Goal: Task Accomplishment & Management: Manage account settings

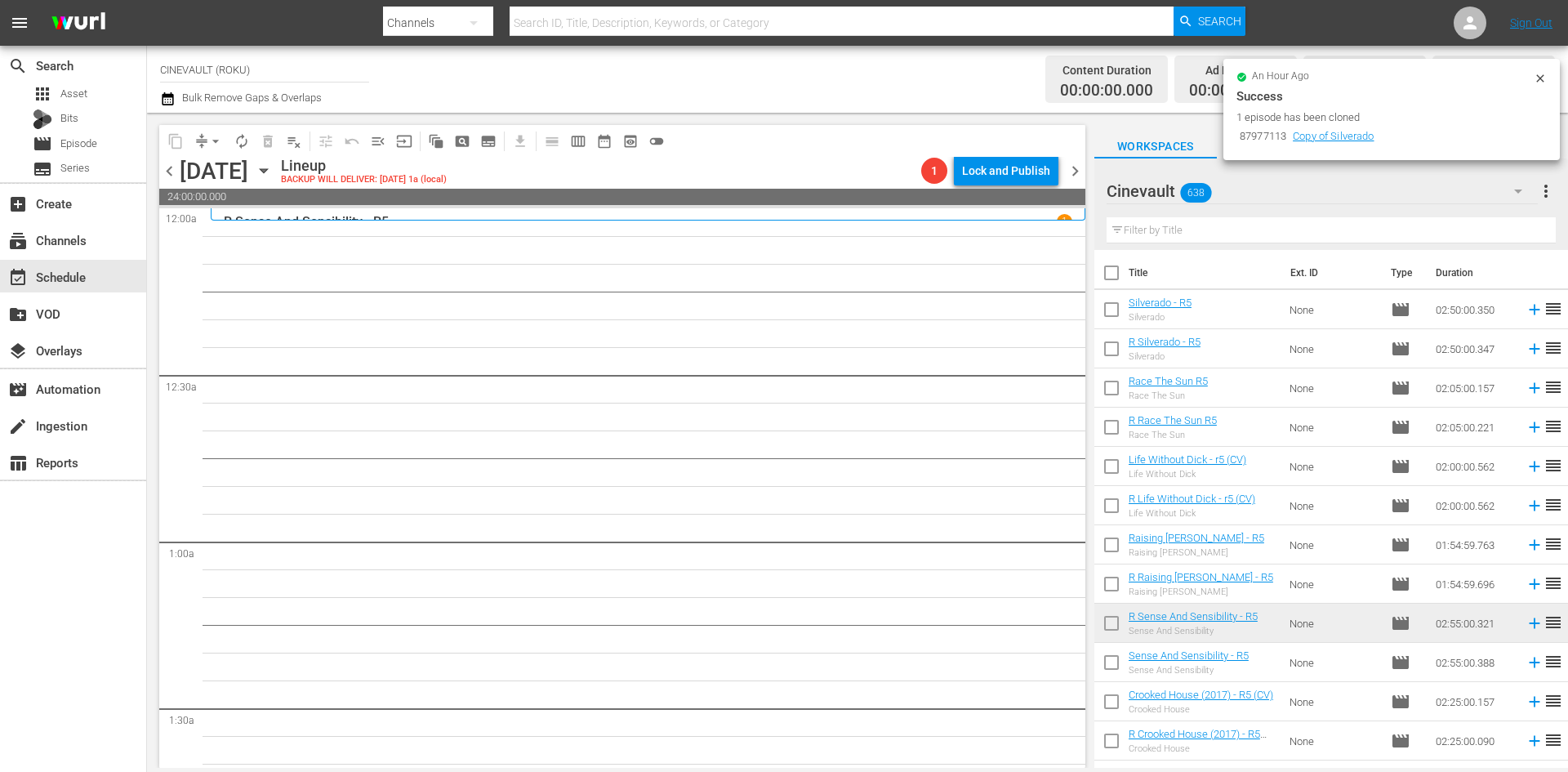
click at [167, 165] on span "chevron_left" at bounding box center [169, 170] width 20 height 20
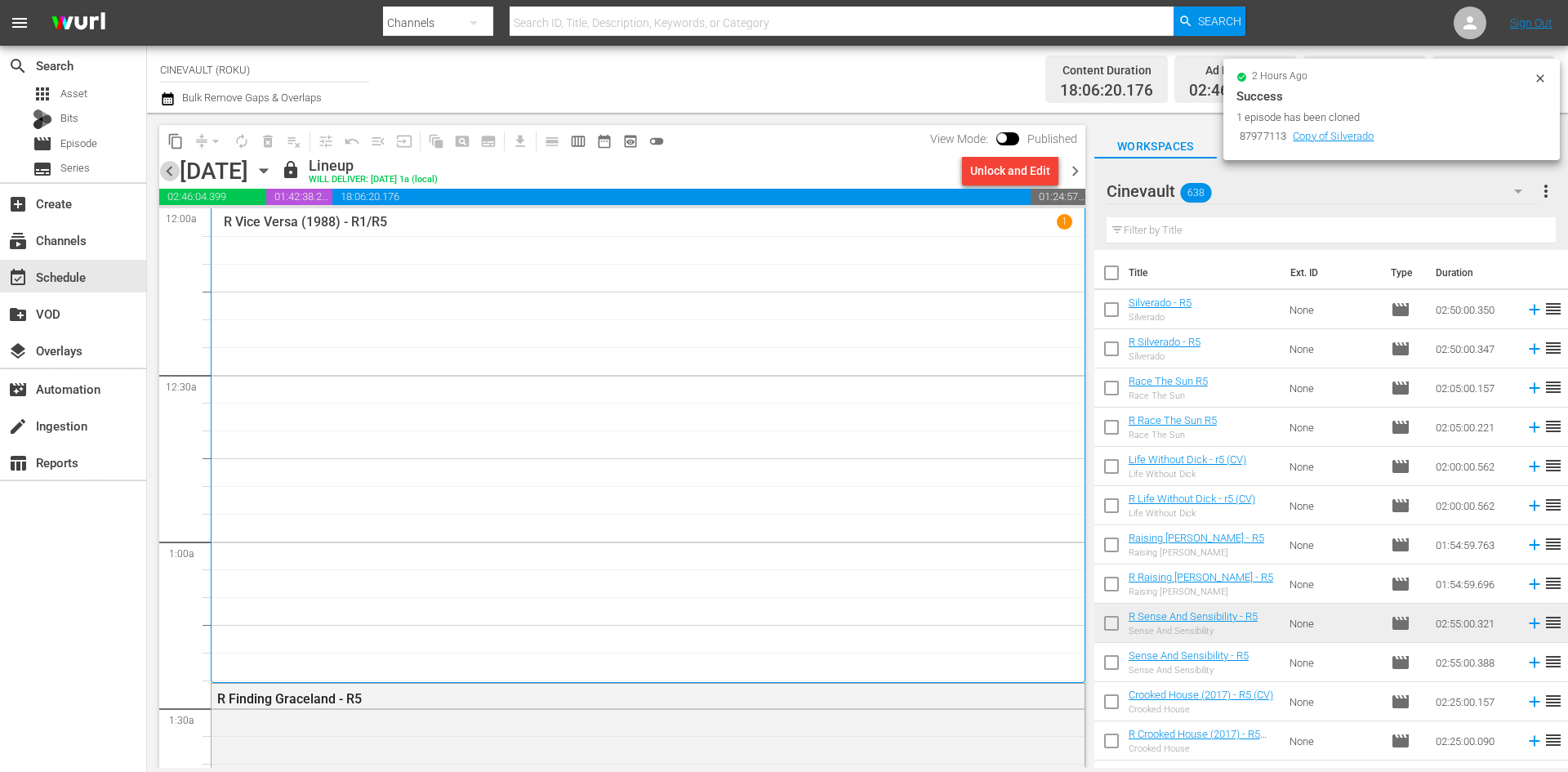
click at [167, 165] on span "chevron_left" at bounding box center [169, 170] width 20 height 20
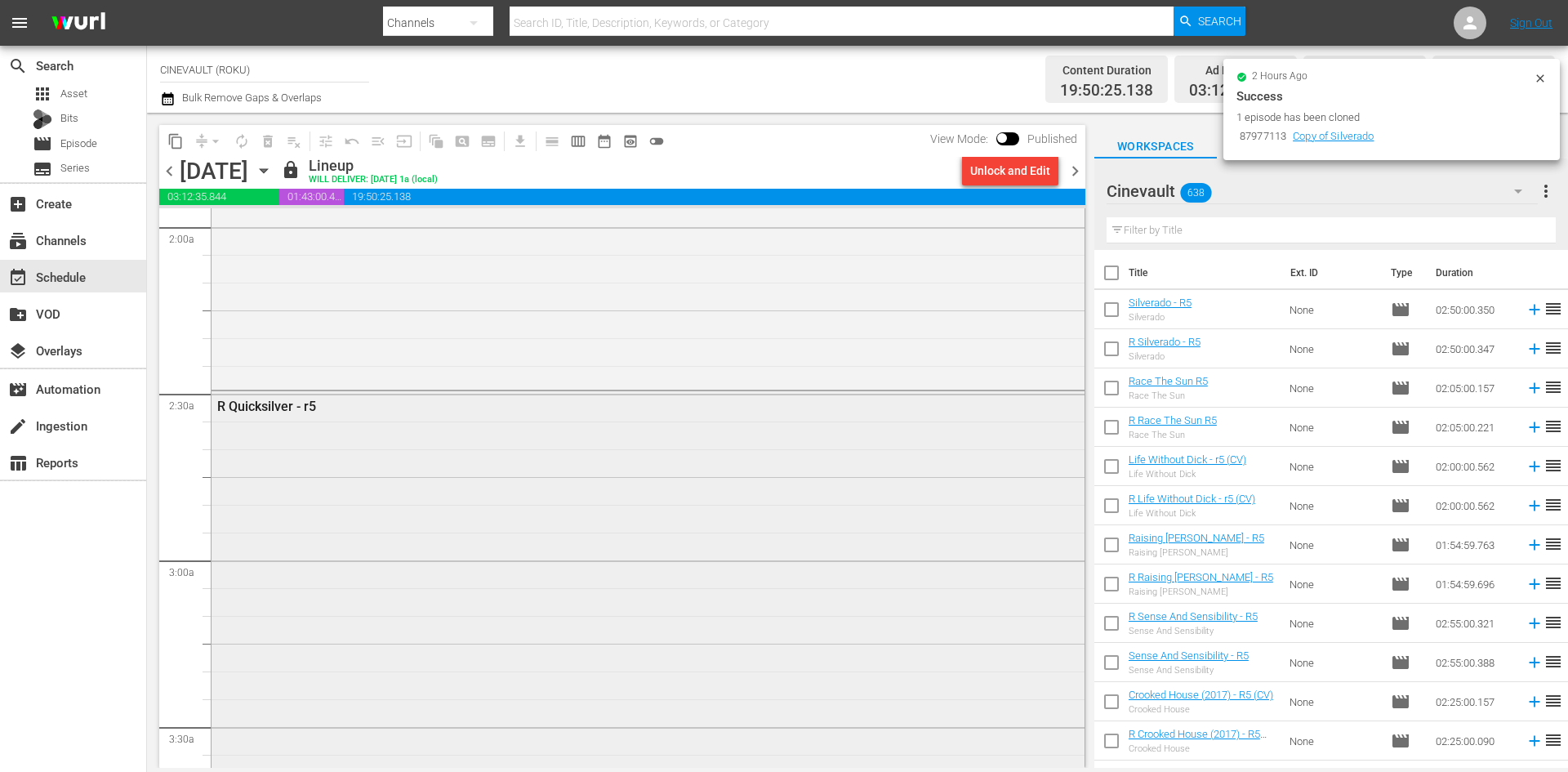
scroll to position [736, 0]
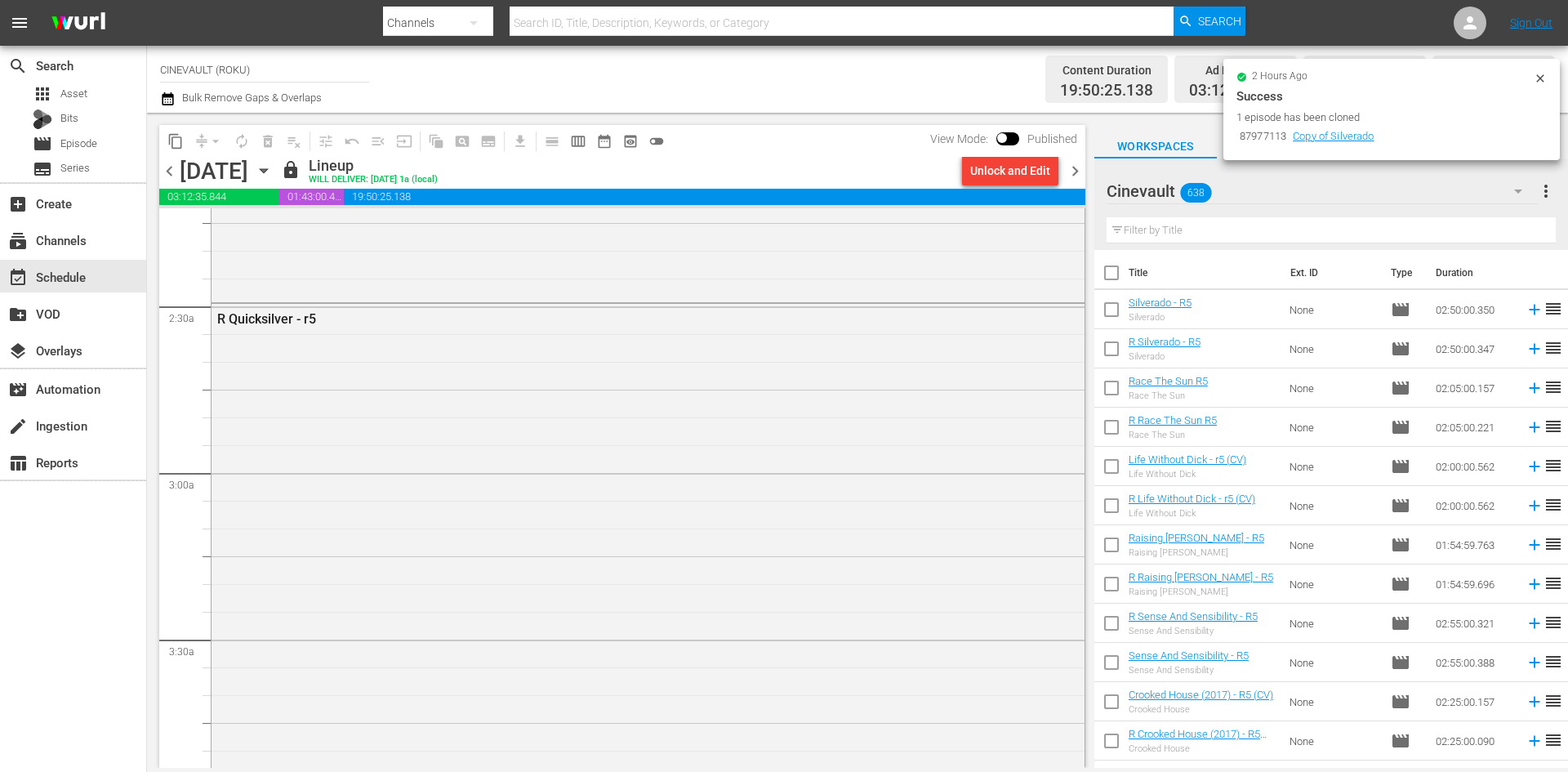
click at [1079, 176] on span "chevron_right" at bounding box center [1075, 170] width 20 height 20
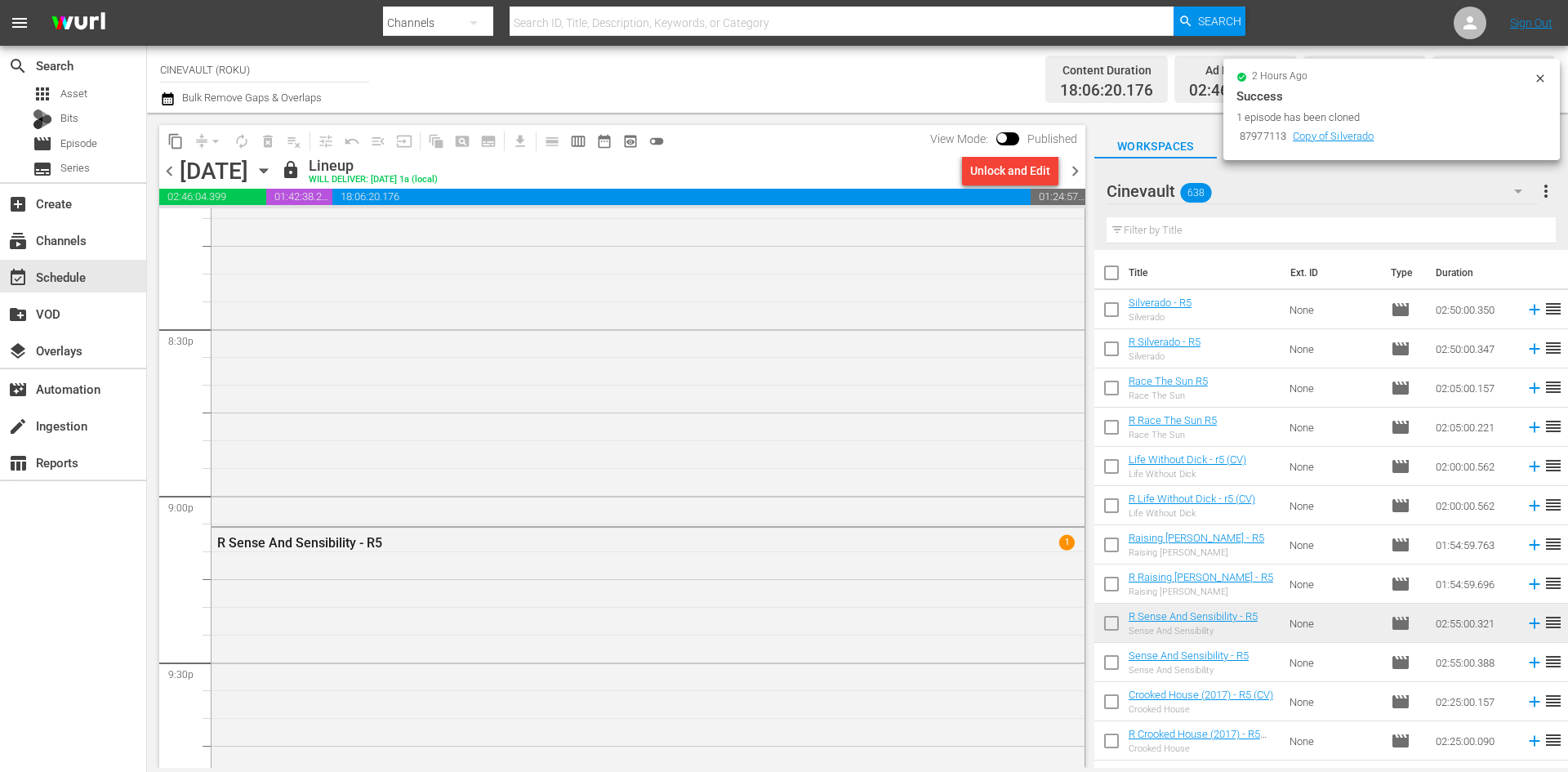
scroll to position [7446, 0]
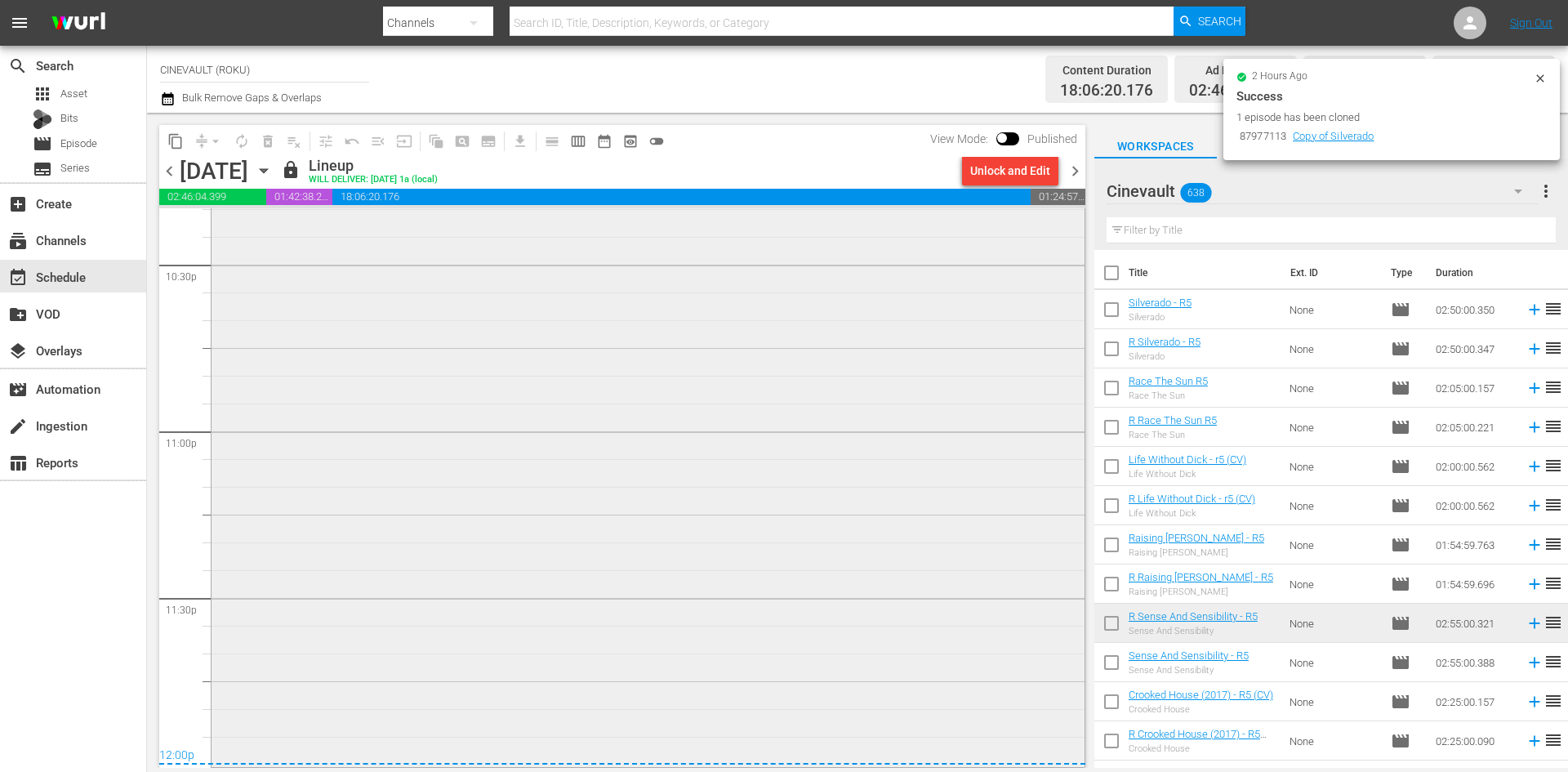
click at [819, 640] on div "R Sense And Sensibility - R5 1" at bounding box center [648, 280] width 873 height 968
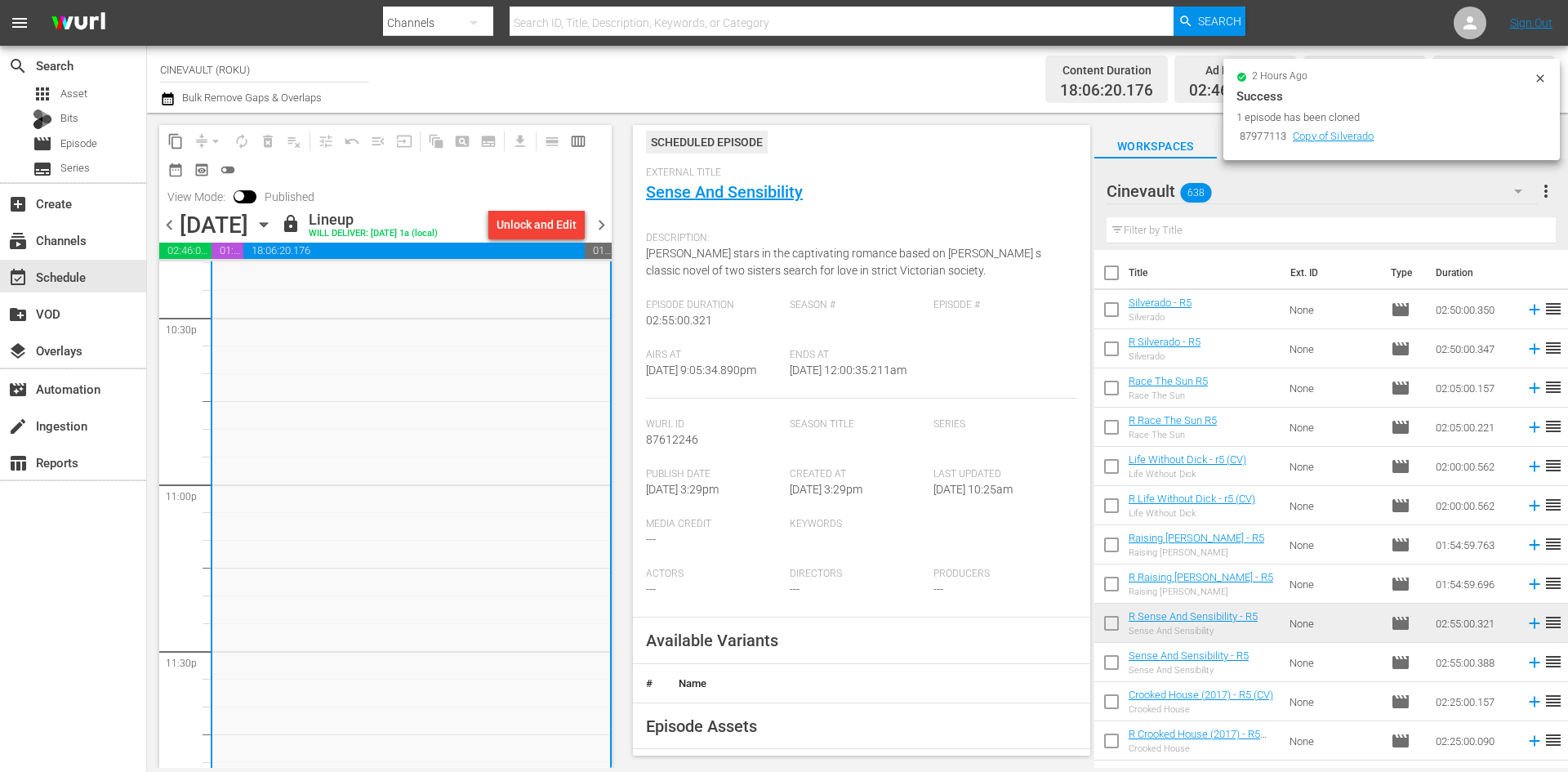
scroll to position [164, 0]
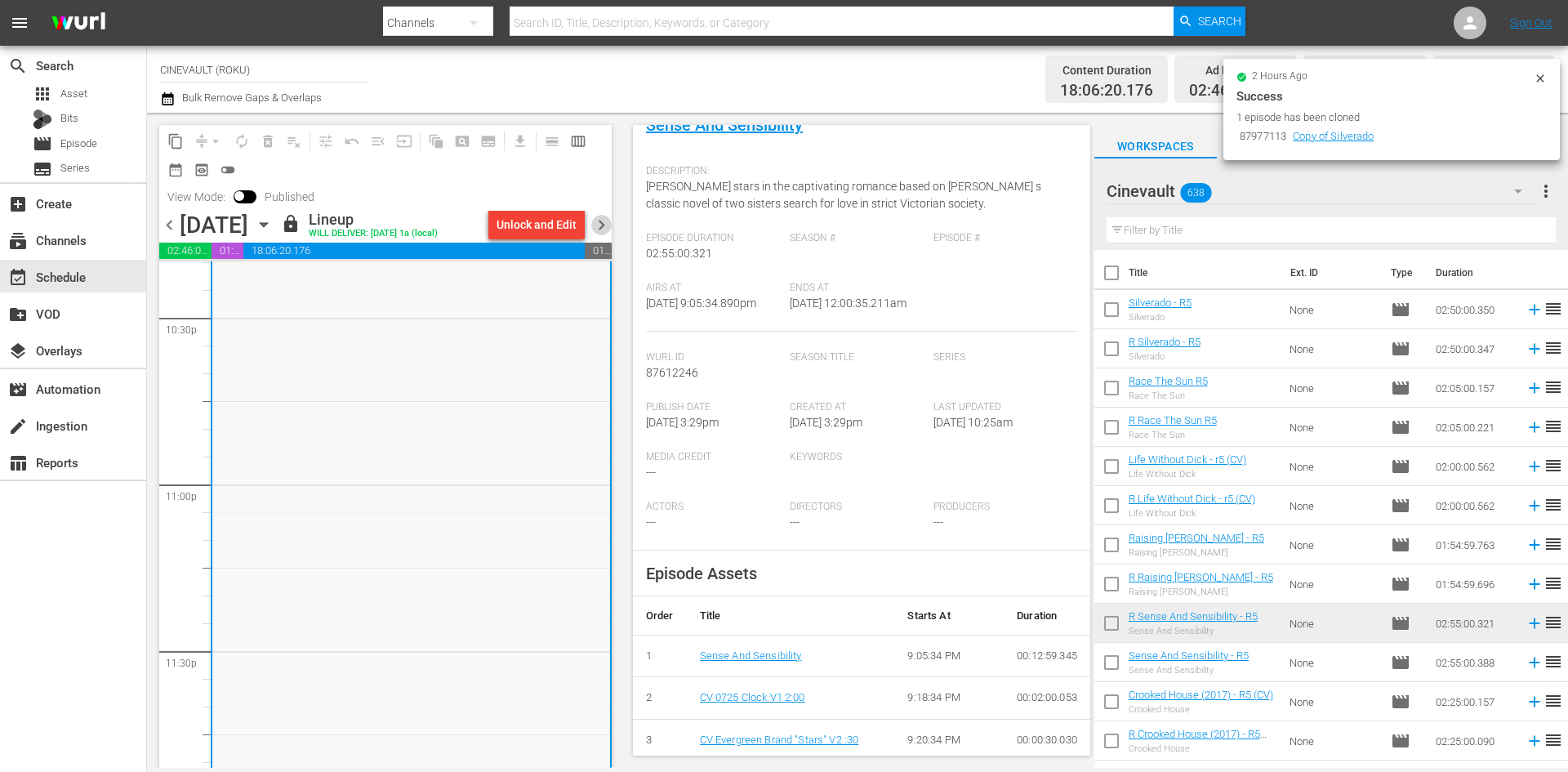
click at [597, 225] on span "chevron_right" at bounding box center [601, 224] width 20 height 20
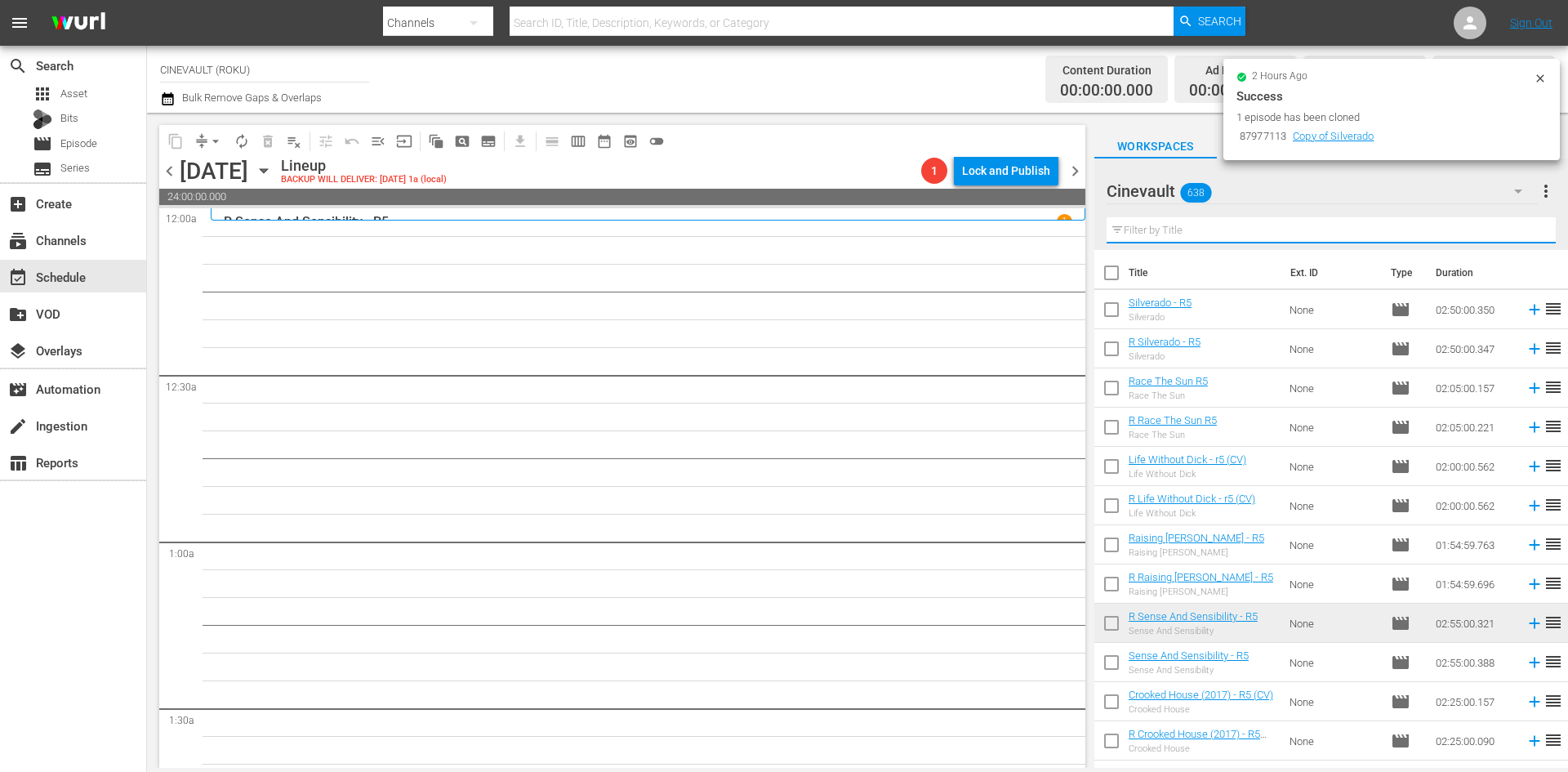
click at [1318, 225] on input "text" at bounding box center [1331, 231] width 449 height 27
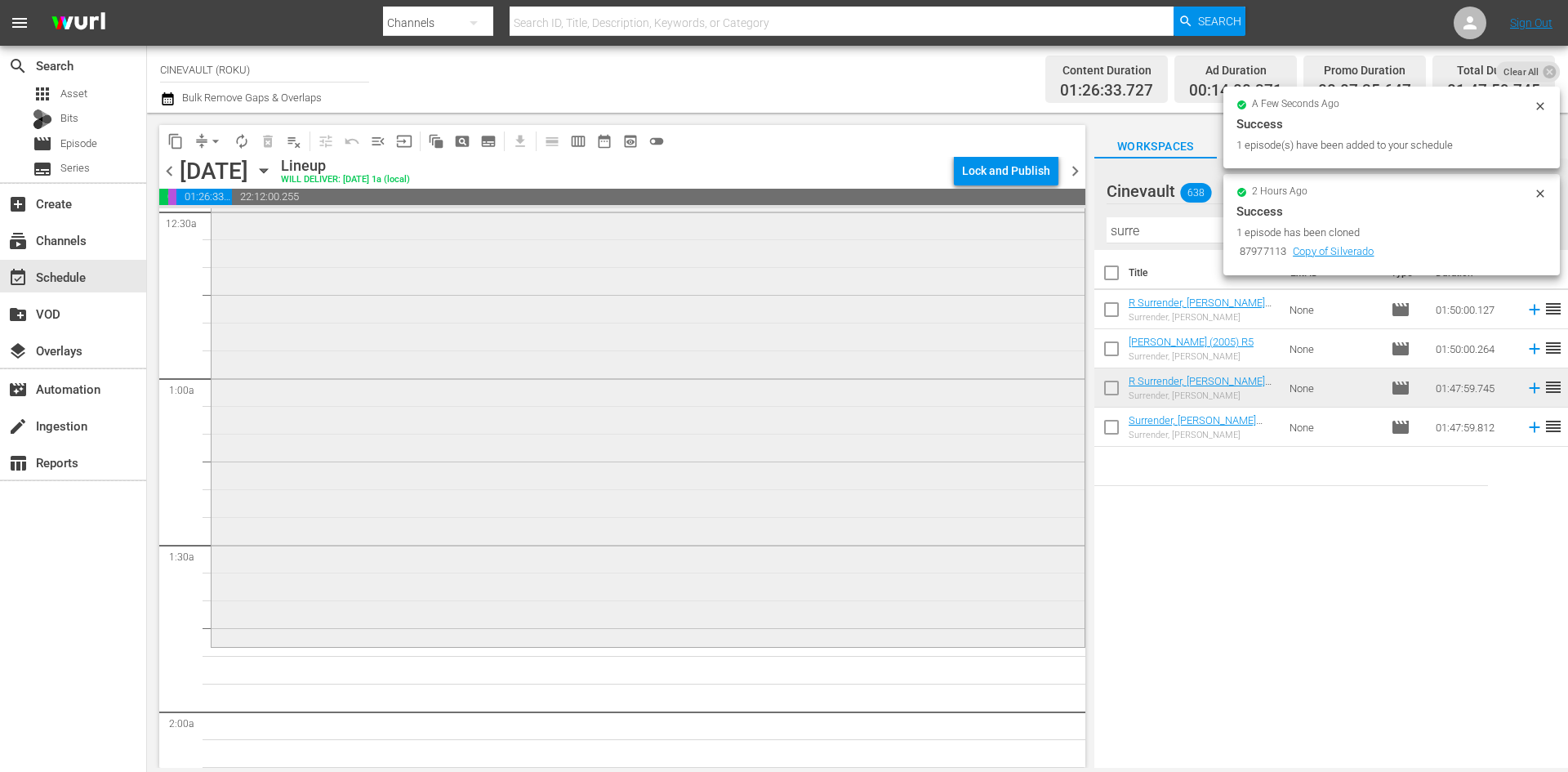
scroll to position [245, 0]
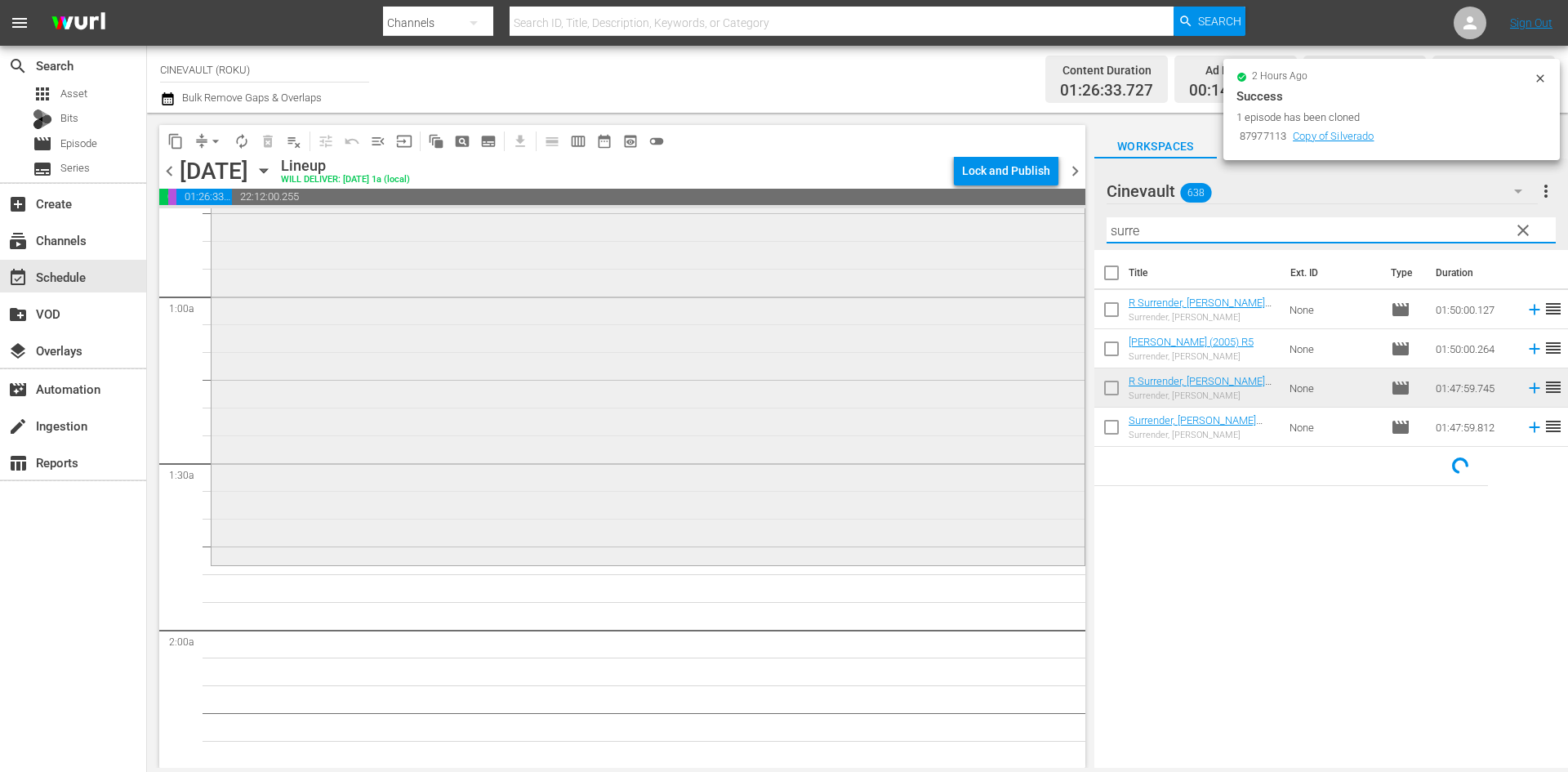
drag, startPoint x: 1158, startPoint y: 242, endPoint x: 904, endPoint y: 235, distance: 254.1
click at [904, 235] on div "content_copy compress arrow_drop_down autorenew_outlined delete_forever_outline…" at bounding box center [858, 440] width 1422 height 655
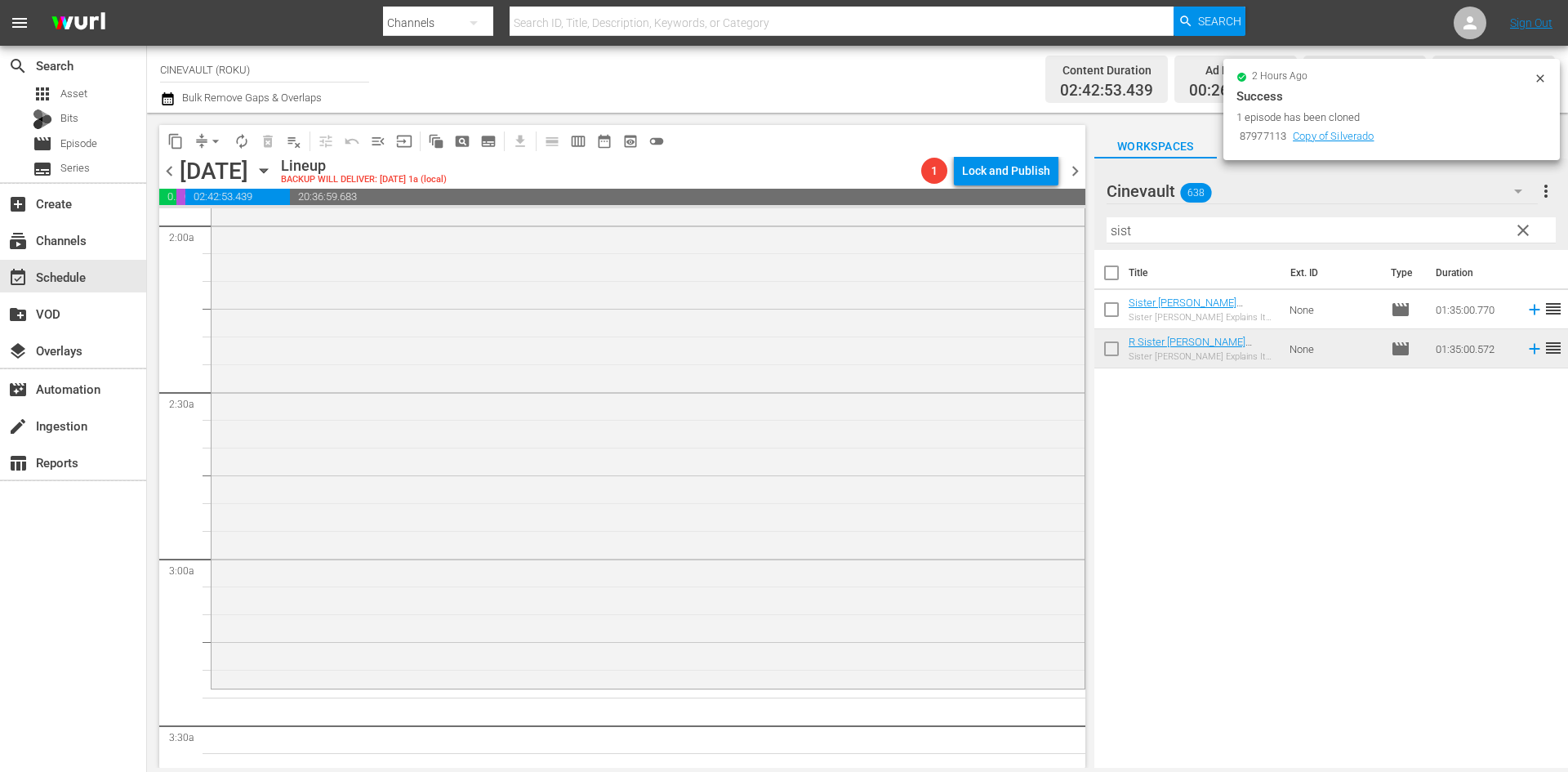
scroll to position [736, 0]
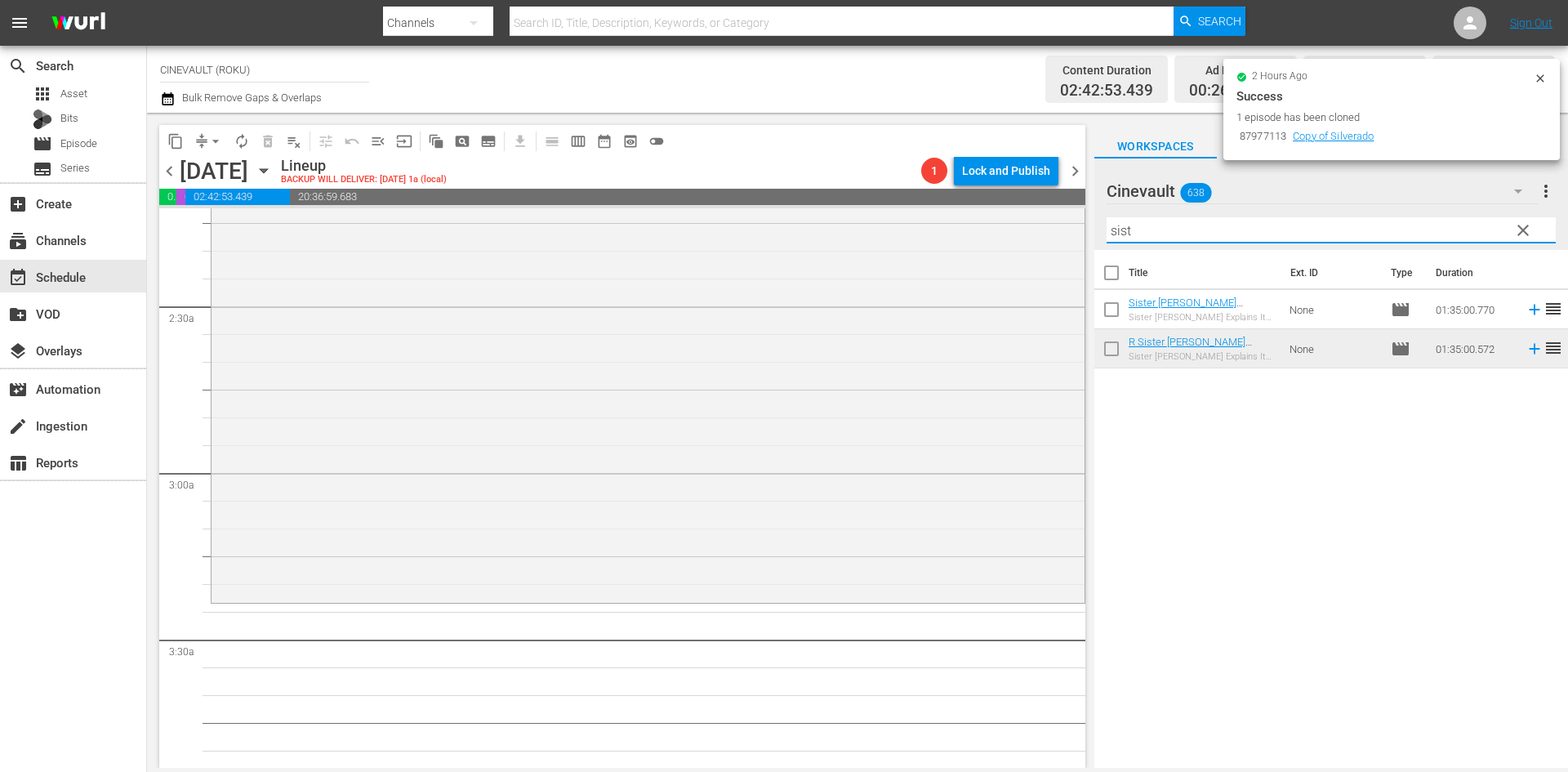
drag, startPoint x: 1149, startPoint y: 230, endPoint x: 1039, endPoint y: 204, distance: 113.0
click at [1039, 204] on div "content_copy compress arrow_drop_down autorenew_outlined delete_forever_outline…" at bounding box center [858, 440] width 1422 height 655
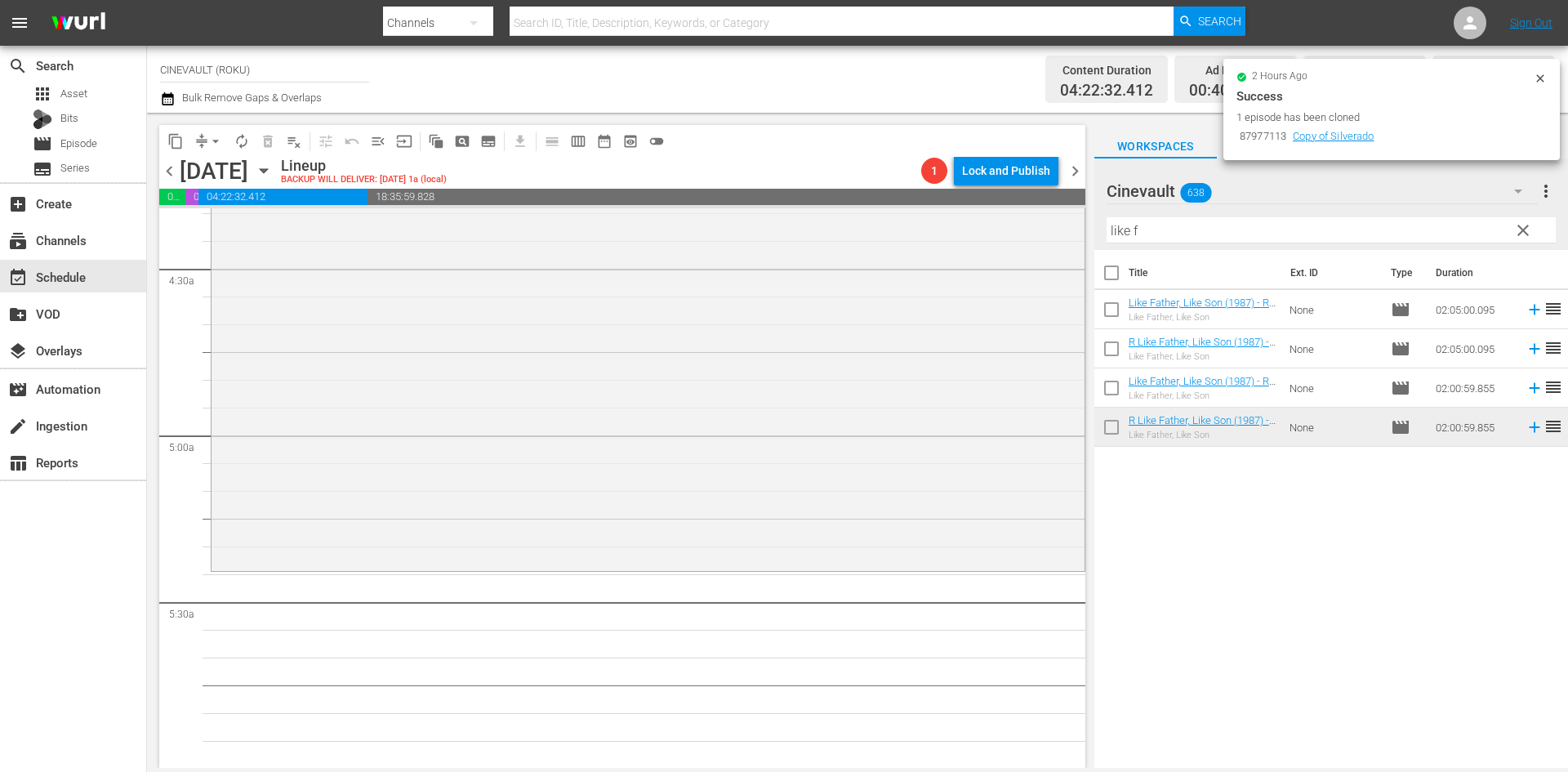
scroll to position [1553, 0]
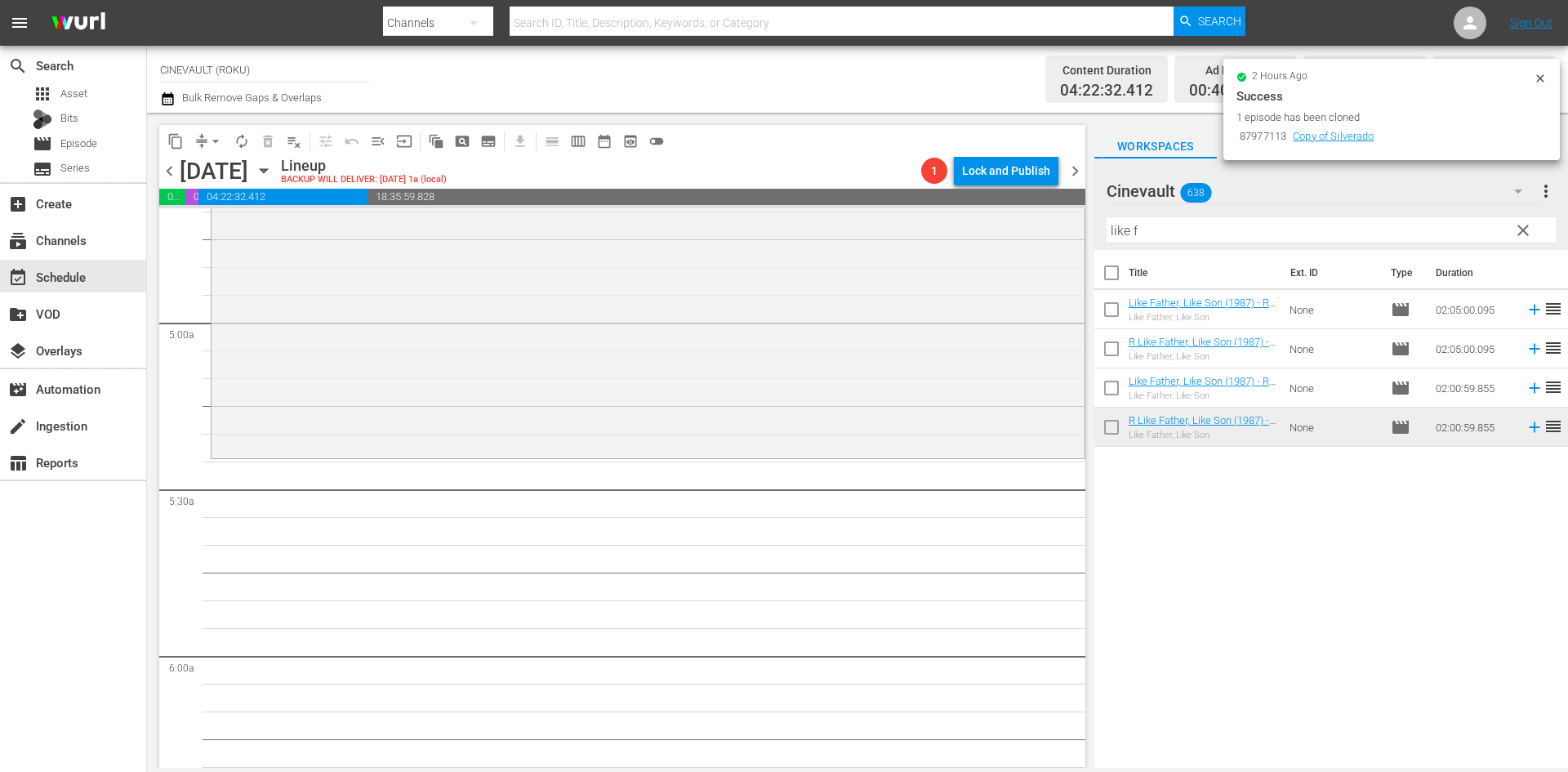
click at [1561, 83] on div "Channel Title CINEVAULT (ROKU) Bulk Remove Gaps & Overlaps Content Duration 04:…" at bounding box center [858, 79] width 1422 height 67
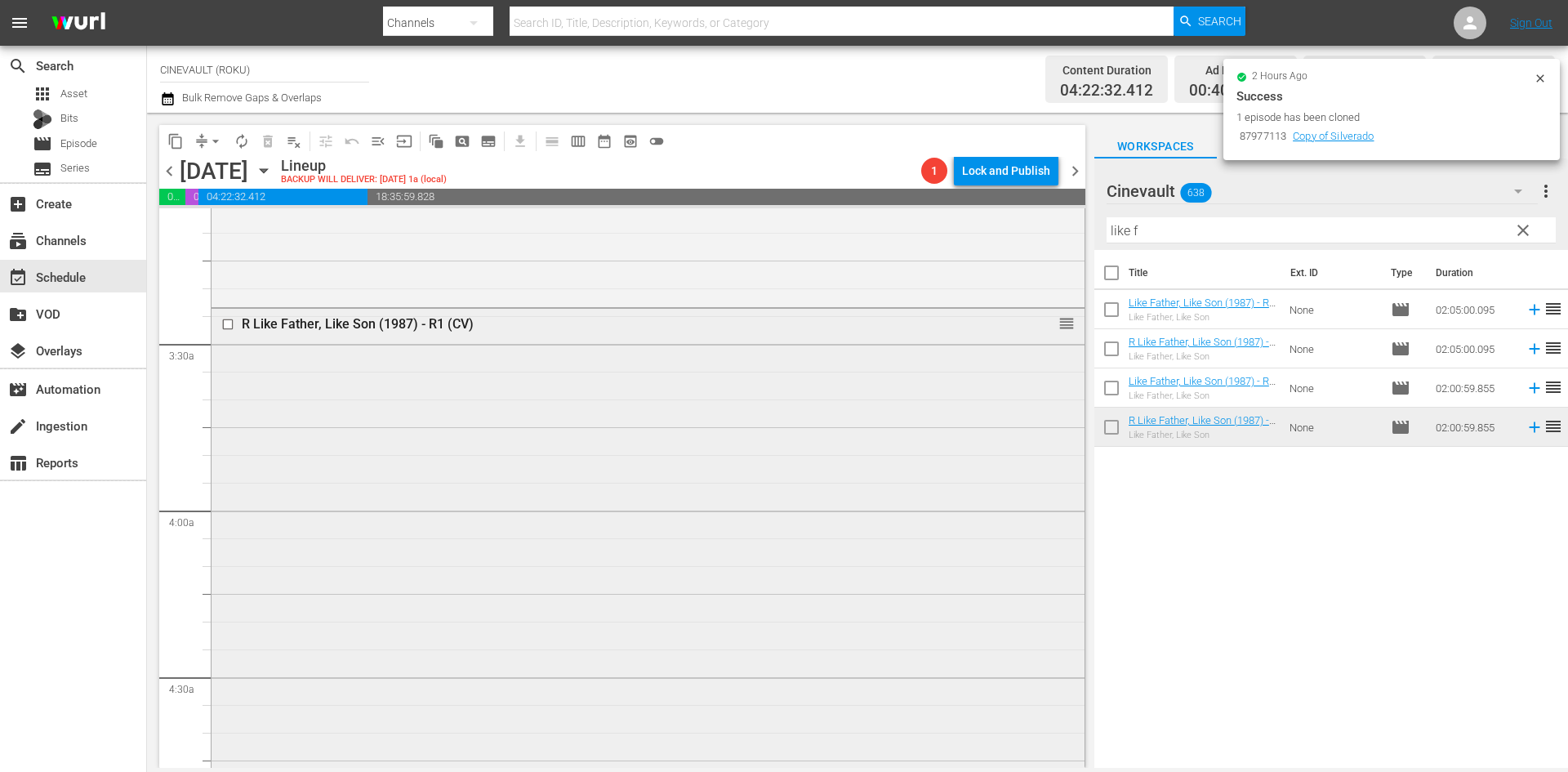
scroll to position [1063, 0]
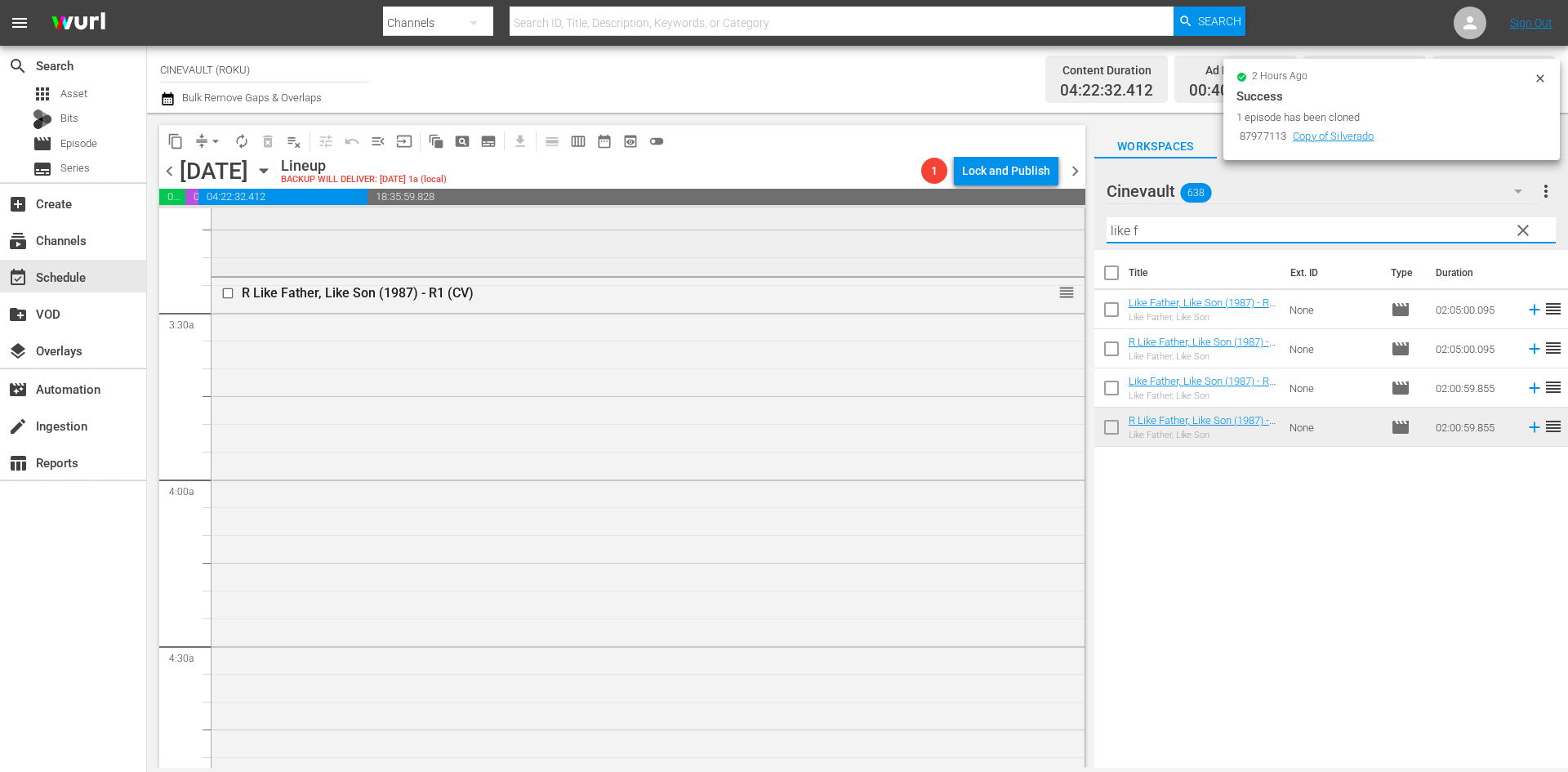
drag, startPoint x: 1176, startPoint y: 237, endPoint x: 1068, endPoint y: 229, distance: 108.3
click at [1068, 229] on div "content_copy compress arrow_drop_down autorenew_outlined delete_forever_outline…" at bounding box center [858, 440] width 1422 height 655
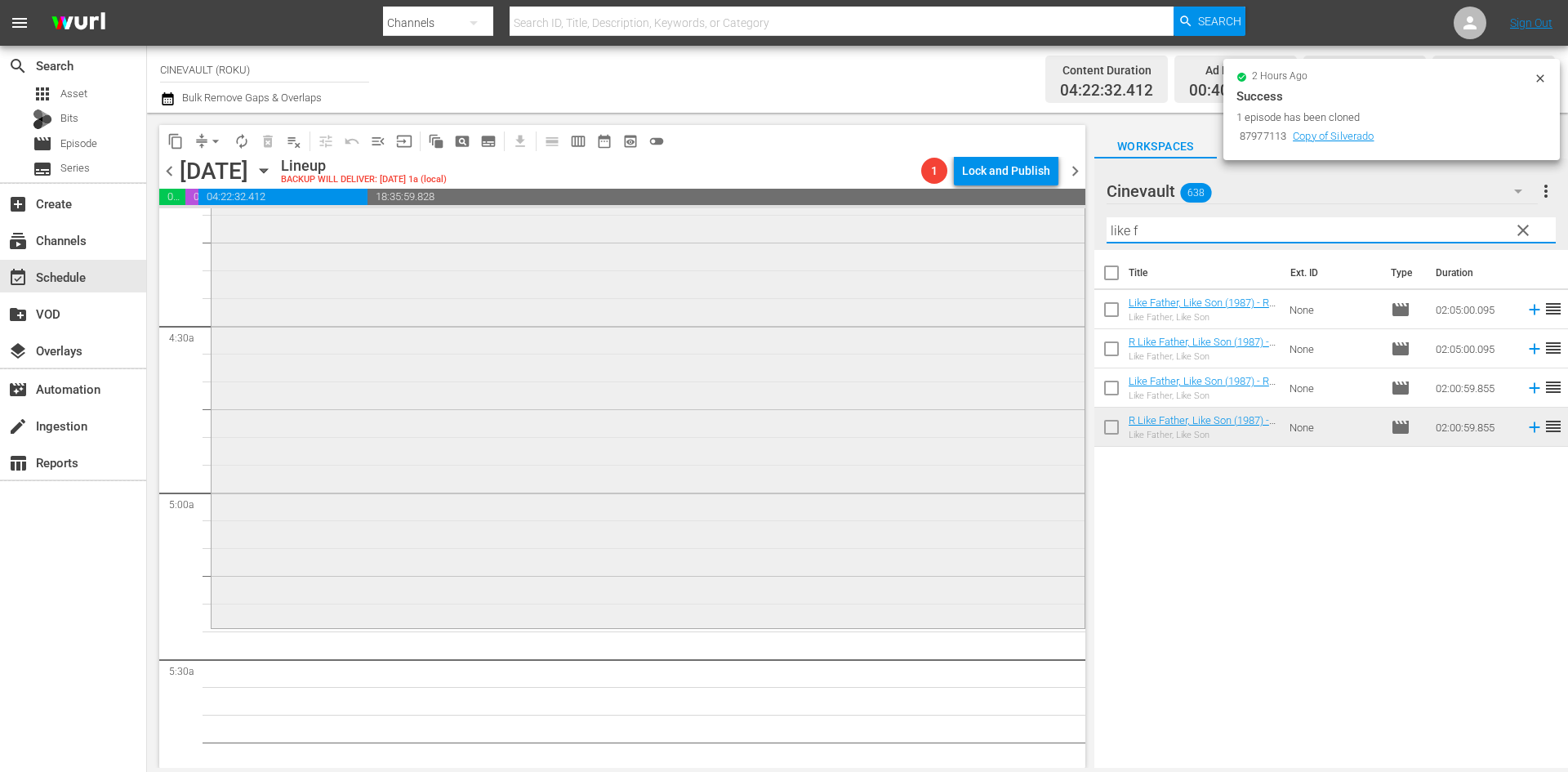
scroll to position [1389, 0]
click at [1125, 233] on input "like f" at bounding box center [1331, 231] width 449 height 27
drag, startPoint x: 1160, startPoint y: 239, endPoint x: 1084, endPoint y: 202, distance: 84.5
click at [1084, 202] on div "content_copy compress arrow_drop_down autorenew_outlined delete_forever_outline…" at bounding box center [858, 440] width 1422 height 655
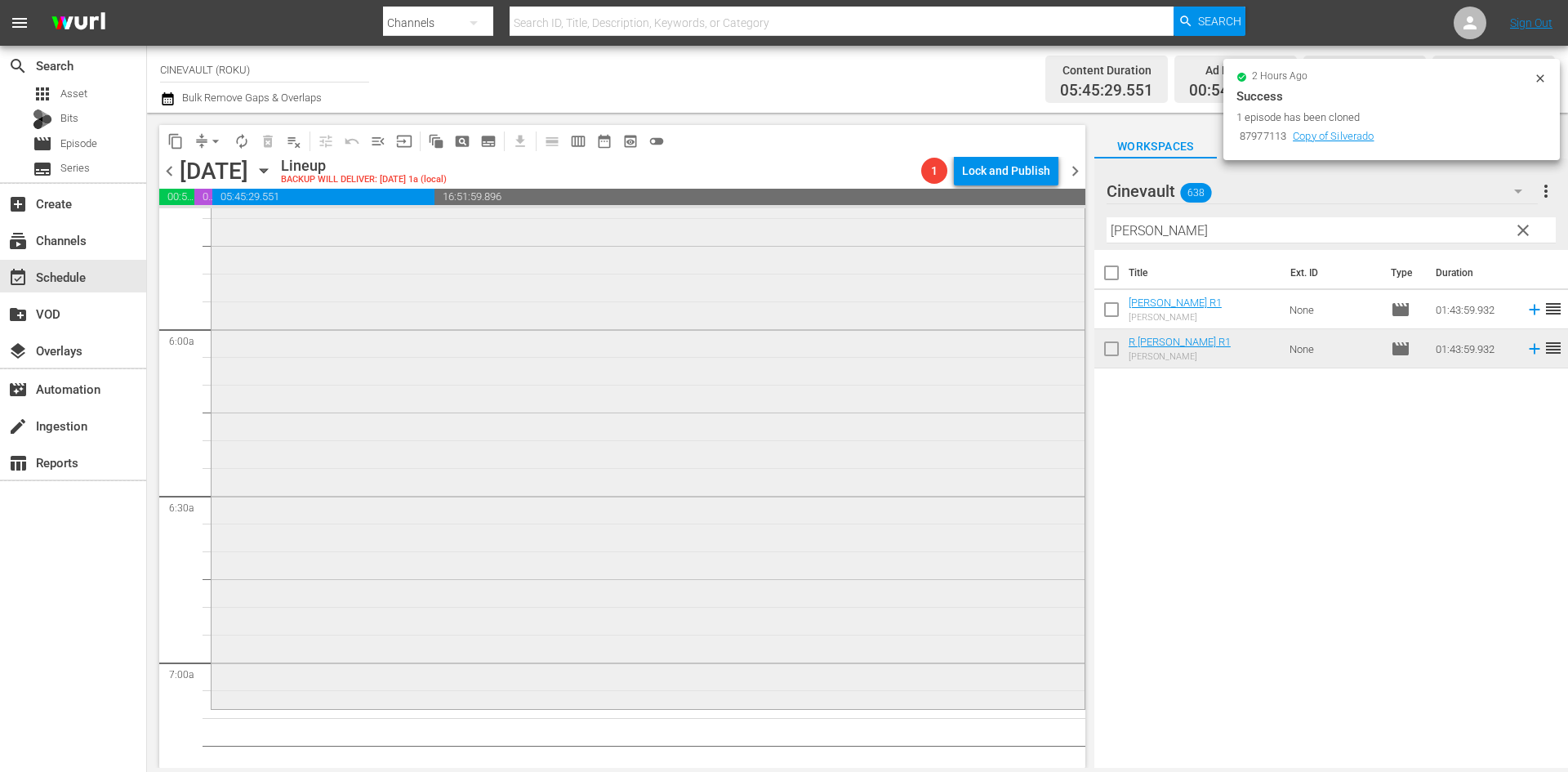
scroll to position [2207, 0]
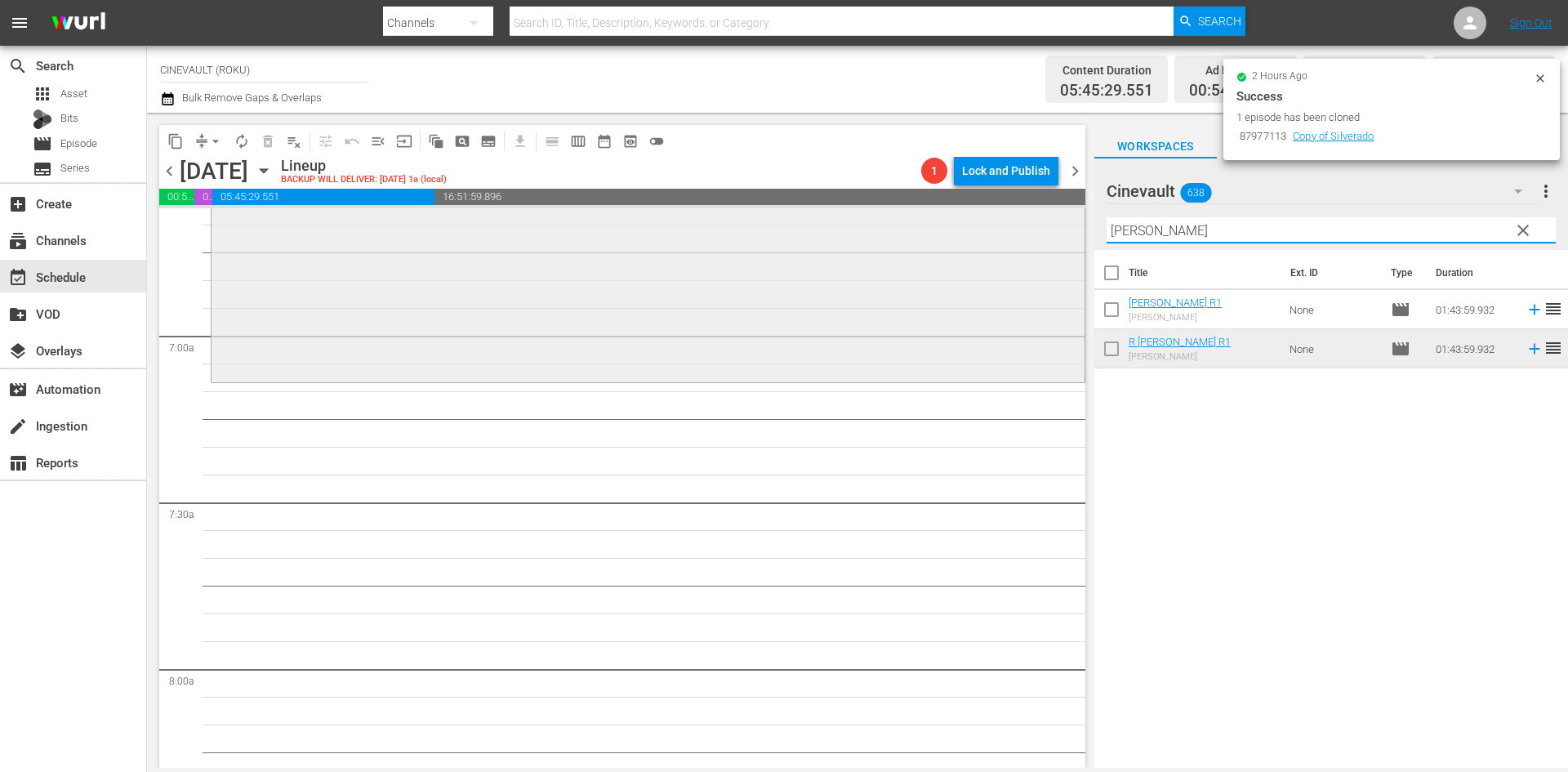
drag, startPoint x: 1185, startPoint y: 226, endPoint x: 1056, endPoint y: 248, distance: 130.9
click at [1056, 248] on div "content_copy compress arrow_drop_down autorenew_outlined delete_forever_outline…" at bounding box center [858, 440] width 1422 height 655
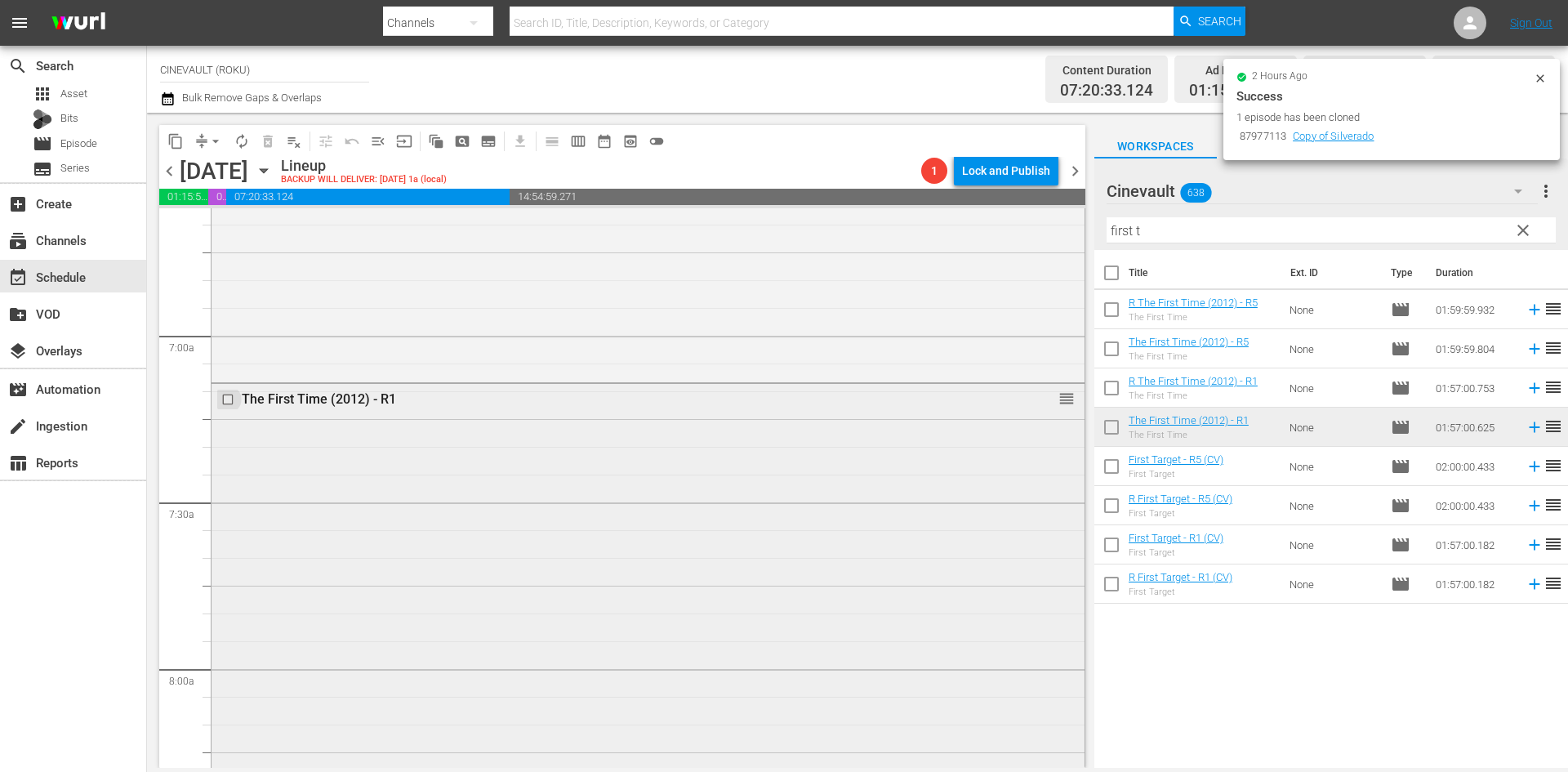
click at [227, 397] on input "checkbox" at bounding box center [230, 399] width 17 height 14
click at [273, 149] on button "delete_forever_outlined" at bounding box center [268, 142] width 27 height 27
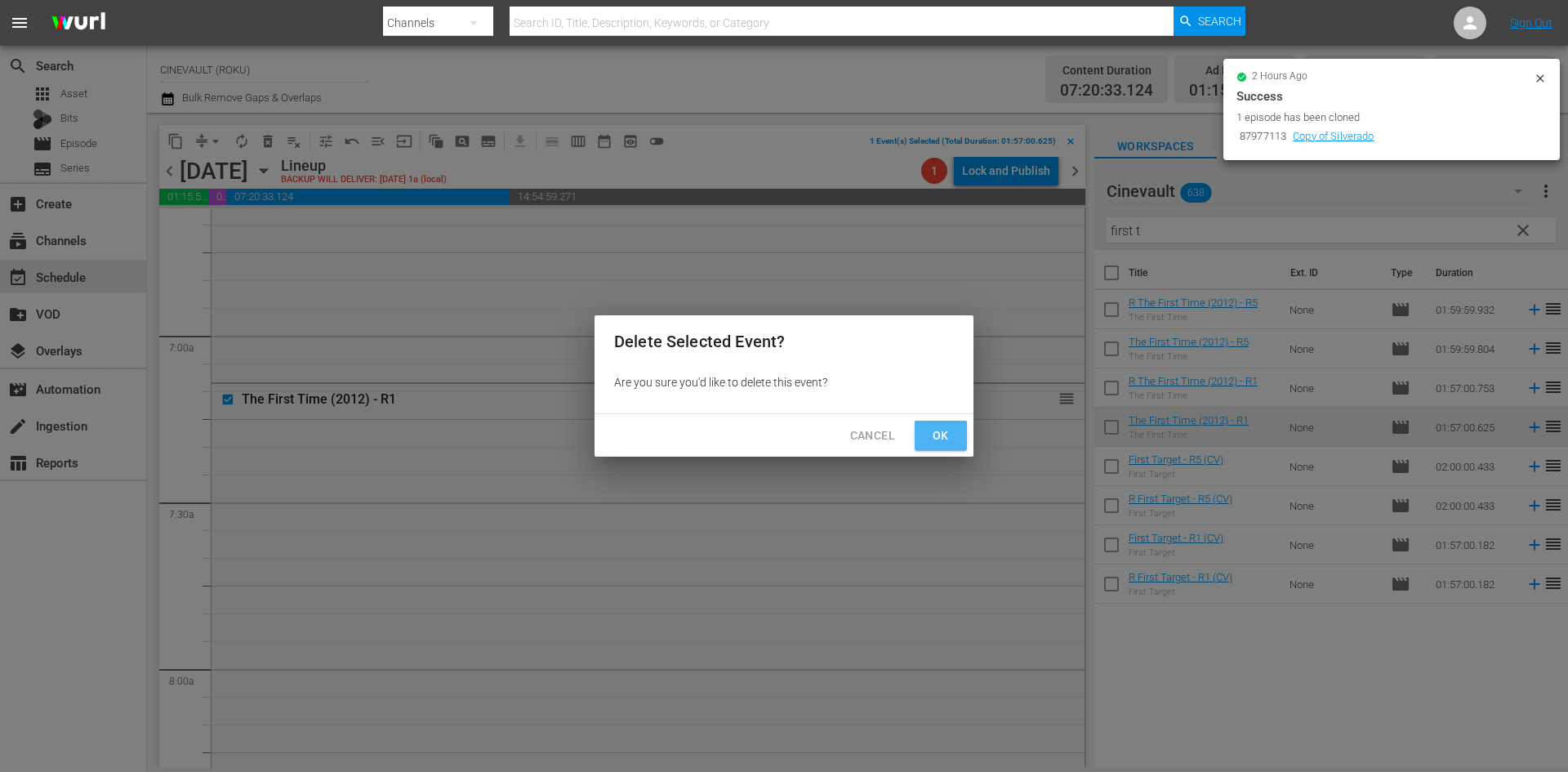
click at [962, 446] on button "Ok" at bounding box center [941, 436] width 52 height 30
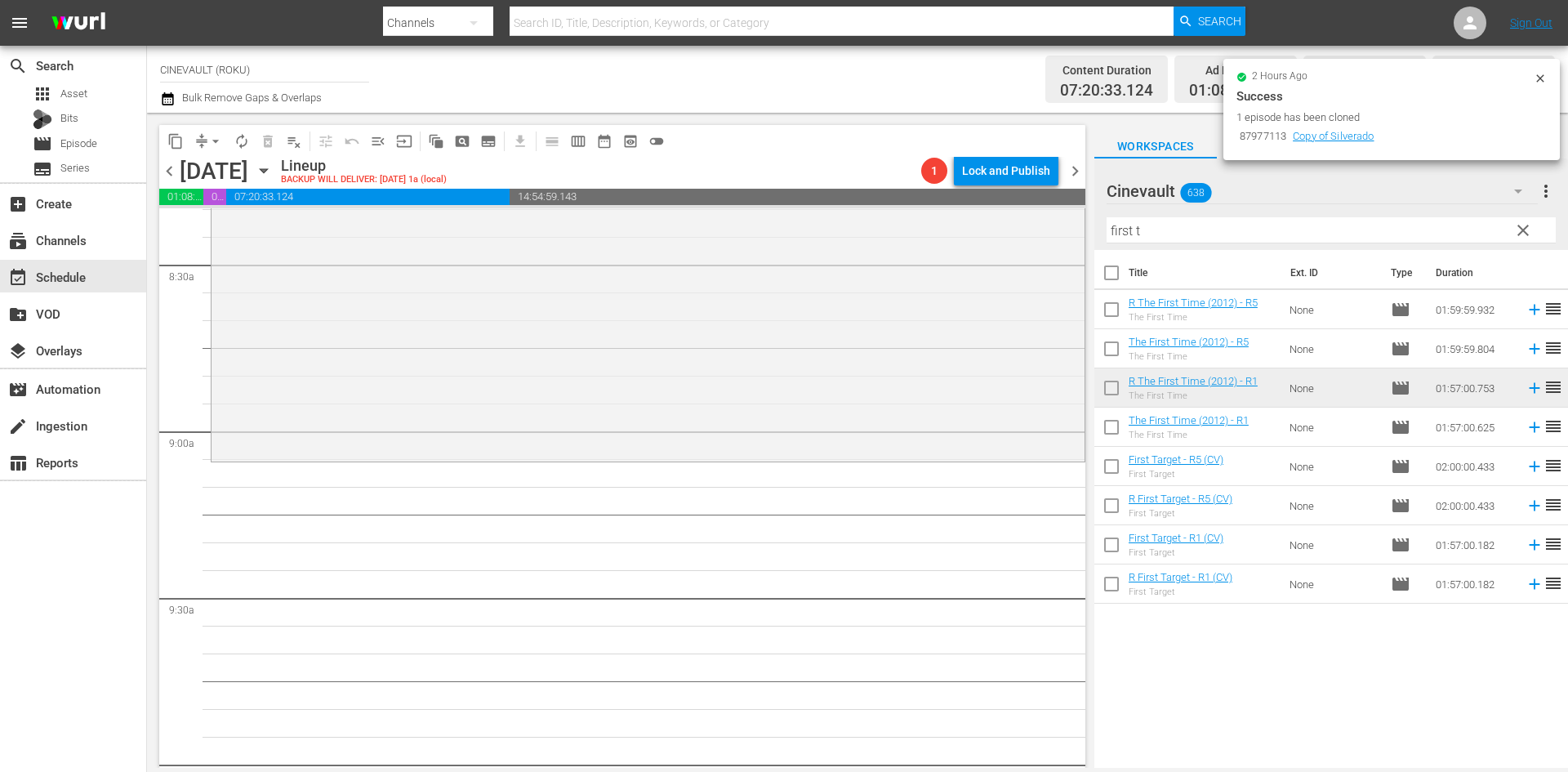
scroll to position [2779, 0]
drag, startPoint x: 1194, startPoint y: 236, endPoint x: 1025, endPoint y: 221, distance: 169.7
click at [1025, 221] on div "content_copy compress arrow_drop_down autorenew_outlined delete_forever_outline…" at bounding box center [858, 440] width 1422 height 655
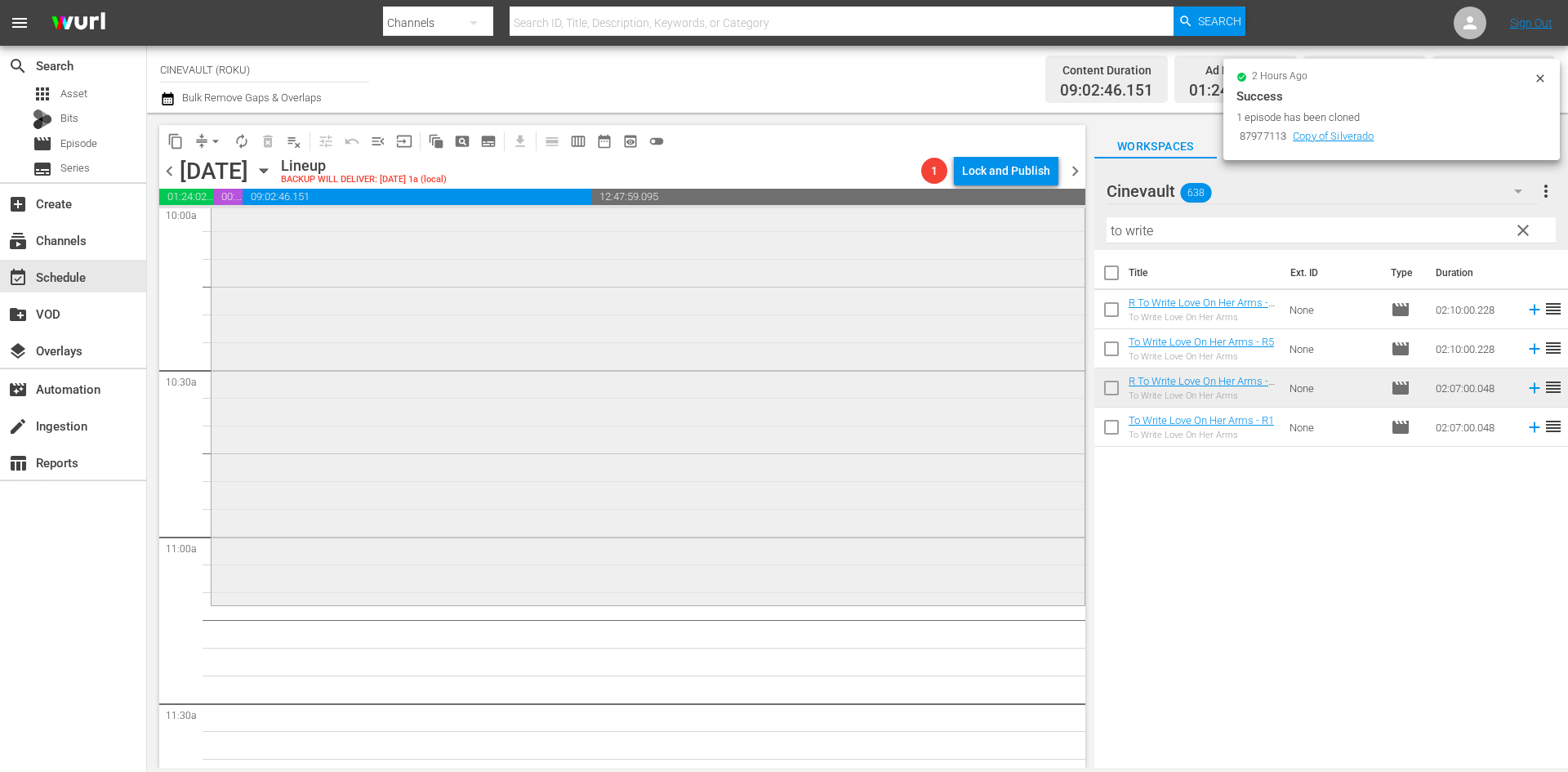
scroll to position [3350, 0]
drag, startPoint x: 1162, startPoint y: 230, endPoint x: 933, endPoint y: 219, distance: 229.3
click at [933, 219] on div "content_copy compress arrow_drop_down autorenew_outlined delete_forever_outline…" at bounding box center [858, 440] width 1422 height 655
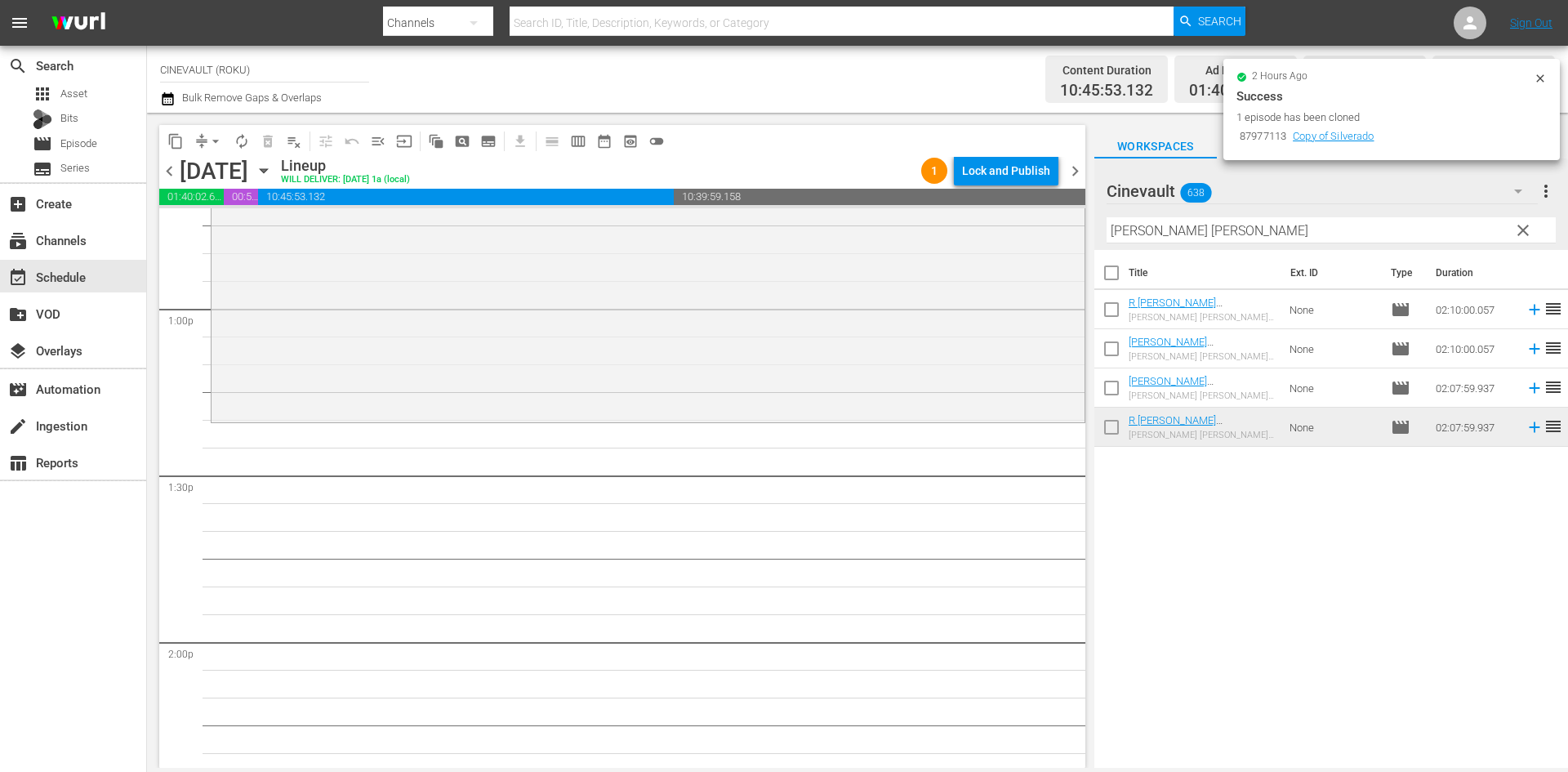
scroll to position [4250, 0]
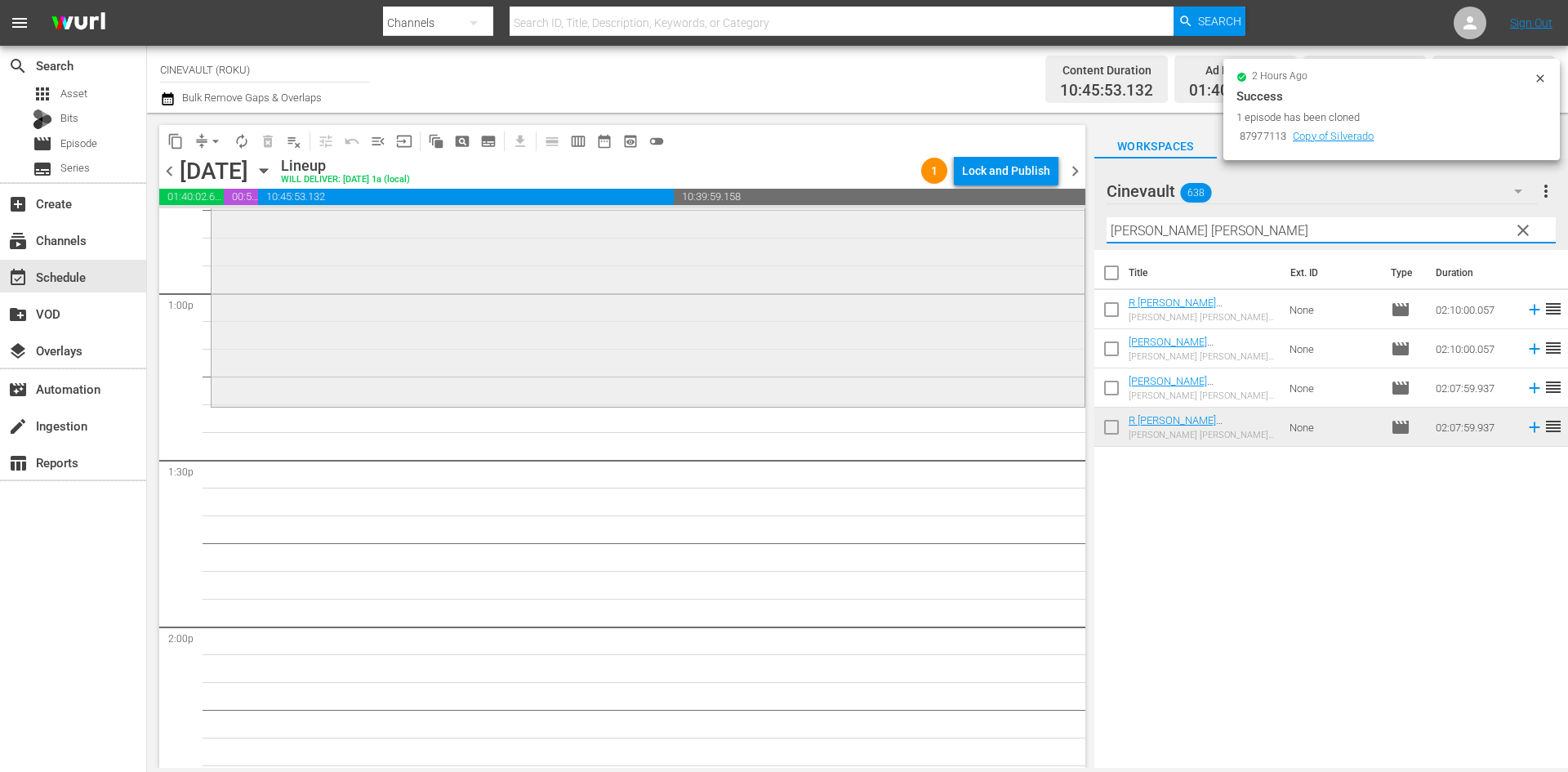
drag, startPoint x: 1215, startPoint y: 237, endPoint x: 915, endPoint y: 230, distance: 300.1
click at [915, 230] on div "content_copy compress arrow_drop_down autorenew_outlined delete_forever_outline…" at bounding box center [858, 440] width 1422 height 655
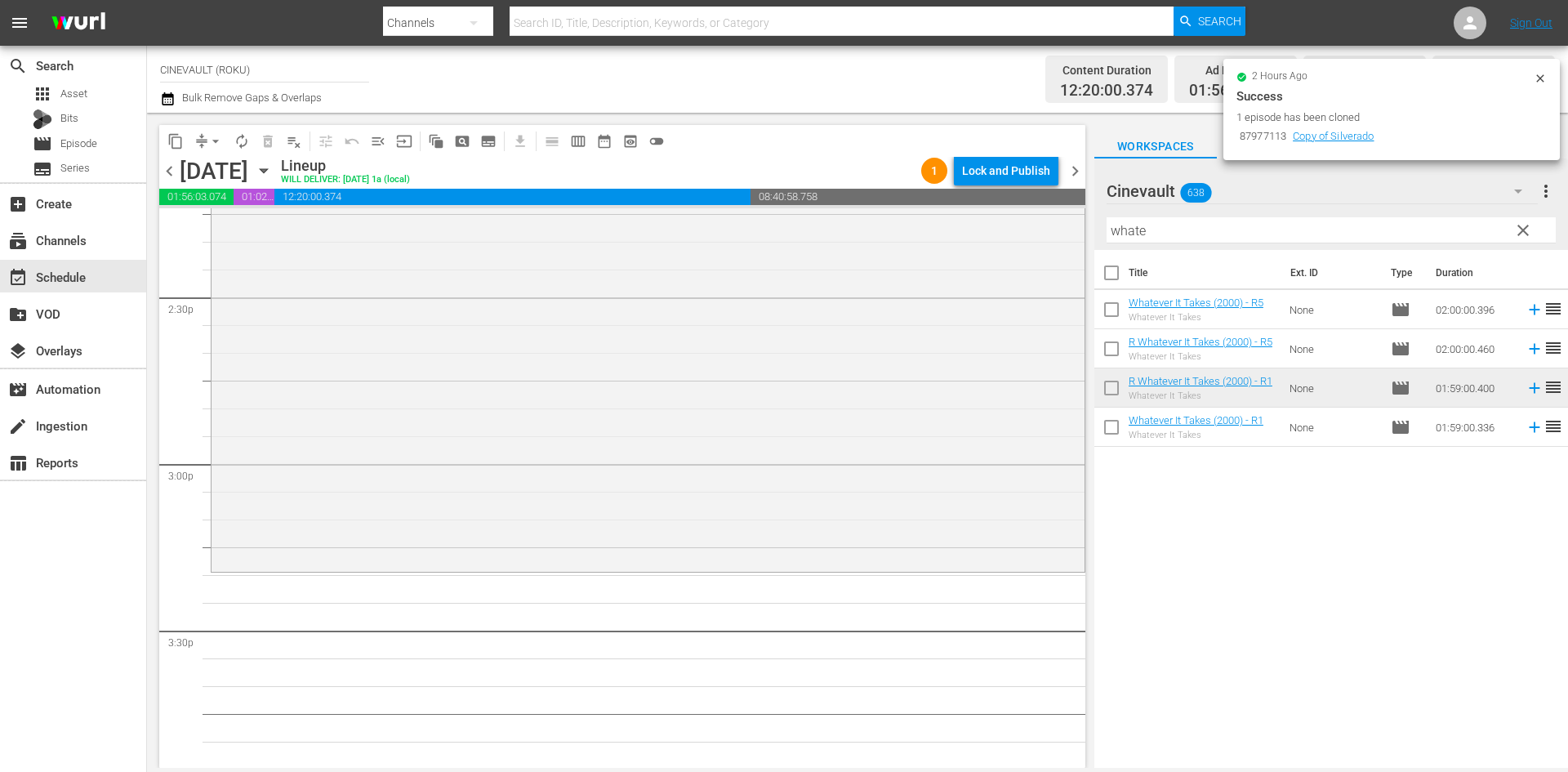
scroll to position [4822, 0]
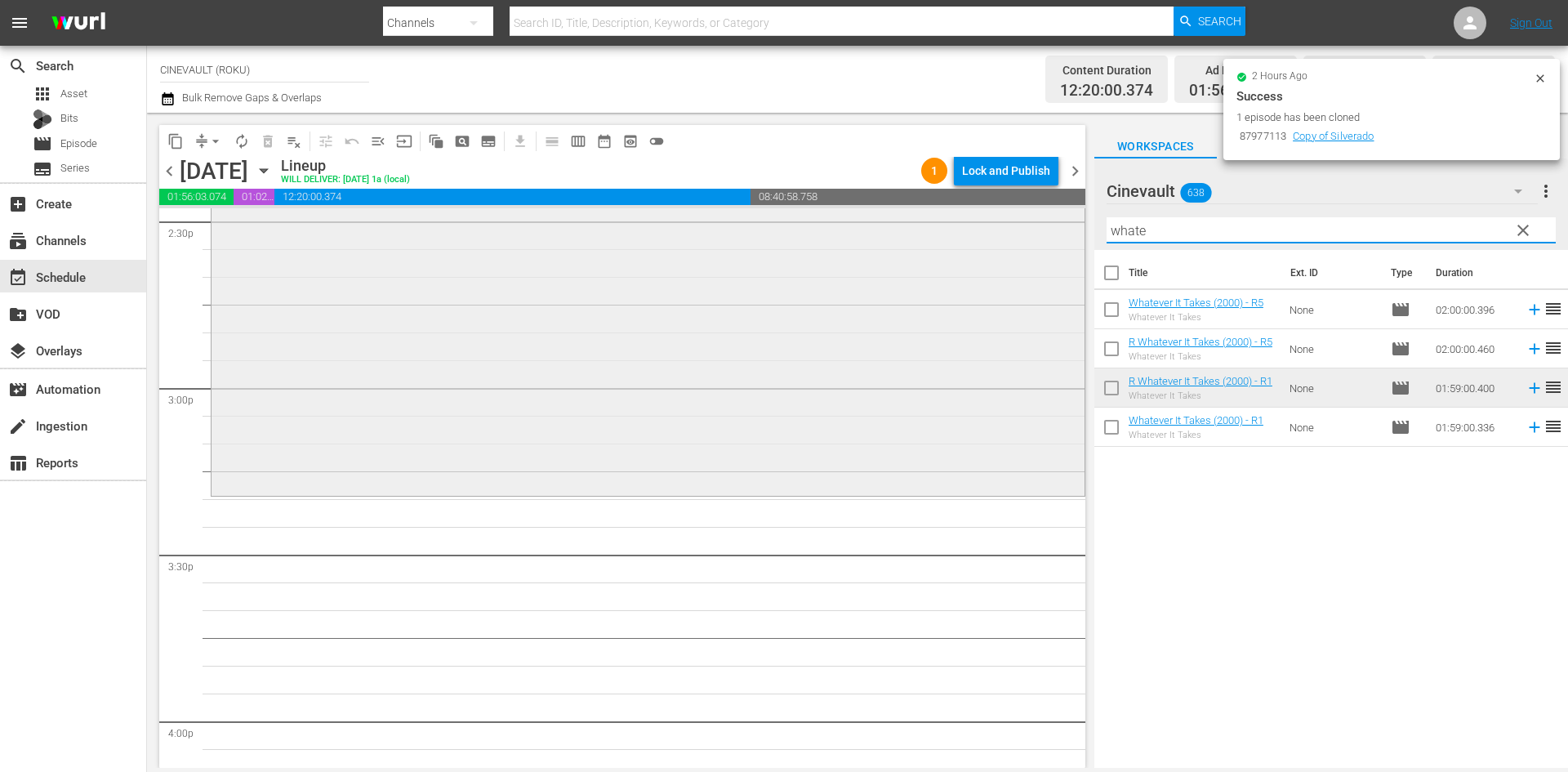
drag, startPoint x: 1245, startPoint y: 238, endPoint x: 1027, endPoint y: 243, distance: 218.1
click at [1027, 243] on div "content_copy compress arrow_drop_down autorenew_outlined delete_forever_outline…" at bounding box center [858, 440] width 1422 height 655
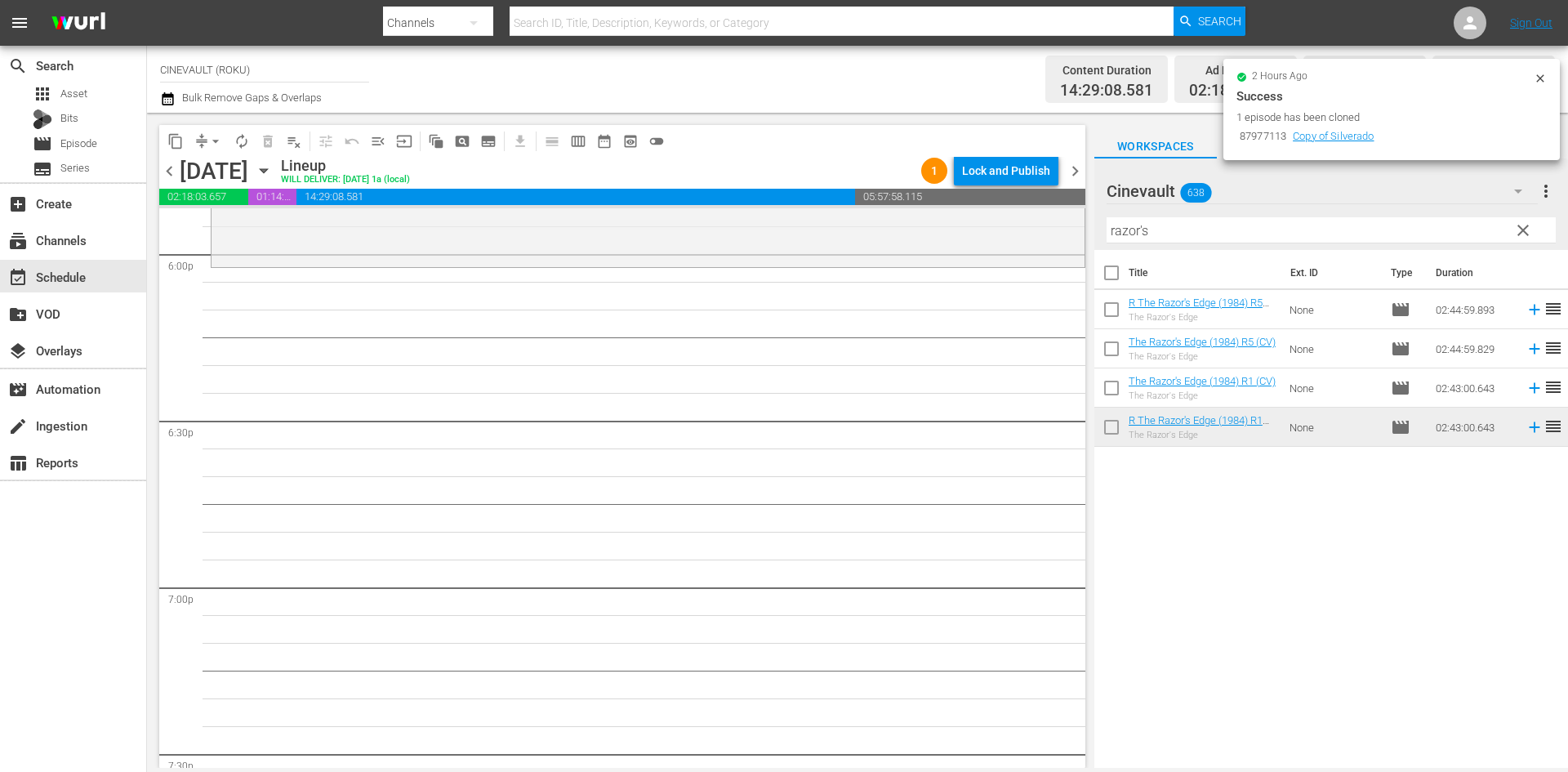
scroll to position [5966, 0]
drag, startPoint x: 1169, startPoint y: 225, endPoint x: 1065, endPoint y: 230, distance: 104.1
click at [1065, 230] on div "content_copy compress arrow_drop_down autorenew_outlined delete_forever_outline…" at bounding box center [858, 440] width 1422 height 655
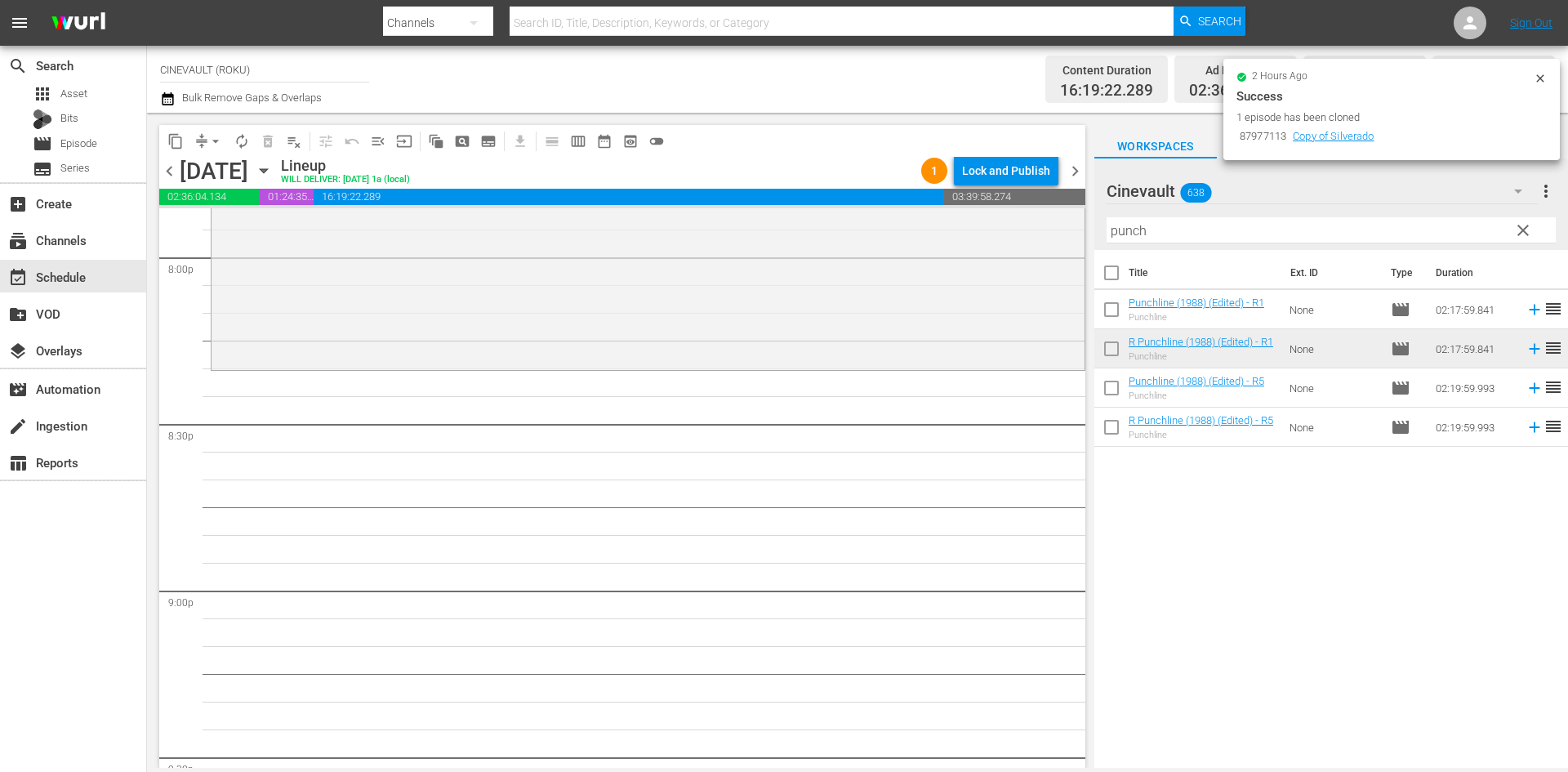
scroll to position [6702, 0]
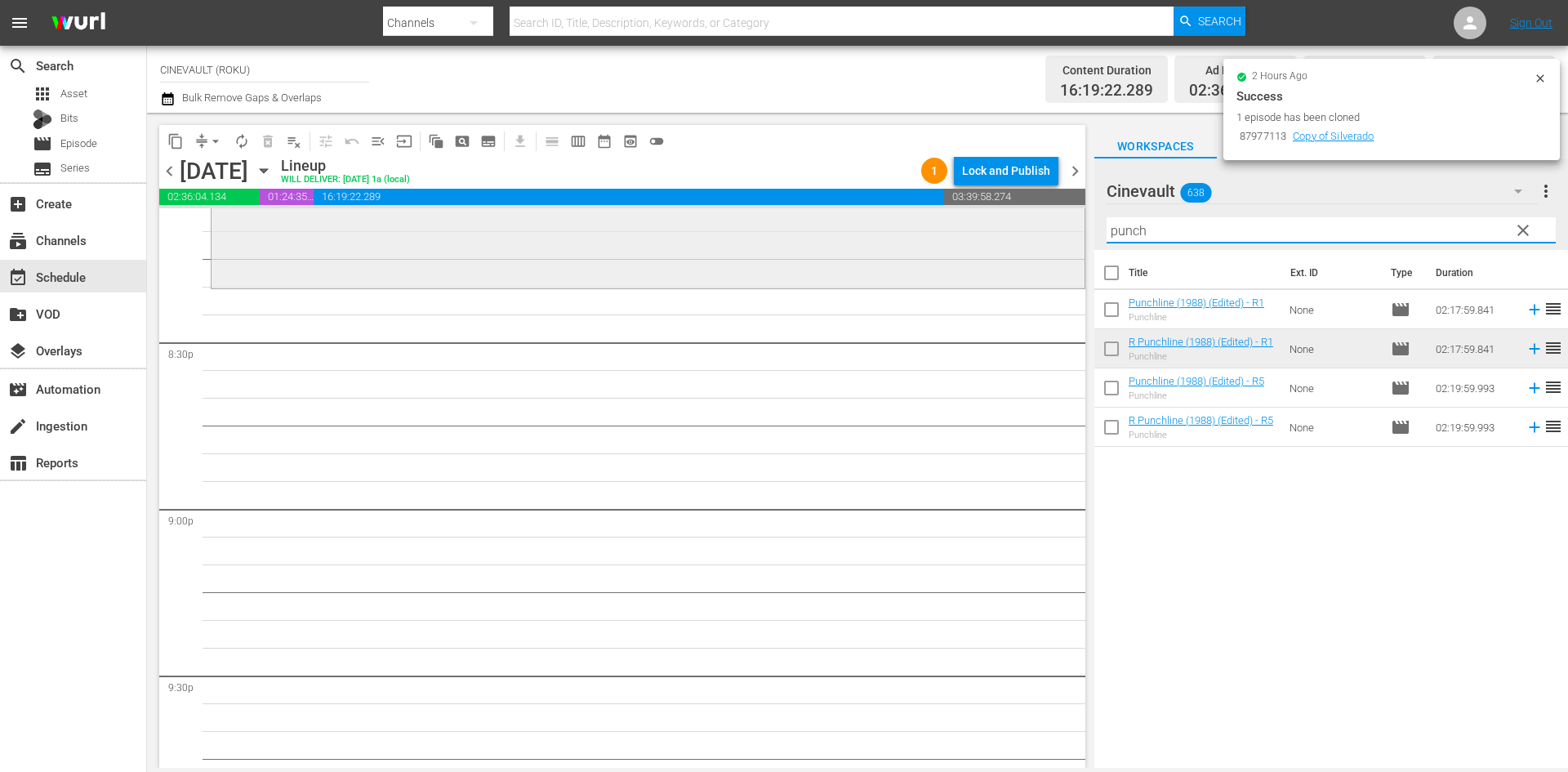
drag, startPoint x: 1232, startPoint y: 235, endPoint x: 1050, endPoint y: 230, distance: 182.1
click at [1050, 230] on div "content_copy compress arrow_drop_down autorenew_outlined delete_forever_outline…" at bounding box center [858, 440] width 1422 height 655
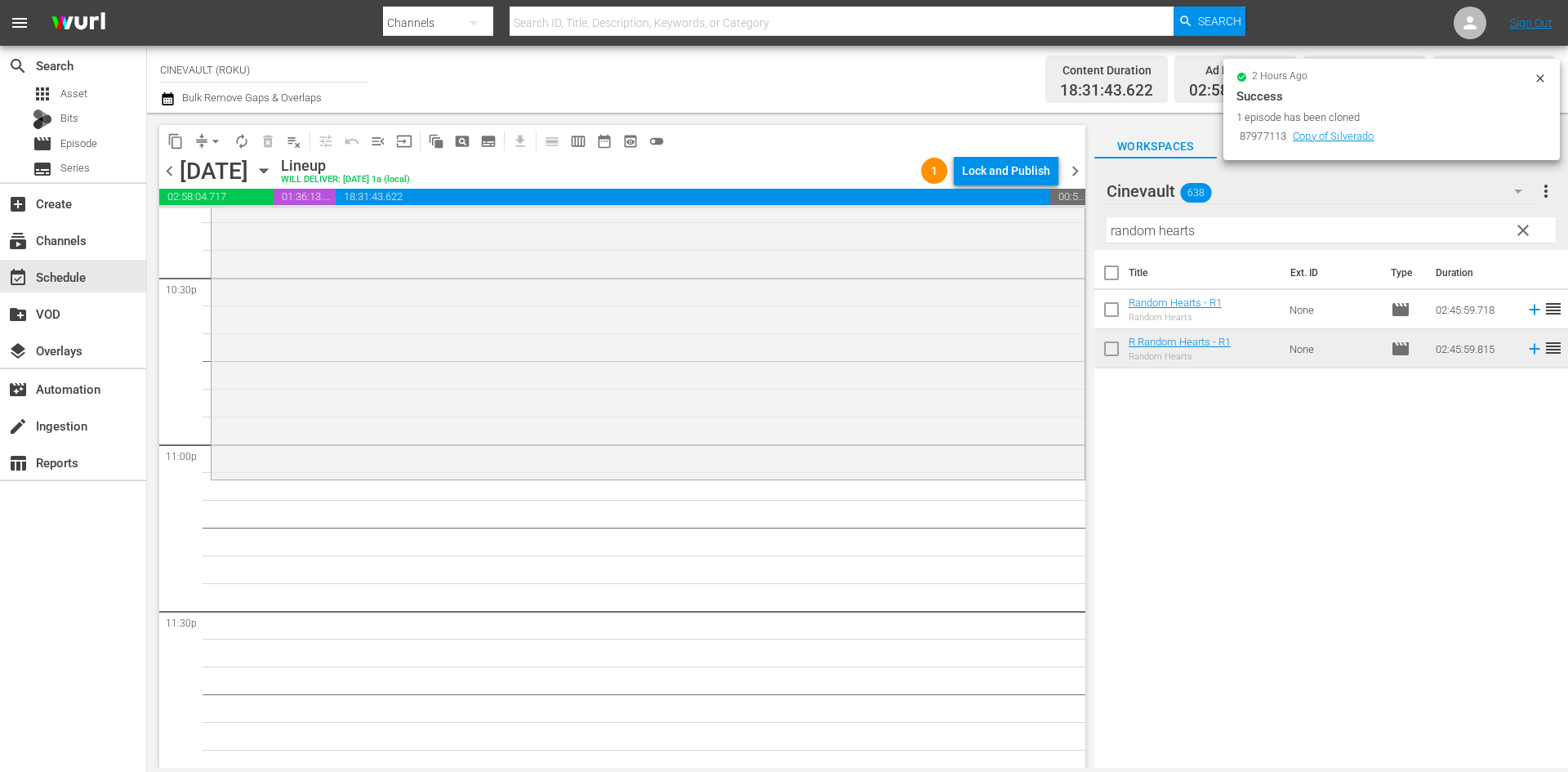
scroll to position [7443, 0]
drag, startPoint x: 1266, startPoint y: 232, endPoint x: 991, endPoint y: 228, distance: 275.0
click at [991, 228] on div "content_copy compress arrow_drop_down autorenew_outlined delete_forever_outline…" at bounding box center [858, 440] width 1422 height 655
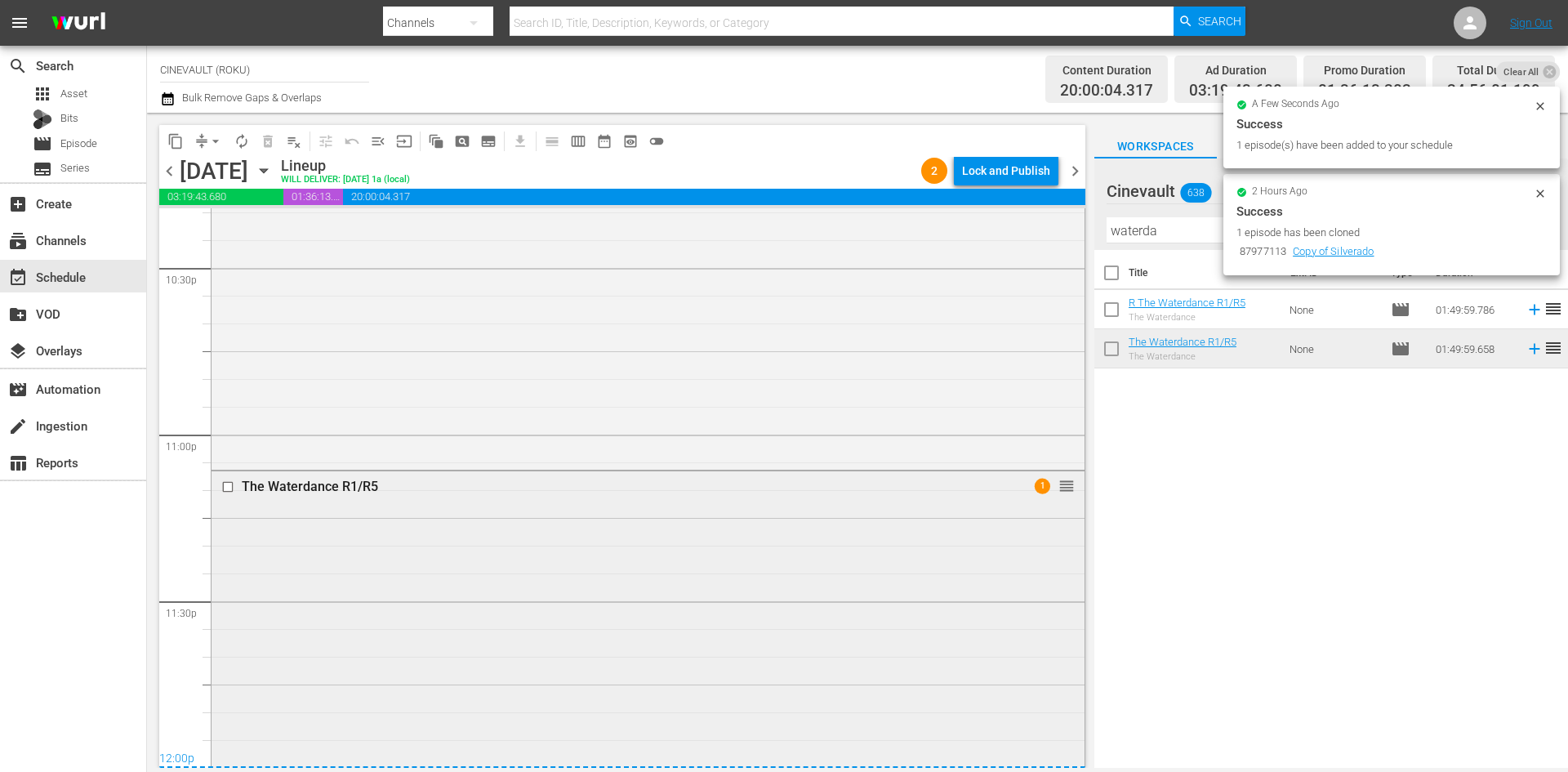
click at [224, 489] on input "checkbox" at bounding box center [230, 487] width 17 height 14
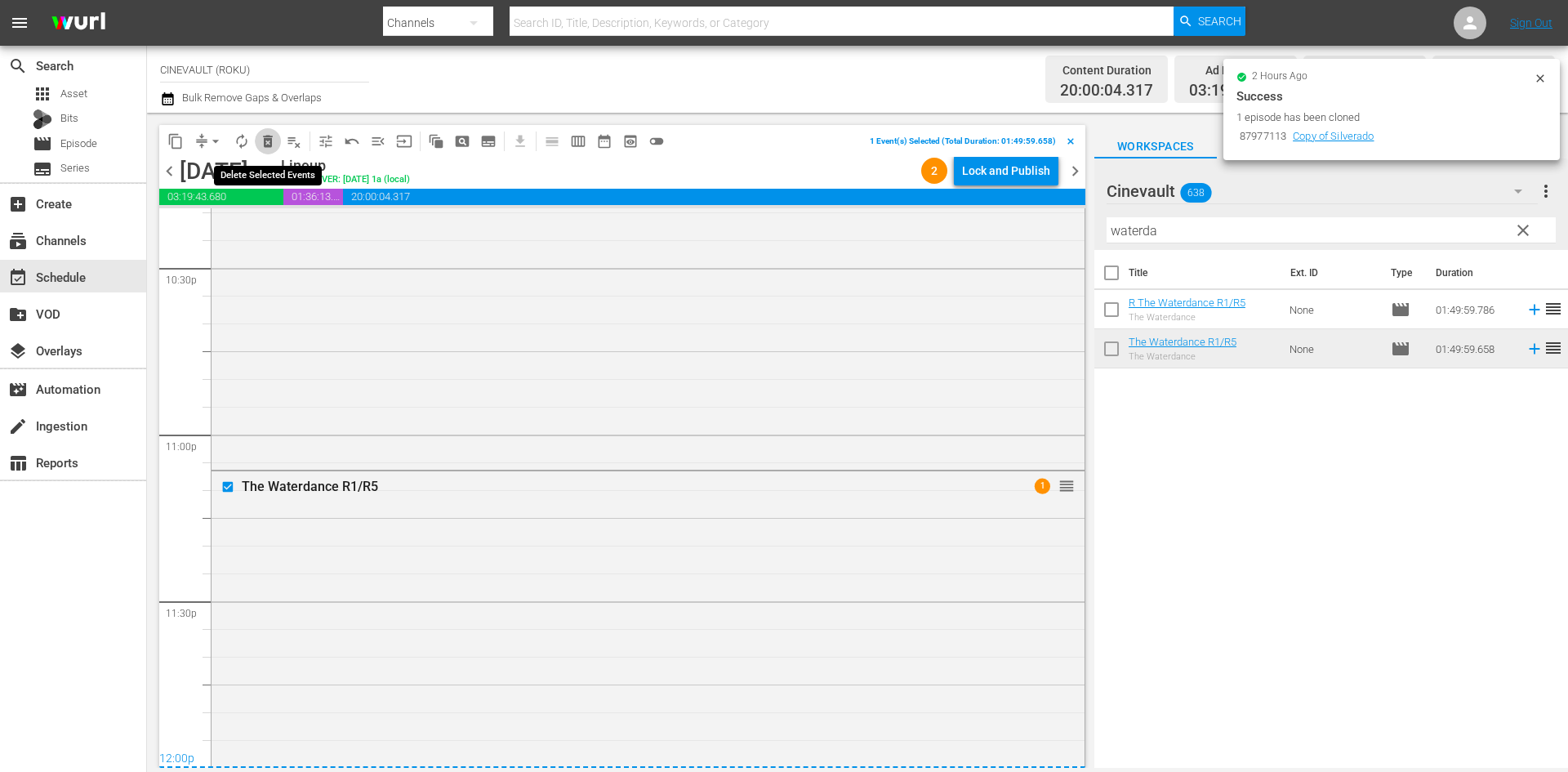
click at [265, 145] on span "delete_forever_outlined" at bounding box center [267, 141] width 16 height 16
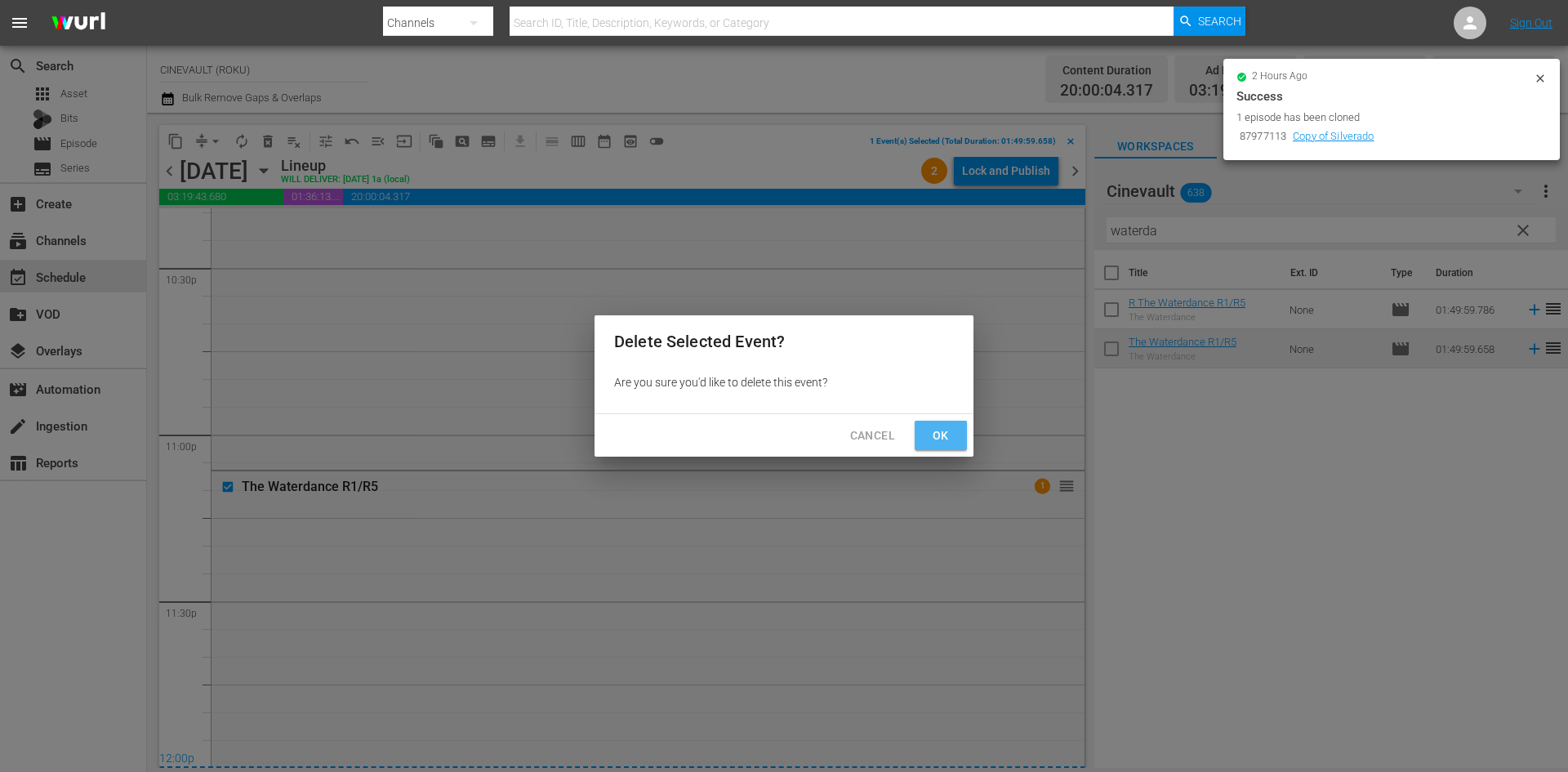
click at [941, 431] on span "Ok" at bounding box center [942, 435] width 27 height 20
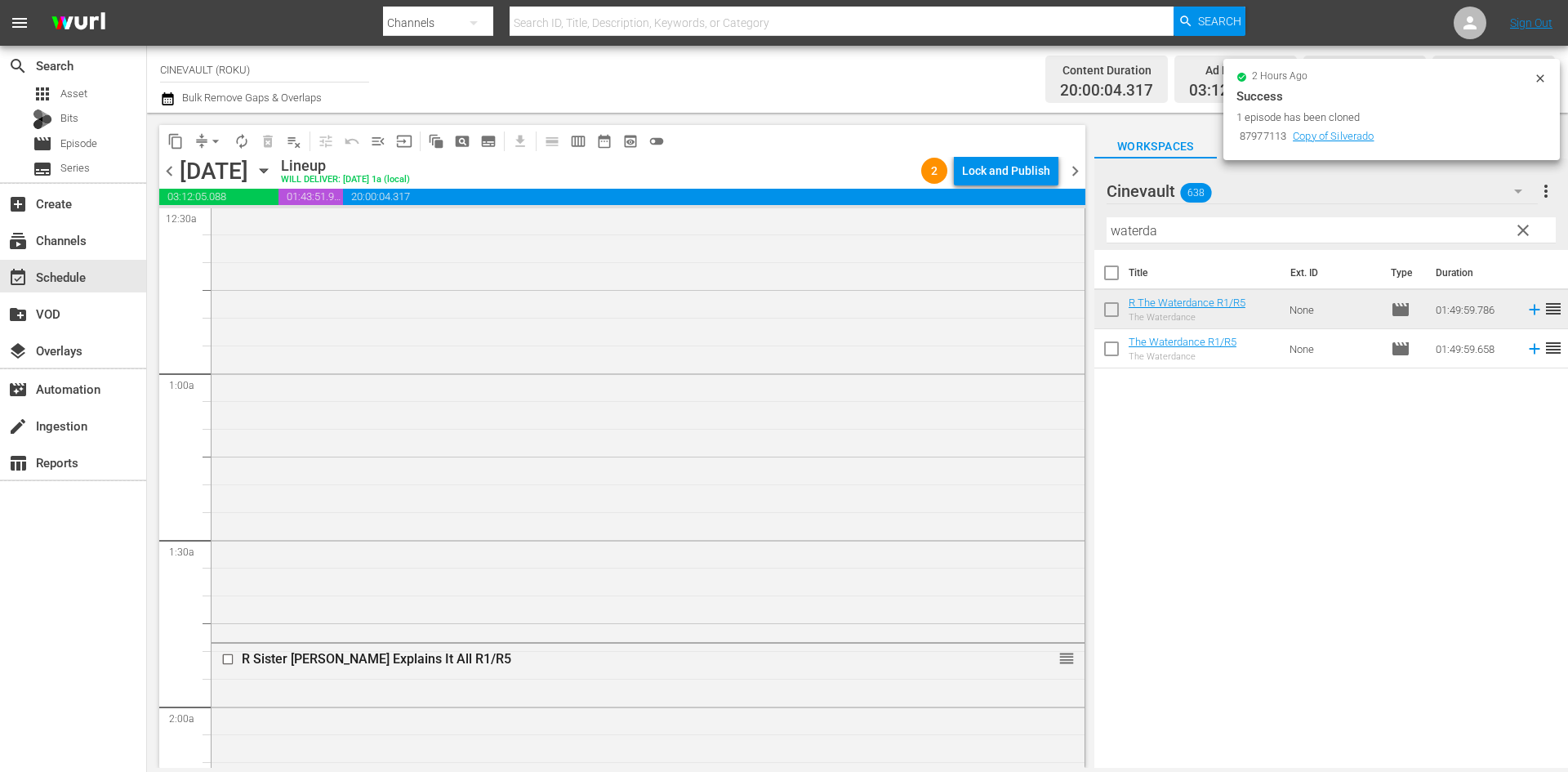
scroll to position [0, 0]
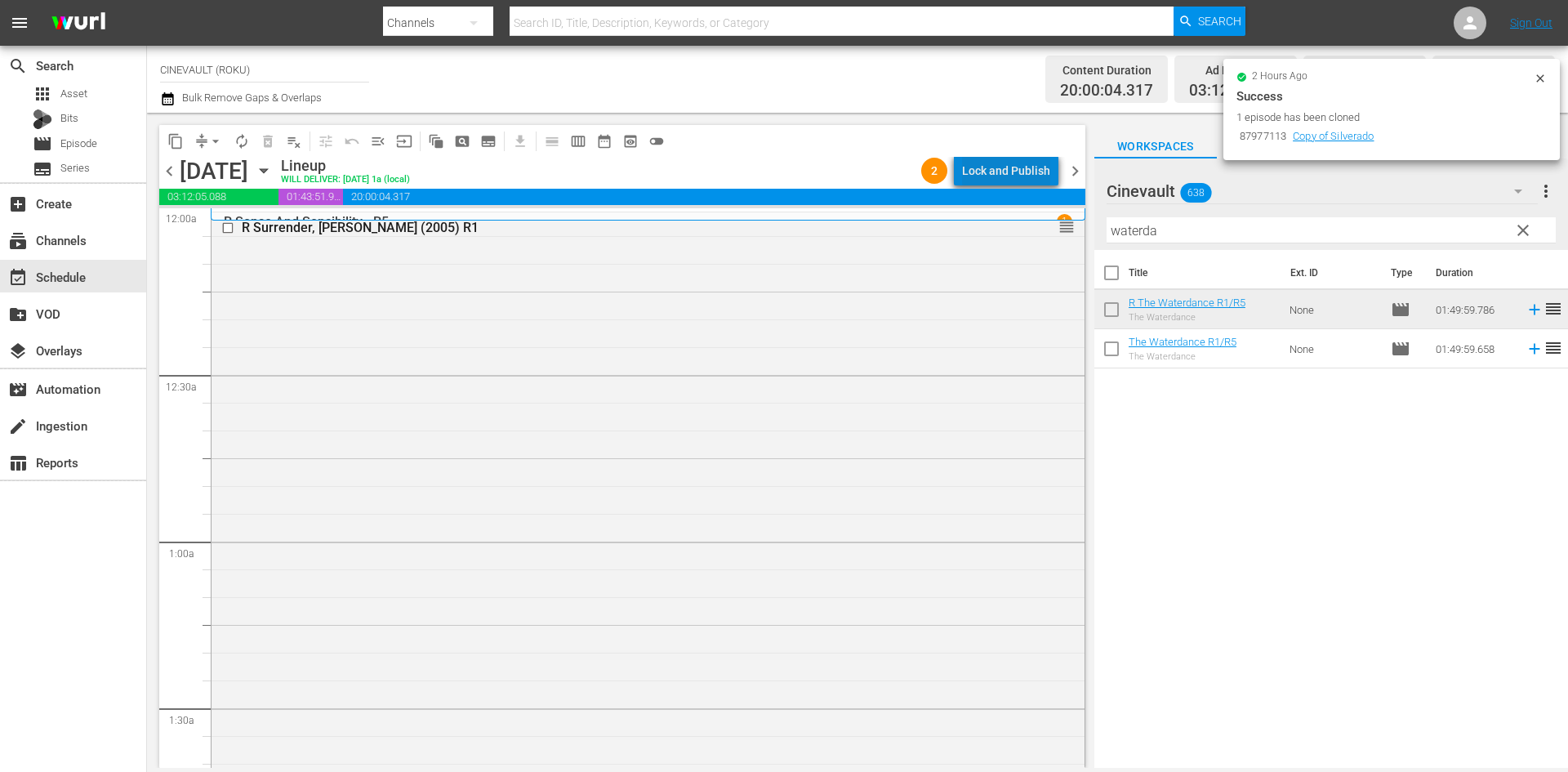
click at [1044, 168] on div "Lock and Publish" at bounding box center [1006, 170] width 88 height 29
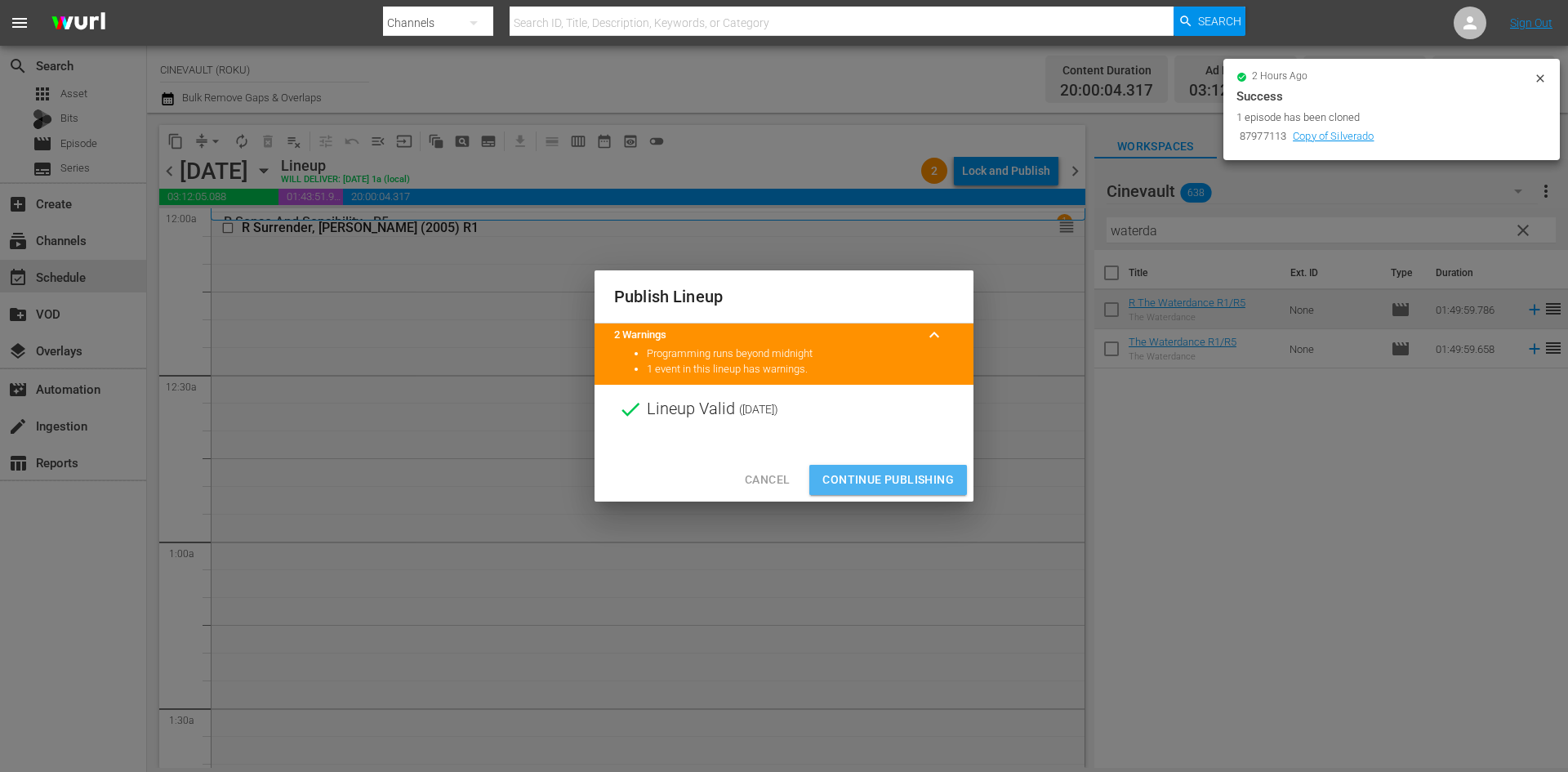
click at [924, 473] on span "Continue Publishing" at bounding box center [889, 479] width 131 height 20
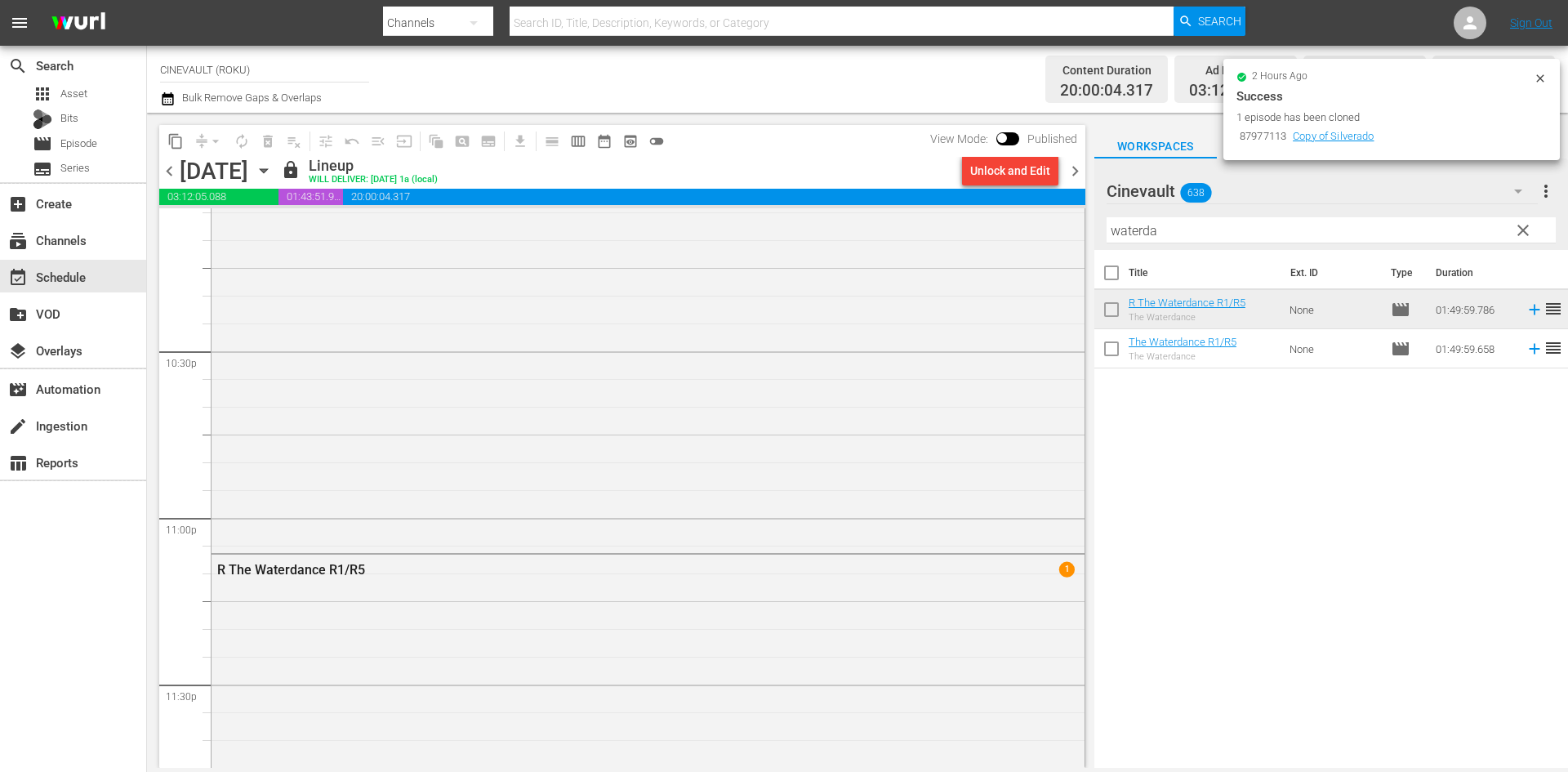
scroll to position [7757, 0]
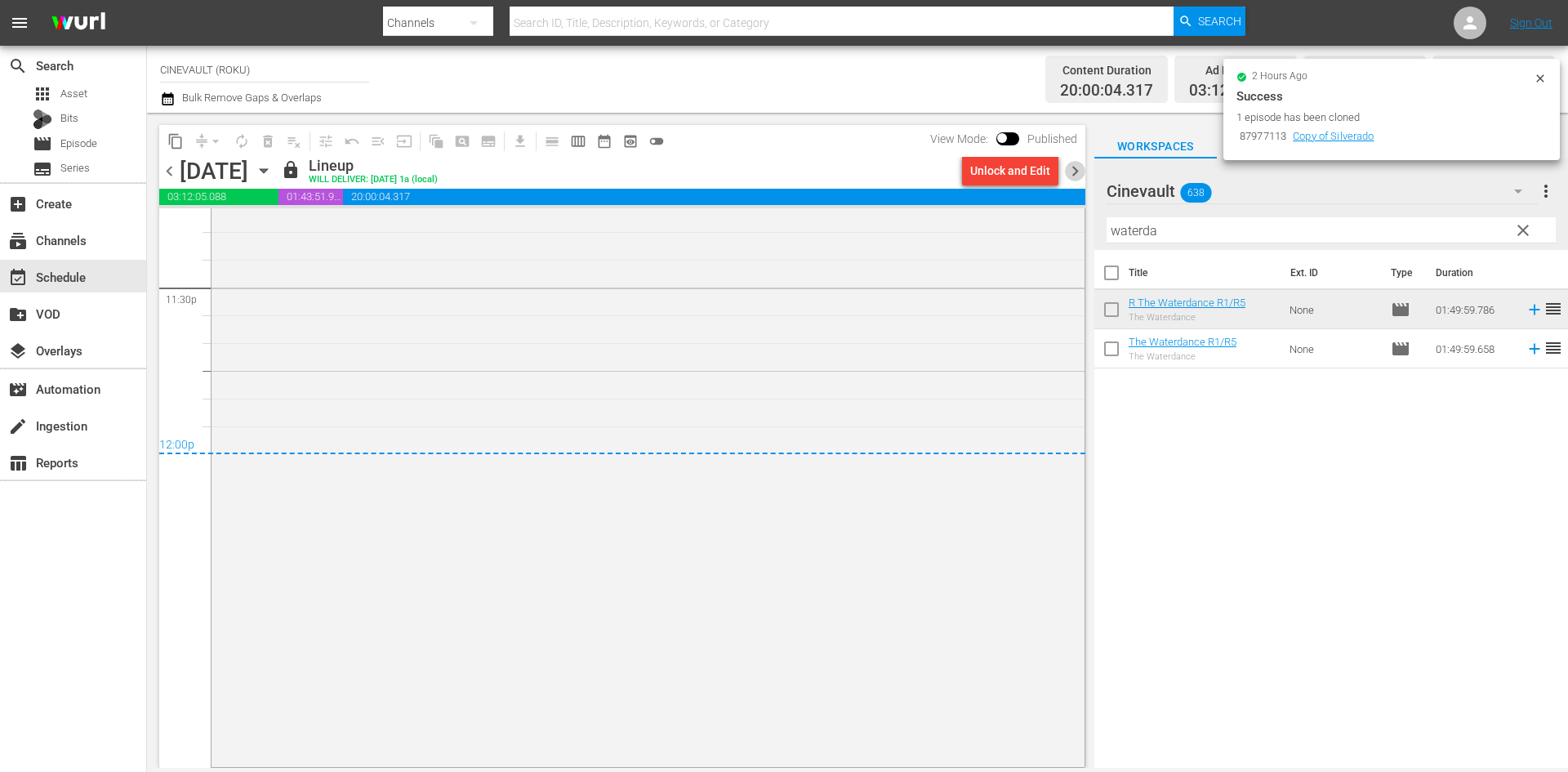
click at [1074, 168] on span "chevron_right" at bounding box center [1075, 170] width 20 height 20
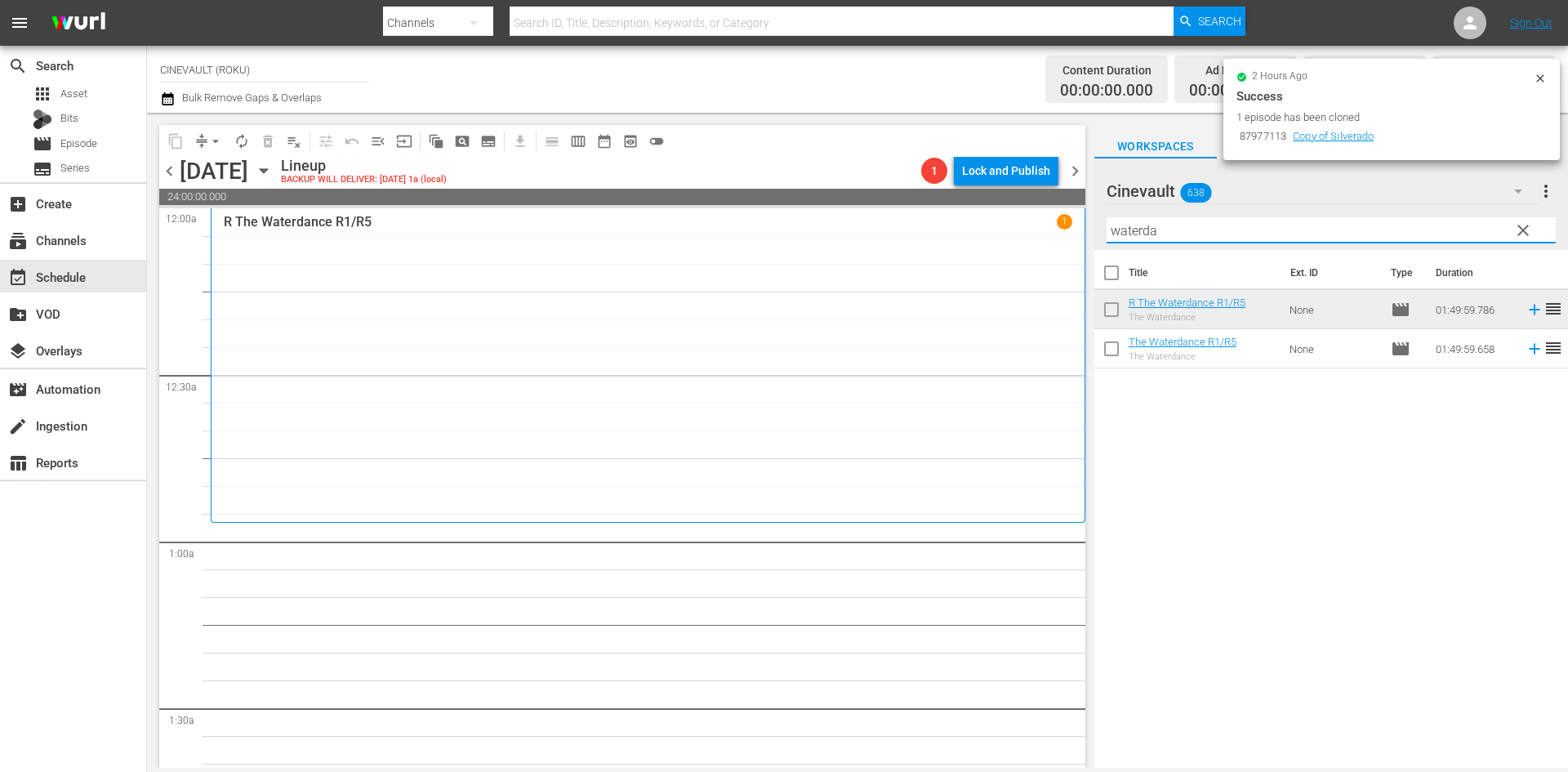
drag, startPoint x: 1176, startPoint y: 229, endPoint x: 1041, endPoint y: 232, distance: 135.0
click at [1041, 232] on div "content_copy compress arrow_drop_down autorenew_outlined delete_forever_outline…" at bounding box center [858, 440] width 1422 height 655
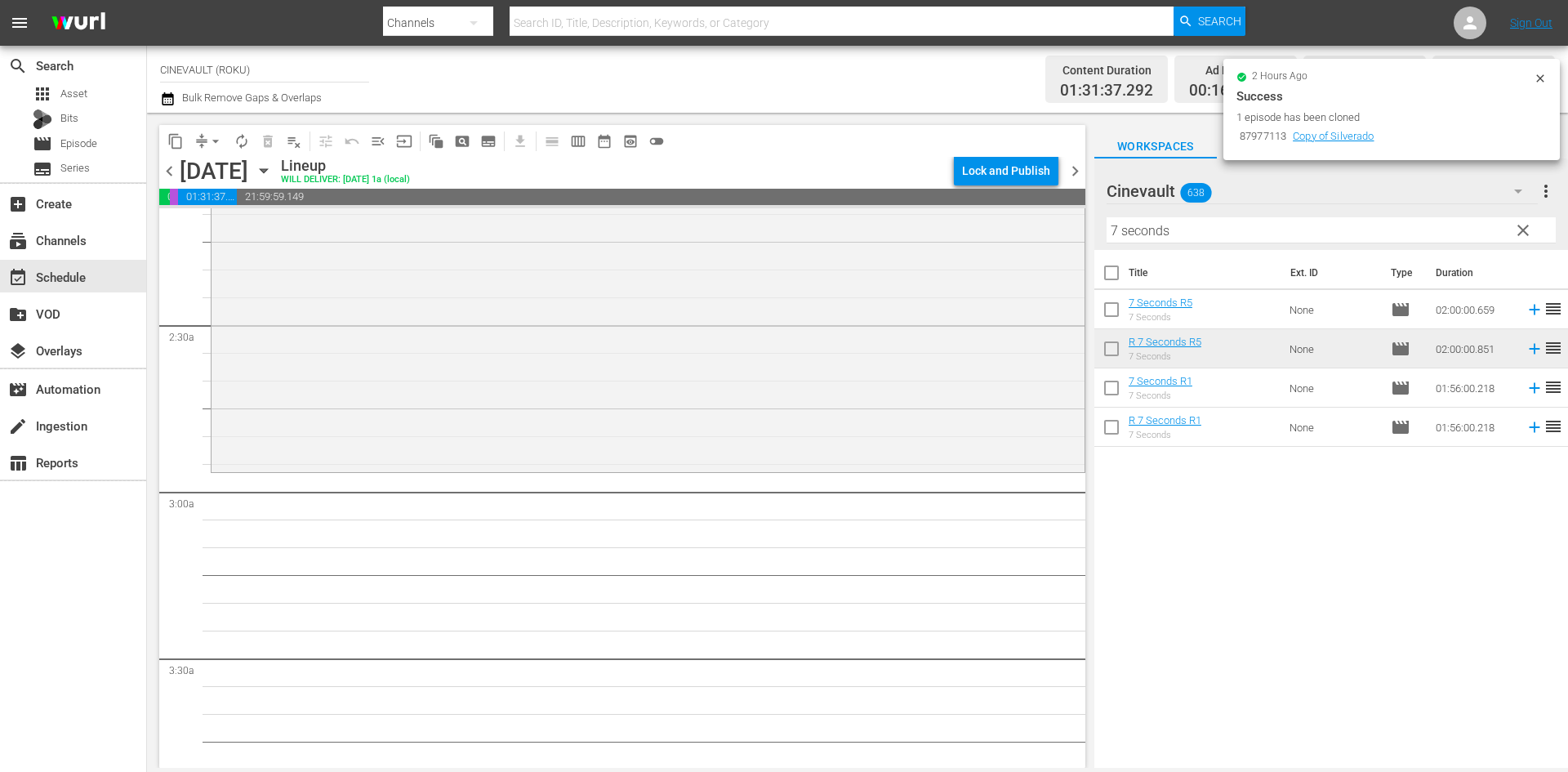
scroll to position [736, 0]
drag, startPoint x: 1206, startPoint y: 237, endPoint x: 1110, endPoint y: 219, distance: 97.7
click at [1110, 219] on input "7 seconds" at bounding box center [1331, 231] width 449 height 27
click at [1125, 226] on input "7 seconds" at bounding box center [1331, 231] width 449 height 27
drag, startPoint x: 1193, startPoint y: 227, endPoint x: 1062, endPoint y: 214, distance: 131.6
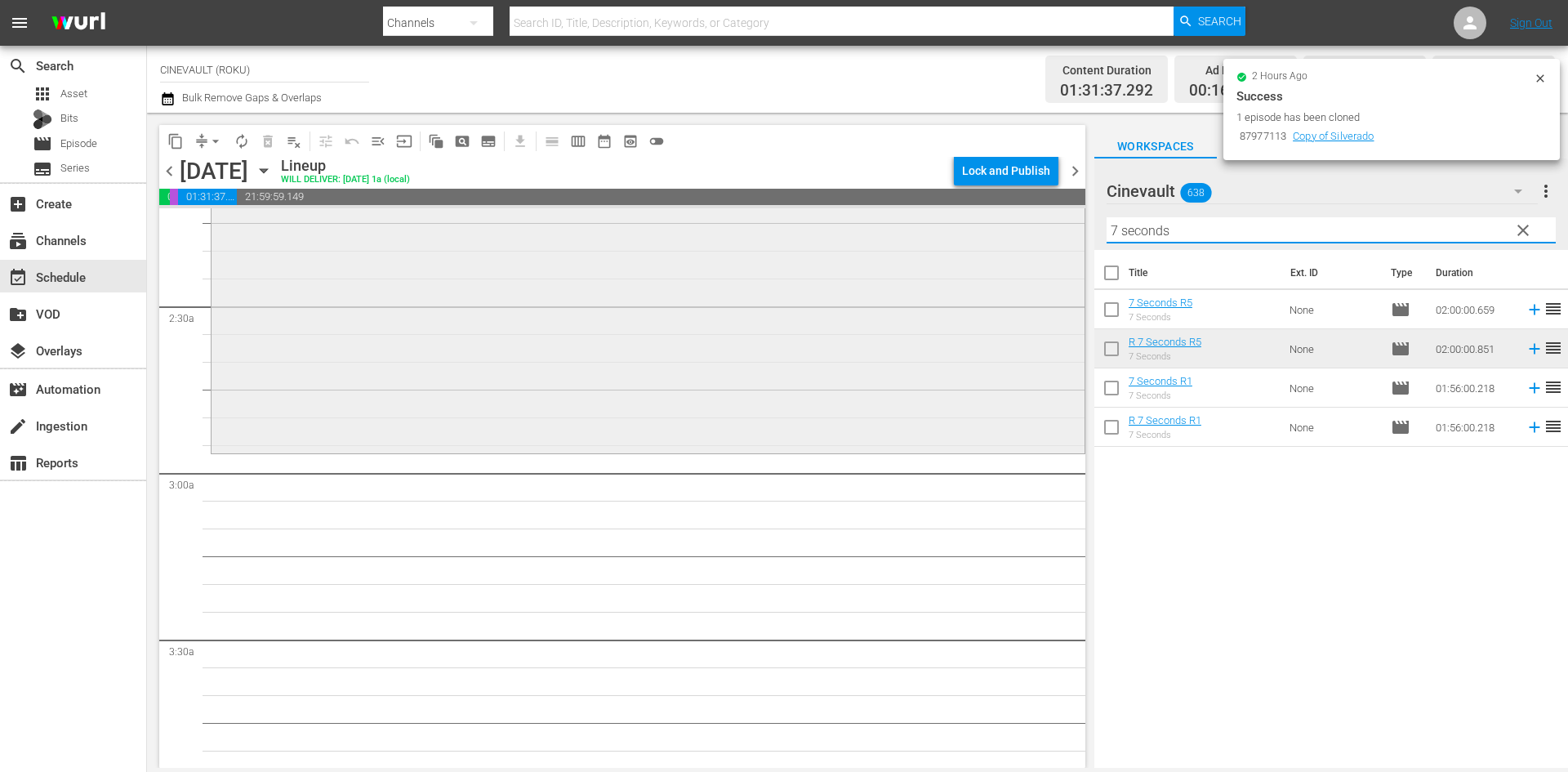
click at [1062, 214] on div "content_copy compress arrow_drop_down autorenew_outlined delete_forever_outline…" at bounding box center [858, 440] width 1422 height 655
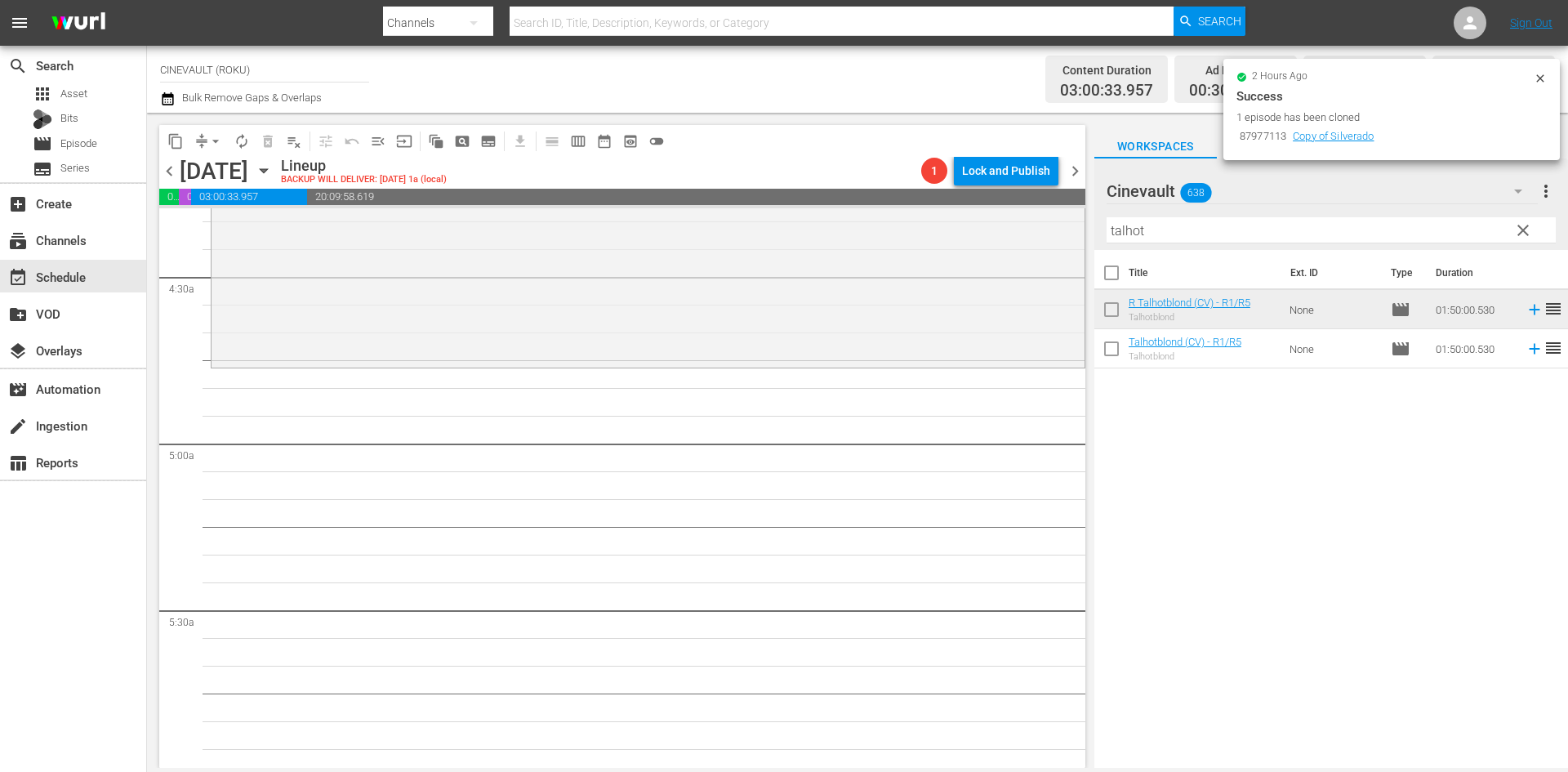
scroll to position [1471, 0]
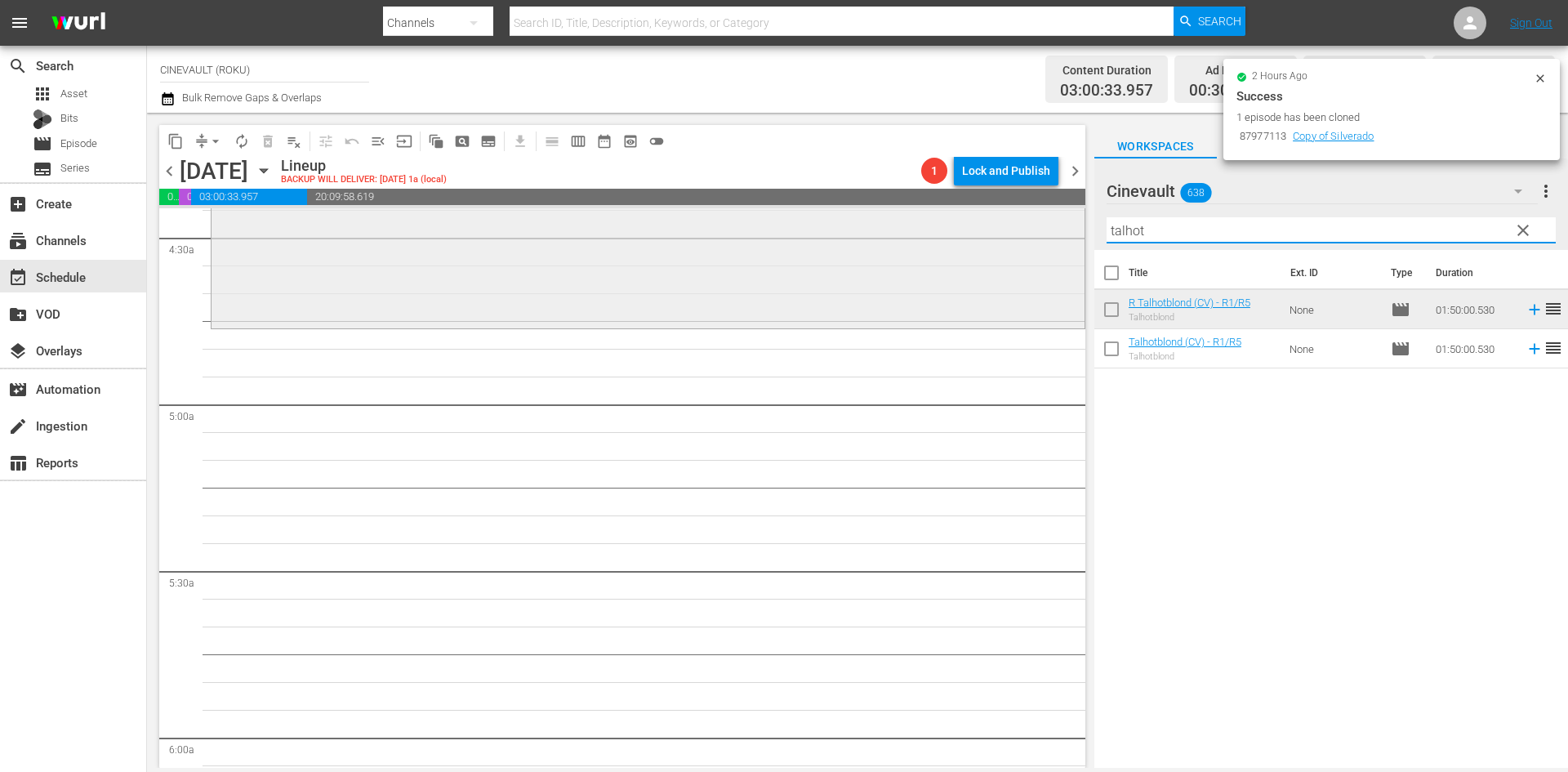
drag, startPoint x: 1208, startPoint y: 220, endPoint x: 1042, endPoint y: 224, distance: 166.0
click at [1042, 224] on div "content_copy compress arrow_drop_down autorenew_outlined delete_forever_outline…" at bounding box center [858, 440] width 1422 height 655
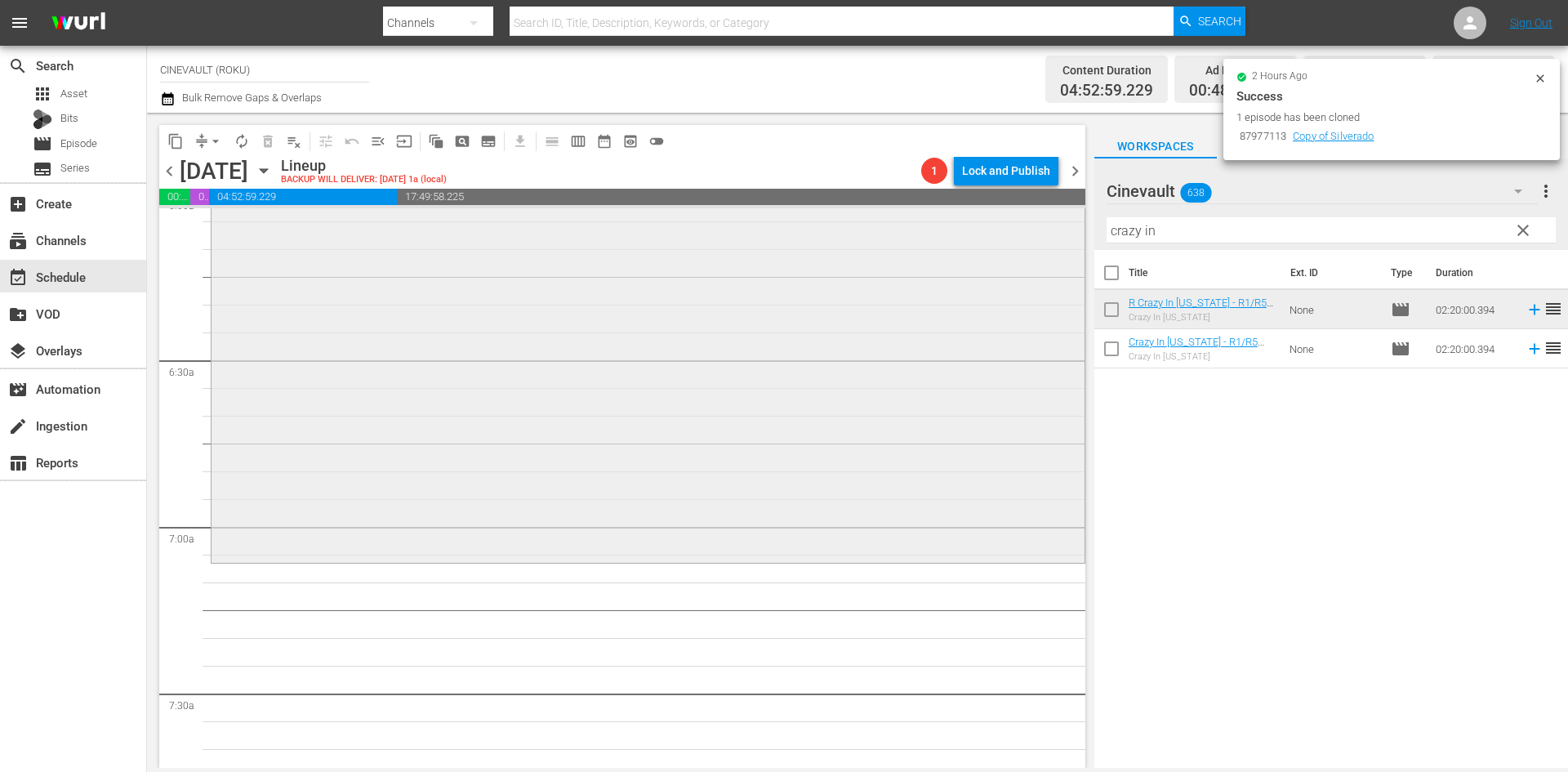
scroll to position [2043, 0]
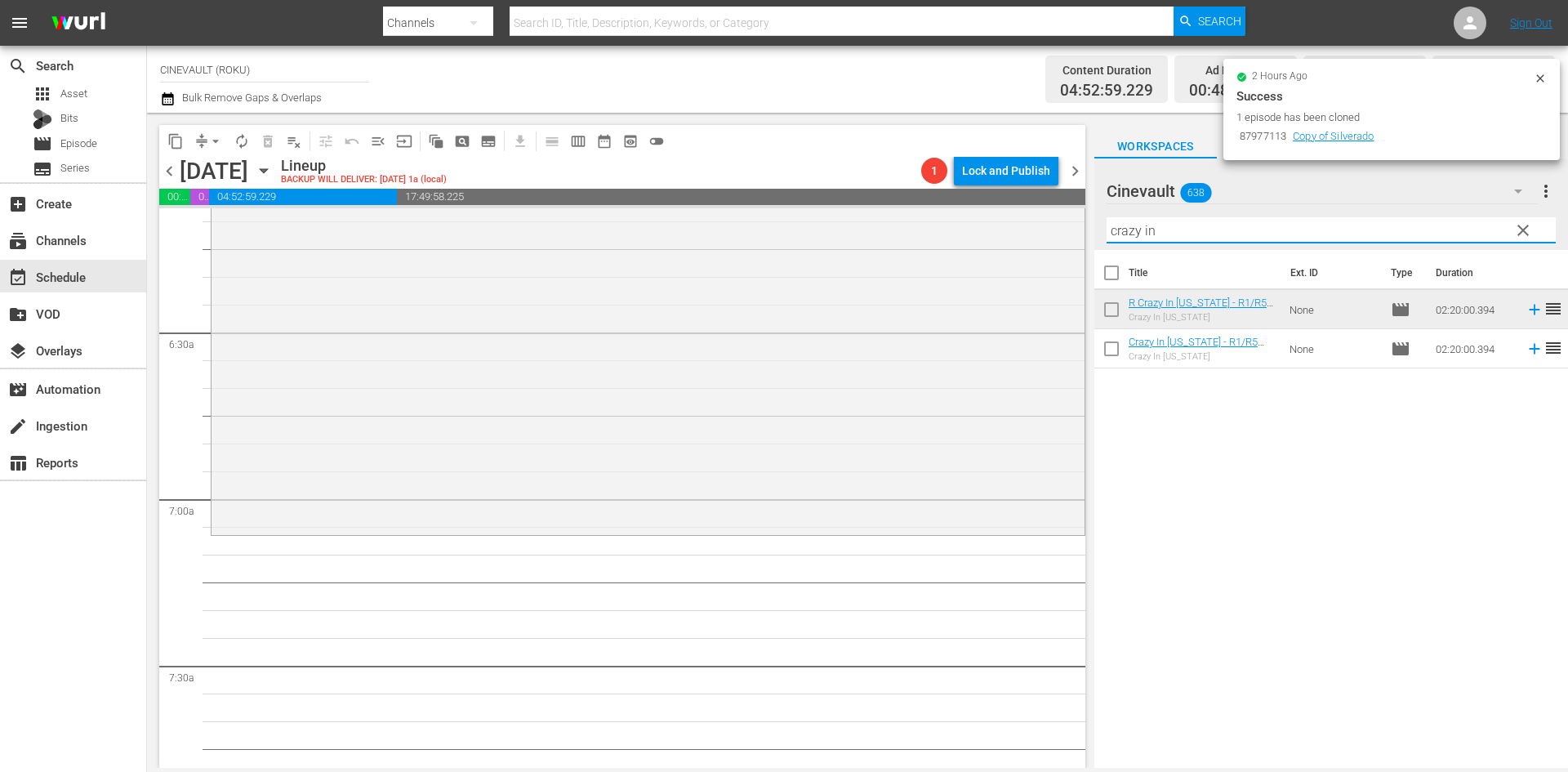
drag, startPoint x: 1204, startPoint y: 225, endPoint x: 1080, endPoint y: 220, distance: 124.1
click at [1080, 220] on div "content_copy compress arrow_drop_down autorenew_outlined delete_forever_outline…" at bounding box center [858, 440] width 1422 height 655
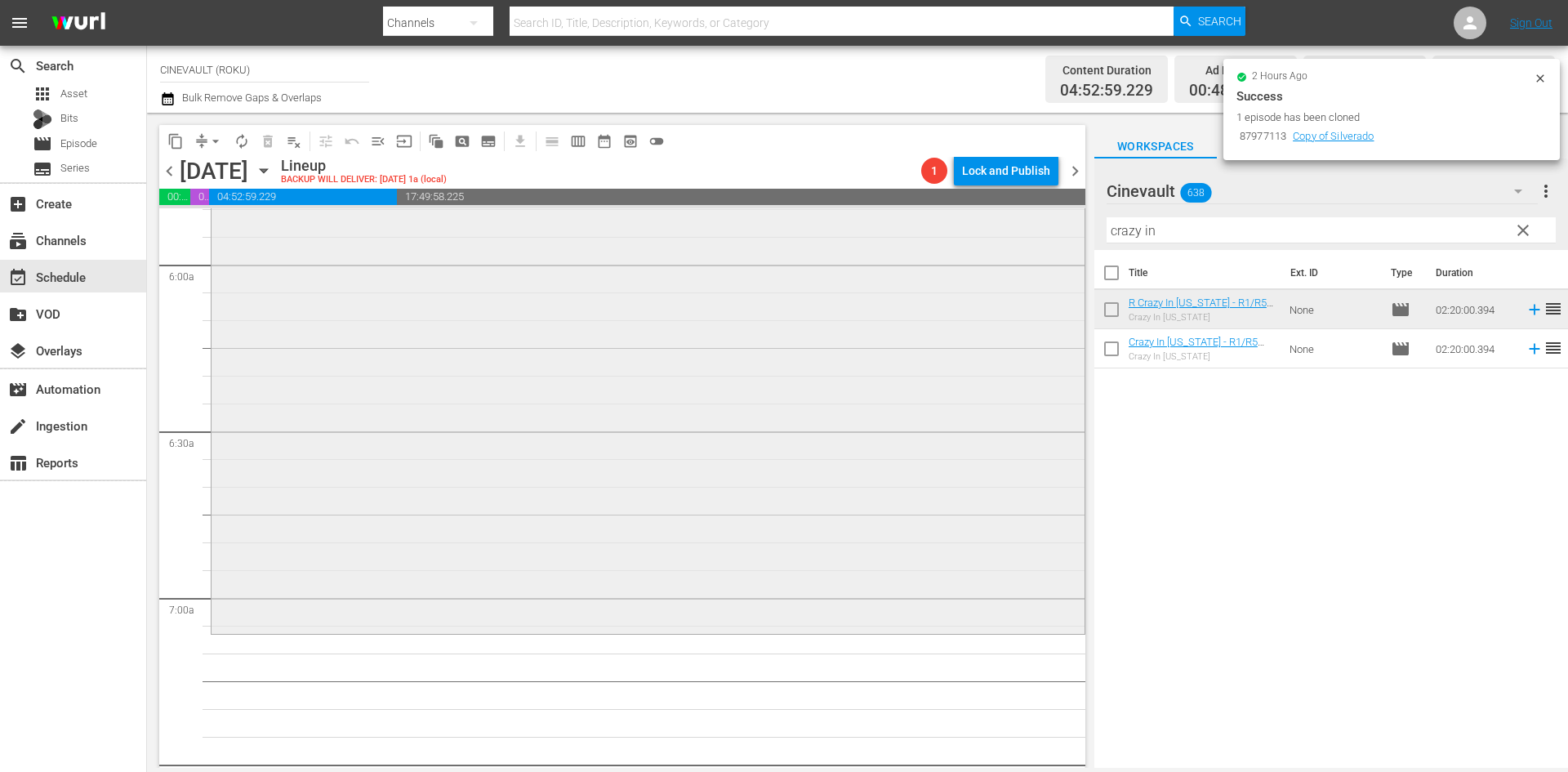
scroll to position [1961, 0]
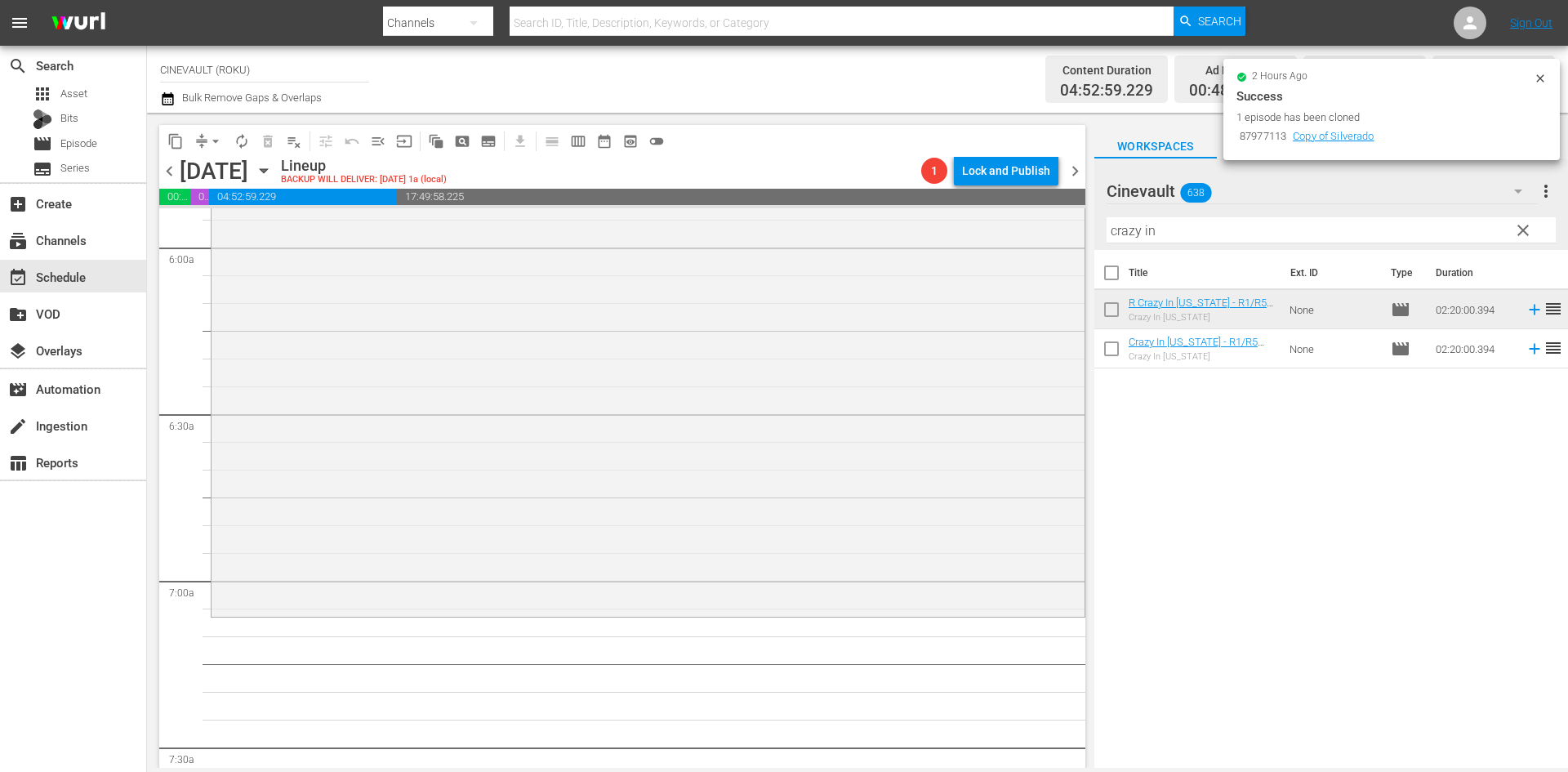
click at [1123, 234] on input "crazy in" at bounding box center [1331, 231] width 449 height 27
drag, startPoint x: 1180, startPoint y: 222, endPoint x: 1074, endPoint y: 216, distance: 106.2
click at [1074, 216] on div "content_copy compress arrow_drop_down autorenew_outlined delete_forever_outline…" at bounding box center [858, 440] width 1422 height 655
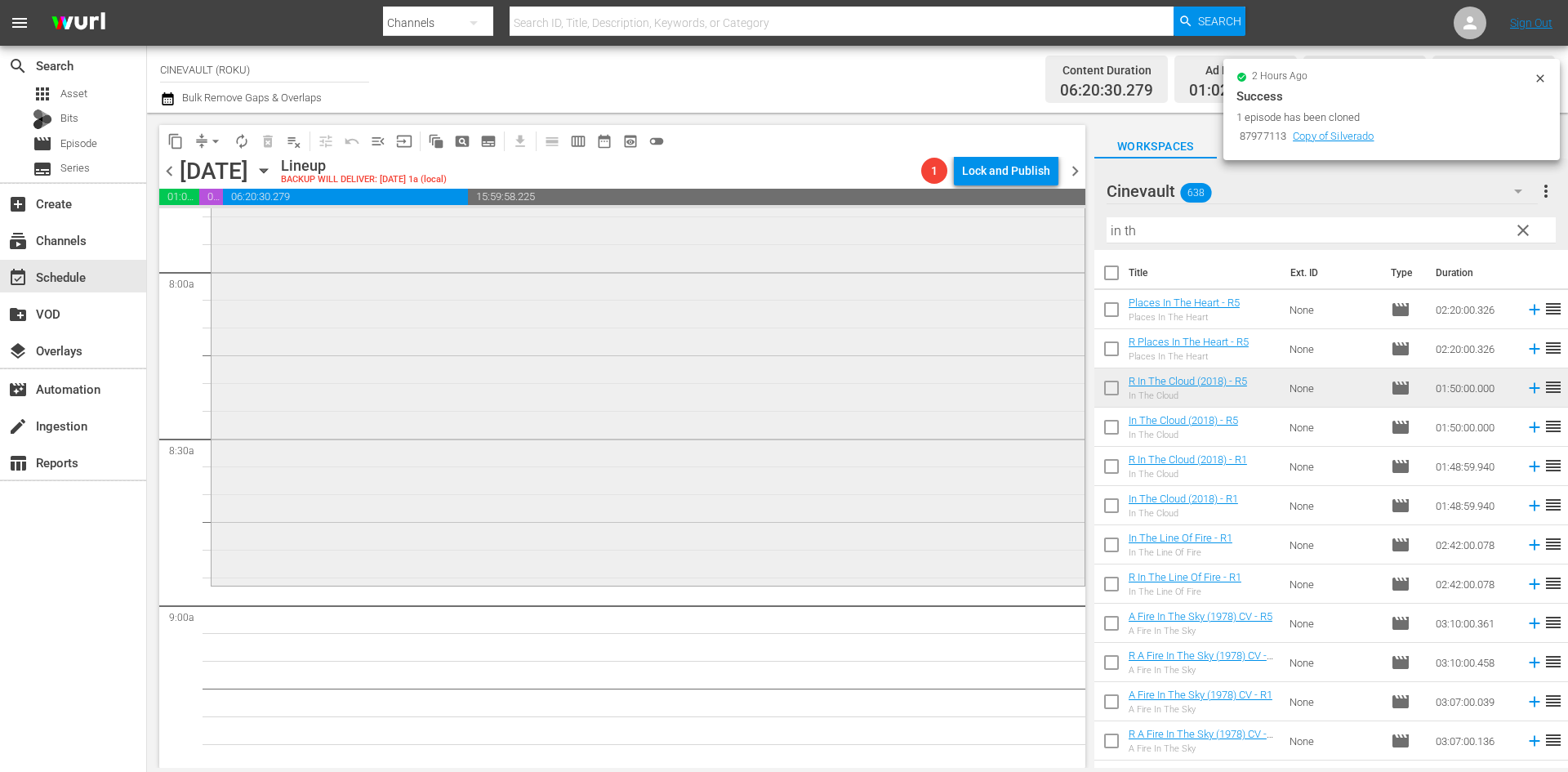
scroll to position [2615, 0]
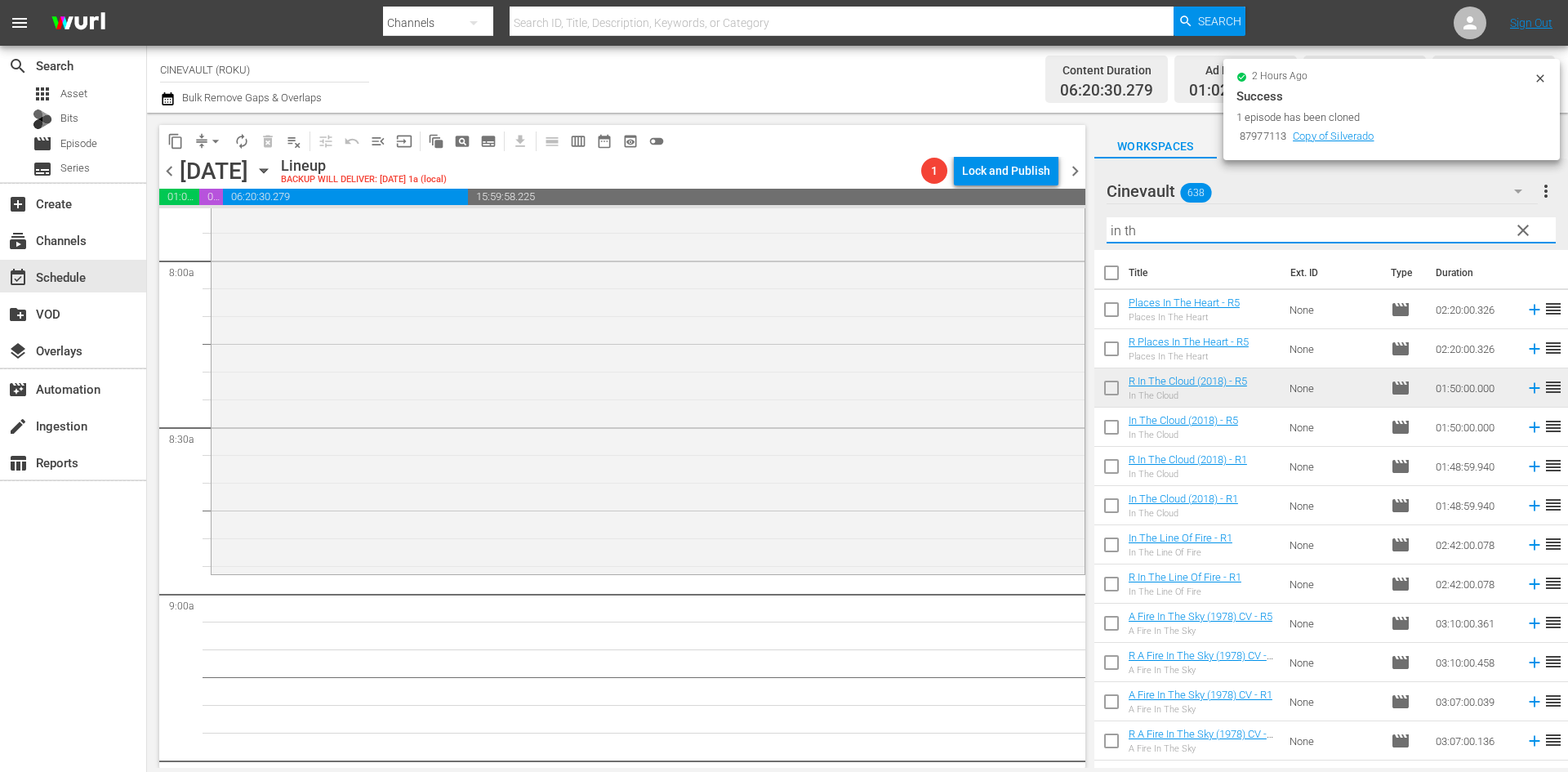
drag, startPoint x: 1161, startPoint y: 226, endPoint x: 961, endPoint y: 201, distance: 201.6
click at [961, 201] on div "content_copy compress arrow_drop_down autorenew_outlined delete_forever_outline…" at bounding box center [858, 440] width 1422 height 655
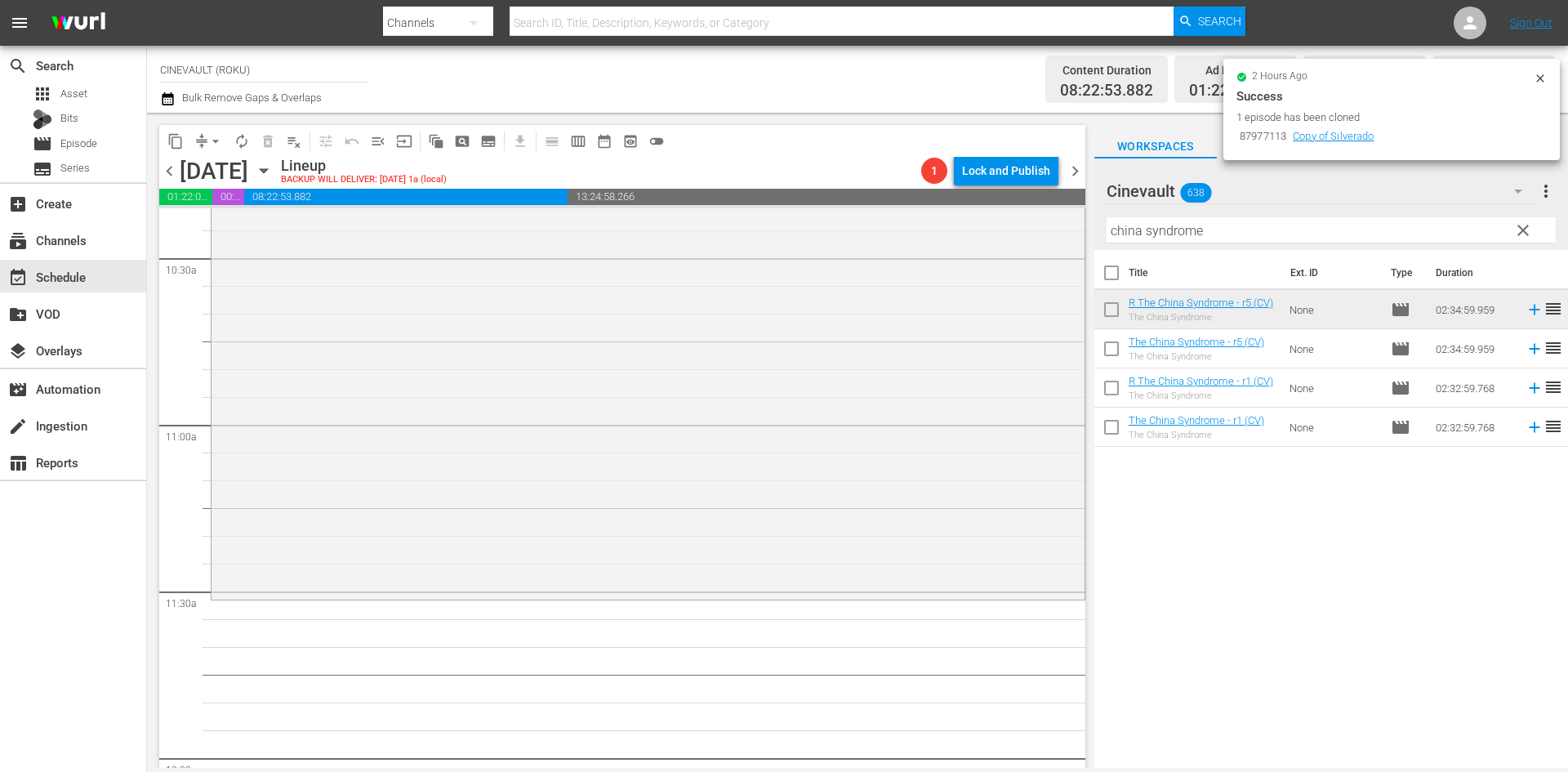
scroll to position [3514, 0]
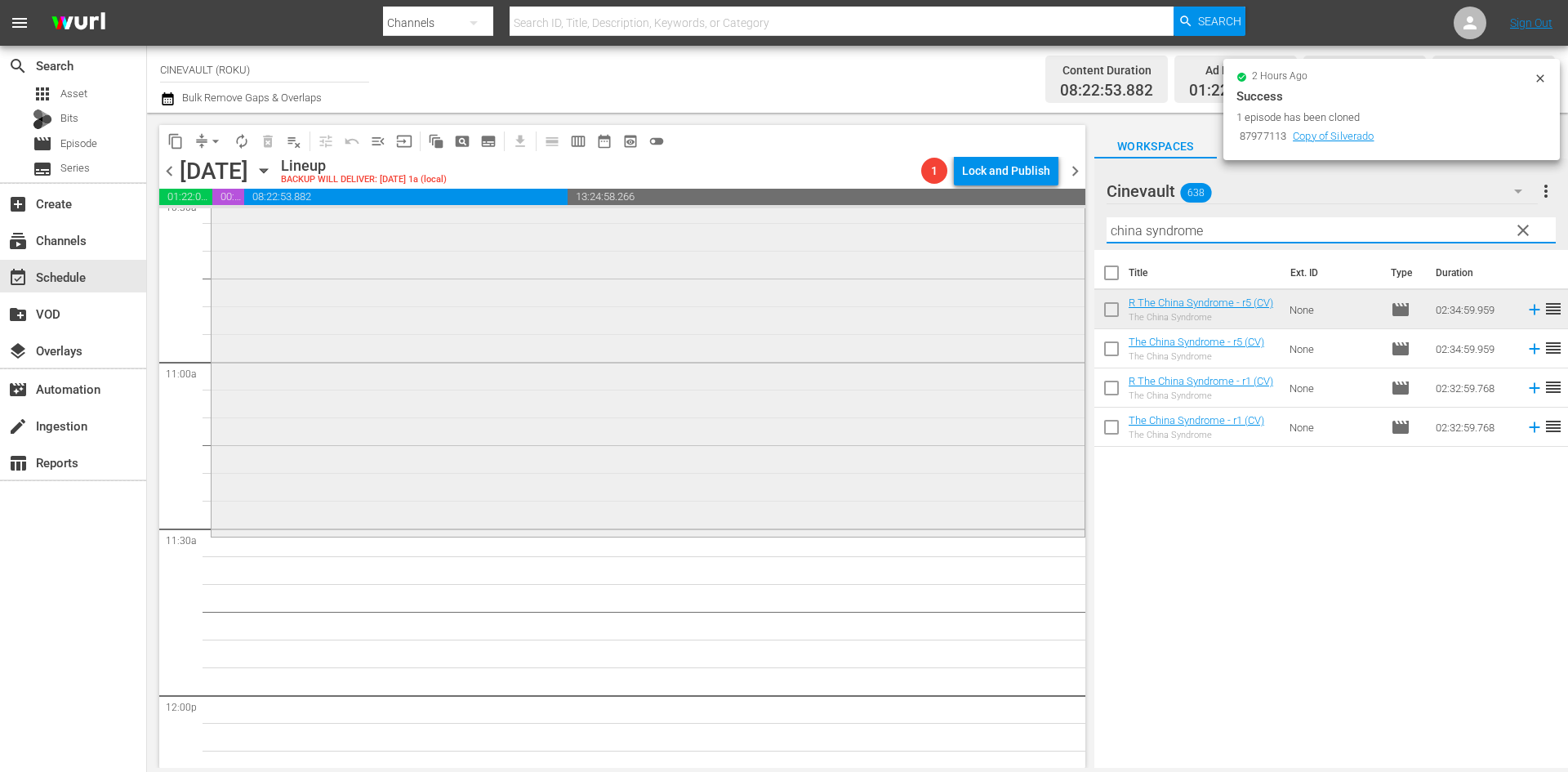
drag, startPoint x: 1230, startPoint y: 234, endPoint x: 1065, endPoint y: 232, distance: 165.0
click at [1065, 232] on div "content_copy compress arrow_drop_down autorenew_outlined delete_forever_outline…" at bounding box center [858, 440] width 1422 height 655
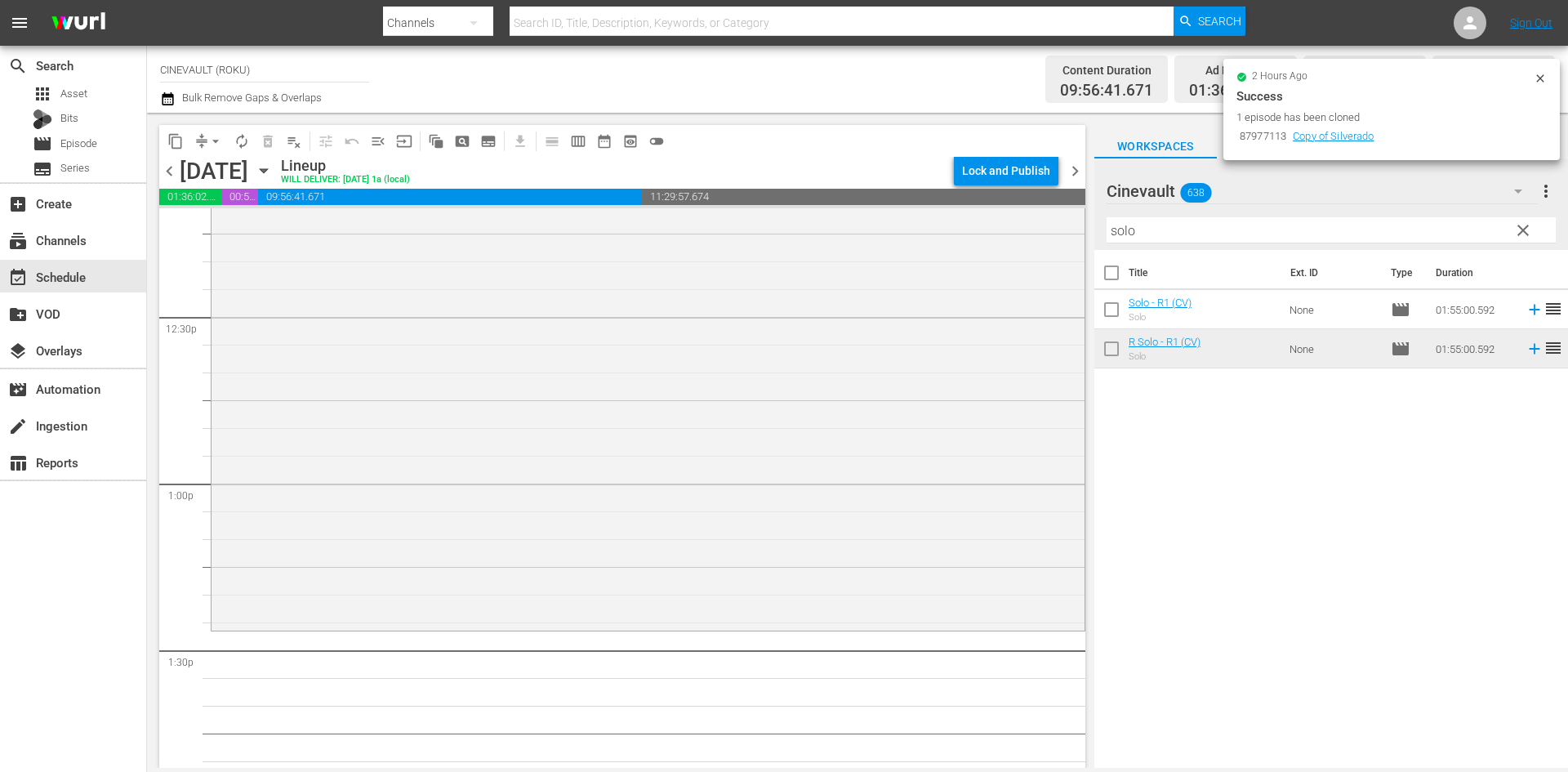
scroll to position [4168, 0]
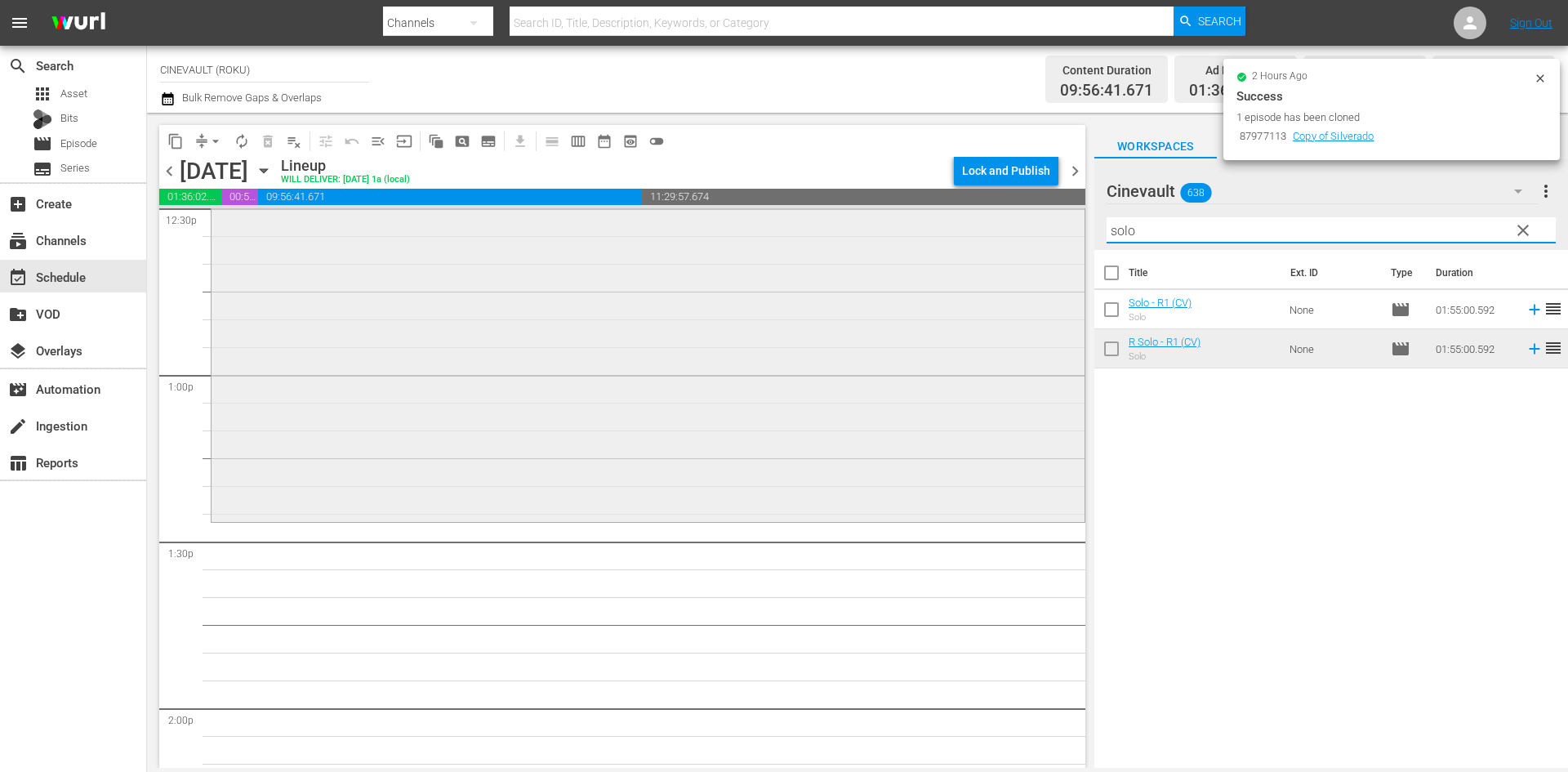
drag, startPoint x: 1157, startPoint y: 241, endPoint x: 1052, endPoint y: 241, distance: 105.0
click at [1052, 241] on div "content_copy compress arrow_drop_down autorenew_outlined delete_forever_outline…" at bounding box center [858, 440] width 1422 height 655
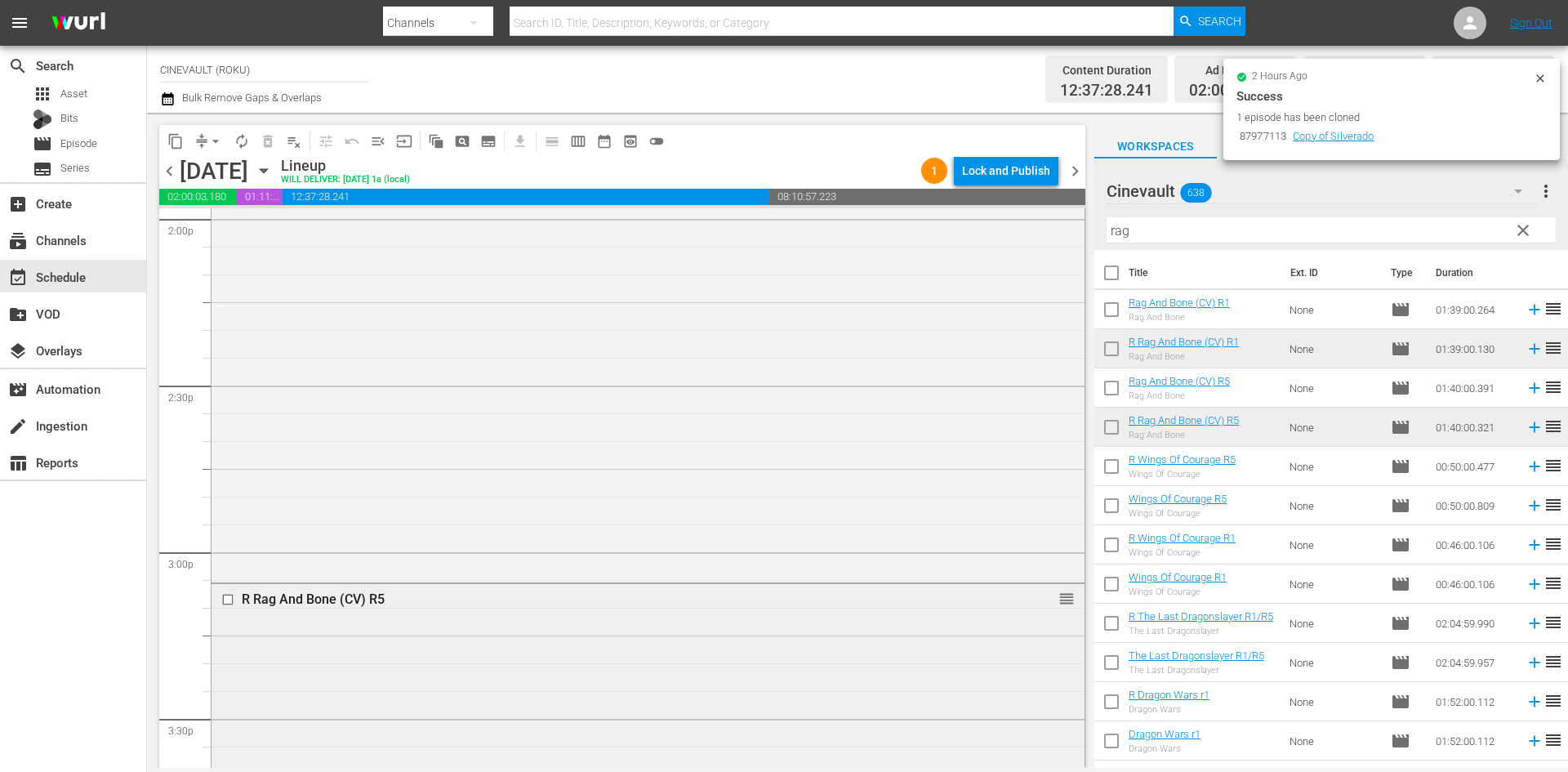
scroll to position [4659, 0]
click at [229, 597] on input "checkbox" at bounding box center [230, 598] width 17 height 14
click at [263, 138] on span "delete_forever_outlined" at bounding box center [267, 141] width 16 height 16
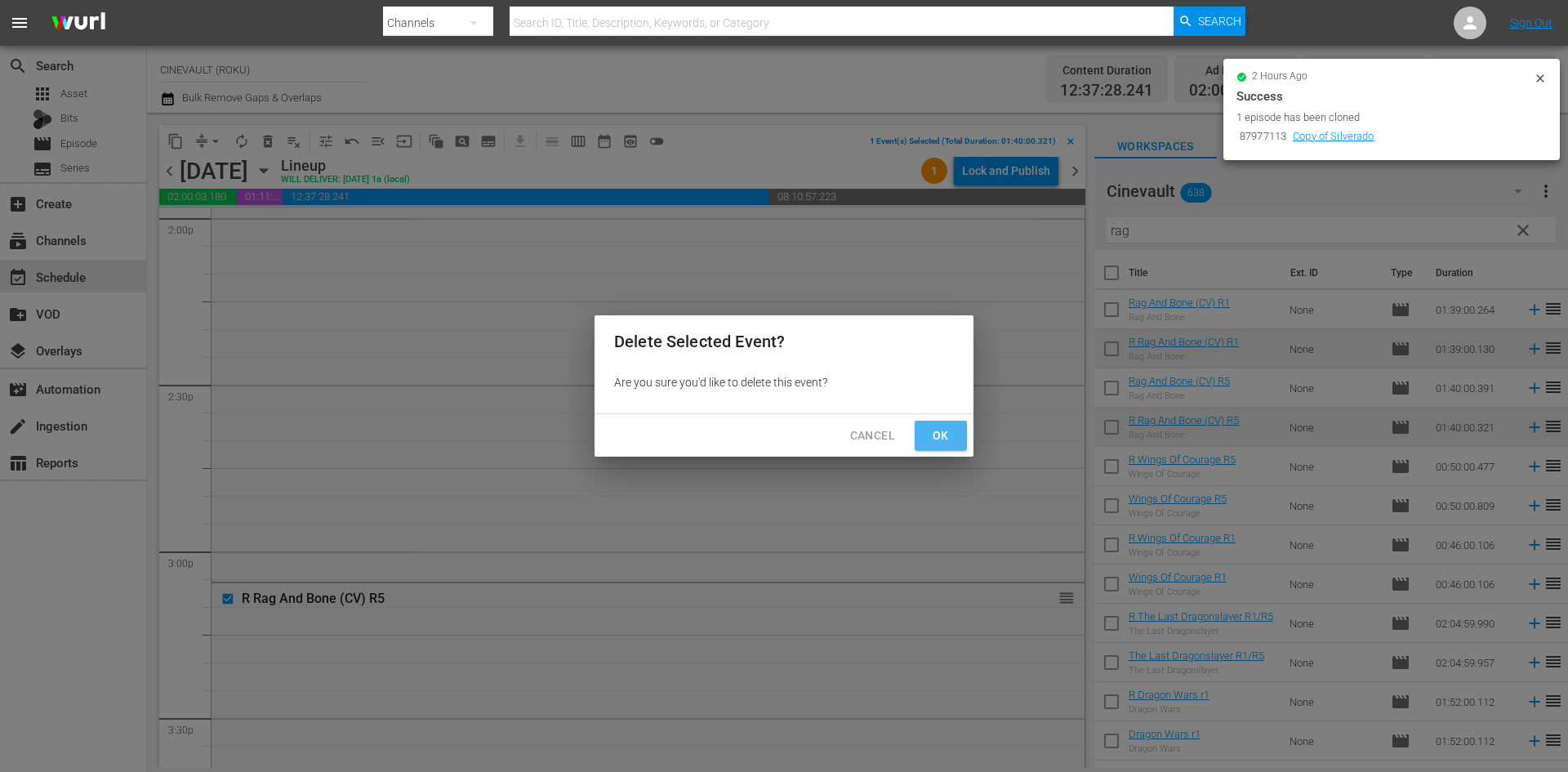
click at [927, 439] on button "Ok" at bounding box center [941, 436] width 52 height 30
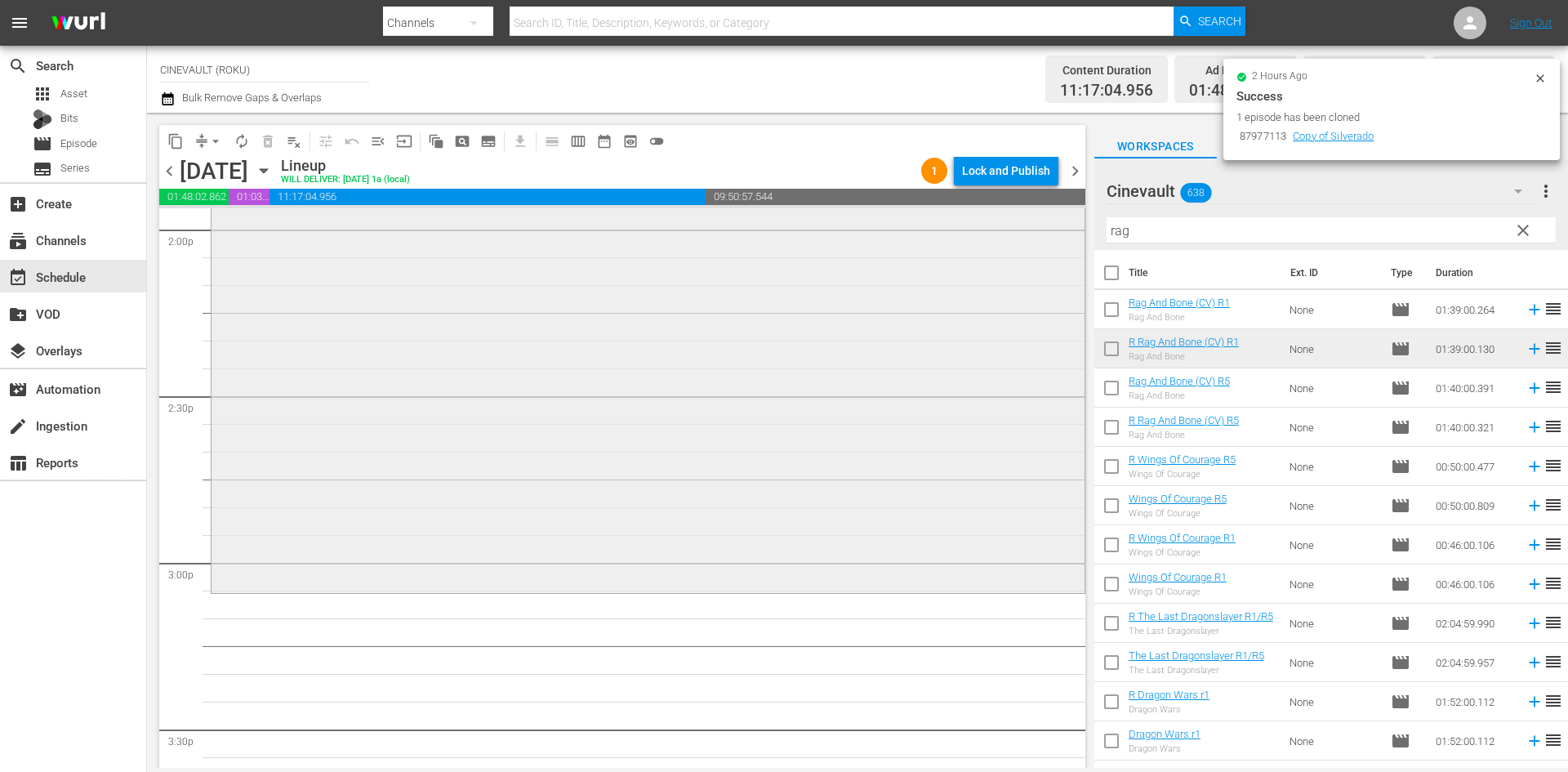
scroll to position [4740, 0]
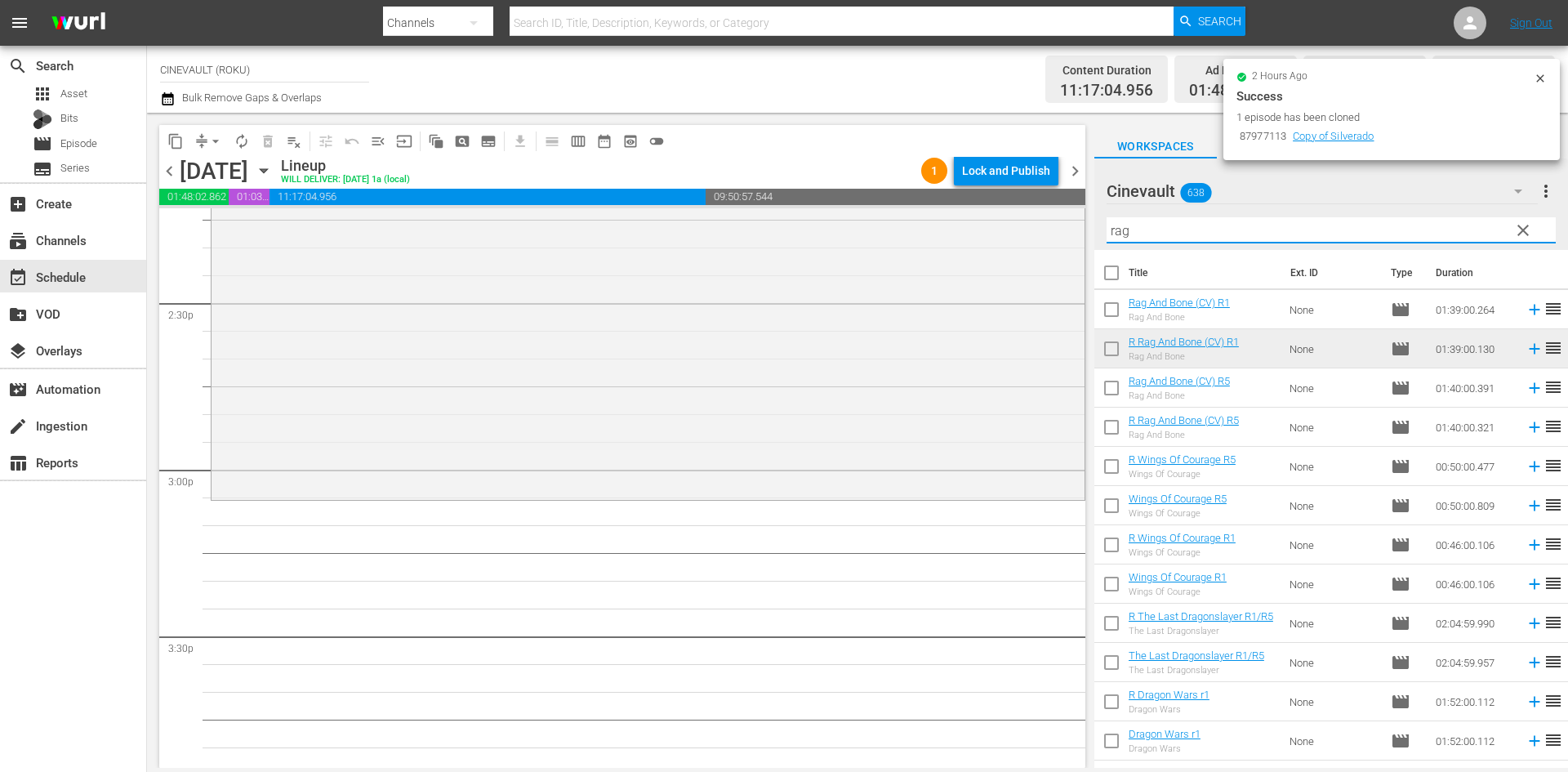
drag, startPoint x: 1219, startPoint y: 225, endPoint x: 1094, endPoint y: 230, distance: 125.1
click at [1095, 230] on div "Cinevault 638 Cinevault more_vert clear Filter by Title rag" at bounding box center [1331, 204] width 474 height 91
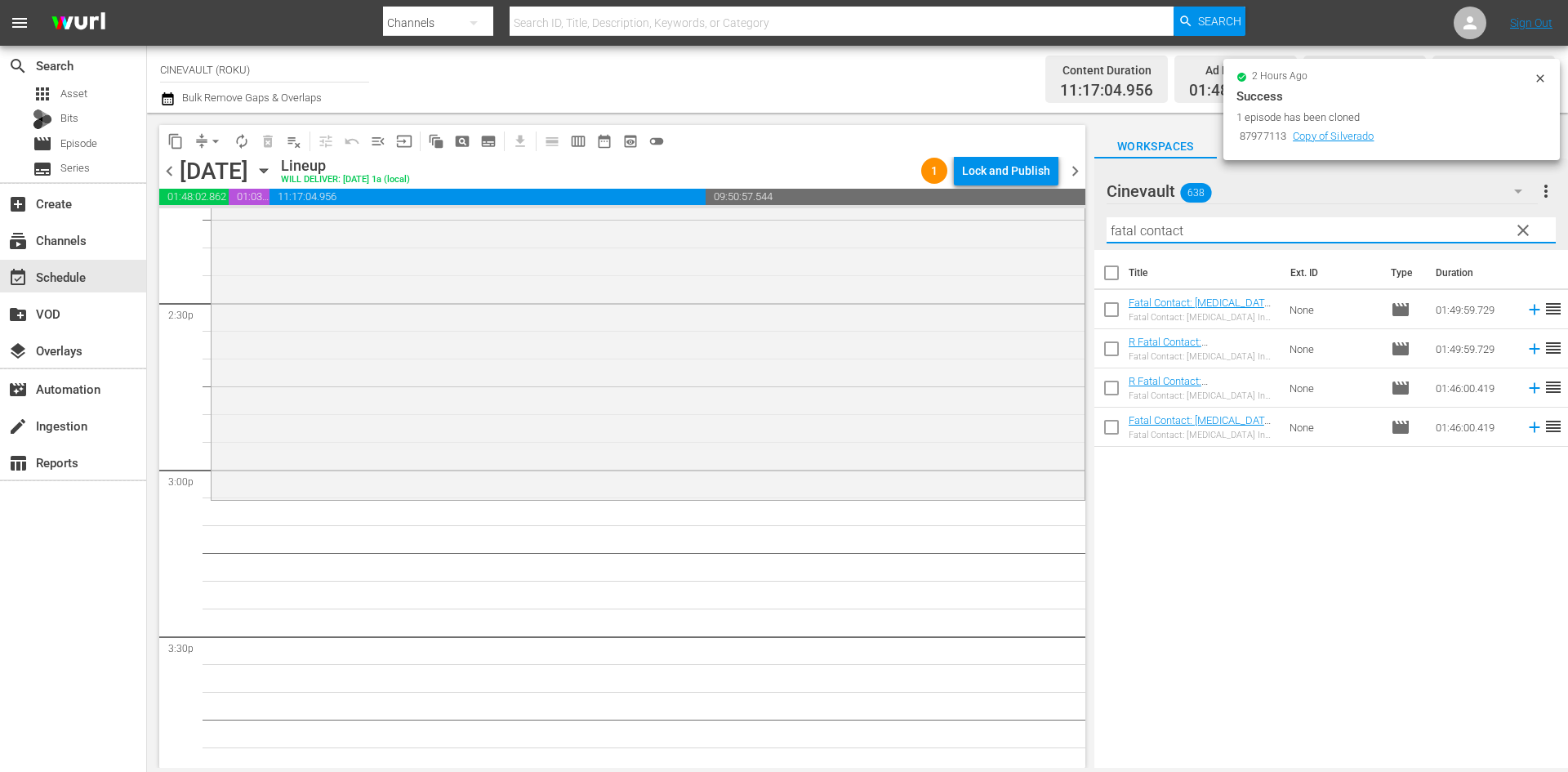
click at [1330, 389] on td "None" at bounding box center [1333, 388] width 102 height 39
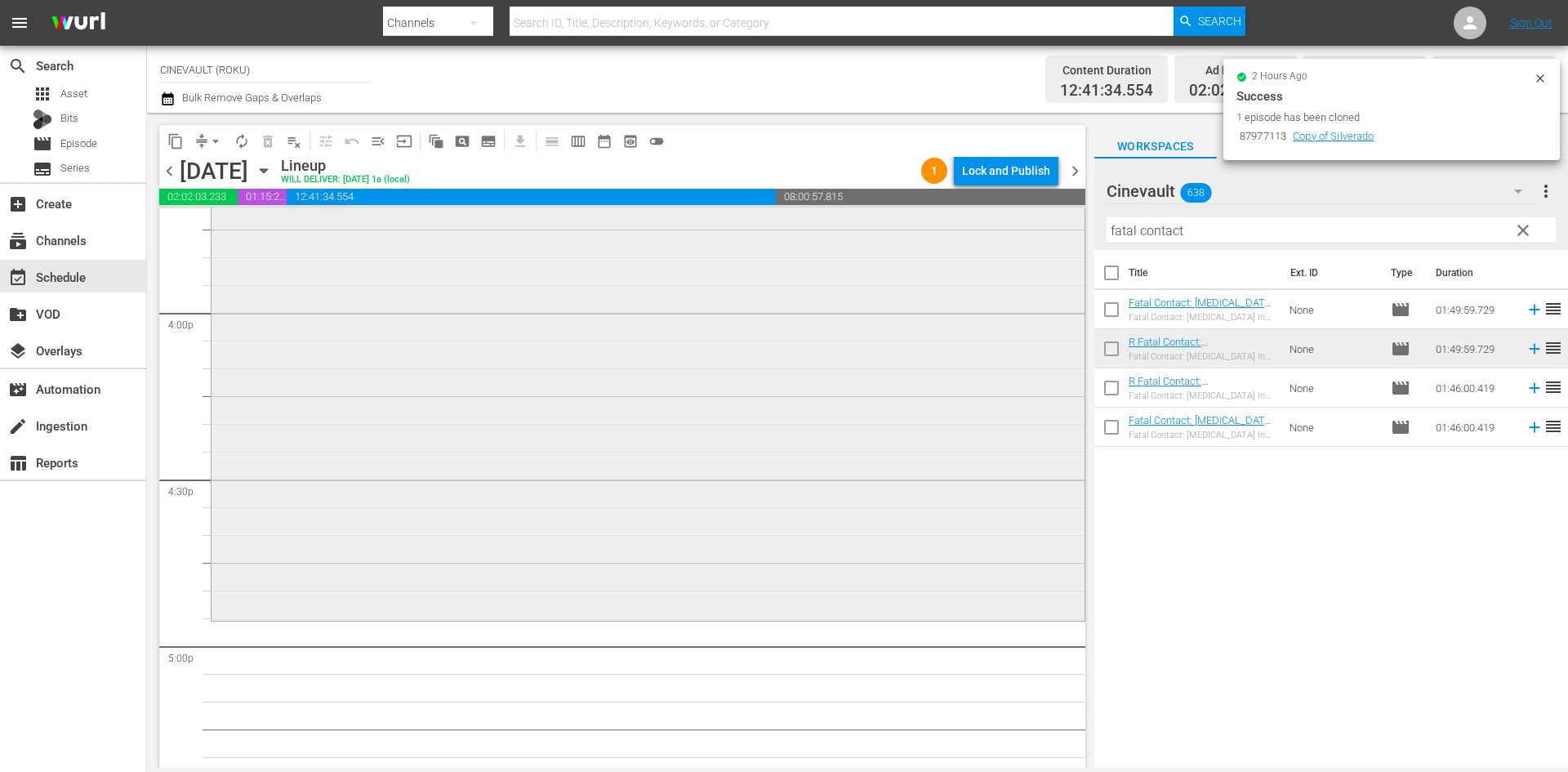
scroll to position [5394, 0]
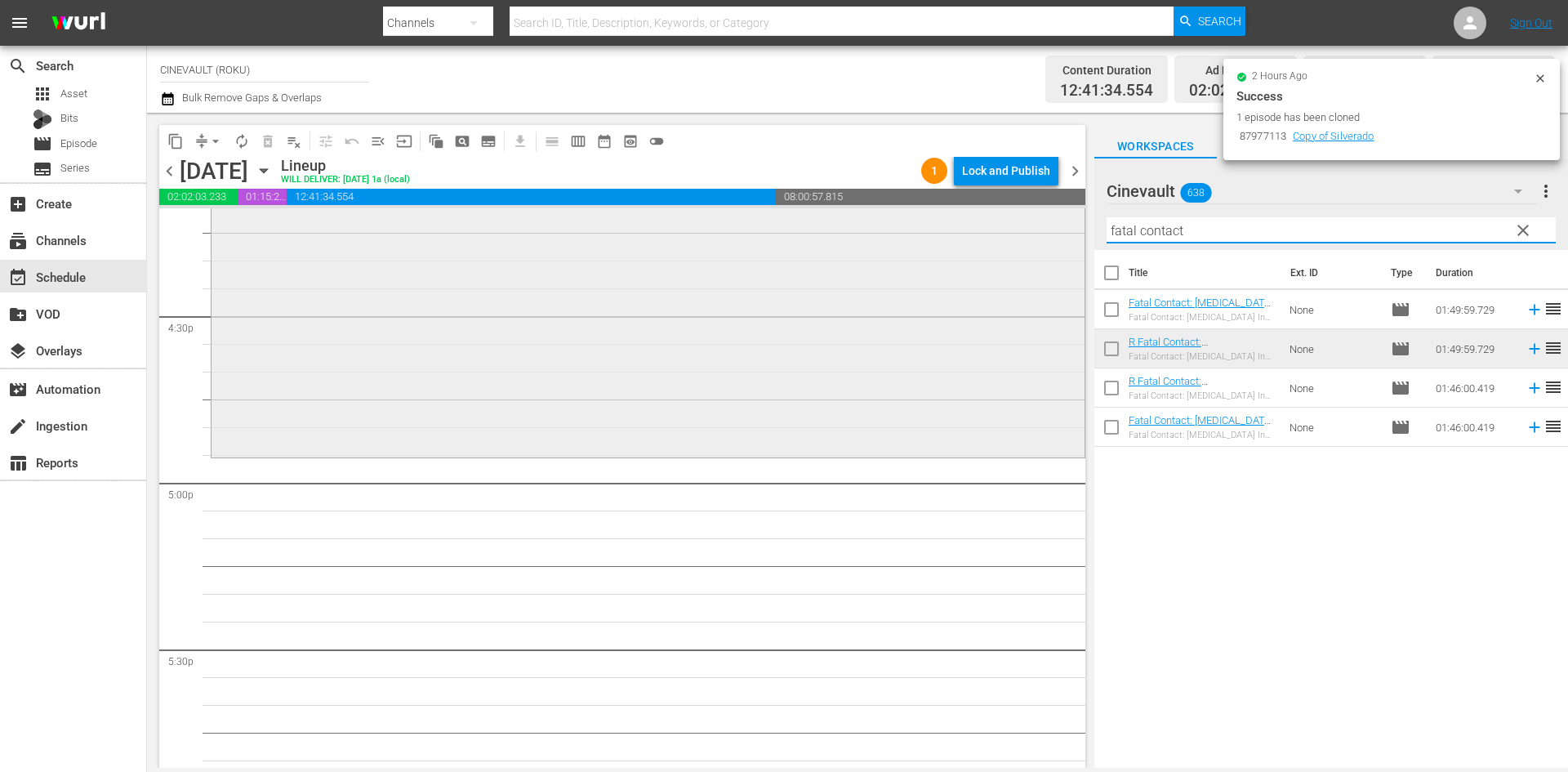
drag, startPoint x: 1225, startPoint y: 237, endPoint x: 1042, endPoint y: 246, distance: 183.2
click at [1042, 246] on div "content_copy compress arrow_drop_down autorenew_outlined delete_forever_outline…" at bounding box center [858, 440] width 1422 height 655
click at [1283, 225] on input "fatal contact" at bounding box center [1331, 231] width 449 height 27
drag, startPoint x: 1283, startPoint y: 225, endPoint x: 908, endPoint y: 205, distance: 375.5
click at [908, 205] on div "content_copy compress arrow_drop_down autorenew_outlined delete_forever_outline…" at bounding box center [858, 440] width 1422 height 655
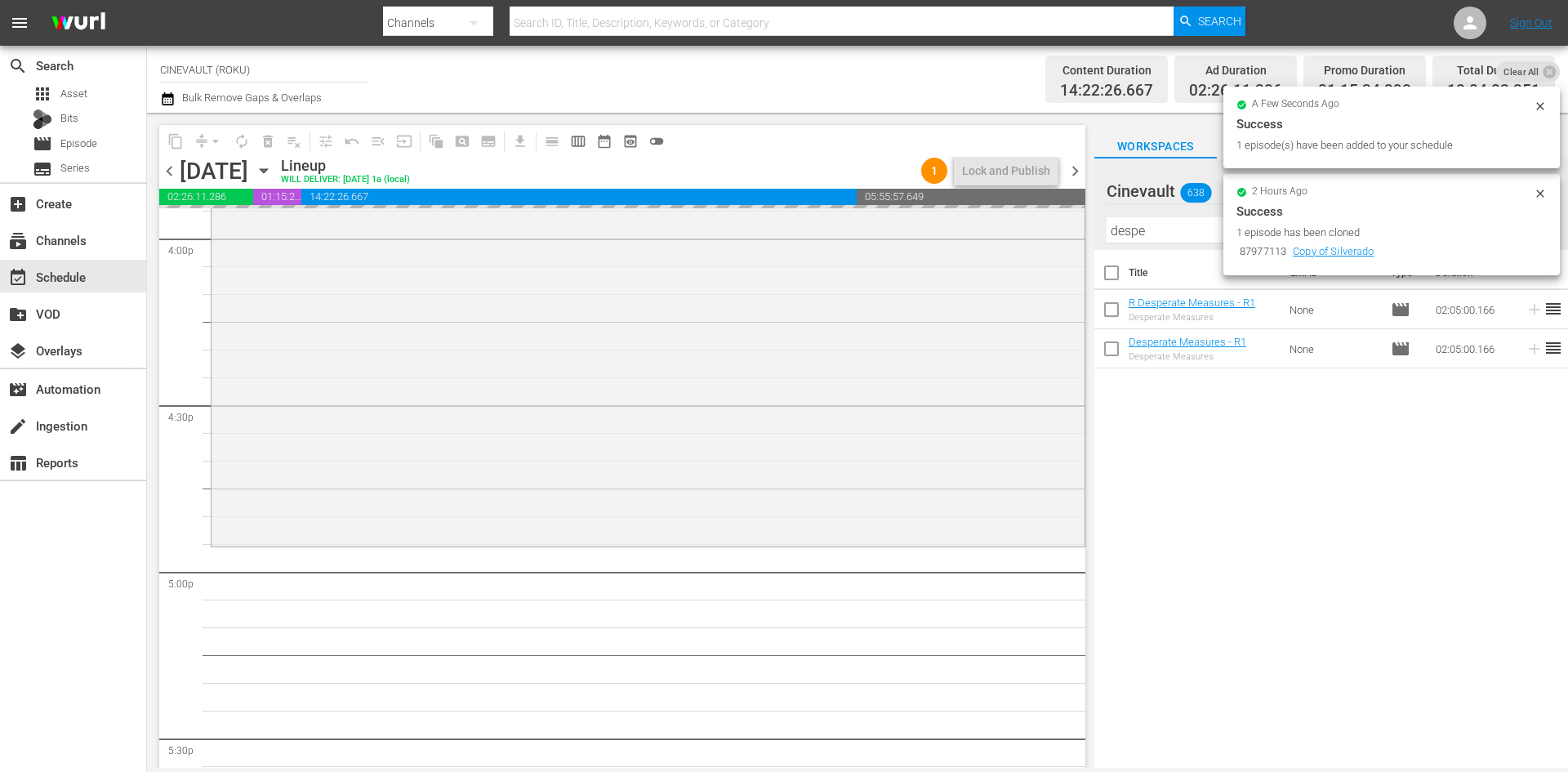
scroll to position [5313, 0]
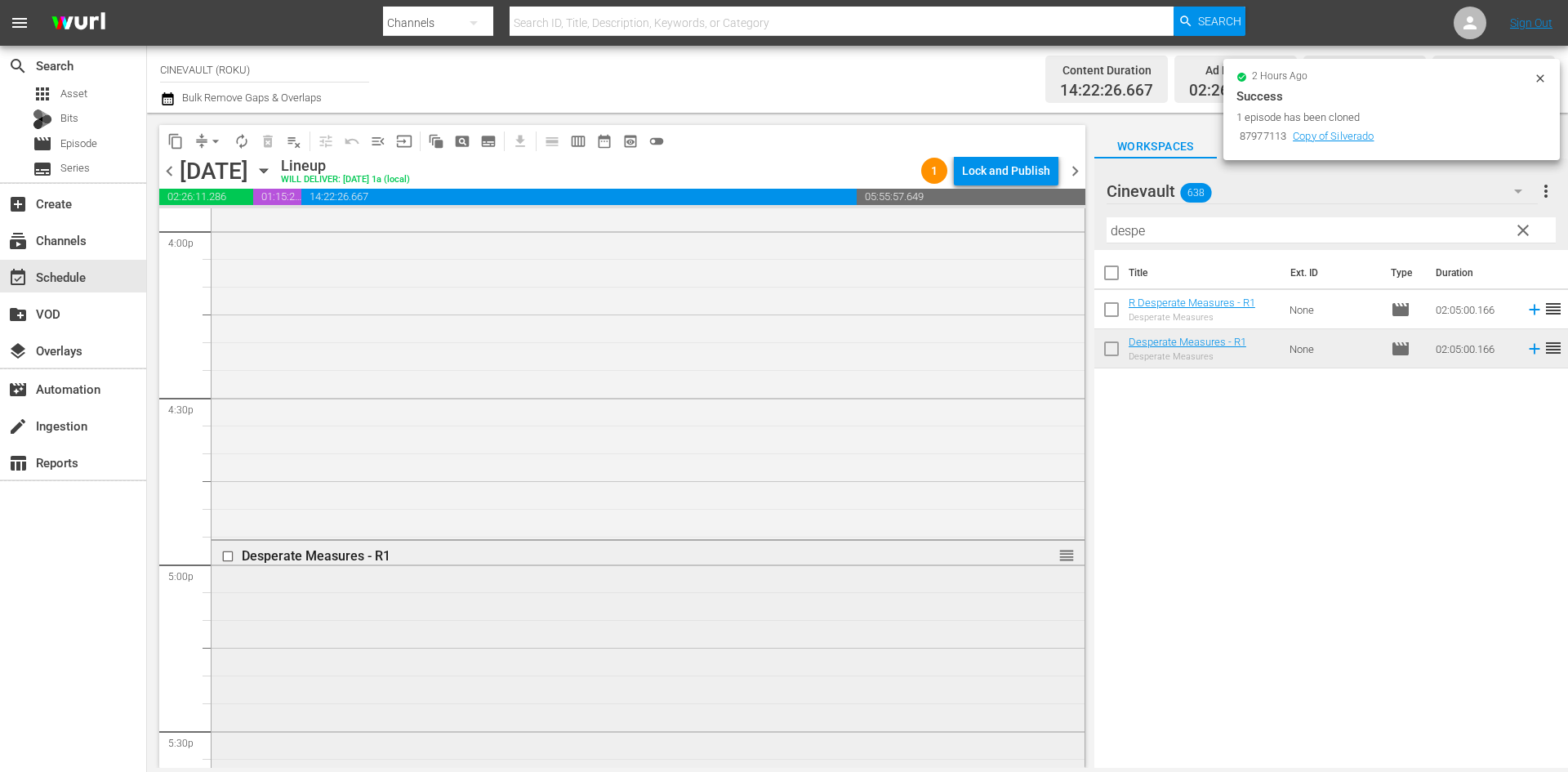
click at [230, 555] on input "checkbox" at bounding box center [230, 557] width 17 height 14
click at [274, 145] on span "delete_forever_outlined" at bounding box center [267, 141] width 16 height 16
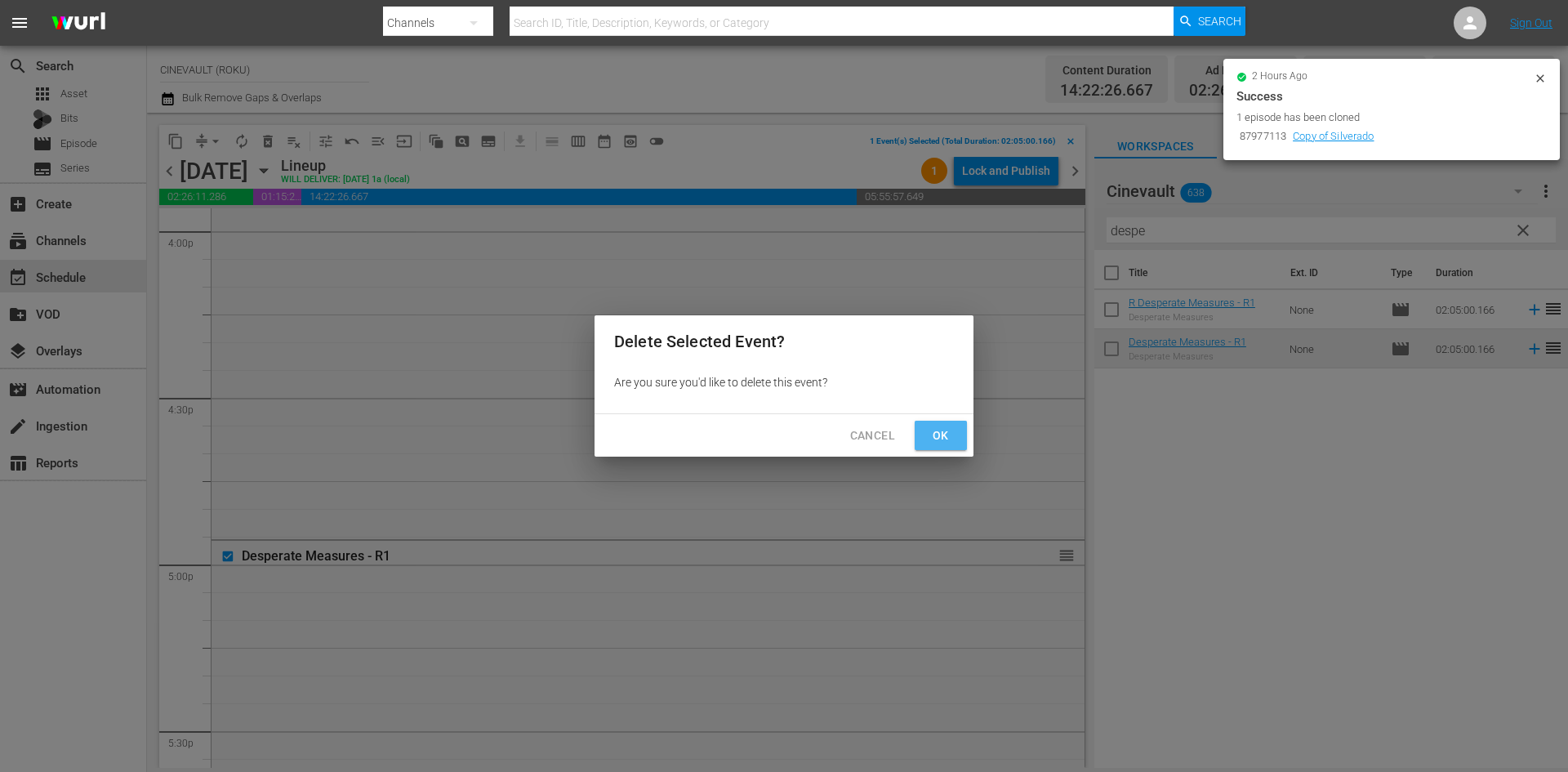
click at [960, 434] on button "Ok" at bounding box center [941, 436] width 52 height 30
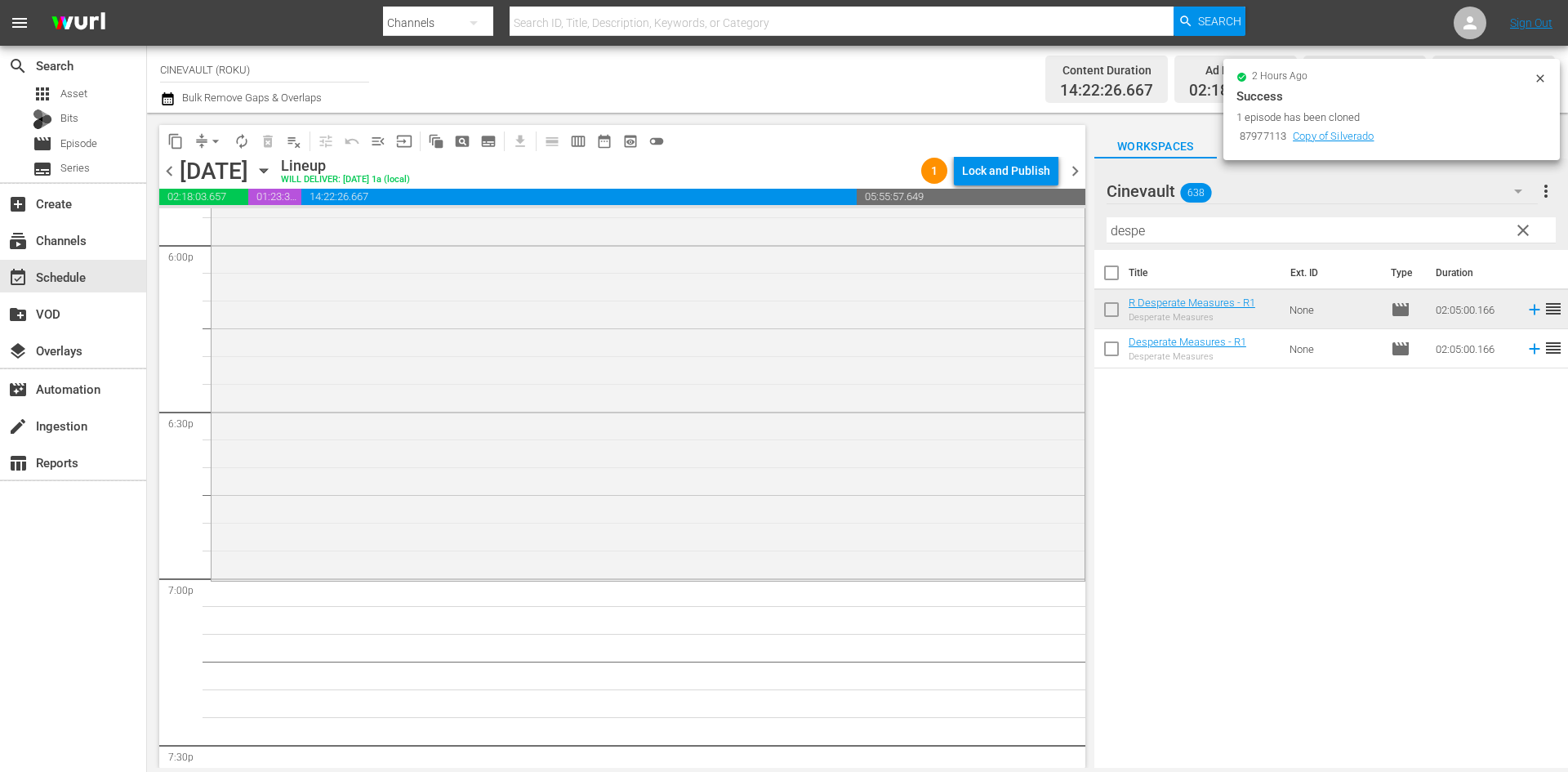
scroll to position [5966, 0]
drag, startPoint x: 1231, startPoint y: 230, endPoint x: 975, endPoint y: 193, distance: 258.7
click at [975, 193] on div "content_copy compress arrow_drop_down autorenew_outlined delete_forever_outline…" at bounding box center [858, 440] width 1422 height 655
click at [1178, 236] on input "despe" at bounding box center [1331, 231] width 449 height 27
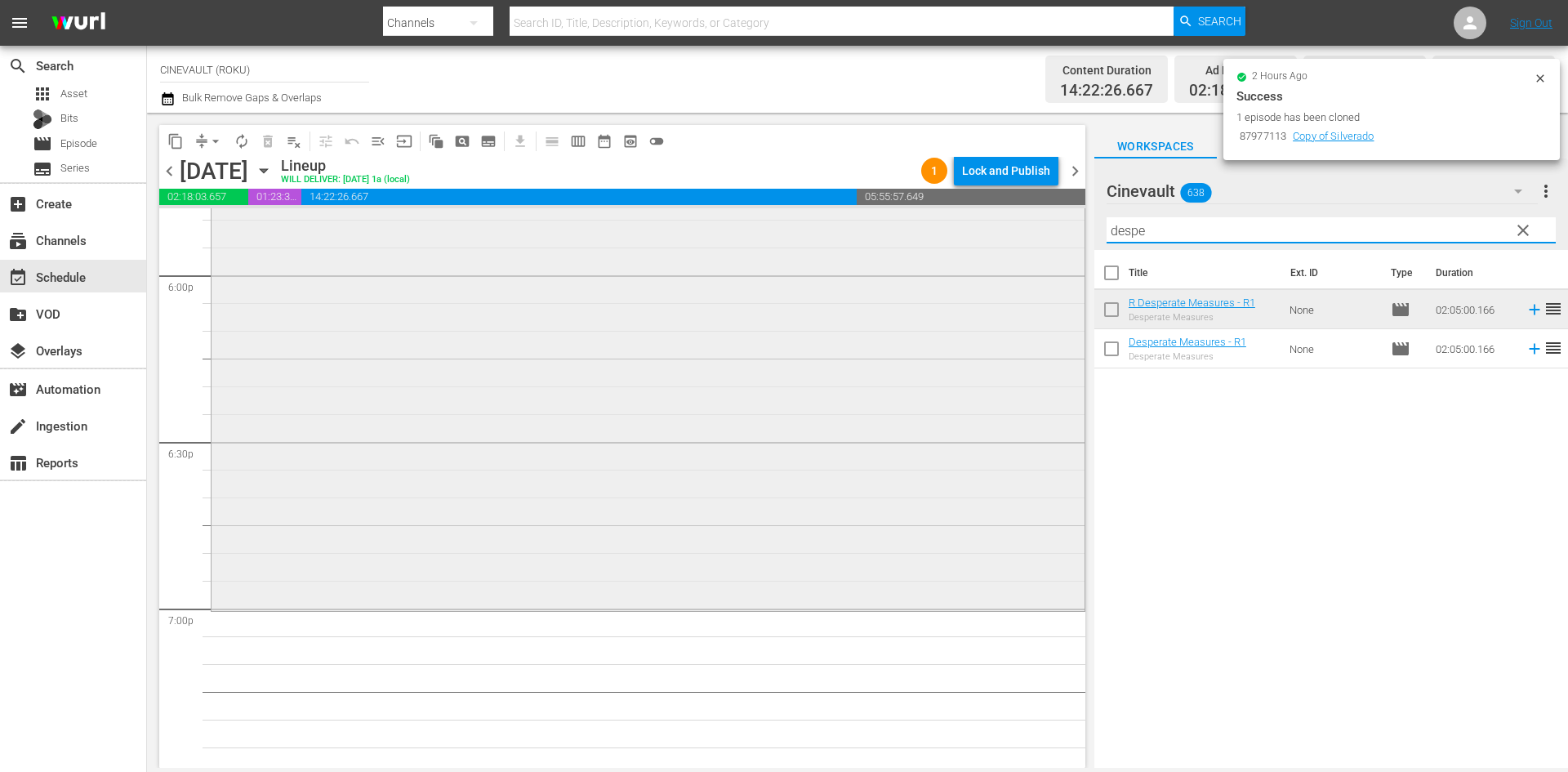
drag, startPoint x: 1178, startPoint y: 236, endPoint x: 888, endPoint y: 222, distance: 290.3
click at [888, 222] on div "content_copy compress arrow_drop_down autorenew_outlined delete_forever_outline…" at bounding box center [858, 440] width 1422 height 655
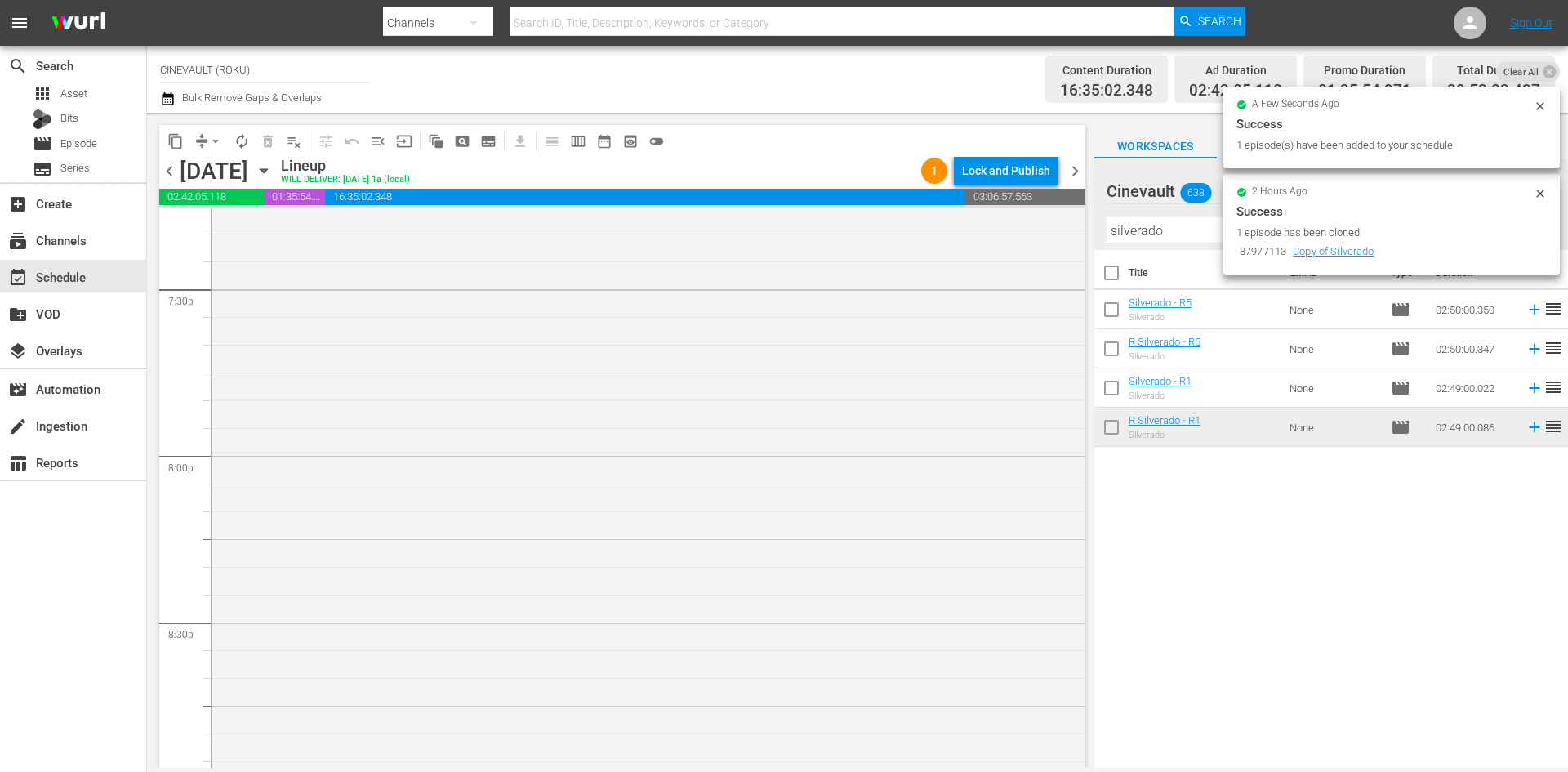
scroll to position [6585, 0]
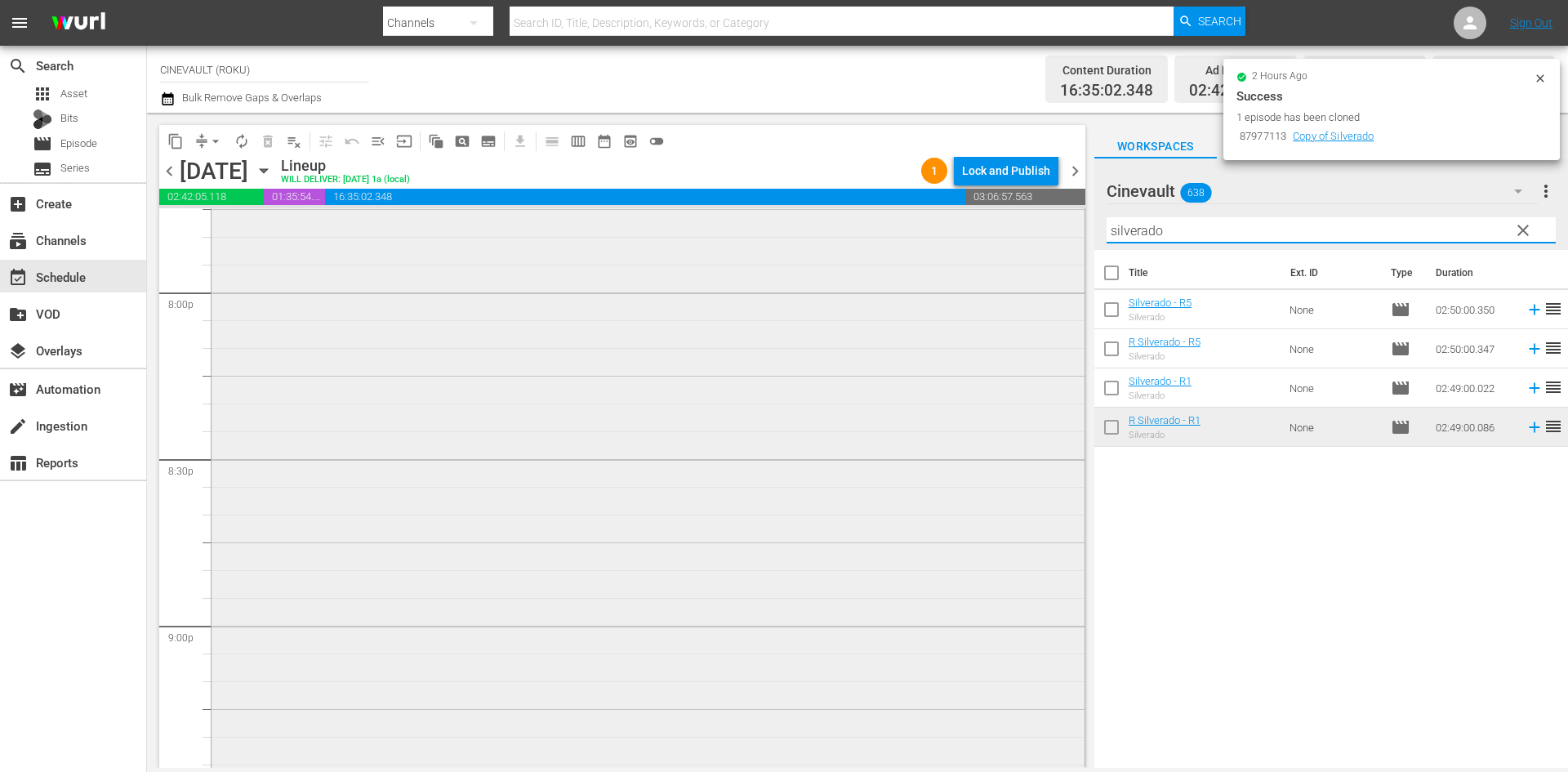
drag, startPoint x: 1201, startPoint y: 231, endPoint x: 1061, endPoint y: 222, distance: 140.3
click at [1061, 222] on div "content_copy compress arrow_drop_down autorenew_outlined delete_forever_outline…" at bounding box center [858, 440] width 1422 height 655
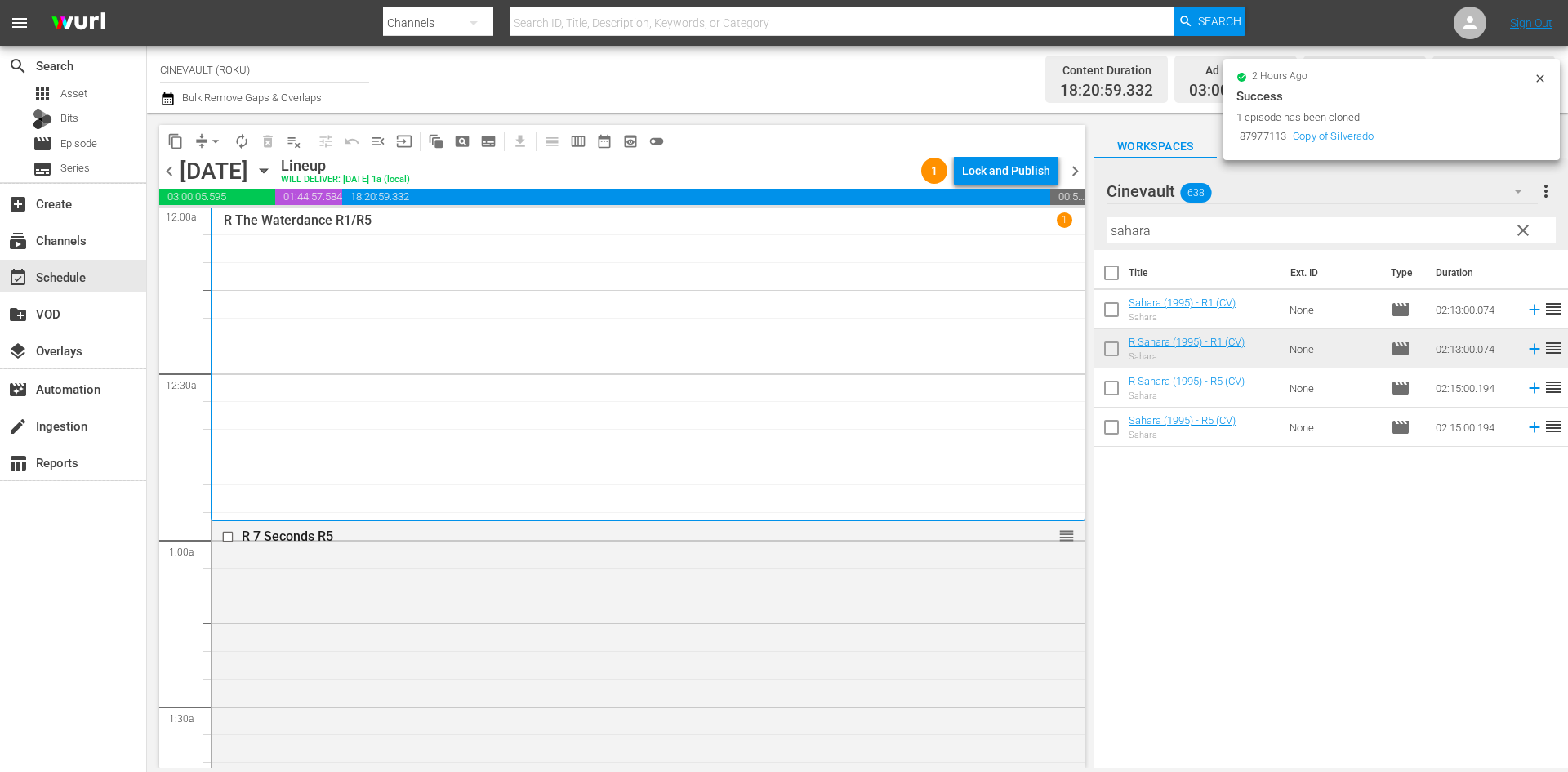
scroll to position [0, 0]
click at [1011, 165] on div "Lock and Publish" at bounding box center [1006, 170] width 88 height 29
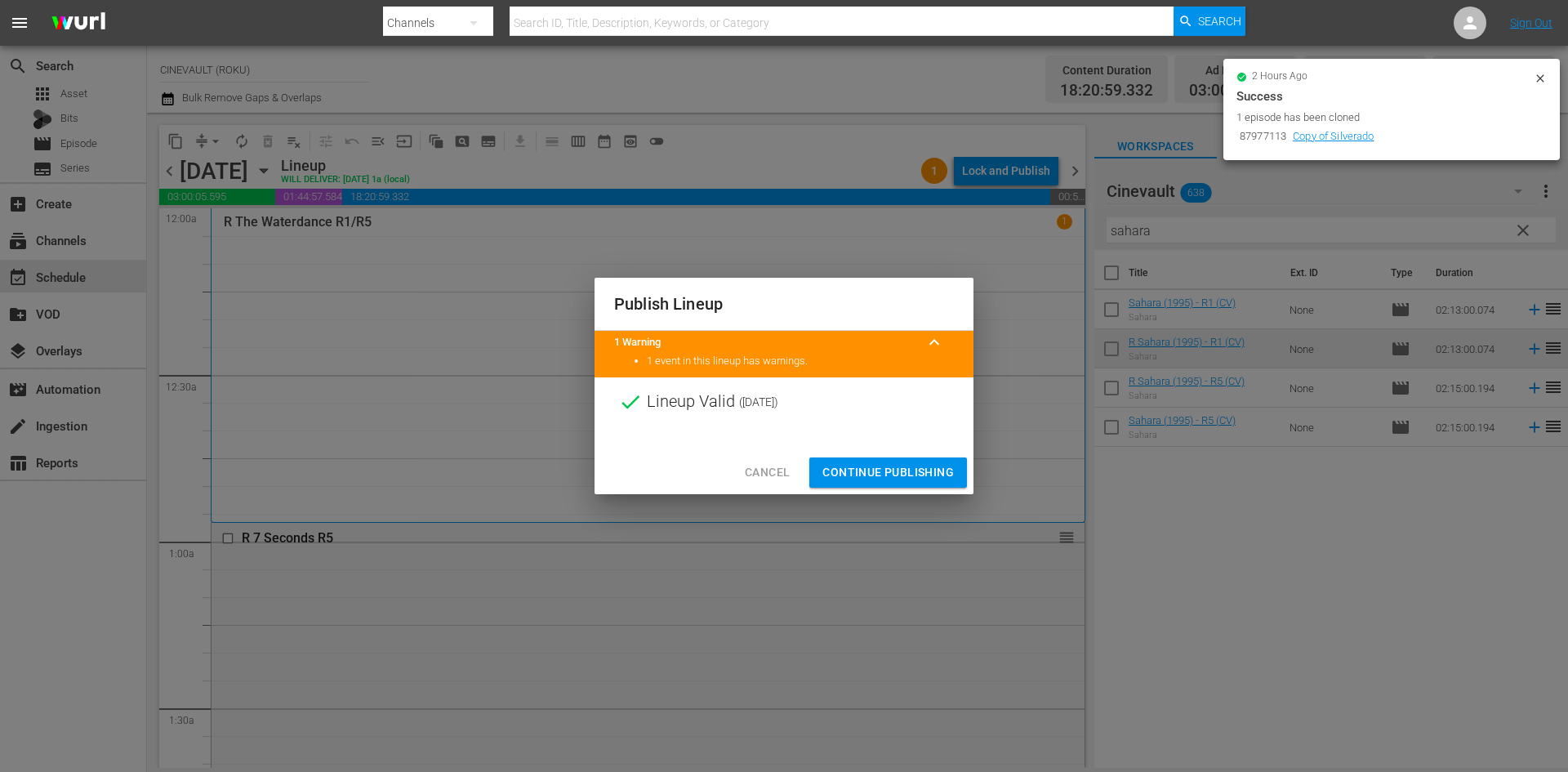
click at [937, 466] on span "Continue Publishing" at bounding box center [889, 473] width 131 height 20
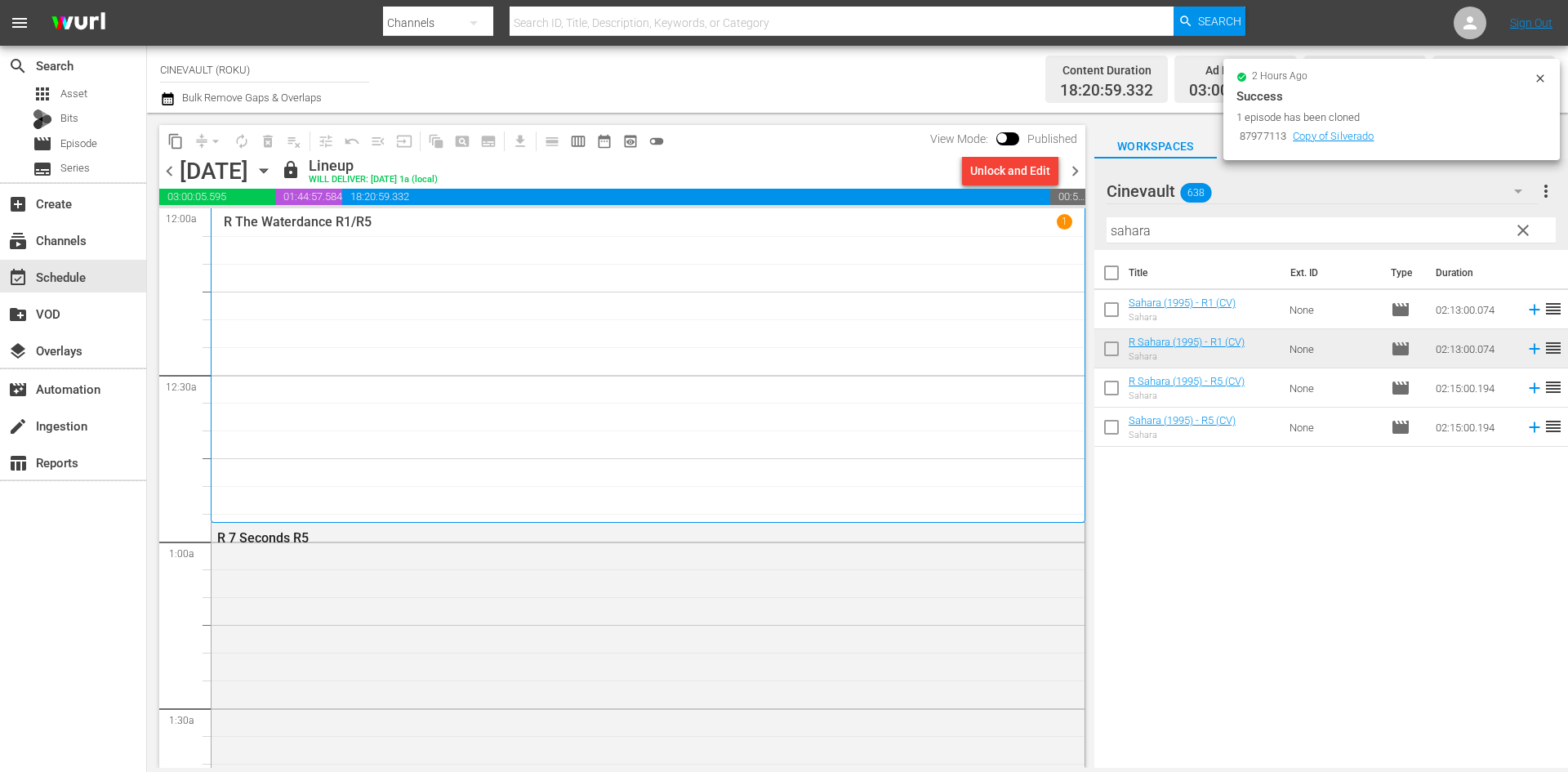
click at [1075, 170] on span "chevron_right" at bounding box center [1075, 170] width 20 height 20
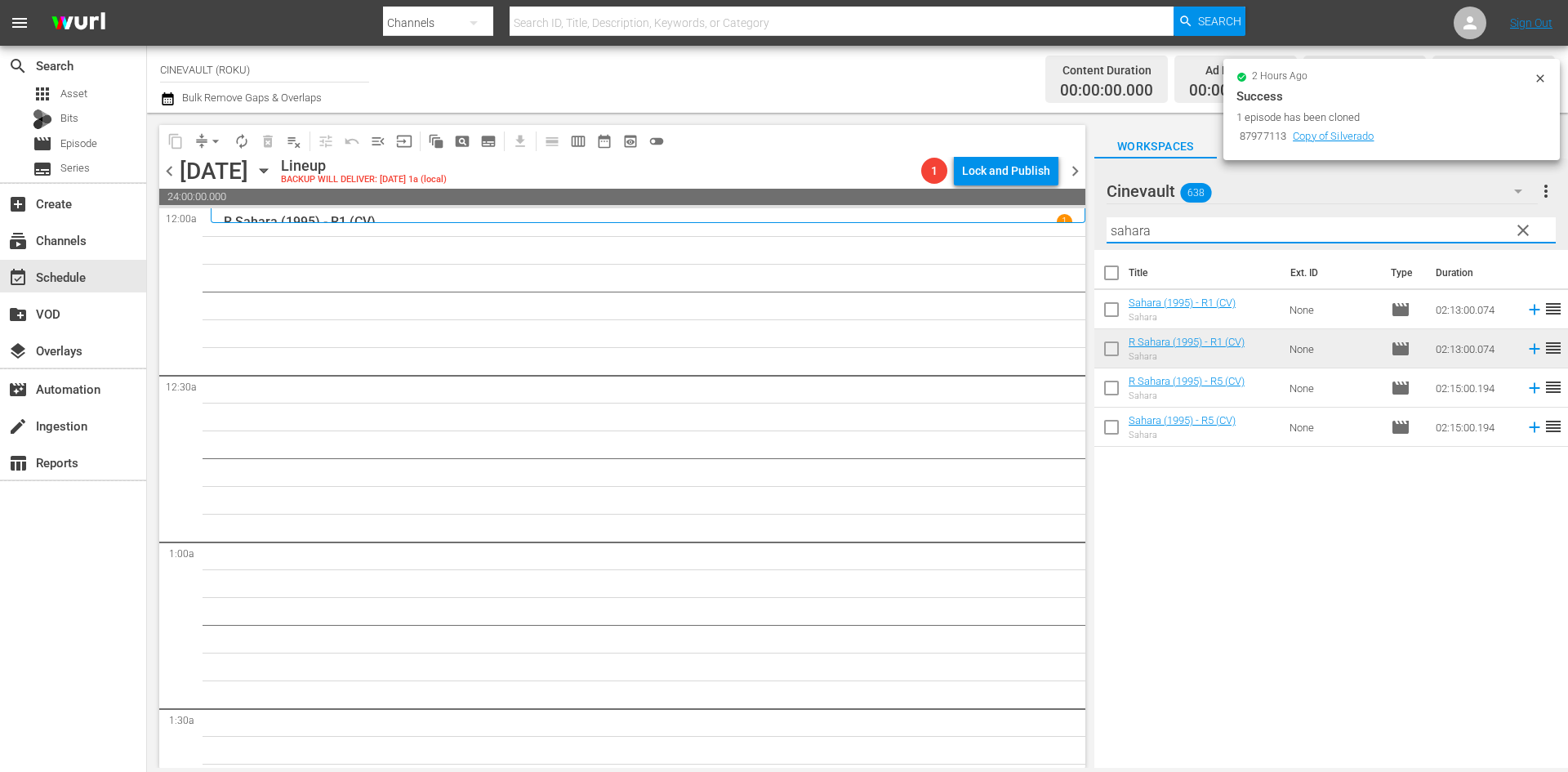
drag, startPoint x: 1220, startPoint y: 240, endPoint x: 1087, endPoint y: 259, distance: 134.4
click at [1087, 259] on div "content_copy compress arrow_drop_down autorenew_outlined delete_forever_outline…" at bounding box center [858, 440] width 1422 height 655
click at [1195, 224] on input "sahara" at bounding box center [1331, 231] width 449 height 27
drag, startPoint x: 1195, startPoint y: 224, endPoint x: 1082, endPoint y: 237, distance: 113.7
click at [1082, 237] on div "content_copy compress arrow_drop_down autorenew_outlined delete_forever_outline…" at bounding box center [858, 440] width 1422 height 655
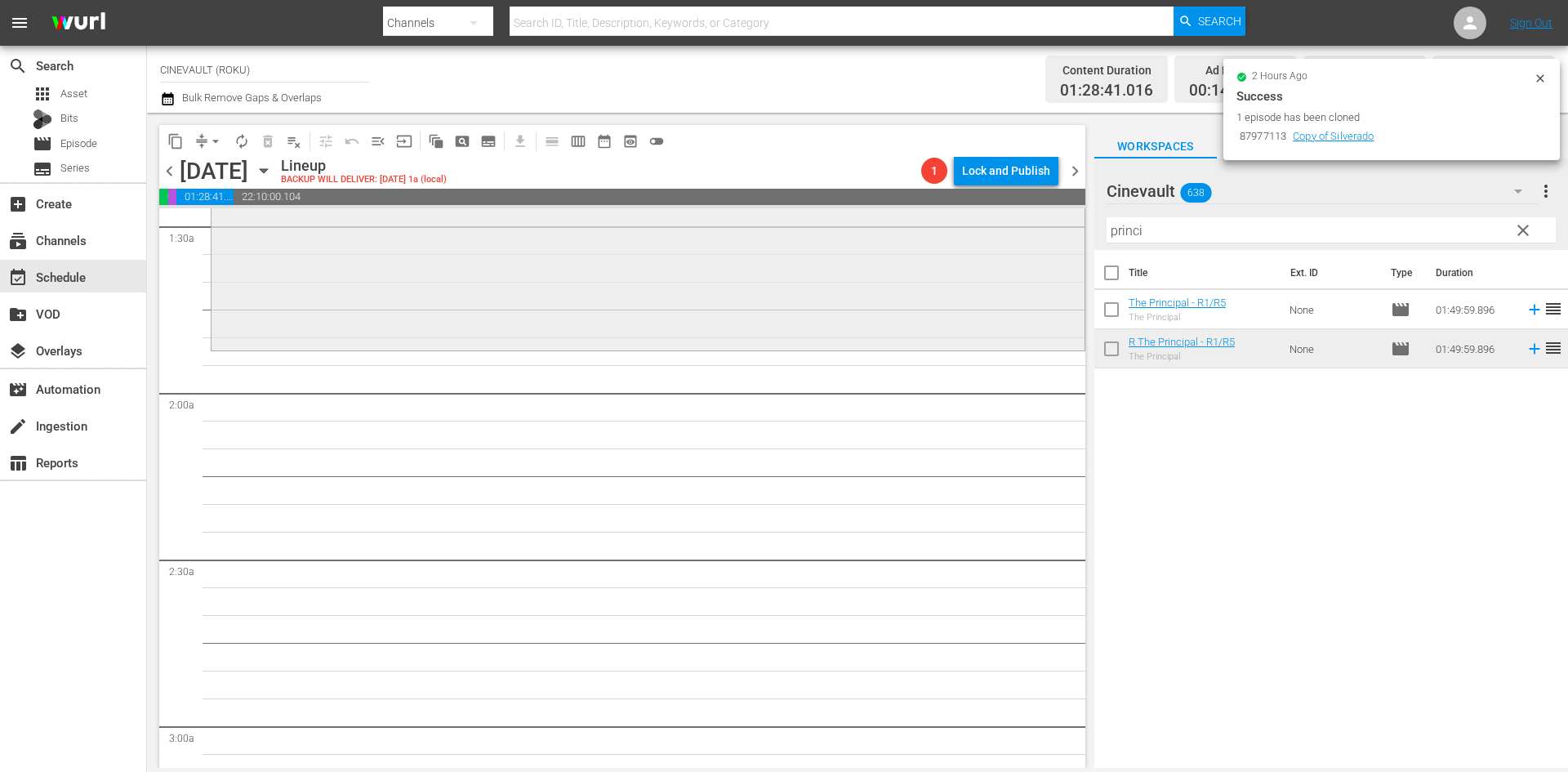
scroll to position [491, 0]
drag, startPoint x: 1232, startPoint y: 242, endPoint x: 704, endPoint y: 224, distance: 528.3
click at [704, 224] on div "content_copy compress arrow_drop_down autorenew_outlined delete_forever_outline…" at bounding box center [858, 440] width 1422 height 655
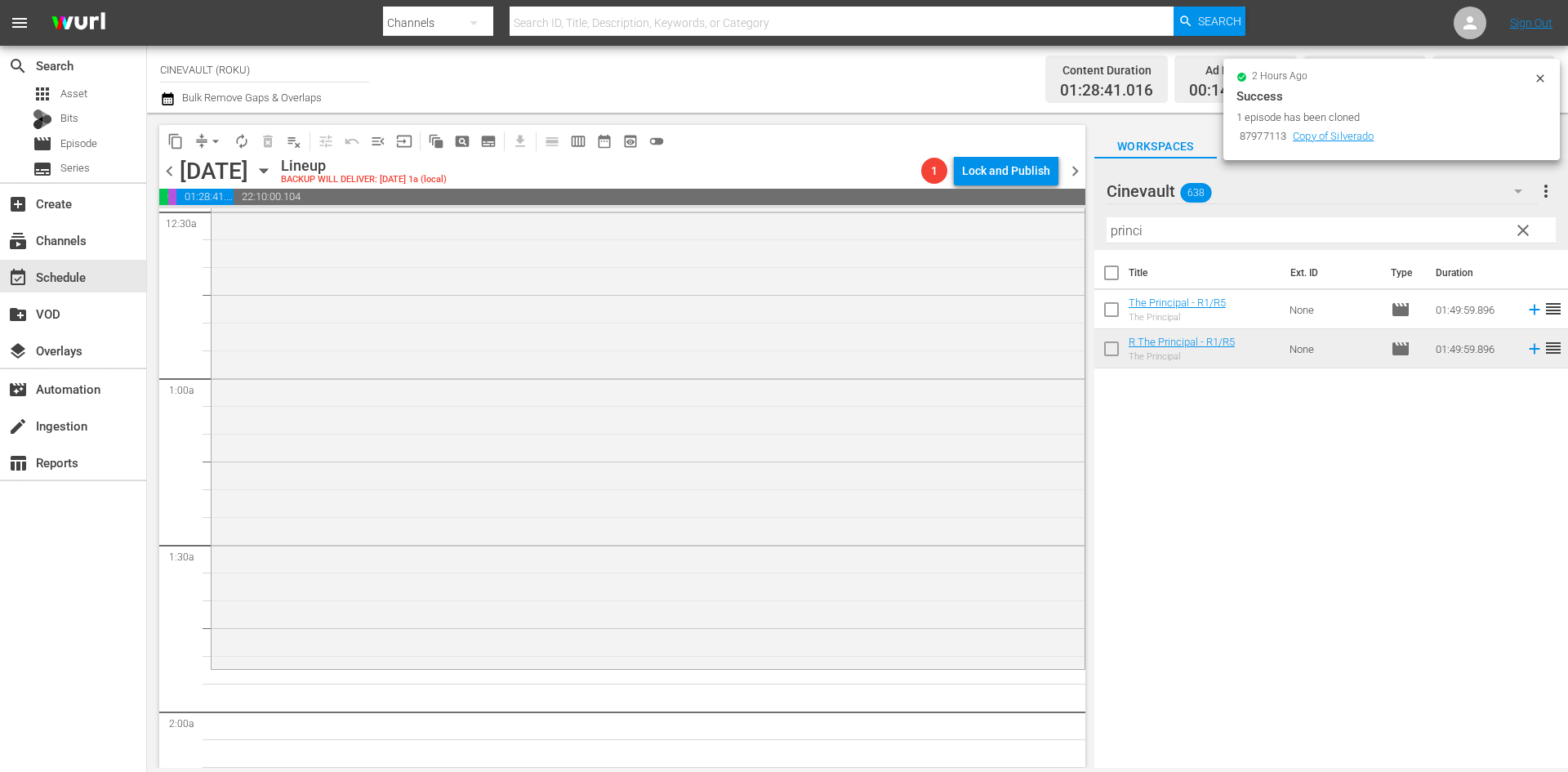
scroll to position [327, 0]
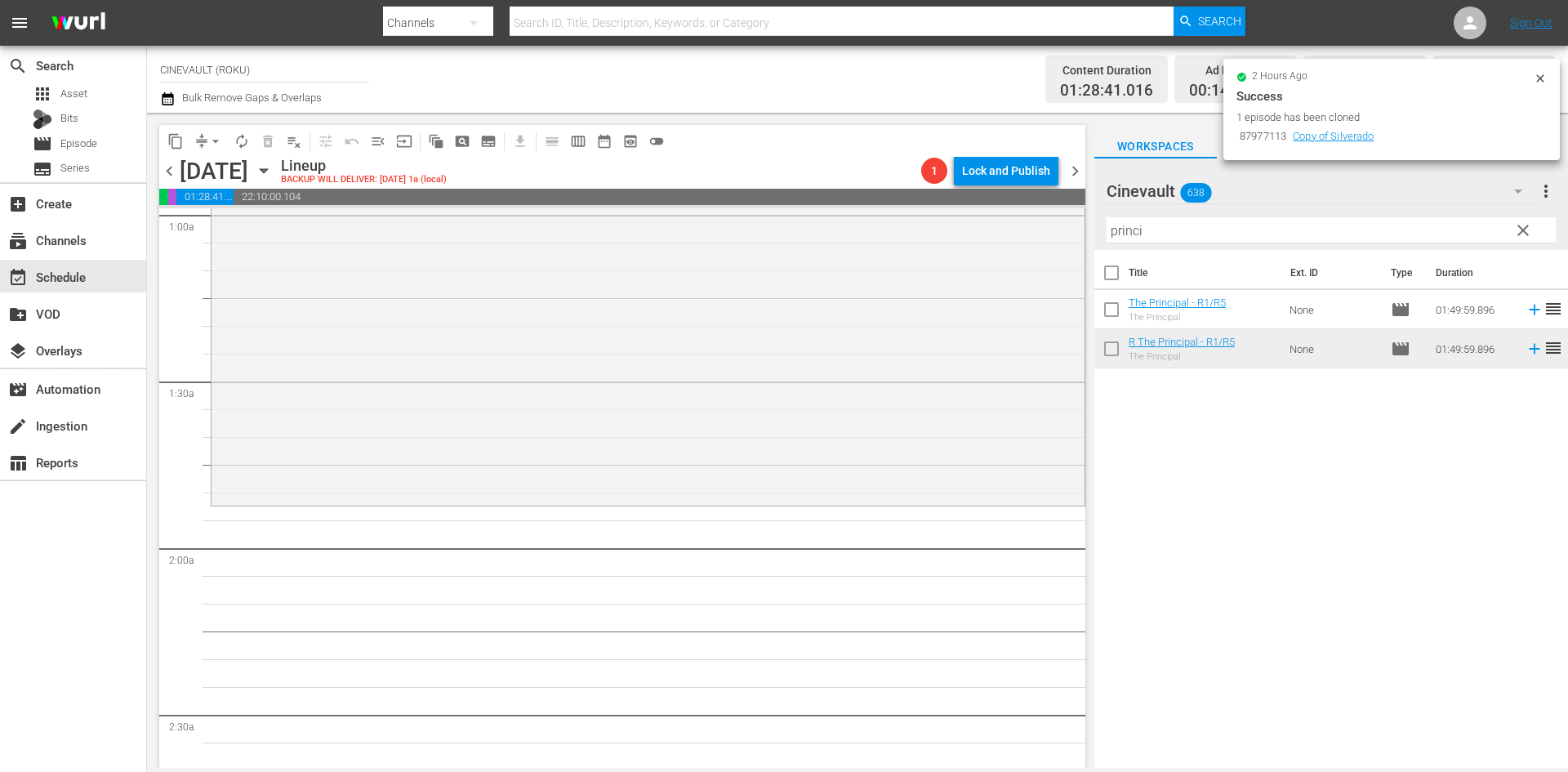
click at [1286, 237] on input "princi" at bounding box center [1331, 231] width 449 height 27
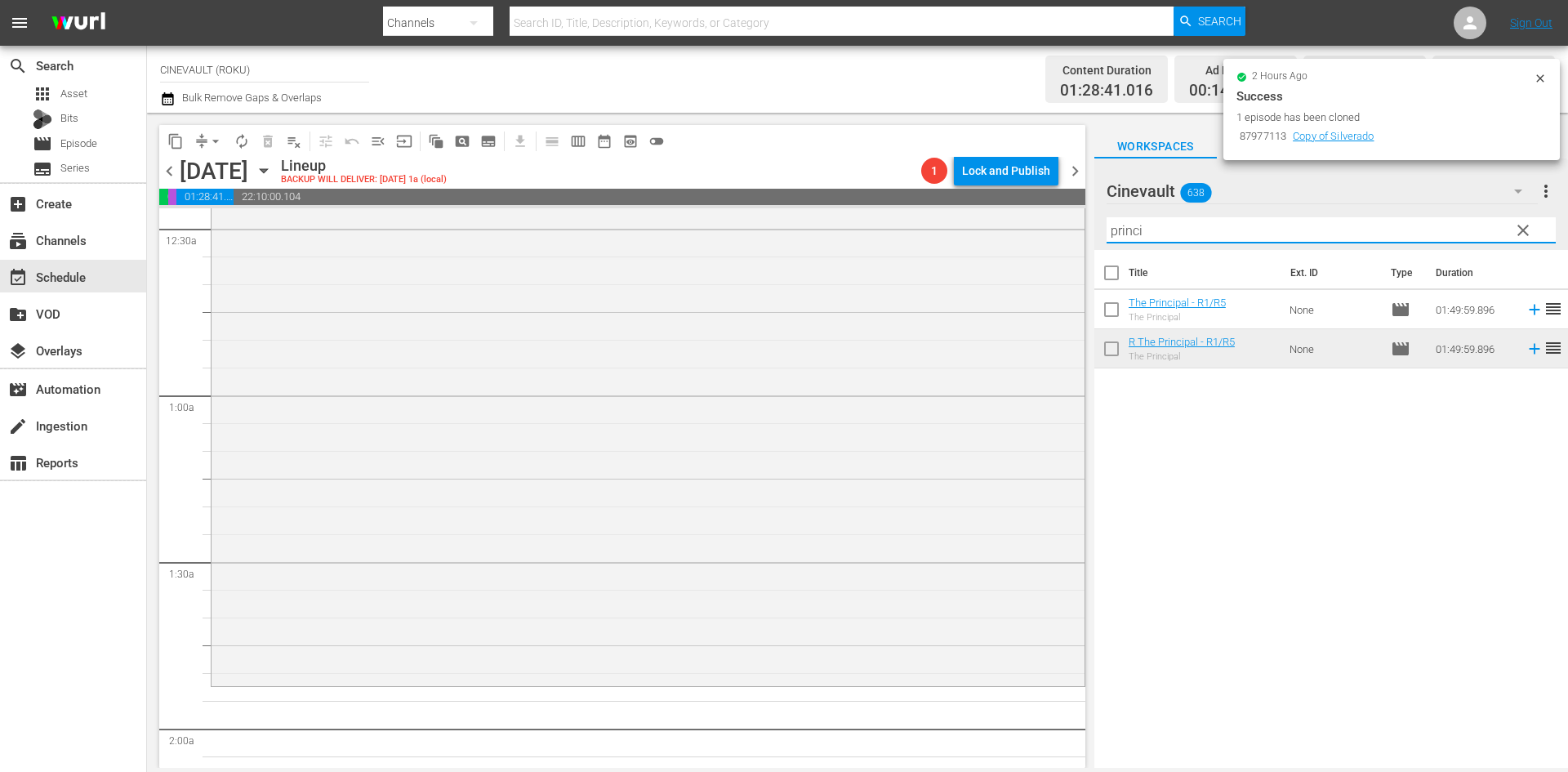
scroll to position [0, 0]
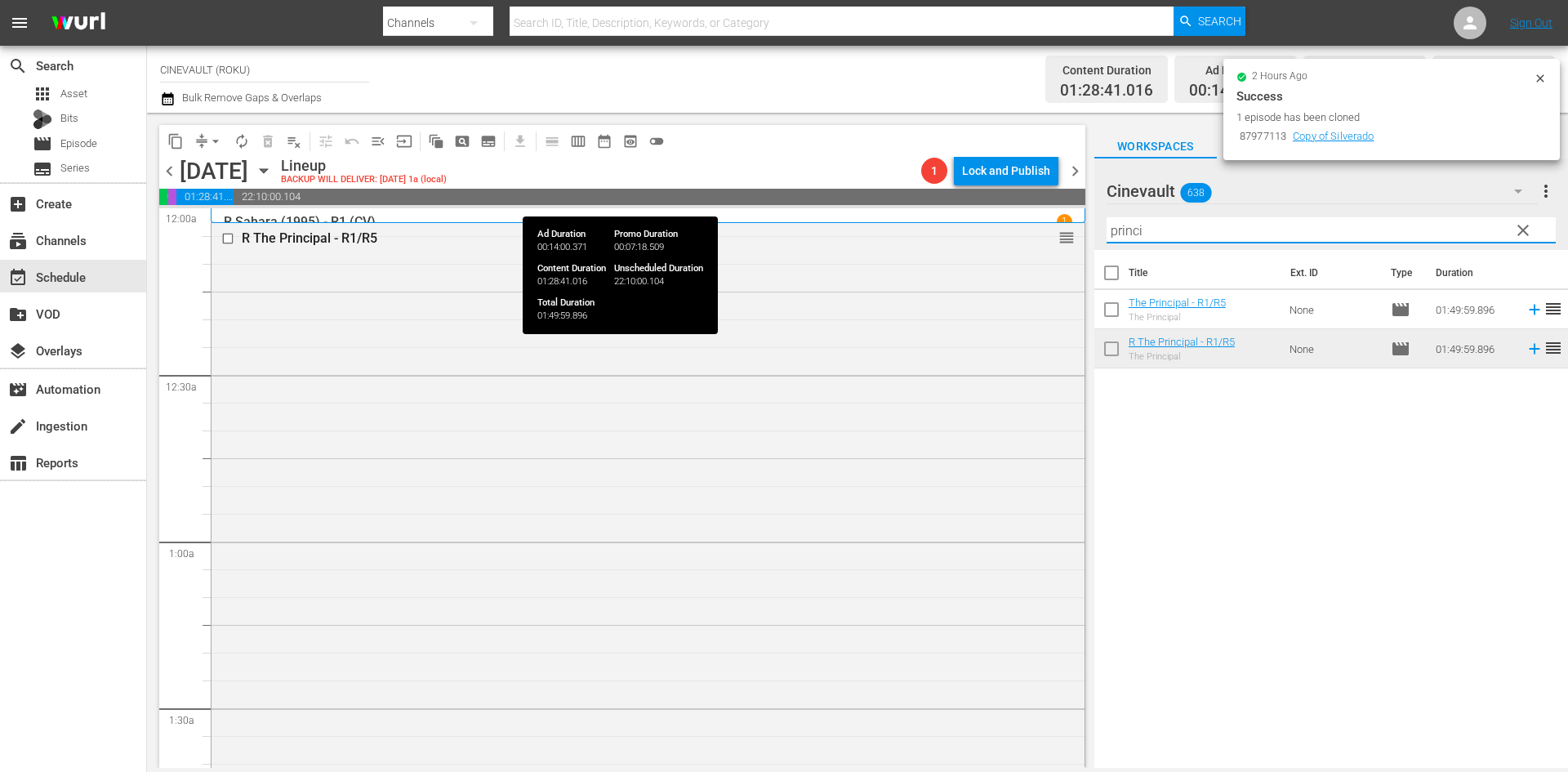
drag, startPoint x: 1286, startPoint y: 237, endPoint x: 800, endPoint y: 195, distance: 487.8
click at [800, 195] on div "content_copy compress arrow_drop_down autorenew_outlined delete_forever_outline…" at bounding box center [858, 440] width 1422 height 655
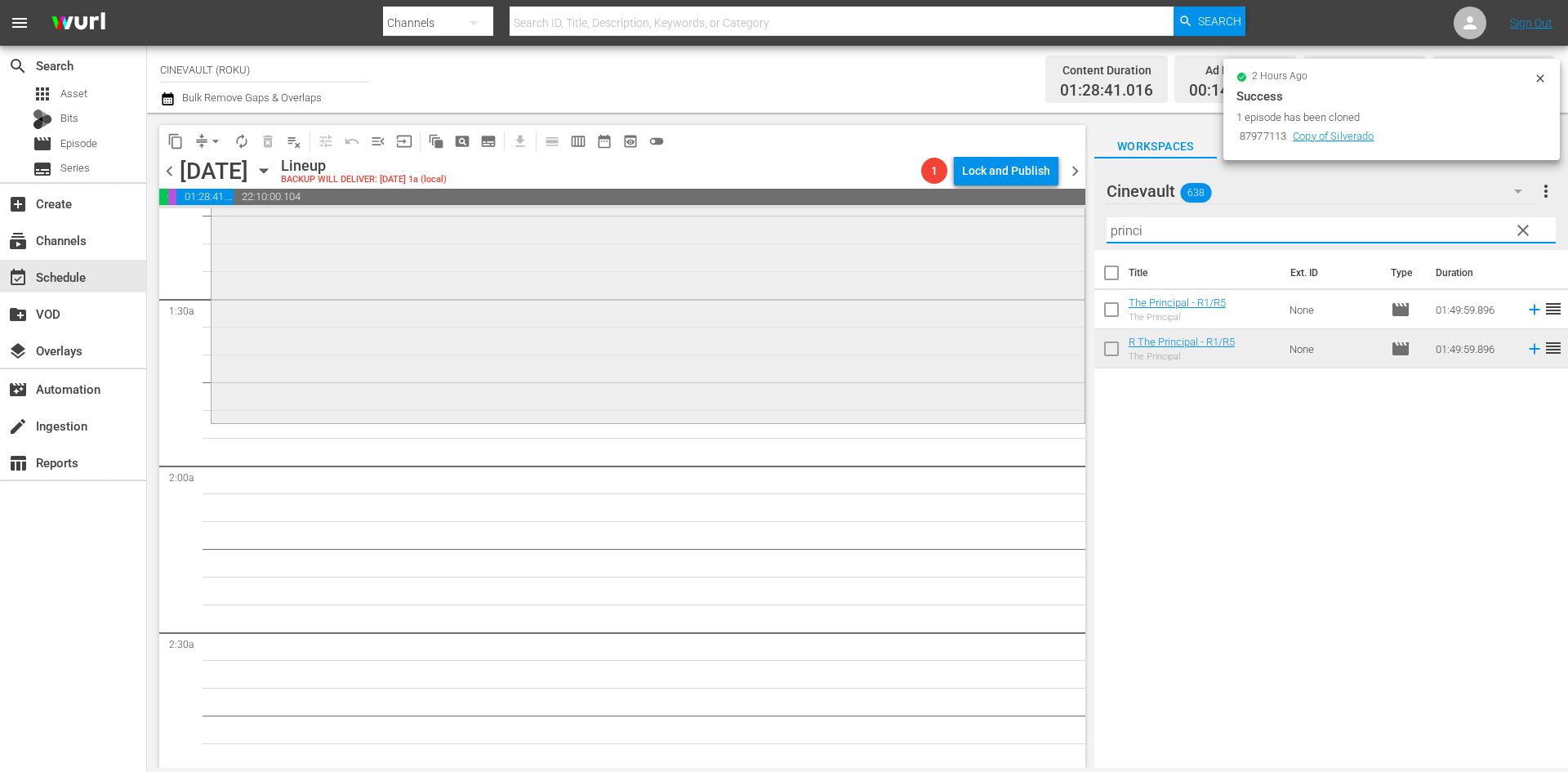
scroll to position [409, 0]
click at [1236, 229] on input "princi" at bounding box center [1331, 231] width 449 height 27
drag, startPoint x: 1236, startPoint y: 229, endPoint x: 722, endPoint y: 236, distance: 514.0
click at [722, 236] on div "content_copy compress arrow_drop_down autorenew_outlined delete_forever_outline…" at bounding box center [858, 440] width 1422 height 655
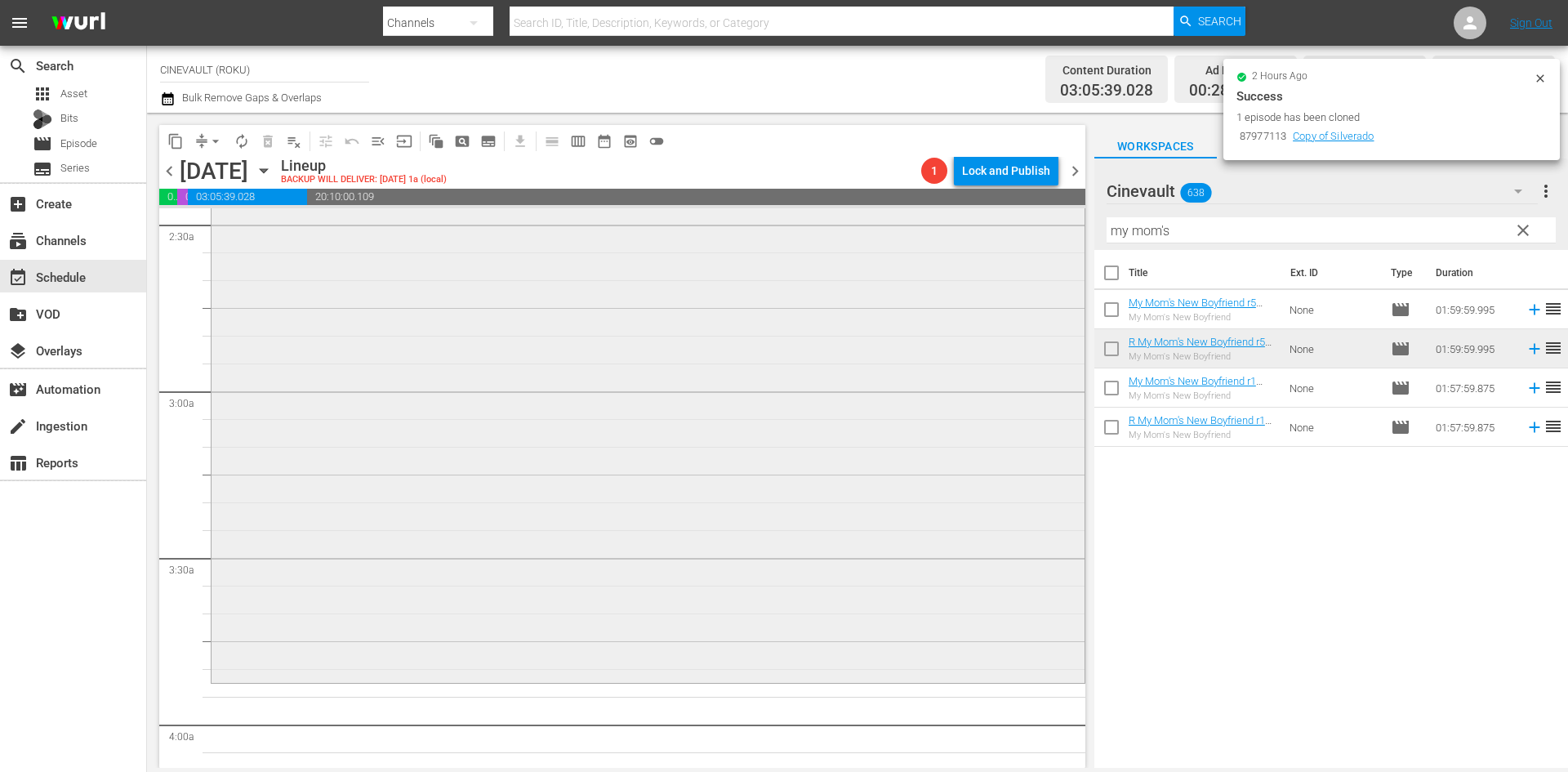
scroll to position [981, 0]
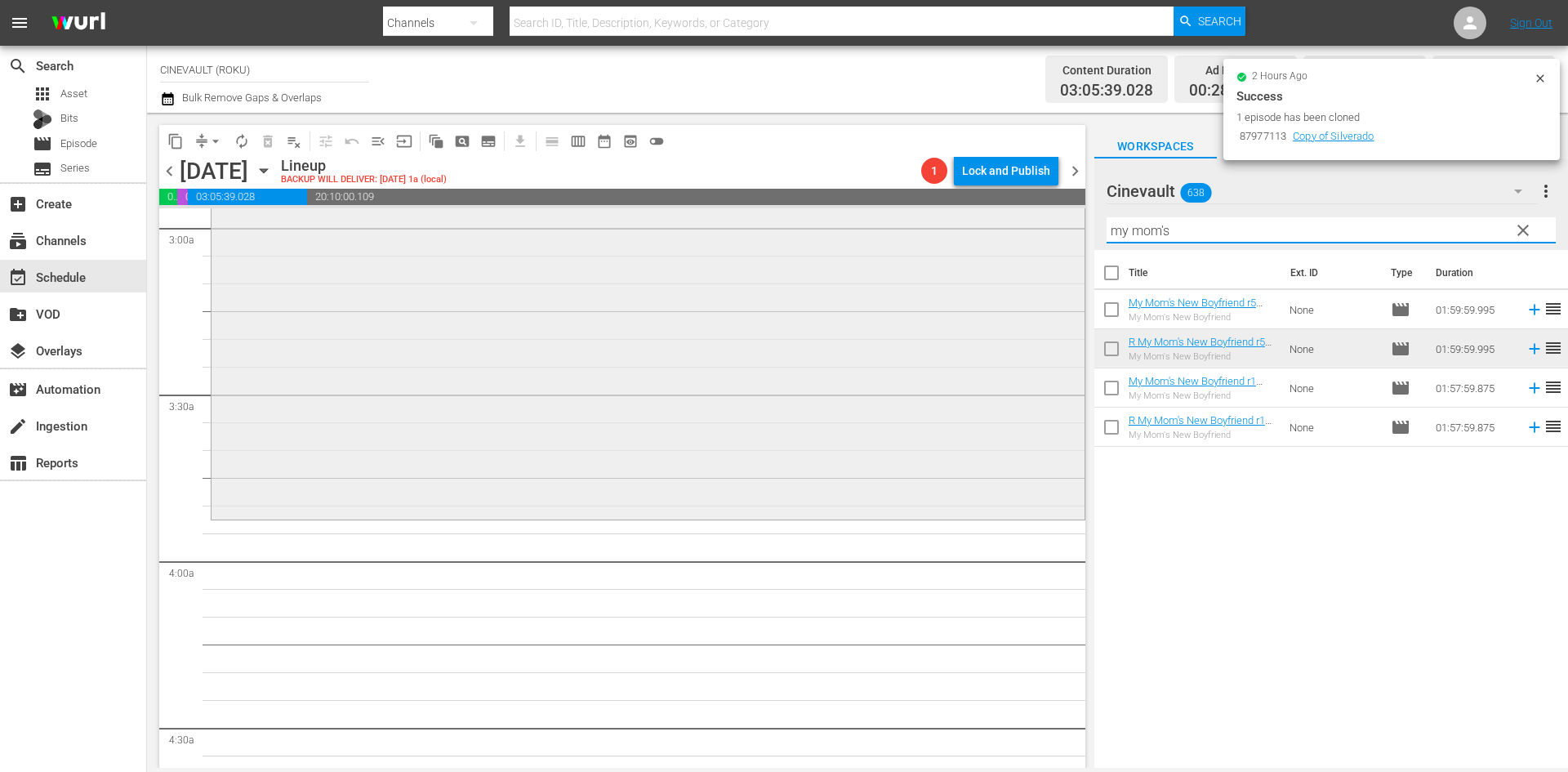
drag, startPoint x: 1295, startPoint y: 230, endPoint x: 1008, endPoint y: 283, distance: 291.9
click at [1008, 283] on div "content_copy compress arrow_drop_down autorenew_outlined delete_forever_outline…" at bounding box center [858, 440] width 1422 height 655
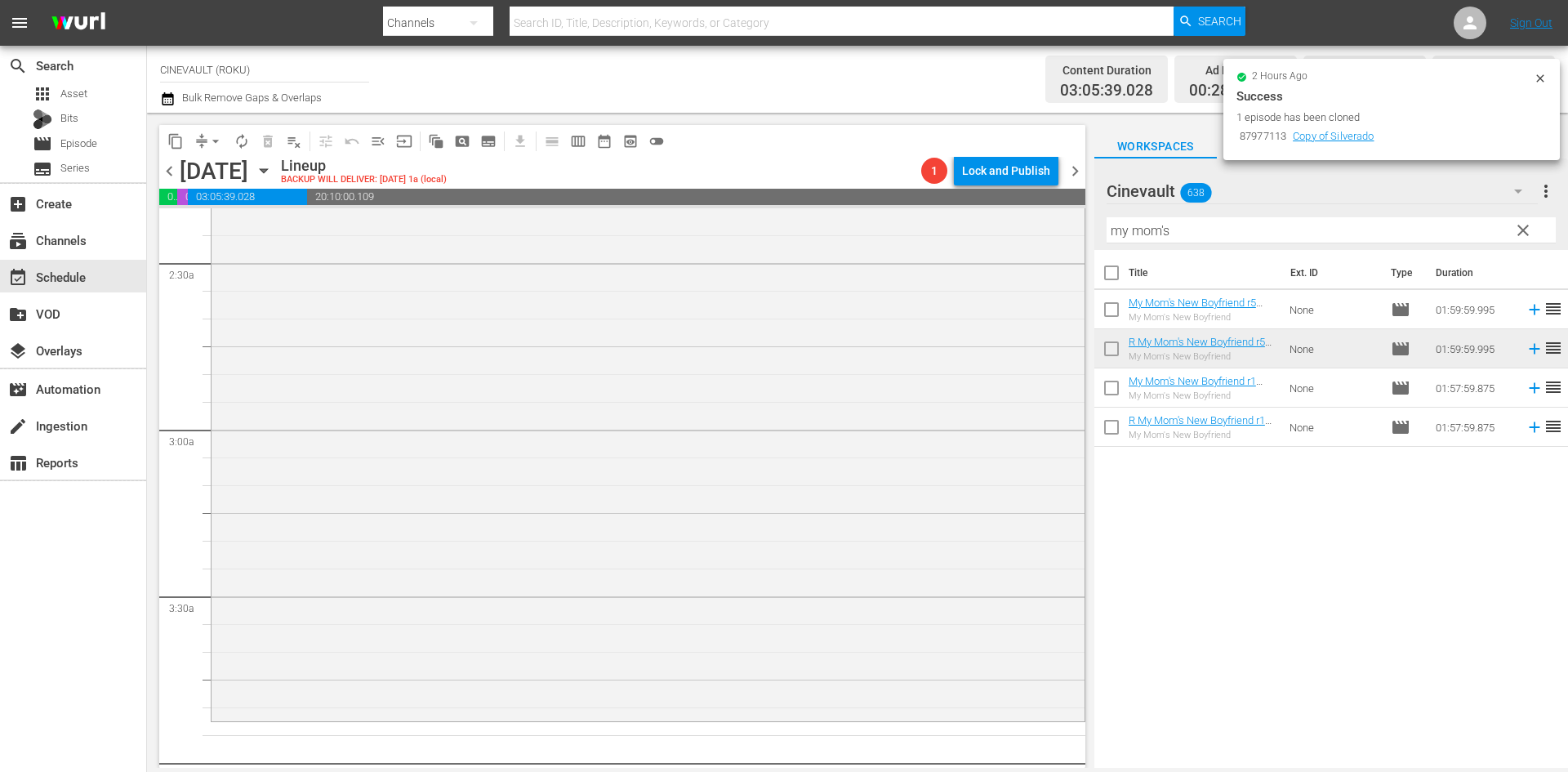
scroll to position [899, 0]
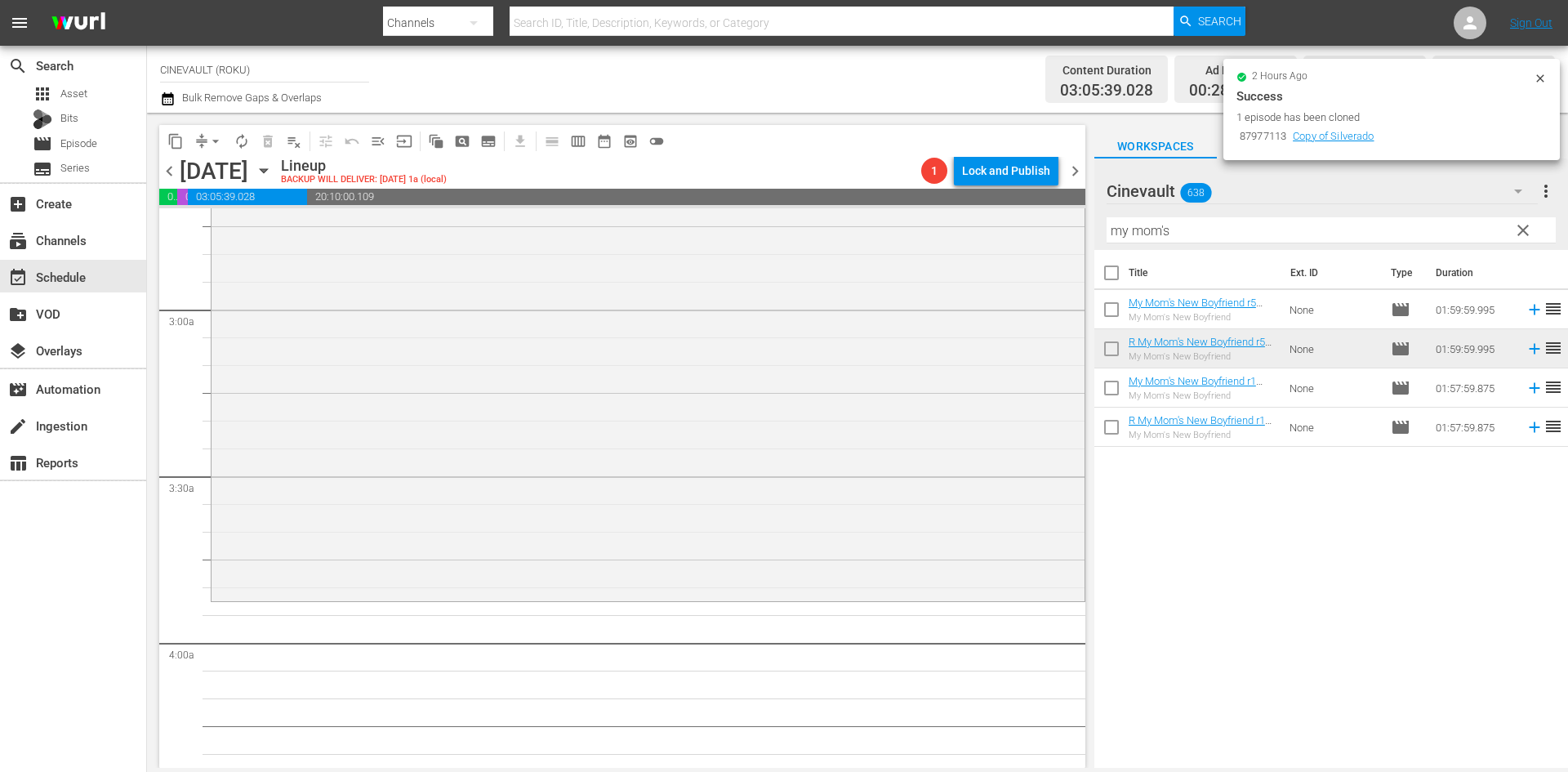
click at [1195, 223] on input "my mom's" at bounding box center [1331, 231] width 449 height 27
drag, startPoint x: 1201, startPoint y: 228, endPoint x: 1075, endPoint y: 228, distance: 126.0
click at [1075, 228] on div "content_copy compress arrow_drop_down autorenew_outlined delete_forever_outline…" at bounding box center [858, 440] width 1422 height 655
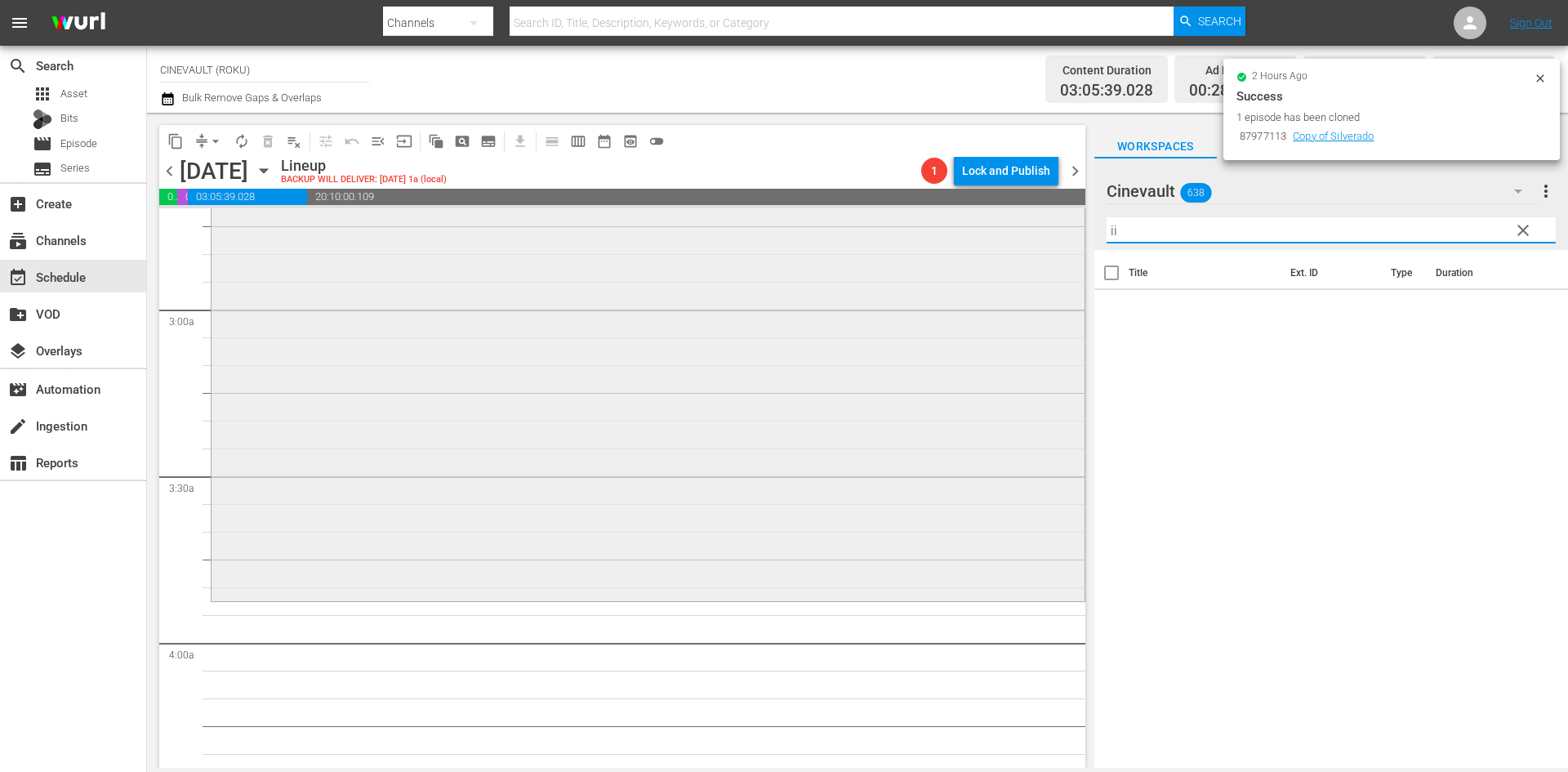
drag, startPoint x: 1224, startPoint y: 229, endPoint x: 1026, endPoint y: 227, distance: 198.0
click at [1026, 227] on div "content_copy compress arrow_drop_down autorenew_outlined delete_forever_outline…" at bounding box center [858, 440] width 1422 height 655
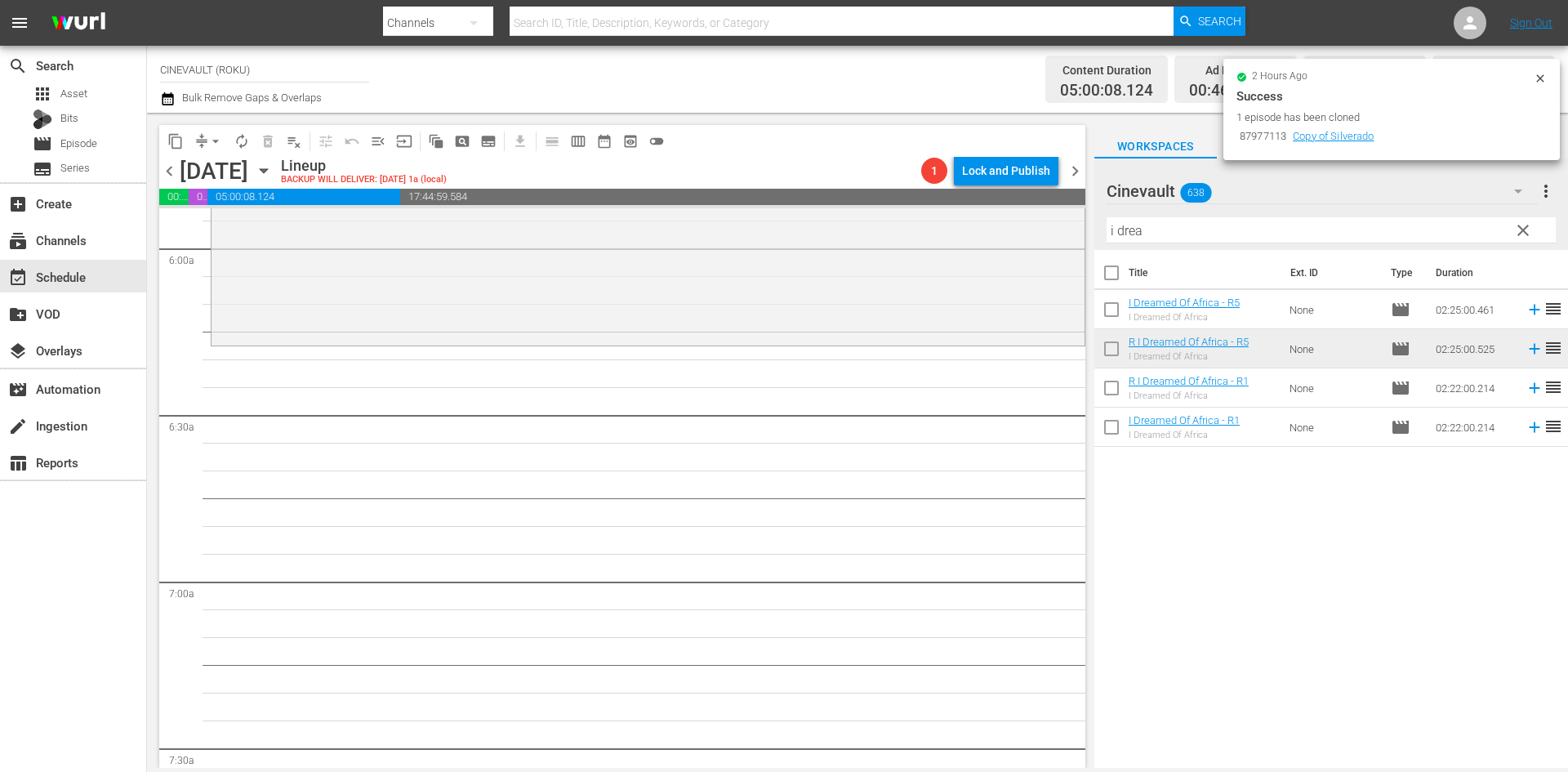
scroll to position [1961, 0]
drag, startPoint x: 1269, startPoint y: 239, endPoint x: 1072, endPoint y: 220, distance: 197.9
click at [1072, 220] on div "content_copy compress arrow_drop_down autorenew_outlined delete_forever_outline…" at bounding box center [858, 440] width 1422 height 655
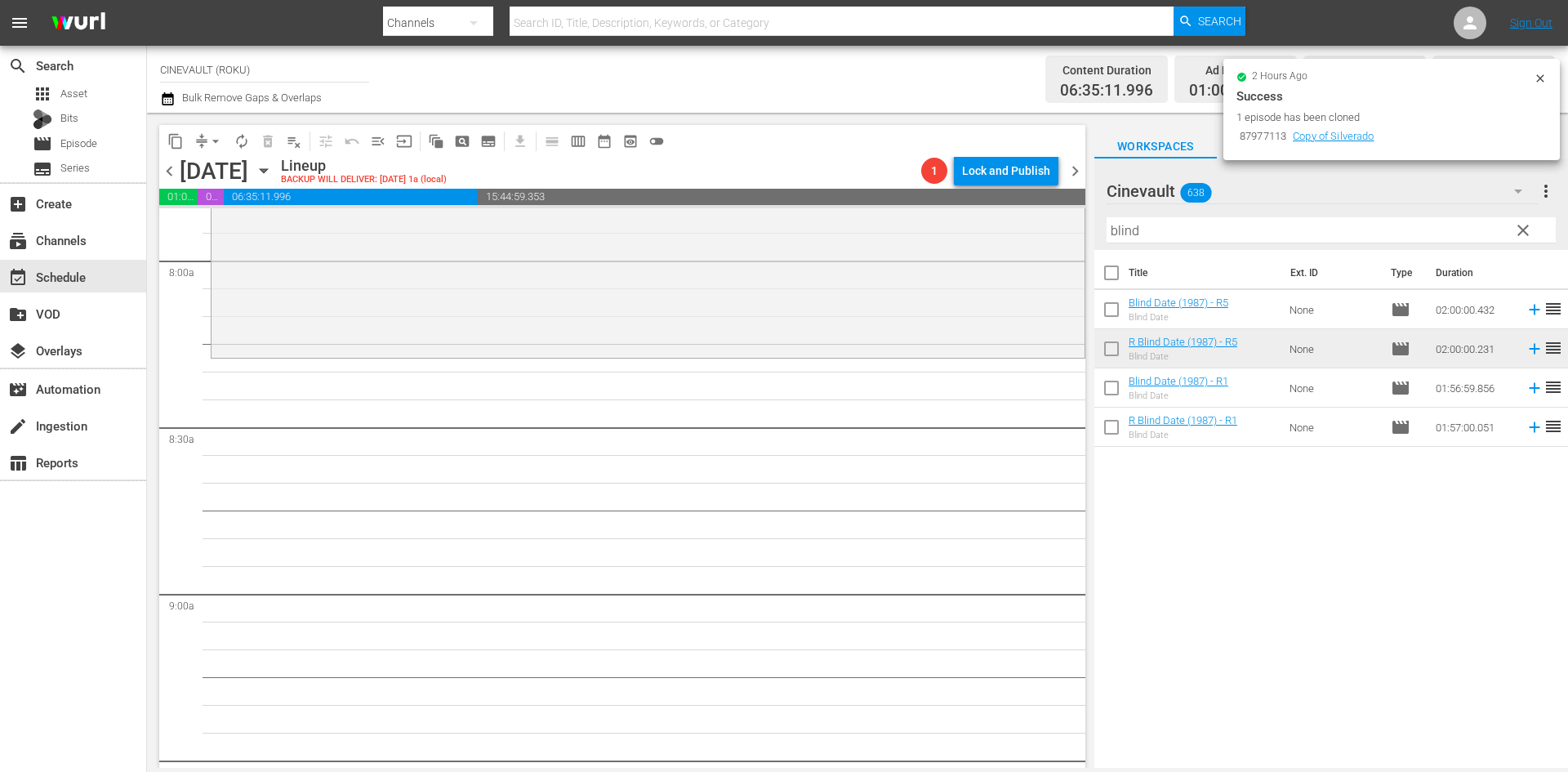
scroll to position [2697, 0]
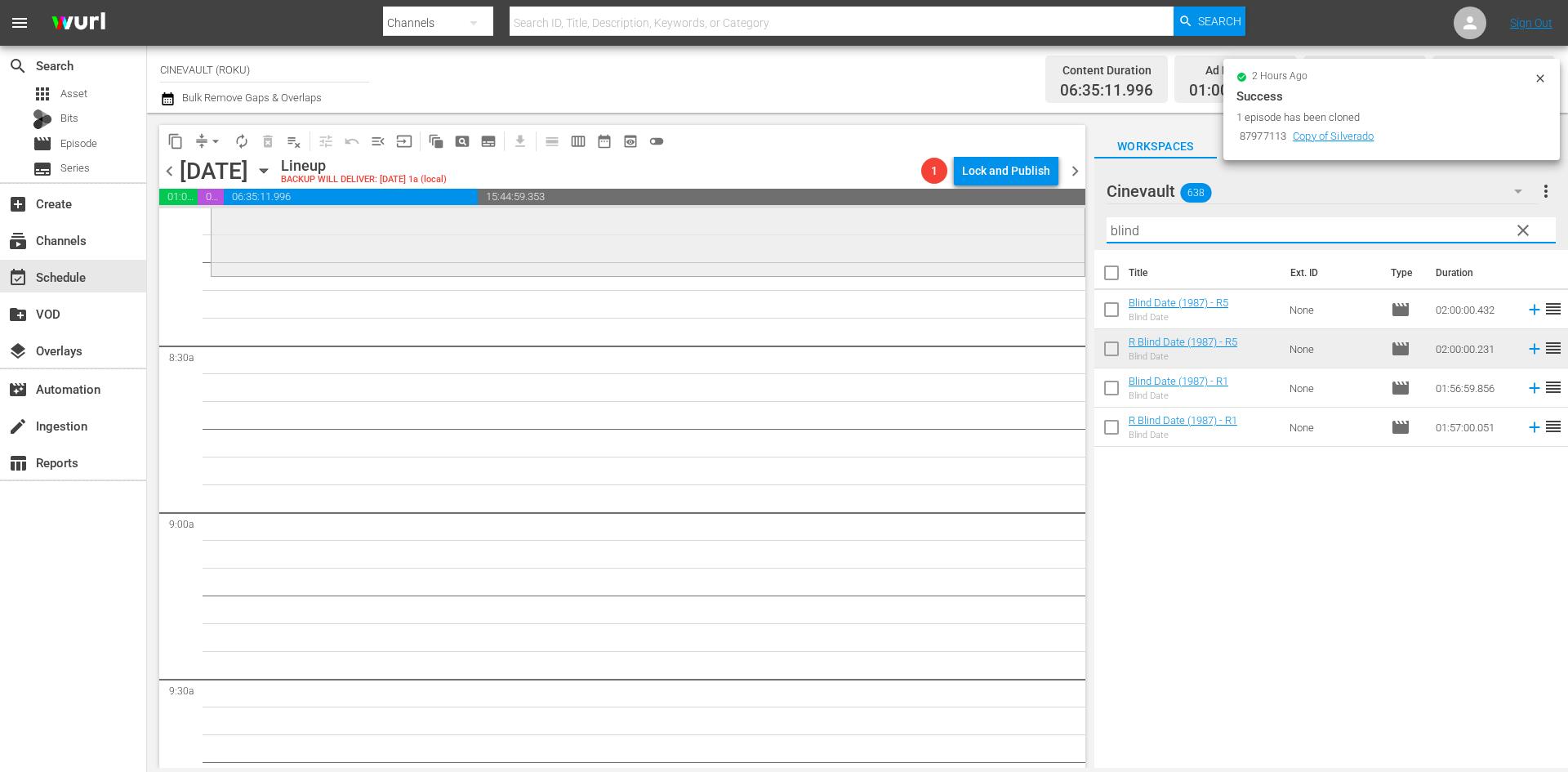
drag, startPoint x: 1278, startPoint y: 224, endPoint x: 1002, endPoint y: 212, distance: 276.3
click at [1002, 212] on div "content_copy compress arrow_drop_down autorenew_outlined delete_forever_outline…" at bounding box center [858, 440] width 1422 height 655
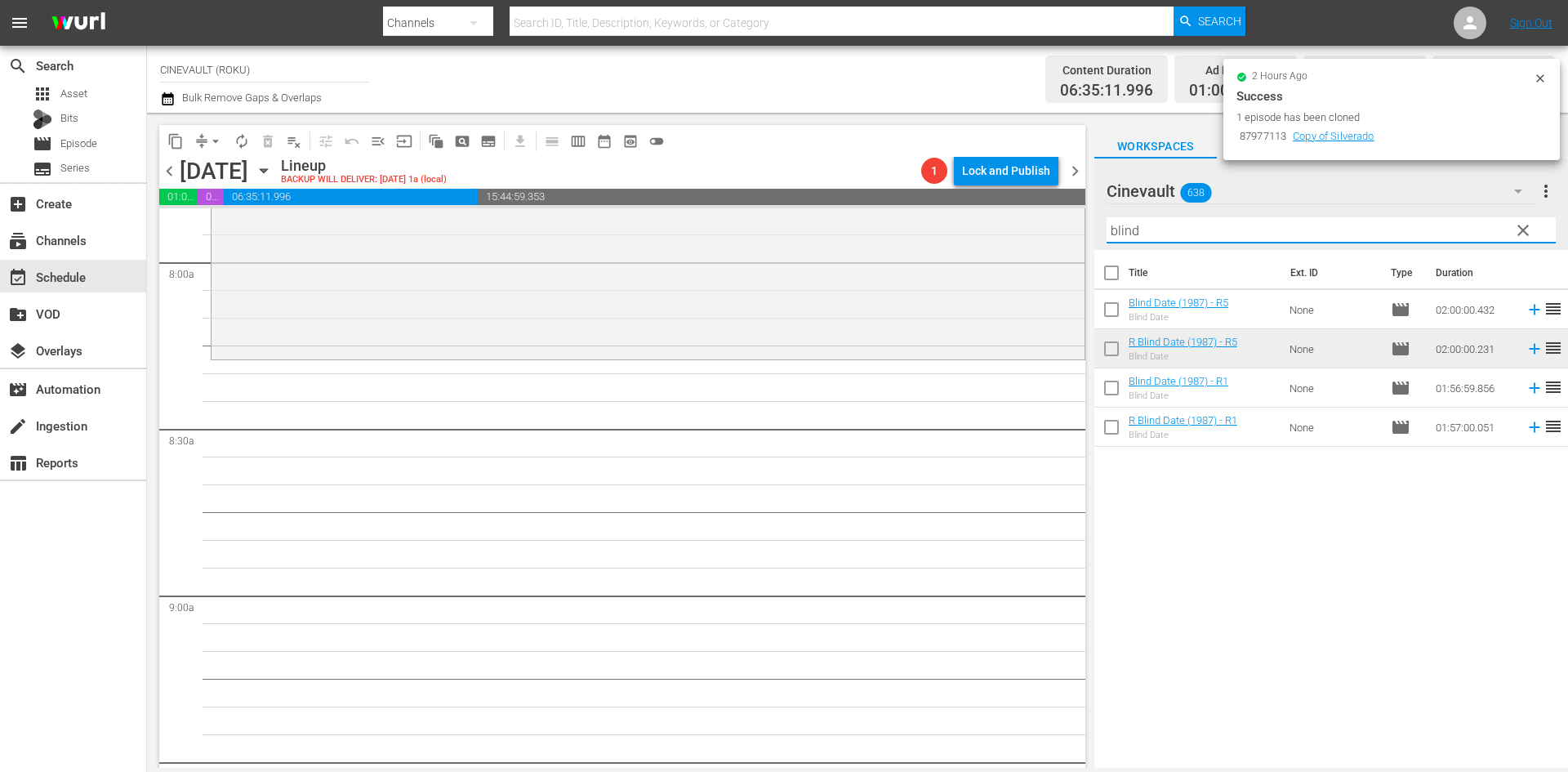
scroll to position [2615, 0]
click at [1228, 218] on div "Filter by Title blind" at bounding box center [1331, 230] width 449 height 39
drag, startPoint x: 1231, startPoint y: 226, endPoint x: 911, endPoint y: 223, distance: 320.0
click at [911, 223] on div "content_copy compress arrow_drop_down autorenew_outlined delete_forever_outline…" at bounding box center [858, 440] width 1422 height 655
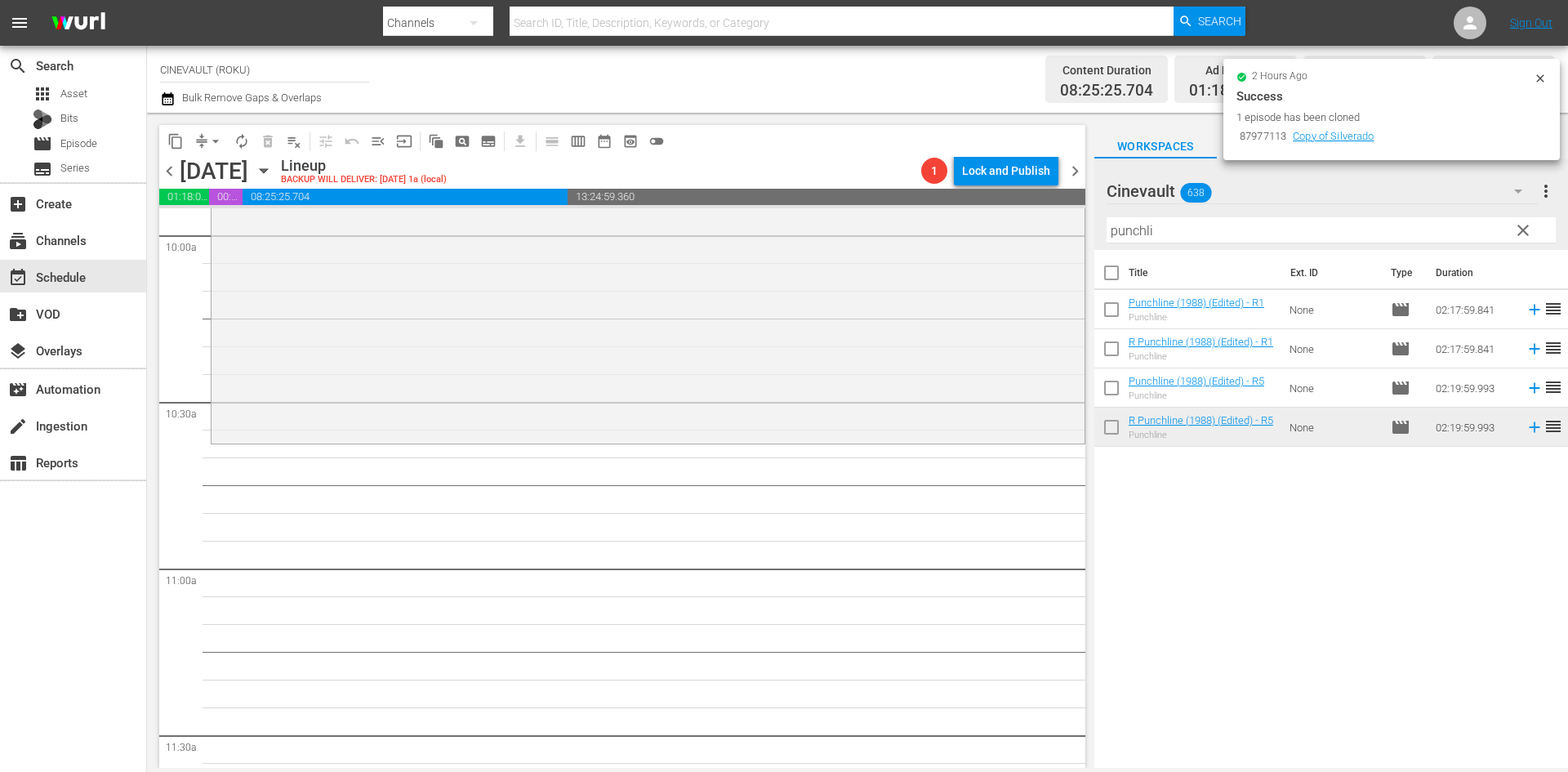
scroll to position [3350, 0]
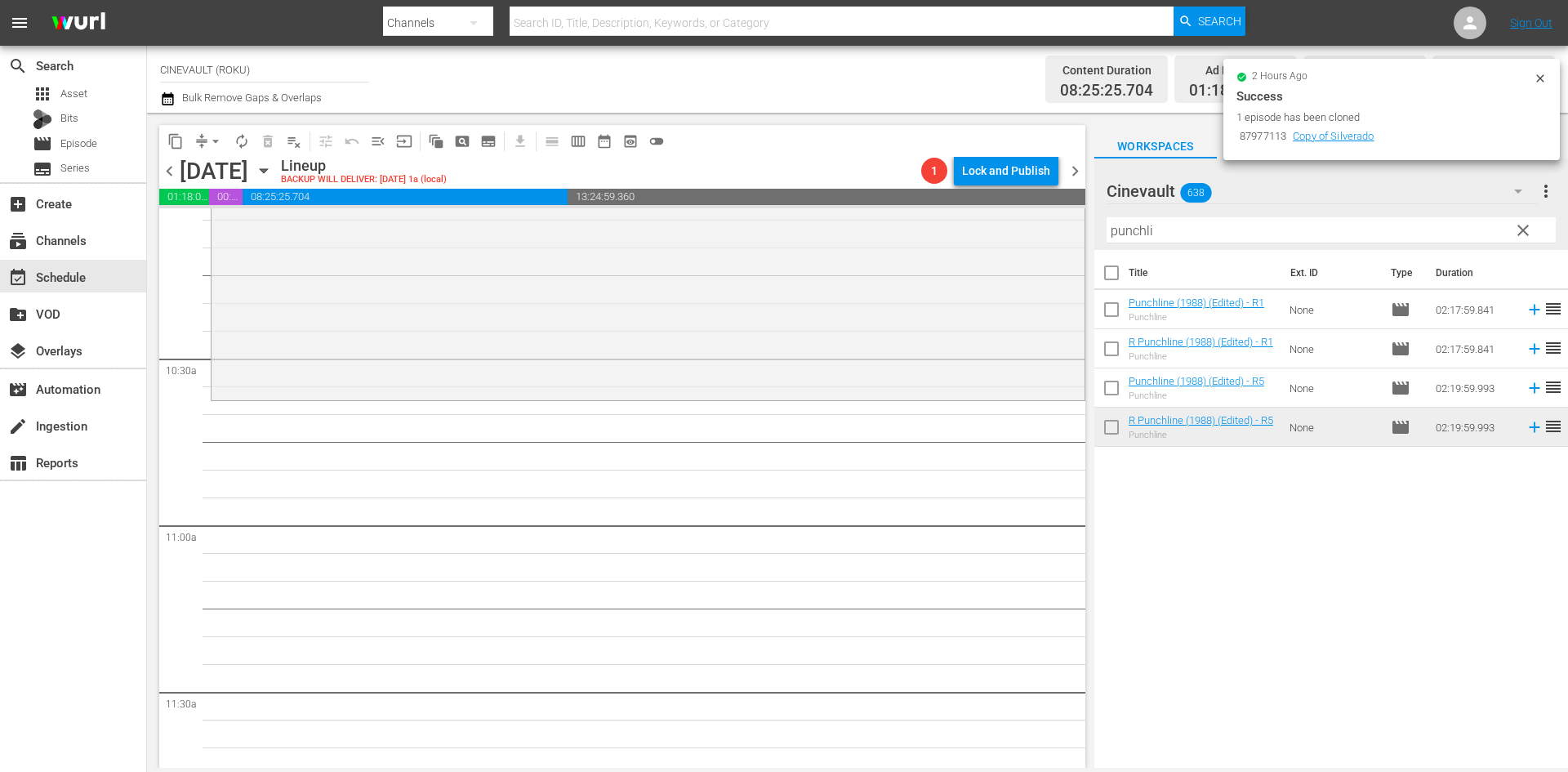
click at [1541, 80] on icon at bounding box center [1540, 79] width 13 height 13
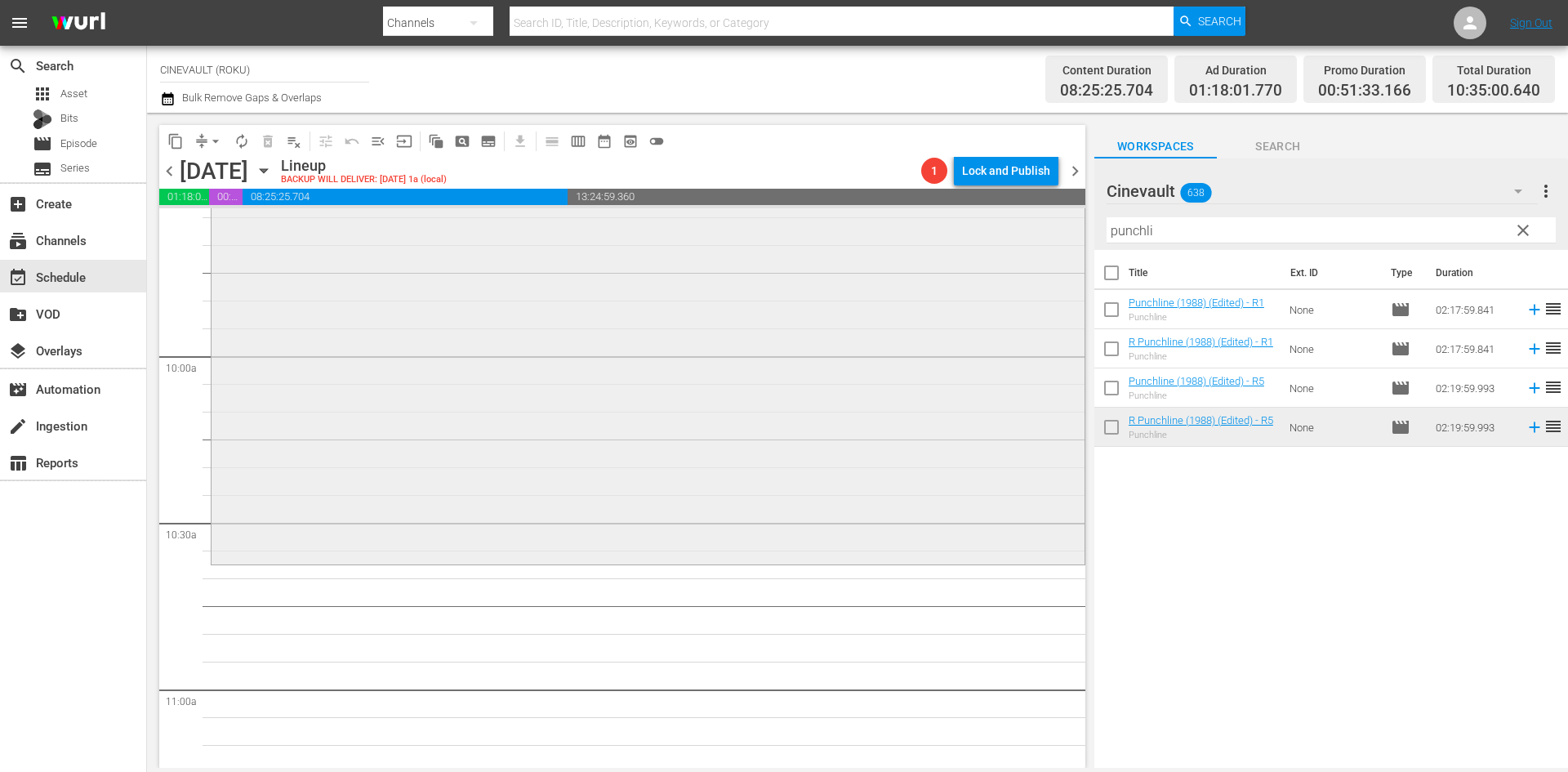
scroll to position [3188, 0]
drag, startPoint x: 1237, startPoint y: 226, endPoint x: 940, endPoint y: 229, distance: 297.0
click at [940, 229] on div "content_copy compress arrow_drop_down autorenew_outlined delete_forever_outline…" at bounding box center [858, 440] width 1422 height 655
click at [1370, 327] on td "None" at bounding box center [1333, 309] width 102 height 39
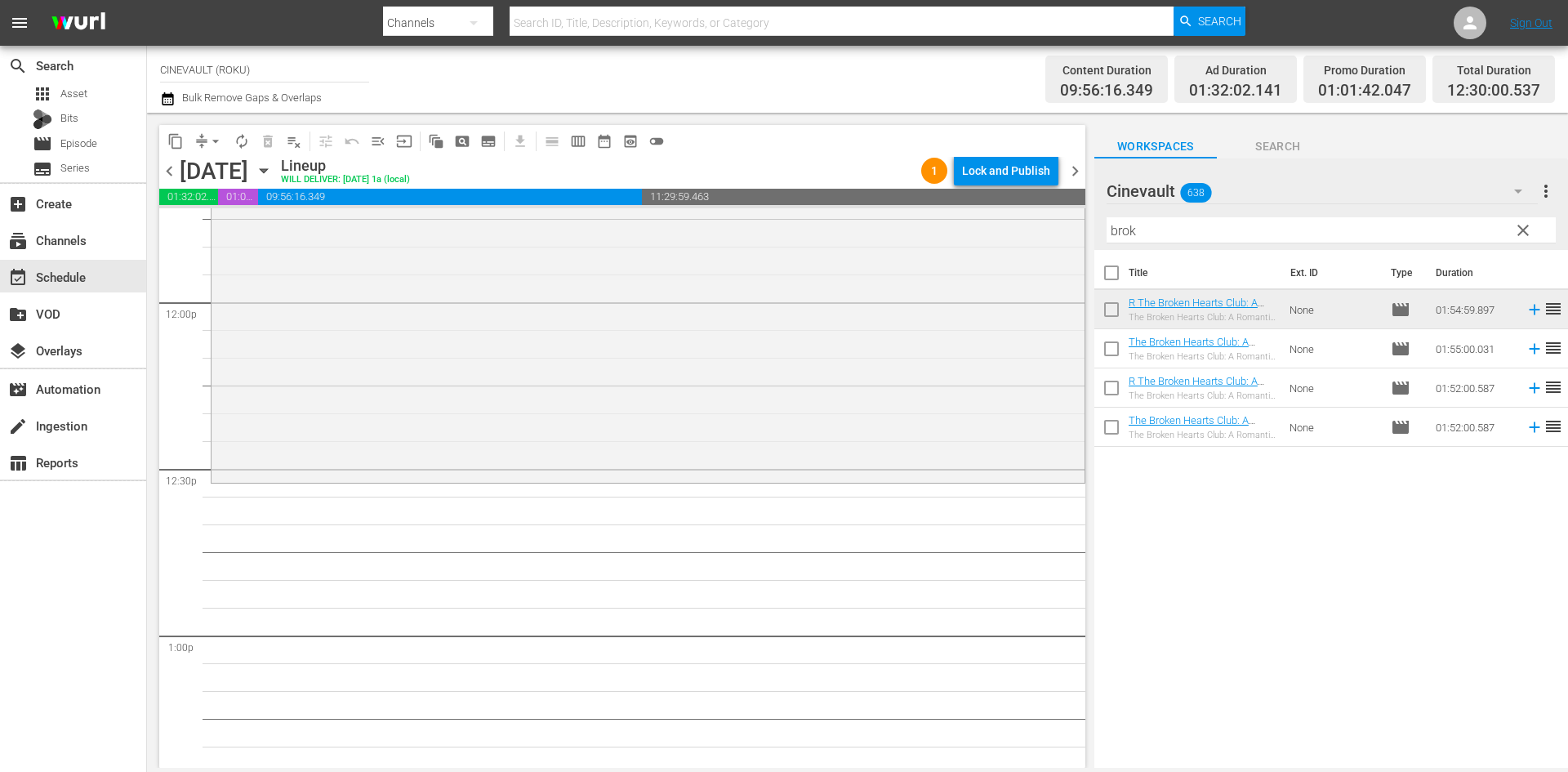
scroll to position [3923, 0]
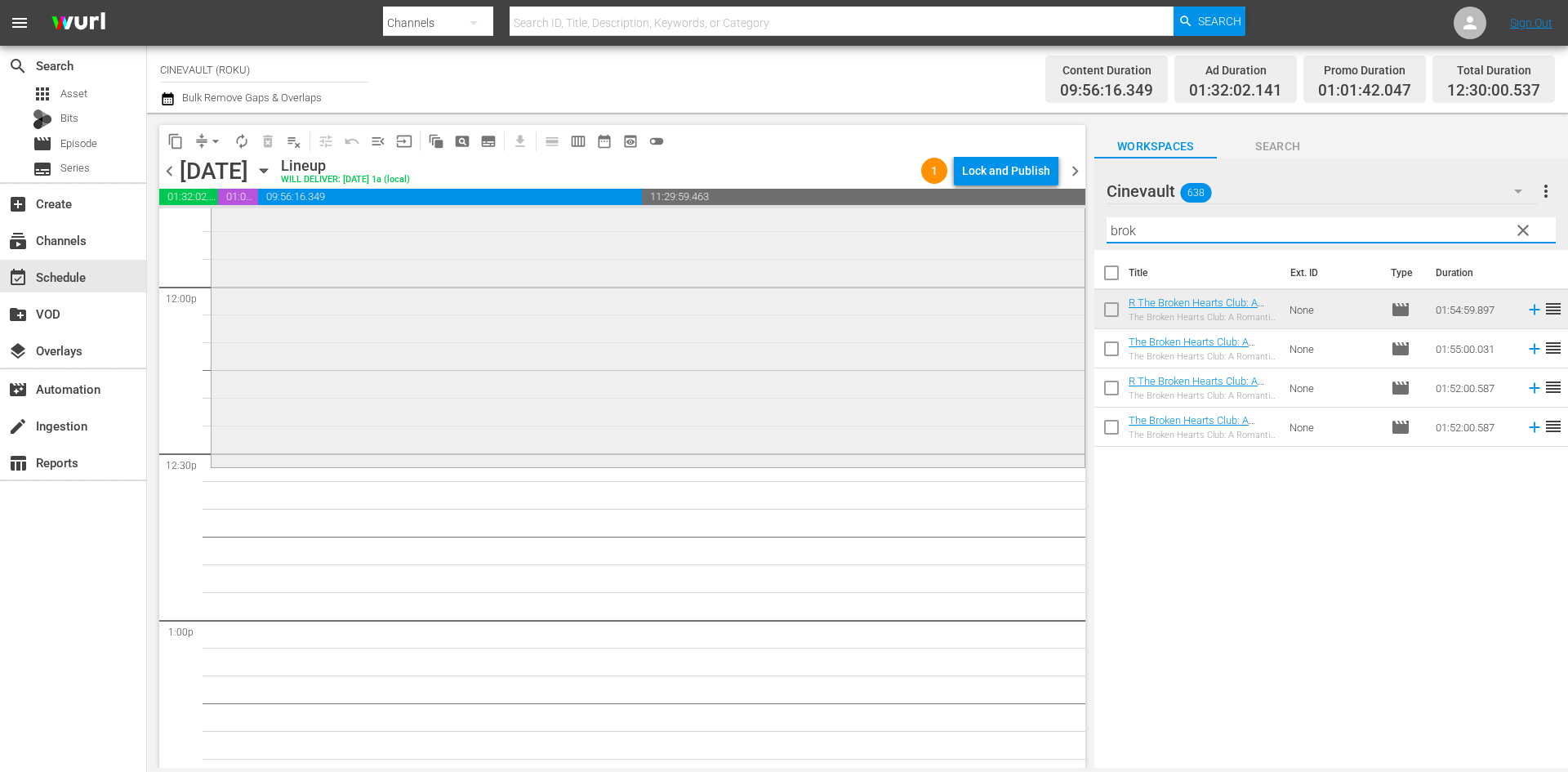
drag, startPoint x: 1266, startPoint y: 228, endPoint x: 1063, endPoint y: 230, distance: 203.0
click at [1063, 230] on div "content_copy compress arrow_drop_down autorenew_outlined delete_forever_outline…" at bounding box center [858, 440] width 1422 height 655
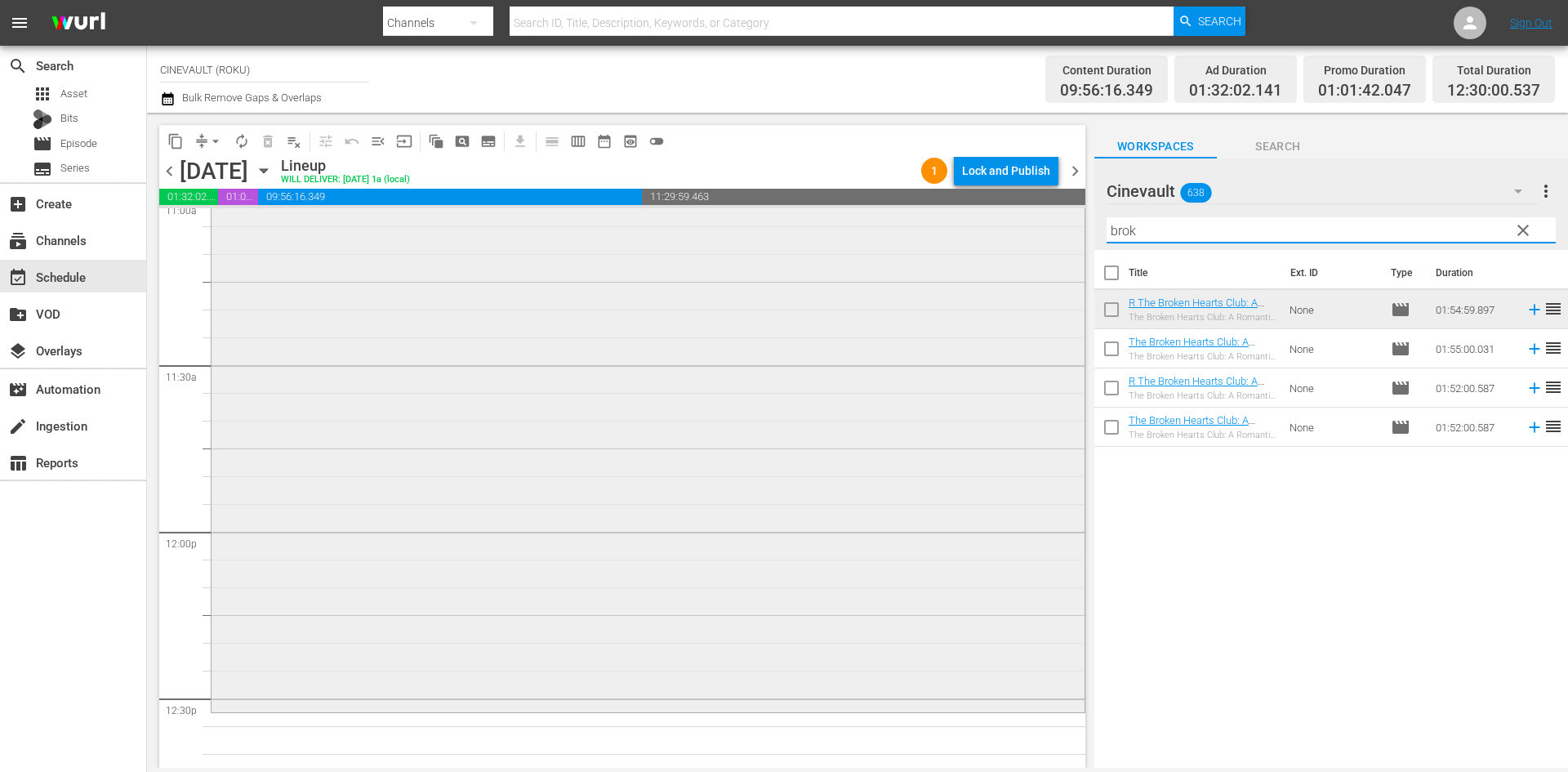
scroll to position [3841, 0]
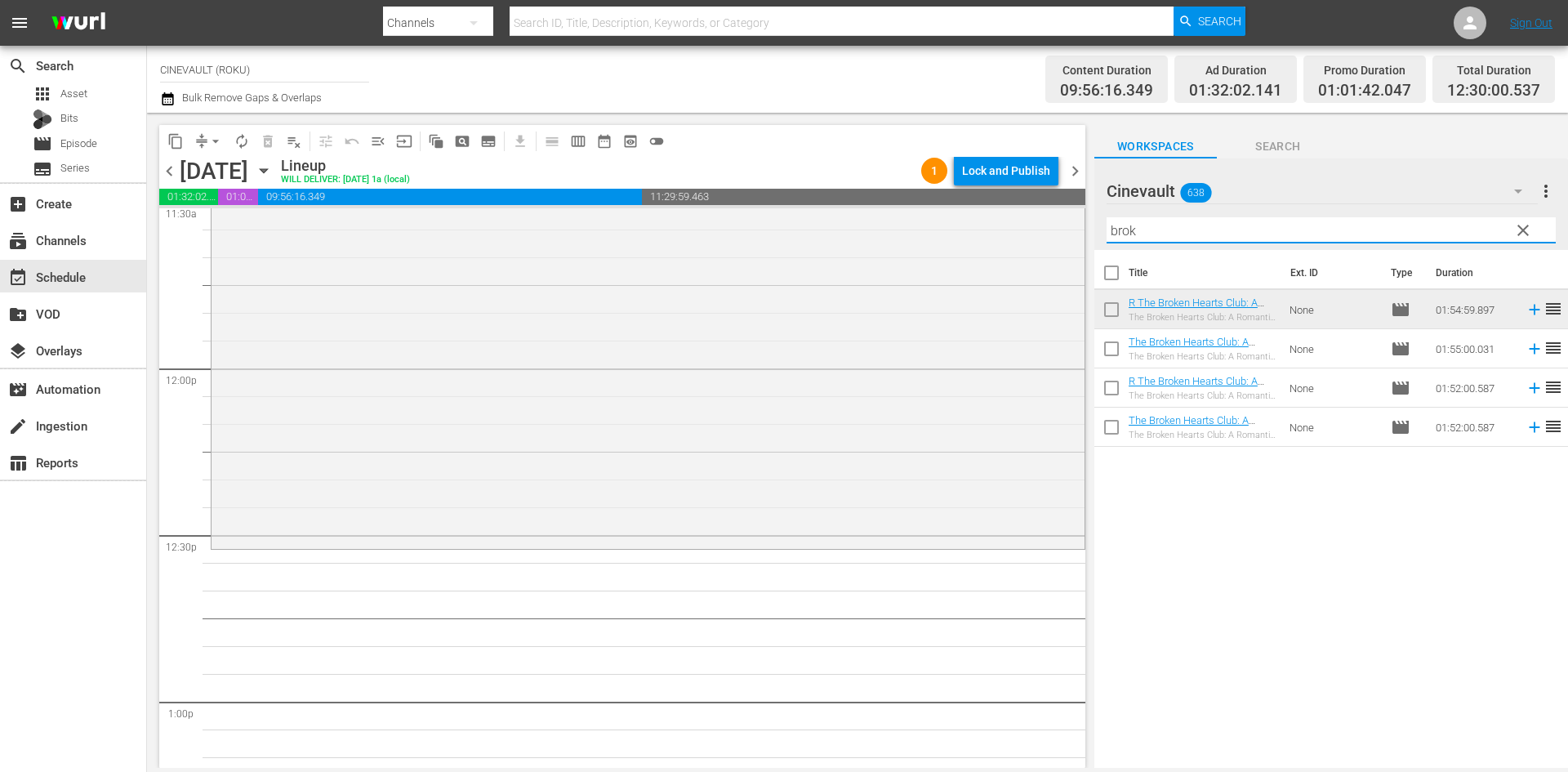
click at [1370, 234] on input "brok" at bounding box center [1331, 231] width 449 height 27
drag, startPoint x: 1370, startPoint y: 234, endPoint x: 1097, endPoint y: 218, distance: 273.5
click at [1097, 218] on div "Cinevault 638 Cinevault more_vert clear Filter by Title brok" at bounding box center [1331, 204] width 474 height 91
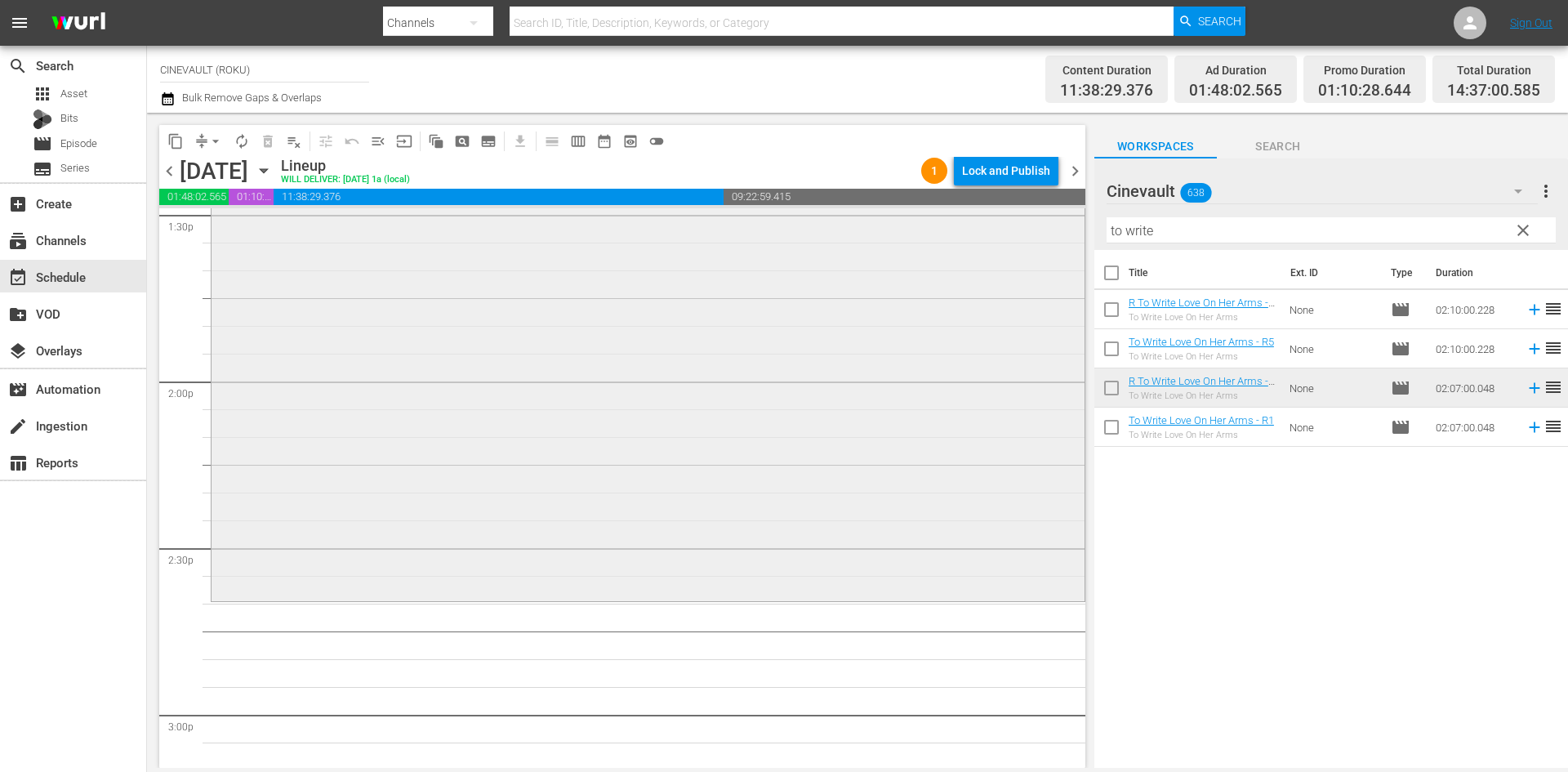
scroll to position [4659, 0]
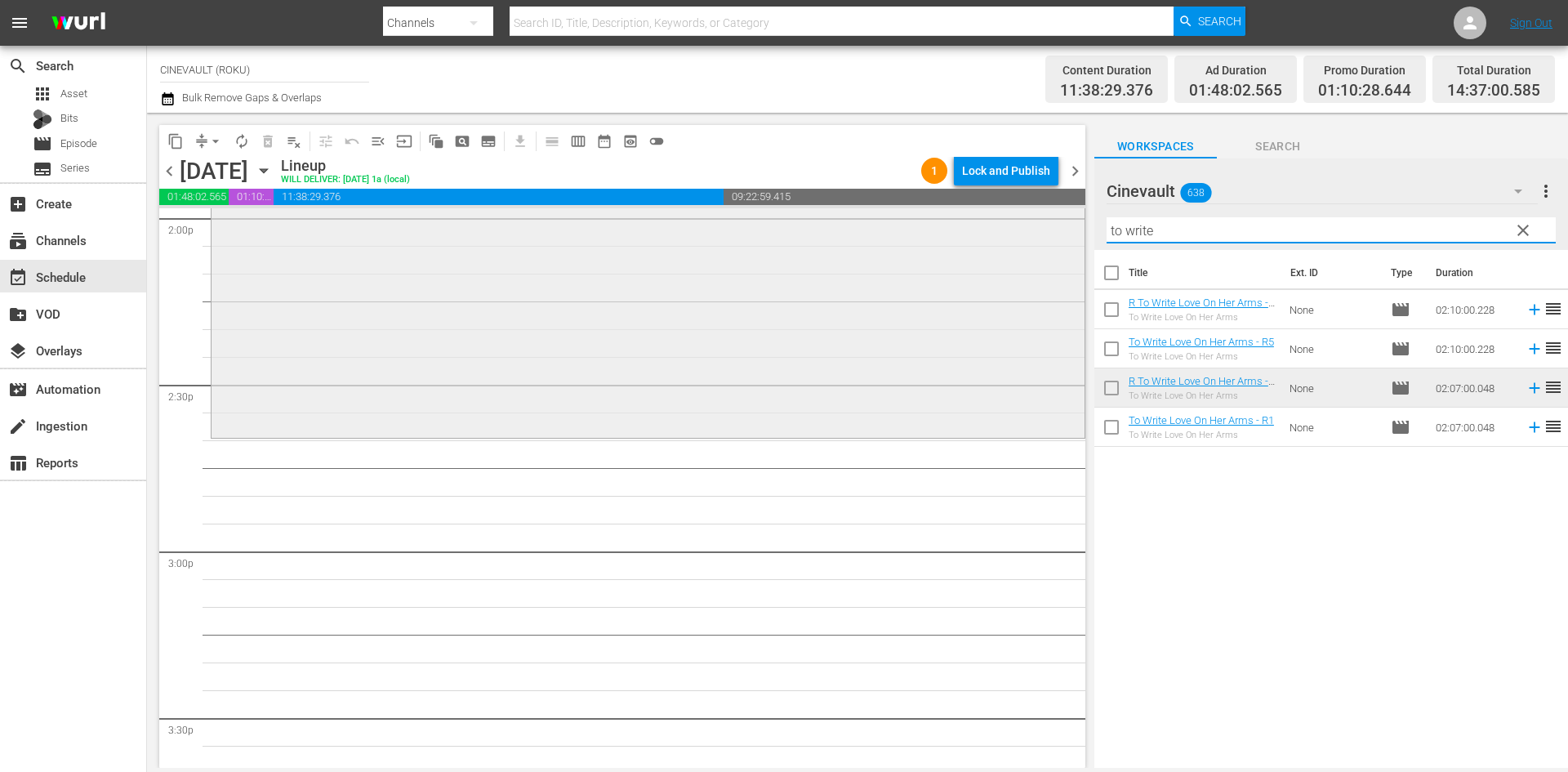
drag, startPoint x: 1242, startPoint y: 222, endPoint x: 910, endPoint y: 227, distance: 332.0
click at [910, 227] on div "content_copy compress arrow_drop_down autorenew_outlined delete_forever_outline…" at bounding box center [858, 440] width 1422 height 655
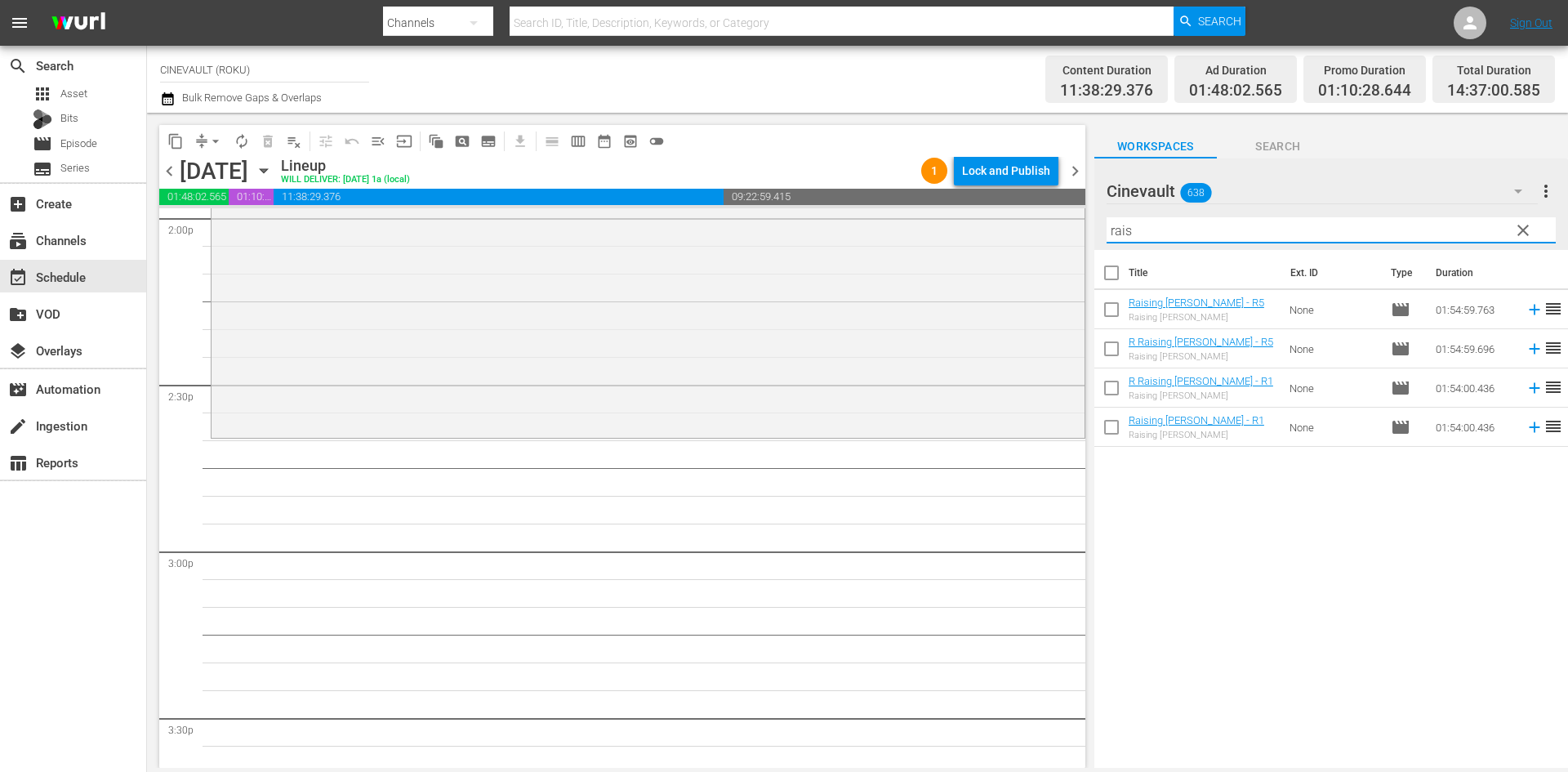
scroll to position [4740, 0]
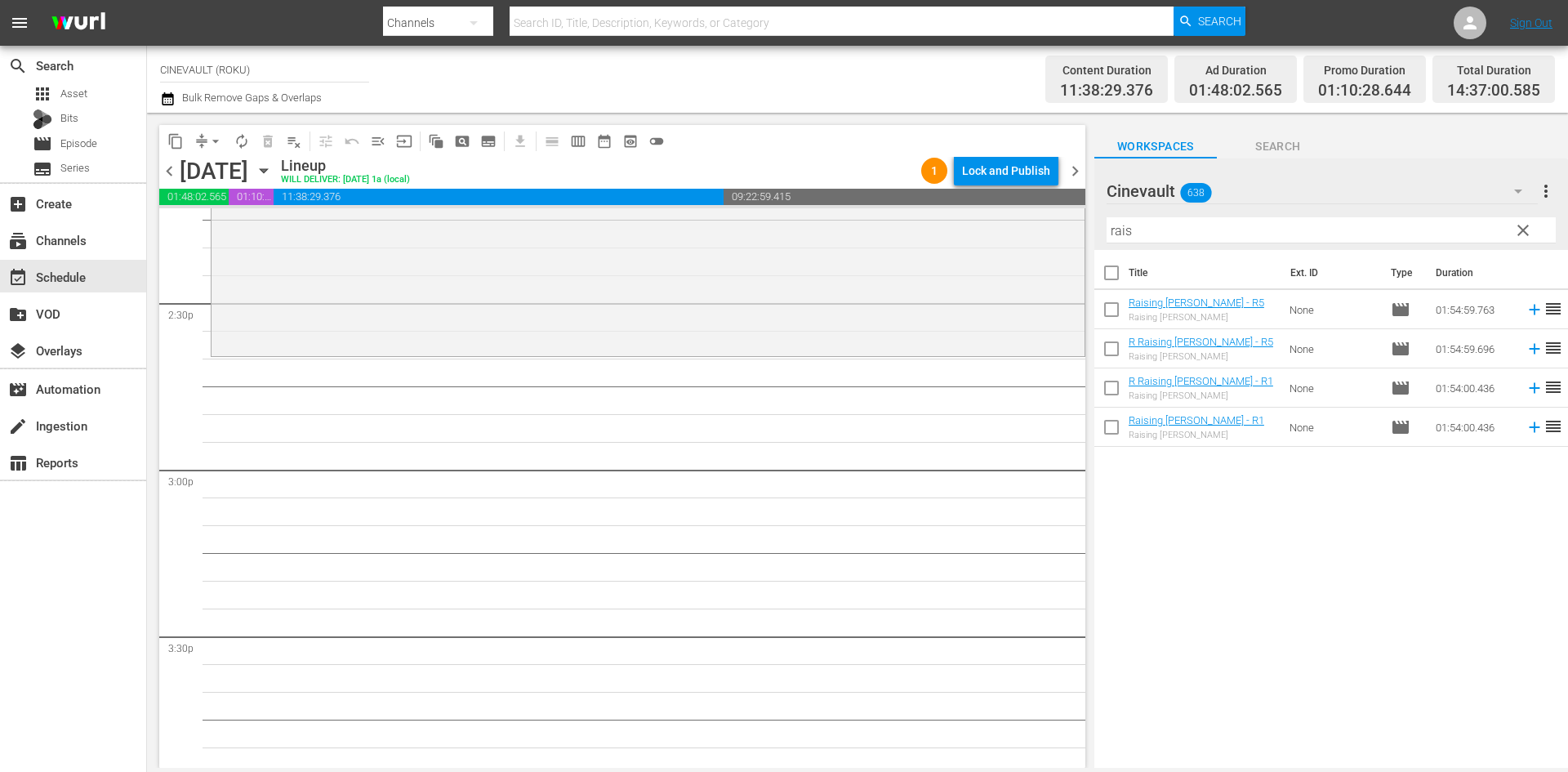
click at [1283, 391] on td "None" at bounding box center [1333, 388] width 102 height 39
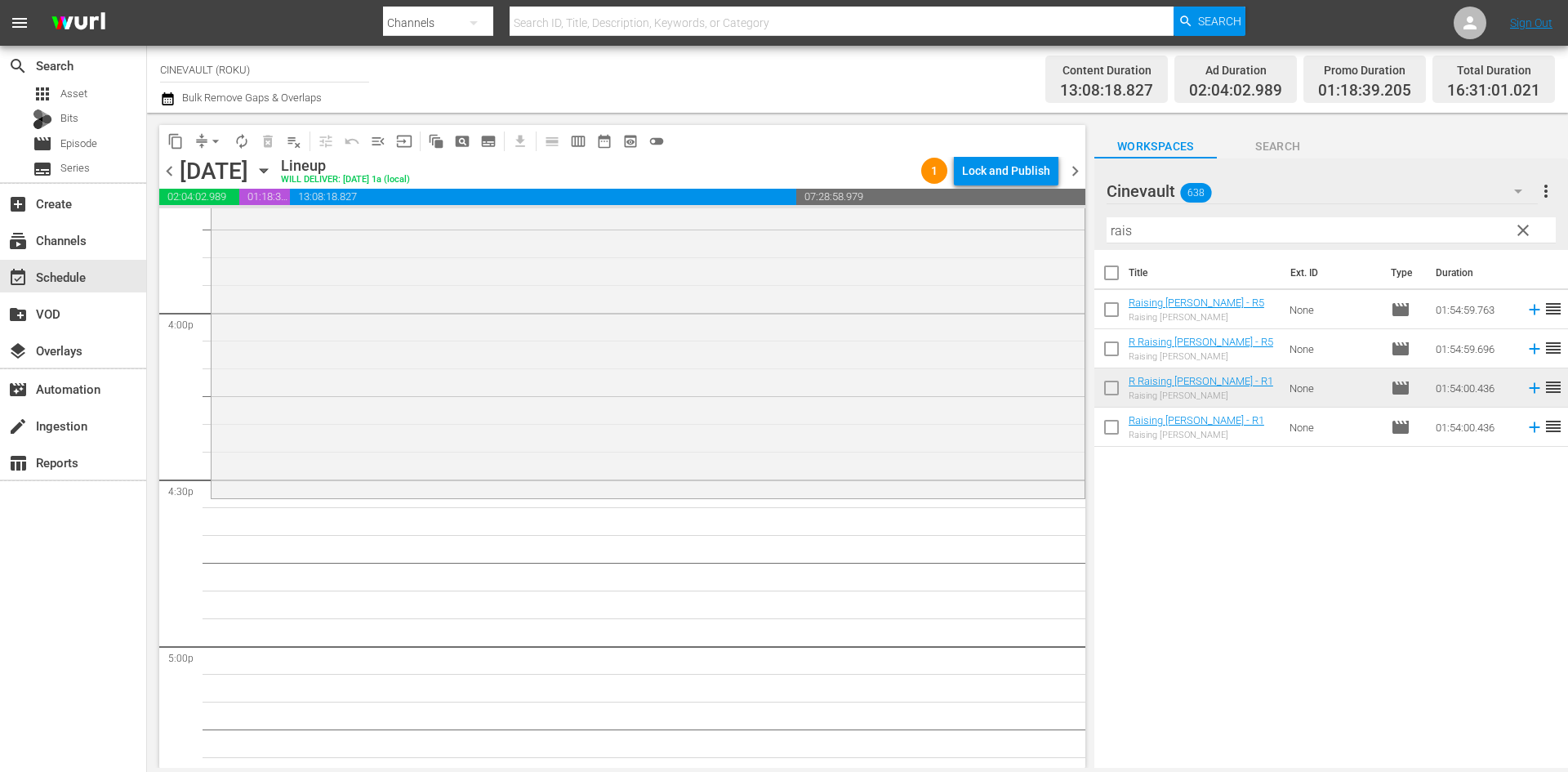
scroll to position [5240, 0]
drag, startPoint x: 1251, startPoint y: 223, endPoint x: 1059, endPoint y: 266, distance: 196.8
click at [1059, 266] on div "content_copy compress arrow_drop_down autorenew_outlined delete_forever_outline…" at bounding box center [858, 440] width 1422 height 655
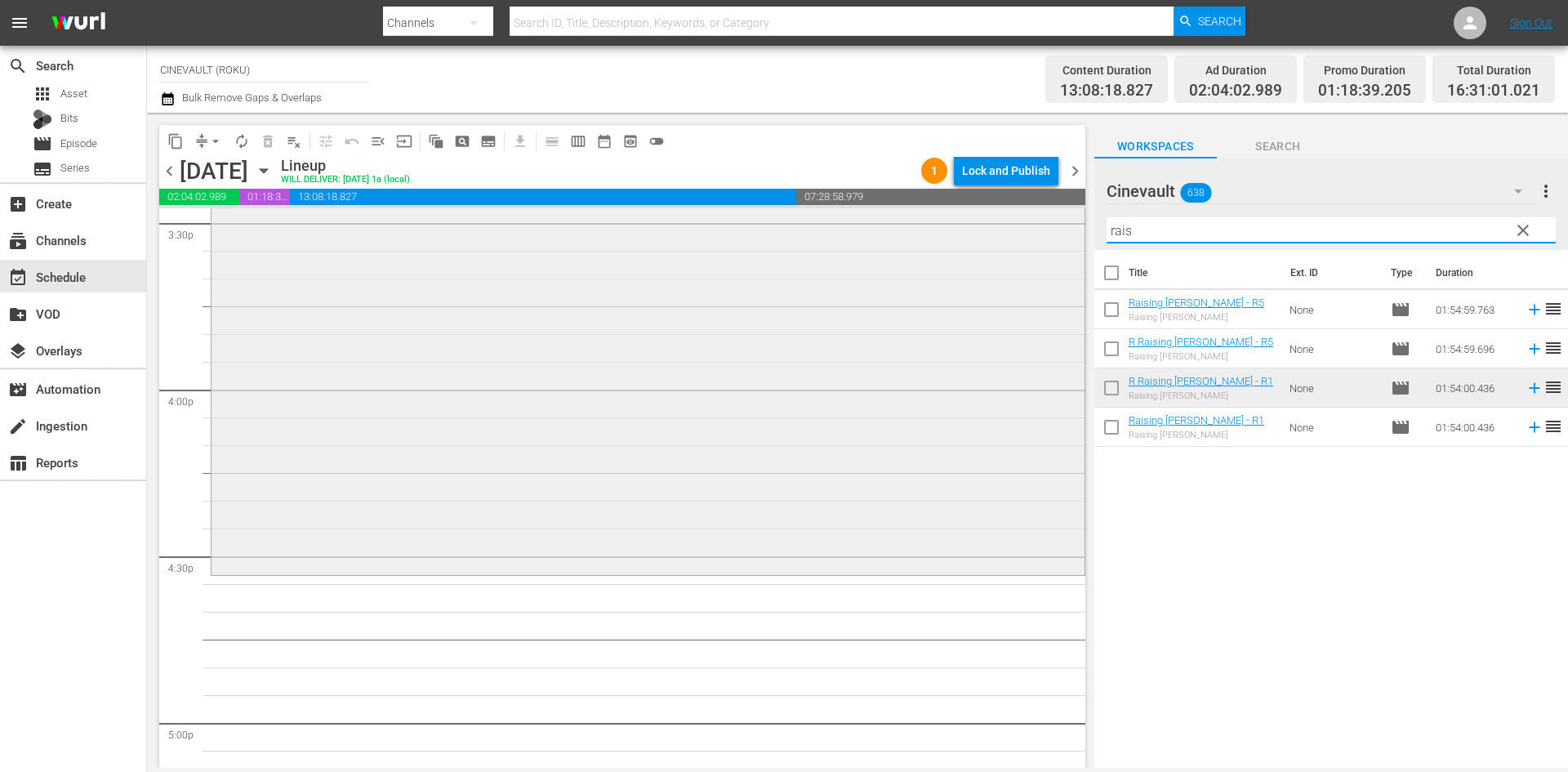
scroll to position [5158, 0]
click at [1149, 241] on input "rais" at bounding box center [1331, 231] width 449 height 27
drag, startPoint x: 1159, startPoint y: 228, endPoint x: 1109, endPoint y: 225, distance: 50.1
click at [1109, 225] on input "rais" at bounding box center [1331, 231] width 449 height 27
click at [1196, 225] on input "rais" at bounding box center [1331, 231] width 449 height 27
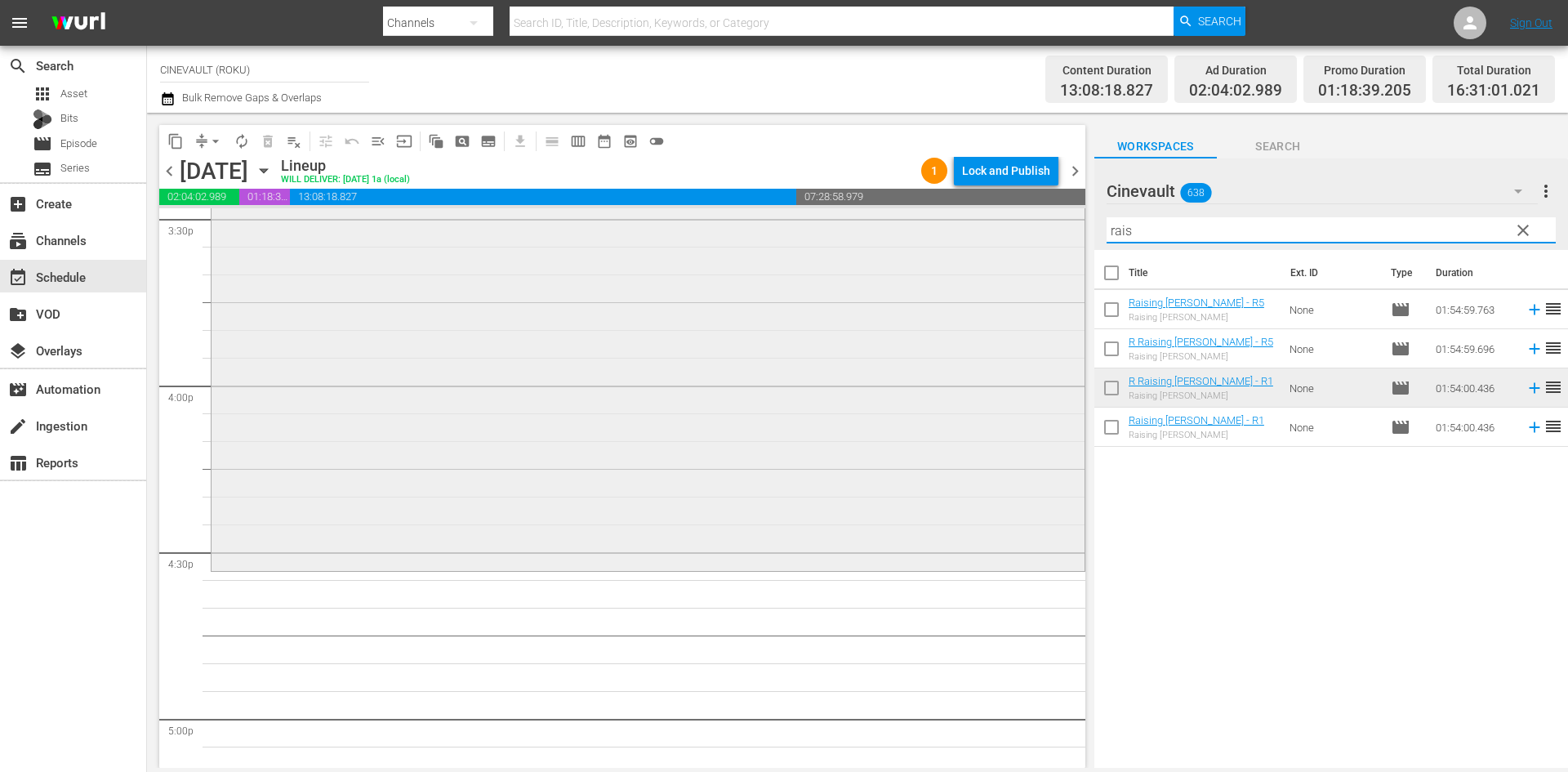
drag, startPoint x: 1196, startPoint y: 225, endPoint x: 1069, endPoint y: 224, distance: 127.0
click at [1069, 224] on div "content_copy compress arrow_drop_down autorenew_outlined delete_forever_outline…" at bounding box center [858, 440] width 1422 height 655
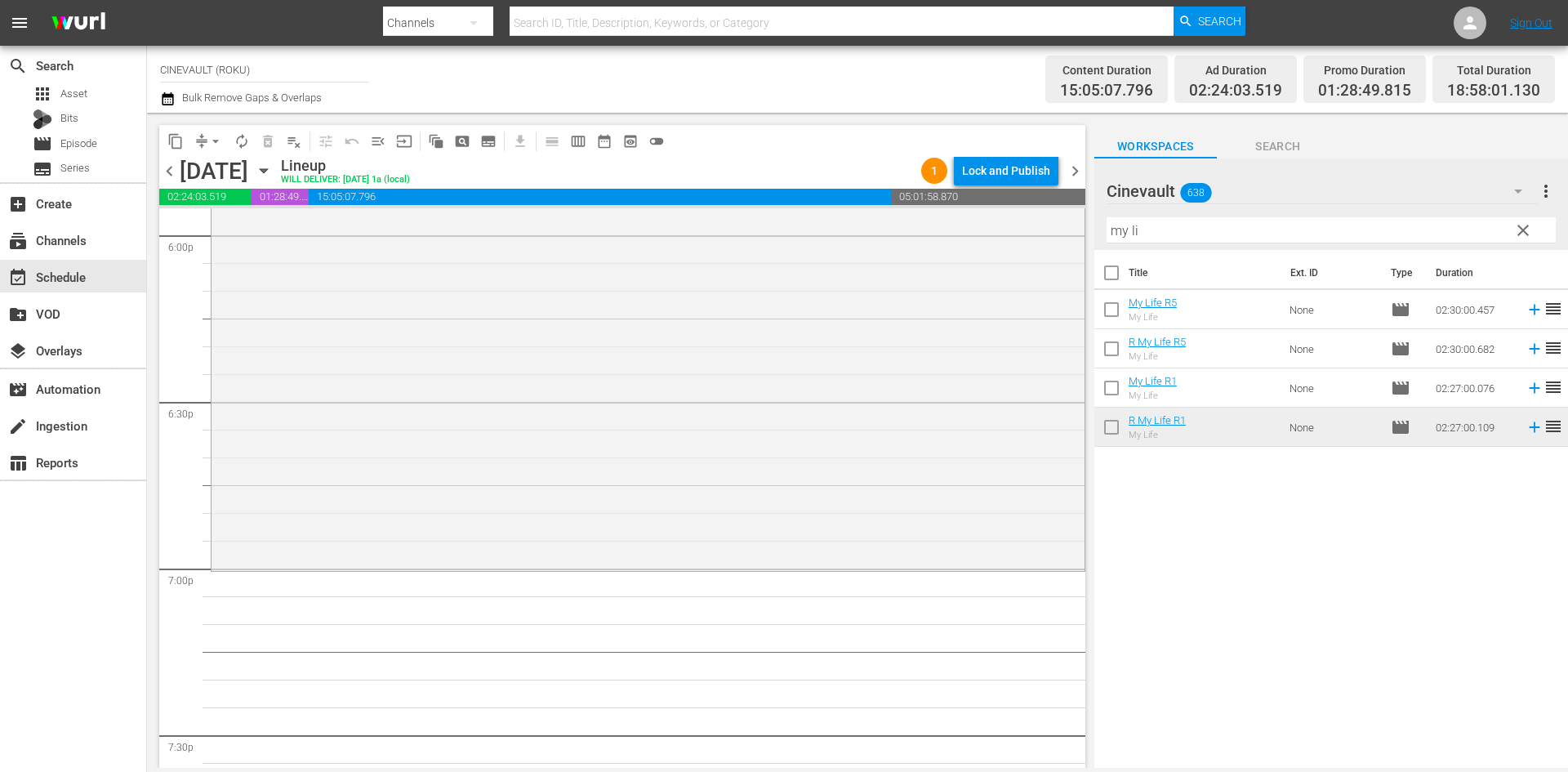
scroll to position [6139, 0]
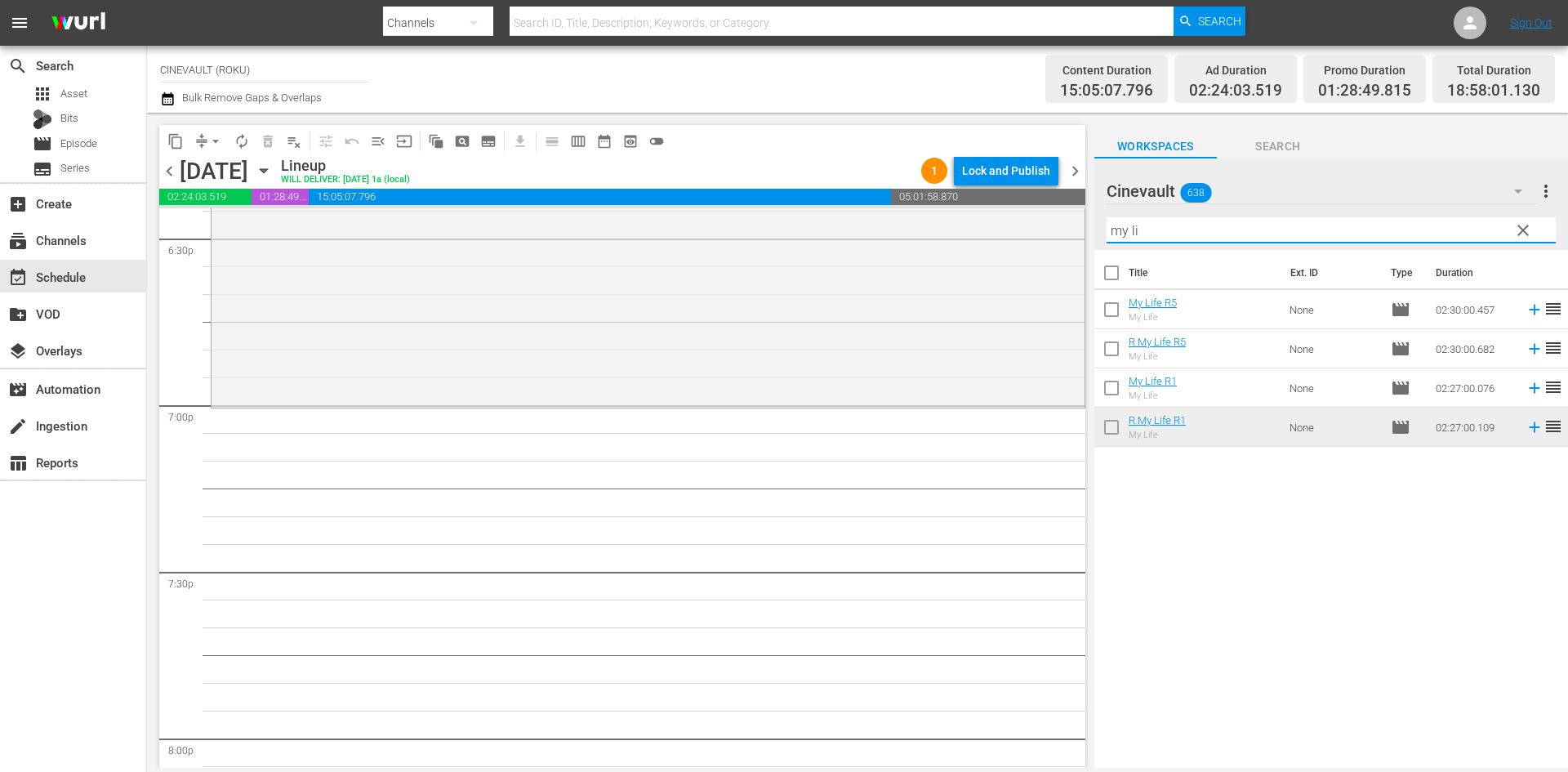
drag, startPoint x: 1171, startPoint y: 238, endPoint x: 1080, endPoint y: 225, distance: 91.9
click at [1080, 225] on div "content_copy compress arrow_drop_down autorenew_outlined delete_forever_outline…" at bounding box center [858, 440] width 1422 height 655
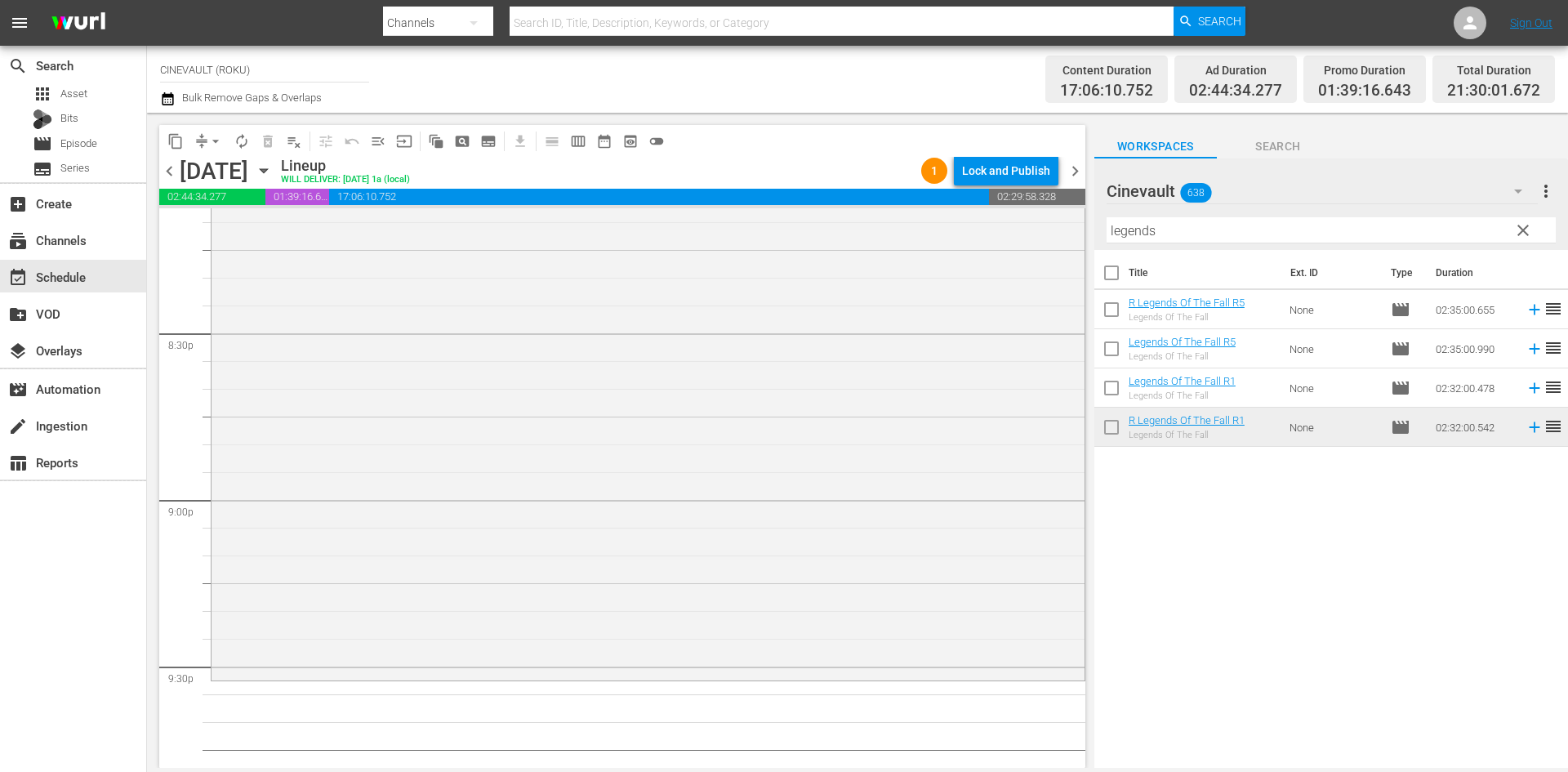
scroll to position [6792, 0]
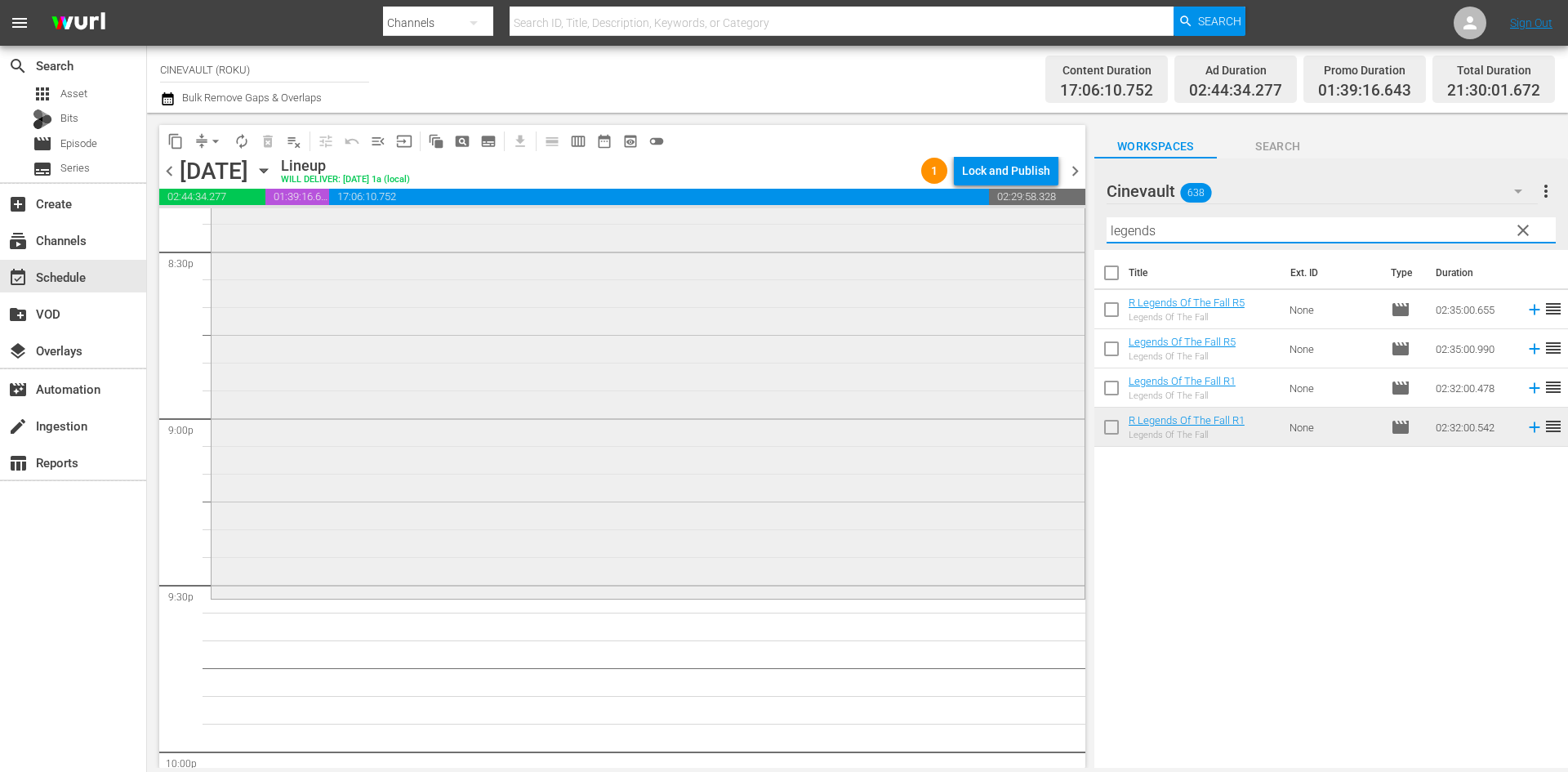
drag, startPoint x: 1267, startPoint y: 241, endPoint x: 973, endPoint y: 247, distance: 294.1
click at [973, 247] on div "content_copy compress arrow_drop_down autorenew_outlined delete_forever_outline…" at bounding box center [858, 440] width 1422 height 655
click at [1195, 241] on input "legends" at bounding box center [1331, 231] width 449 height 27
drag, startPoint x: 1190, startPoint y: 226, endPoint x: 942, endPoint y: 260, distance: 250.3
click at [942, 260] on div "content_copy compress arrow_drop_down autorenew_outlined delete_forever_outline…" at bounding box center [858, 440] width 1422 height 655
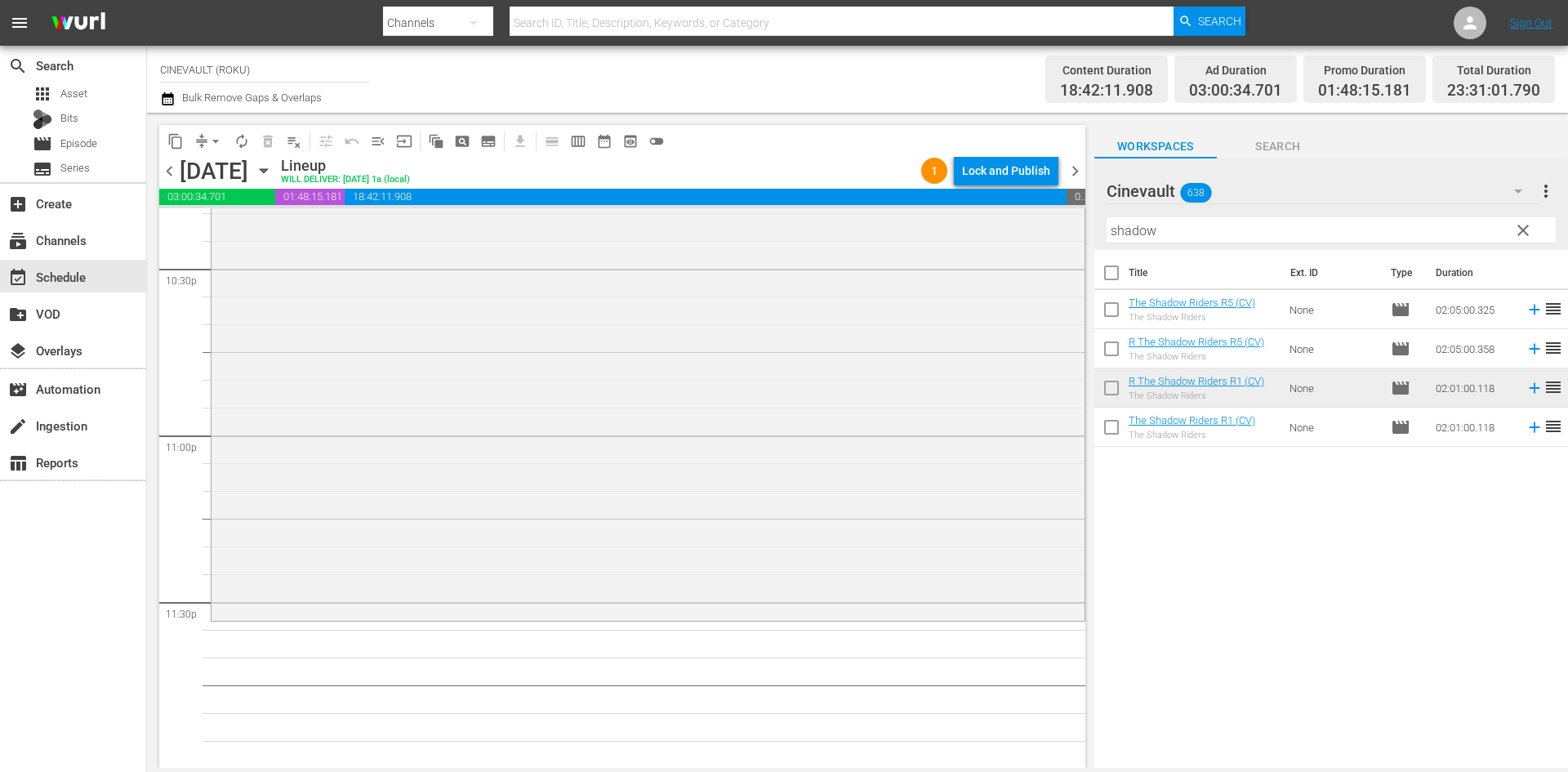
scroll to position [7443, 0]
drag, startPoint x: 1231, startPoint y: 230, endPoint x: 1040, endPoint y: 221, distance: 191.2
click at [1040, 221] on div "content_copy compress arrow_drop_down autorenew_outlined delete_forever_outline…" at bounding box center [858, 440] width 1422 height 655
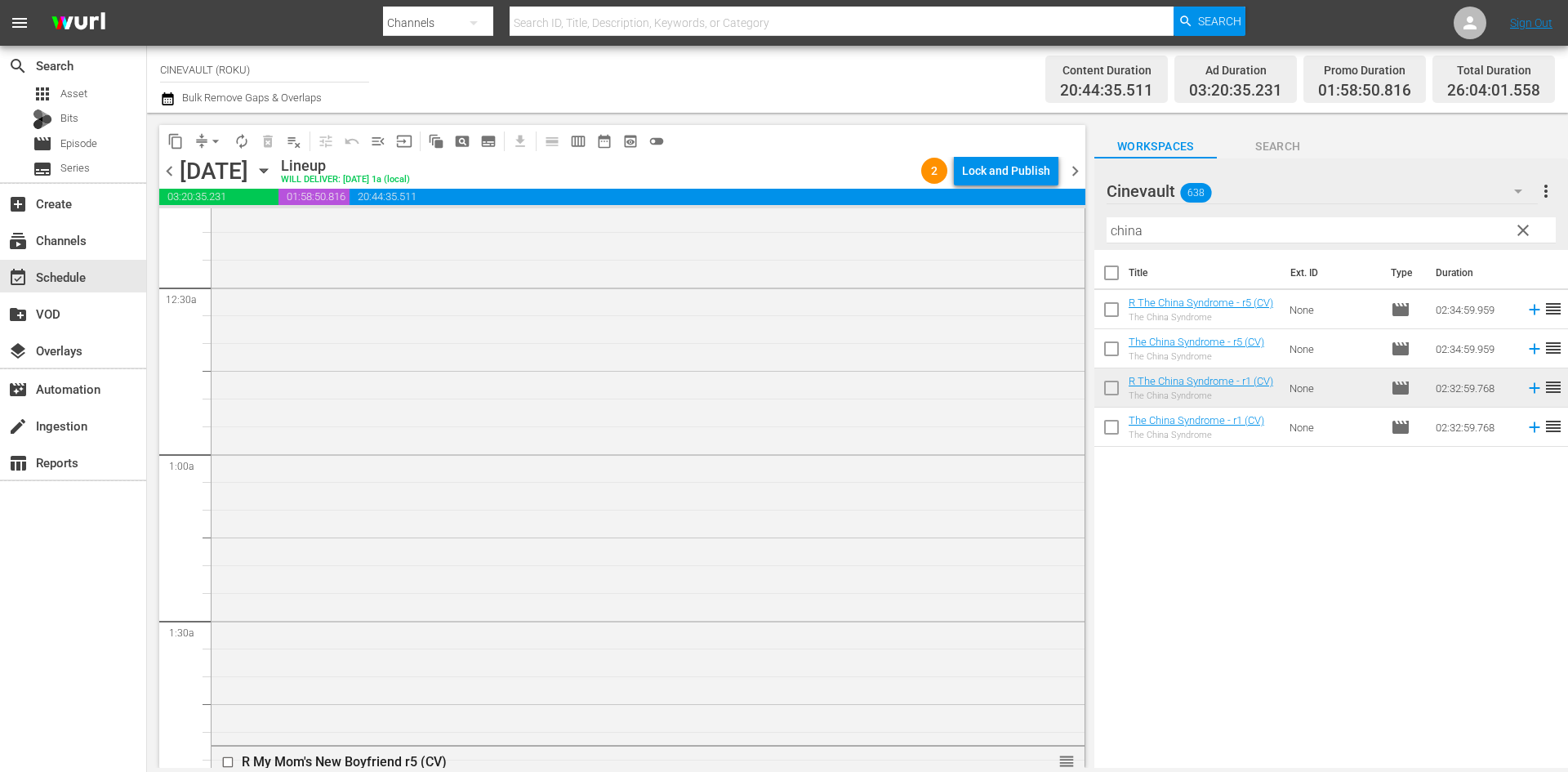
scroll to position [0, 0]
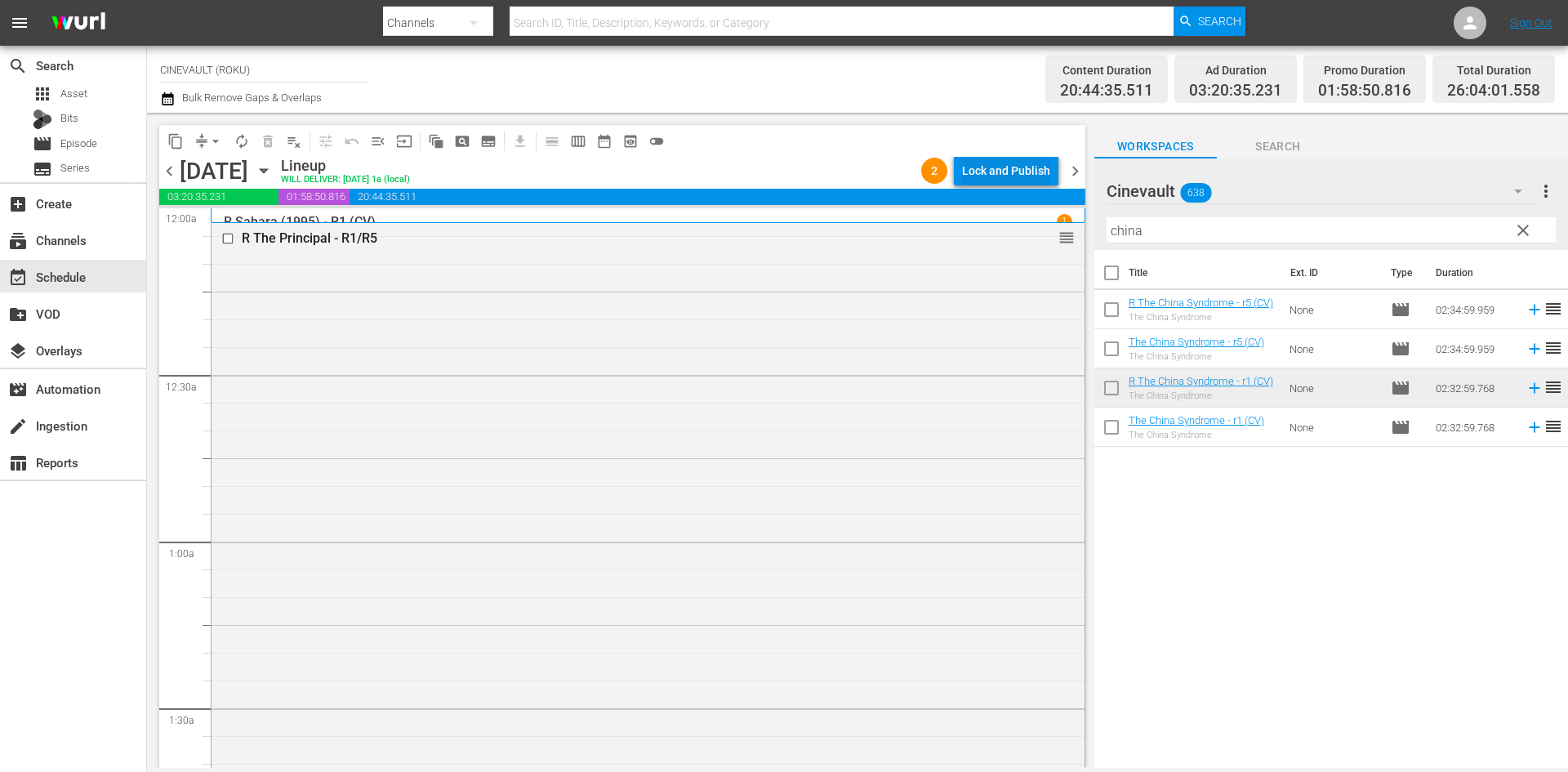
click at [978, 157] on div "Lock and Publish" at bounding box center [1006, 170] width 88 height 29
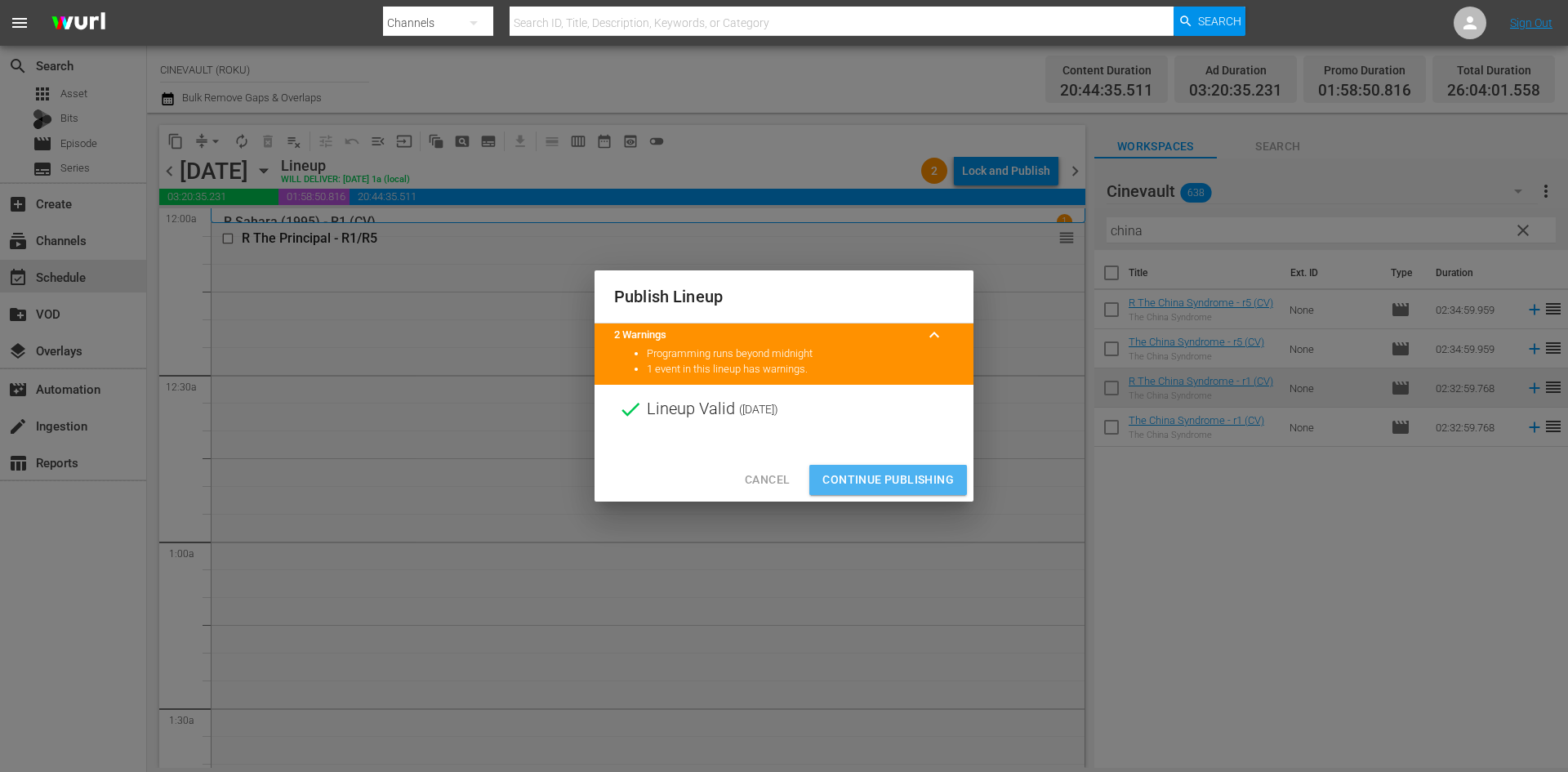
click at [928, 486] on span "Continue Publishing" at bounding box center [889, 479] width 131 height 20
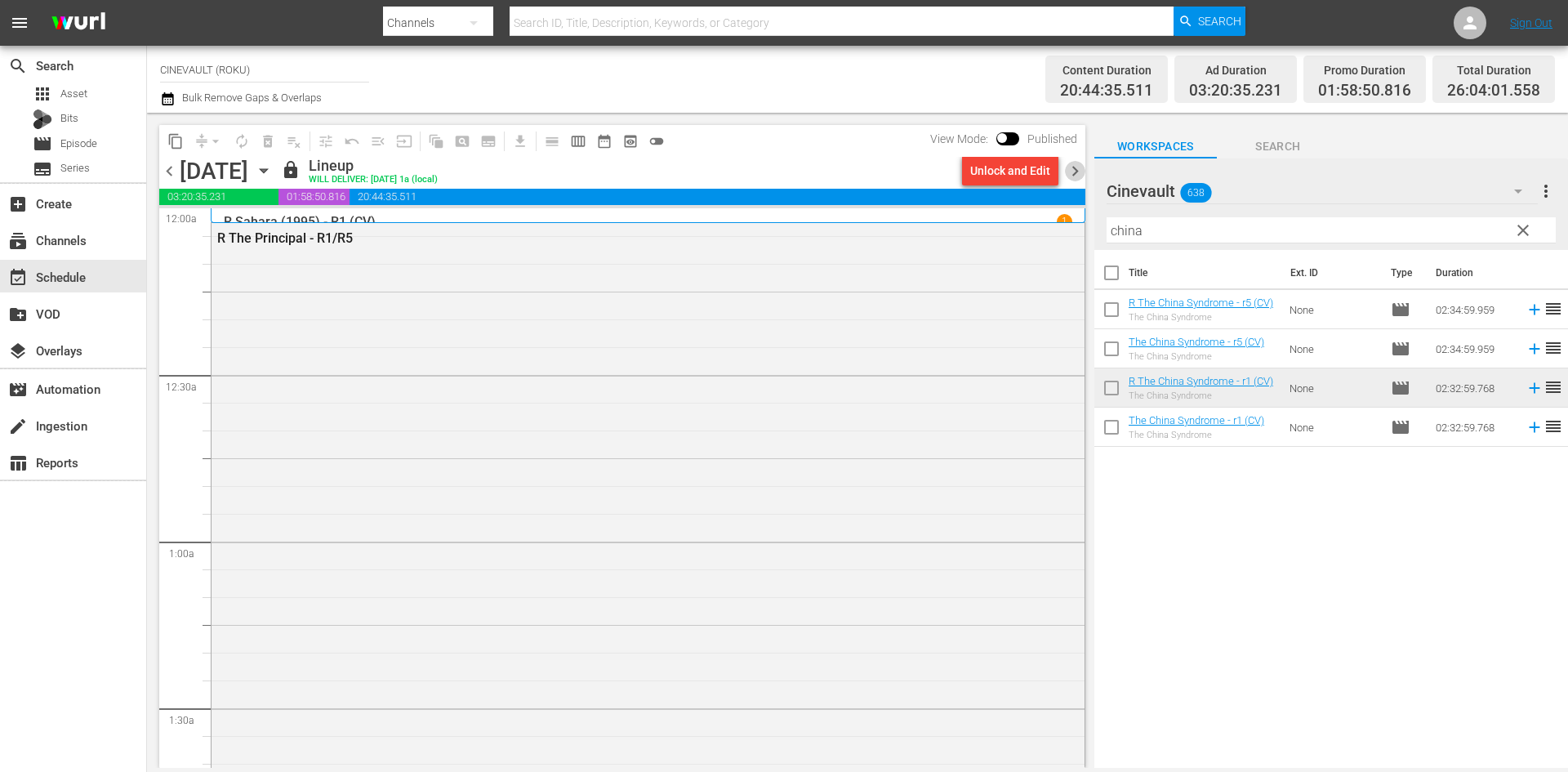
click at [1080, 172] on span "chevron_right" at bounding box center [1075, 170] width 20 height 20
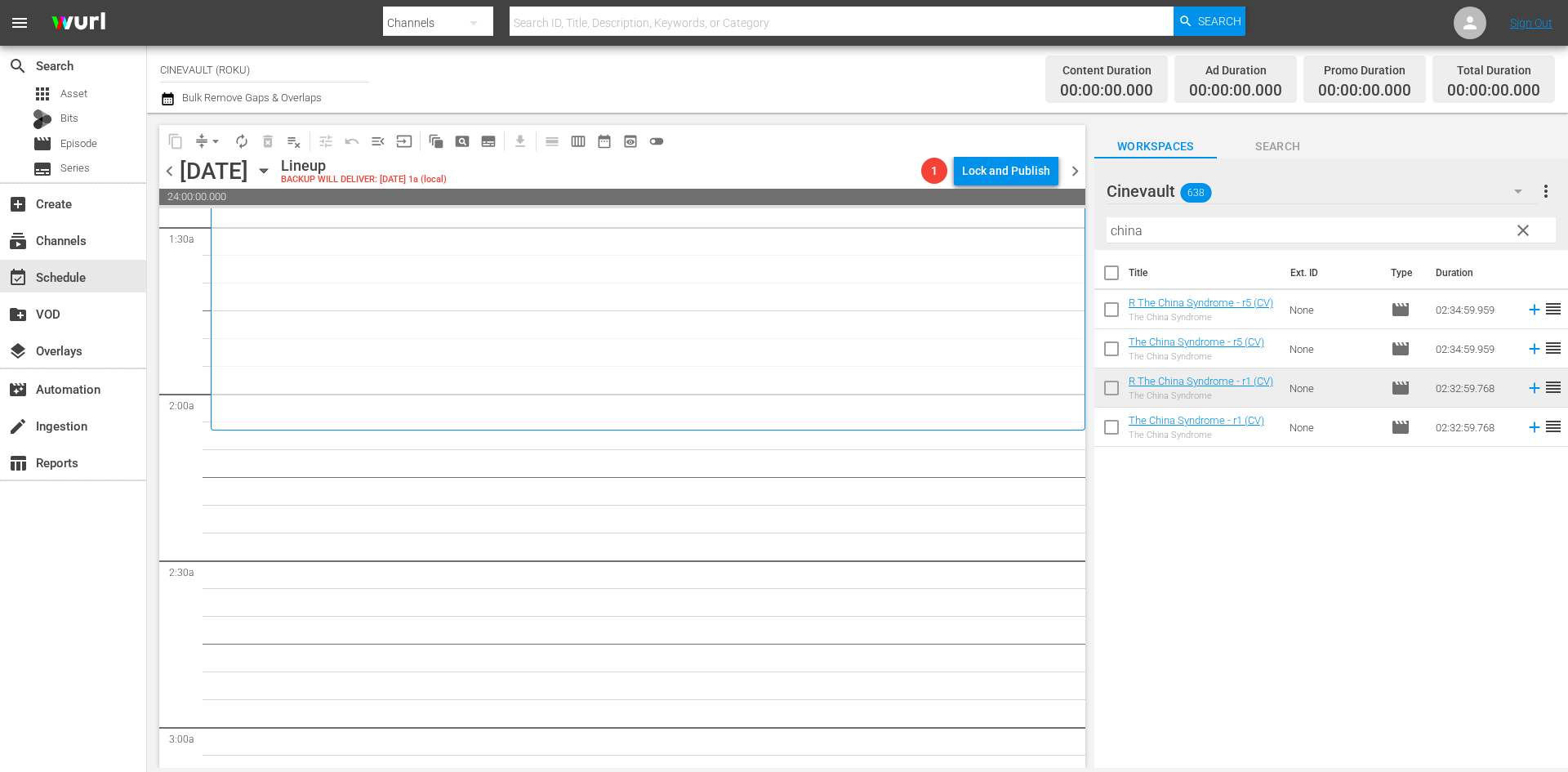
scroll to position [572, 0]
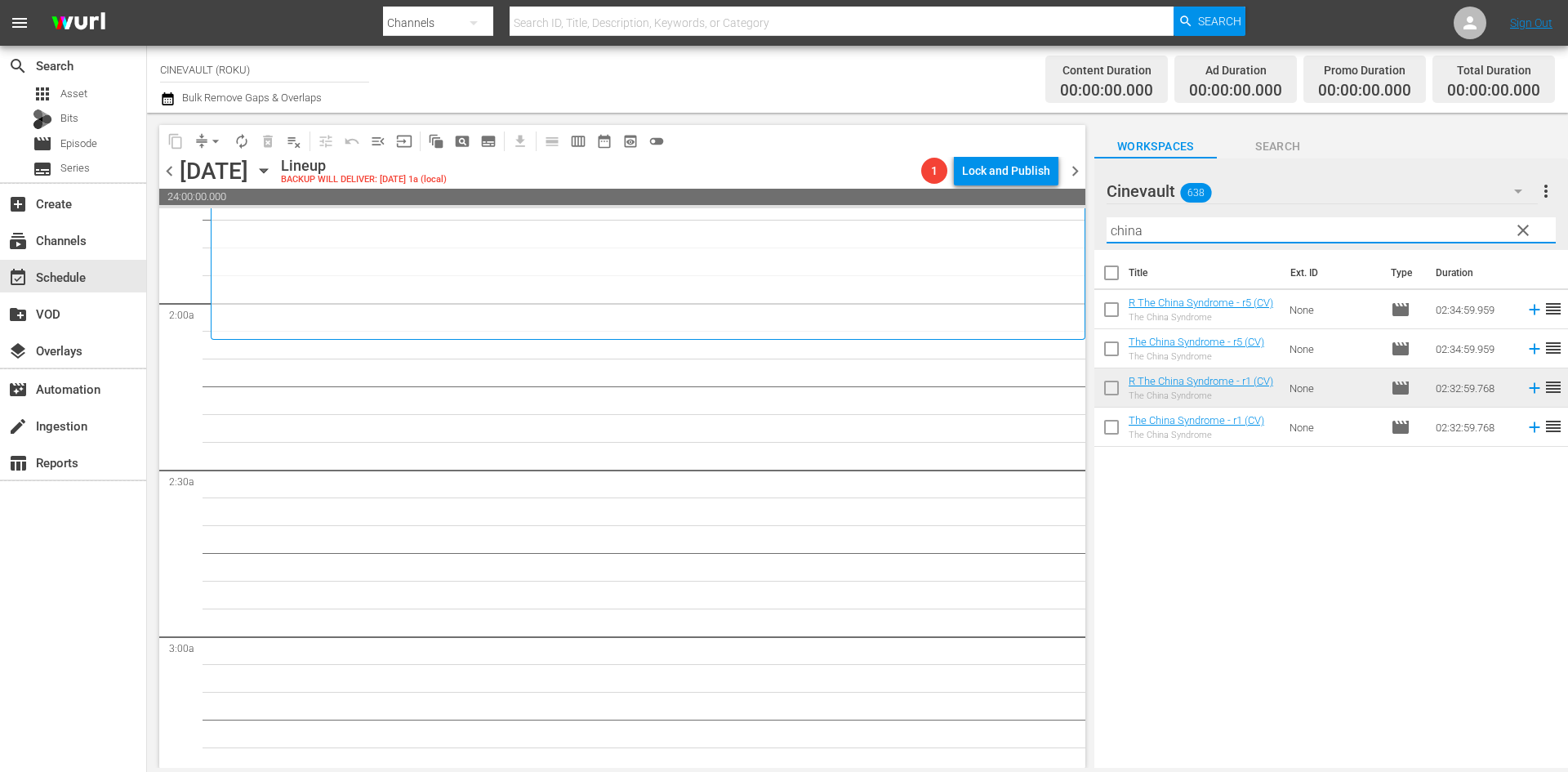
drag, startPoint x: 1178, startPoint y: 233, endPoint x: 1067, endPoint y: 235, distance: 111.0
click at [1067, 235] on div "content_copy compress arrow_drop_down autorenew_outlined delete_forever_outline…" at bounding box center [858, 440] width 1422 height 655
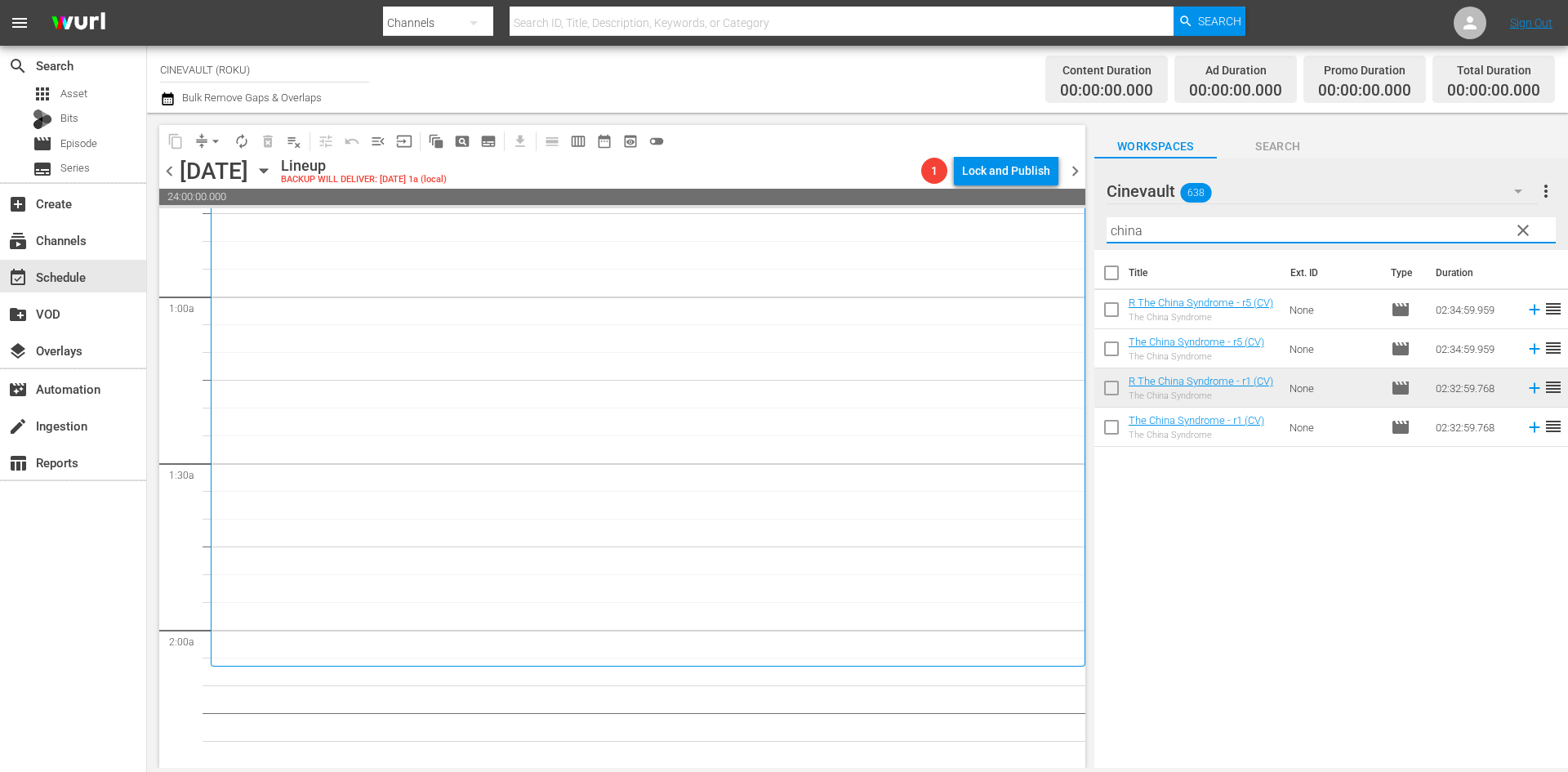
scroll to position [327, 0]
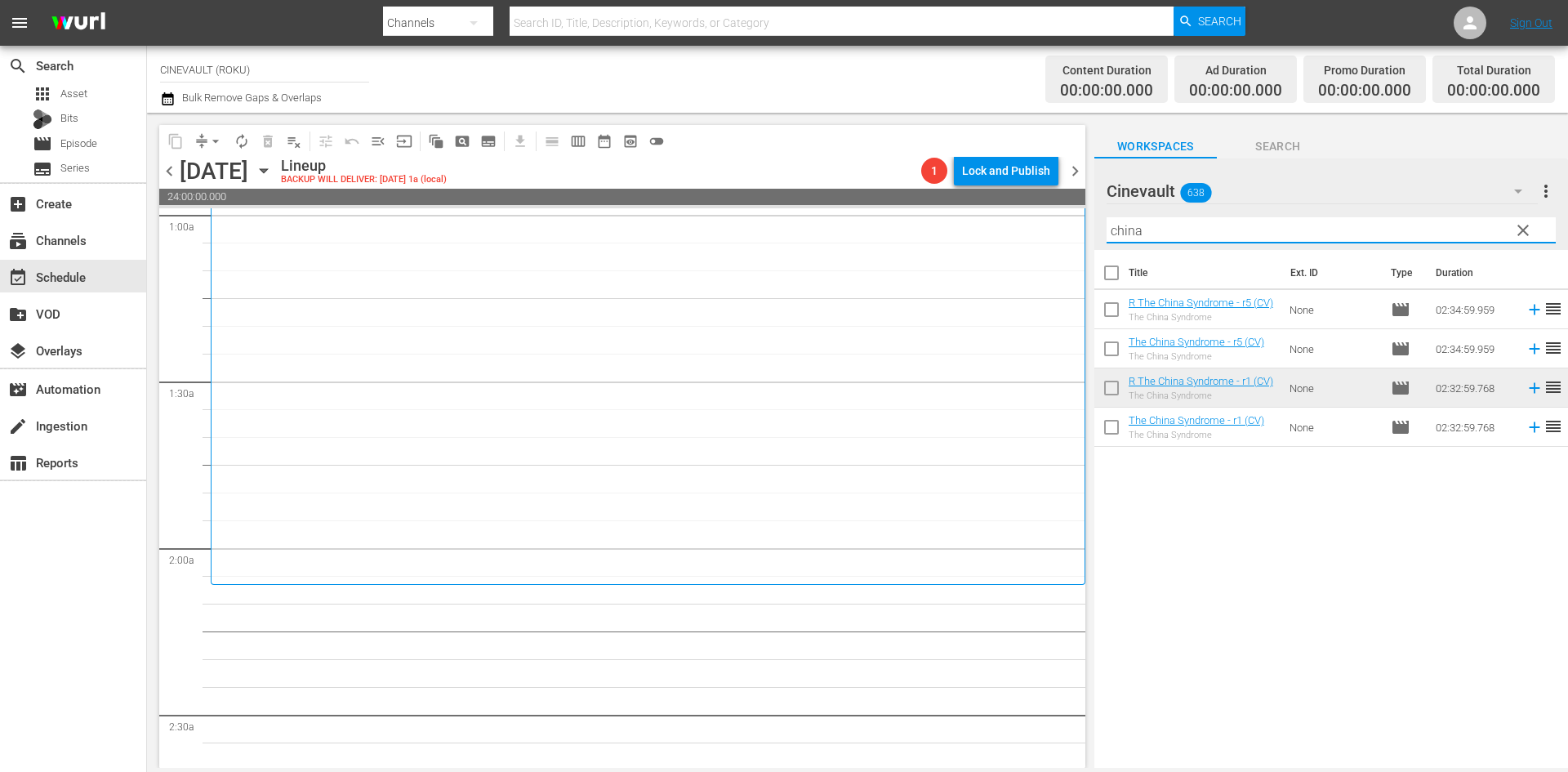
click at [1118, 230] on input "china" at bounding box center [1331, 231] width 449 height 27
drag, startPoint x: 1254, startPoint y: 231, endPoint x: 1063, endPoint y: 238, distance: 191.1
click at [1063, 238] on div "content_copy compress arrow_drop_down autorenew_outlined delete_forever_outline…" at bounding box center [858, 440] width 1422 height 655
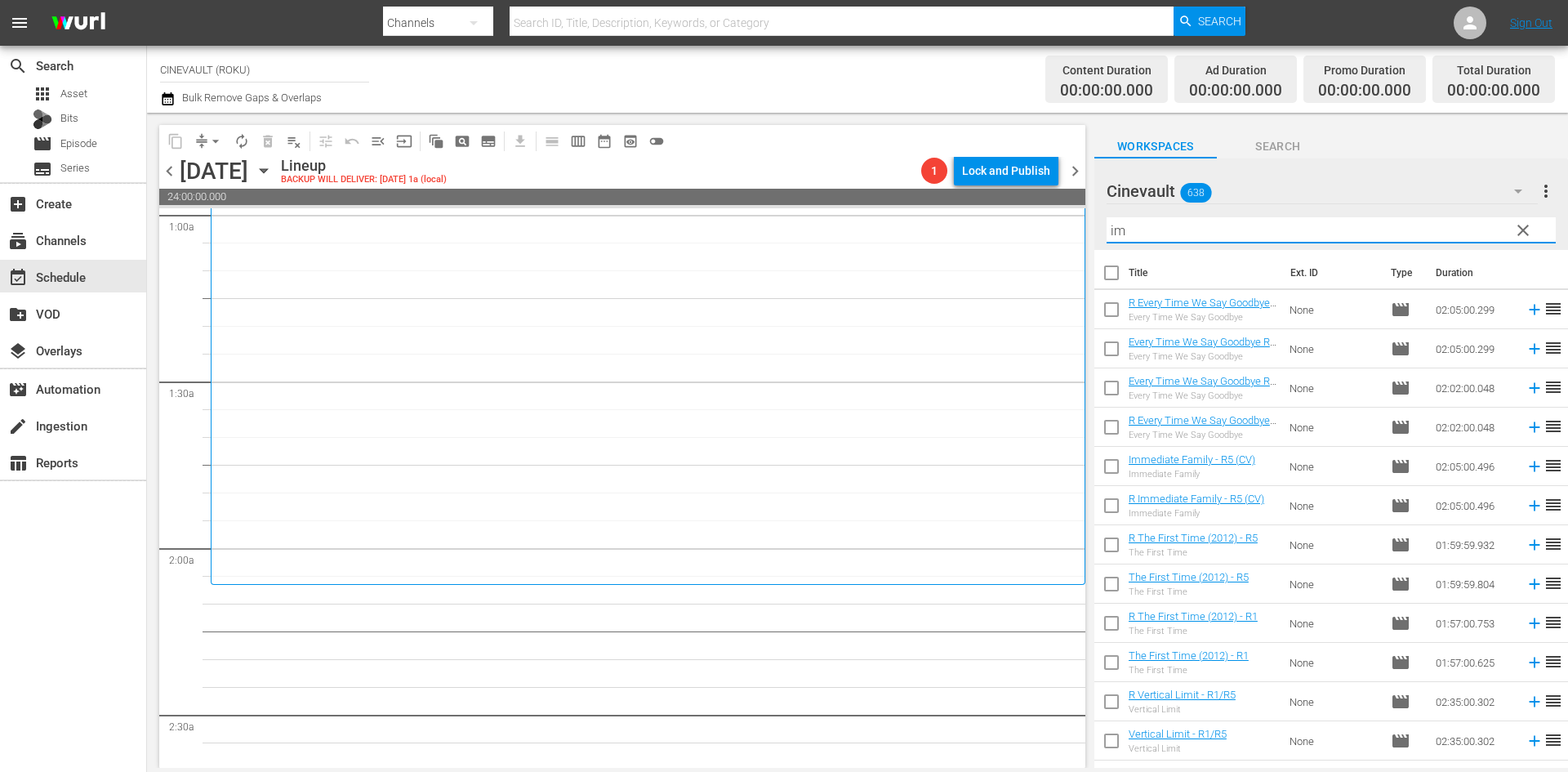
type input "i"
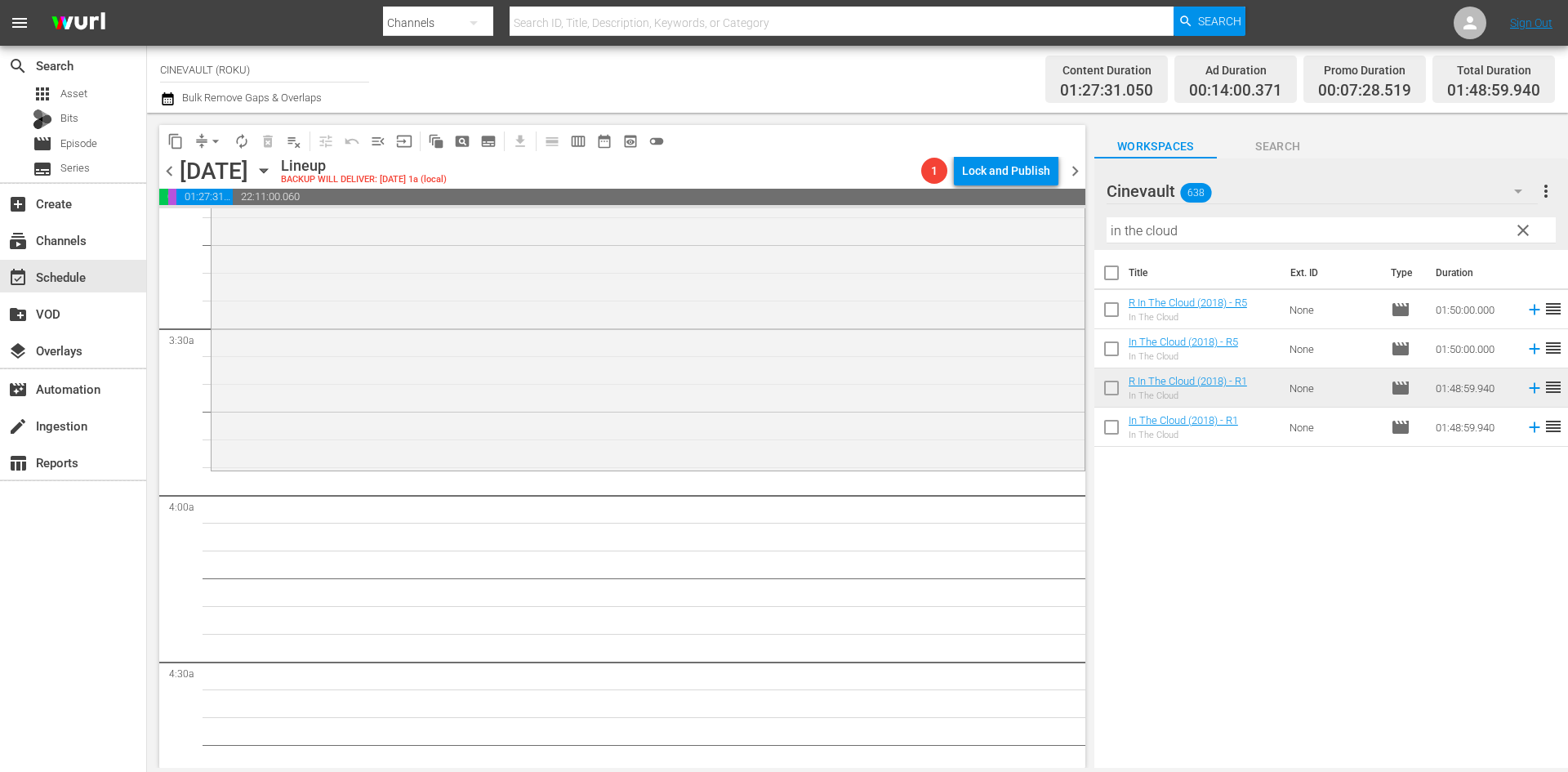
scroll to position [1063, 0]
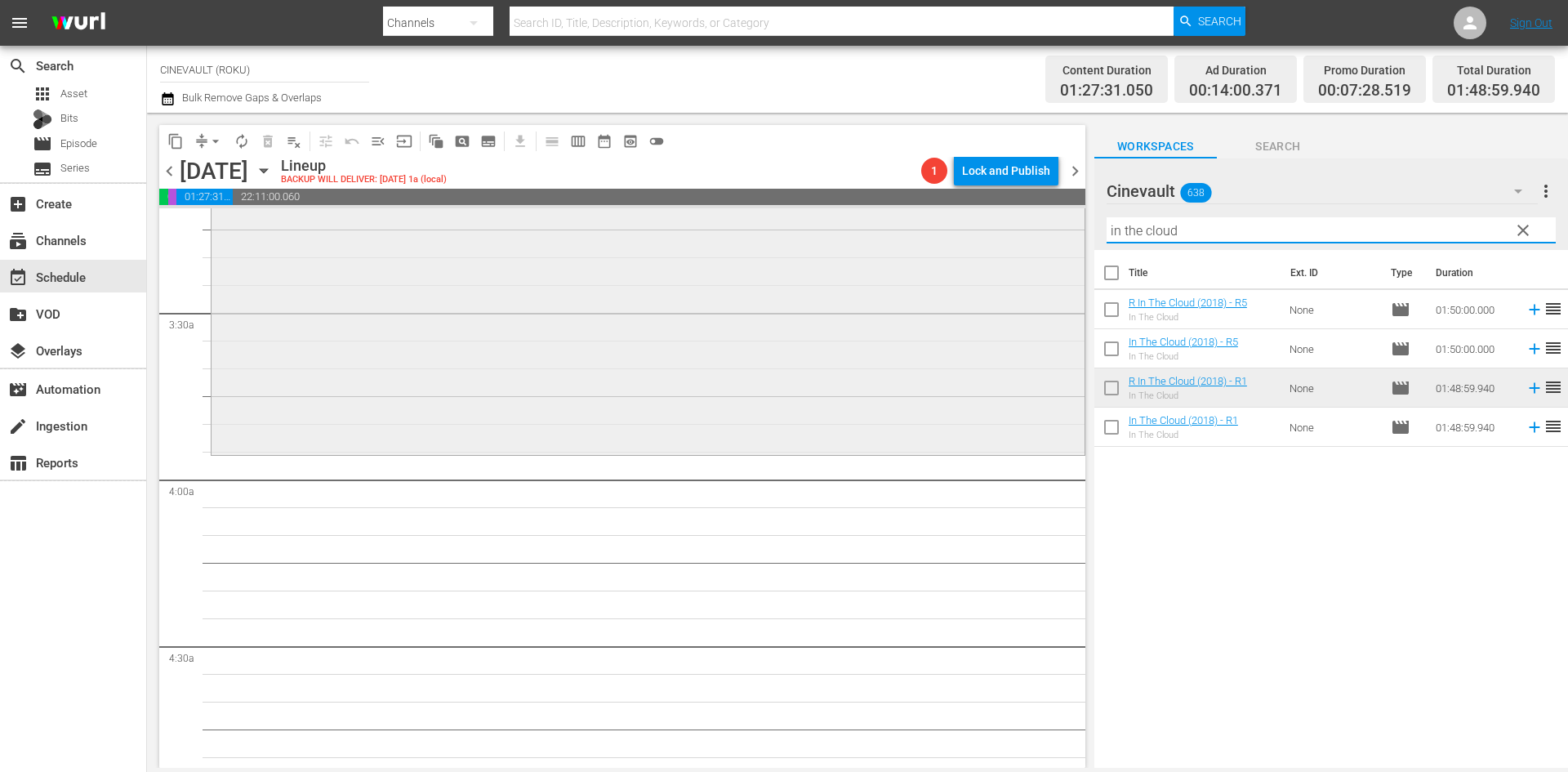
drag, startPoint x: 1240, startPoint y: 236, endPoint x: 1062, endPoint y: 232, distance: 178.0
click at [1062, 232] on div "content_copy compress arrow_drop_down autorenew_outlined delete_forever_outline…" at bounding box center [858, 440] width 1422 height 655
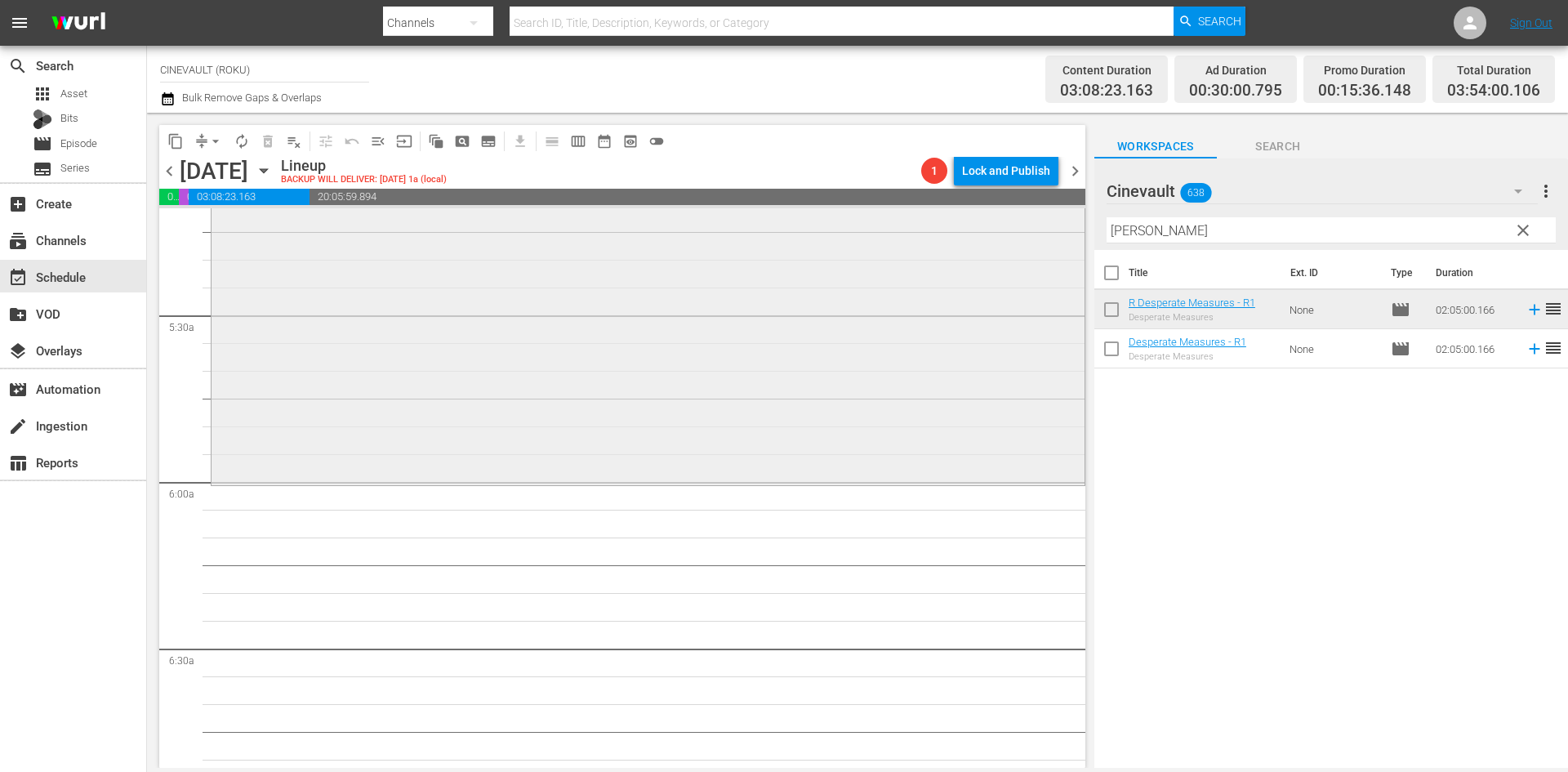
scroll to position [1798, 0]
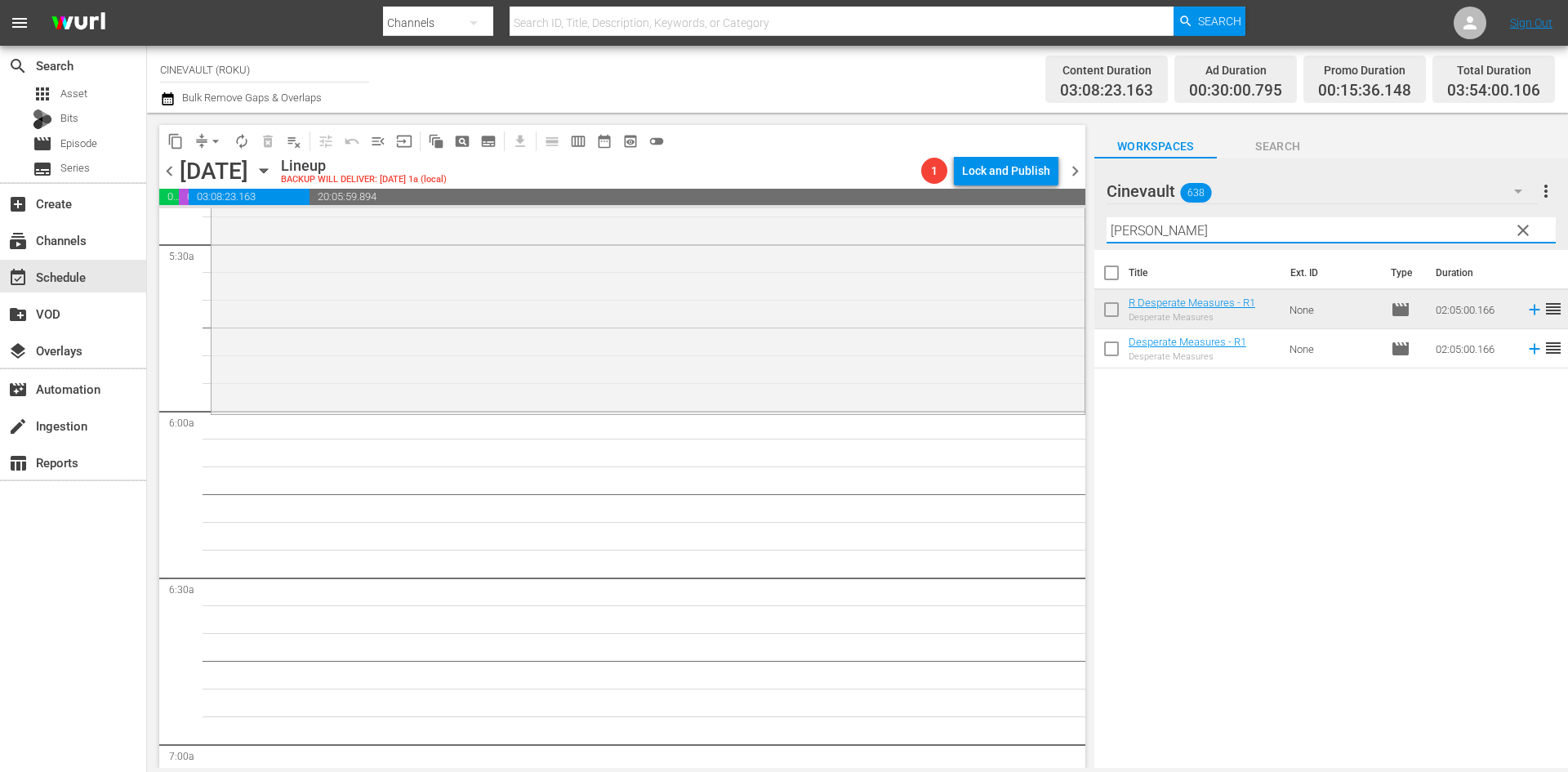
drag, startPoint x: 1172, startPoint y: 230, endPoint x: 1042, endPoint y: 187, distance: 136.9
click at [1042, 187] on div "content_copy compress arrow_drop_down autorenew_outlined delete_forever_outline…" at bounding box center [858, 440] width 1422 height 655
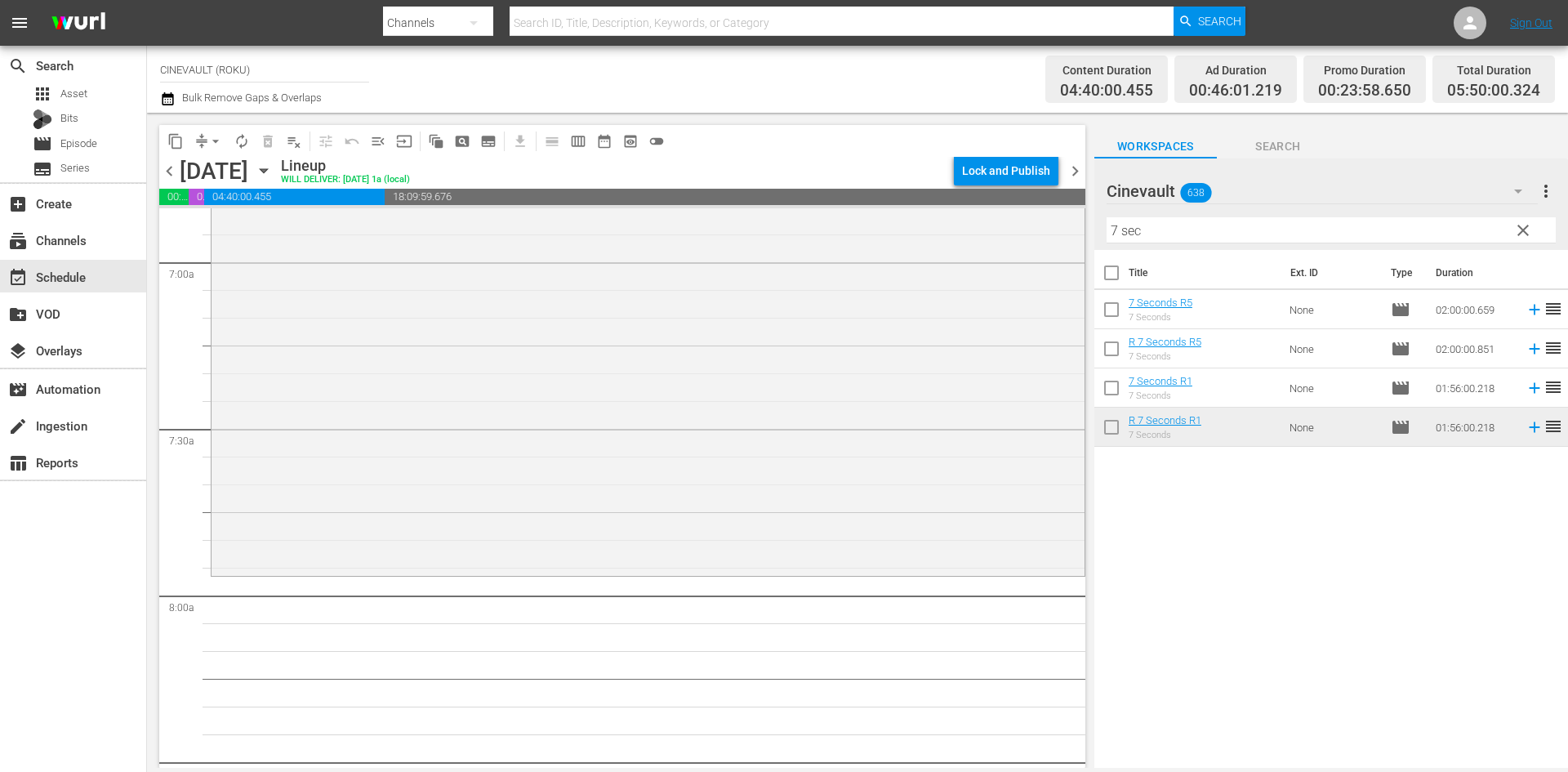
scroll to position [2316, 0]
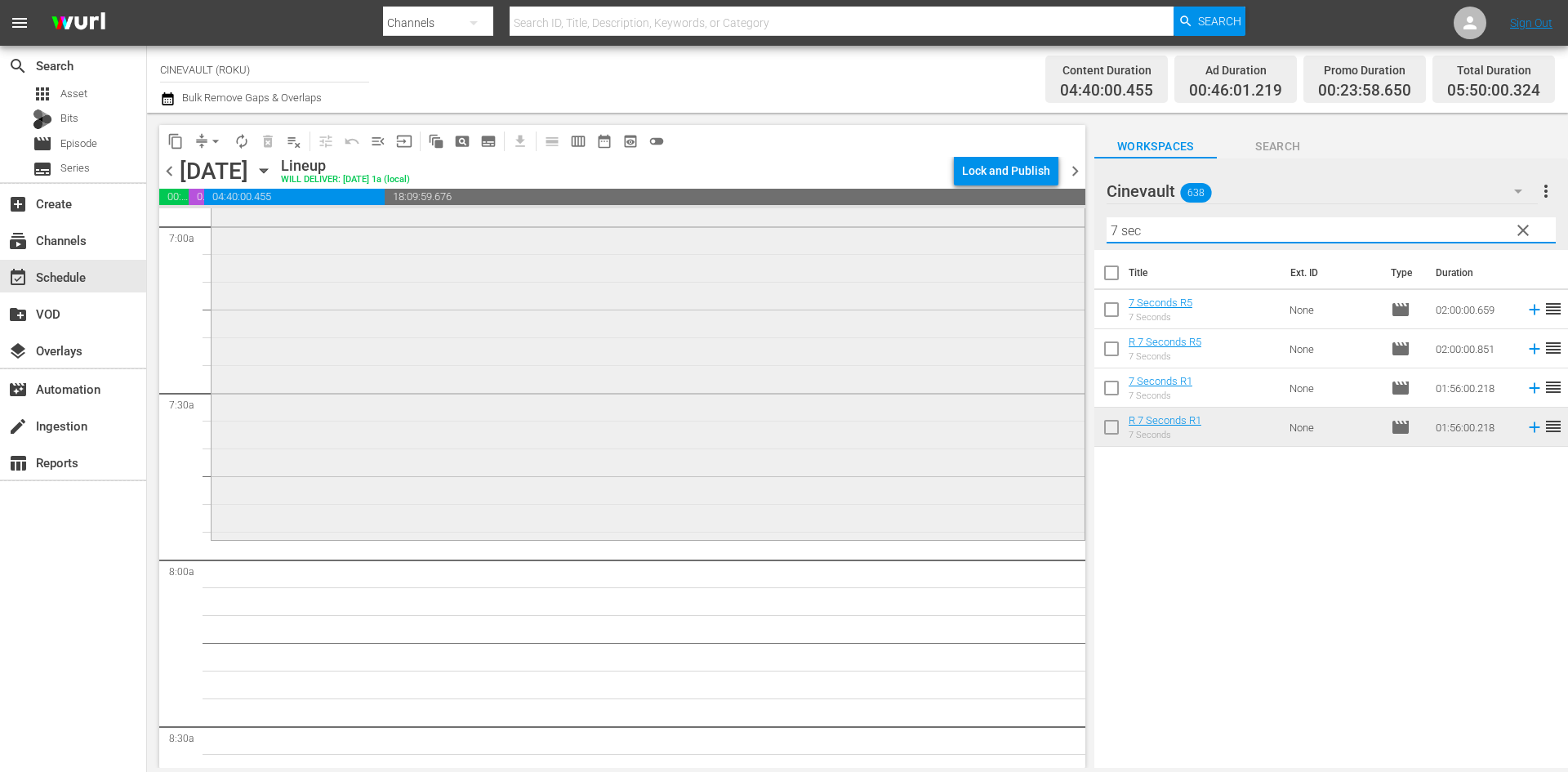
drag, startPoint x: 1175, startPoint y: 224, endPoint x: 1033, endPoint y: 215, distance: 142.3
click at [1033, 215] on div "content_copy compress arrow_drop_down autorenew_outlined delete_forever_outline…" at bounding box center [858, 440] width 1422 height 655
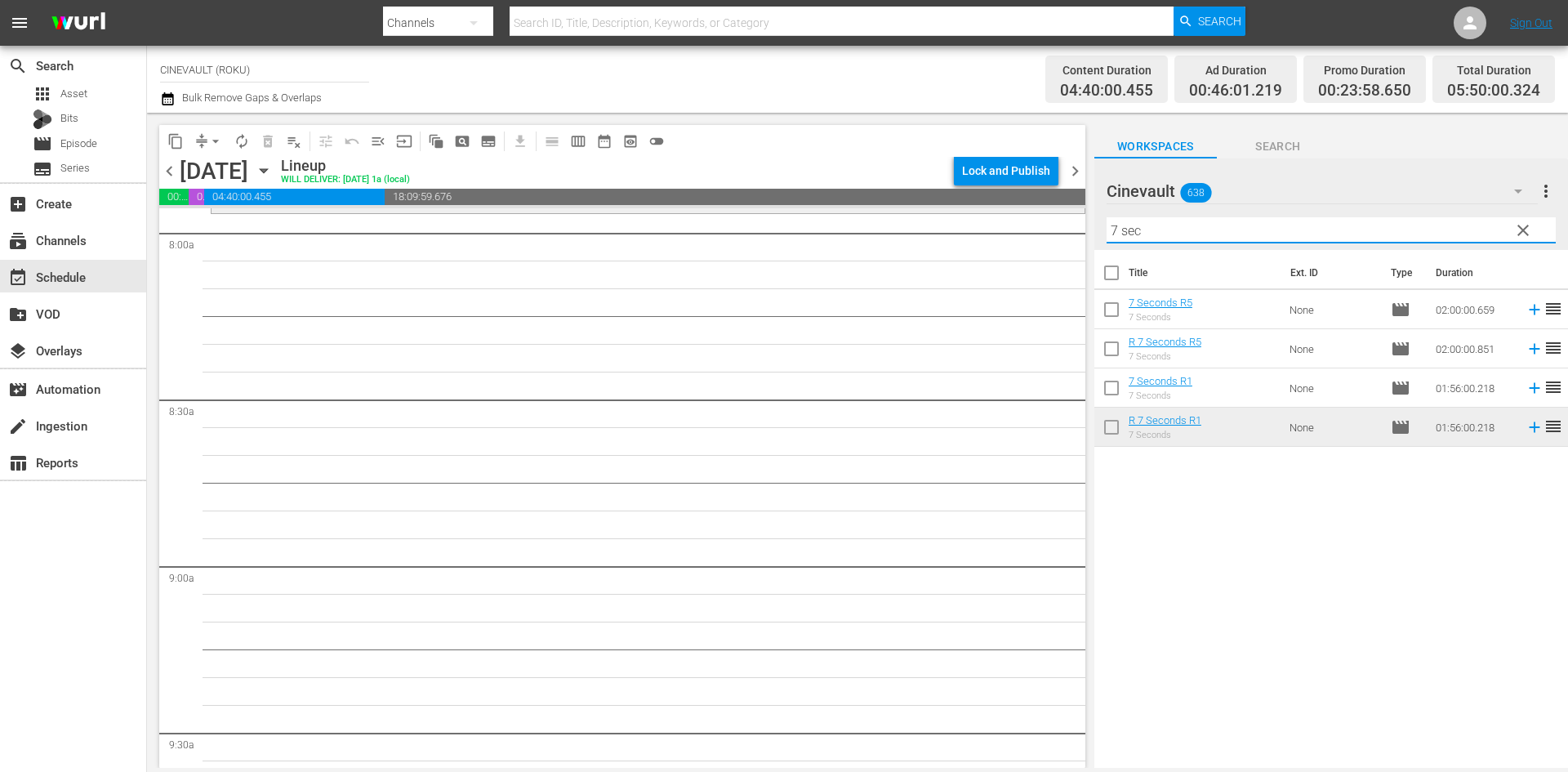
scroll to position [2561, 0]
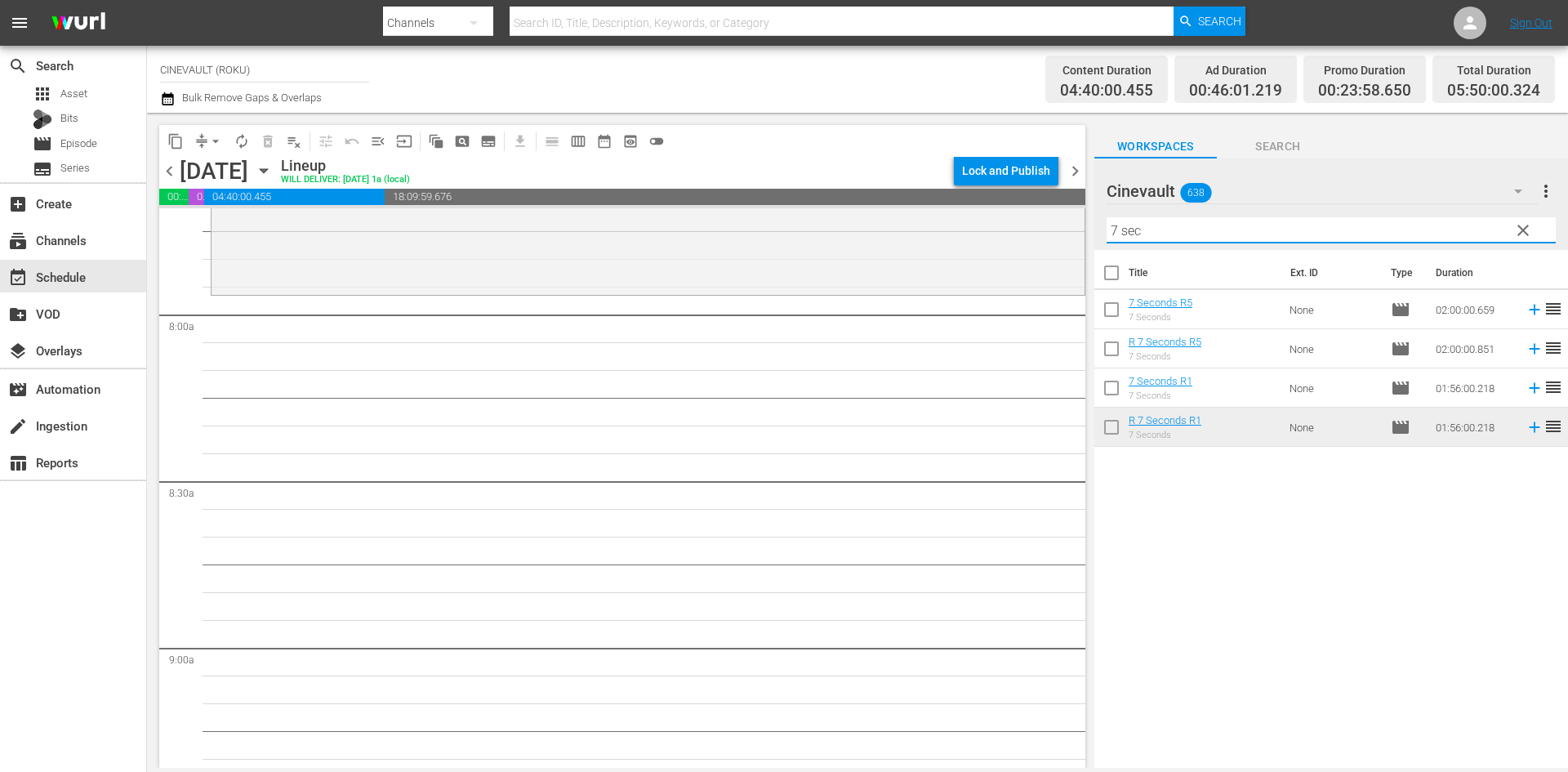
click at [1149, 236] on input "7 sec" at bounding box center [1331, 231] width 449 height 27
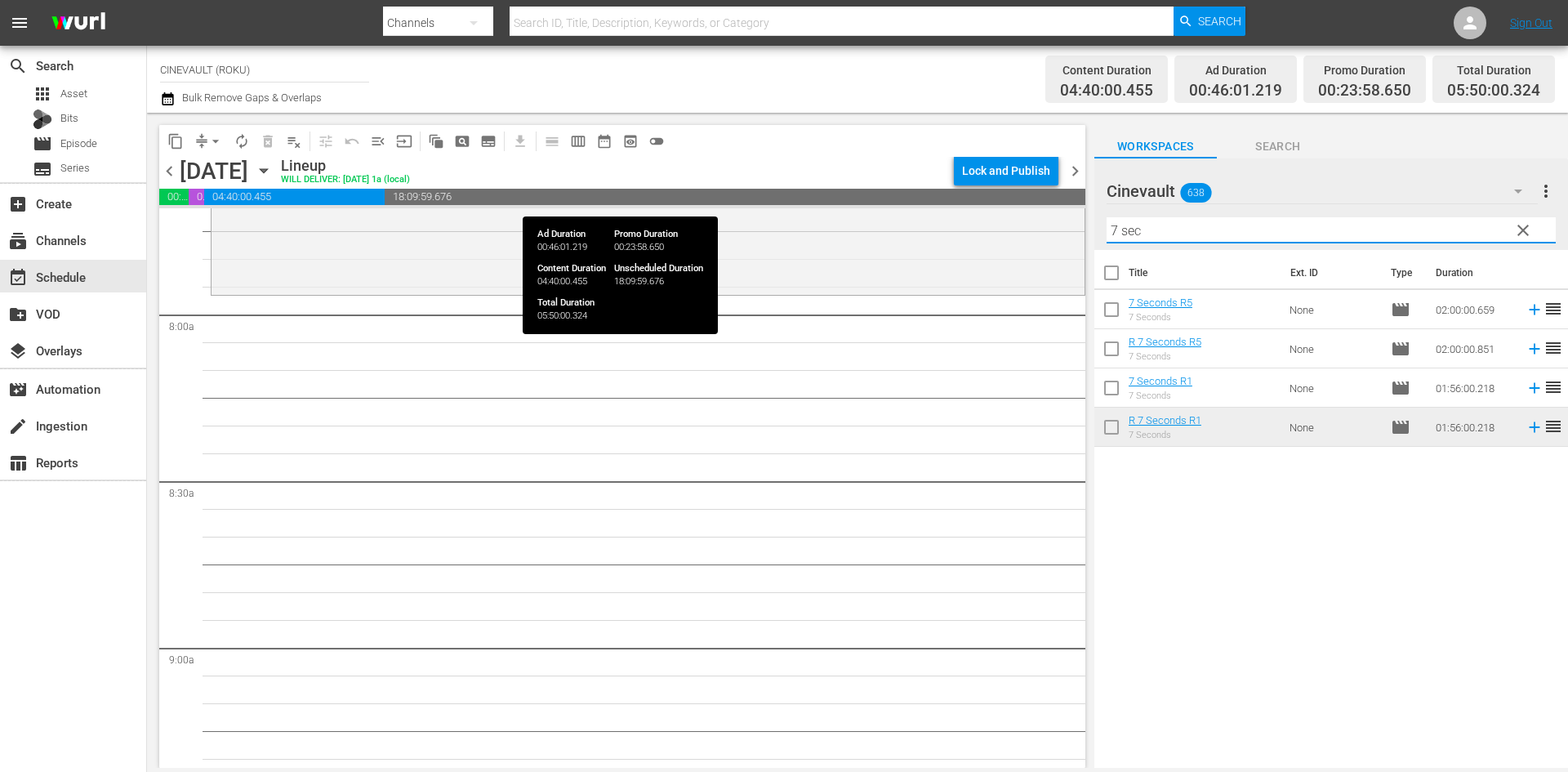
drag, startPoint x: 1149, startPoint y: 236, endPoint x: 1061, endPoint y: 196, distance: 96.7
click at [1061, 196] on div "content_copy compress arrow_drop_down autorenew_outlined delete_forever_outline…" at bounding box center [858, 440] width 1422 height 655
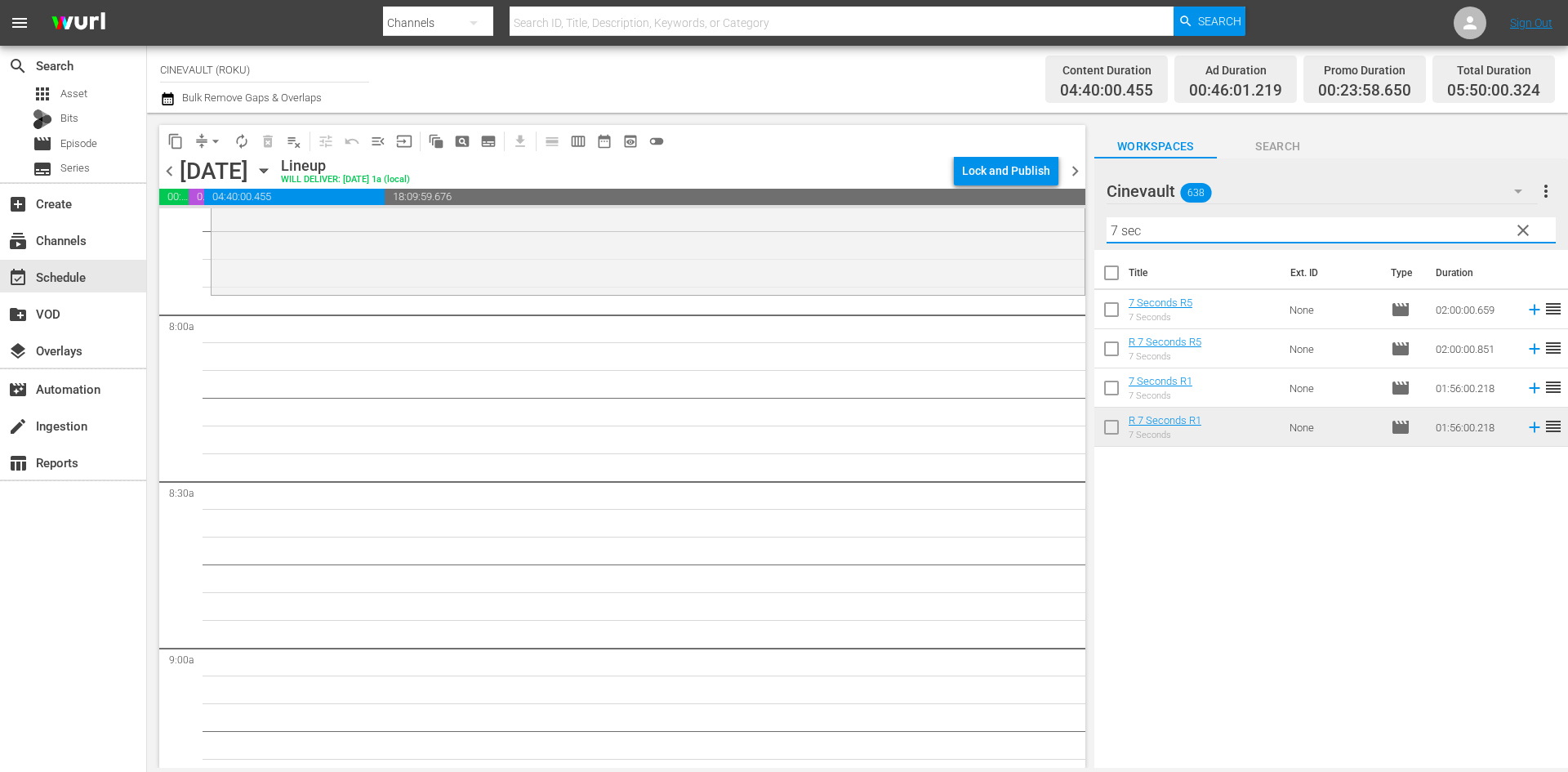
click at [1147, 236] on input "7 sec" at bounding box center [1331, 231] width 449 height 27
drag, startPoint x: 1147, startPoint y: 236, endPoint x: 1075, endPoint y: 193, distance: 83.9
click at [1075, 193] on div "content_copy compress arrow_drop_down autorenew_outlined delete_forever_outline…" at bounding box center [858, 440] width 1422 height 655
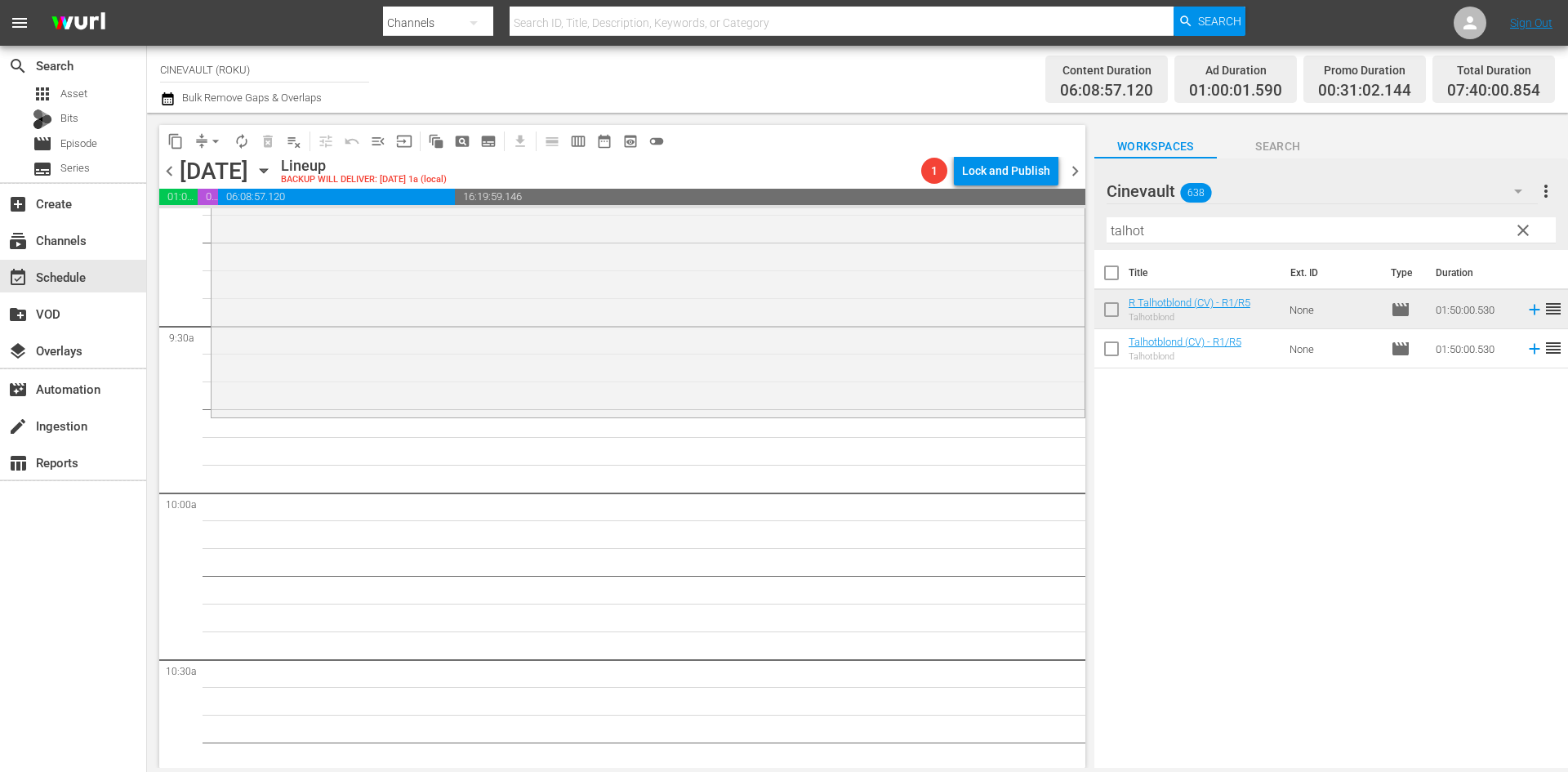
scroll to position [3052, 0]
drag, startPoint x: 1149, startPoint y: 233, endPoint x: 1034, endPoint y: 217, distance: 116.1
click at [1034, 217] on div "content_copy compress arrow_drop_down autorenew_outlined delete_forever_outline…" at bounding box center [858, 440] width 1422 height 655
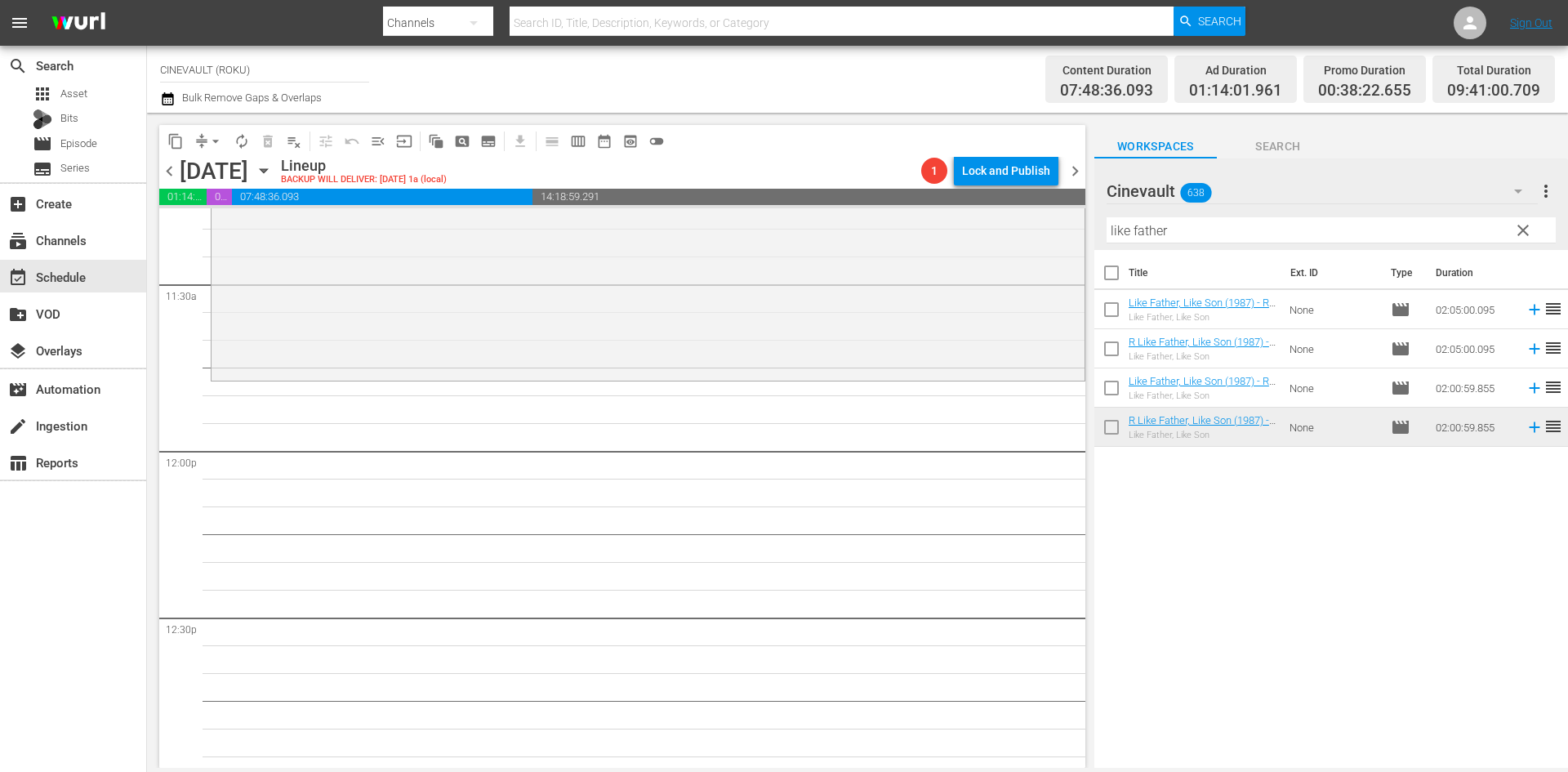
scroll to position [3787, 0]
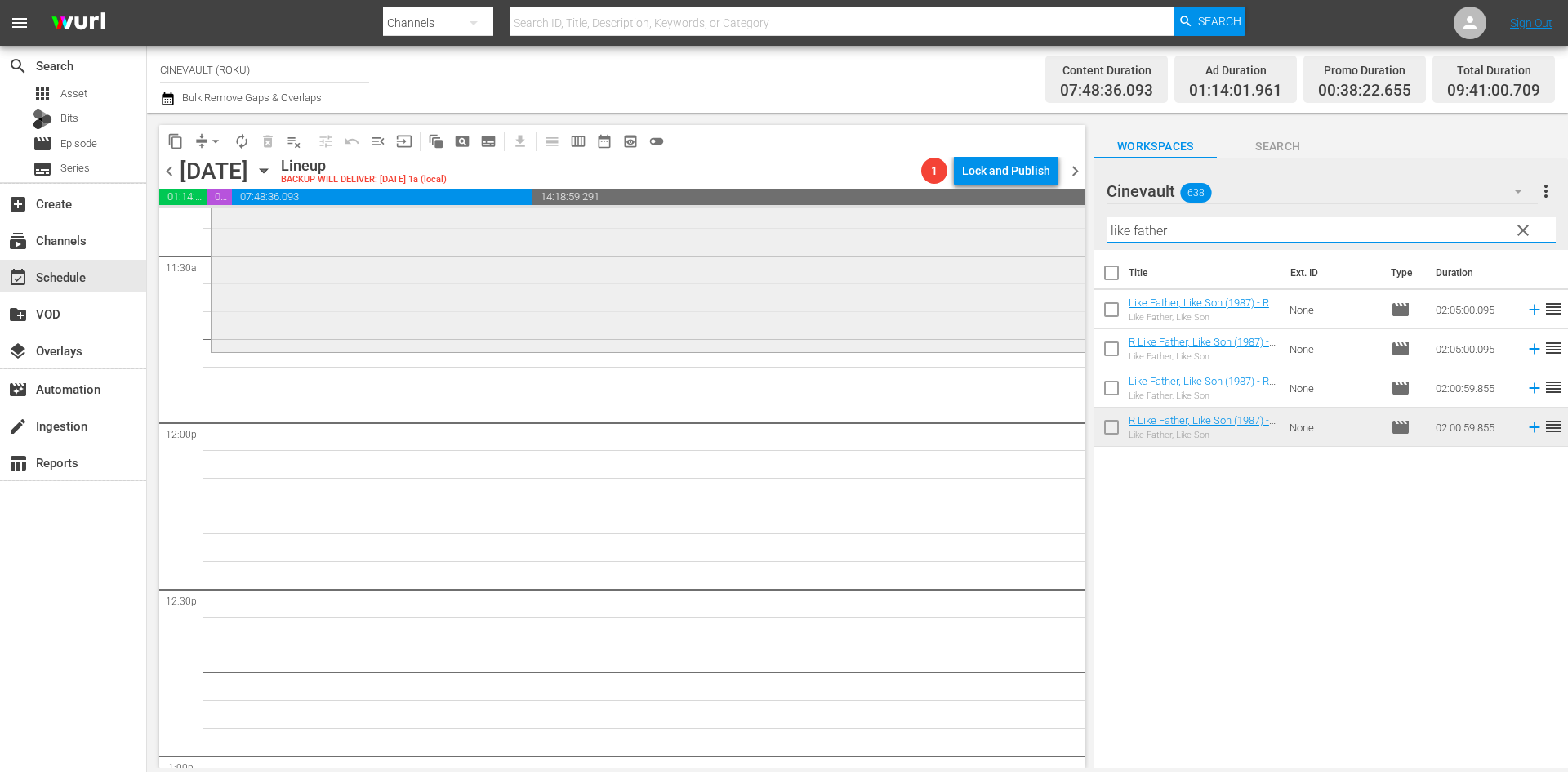
drag, startPoint x: 1237, startPoint y: 241, endPoint x: 854, endPoint y: 236, distance: 383.0
click at [854, 236] on div "content_copy compress arrow_drop_down autorenew_outlined delete_forever_outline…" at bounding box center [858, 440] width 1422 height 655
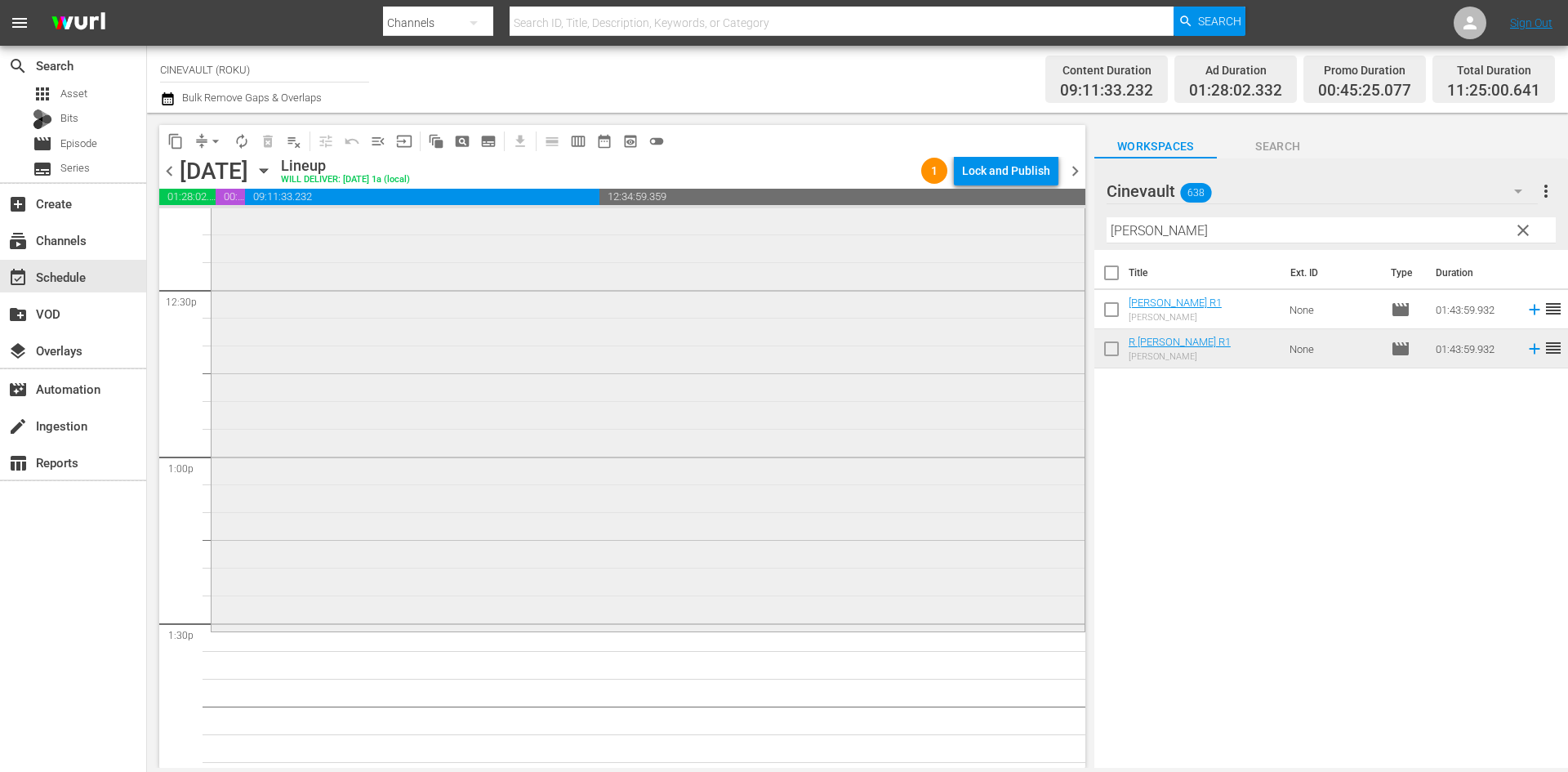
scroll to position [4250, 0]
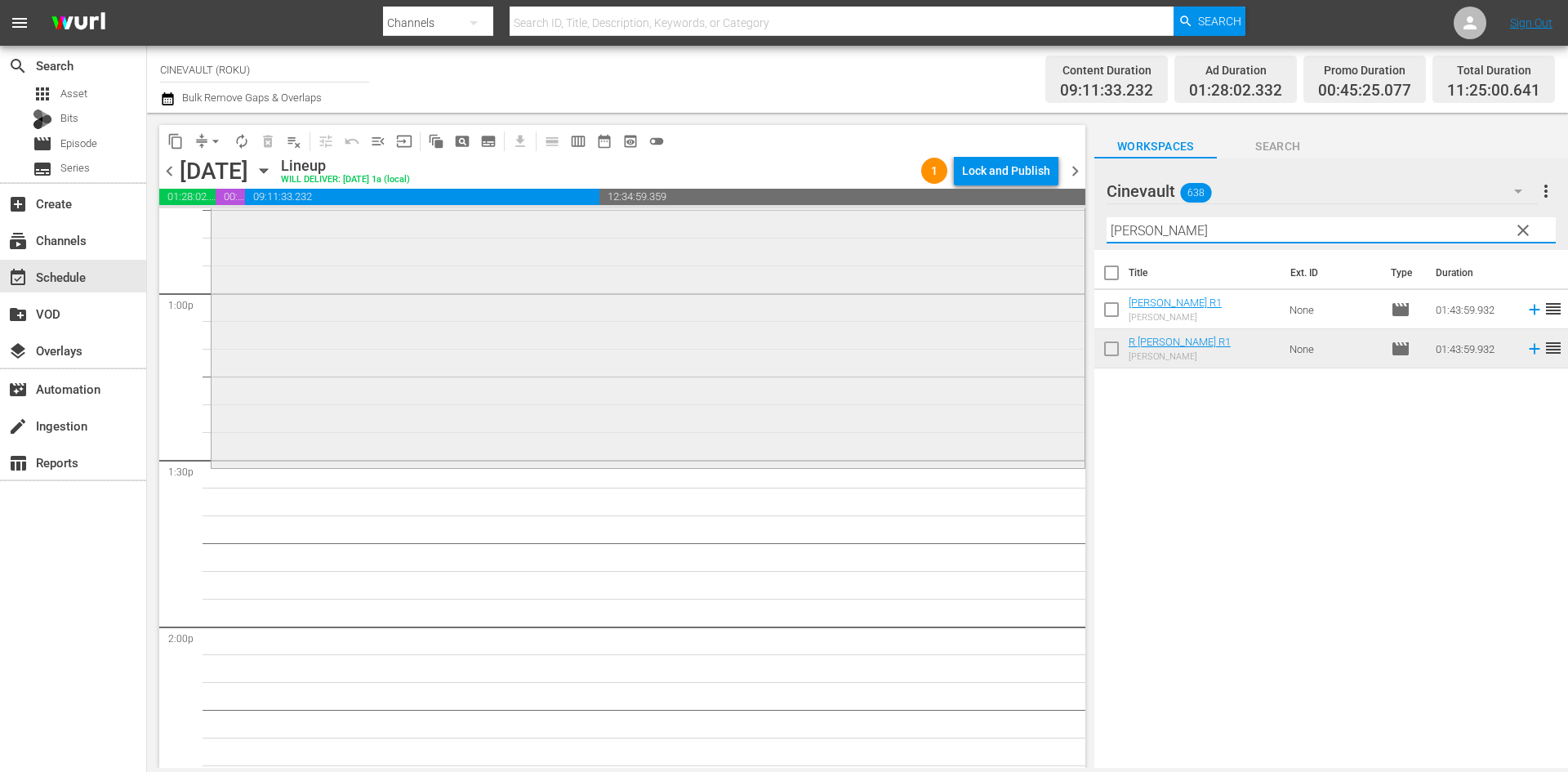
drag, startPoint x: 1167, startPoint y: 234, endPoint x: 899, endPoint y: 264, distance: 269.7
click at [899, 264] on div "content_copy compress arrow_drop_down autorenew_outlined delete_forever_outline…" at bounding box center [858, 440] width 1422 height 655
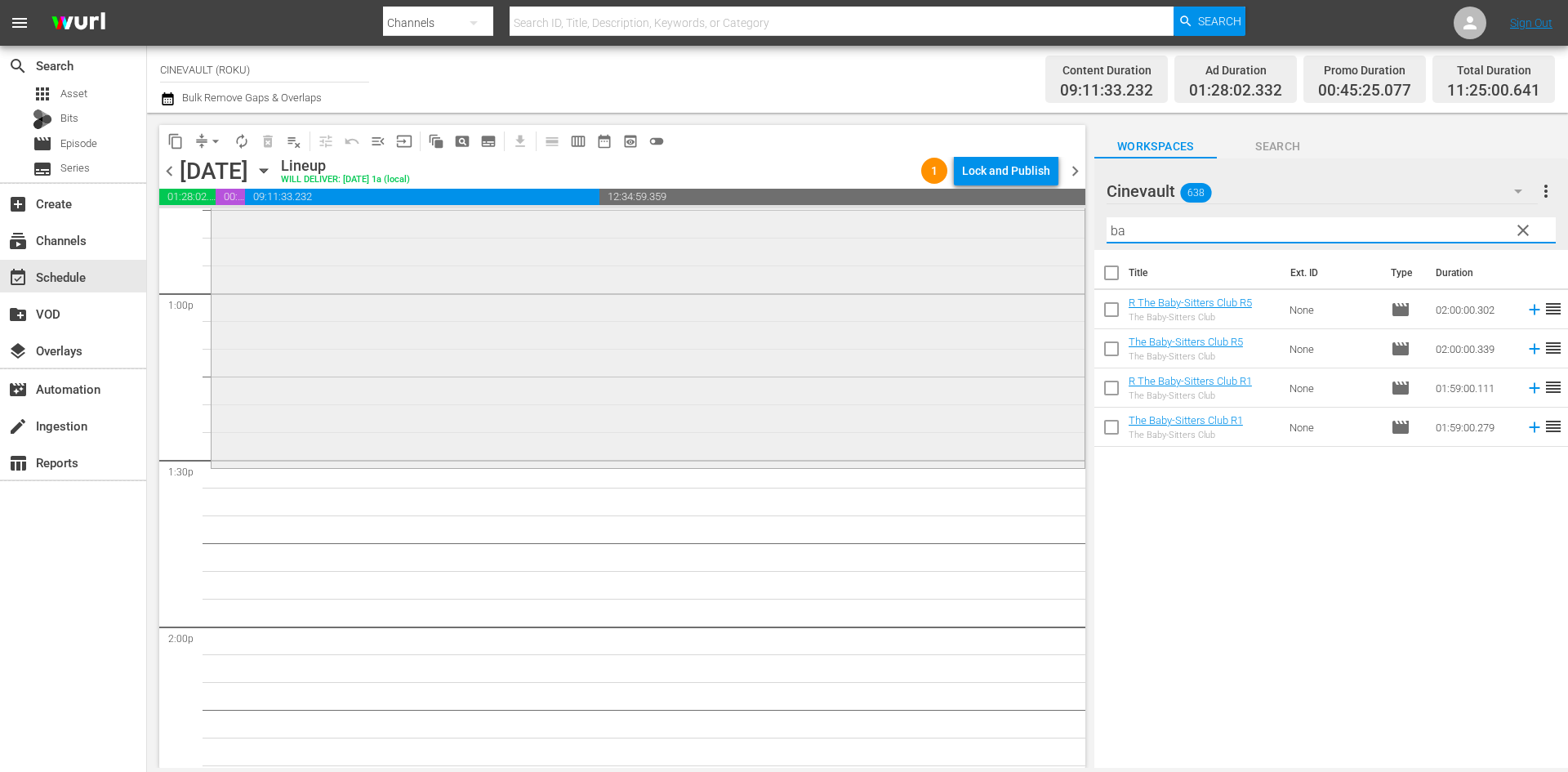
type input "b"
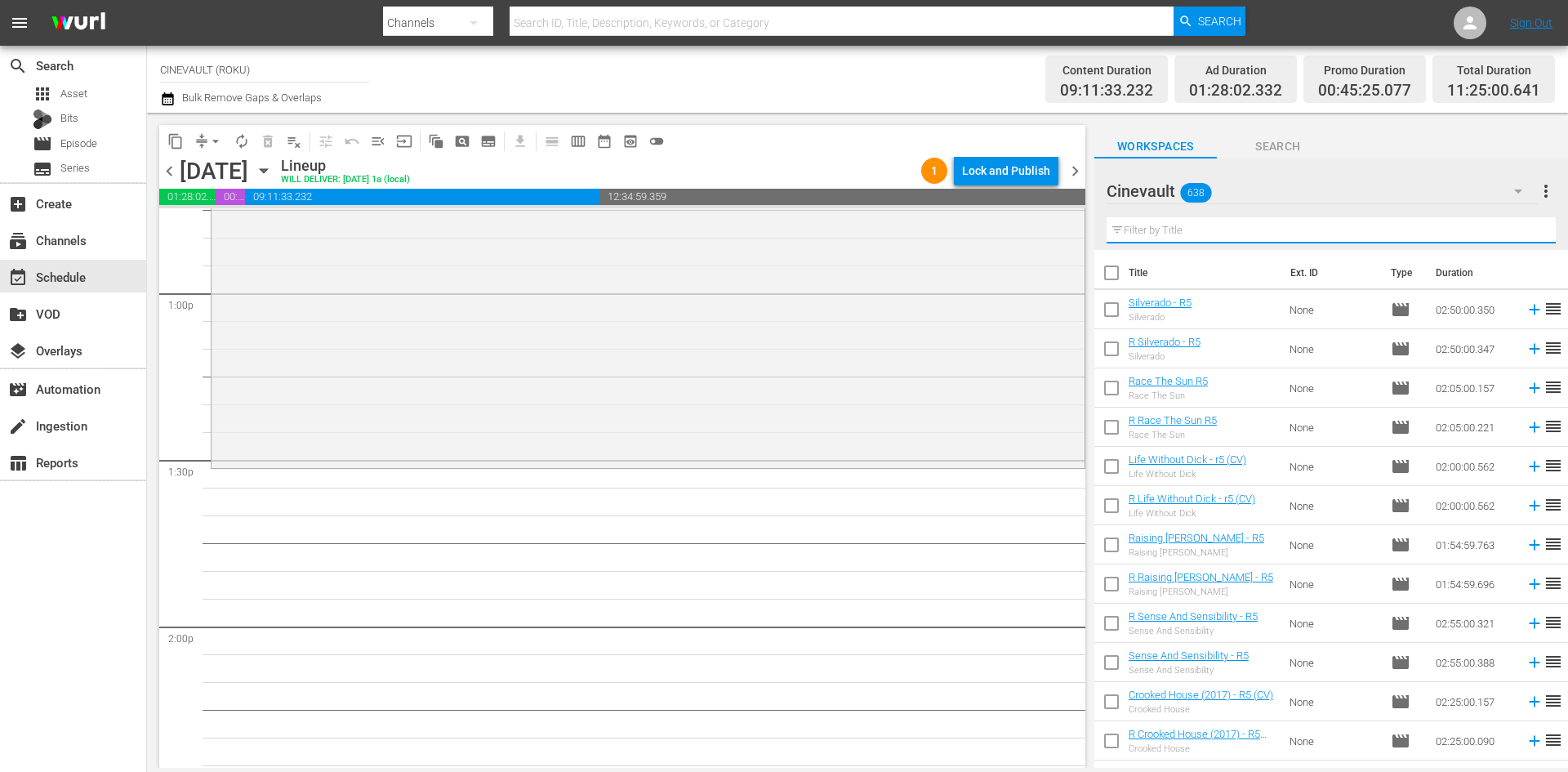
click at [1398, 223] on input "text" at bounding box center [1331, 231] width 449 height 27
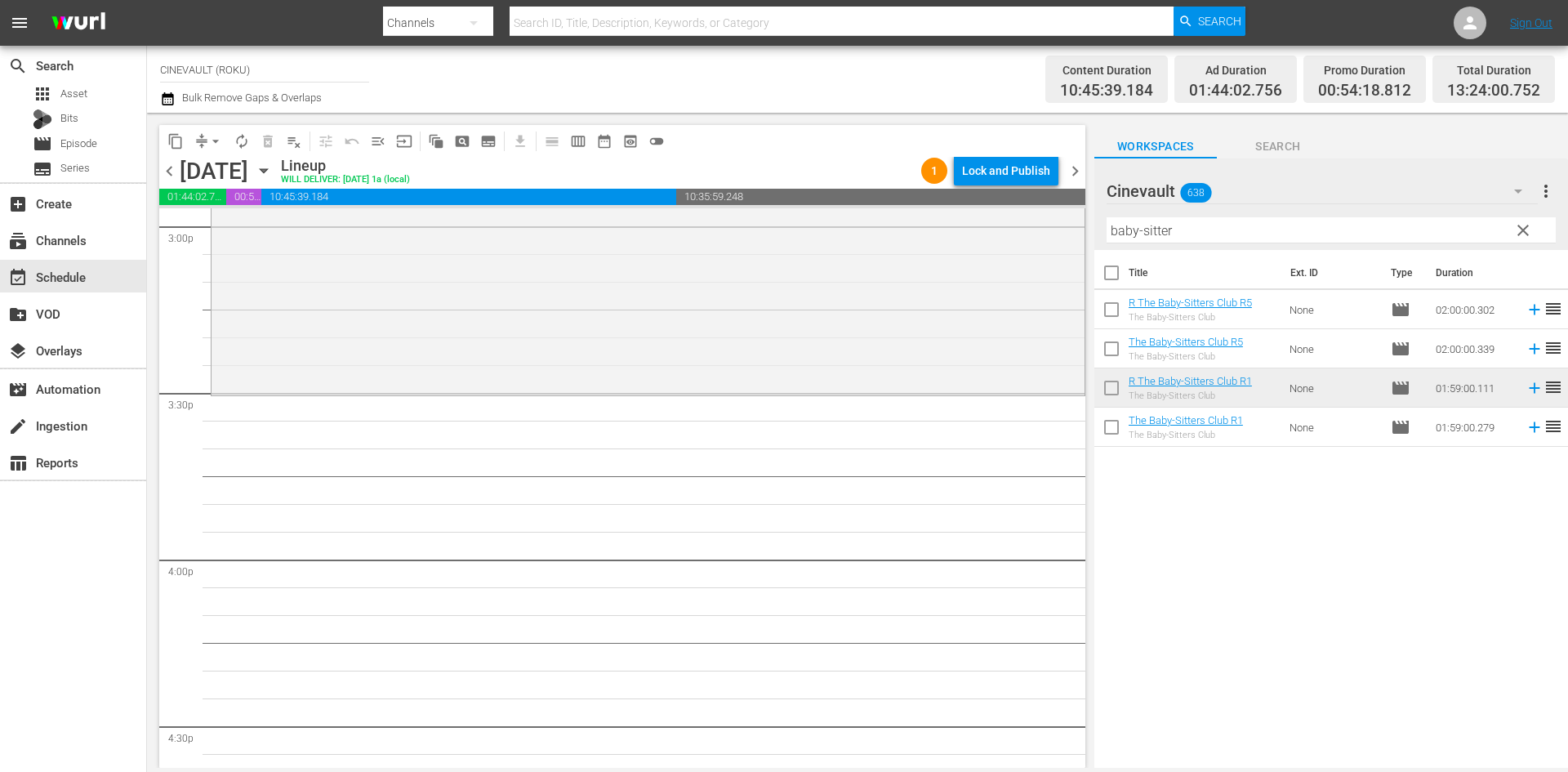
scroll to position [4986, 0]
click at [1215, 233] on input "baby-sitter" at bounding box center [1331, 231] width 449 height 27
drag, startPoint x: 1215, startPoint y: 233, endPoint x: 1094, endPoint y: 208, distance: 123.6
click at [1095, 208] on div "Cinevault 638 Cinevault more_vert clear Filter by Title baby-sitter" at bounding box center [1331, 204] width 474 height 91
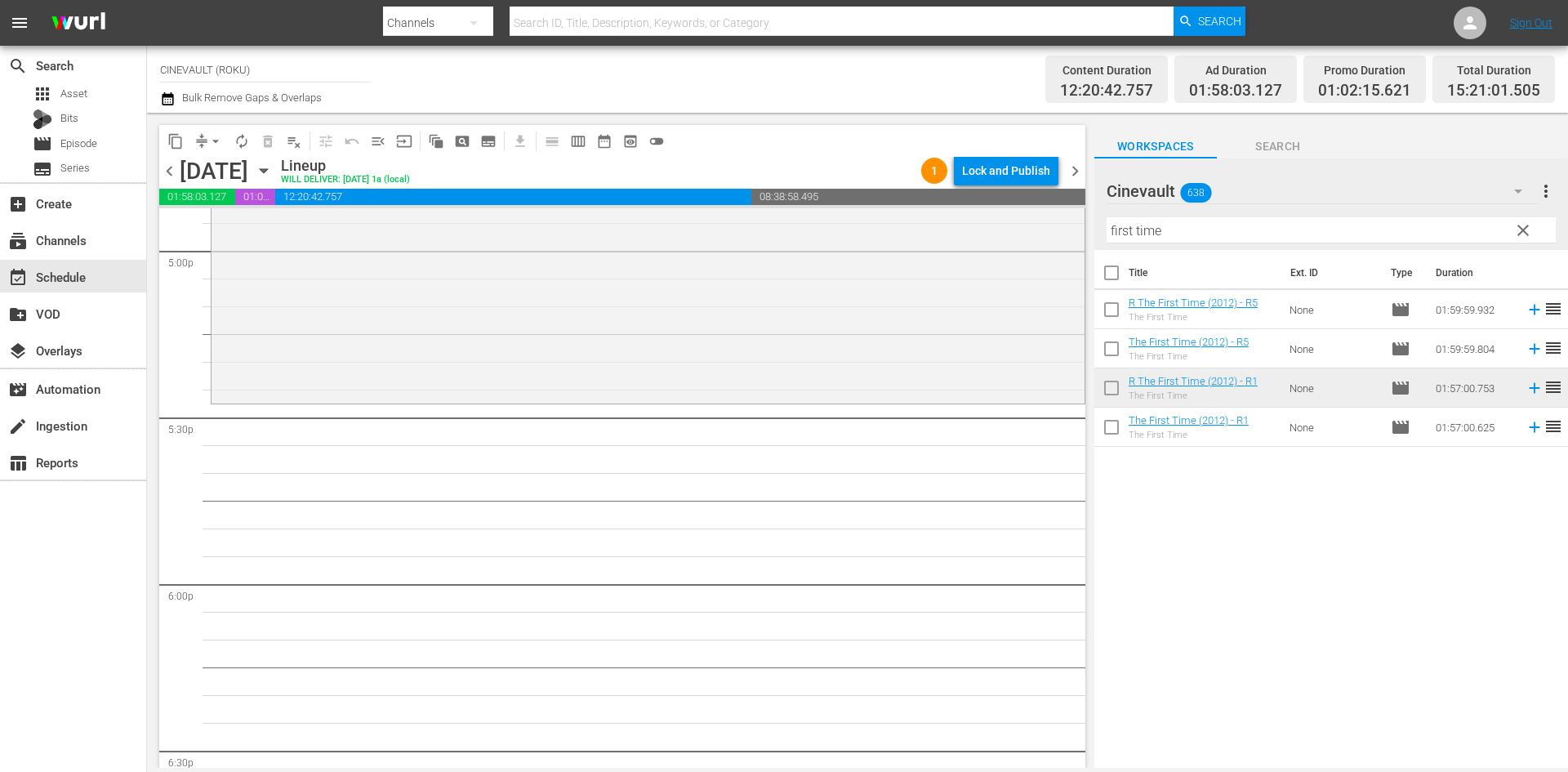
scroll to position [5721, 0]
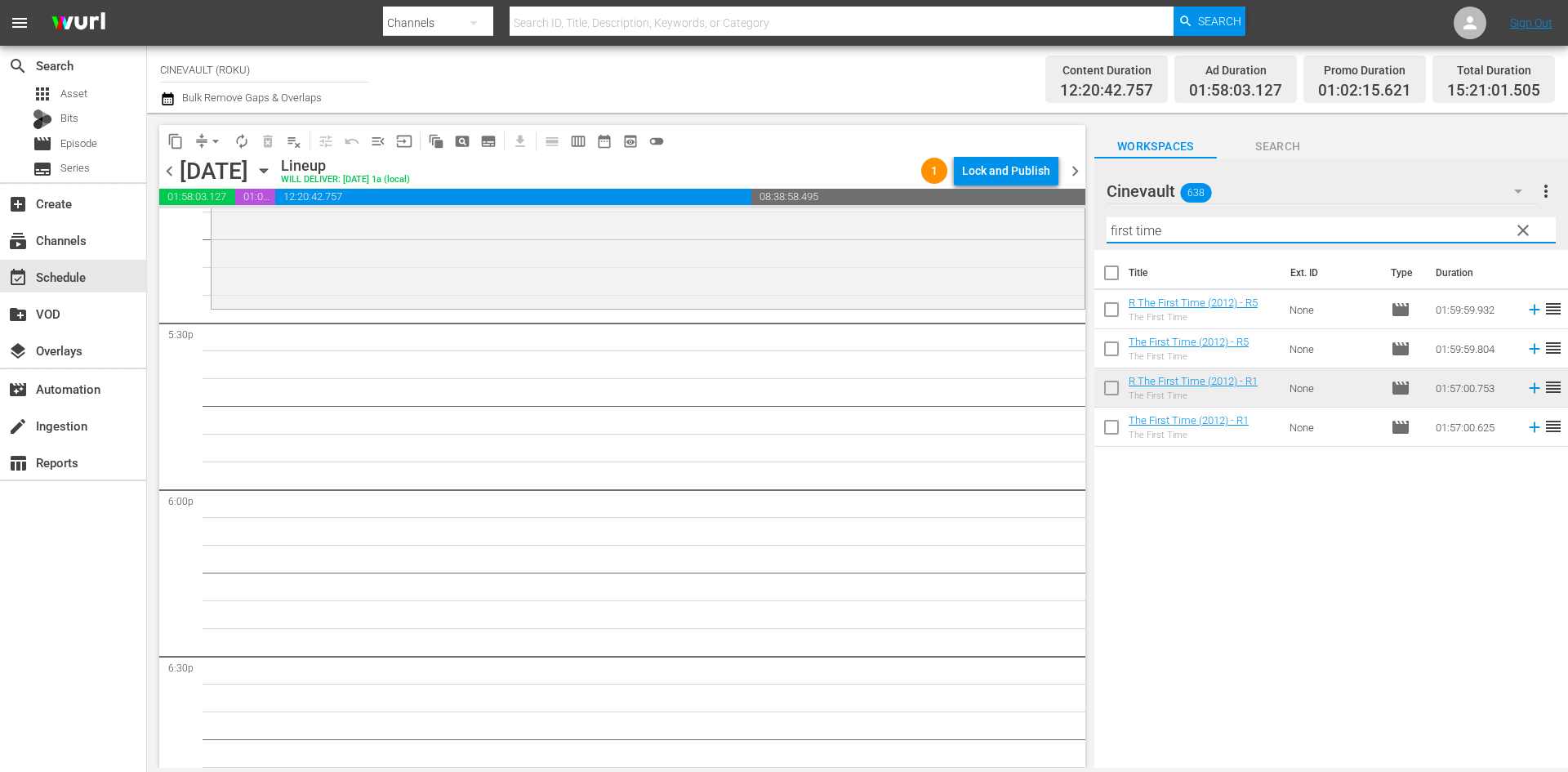
drag, startPoint x: 1333, startPoint y: 231, endPoint x: 1100, endPoint y: 231, distance: 233.0
click at [1100, 231] on div "Cinevault 638 Cinevault more_vert clear Filter by Title first time" at bounding box center [1331, 204] width 474 height 91
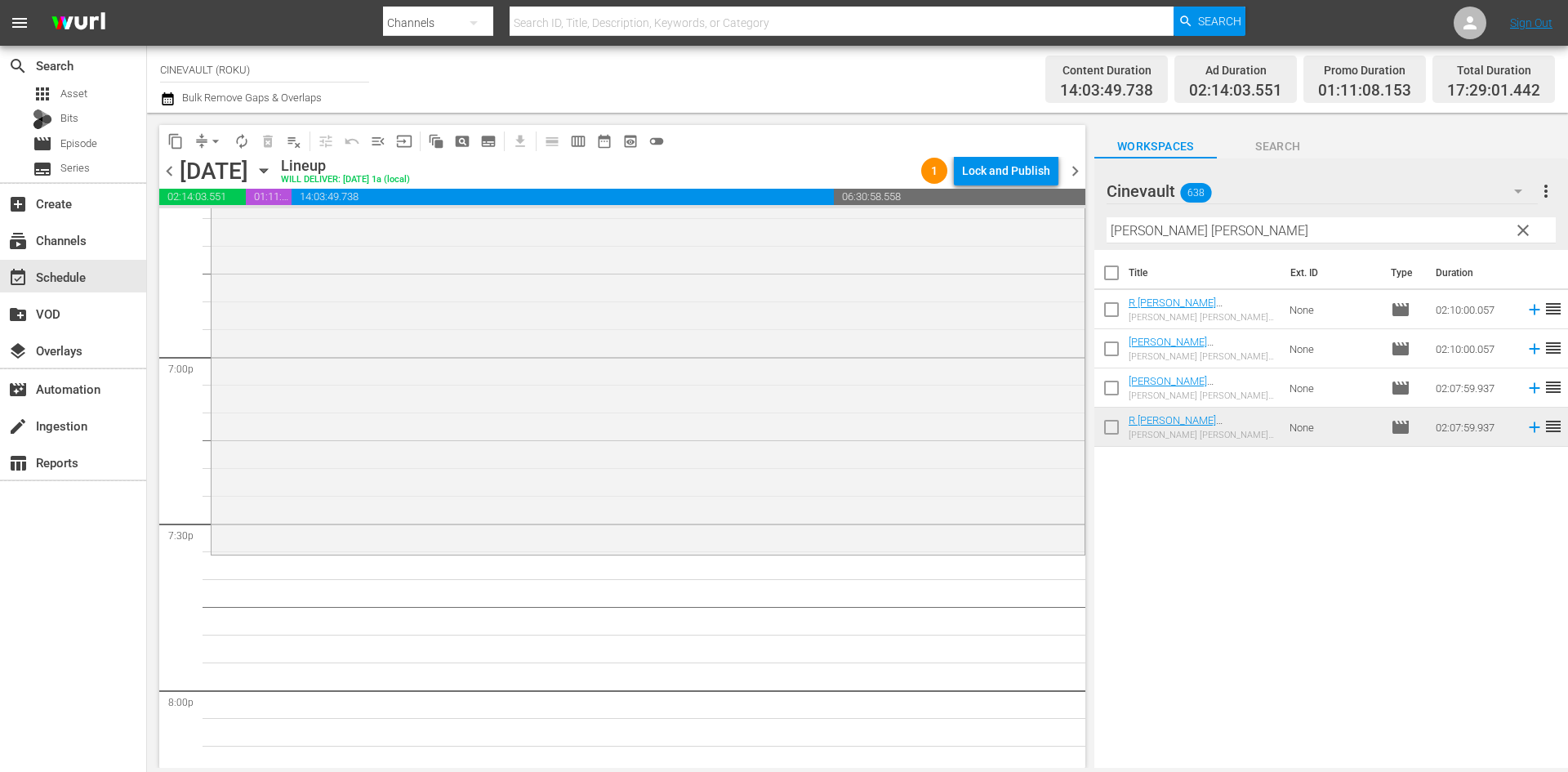
scroll to position [6211, 0]
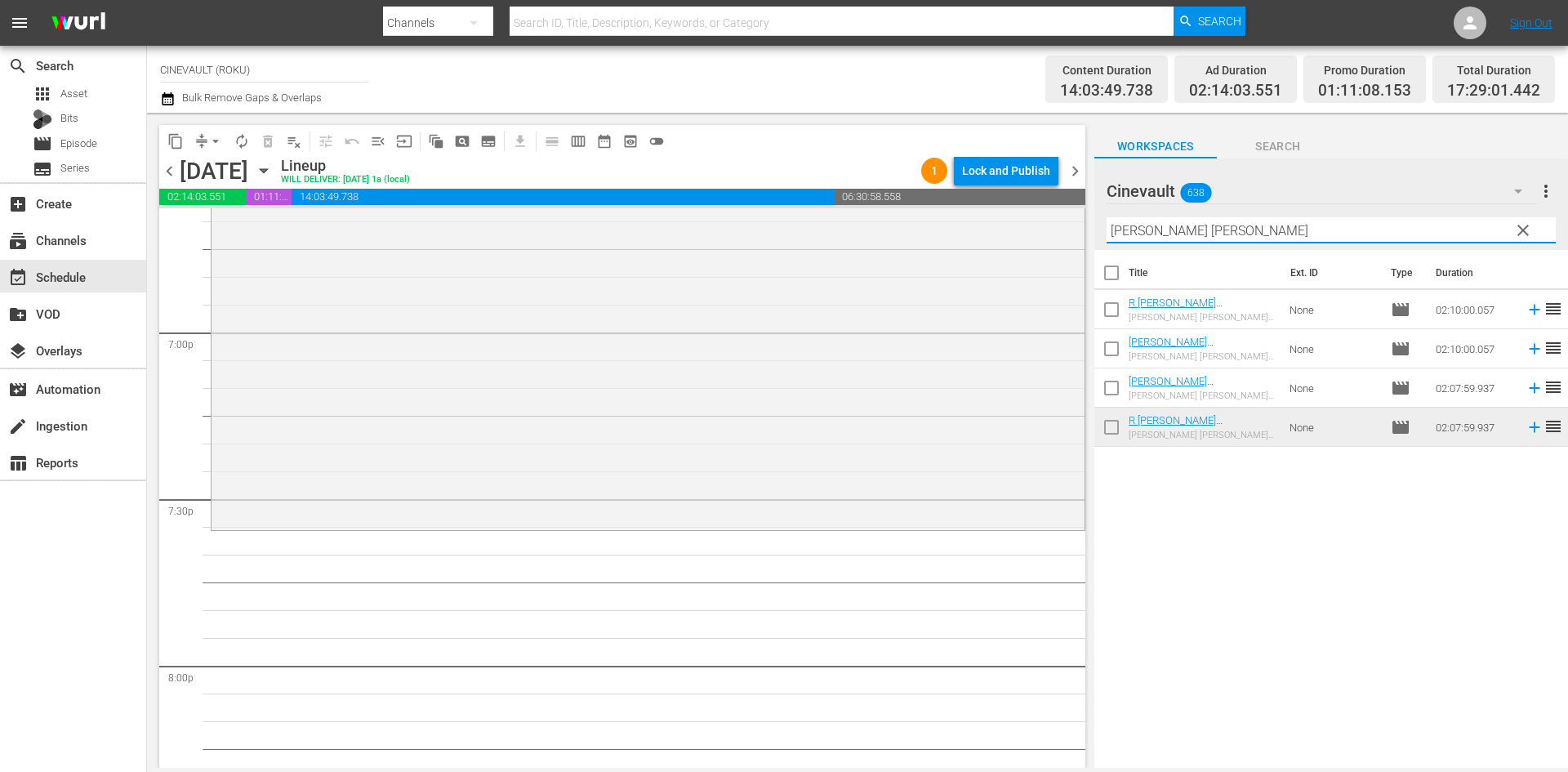
drag, startPoint x: 1324, startPoint y: 224, endPoint x: 230, endPoint y: 180, distance: 1094.9
click at [230, 180] on div "content_copy compress arrow_drop_down autorenew_outlined delete_forever_outline…" at bounding box center [858, 440] width 1422 height 655
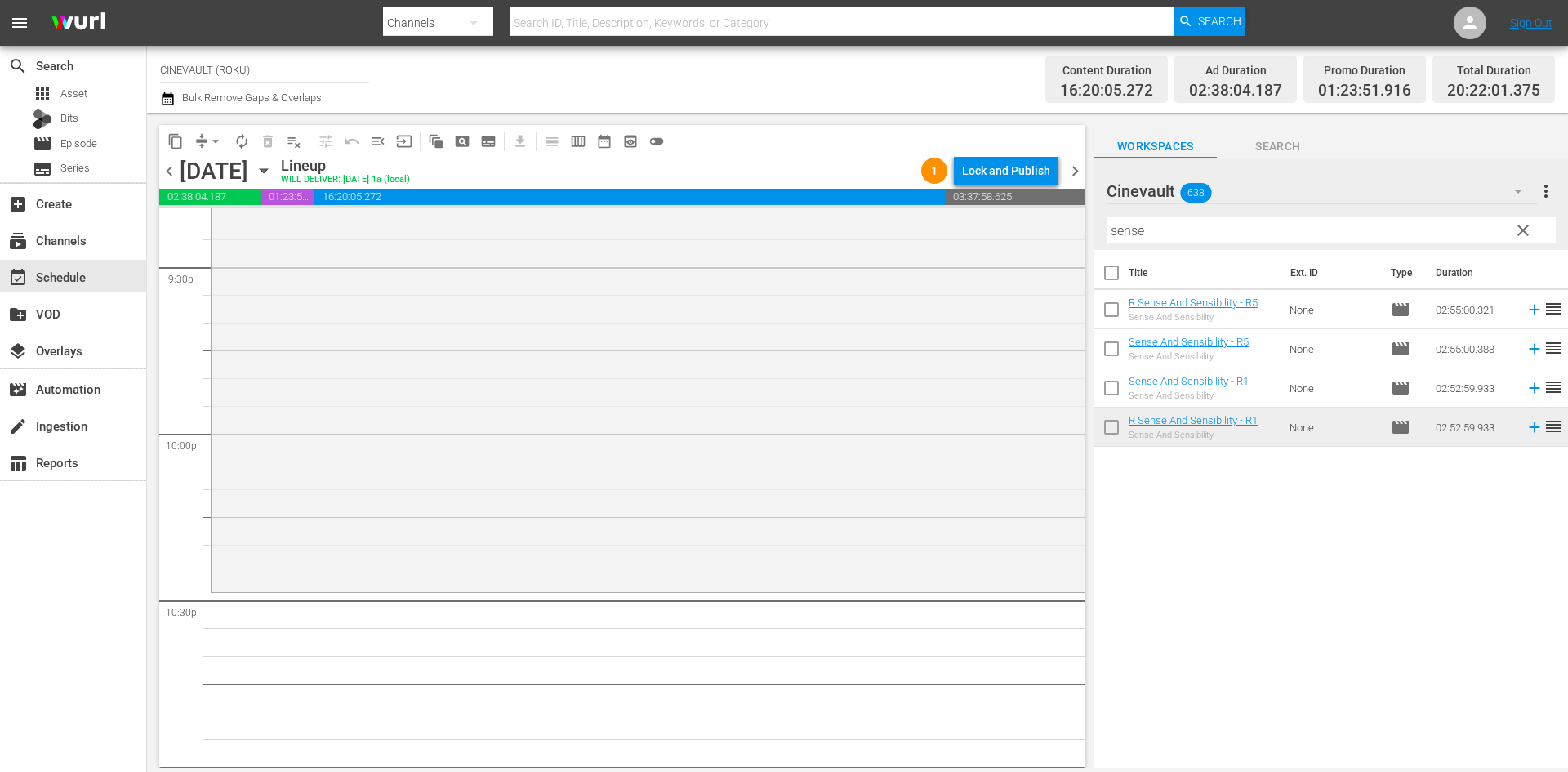
scroll to position [7274, 0]
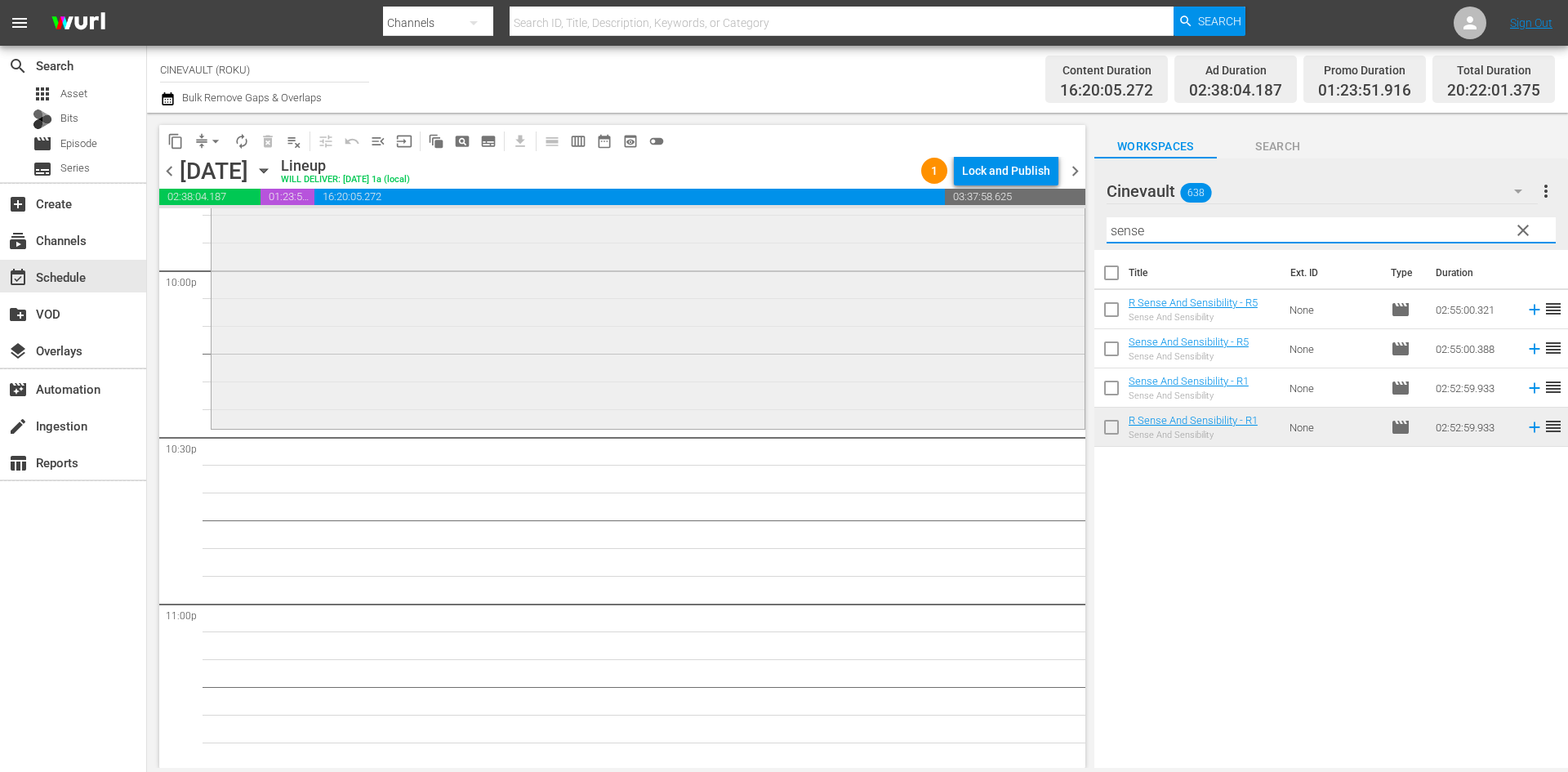
drag, startPoint x: 1269, startPoint y: 230, endPoint x: 872, endPoint y: 282, distance: 400.4
click at [872, 282] on div "content_copy compress arrow_drop_down autorenew_outlined delete_forever_outline…" at bounding box center [858, 440] width 1422 height 655
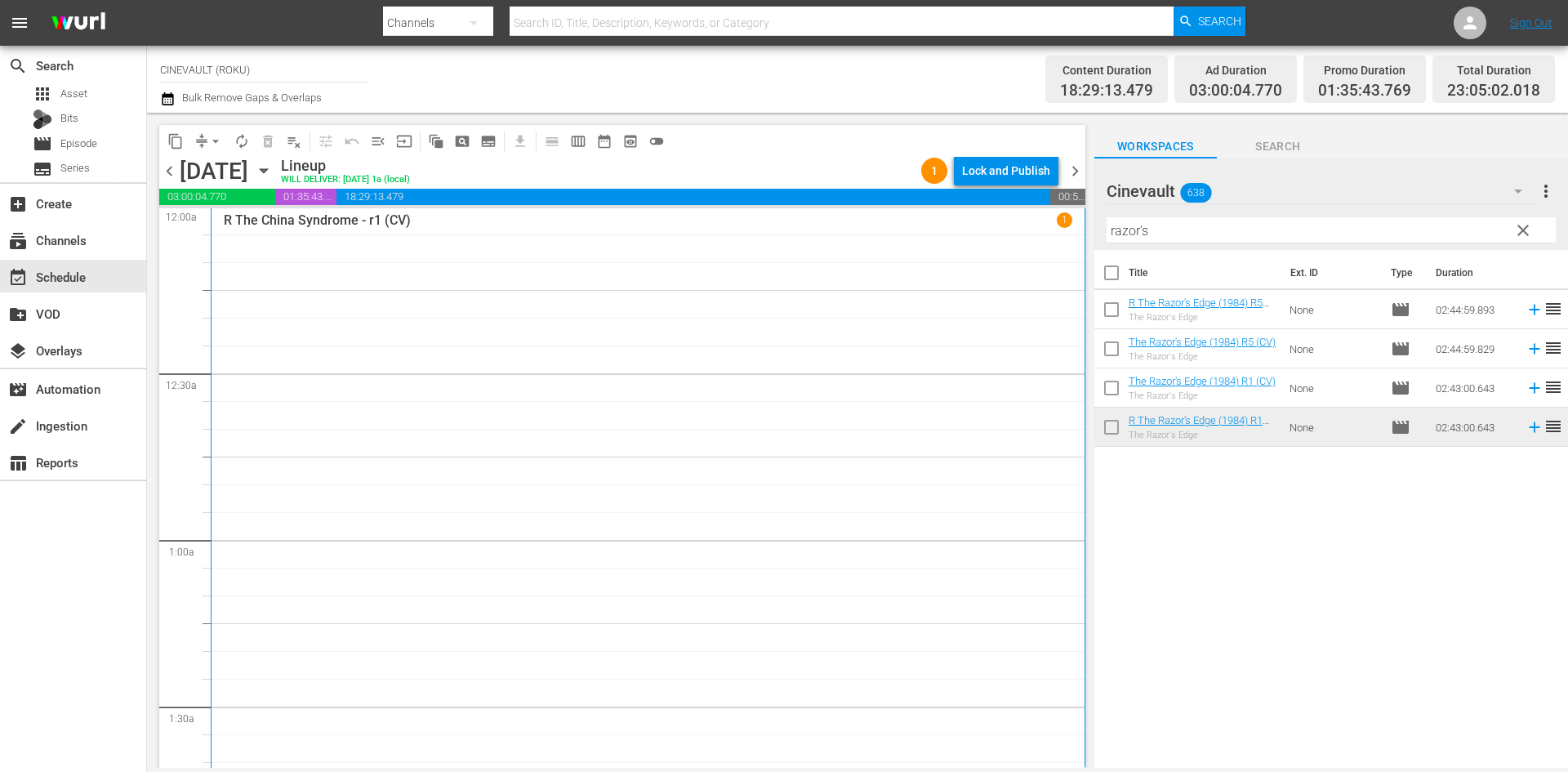
scroll to position [0, 0]
click at [977, 161] on div "Lock and Publish" at bounding box center [1006, 170] width 88 height 29
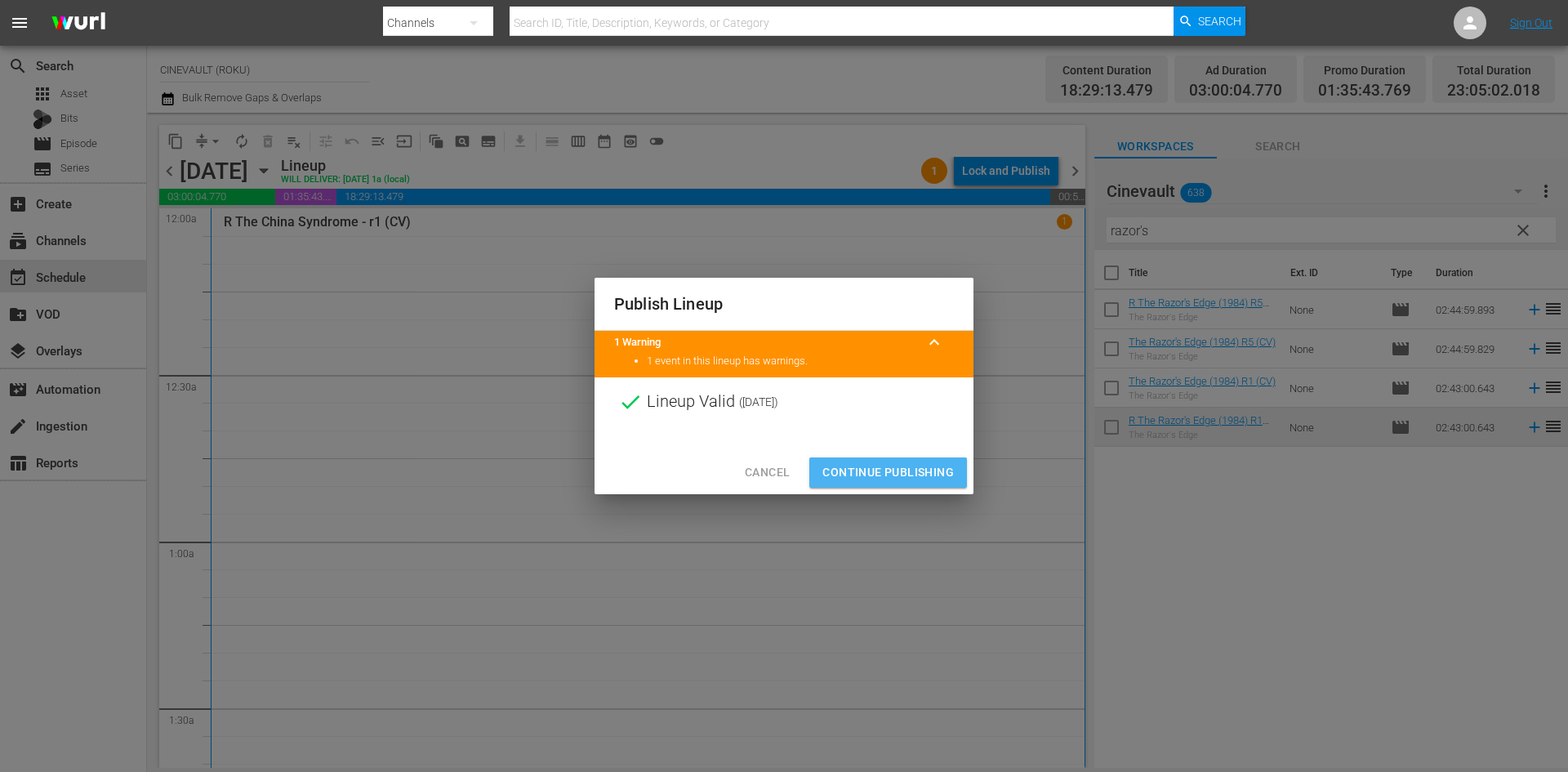
click at [900, 474] on span "Continue Publishing" at bounding box center [889, 473] width 131 height 20
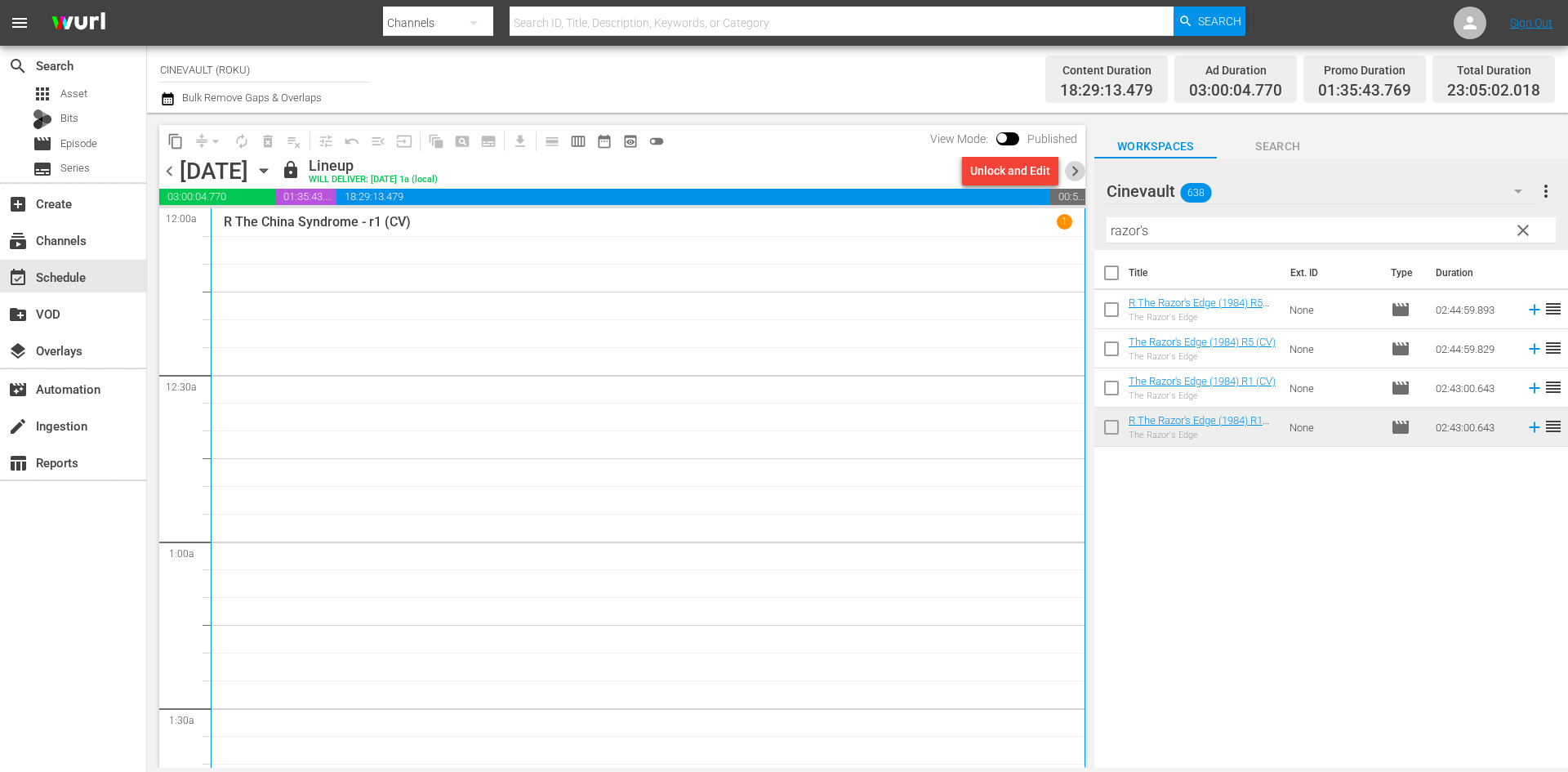
click at [1069, 173] on span "chevron_right" at bounding box center [1075, 170] width 20 height 20
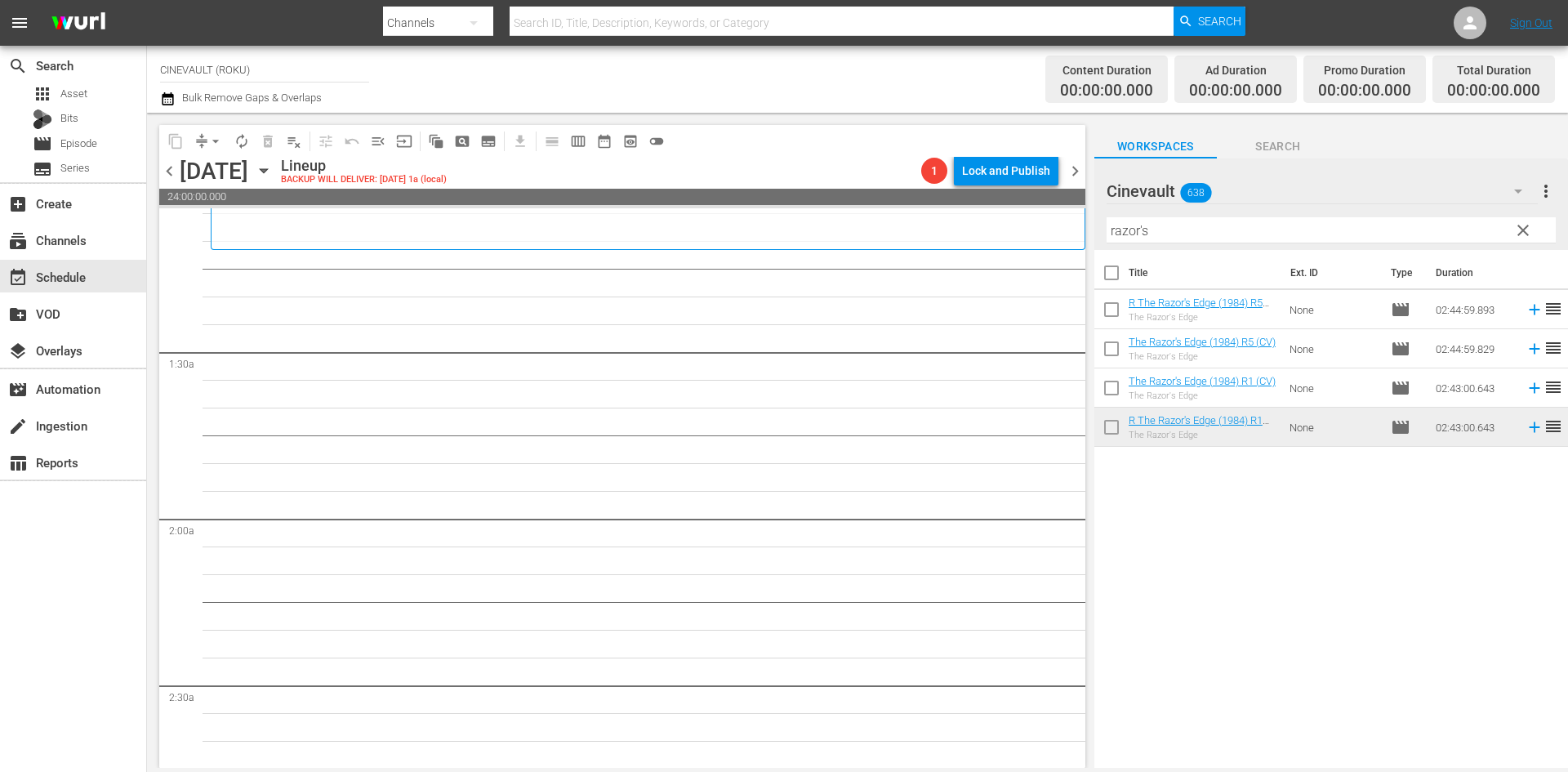
scroll to position [327, 0]
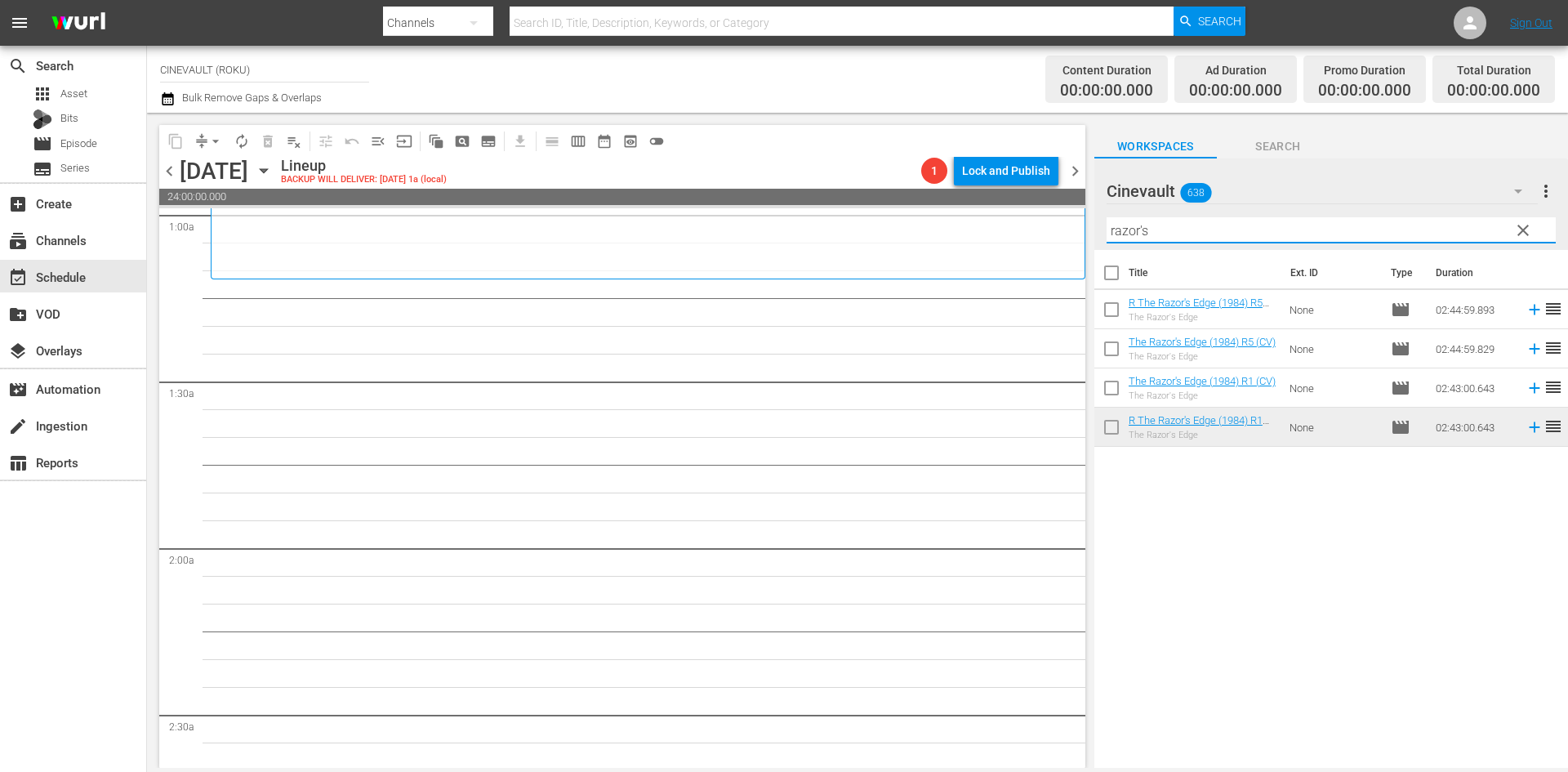
drag, startPoint x: 1195, startPoint y: 241, endPoint x: 832, endPoint y: 296, distance: 367.1
click at [832, 296] on div "content_copy compress arrow_drop_down autorenew_outlined delete_forever_outline…" at bounding box center [858, 440] width 1422 height 655
click at [1181, 237] on input "razor's" at bounding box center [1331, 231] width 449 height 27
drag, startPoint x: 1181, startPoint y: 237, endPoint x: 1033, endPoint y: 231, distance: 148.1
click at [1033, 231] on div "content_copy compress arrow_drop_down autorenew_outlined delete_forever_outline…" at bounding box center [858, 440] width 1422 height 655
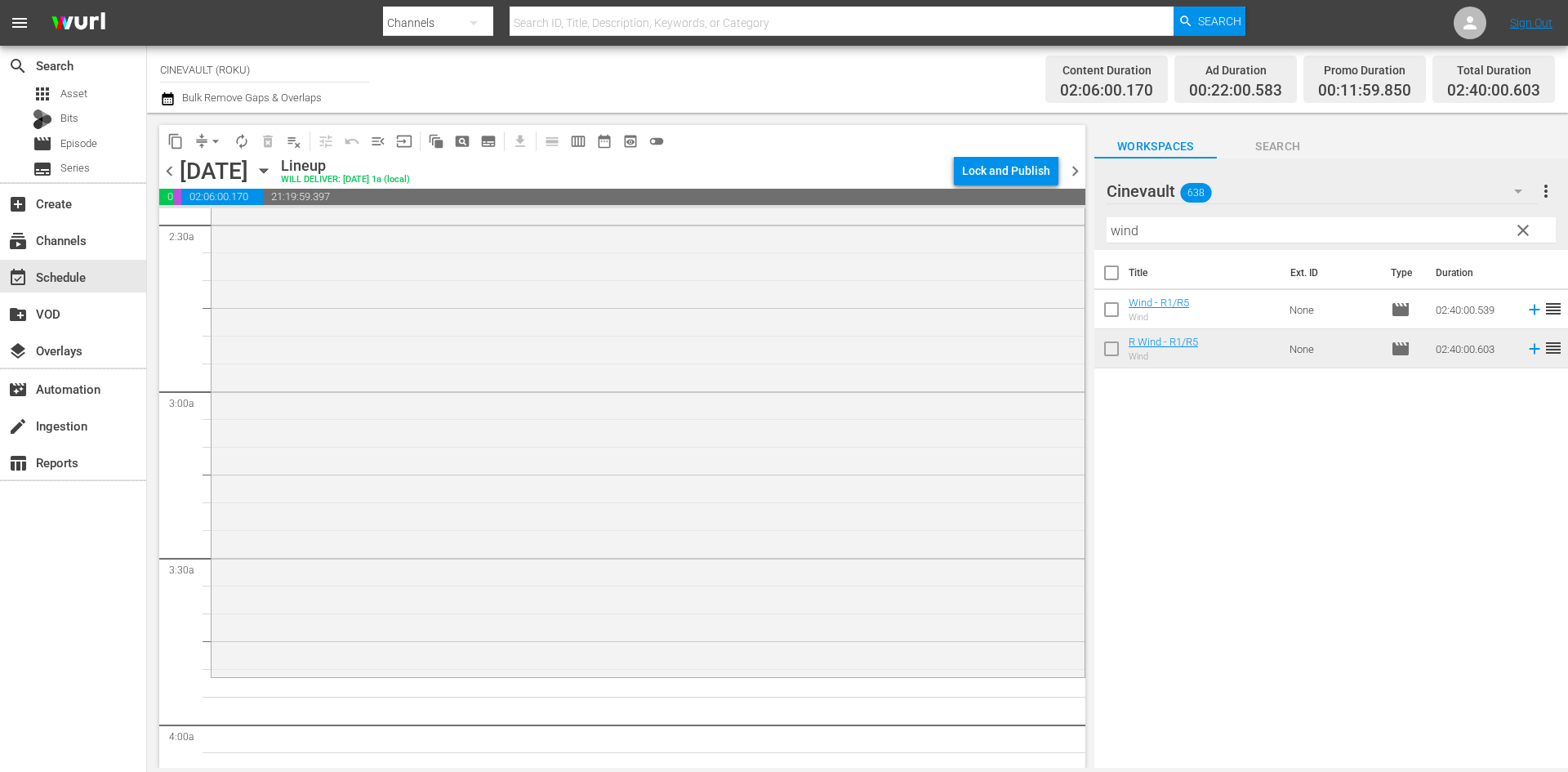
scroll to position [1063, 0]
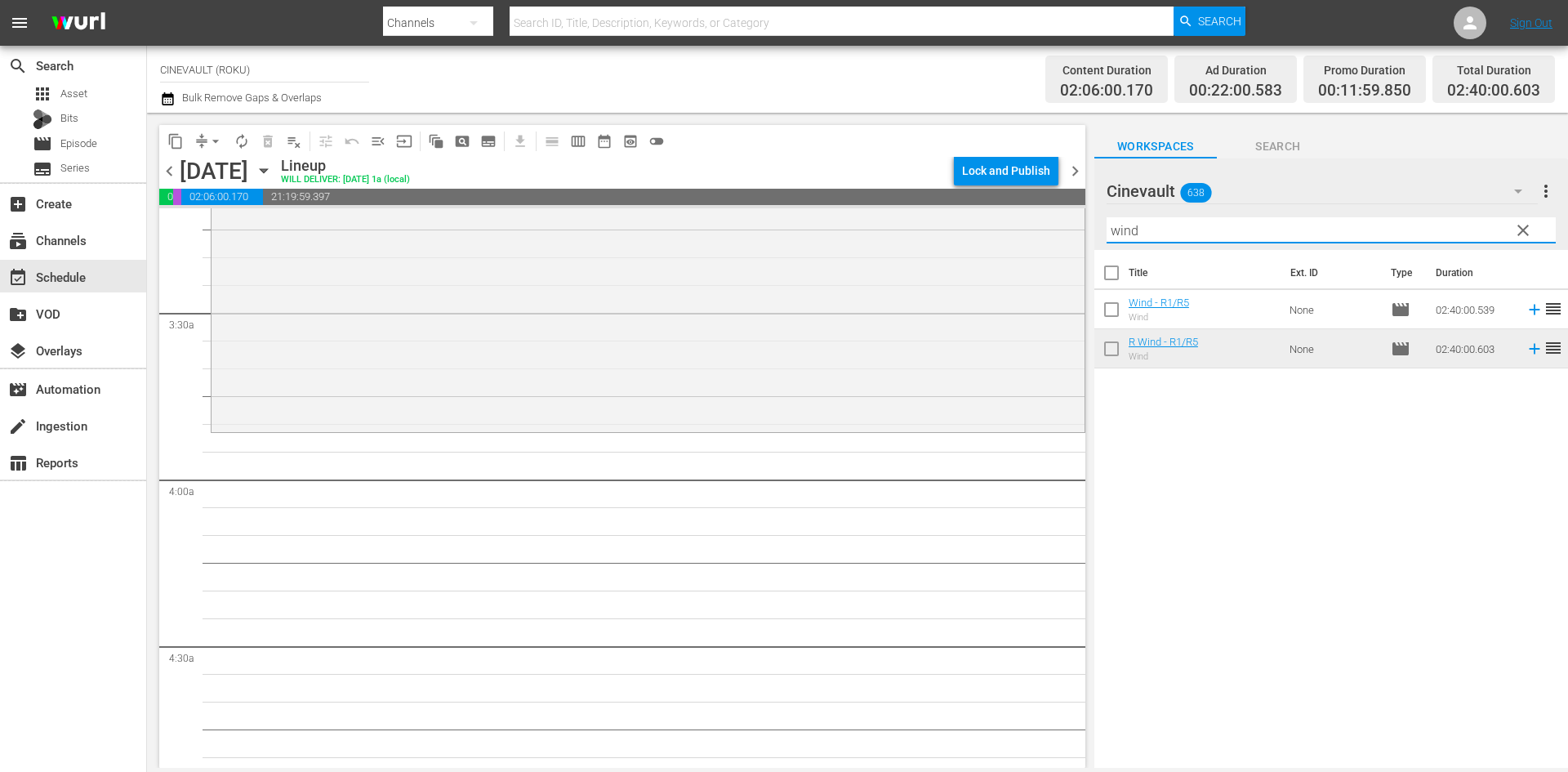
drag, startPoint x: 1170, startPoint y: 230, endPoint x: 1097, endPoint y: 238, distance: 73.4
click at [1097, 238] on div "Cinevault 638 Cinevault more_vert clear Filter by Title wind" at bounding box center [1331, 204] width 474 height 91
click at [1340, 225] on input "wind" at bounding box center [1331, 231] width 449 height 27
drag, startPoint x: 1340, startPoint y: 225, endPoint x: 1119, endPoint y: 233, distance: 221.1
click at [1119, 233] on input "wind" at bounding box center [1331, 231] width 449 height 27
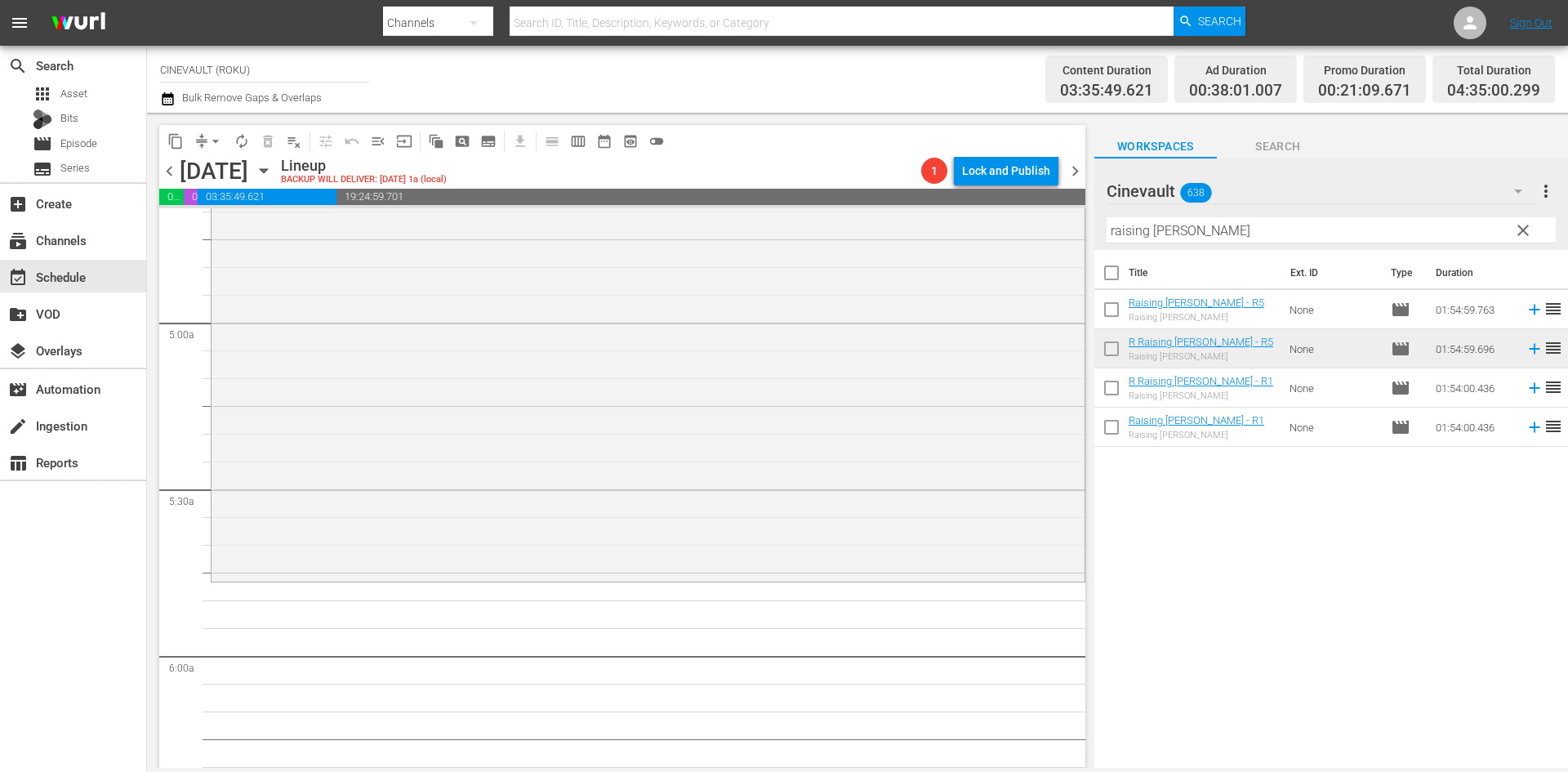
scroll to position [1716, 0]
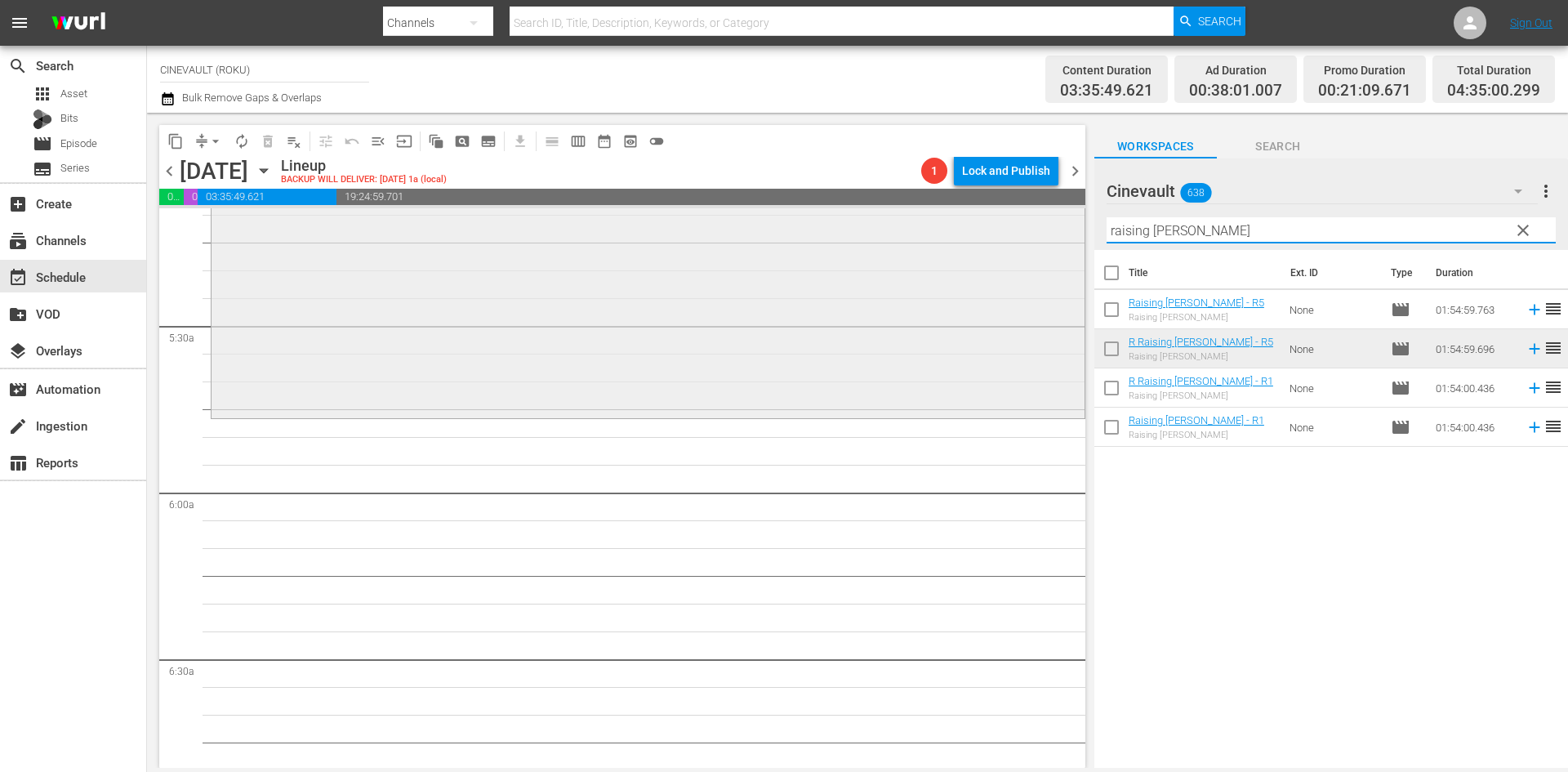
drag, startPoint x: 1330, startPoint y: 221, endPoint x: 982, endPoint y: 216, distance: 348.0
click at [982, 216] on div "content_copy compress arrow_drop_down autorenew_outlined delete_forever_outline…" at bounding box center [858, 440] width 1422 height 655
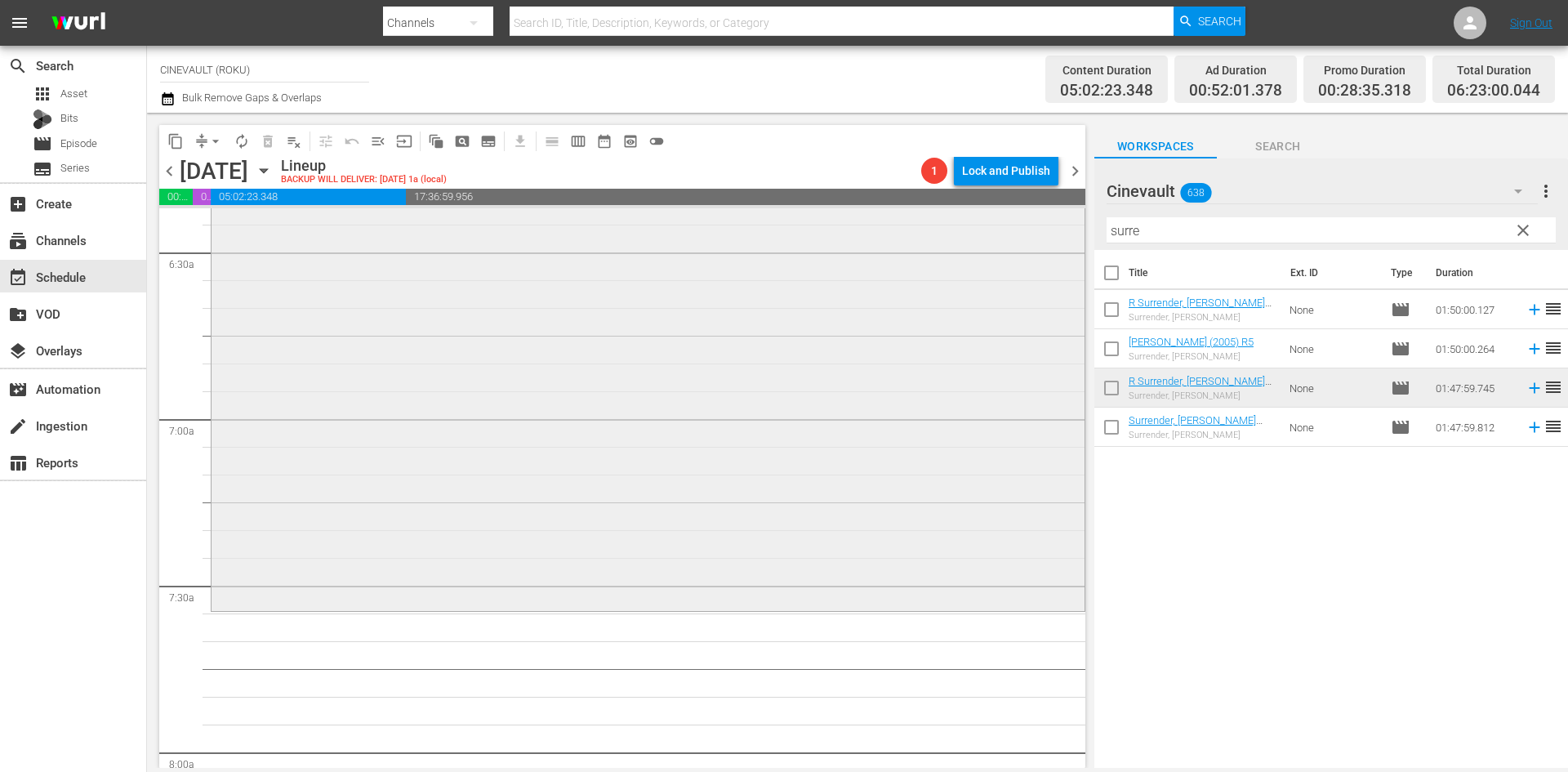
scroll to position [2125, 0]
click at [1153, 234] on input "surre" at bounding box center [1331, 231] width 449 height 27
drag, startPoint x: 1153, startPoint y: 234, endPoint x: 1036, endPoint y: 242, distance: 117.3
click at [1036, 242] on div "content_copy compress arrow_drop_down autorenew_outlined delete_forever_outline…" at bounding box center [858, 440] width 1422 height 655
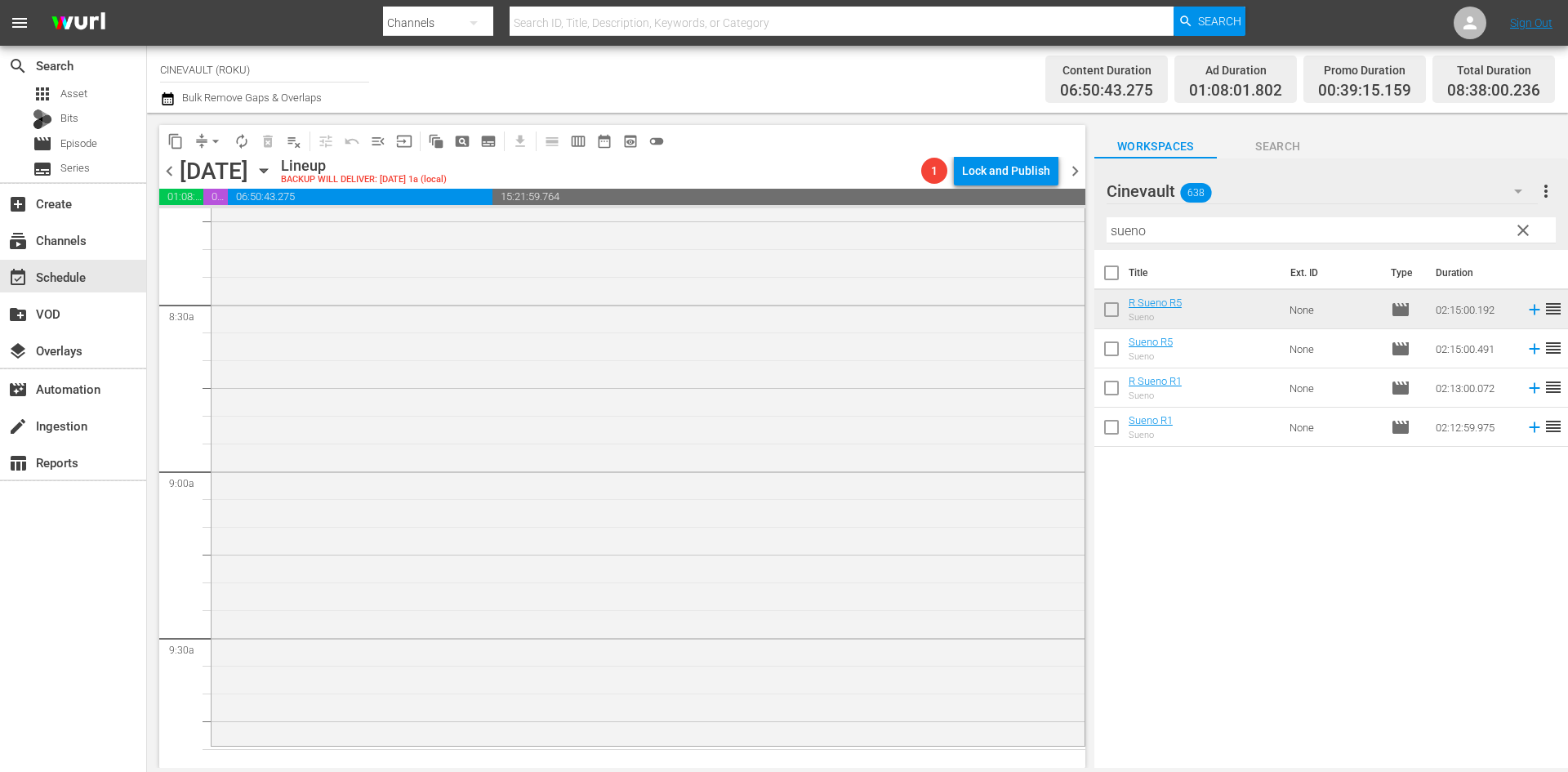
scroll to position [2861, 0]
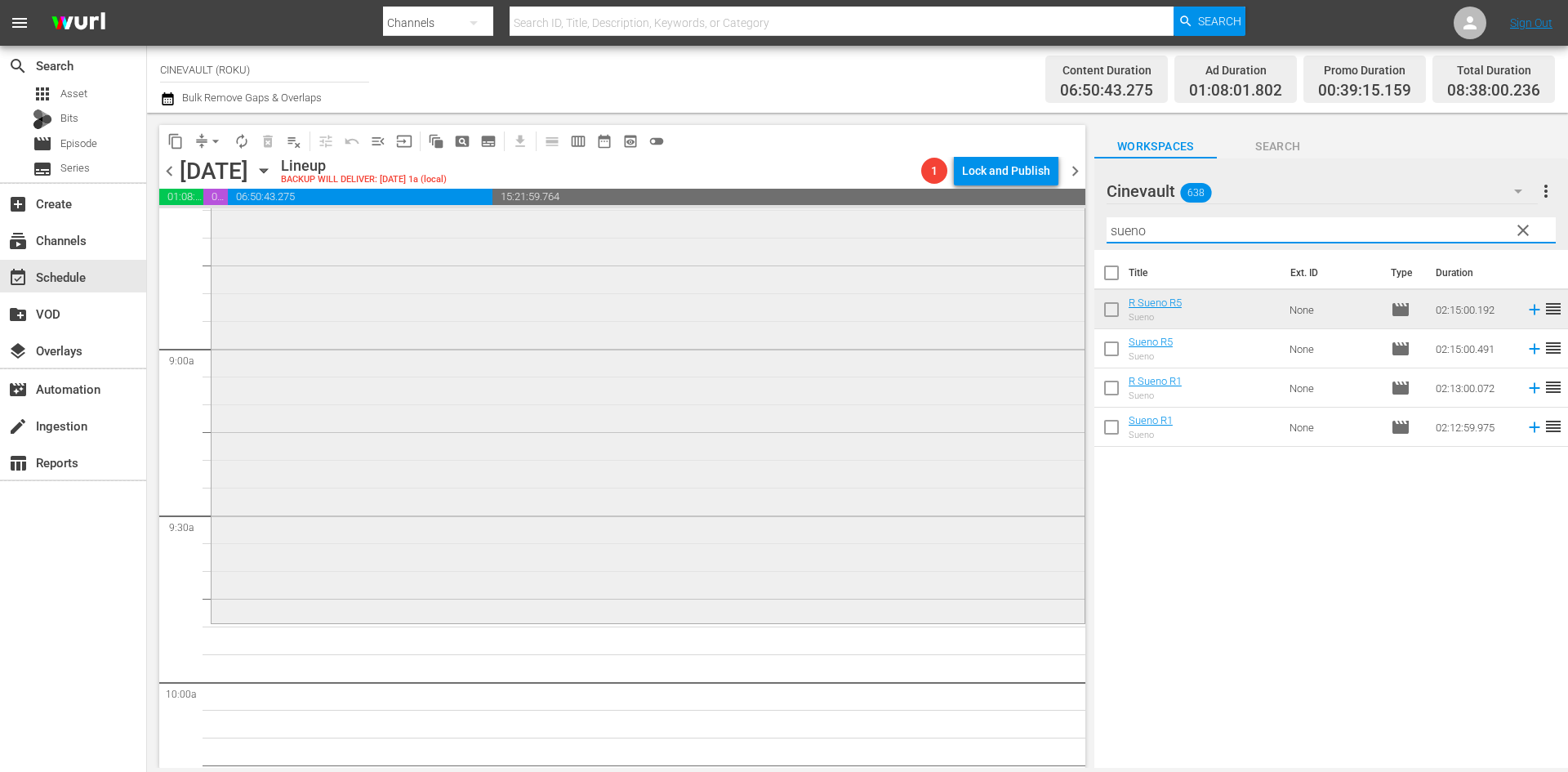
drag, startPoint x: 1195, startPoint y: 224, endPoint x: 1037, endPoint y: 263, distance: 162.7
click at [1037, 263] on div "content_copy compress arrow_drop_down autorenew_outlined delete_forever_outline…" at bounding box center [858, 440] width 1422 height 655
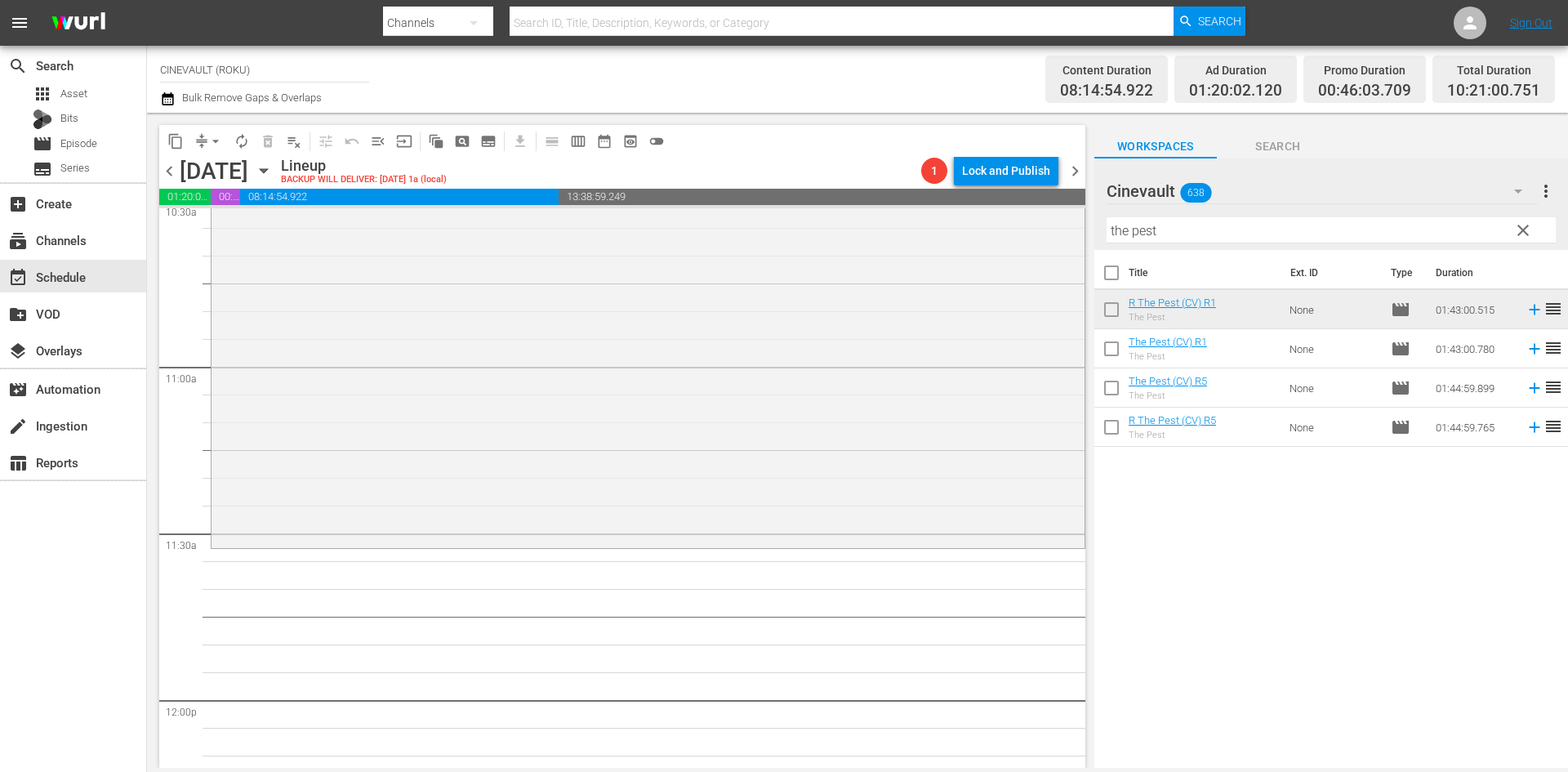
scroll to position [3514, 0]
drag, startPoint x: 1207, startPoint y: 227, endPoint x: 1017, endPoint y: 227, distance: 190.0
click at [1017, 227] on div "content_copy compress arrow_drop_down autorenew_outlined delete_forever_outline…" at bounding box center [858, 440] width 1422 height 655
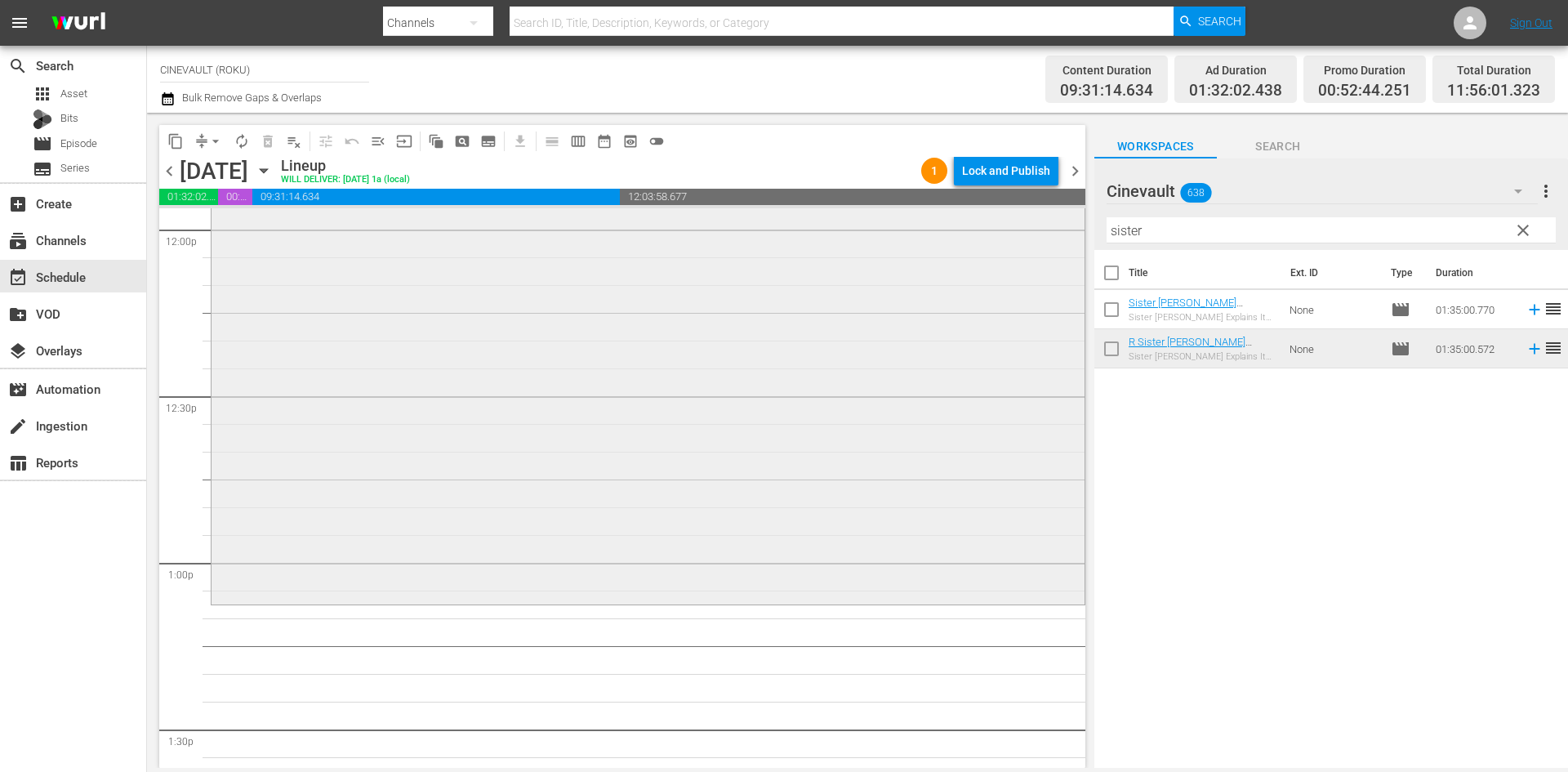
scroll to position [4005, 0]
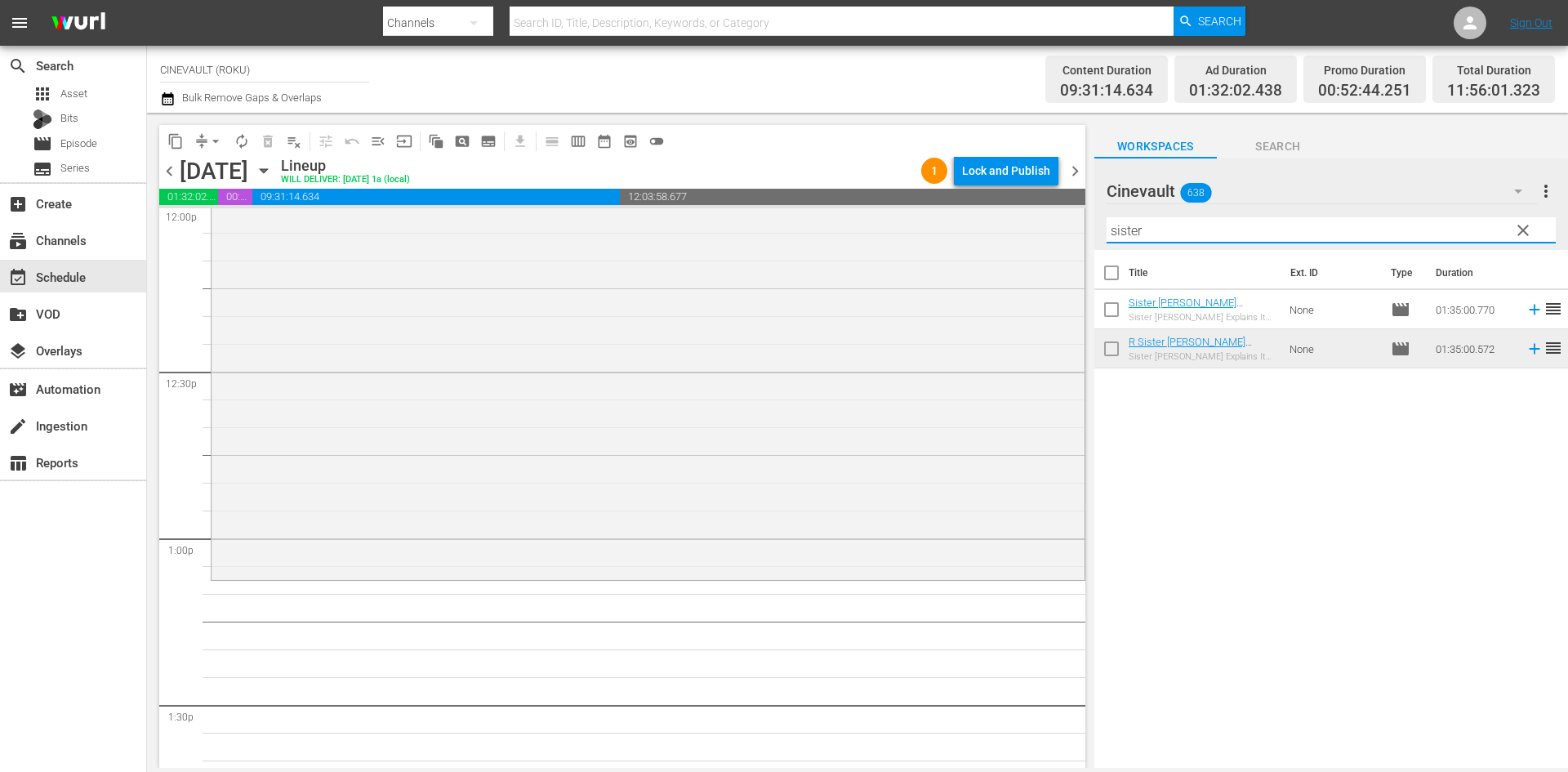
drag, startPoint x: 1294, startPoint y: 232, endPoint x: 1102, endPoint y: 259, distance: 193.9
click at [1102, 259] on div "Cinevault 638 Cinevault more_vert clear Filter by Title sister Title Ext. ID Ty…" at bounding box center [1331, 468] width 474 height 619
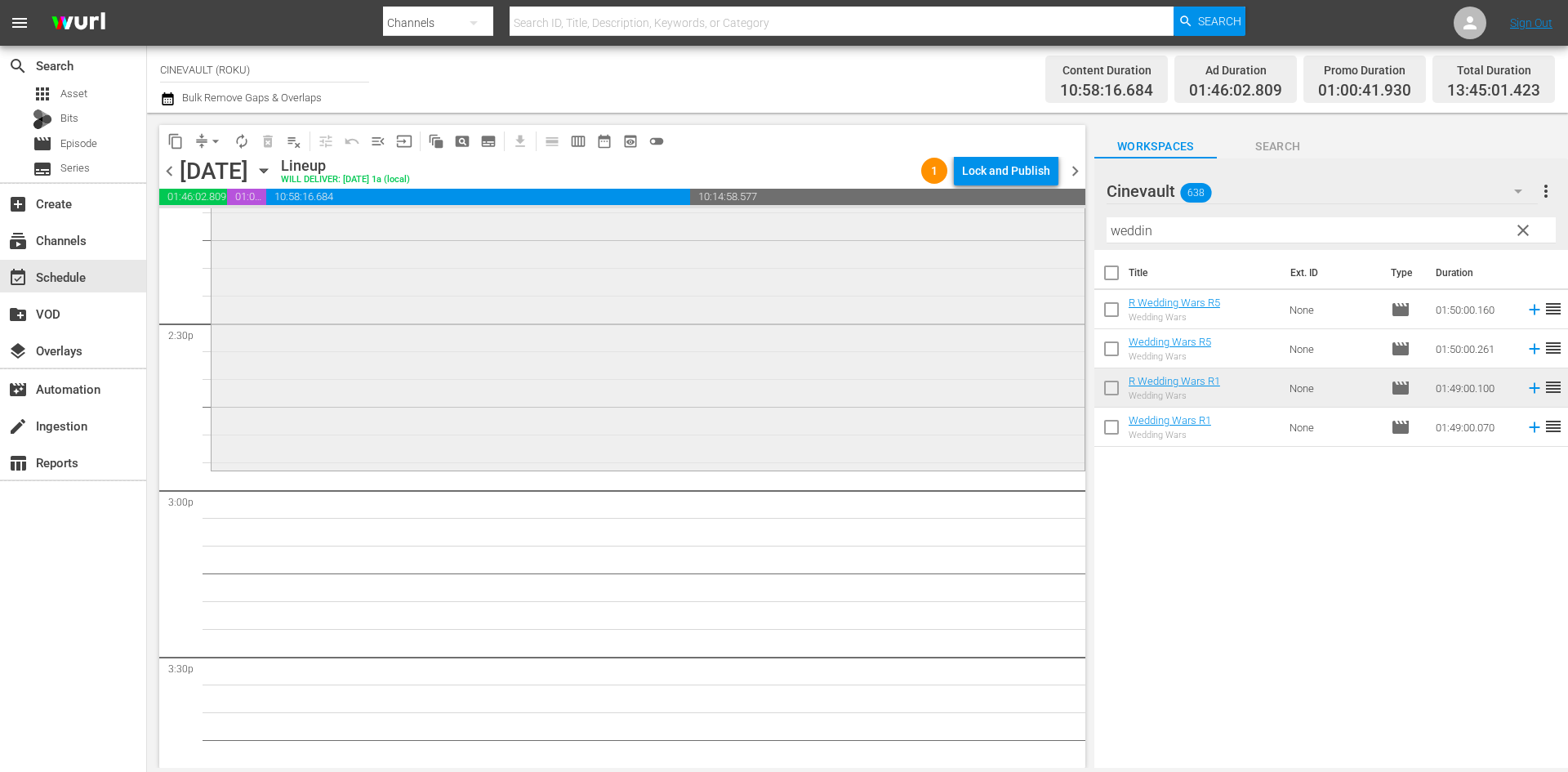
scroll to position [4740, 0]
drag, startPoint x: 1234, startPoint y: 236, endPoint x: 951, endPoint y: 211, distance: 284.1
click at [951, 211] on div "content_copy compress arrow_drop_down autorenew_outlined delete_forever_outline…" at bounding box center [858, 440] width 1422 height 655
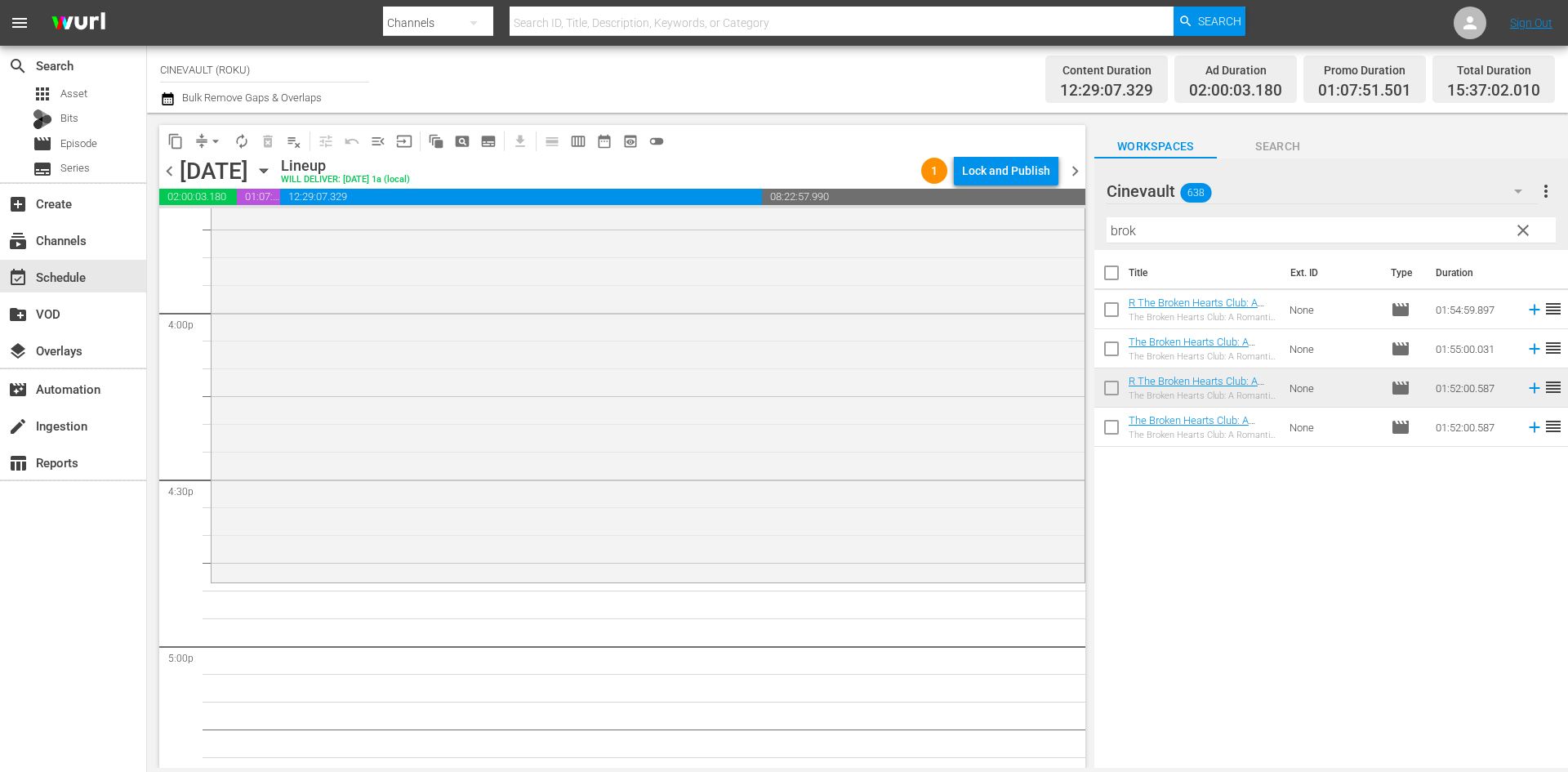
scroll to position [5313, 0]
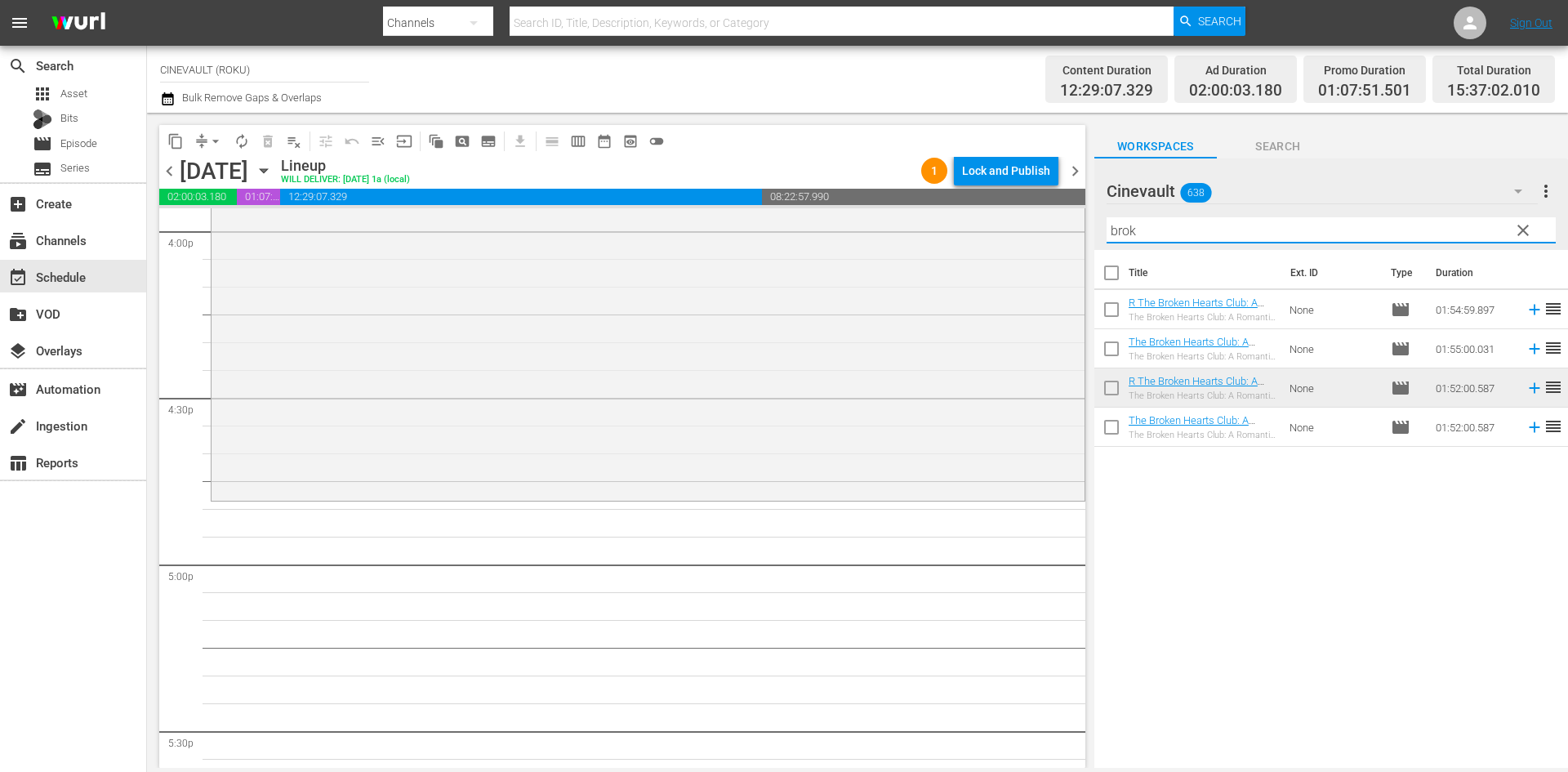
drag, startPoint x: 1178, startPoint y: 239, endPoint x: 1090, endPoint y: 234, distance: 88.1
click at [1090, 234] on div "content_copy compress arrow_drop_down autorenew_outlined delete_forever_outline…" at bounding box center [858, 440] width 1422 height 655
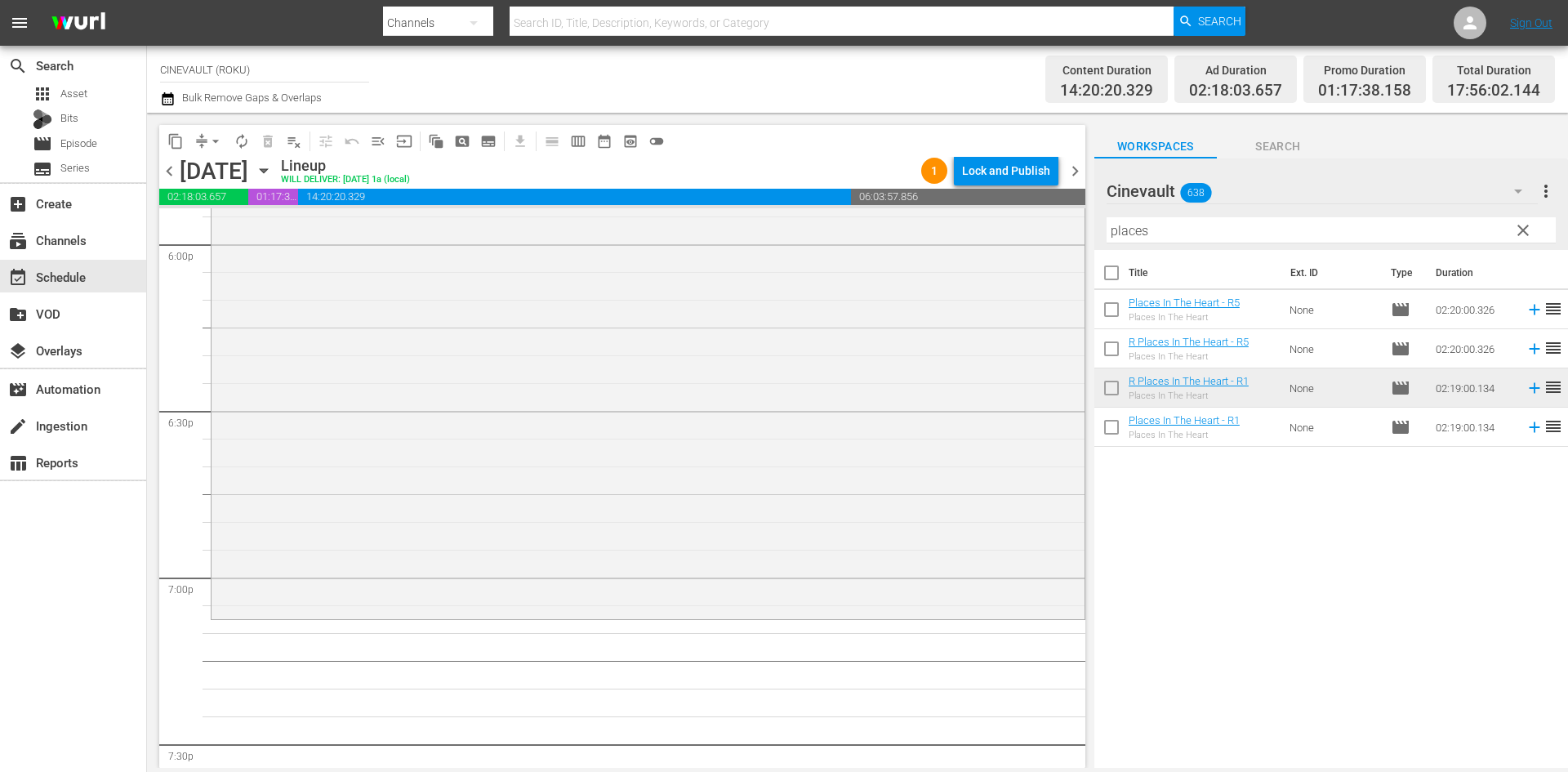
scroll to position [6048, 0]
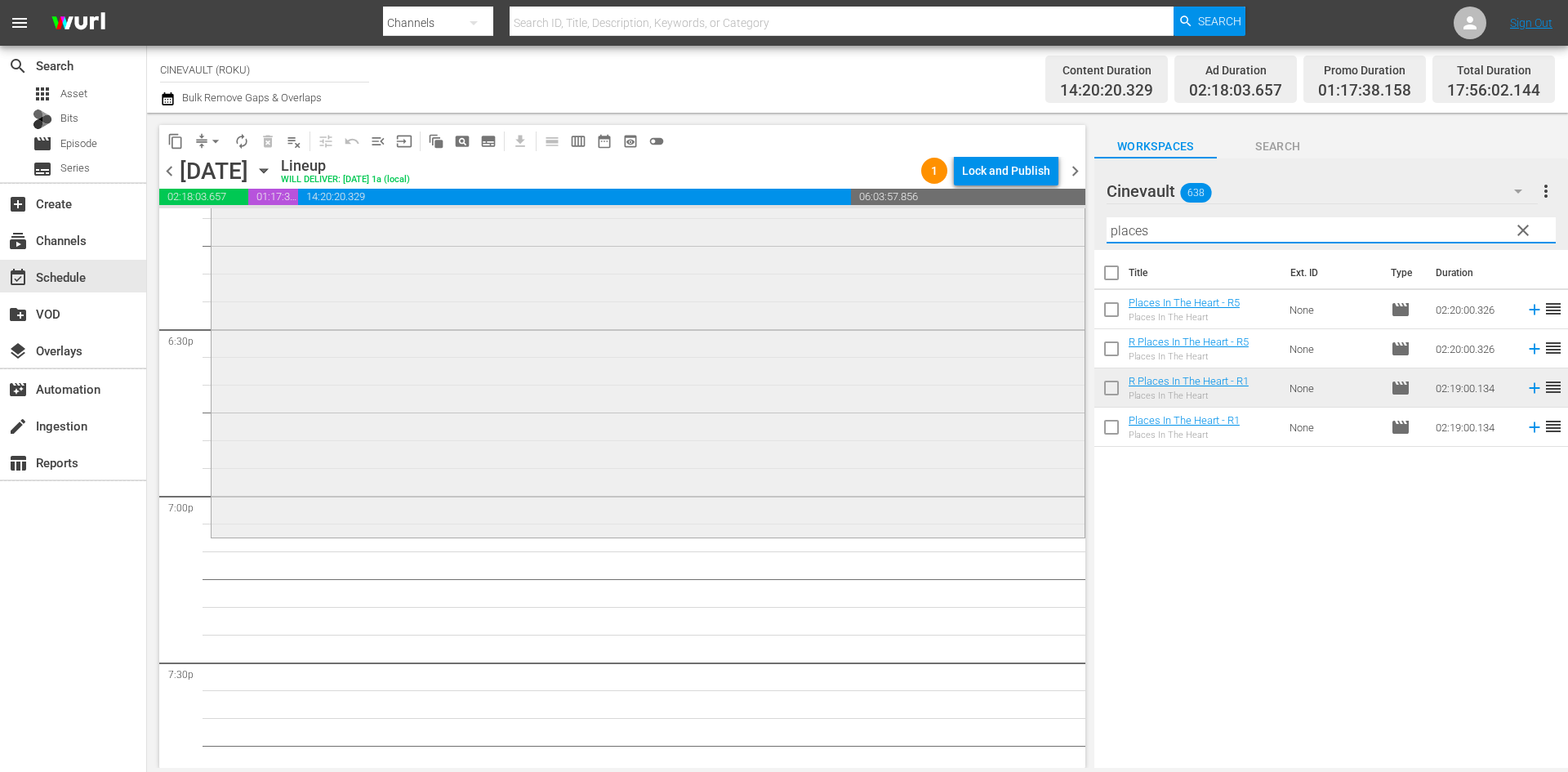
drag, startPoint x: 1229, startPoint y: 222, endPoint x: 998, endPoint y: 259, distance: 233.9
click at [998, 259] on div "content_copy compress arrow_drop_down autorenew_outlined delete_forever_outline…" at bounding box center [858, 440] width 1422 height 655
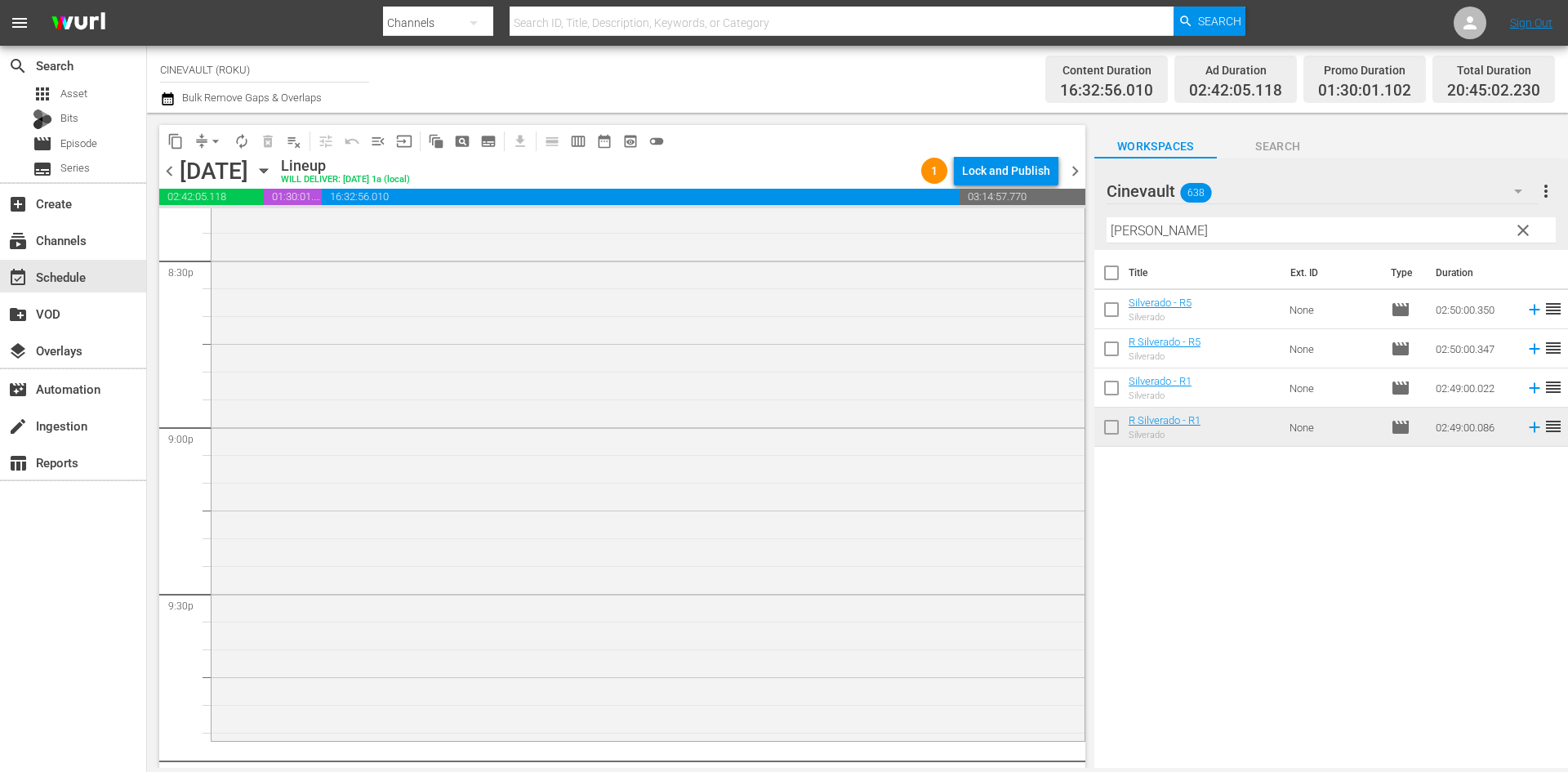
scroll to position [6865, 0]
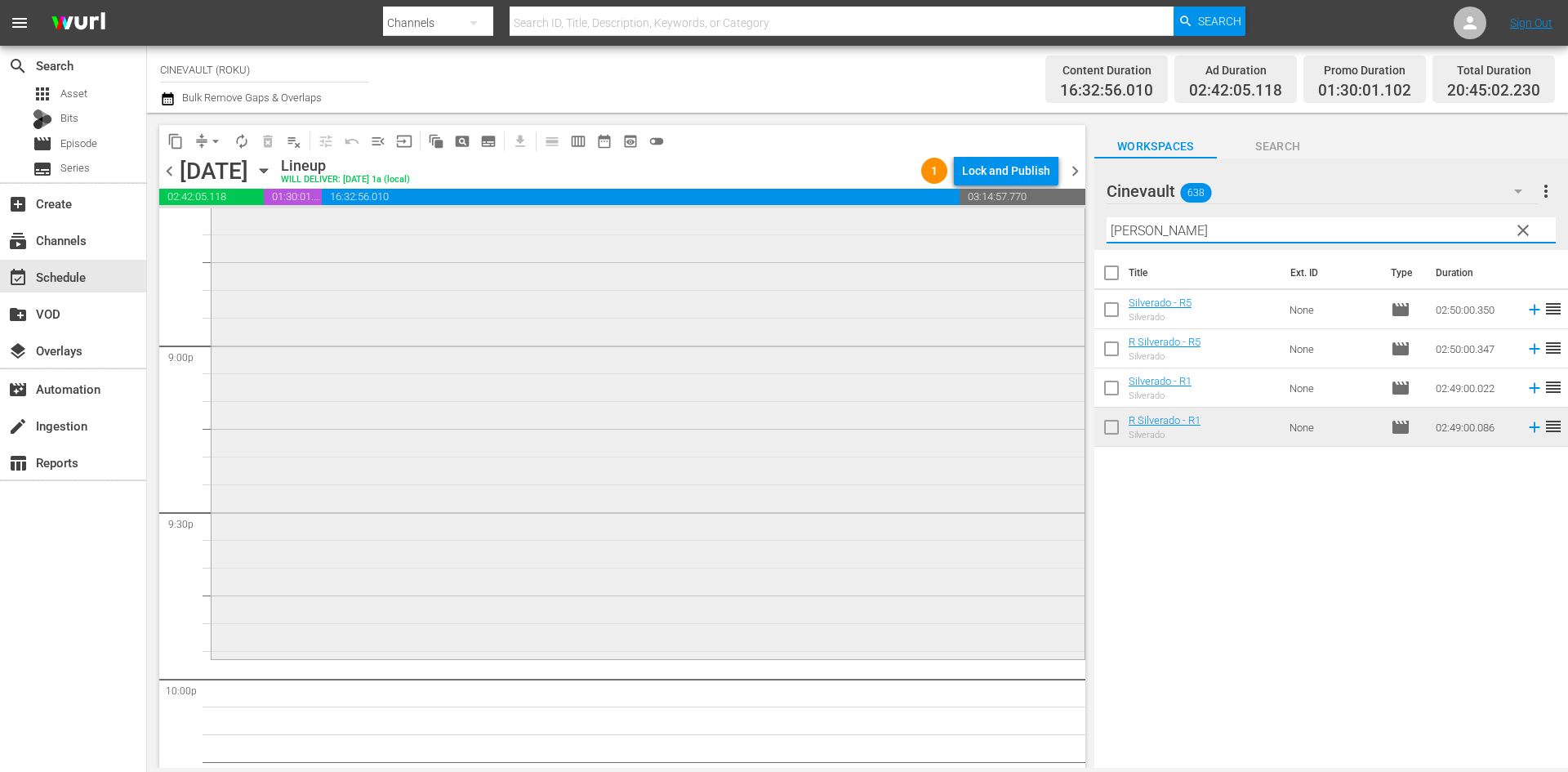
drag, startPoint x: 1211, startPoint y: 229, endPoint x: 1026, endPoint y: 239, distance: 185.3
click at [1026, 239] on div "content_copy compress arrow_drop_down autorenew_outlined delete_forever_outline…" at bounding box center [858, 440] width 1422 height 655
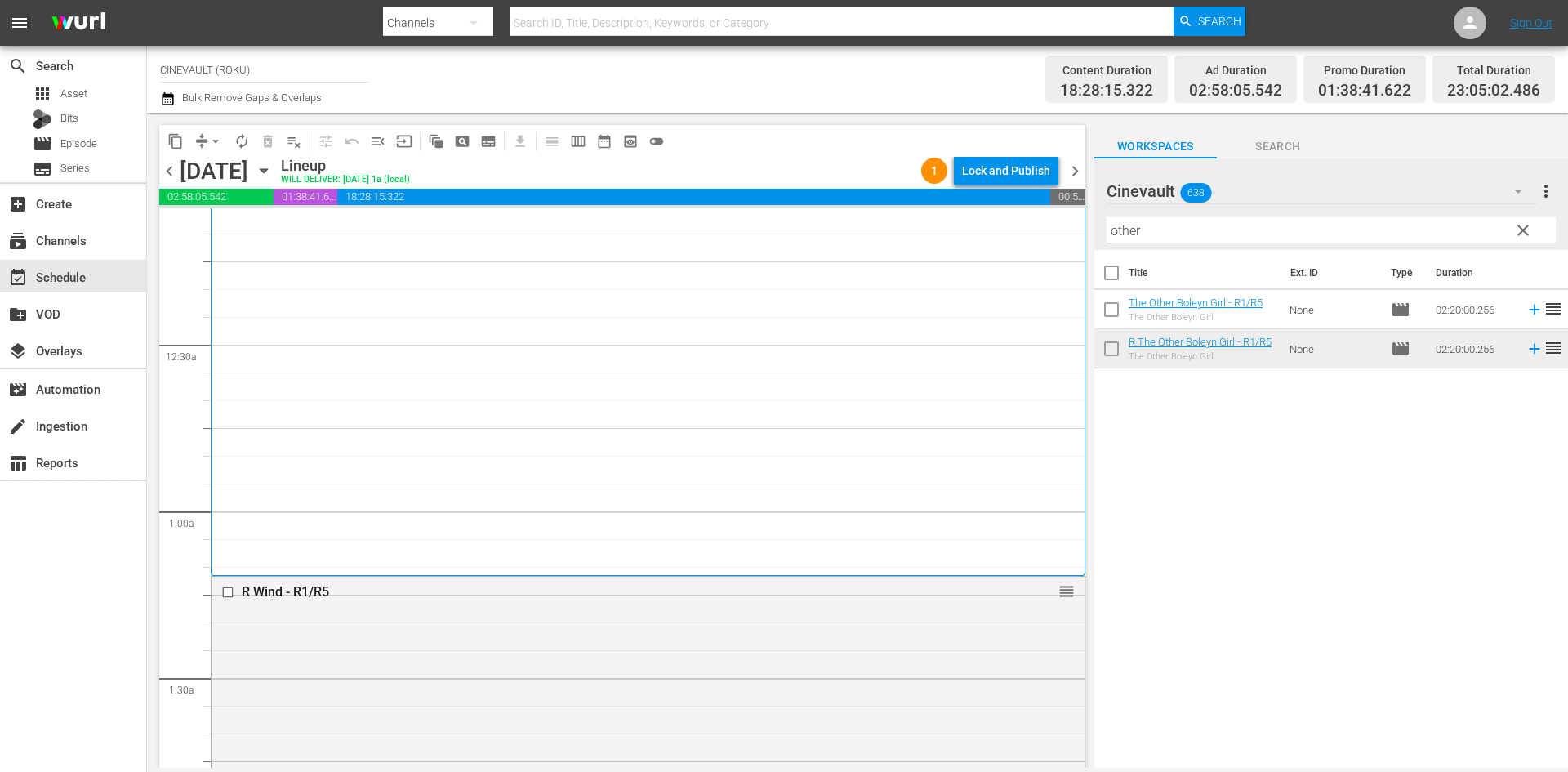
scroll to position [0, 0]
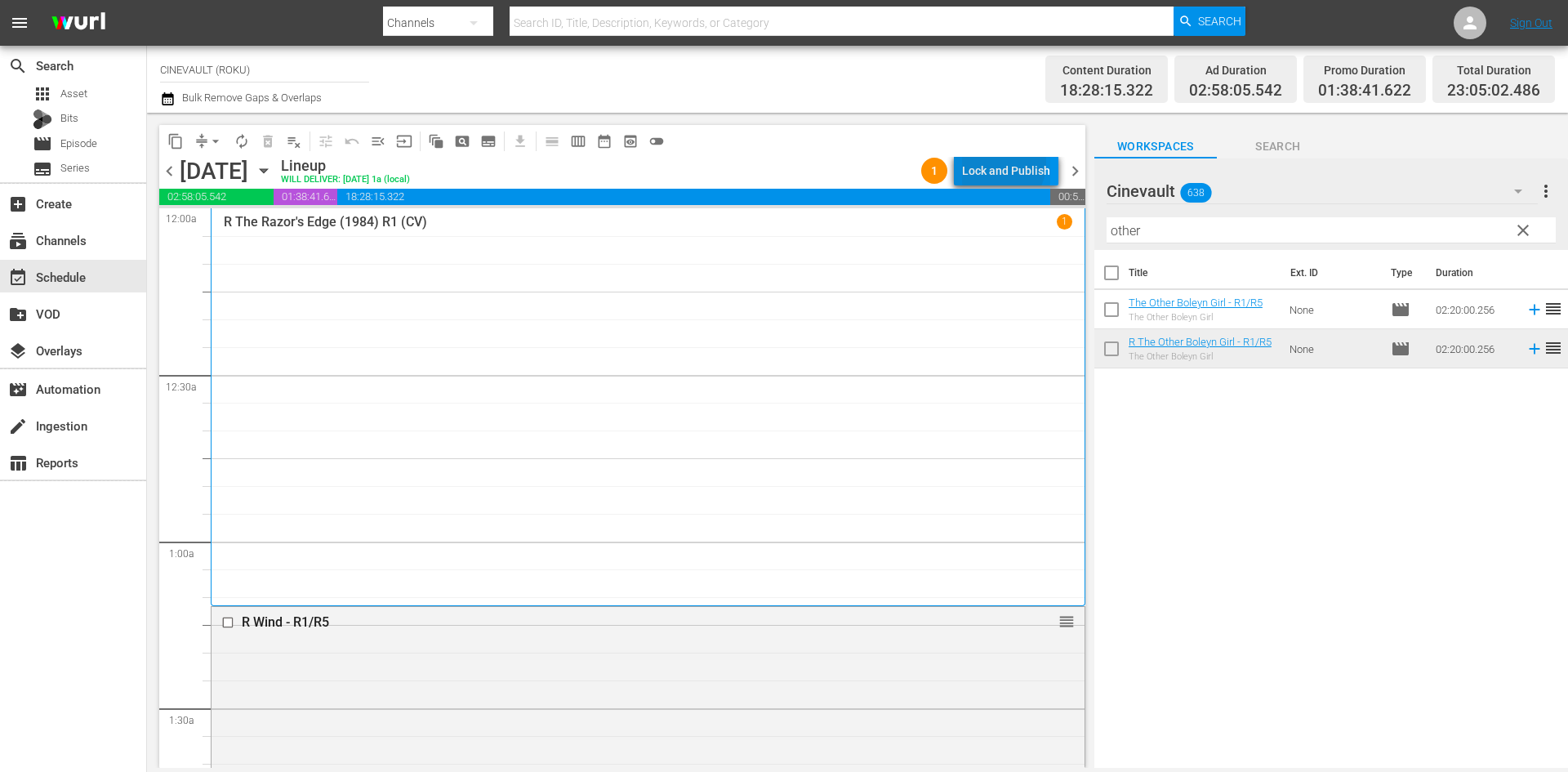
click at [1004, 164] on div "Lock and Publish" at bounding box center [1006, 170] width 88 height 29
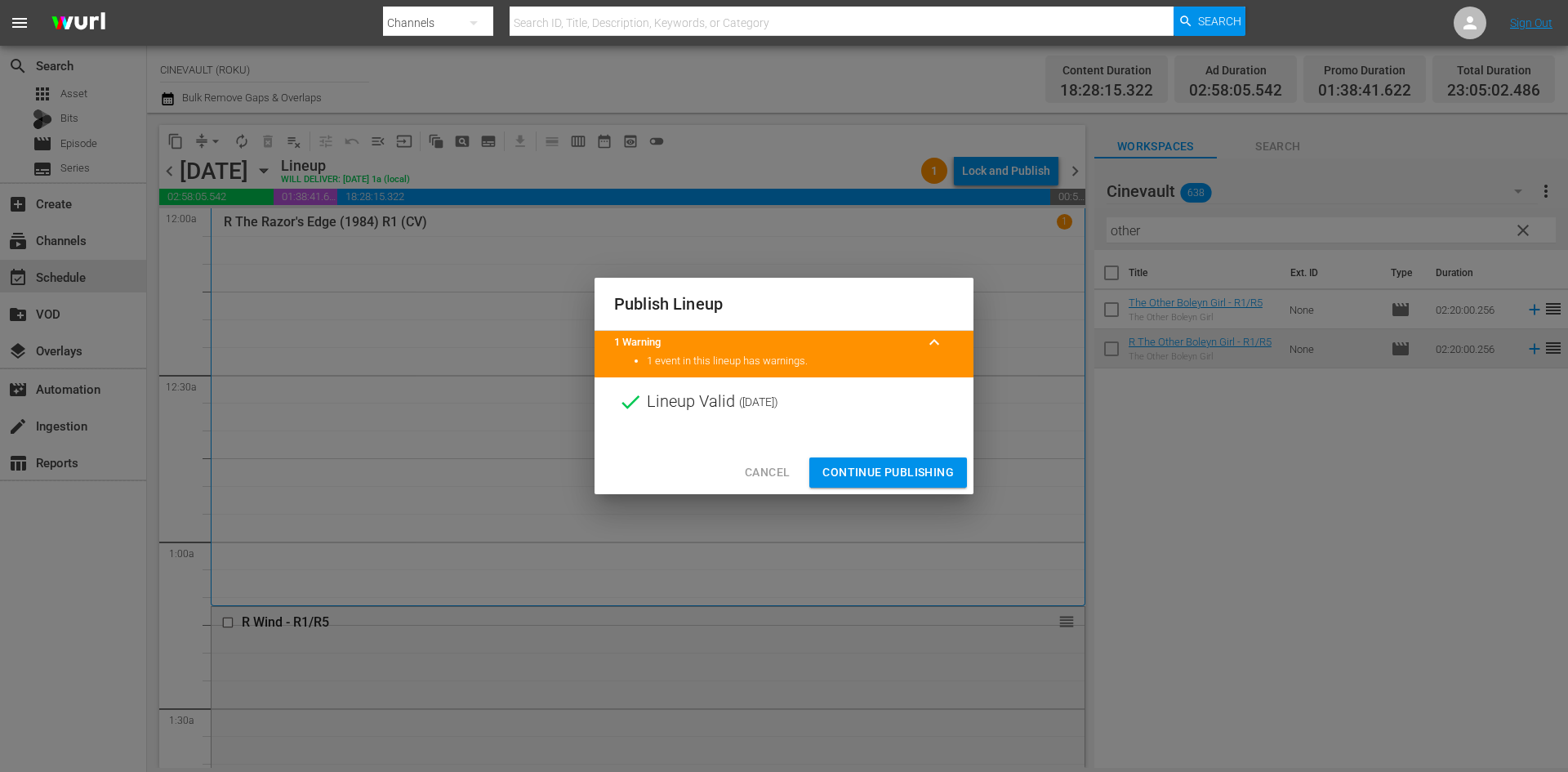
click at [893, 462] on button "Continue Publishing" at bounding box center [889, 473] width 158 height 30
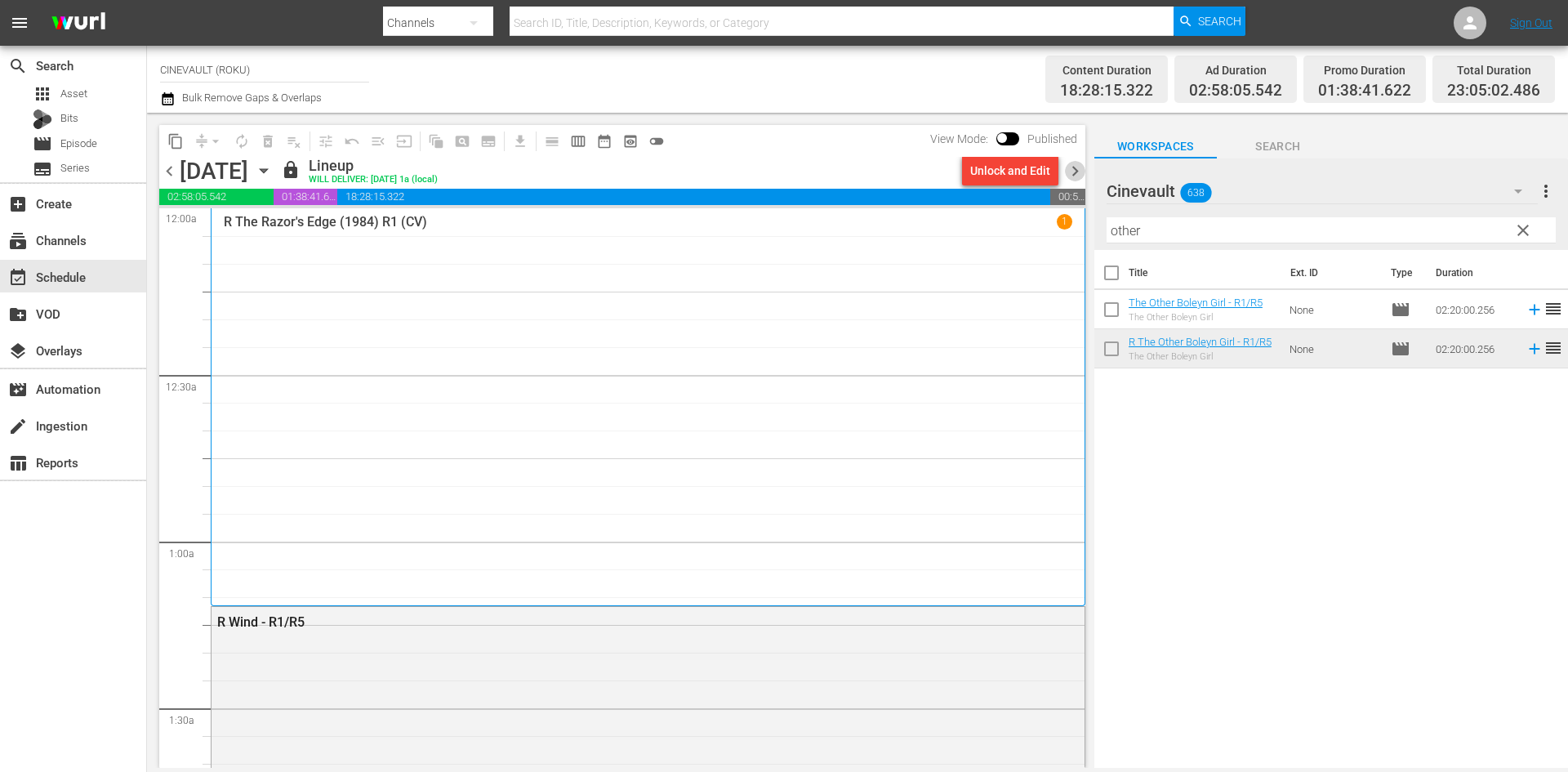
click at [1075, 172] on span "chevron_right" at bounding box center [1075, 170] width 20 height 20
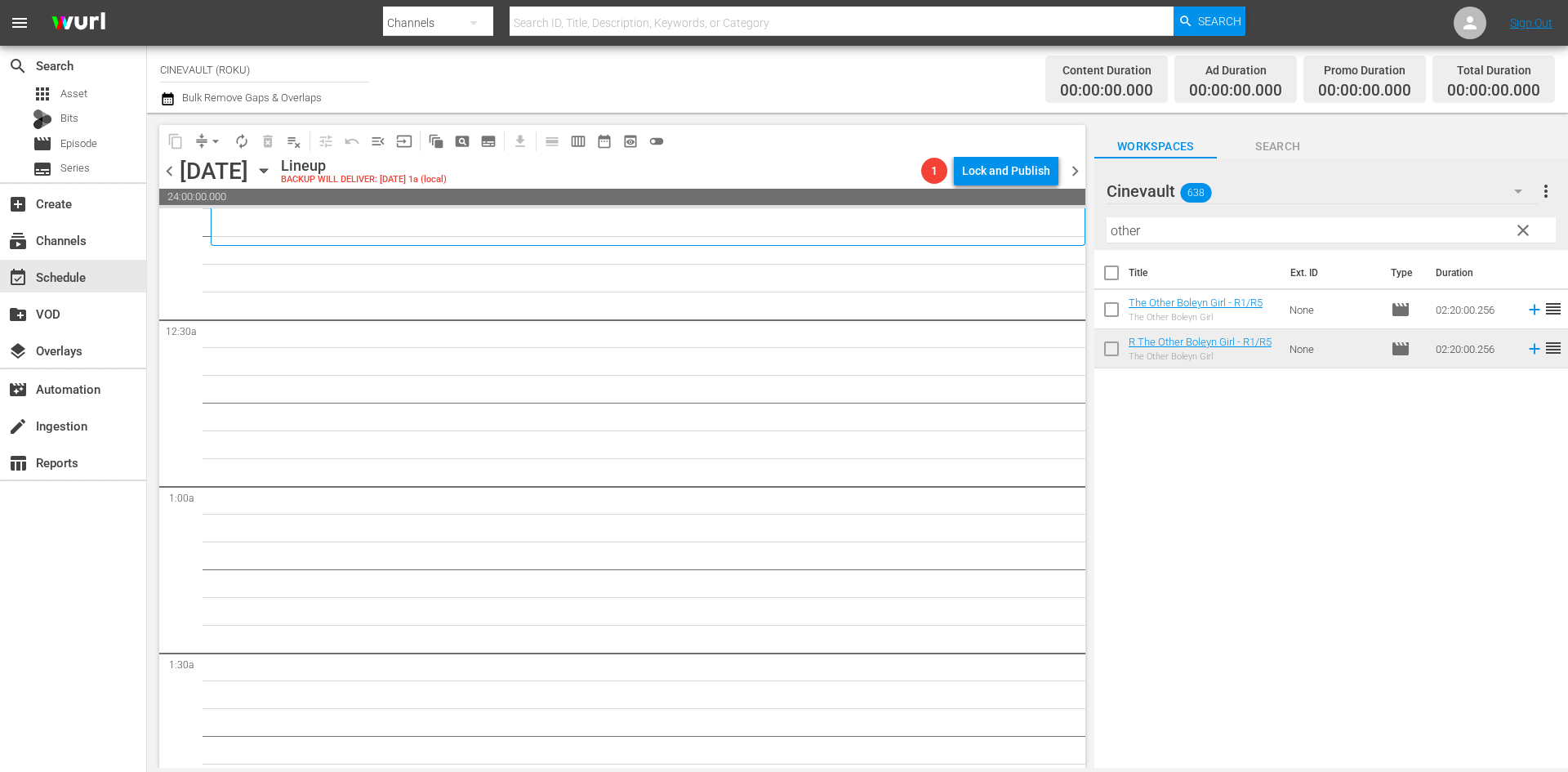
scroll to position [82, 0]
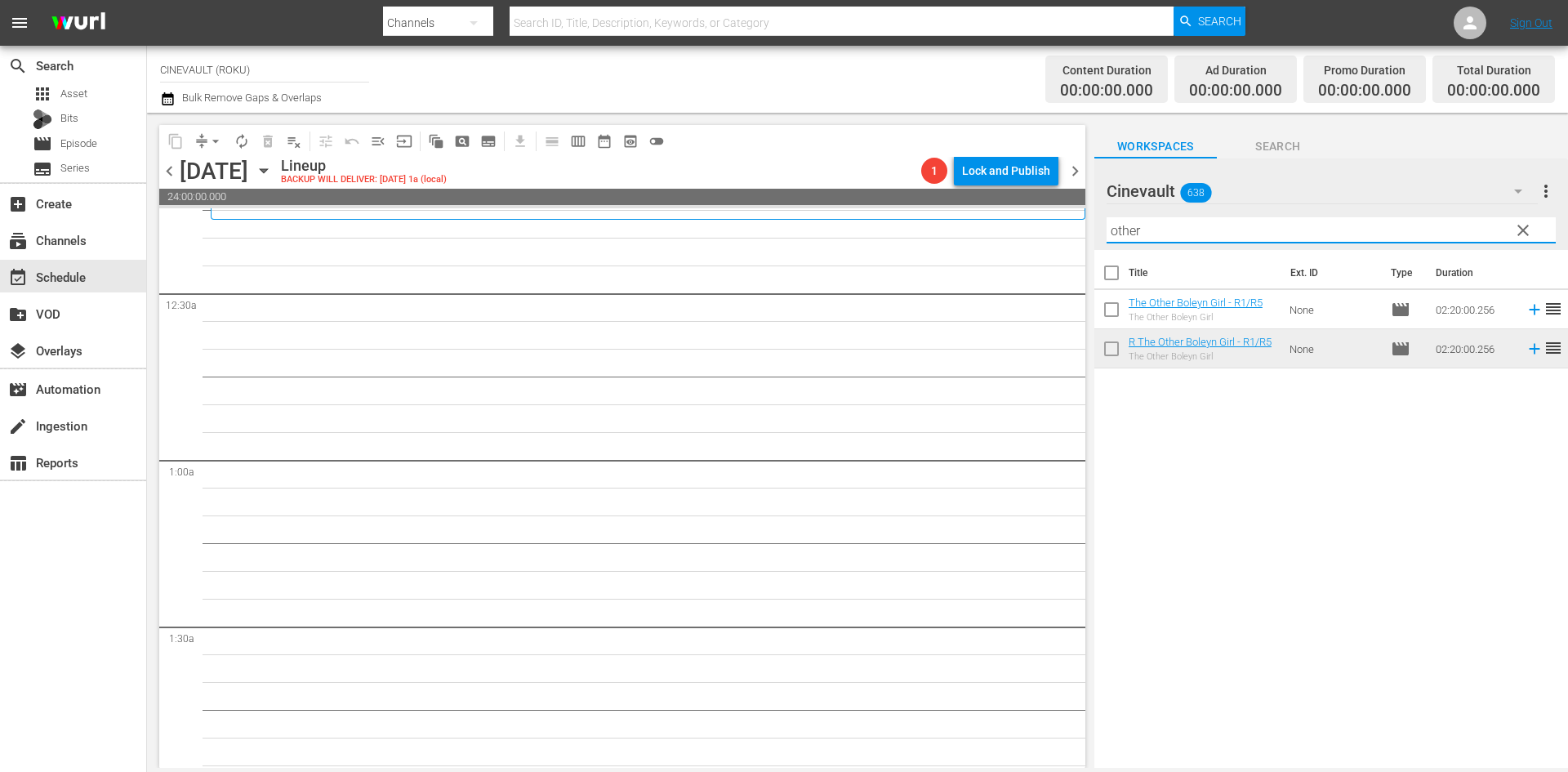
drag, startPoint x: 1273, startPoint y: 233, endPoint x: 1050, endPoint y: 252, distance: 223.8
click at [1050, 252] on div "content_copy compress arrow_drop_down autorenew_outlined delete_forever_outline…" at bounding box center [858, 440] width 1422 height 655
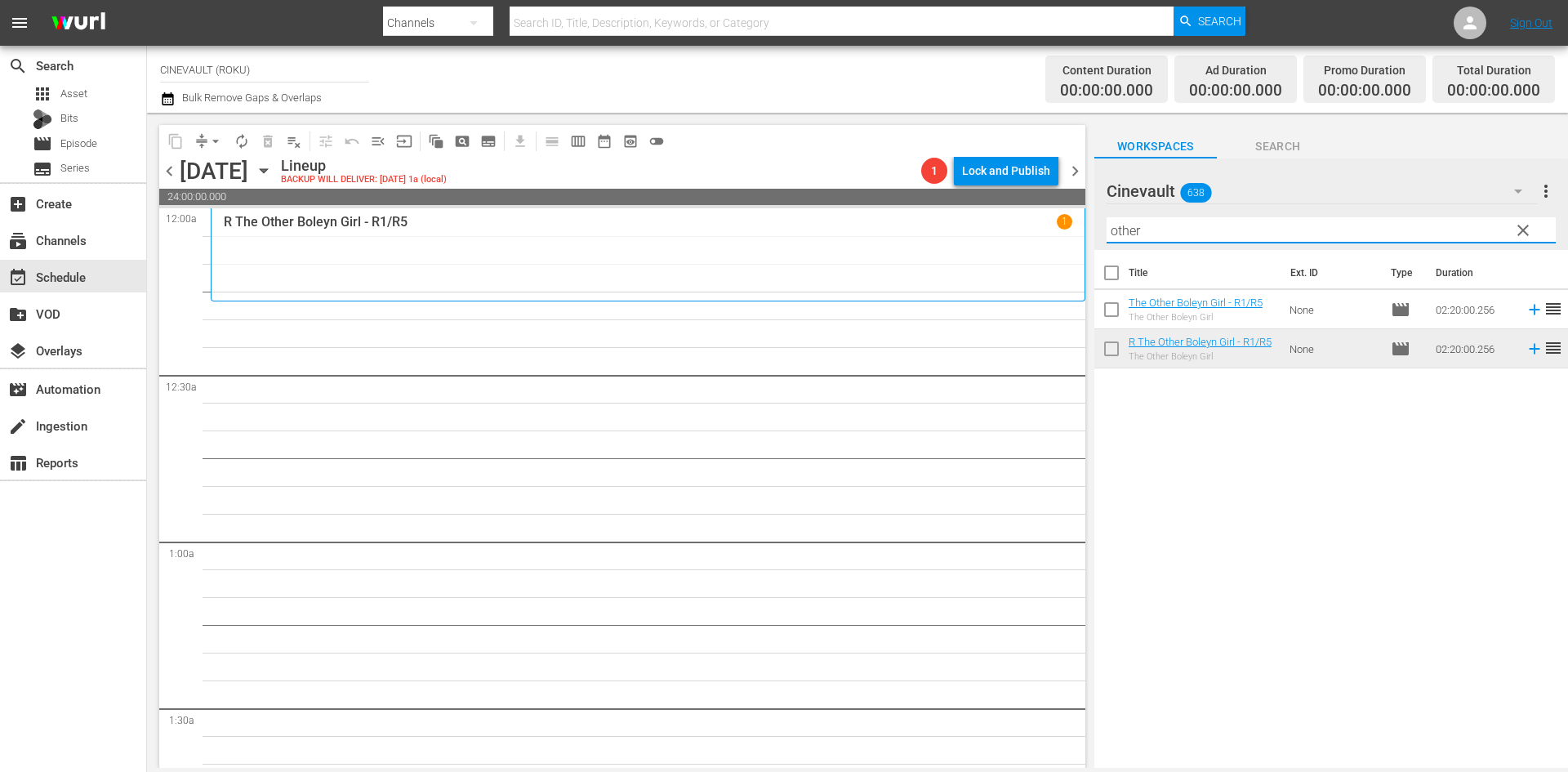
click at [1183, 233] on input "other" at bounding box center [1331, 231] width 449 height 27
drag, startPoint x: 1183, startPoint y: 233, endPoint x: 1023, endPoint y: 241, distance: 160.2
click at [1023, 241] on div "content_copy compress arrow_drop_down autorenew_outlined delete_forever_outline…" at bounding box center [858, 440] width 1422 height 655
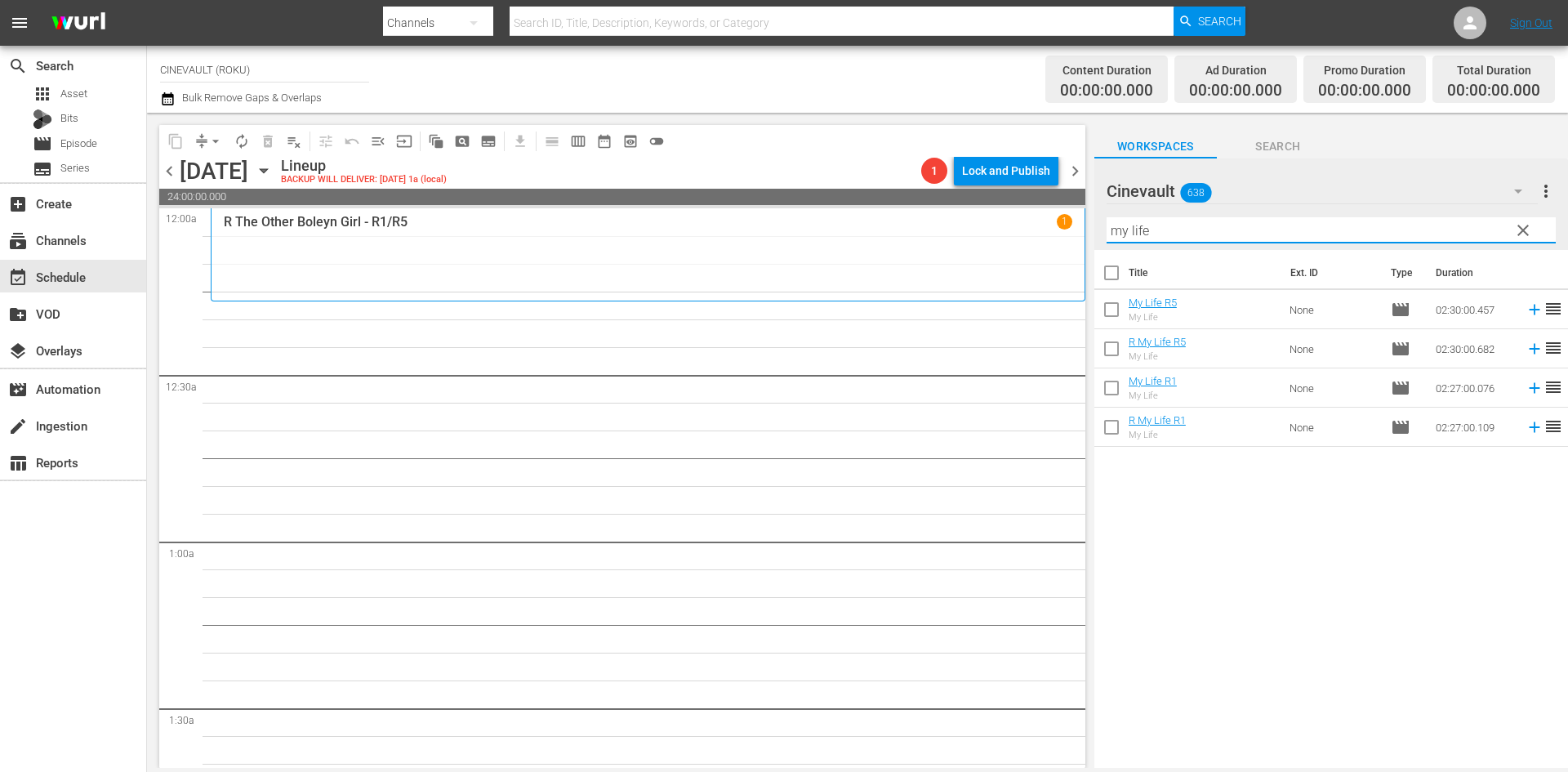
type input "my life"
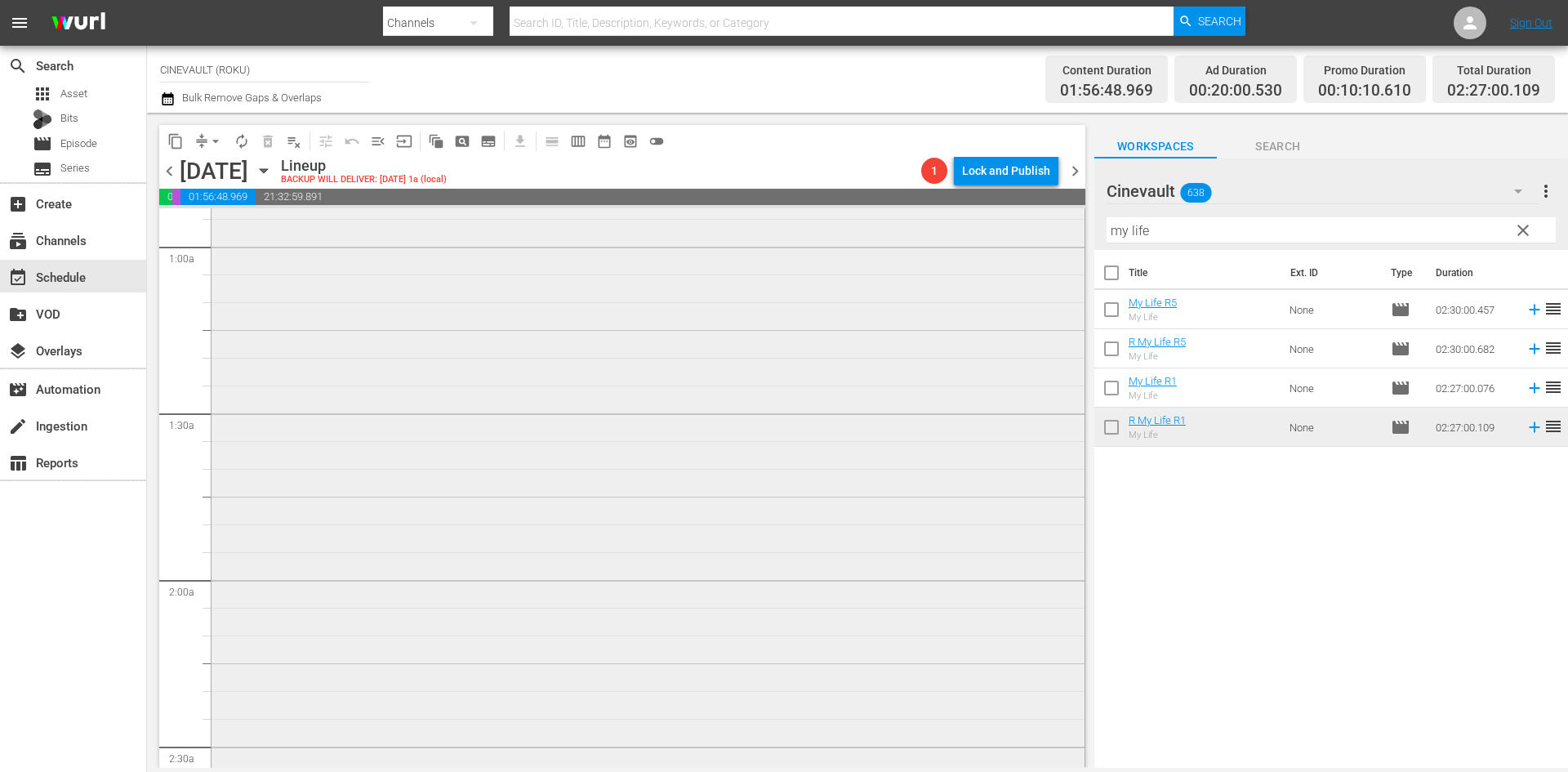
scroll to position [409, 0]
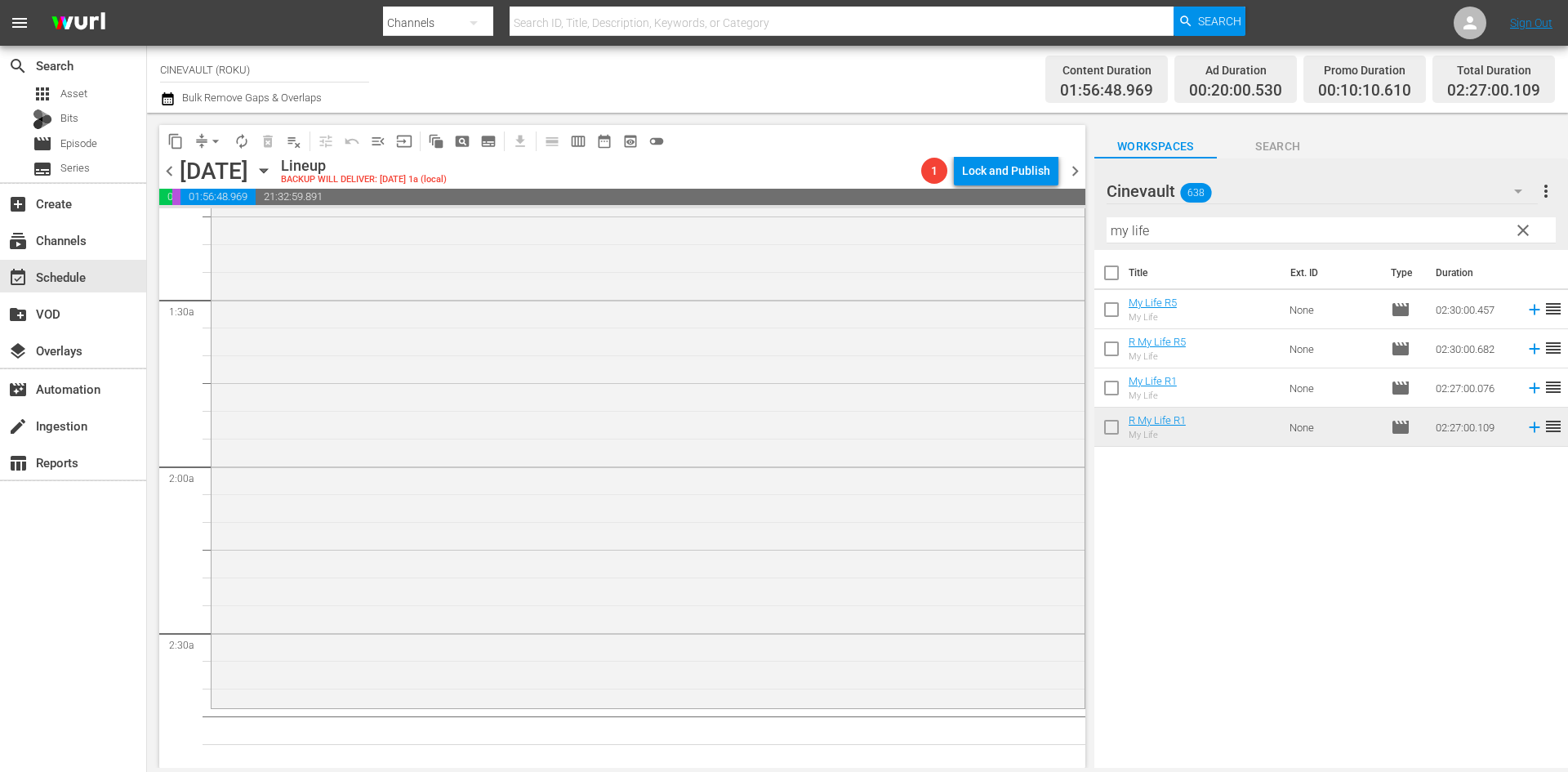
drag, startPoint x: 1520, startPoint y: 226, endPoint x: 1368, endPoint y: 230, distance: 152.1
click at [1520, 226] on span "clear" at bounding box center [1523, 230] width 20 height 20
click at [1368, 230] on input "my life" at bounding box center [1331, 231] width 449 height 27
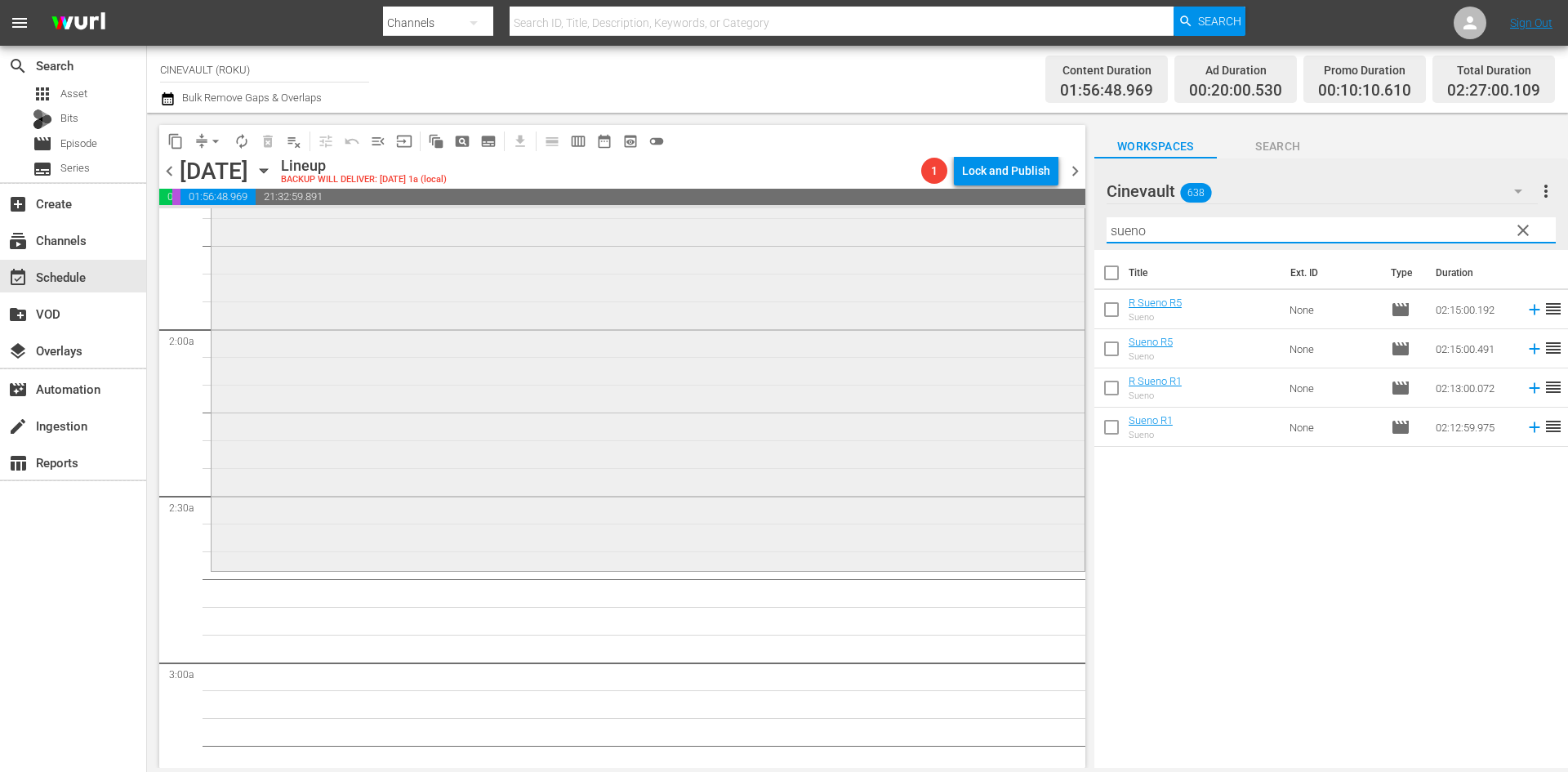
scroll to position [572, 0]
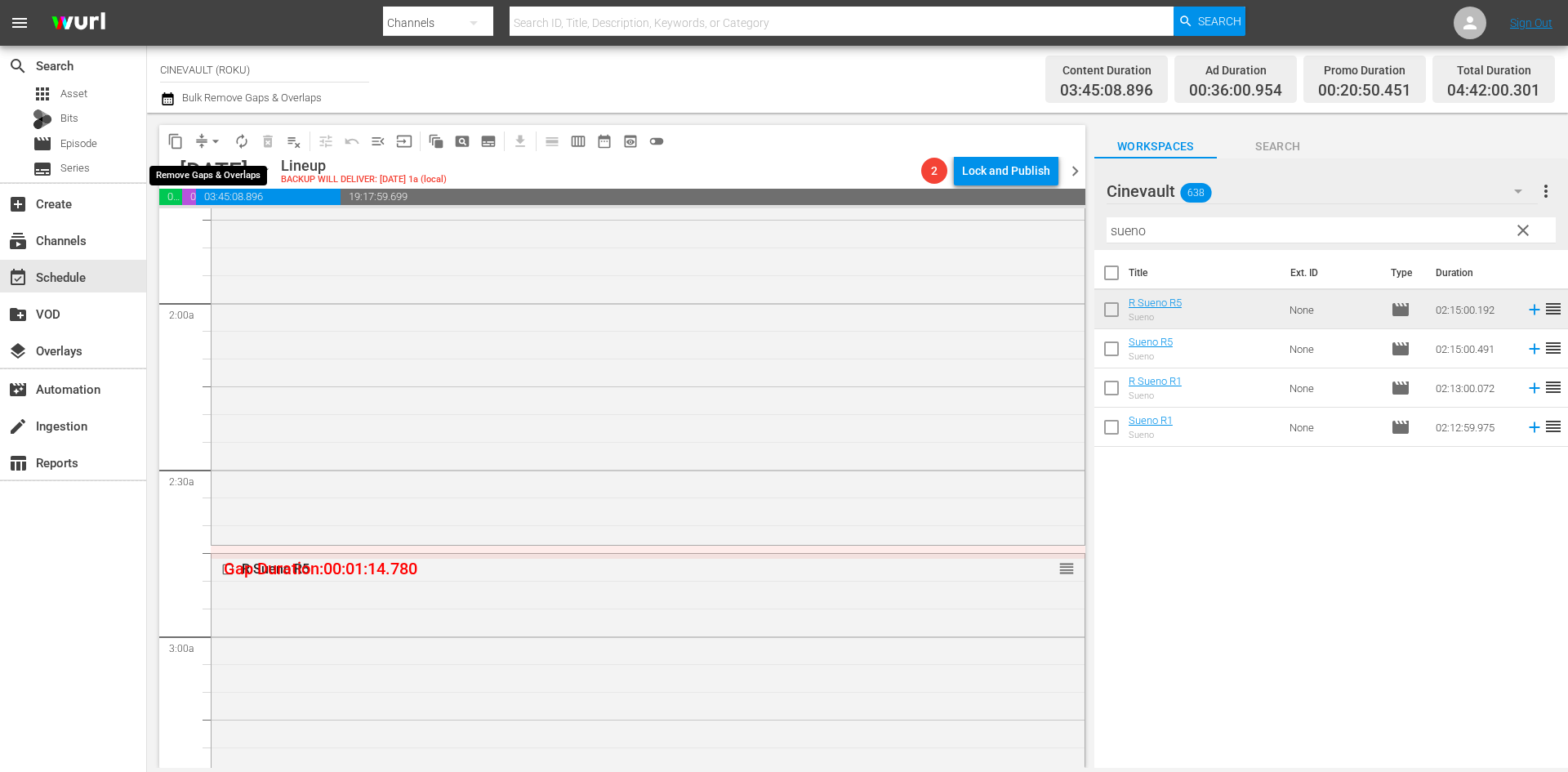
click at [216, 138] on span "arrow_drop_down" at bounding box center [215, 141] width 16 height 16
click at [228, 233] on li "Align to End of Previous Day" at bounding box center [217, 228] width 172 height 27
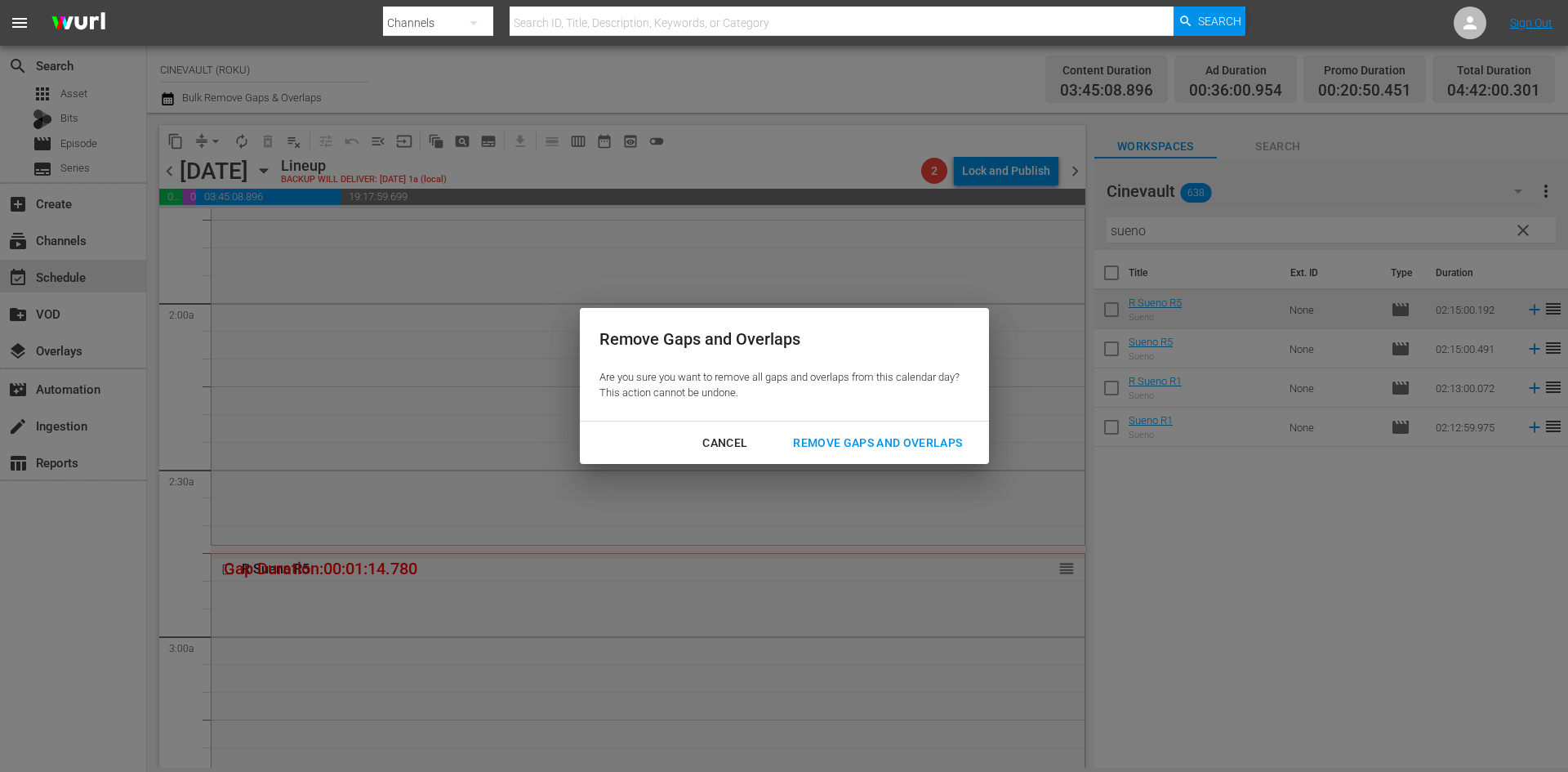
click at [867, 449] on div "Remove Gaps and Overlaps" at bounding box center [877, 443] width 195 height 20
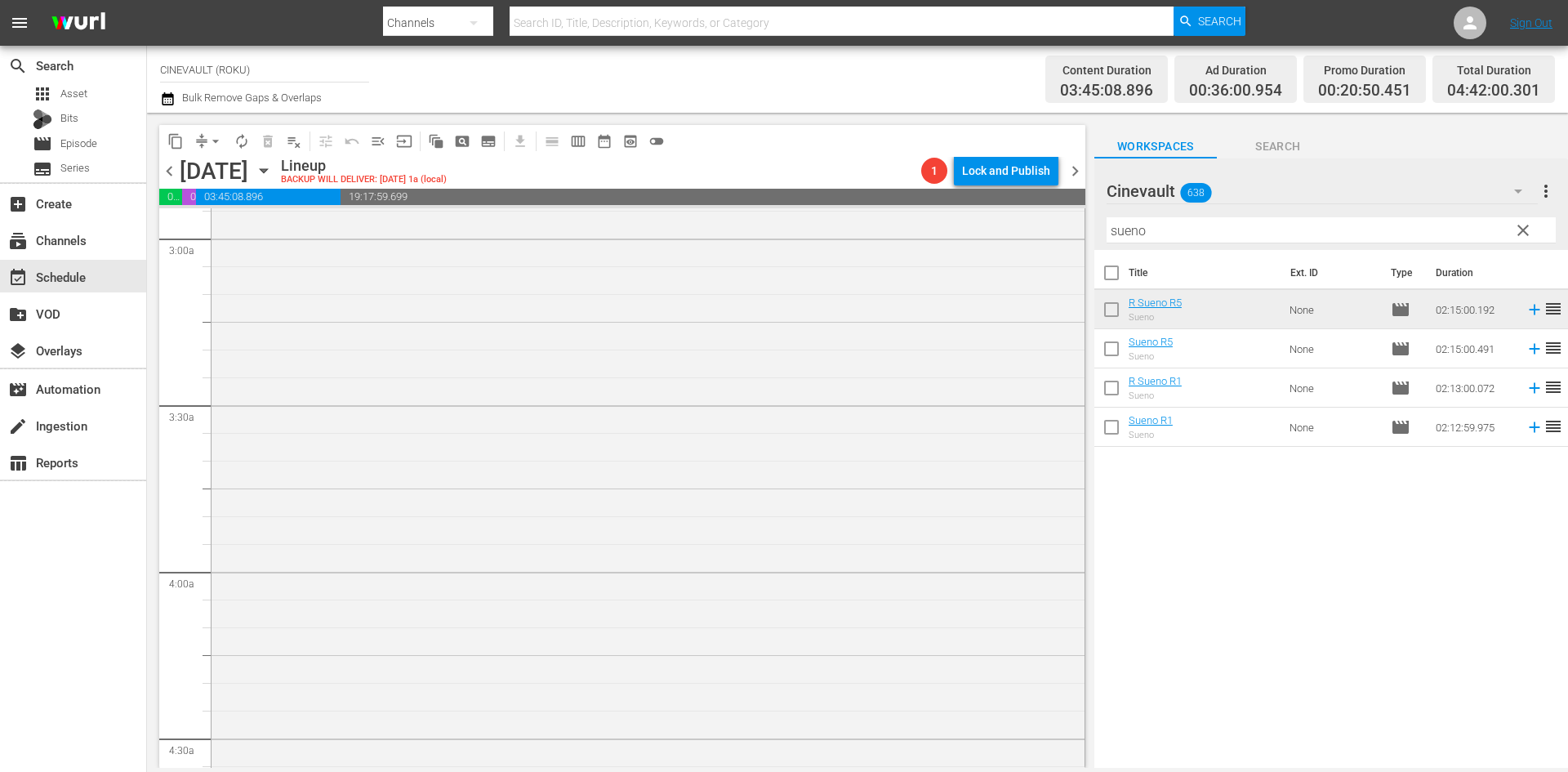
scroll to position [981, 0]
drag, startPoint x: 1200, startPoint y: 236, endPoint x: 1125, endPoint y: 219, distance: 76.9
click at [1125, 219] on input "sueno" at bounding box center [1331, 231] width 449 height 27
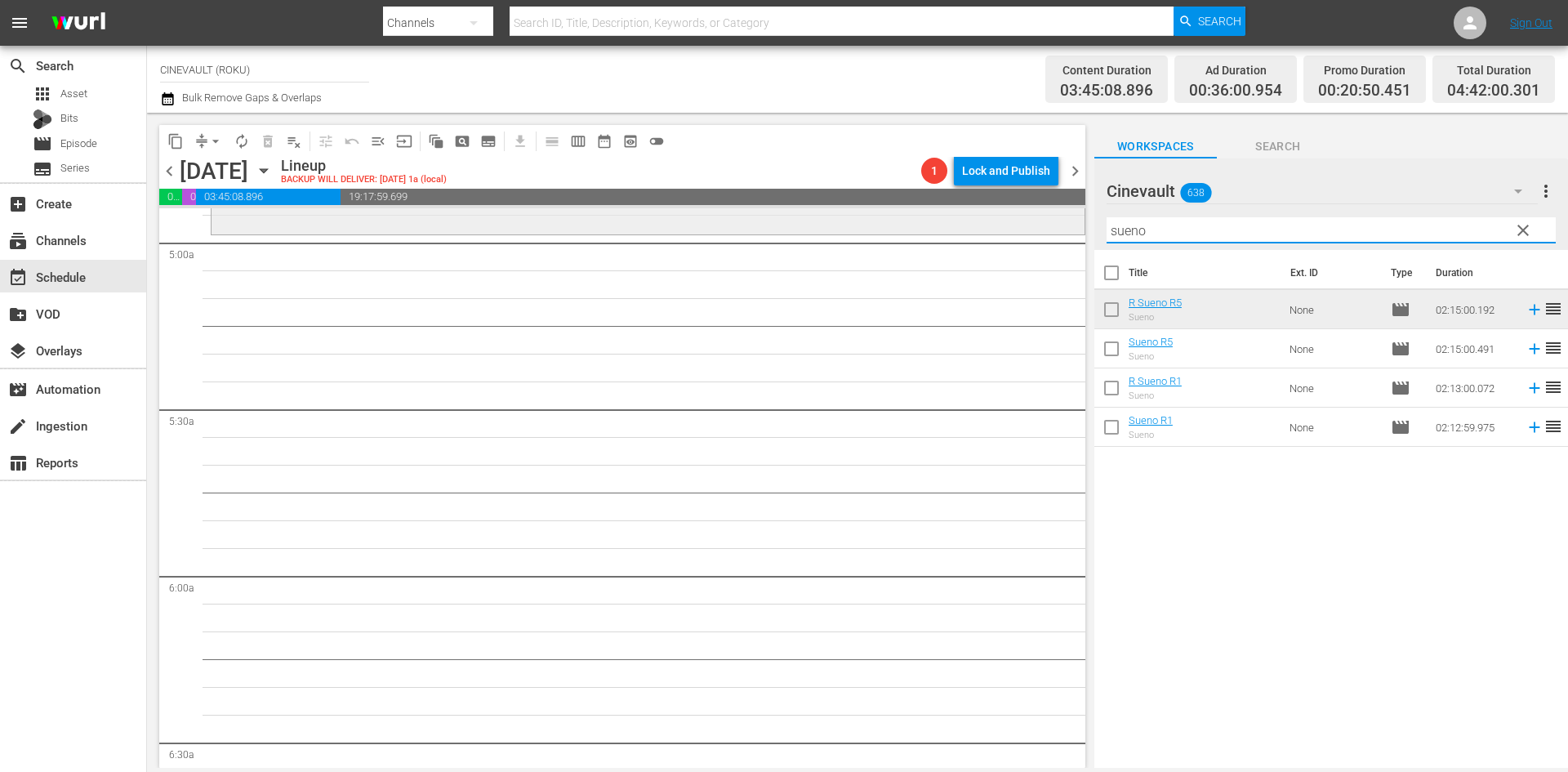
scroll to position [1634, 0]
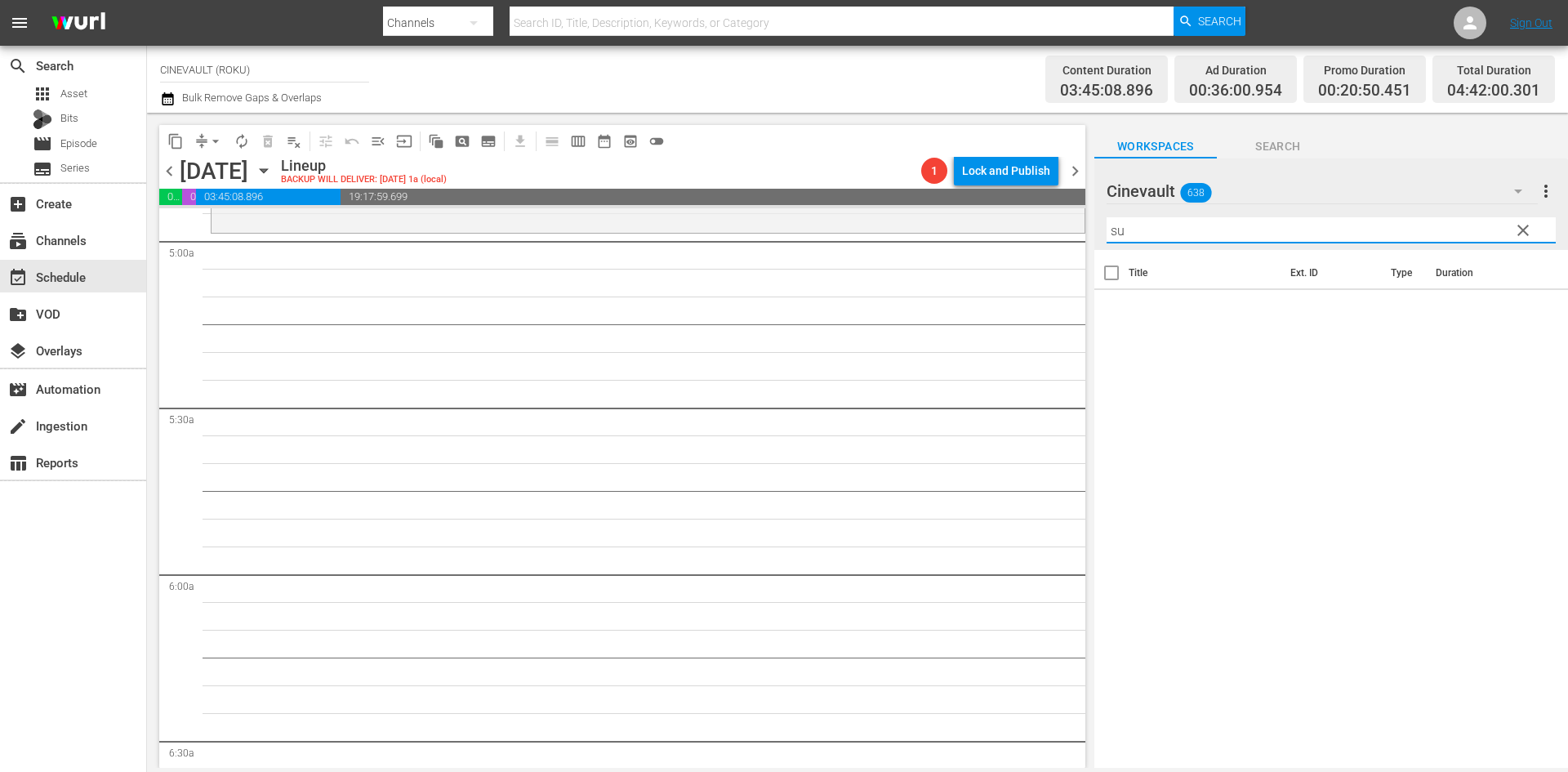
type input "s"
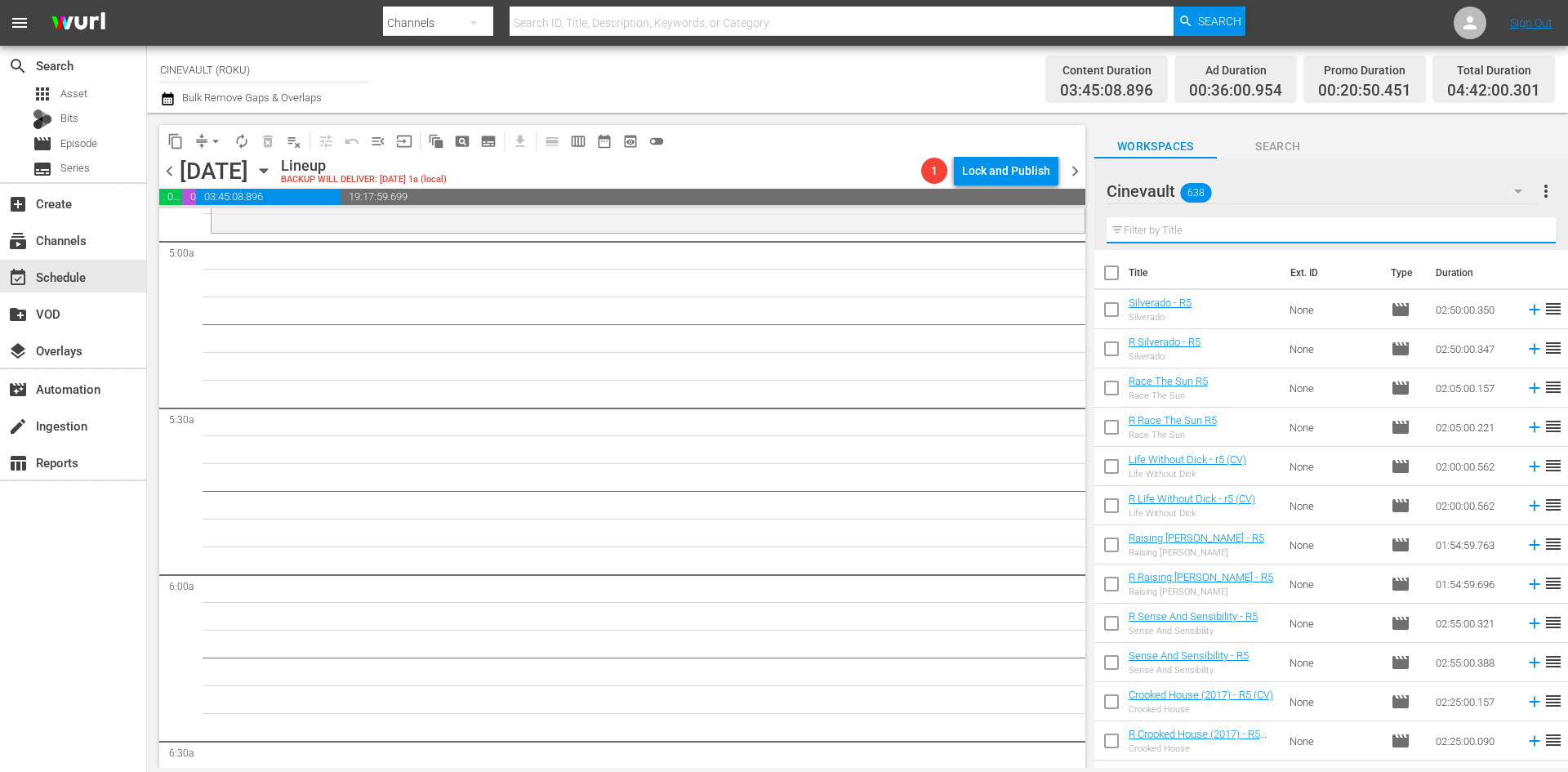
click at [1266, 226] on input "text" at bounding box center [1331, 231] width 449 height 27
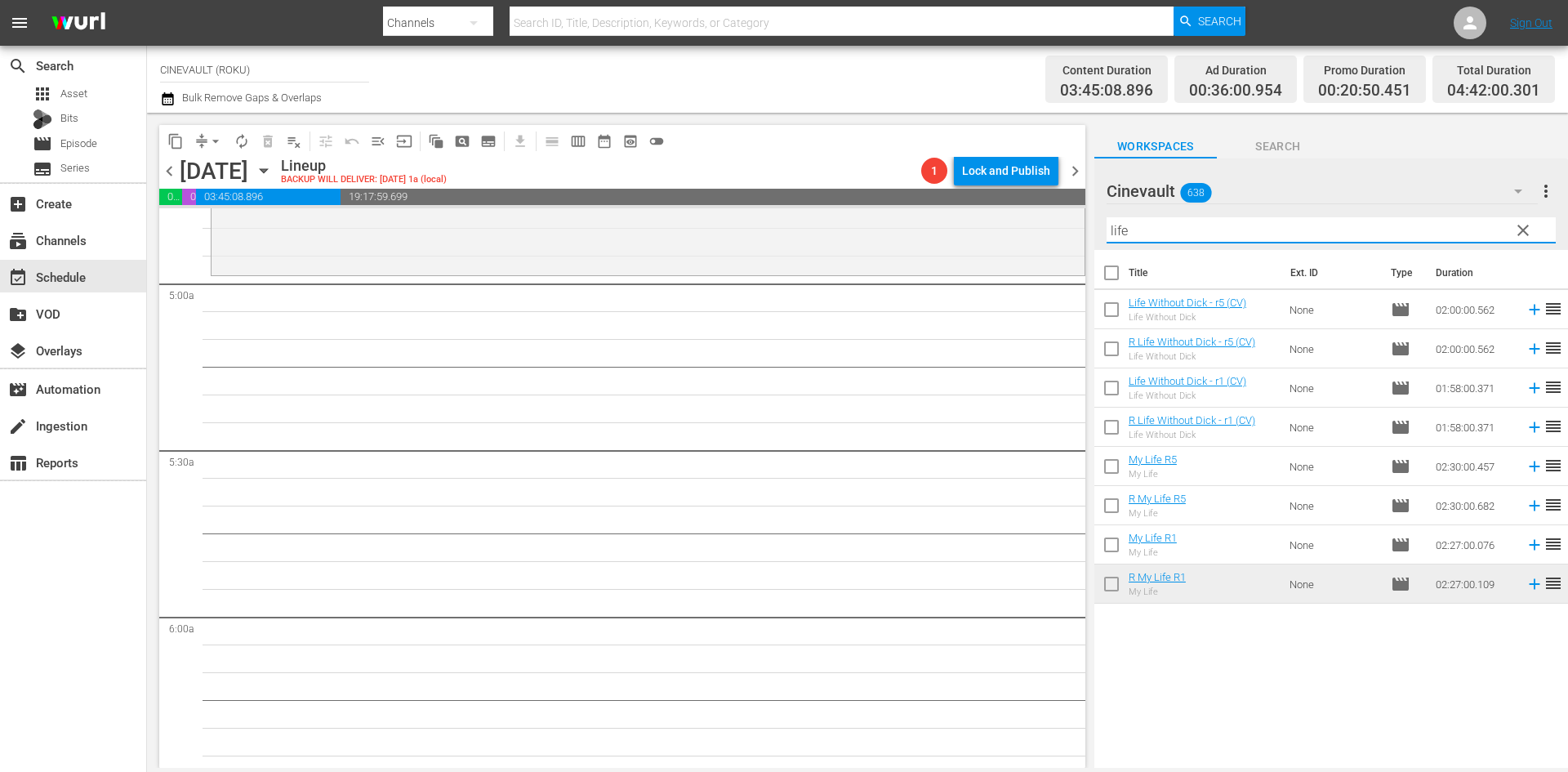
scroll to position [1553, 0]
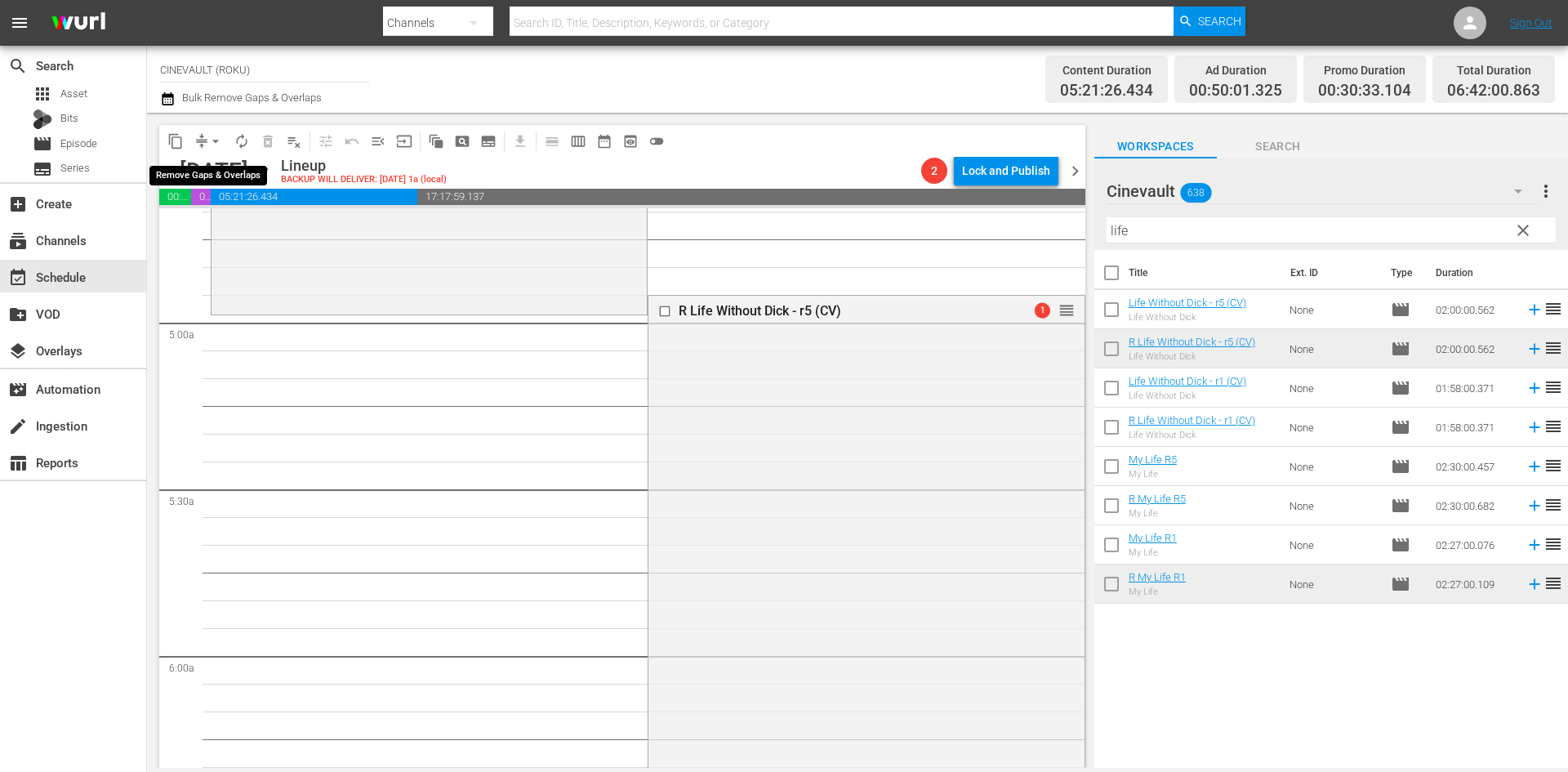
click at [212, 137] on span "arrow_drop_down" at bounding box center [215, 141] width 16 height 16
click at [210, 224] on li "Align to End of Previous Day" at bounding box center [217, 228] width 172 height 27
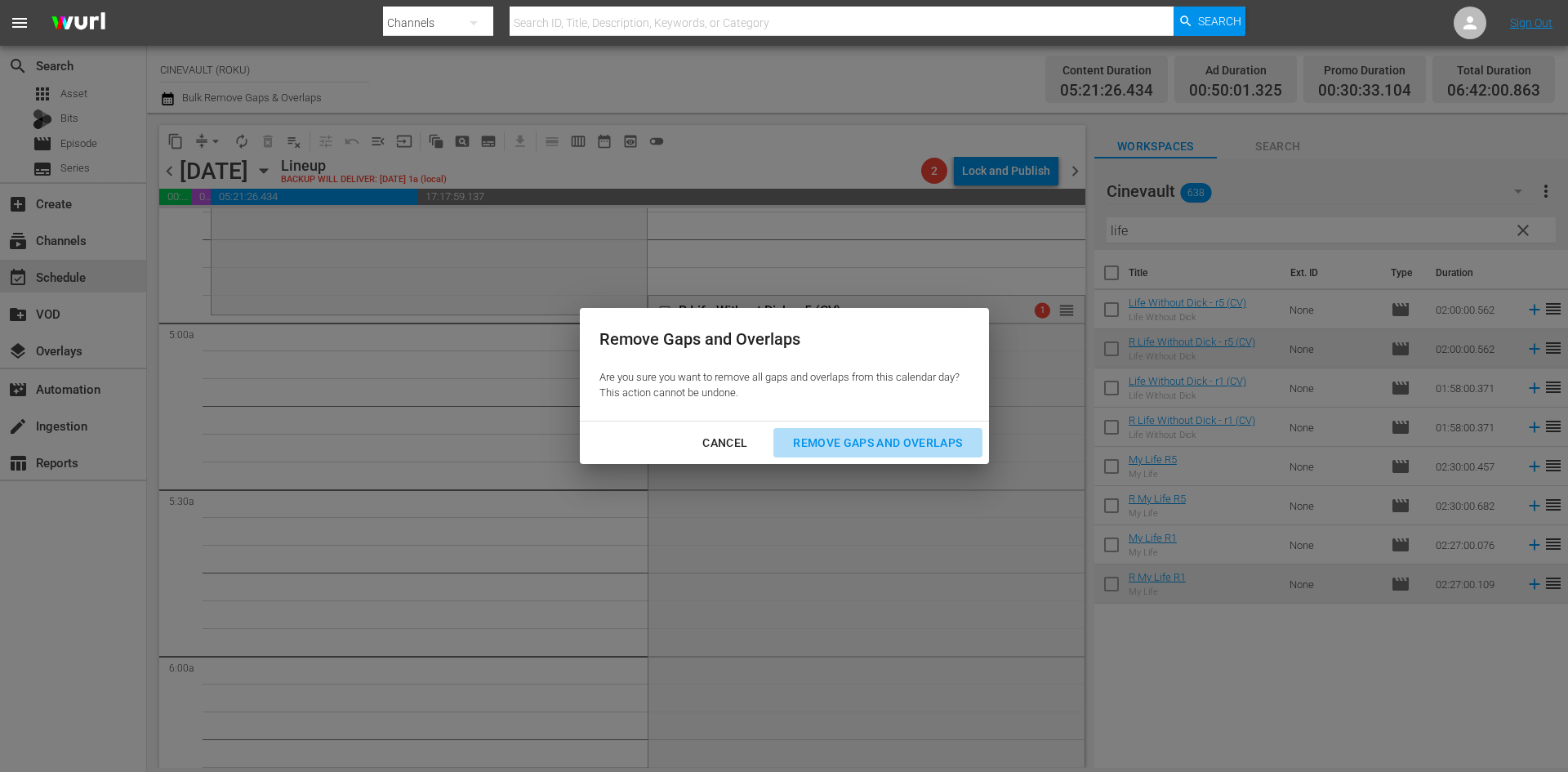
click at [888, 452] on div "Remove Gaps and Overlaps" at bounding box center [877, 443] width 195 height 20
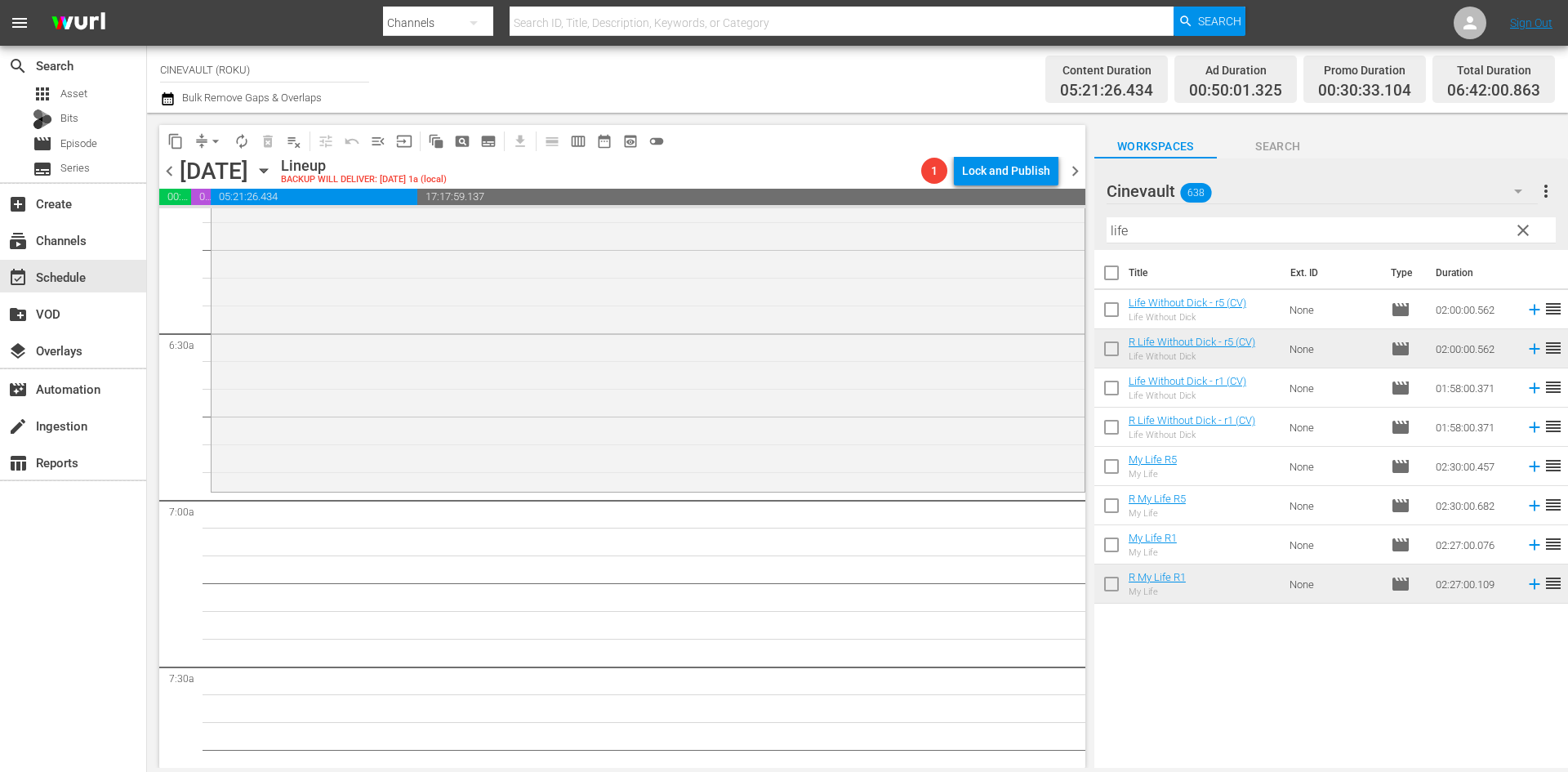
scroll to position [2043, 0]
drag, startPoint x: 1177, startPoint y: 236, endPoint x: 1106, endPoint y: 236, distance: 71.0
click at [1107, 236] on input "life" at bounding box center [1331, 231] width 449 height 27
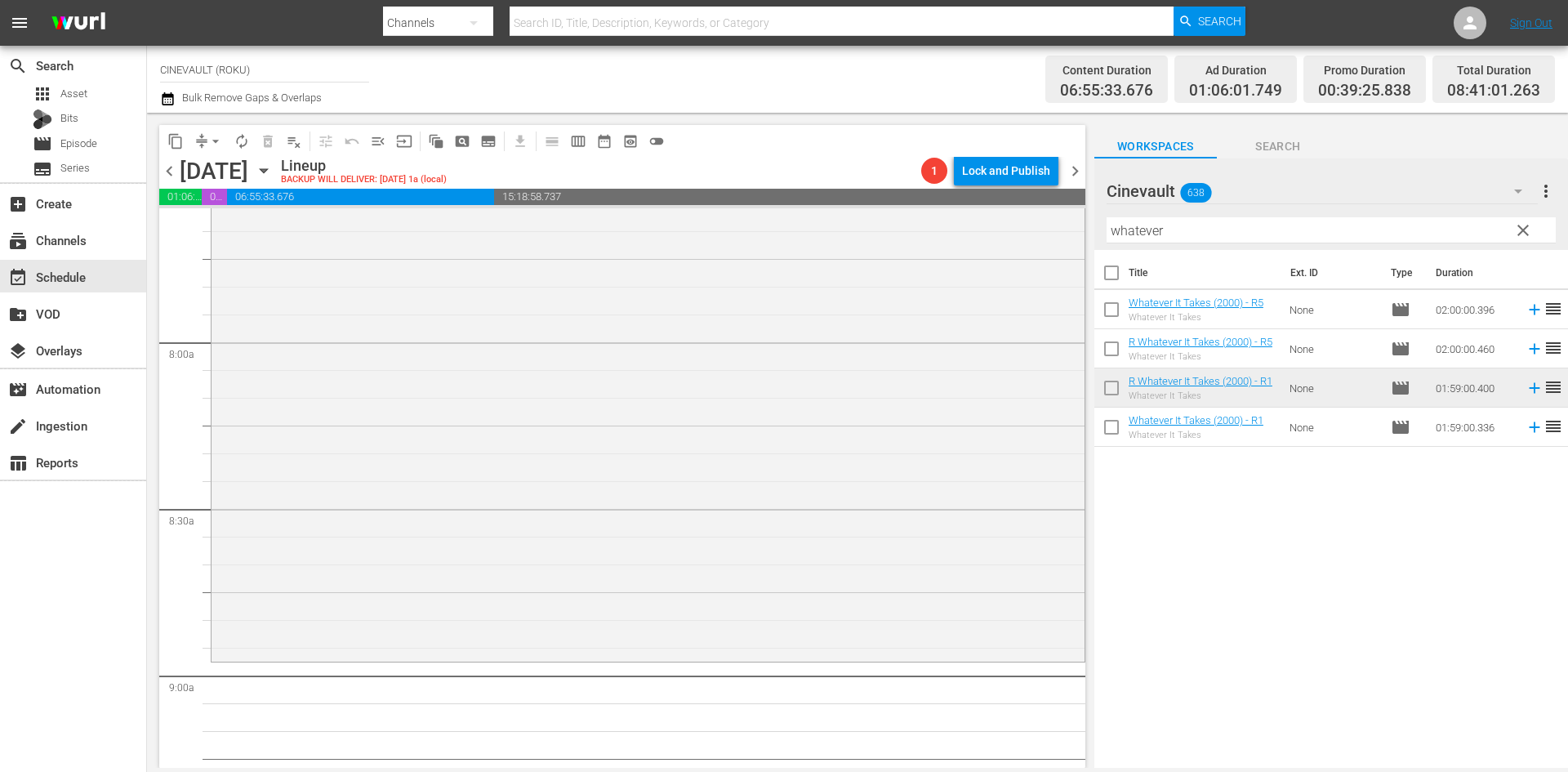
scroll to position [2615, 0]
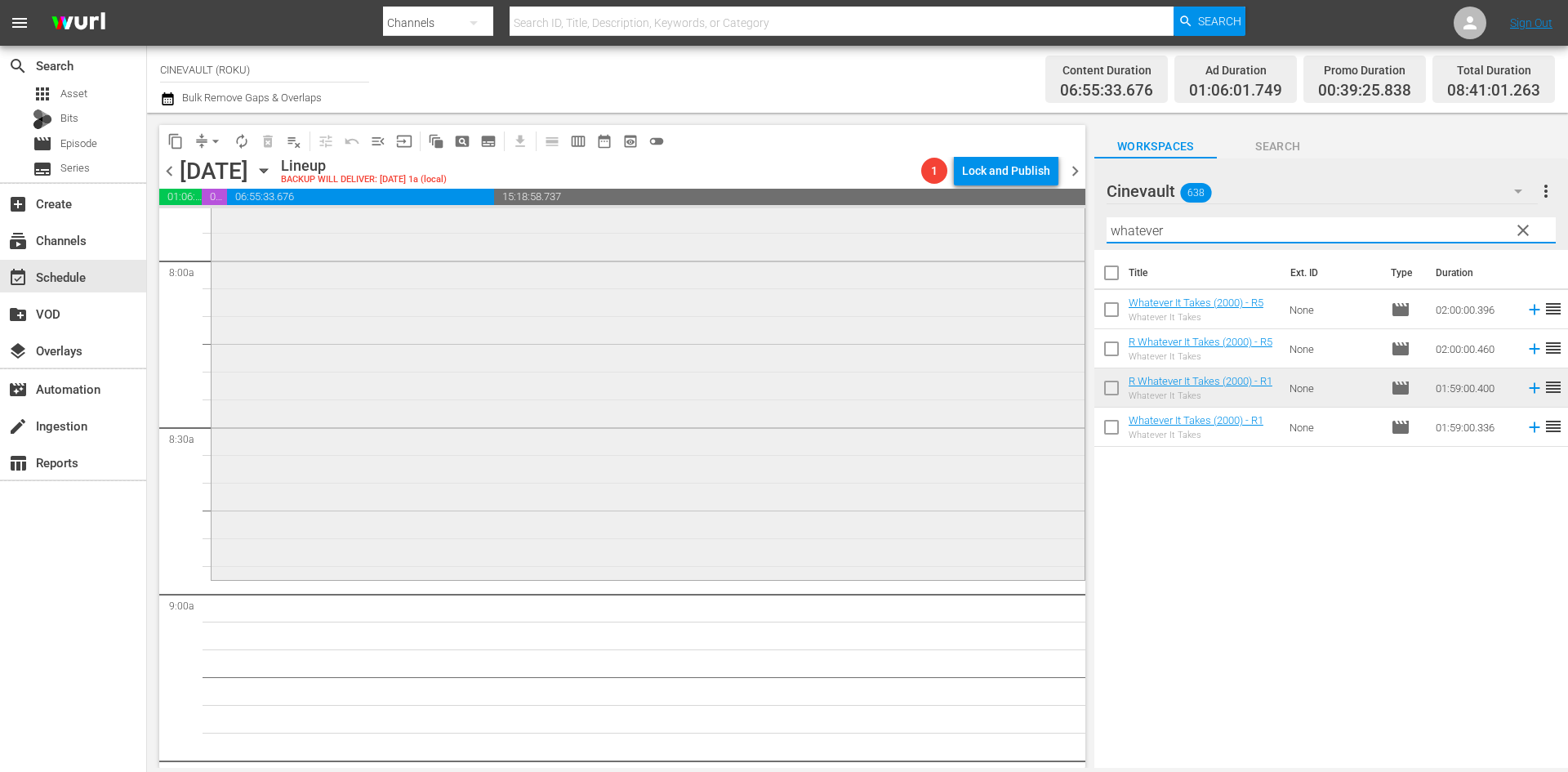
drag, startPoint x: 1273, startPoint y: 222, endPoint x: 1073, endPoint y: 223, distance: 200.0
click at [1073, 223] on div "content_copy compress arrow_drop_down autorenew_outlined delete_forever_outline…" at bounding box center [858, 440] width 1422 height 655
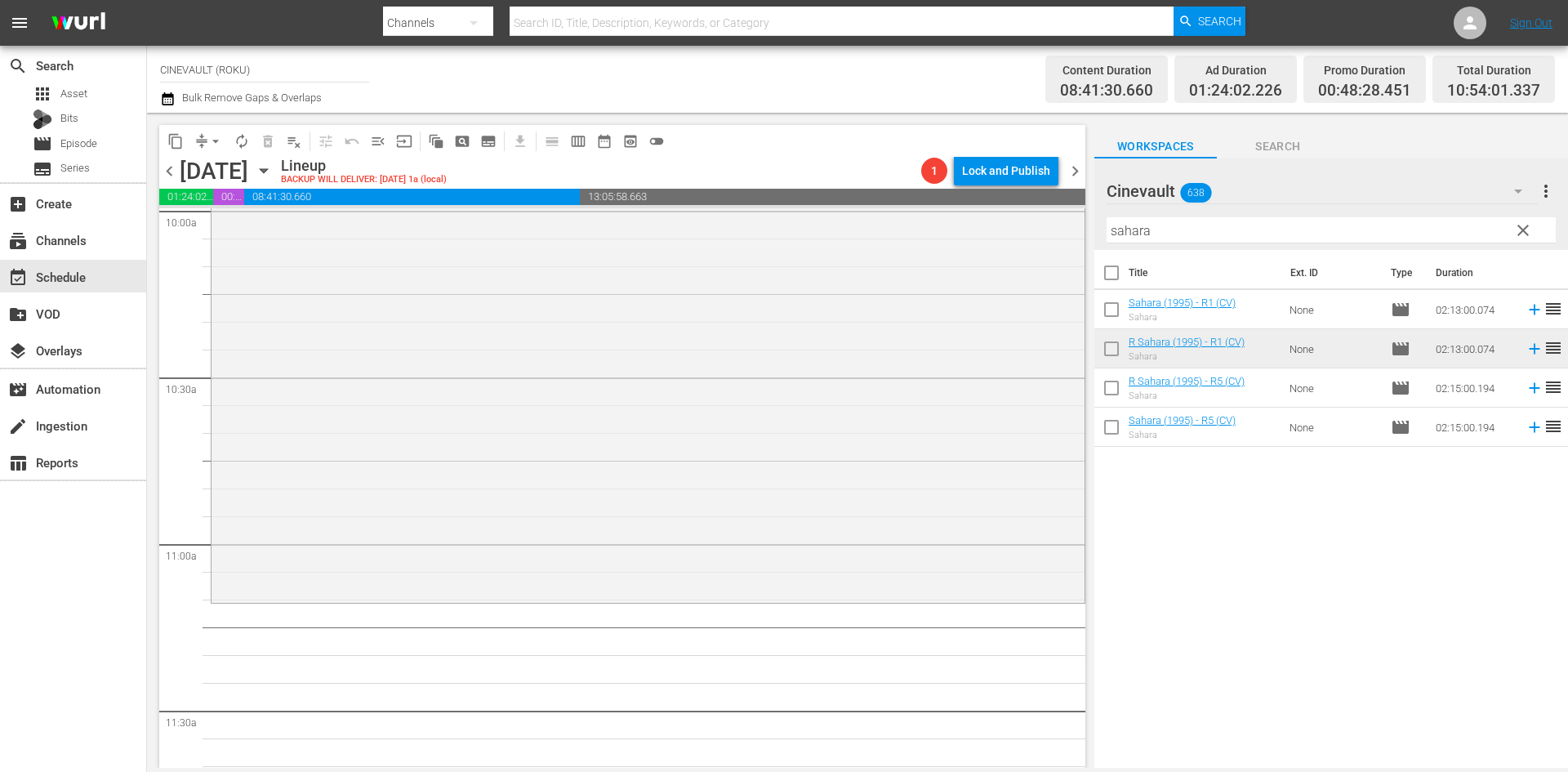
scroll to position [3350, 0]
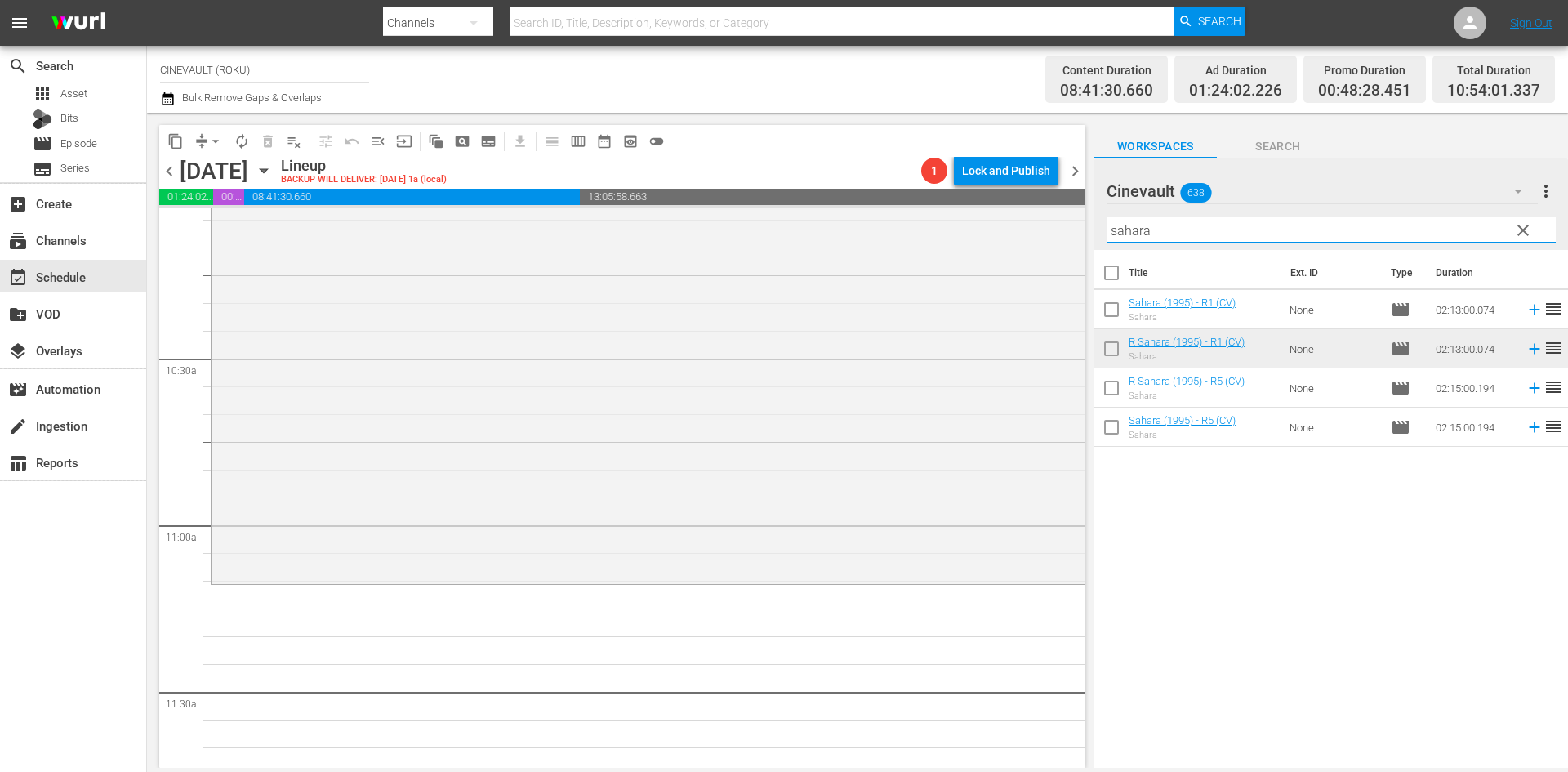
drag, startPoint x: 1174, startPoint y: 230, endPoint x: 1085, endPoint y: 210, distance: 91.2
click at [1085, 210] on div "content_copy compress arrow_drop_down autorenew_outlined delete_forever_outline…" at bounding box center [858, 440] width 1422 height 655
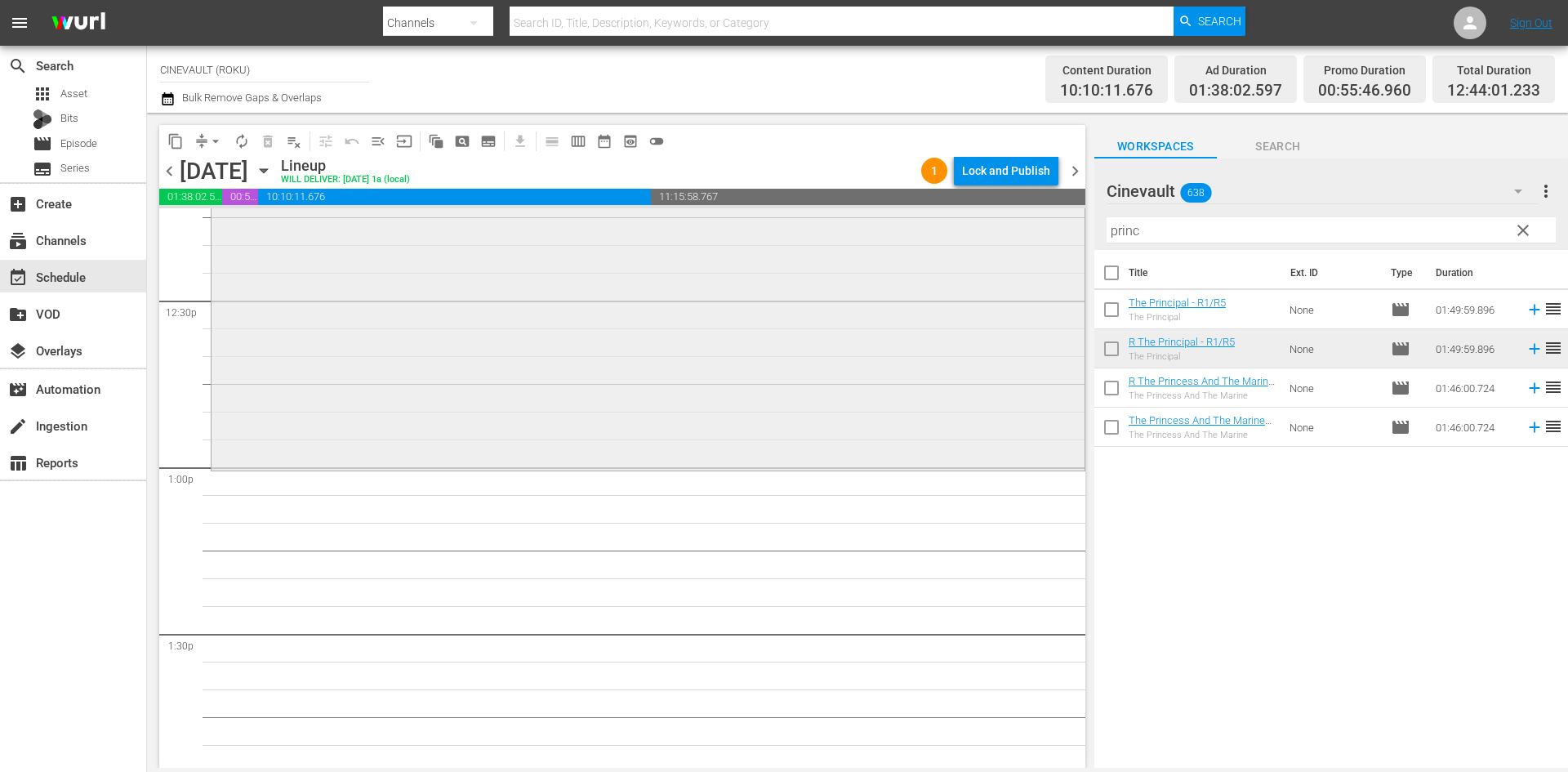
scroll to position [4086, 0]
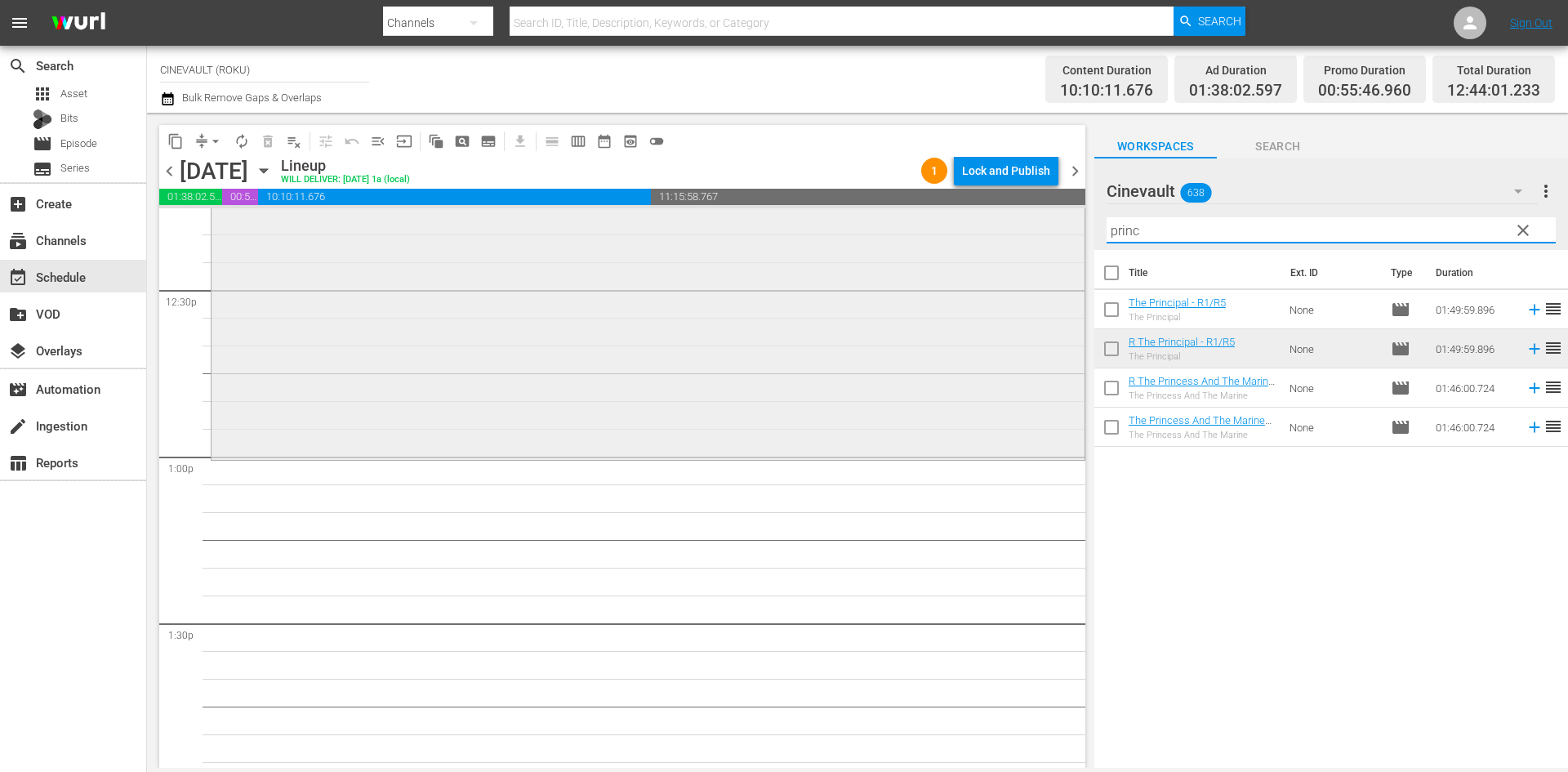
drag, startPoint x: 1281, startPoint y: 230, endPoint x: 1066, endPoint y: 210, distance: 215.9
click at [1066, 210] on div "content_copy compress arrow_drop_down autorenew_outlined delete_forever_outline…" at bounding box center [858, 440] width 1422 height 655
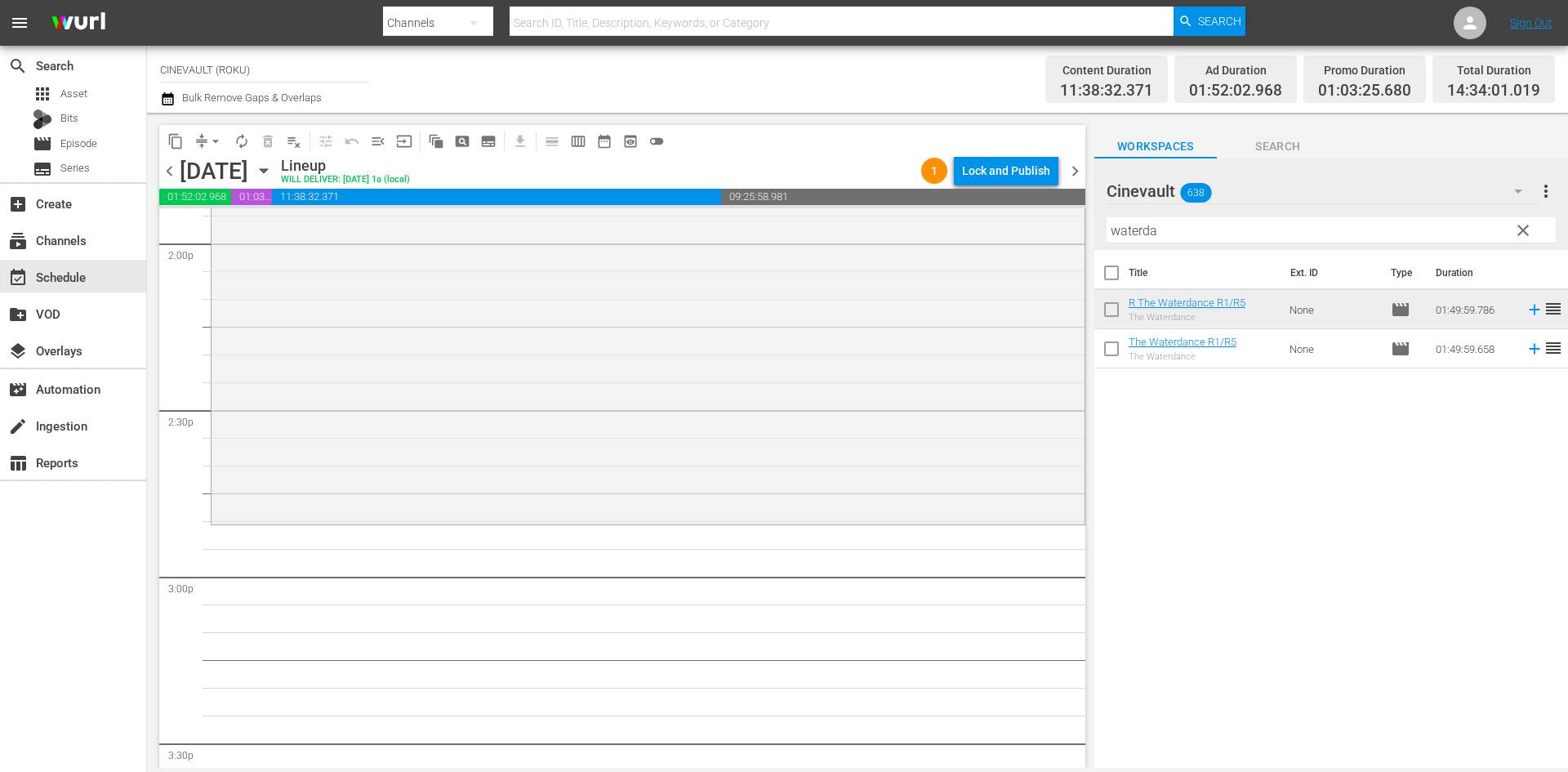
scroll to position [4659, 0]
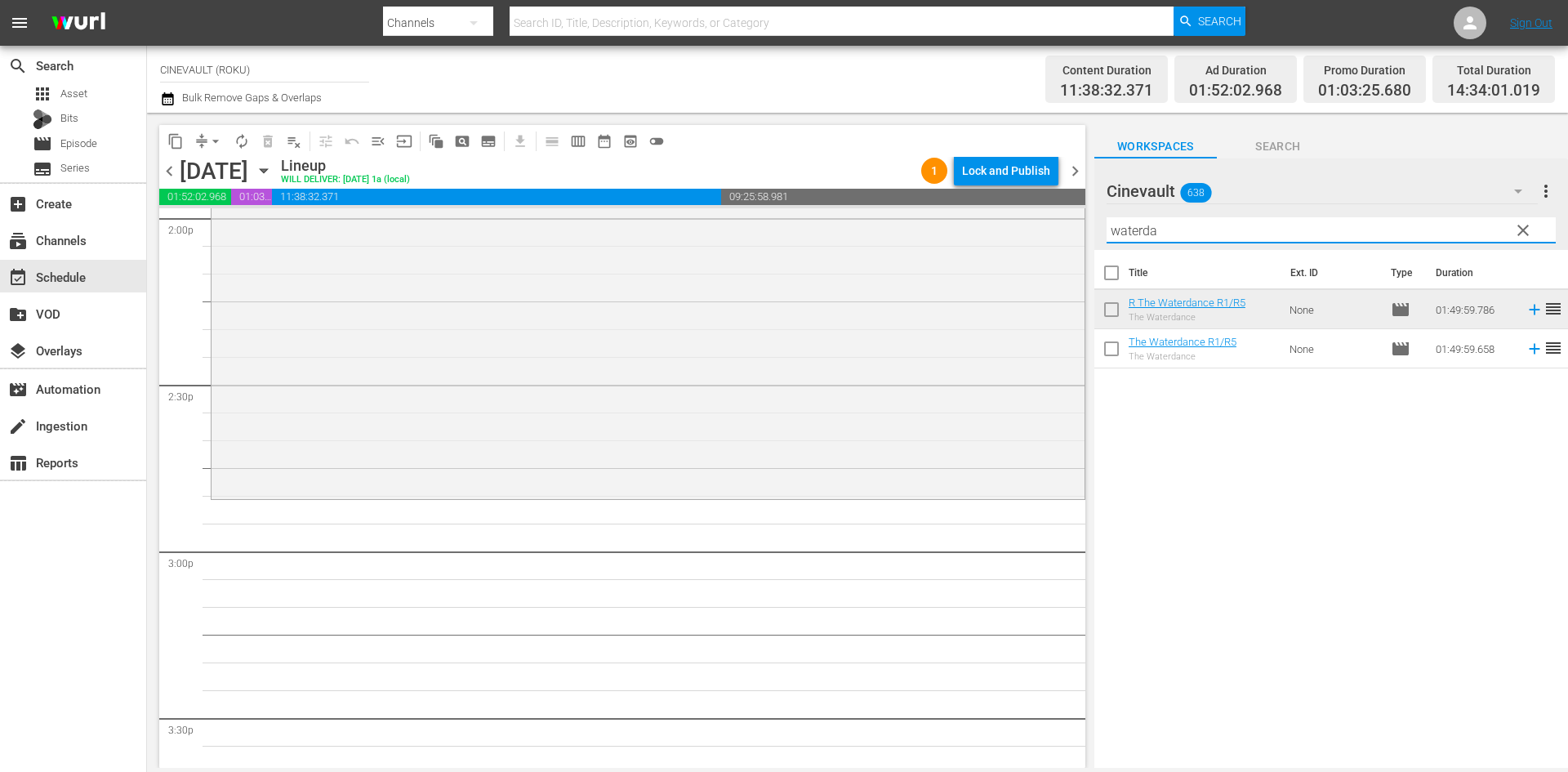
drag, startPoint x: 1215, startPoint y: 226, endPoint x: 1096, endPoint y: 230, distance: 119.1
click at [1096, 230] on div "Cinevault 638 Cinevault more_vert clear Filter by Title waterda" at bounding box center [1331, 204] width 474 height 91
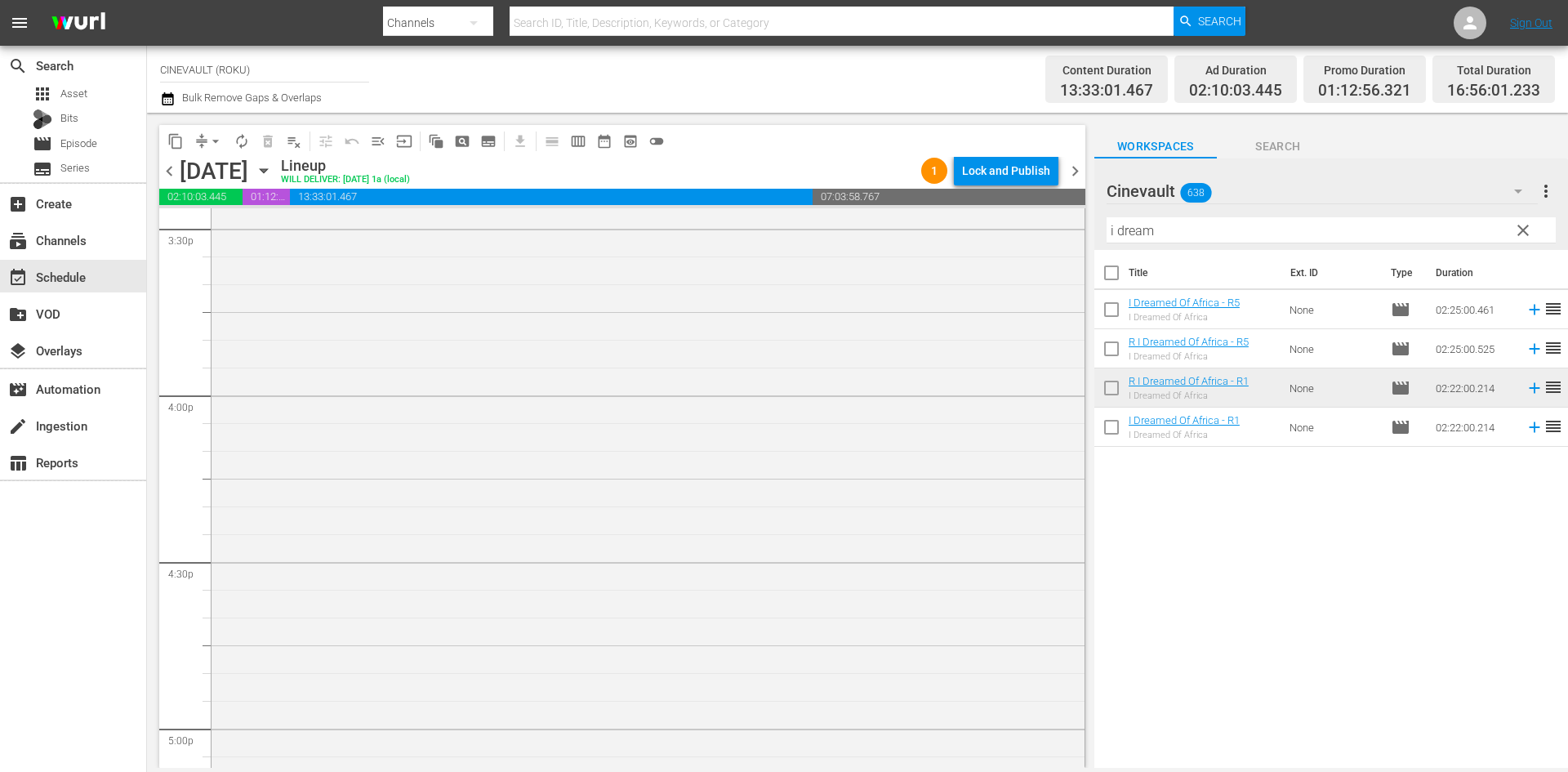
scroll to position [5149, 0]
drag, startPoint x: 1247, startPoint y: 239, endPoint x: 1080, endPoint y: 241, distance: 167.0
click at [1080, 241] on div "content_copy compress arrow_drop_down autorenew_outlined delete_forever_outline…" at bounding box center [858, 440] width 1422 height 655
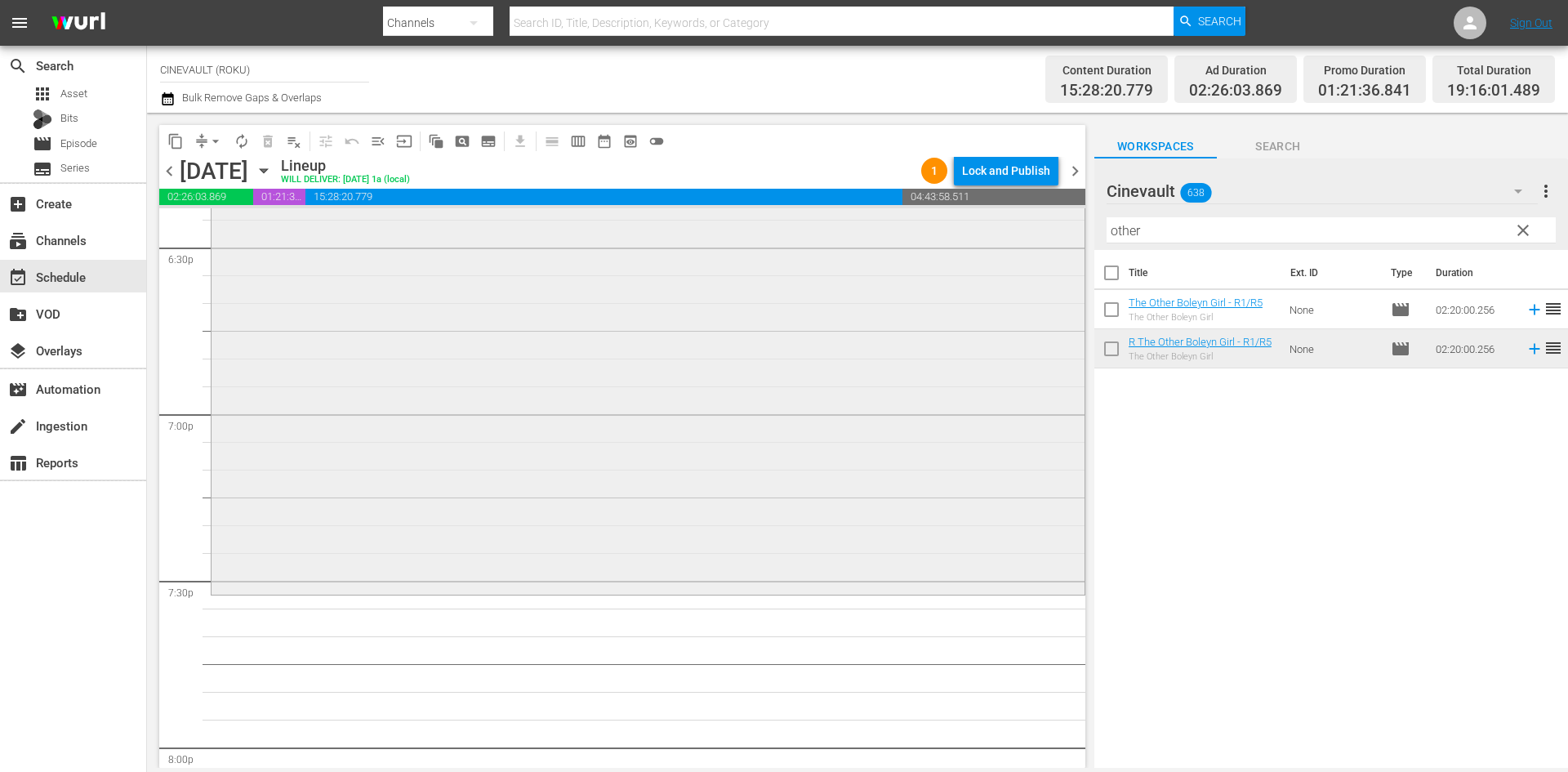
scroll to position [6293, 0]
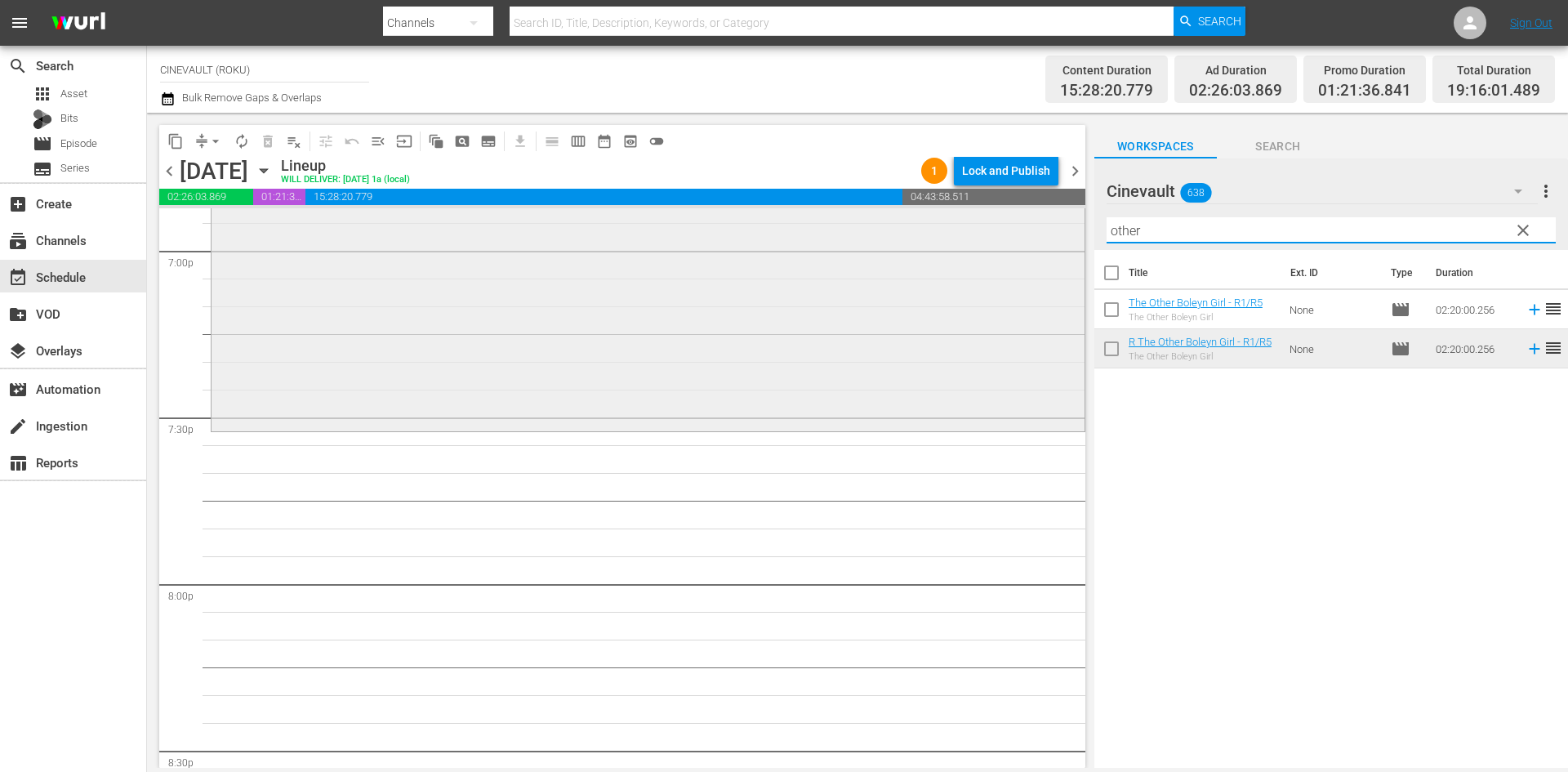
drag, startPoint x: 1191, startPoint y: 238, endPoint x: 967, endPoint y: 236, distance: 224.0
click at [967, 236] on div "content_copy compress arrow_drop_down autorenew_outlined delete_forever_outline…" at bounding box center [858, 440] width 1422 height 655
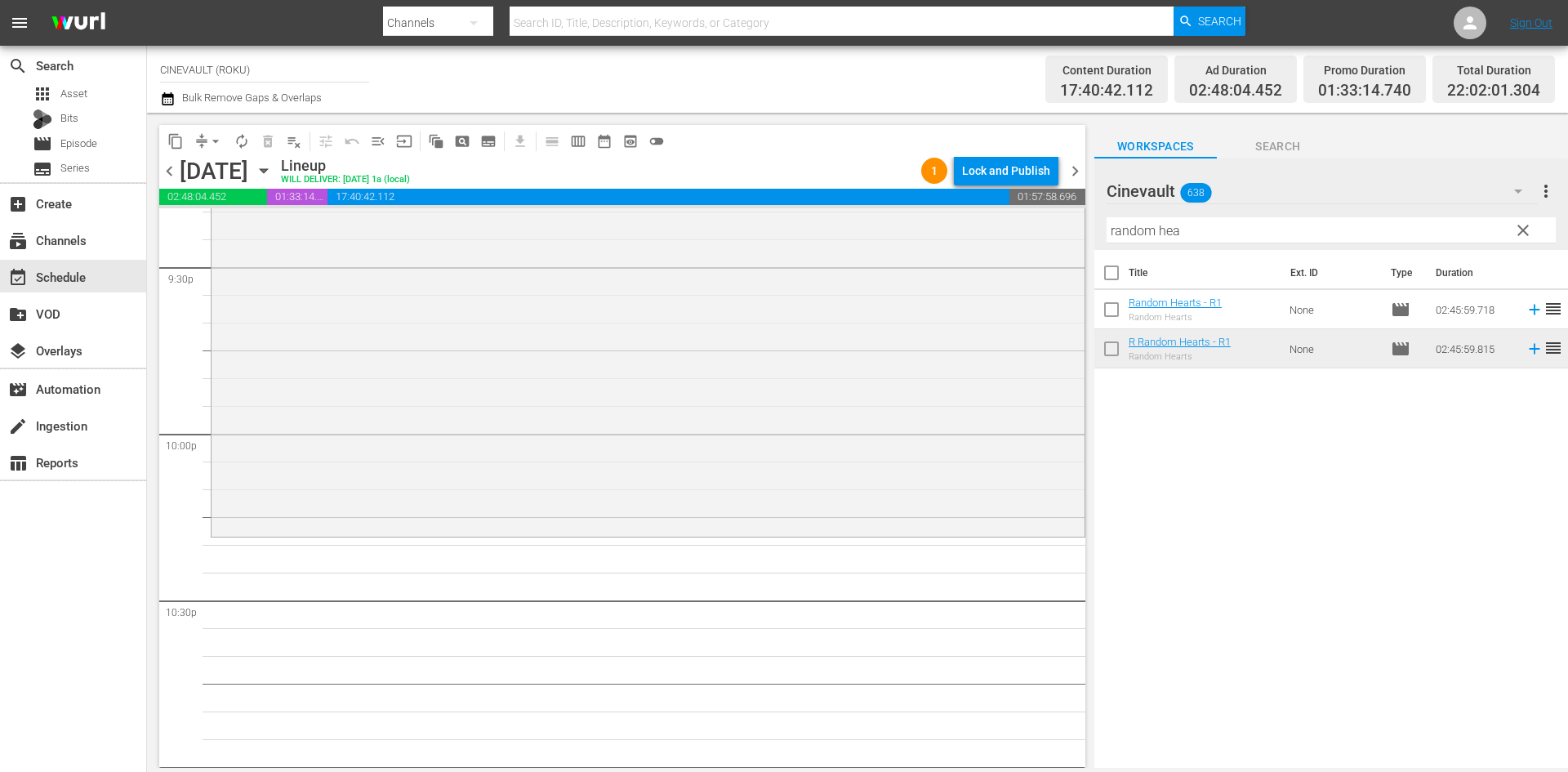
scroll to position [7192, 0]
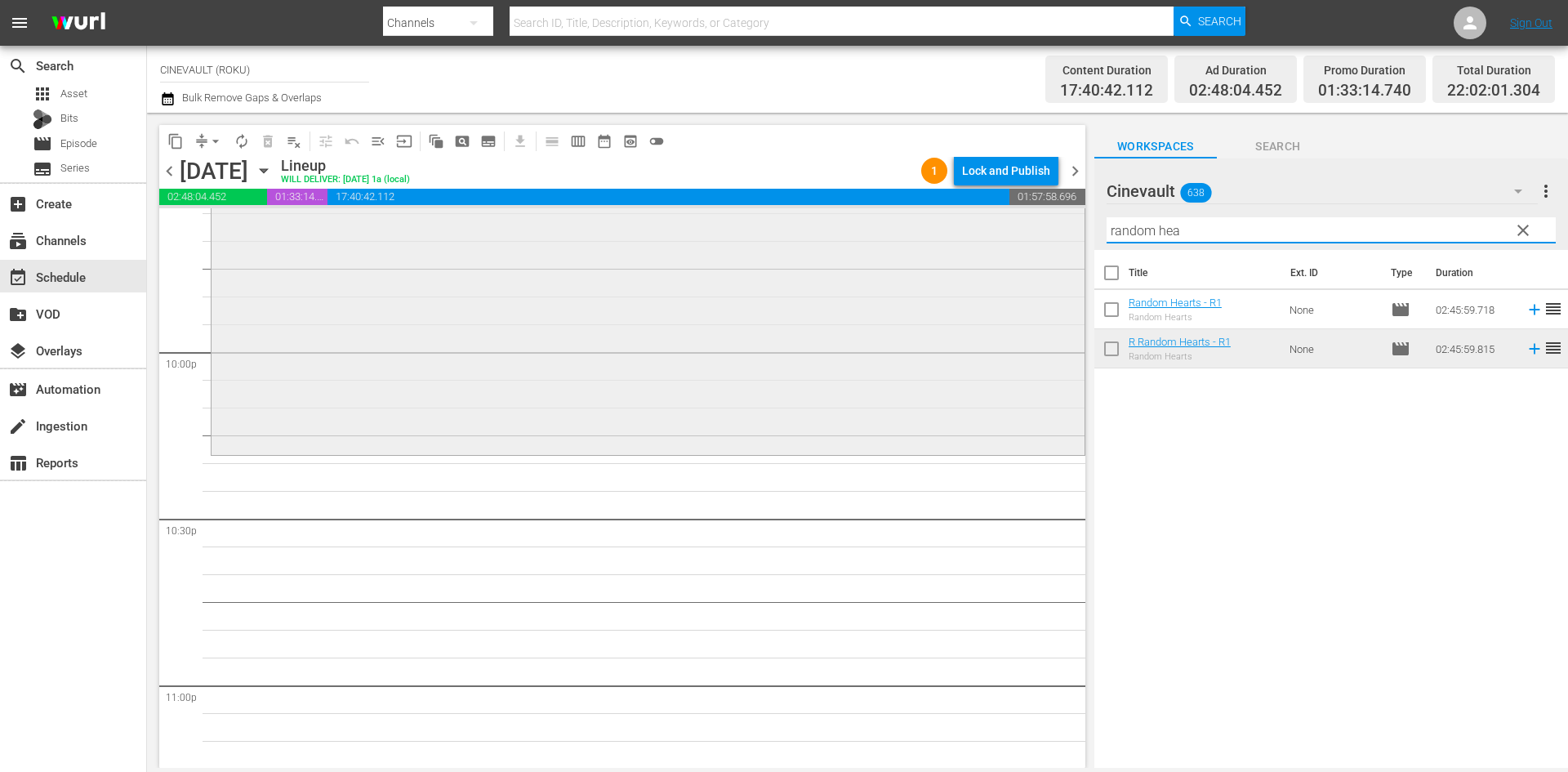
drag, startPoint x: 1390, startPoint y: 240, endPoint x: 1070, endPoint y: 245, distance: 320.0
click at [1070, 245] on div "content_copy compress arrow_drop_down autorenew_outlined delete_forever_outline…" at bounding box center [858, 440] width 1422 height 655
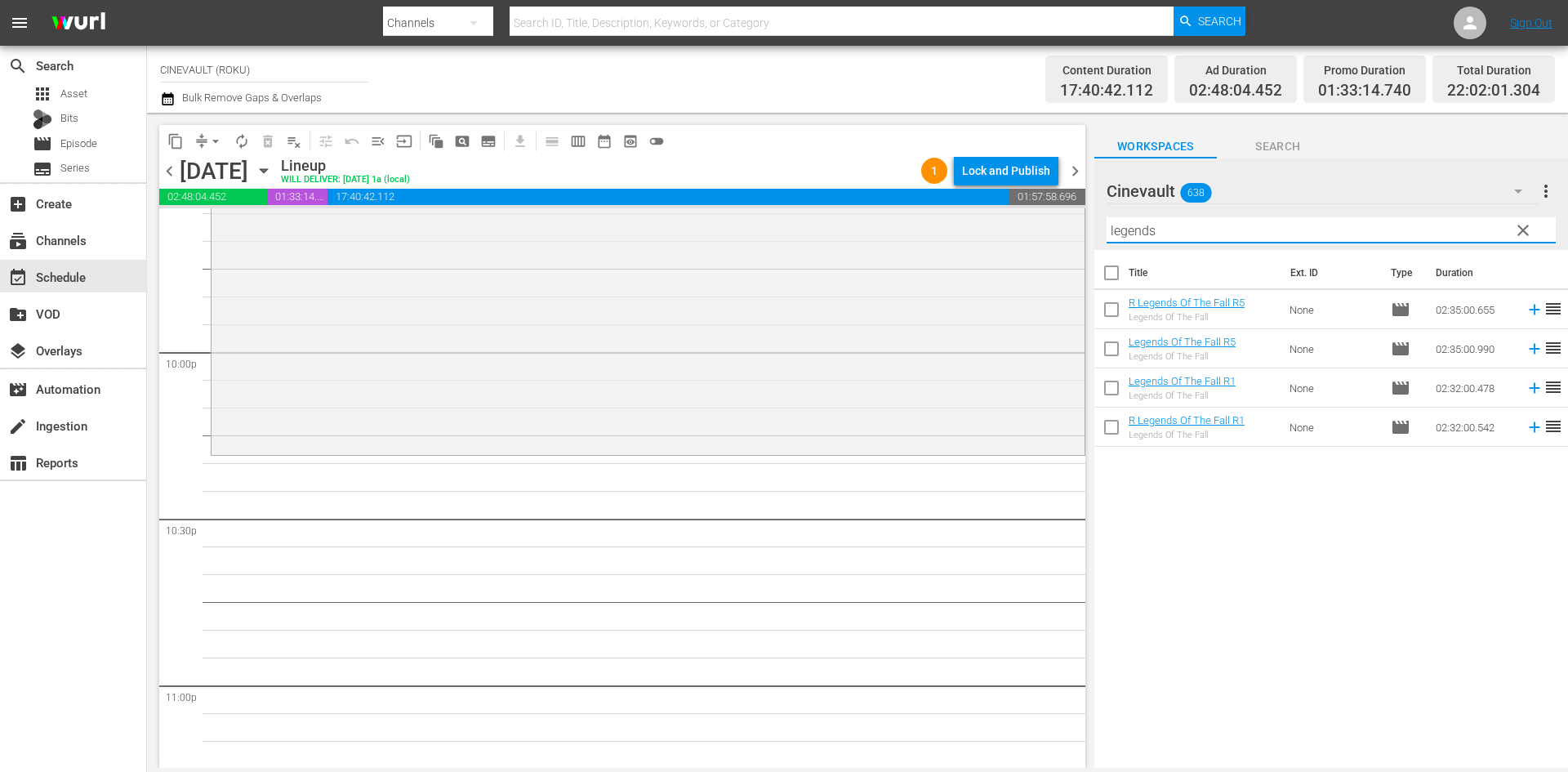
type input "legends"
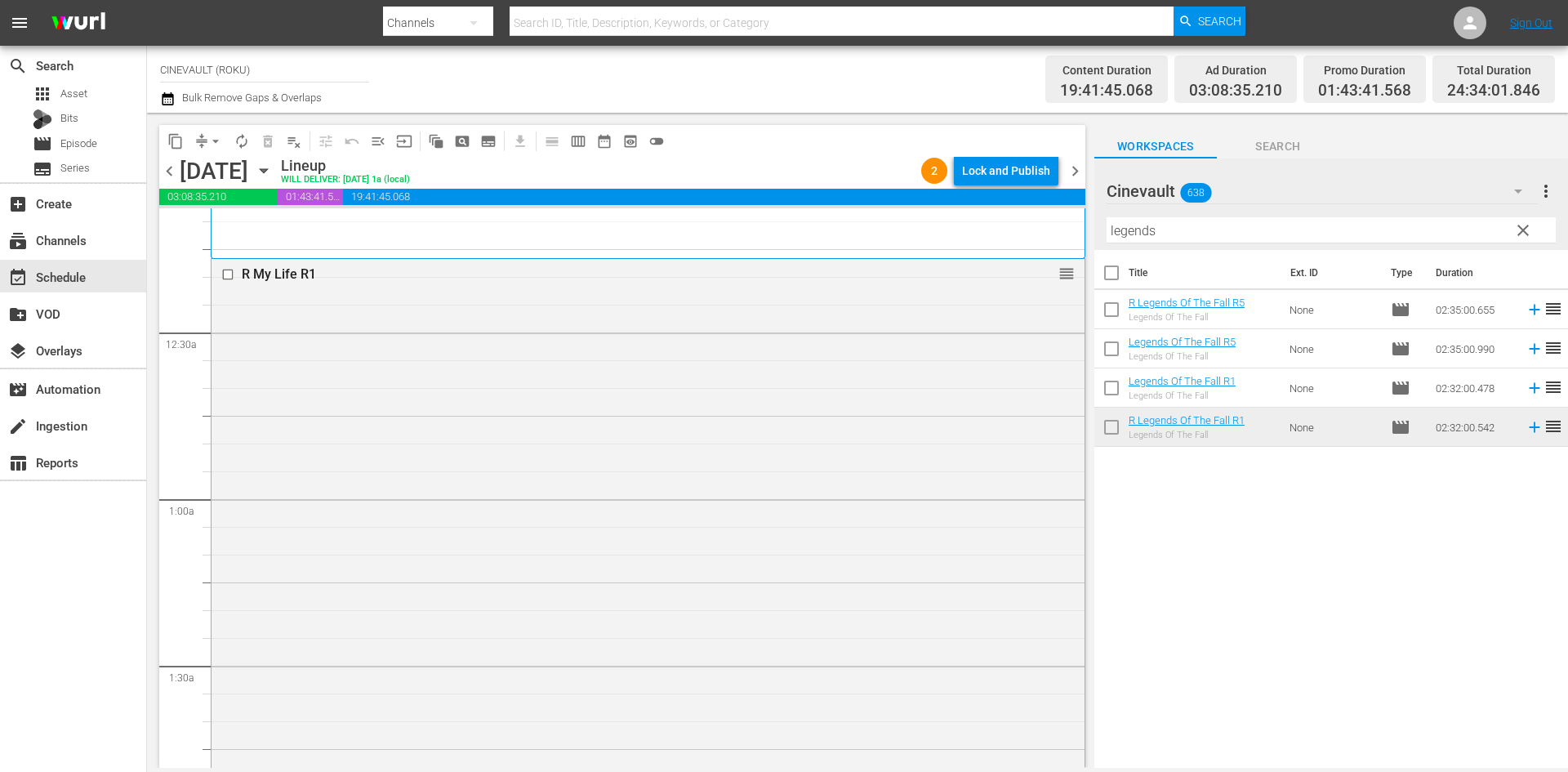
scroll to position [0, 0]
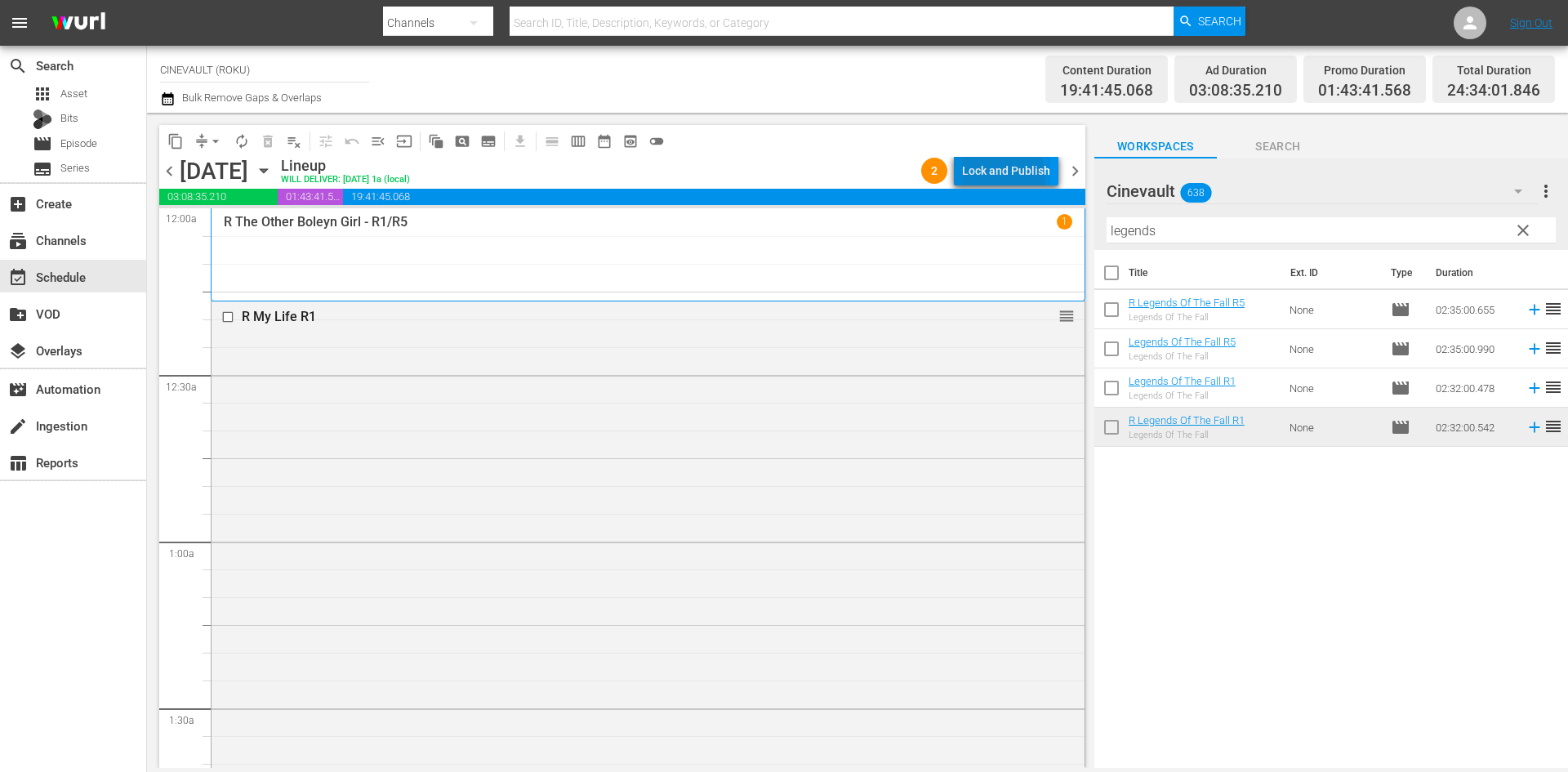
click at [999, 178] on div "Lock and Publish" at bounding box center [1006, 170] width 88 height 29
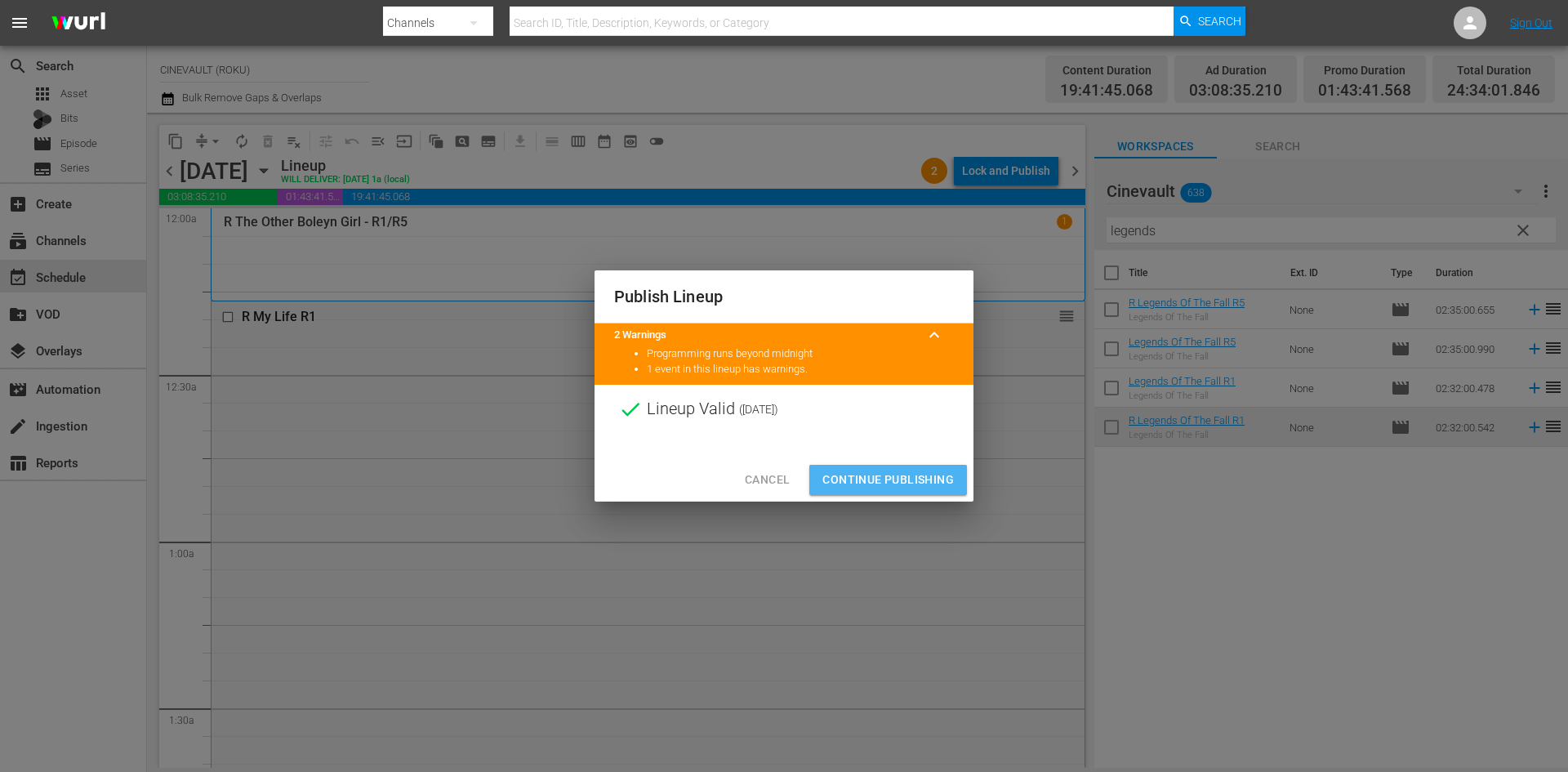
click at [928, 493] on button "Continue Publishing" at bounding box center [889, 480] width 158 height 30
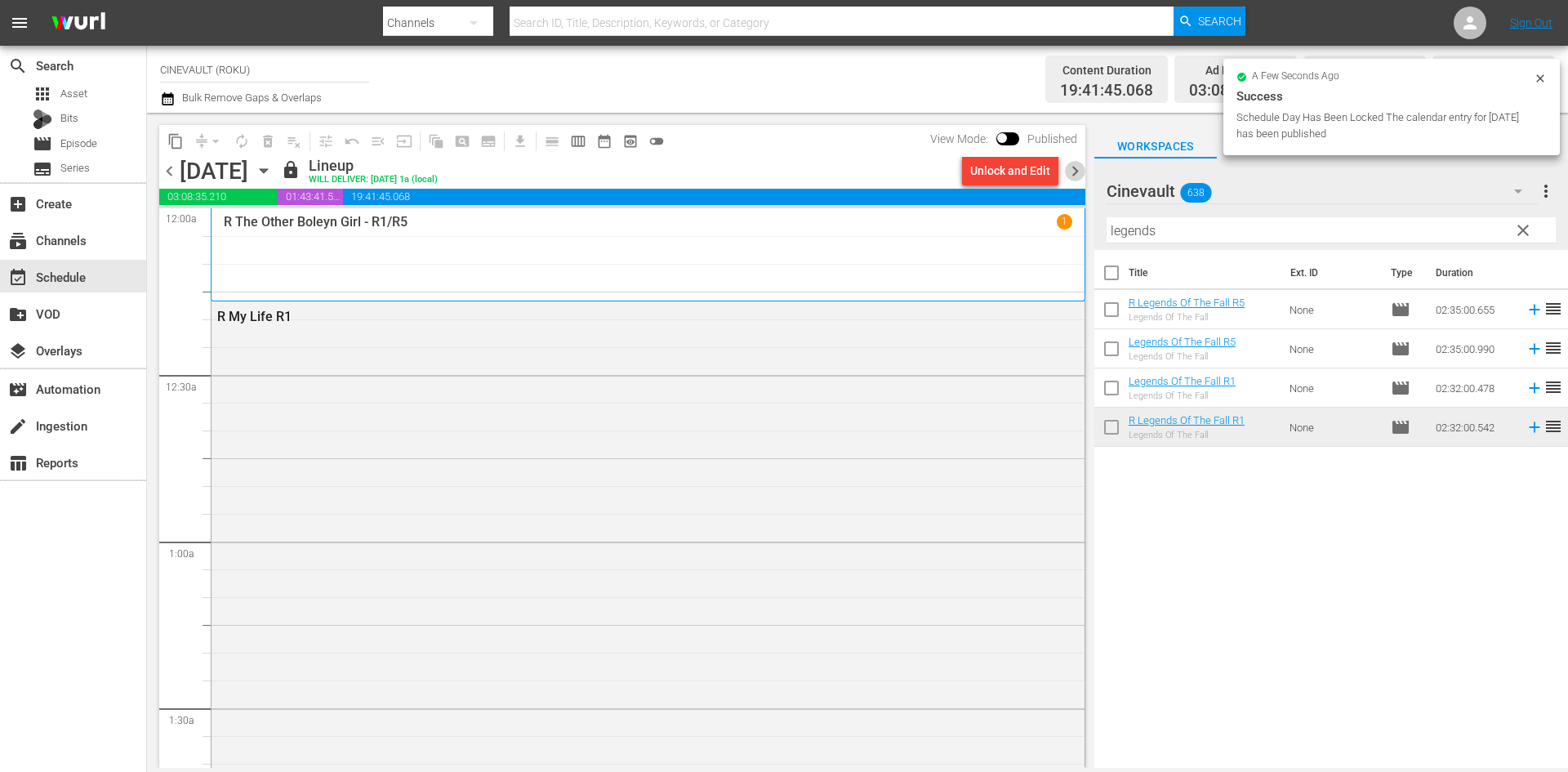
click at [1082, 174] on span "chevron_right" at bounding box center [1075, 170] width 20 height 20
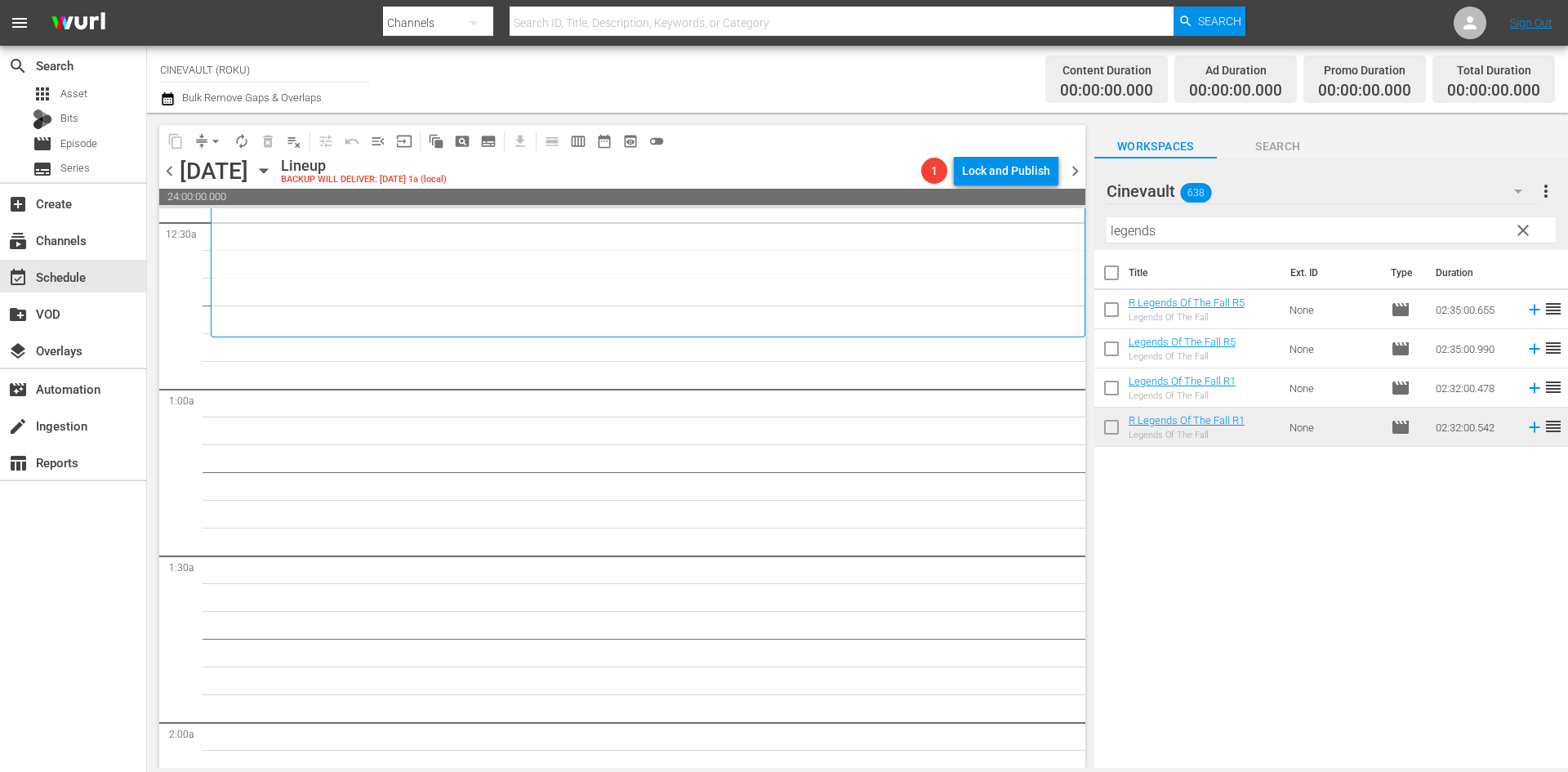
scroll to position [164, 0]
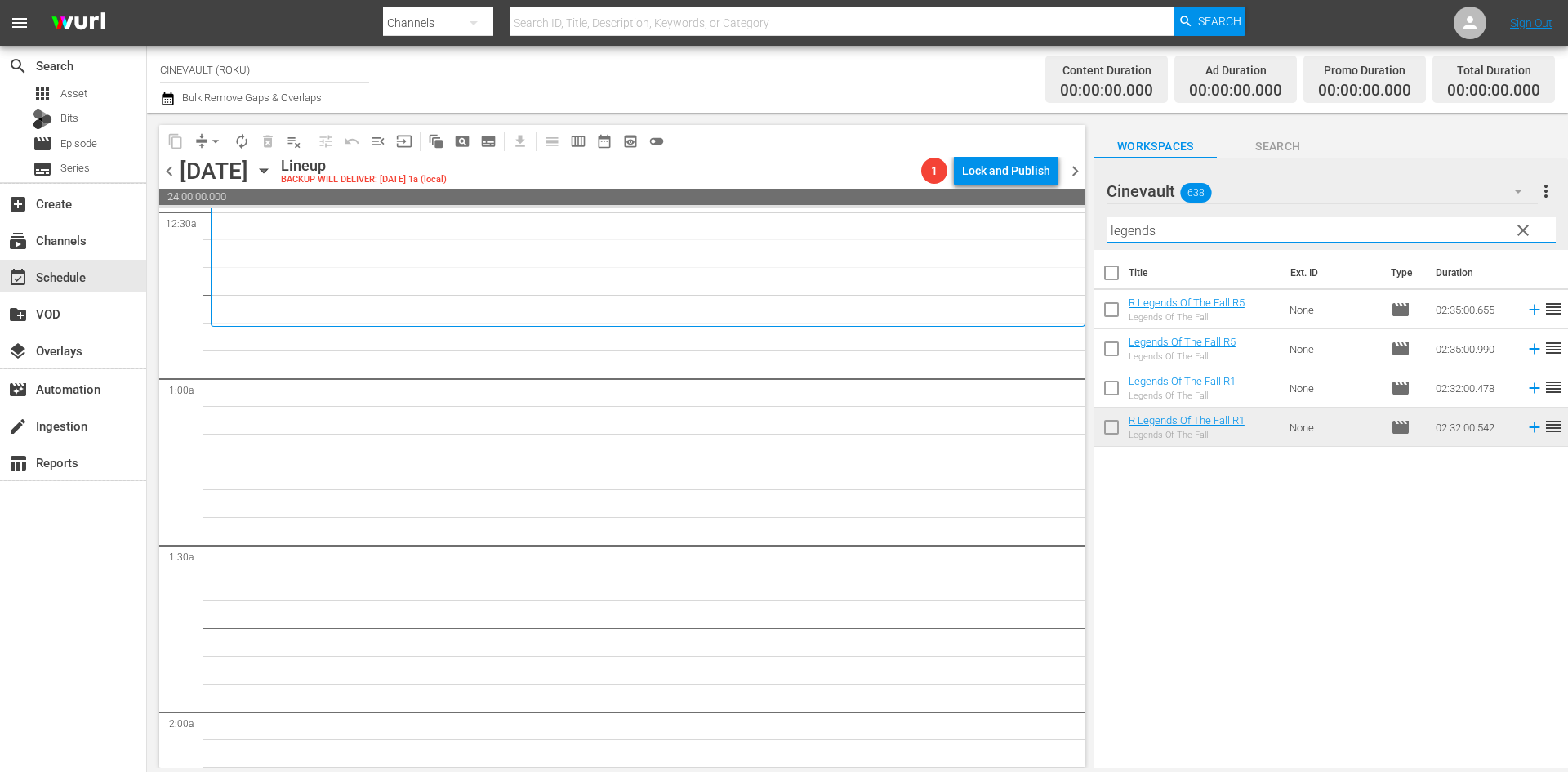
drag, startPoint x: 1184, startPoint y: 219, endPoint x: 1090, endPoint y: 230, distance: 94.6
click at [1090, 230] on div "content_copy compress arrow_drop_down autorenew_outlined delete_forever_outline…" at bounding box center [858, 440] width 1422 height 655
click at [1192, 241] on input "legends" at bounding box center [1331, 231] width 449 height 27
drag, startPoint x: 1192, startPoint y: 234, endPoint x: 1085, endPoint y: 237, distance: 107.0
click at [1085, 237] on div "content_copy compress arrow_drop_down autorenew_outlined delete_forever_outline…" at bounding box center [858, 440] width 1422 height 655
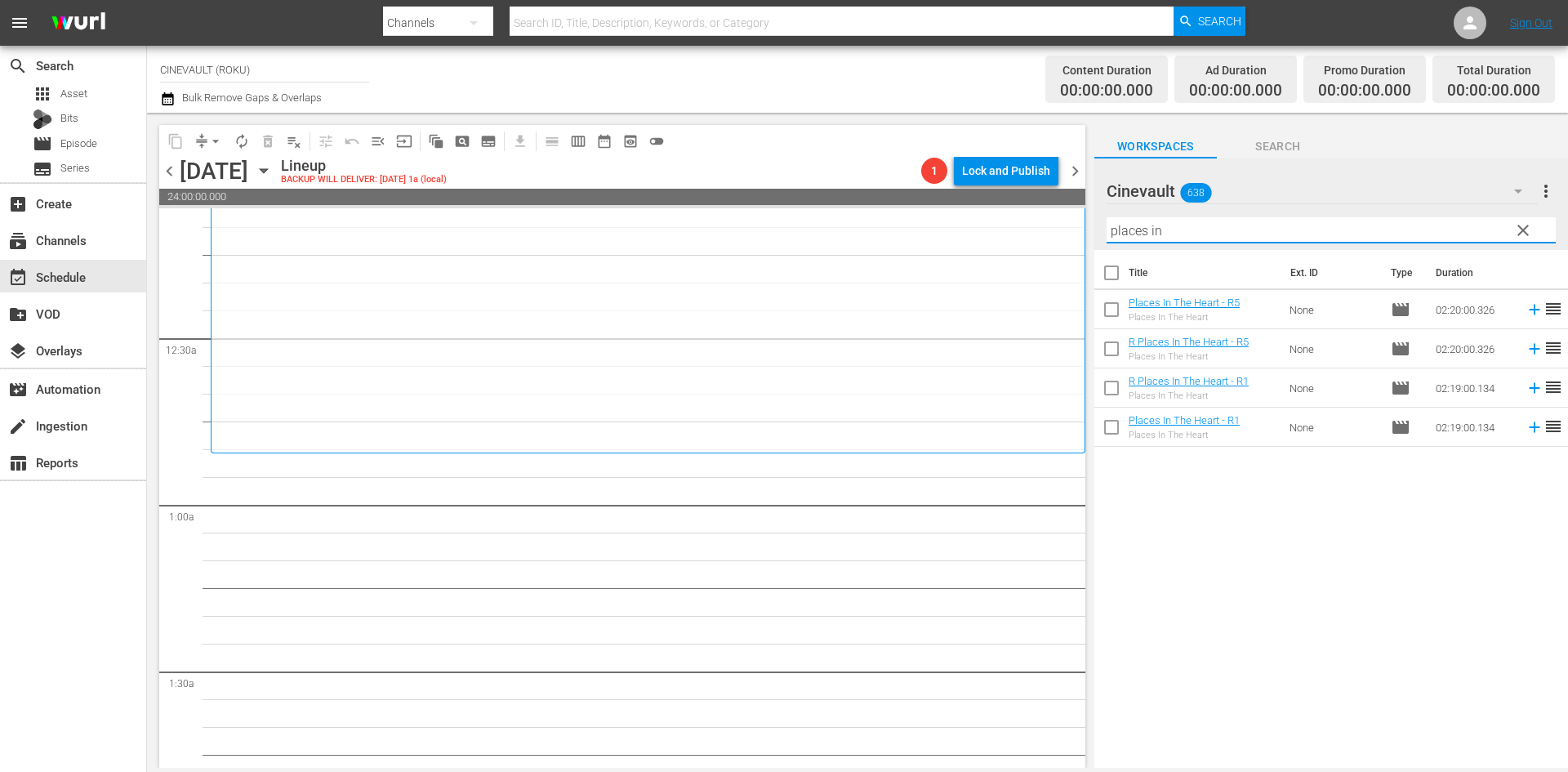
scroll to position [0, 0]
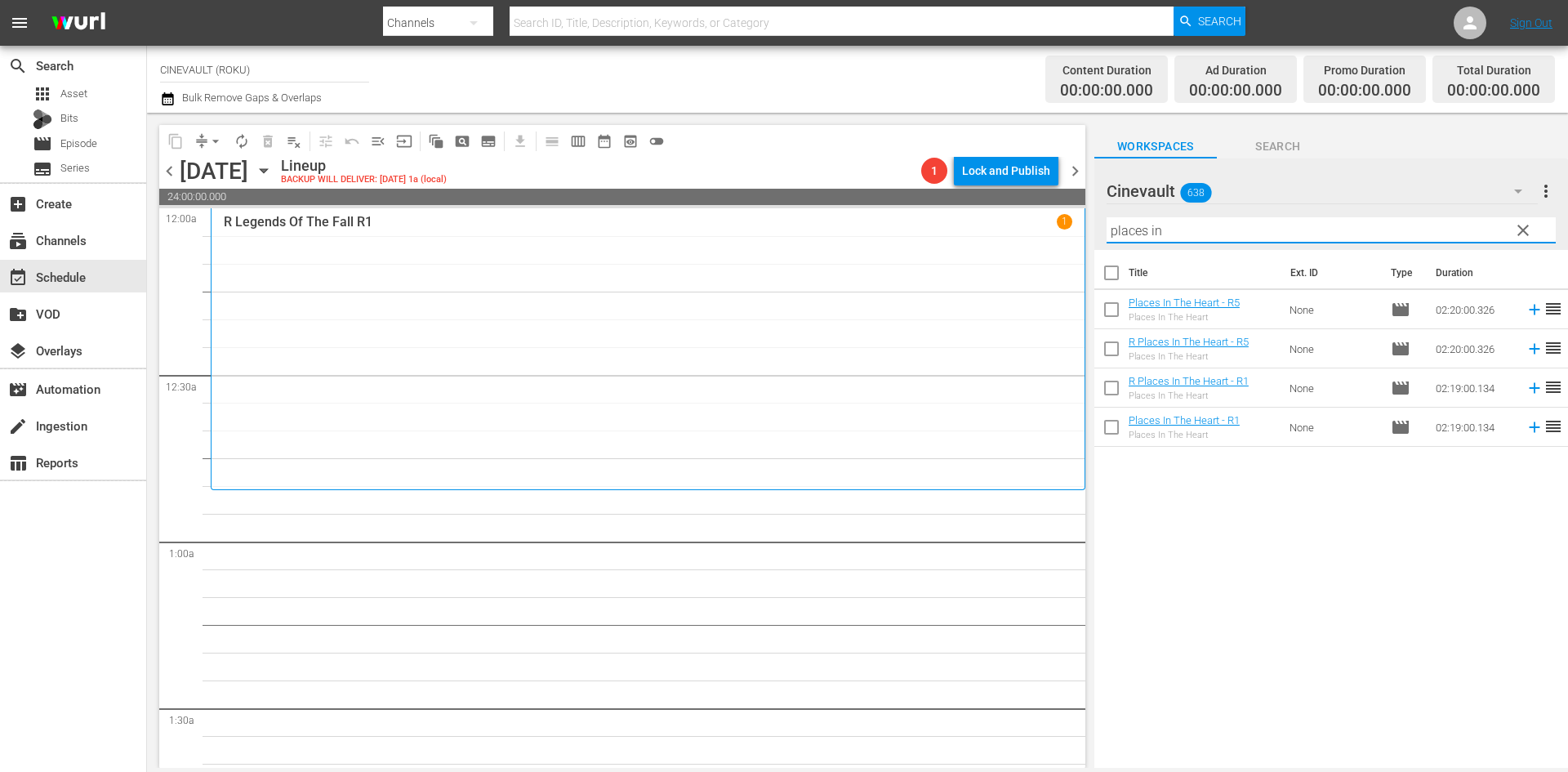
drag, startPoint x: 1182, startPoint y: 233, endPoint x: 1033, endPoint y: 210, distance: 150.8
click at [1033, 210] on div "content_copy compress arrow_drop_down autorenew_outlined delete_forever_outline…" at bounding box center [858, 440] width 1422 height 655
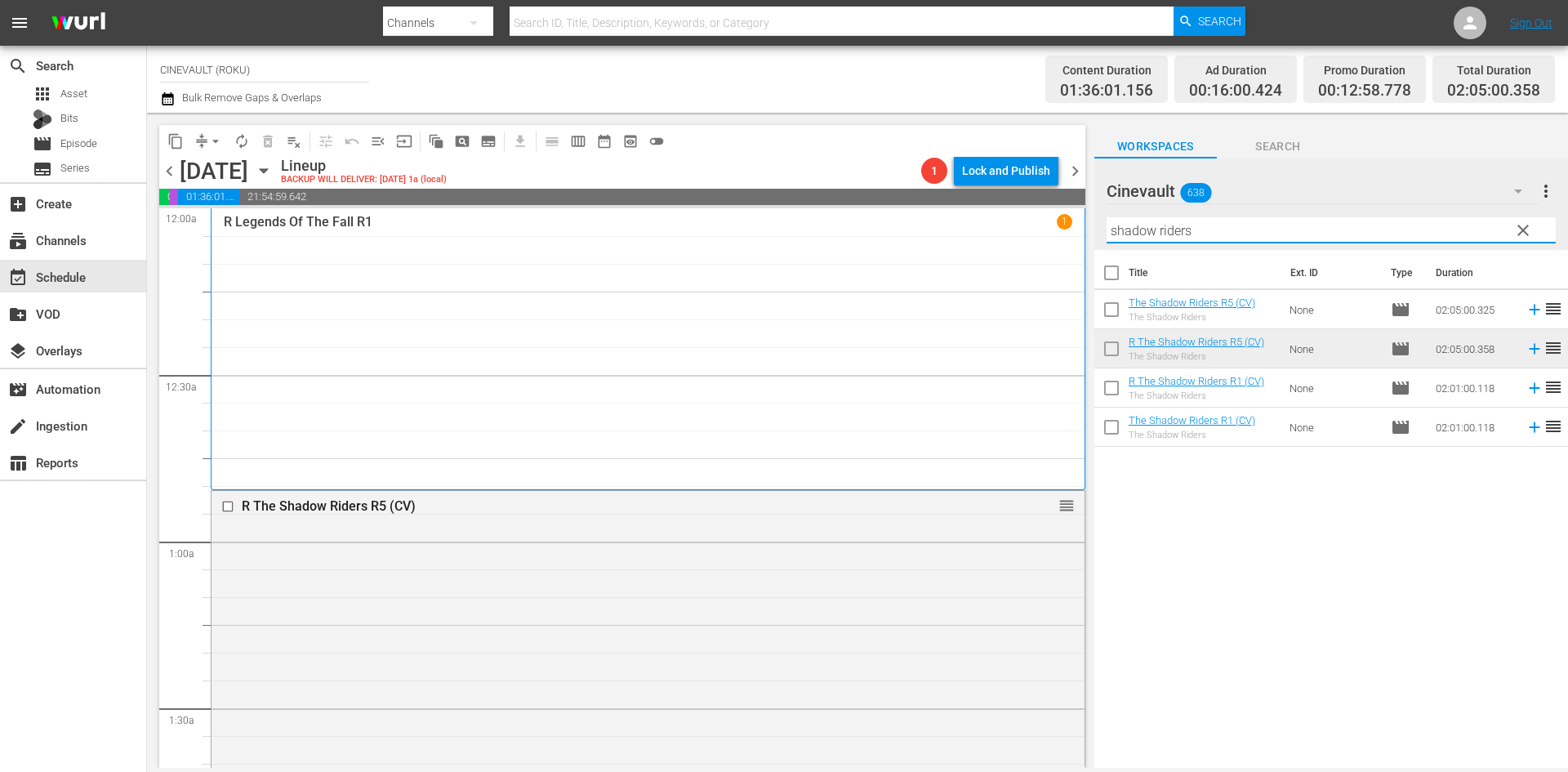
drag, startPoint x: 1222, startPoint y: 231, endPoint x: 1049, endPoint y: 207, distance: 174.7
click at [1049, 207] on div "content_copy compress arrow_drop_down autorenew_outlined delete_forever_outline…" at bounding box center [858, 440] width 1422 height 655
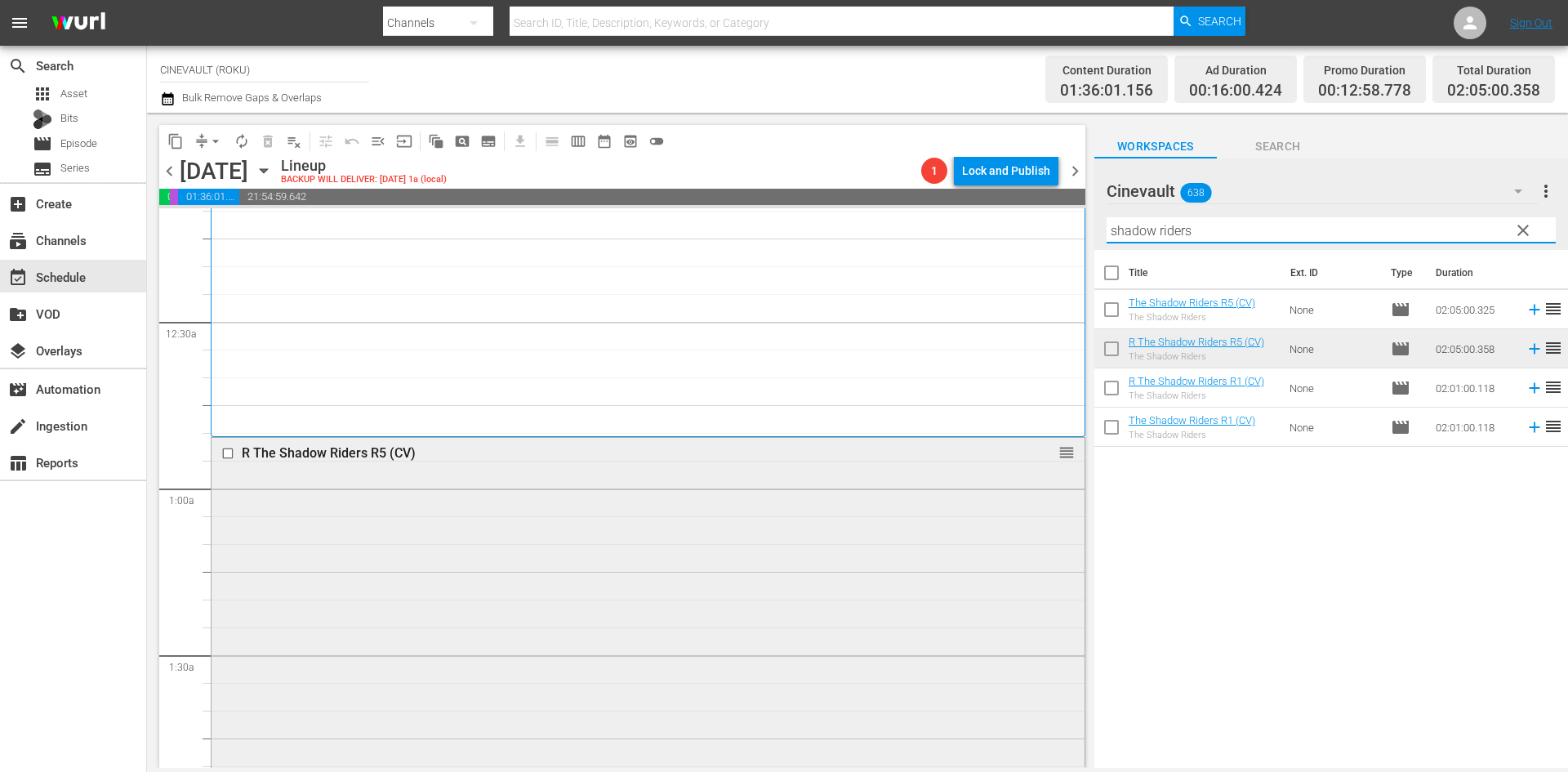
scroll to position [82, 0]
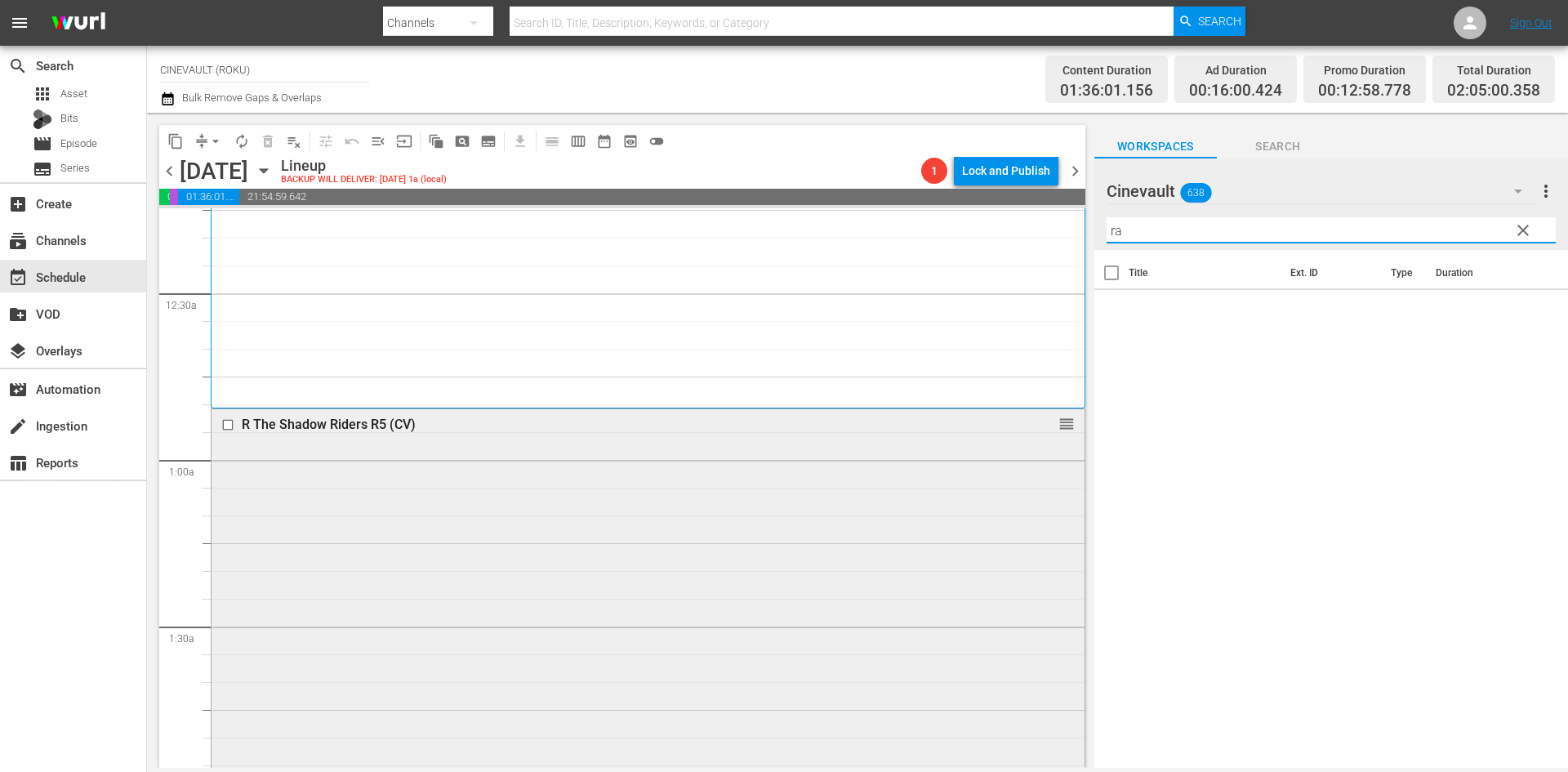
type input "r"
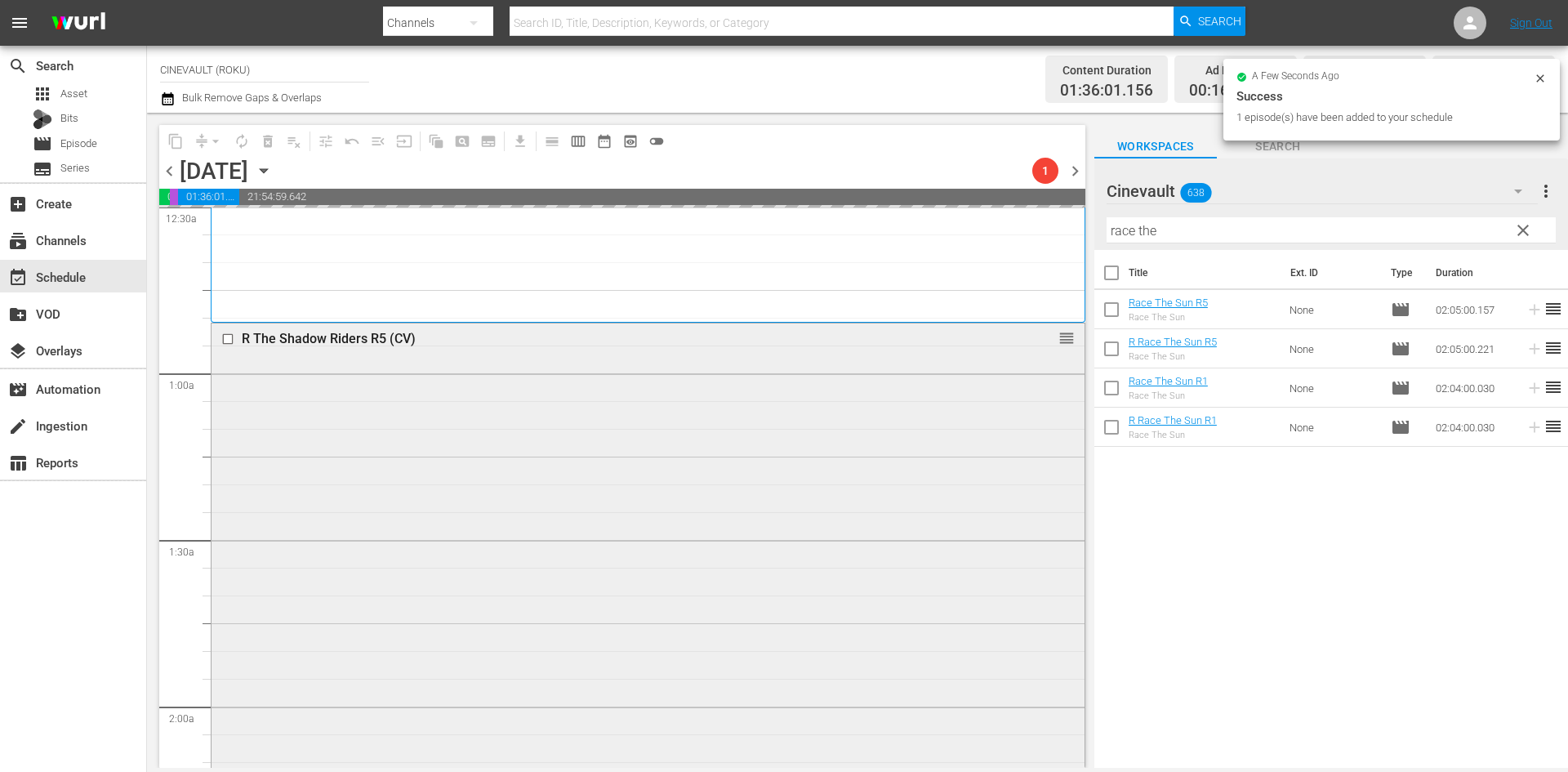
scroll to position [0, 0]
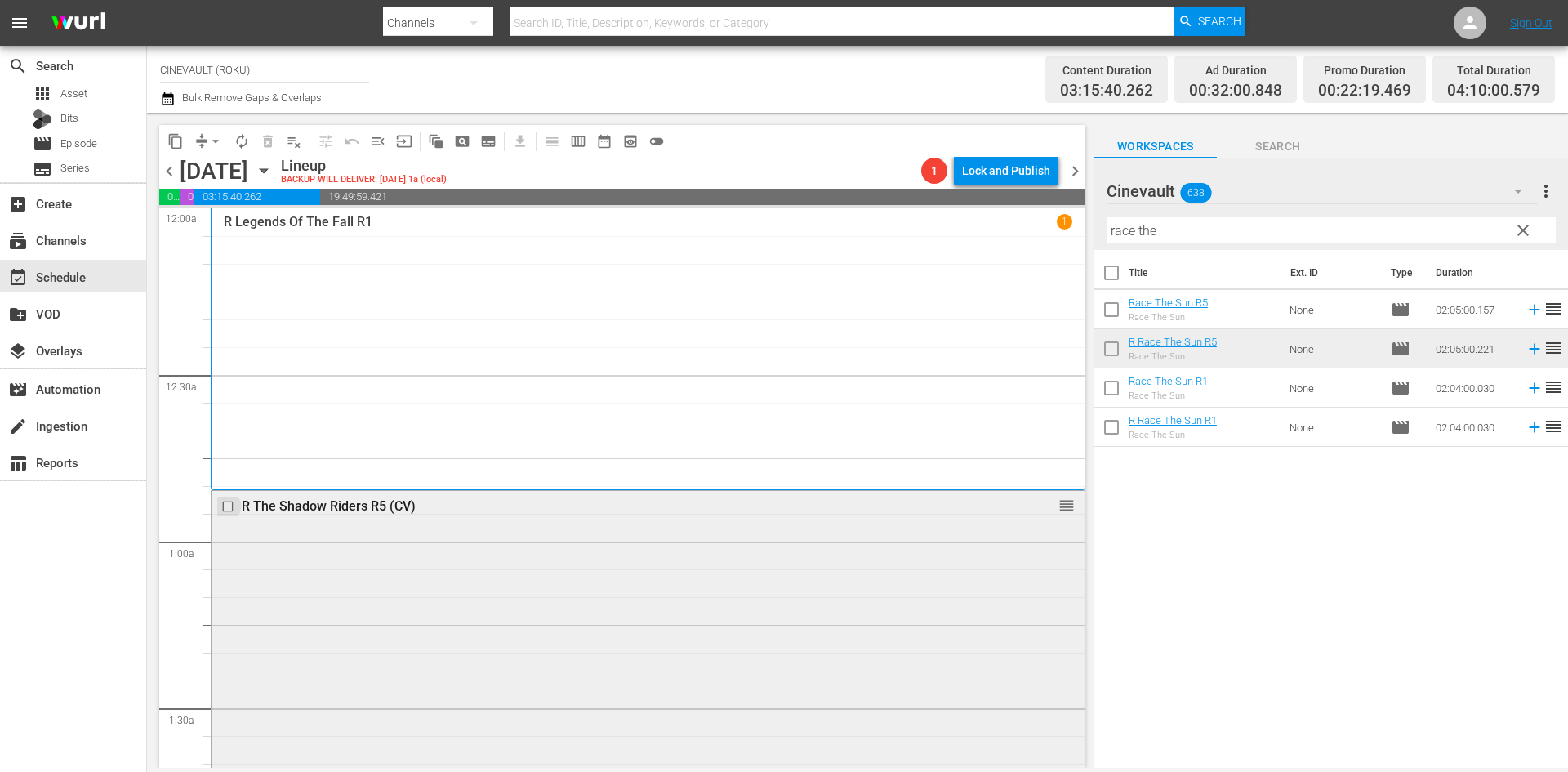
click at [231, 500] on input "checkbox" at bounding box center [230, 507] width 17 height 14
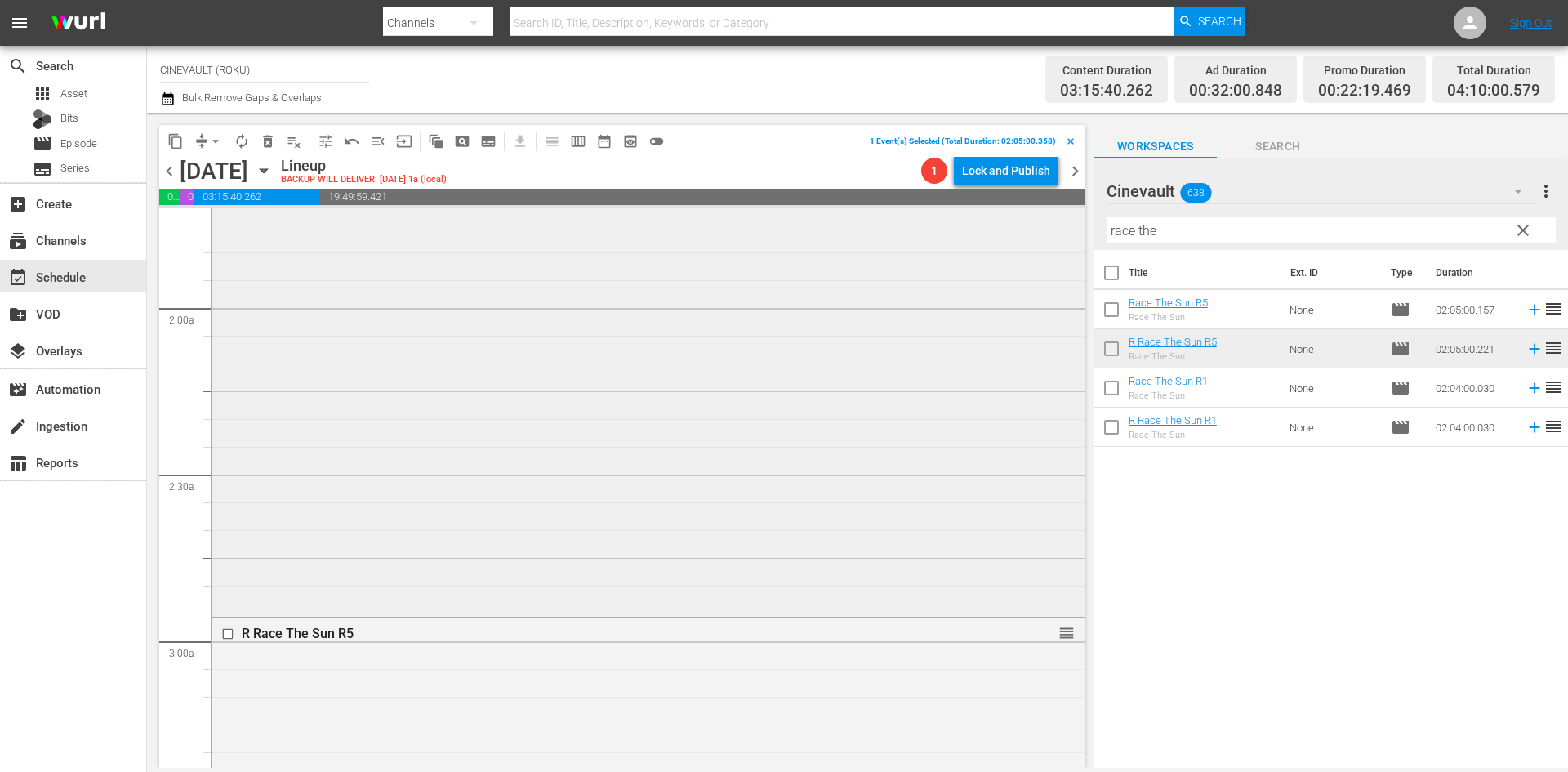
scroll to position [736, 0]
click at [230, 474] on div at bounding box center [230, 466] width 25 height 20
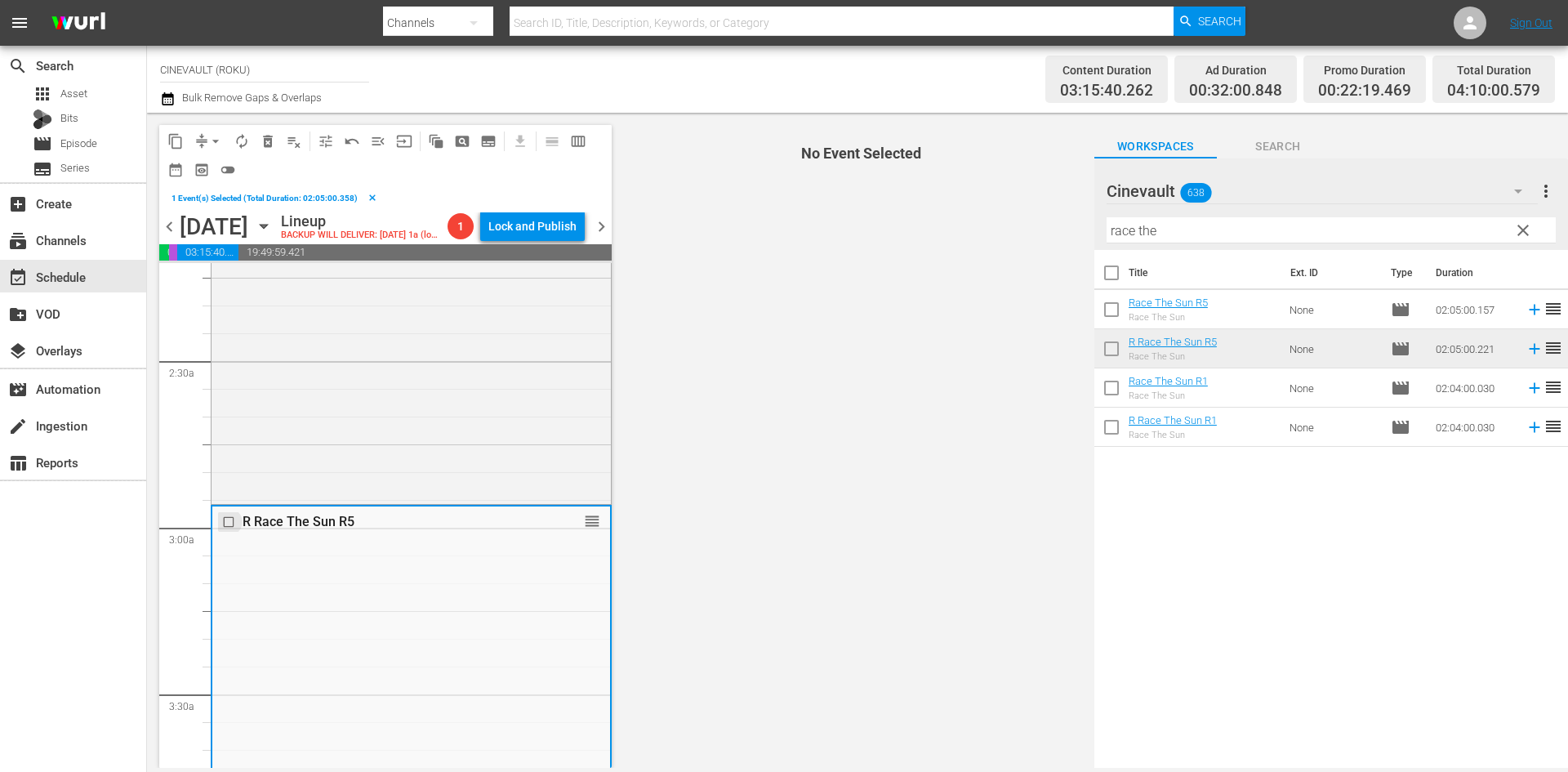
click at [226, 526] on input "checkbox" at bounding box center [231, 522] width 17 height 14
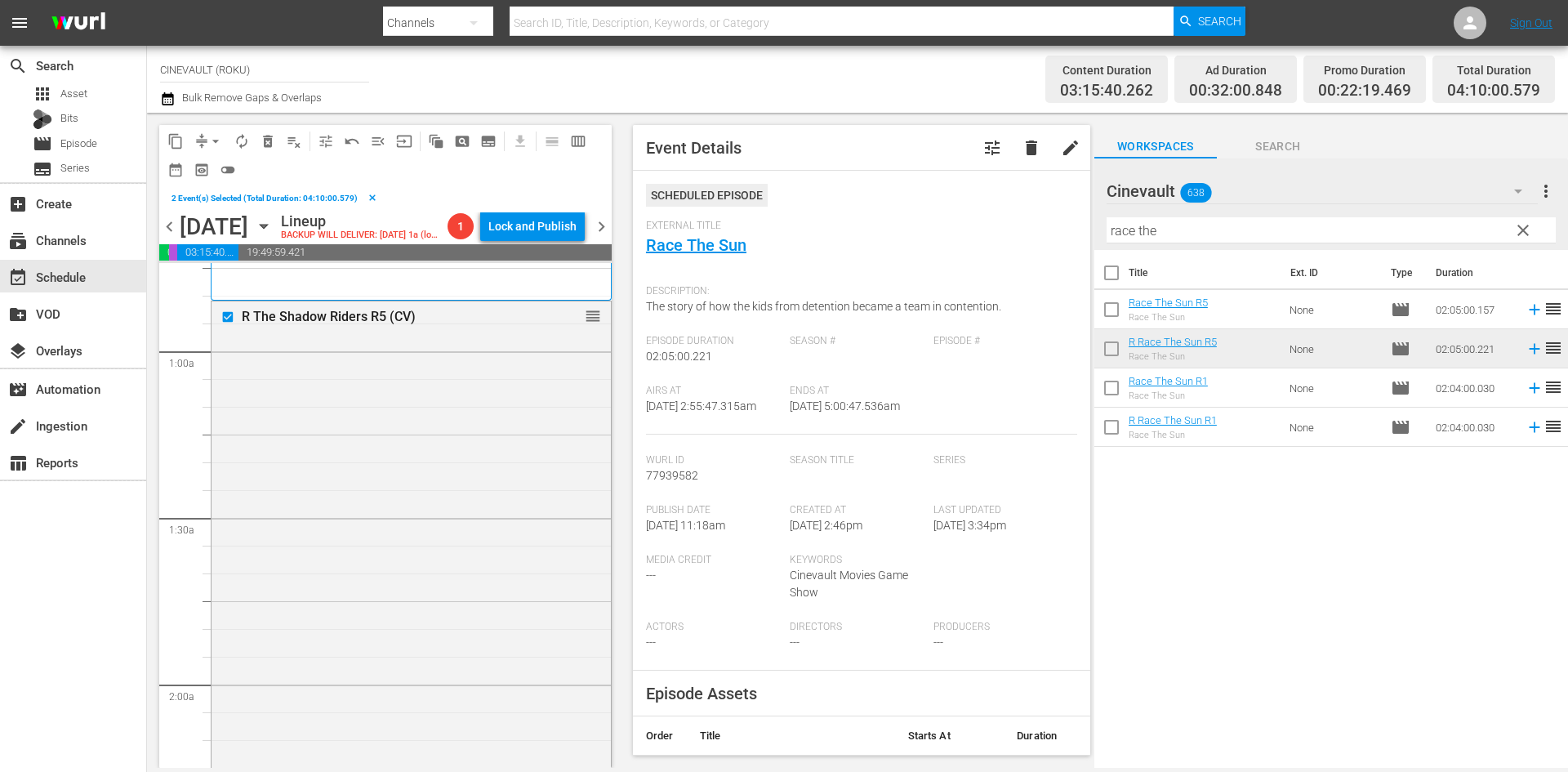
scroll to position [0, 0]
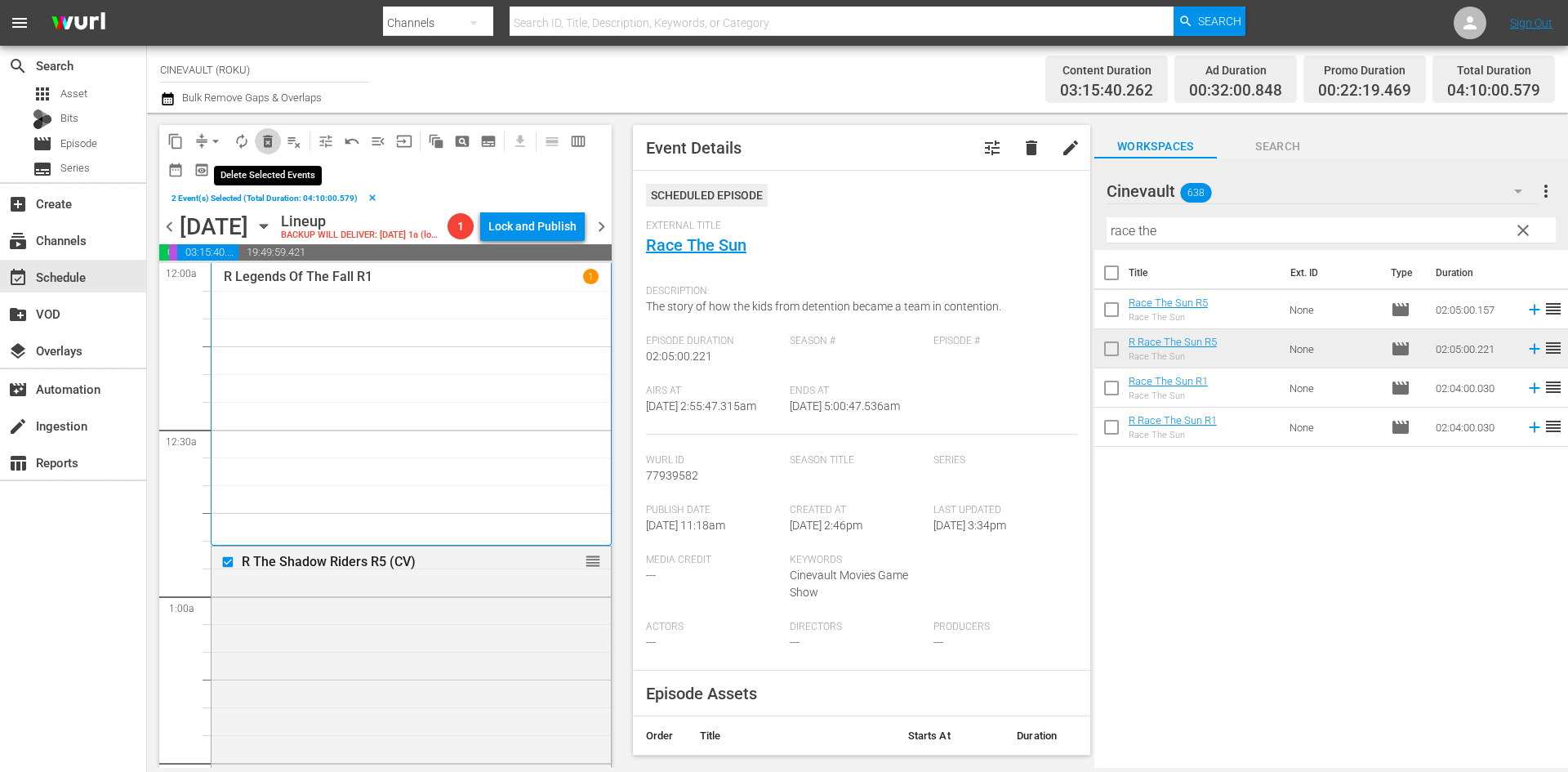
click at [265, 140] on span "delete_forever_outlined" at bounding box center [267, 141] width 16 height 16
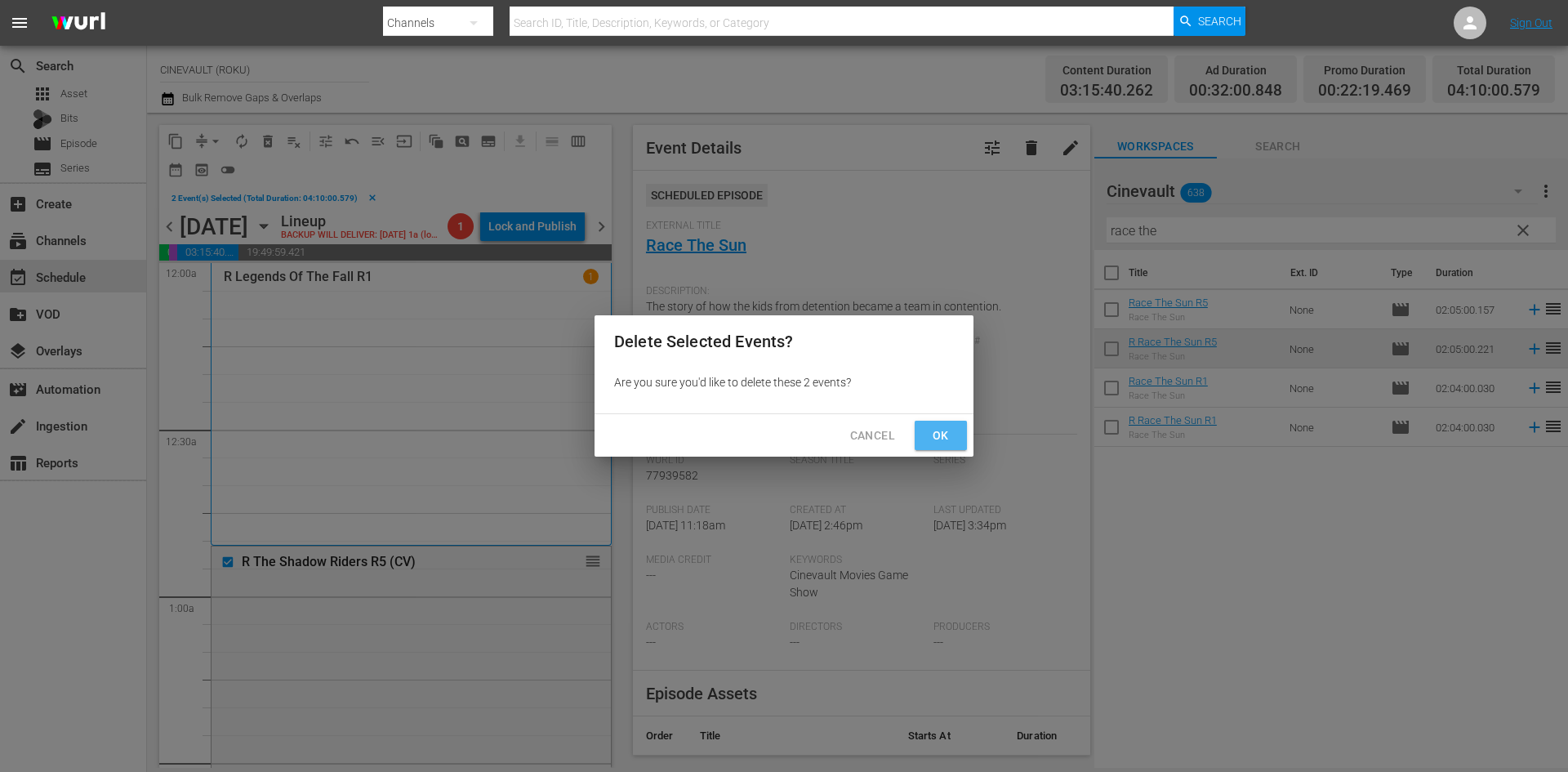
click at [937, 439] on span "Ok" at bounding box center [942, 435] width 27 height 20
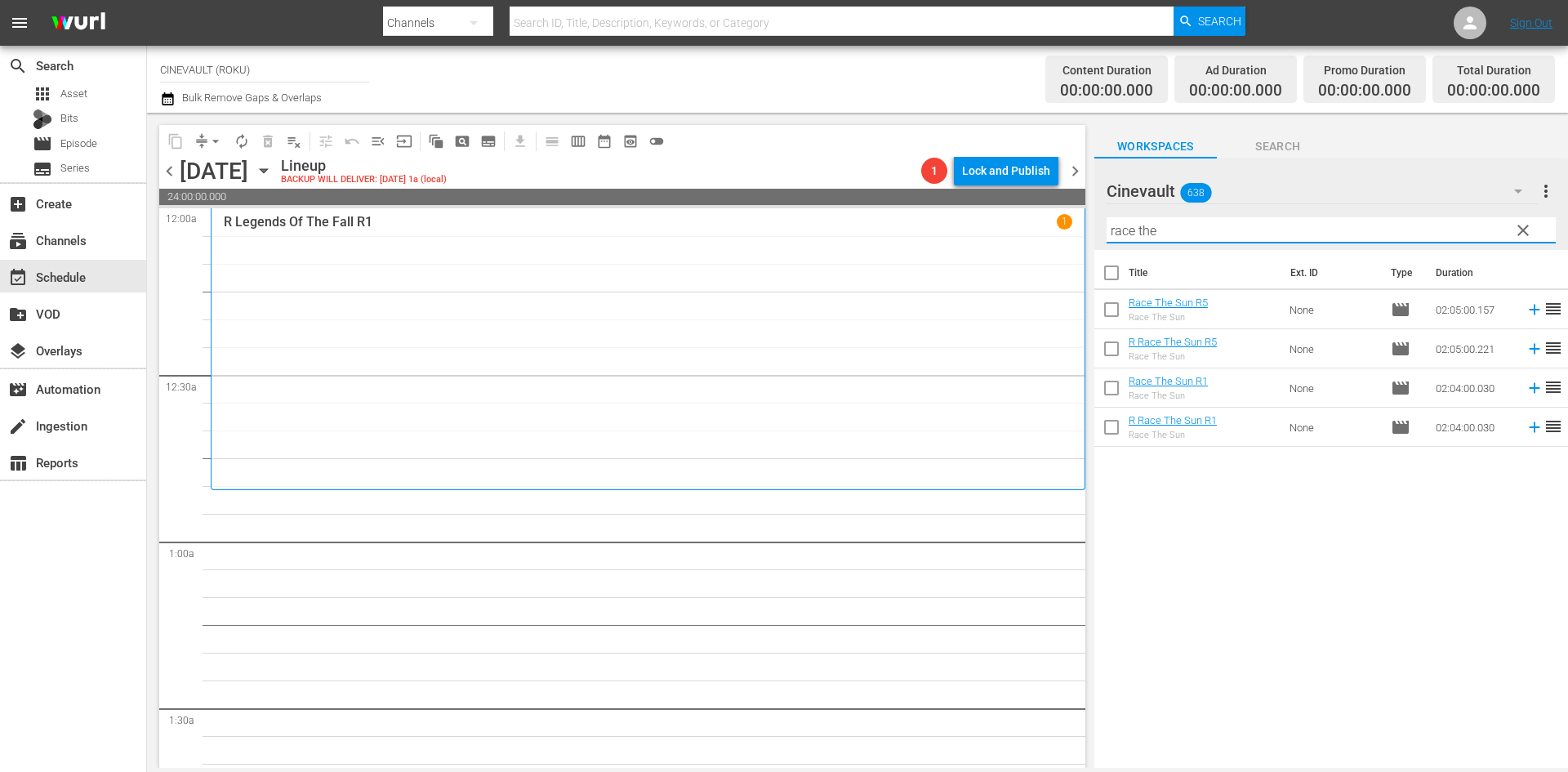
drag, startPoint x: 1204, startPoint y: 236, endPoint x: 1054, endPoint y: 224, distance: 150.5
click at [1054, 224] on div "content_copy compress arrow_drop_down autorenew_outlined delete_forever_outline…" at bounding box center [858, 440] width 1422 height 655
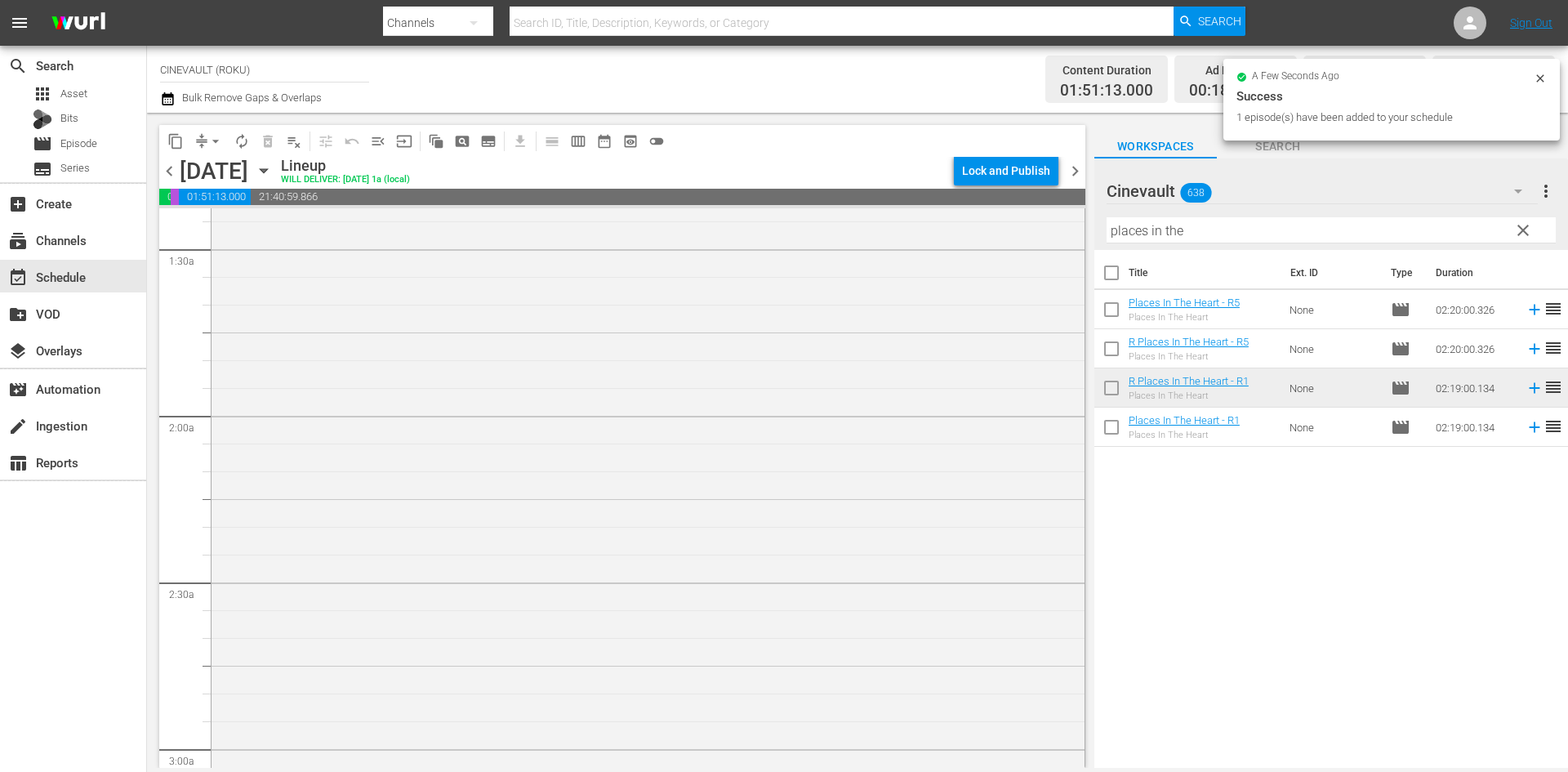
scroll to position [572, 0]
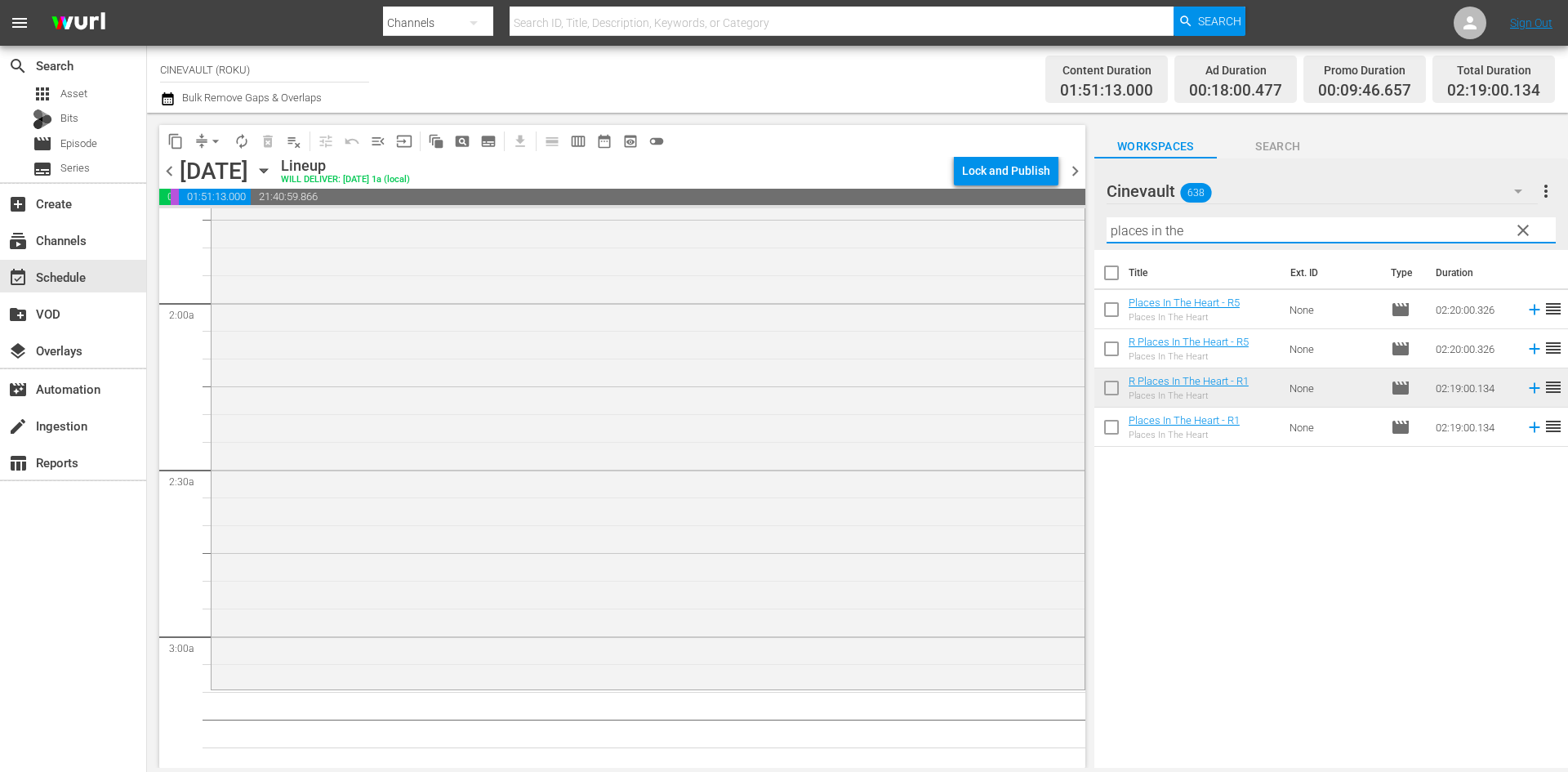
drag, startPoint x: 1232, startPoint y: 236, endPoint x: 899, endPoint y: 184, distance: 337.0
click at [899, 184] on div "content_copy compress arrow_drop_down autorenew_outlined delete_forever_outline…" at bounding box center [858, 440] width 1422 height 655
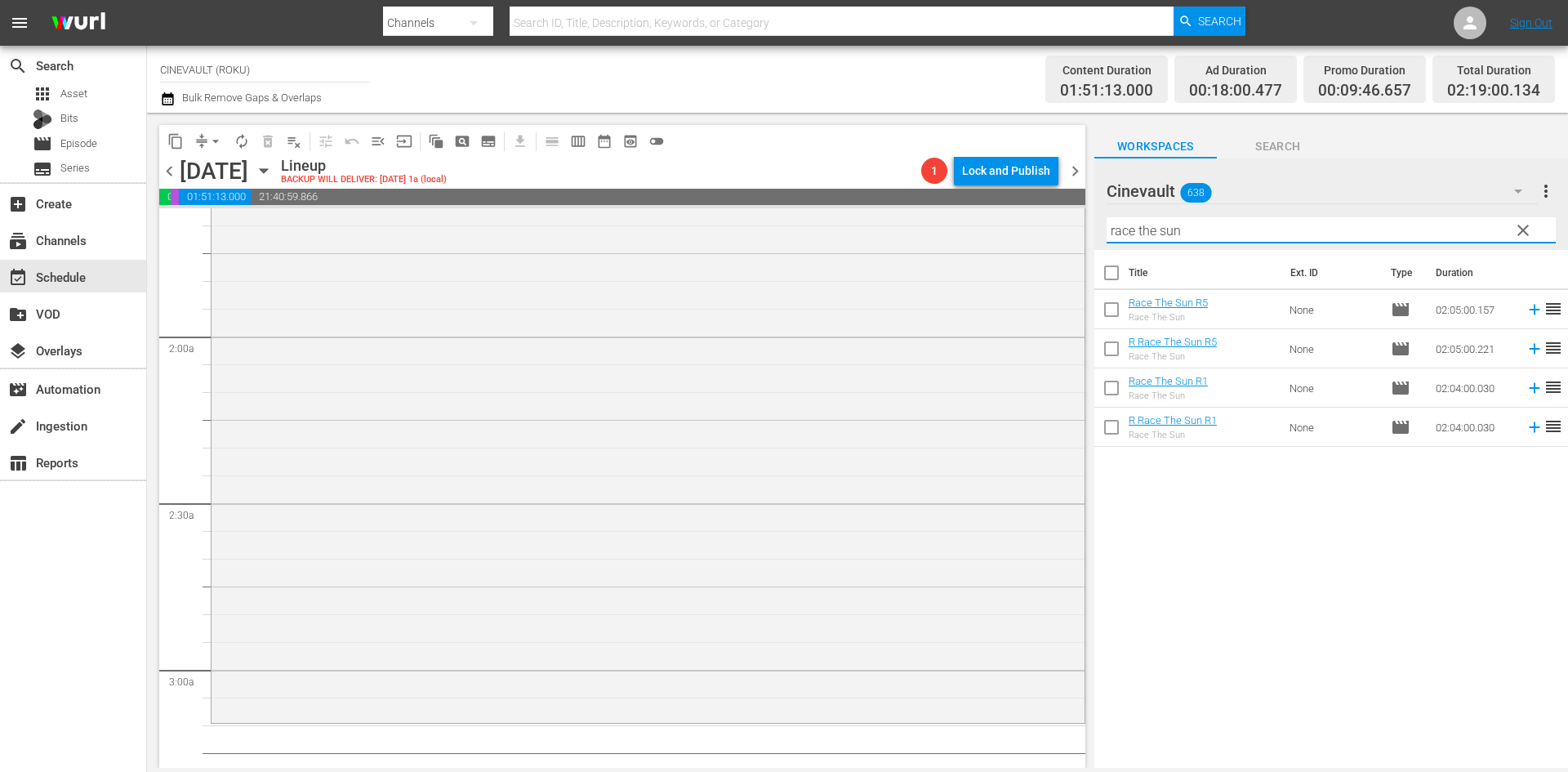
scroll to position [654, 0]
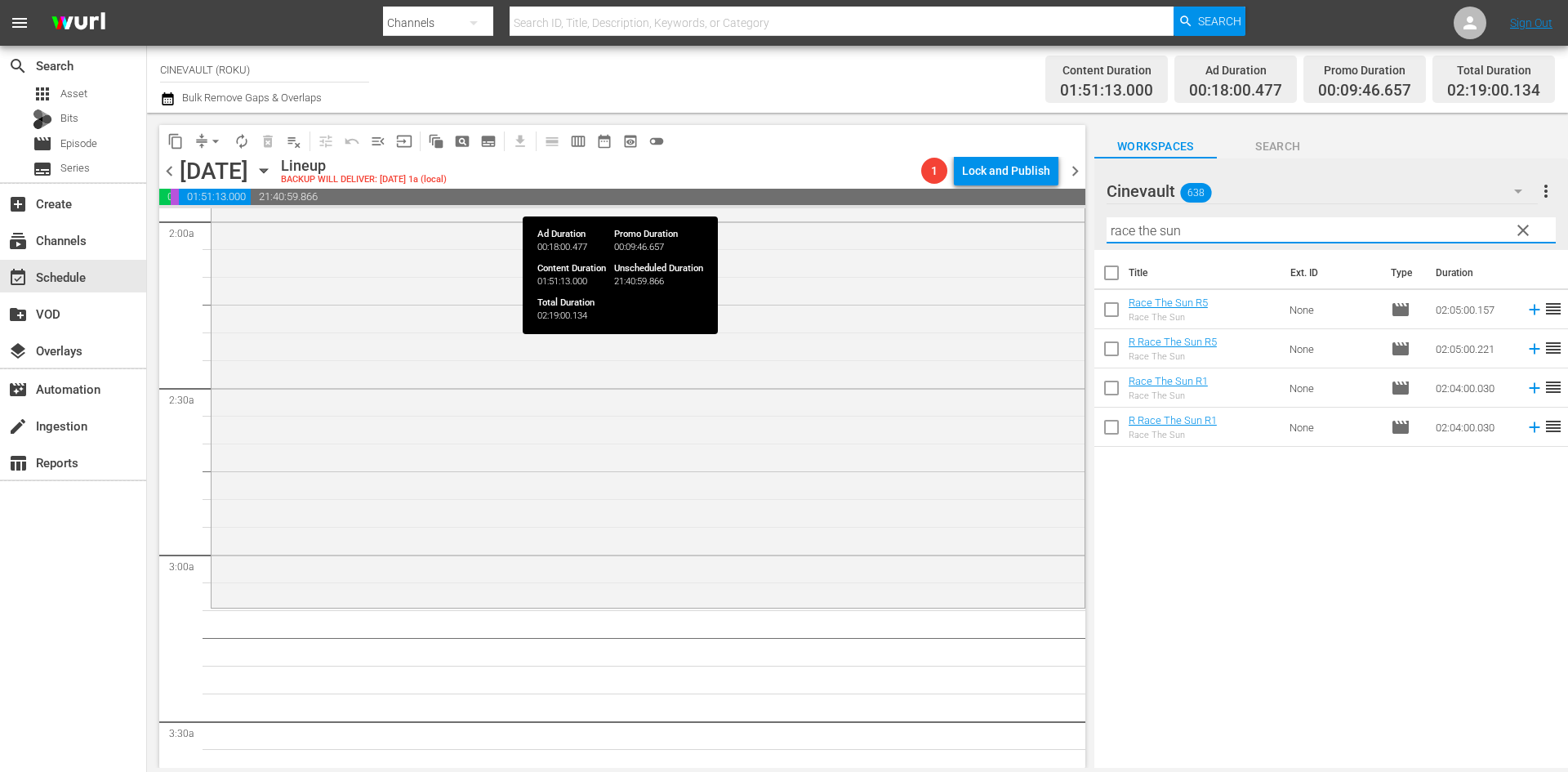
drag, startPoint x: 1253, startPoint y: 231, endPoint x: 1085, endPoint y: 203, distance: 170.3
click at [1085, 203] on div "content_copy compress arrow_drop_down autorenew_outlined delete_forever_outline…" at bounding box center [858, 440] width 1422 height 655
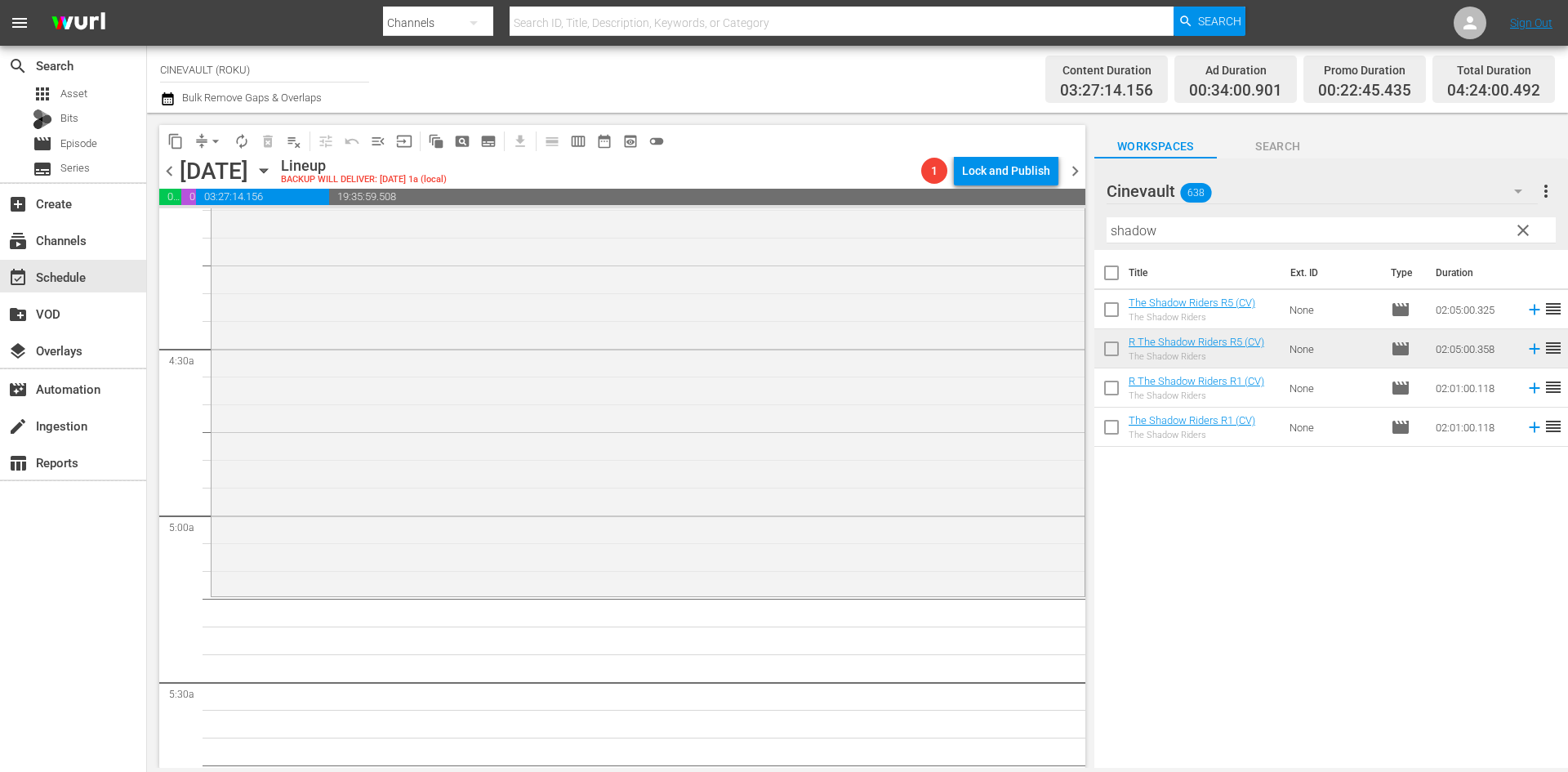
scroll to position [1389, 0]
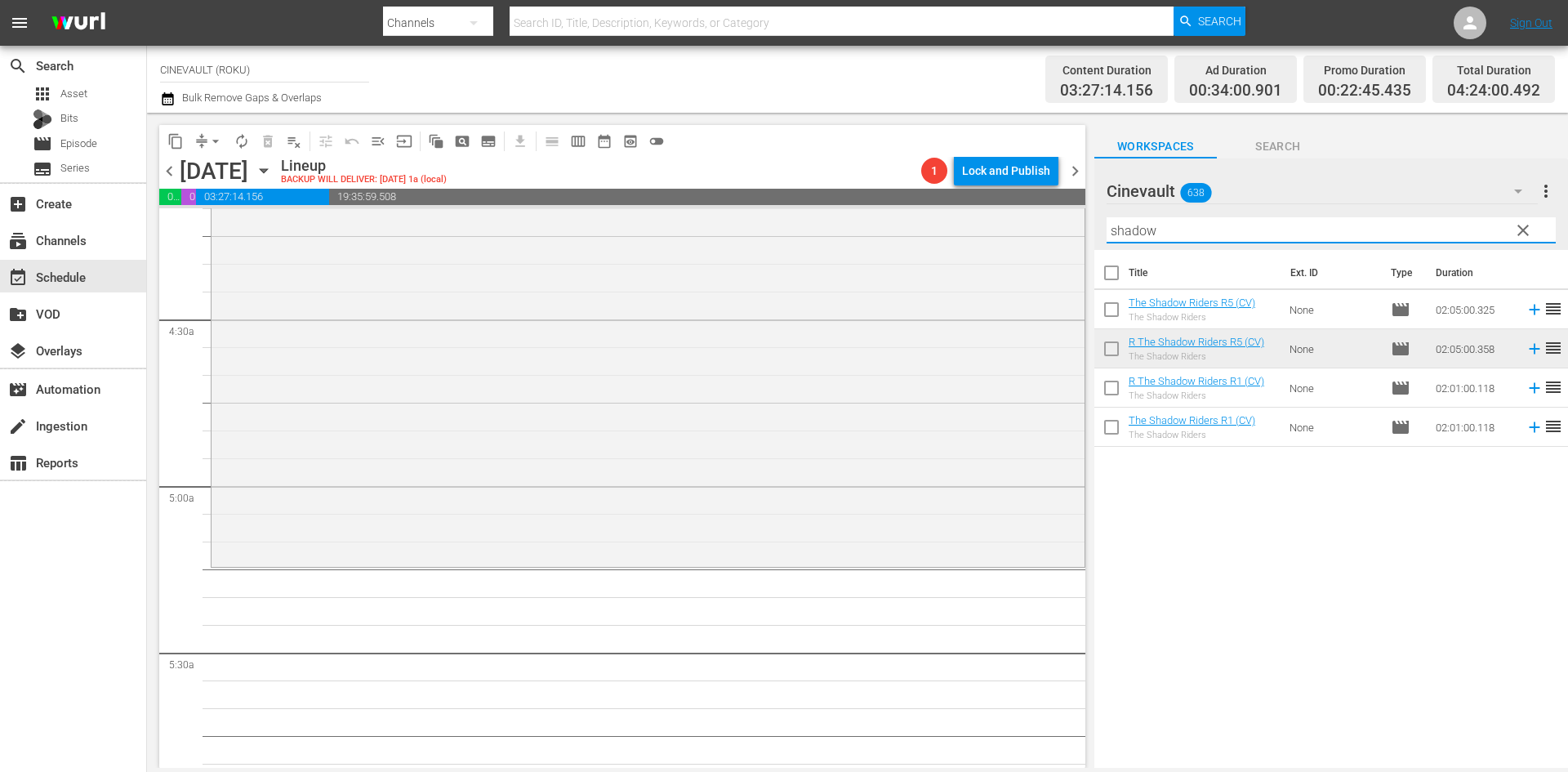
drag, startPoint x: 1250, startPoint y: 227, endPoint x: 1105, endPoint y: 238, distance: 145.4
click at [1105, 238] on div "Cinevault 638 Cinevault more_vert clear Filter by Title shadow" at bounding box center [1331, 204] width 474 height 91
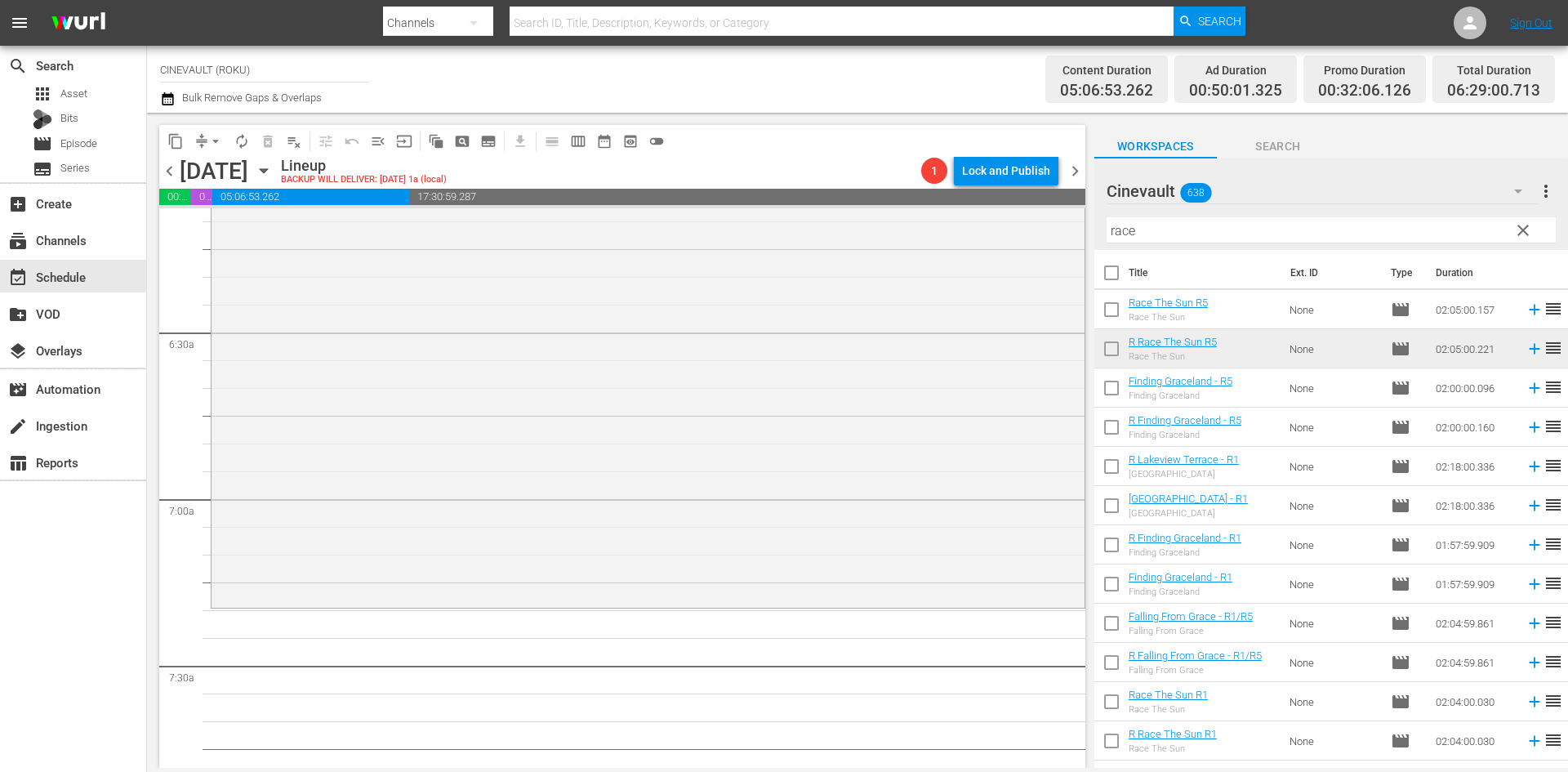
scroll to position [2207, 0]
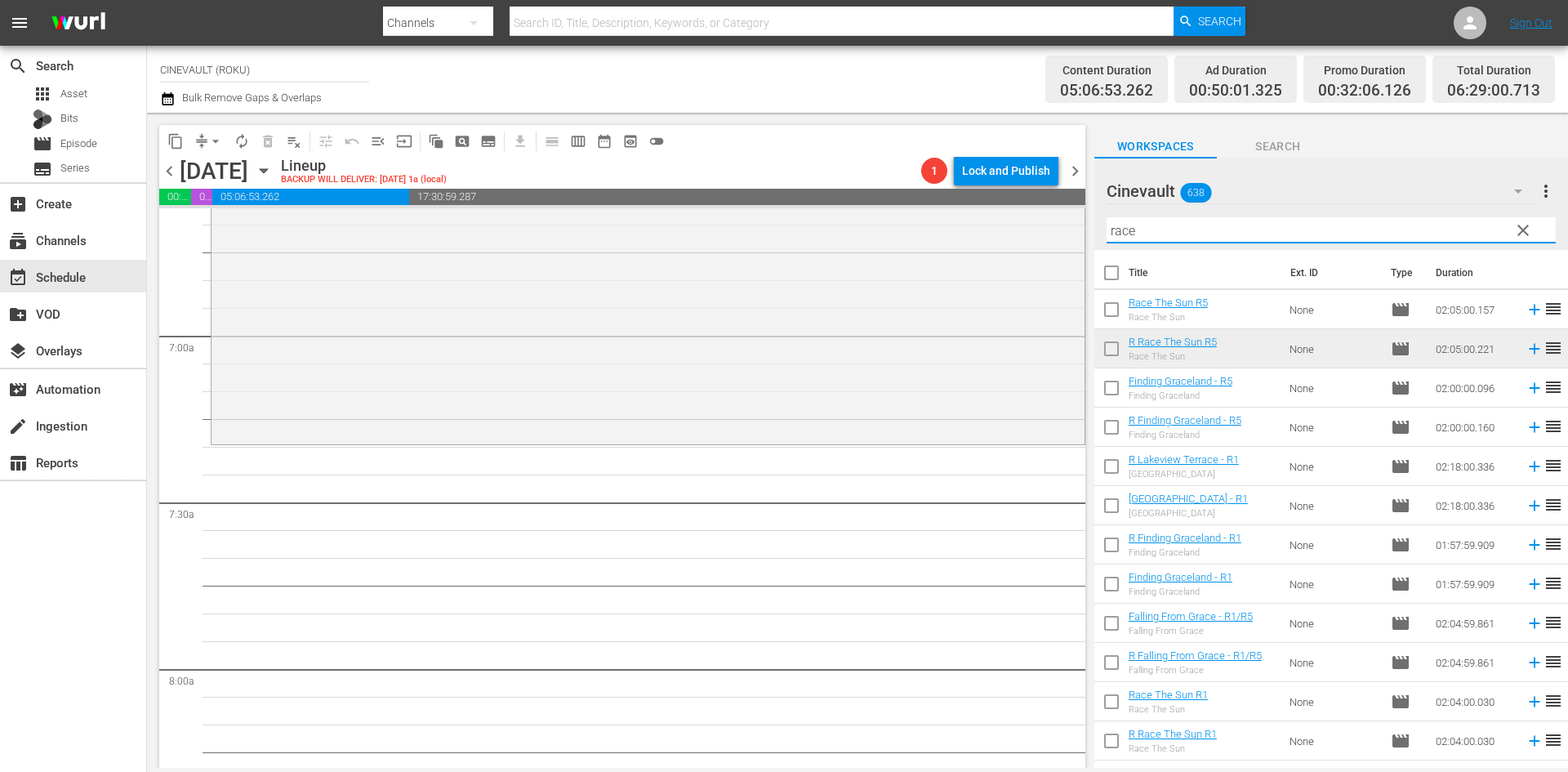
drag, startPoint x: 1184, startPoint y: 236, endPoint x: 782, endPoint y: 178, distance: 406.2
click at [782, 178] on div "content_copy compress arrow_drop_down autorenew_outlined delete_forever_outline…" at bounding box center [858, 440] width 1422 height 655
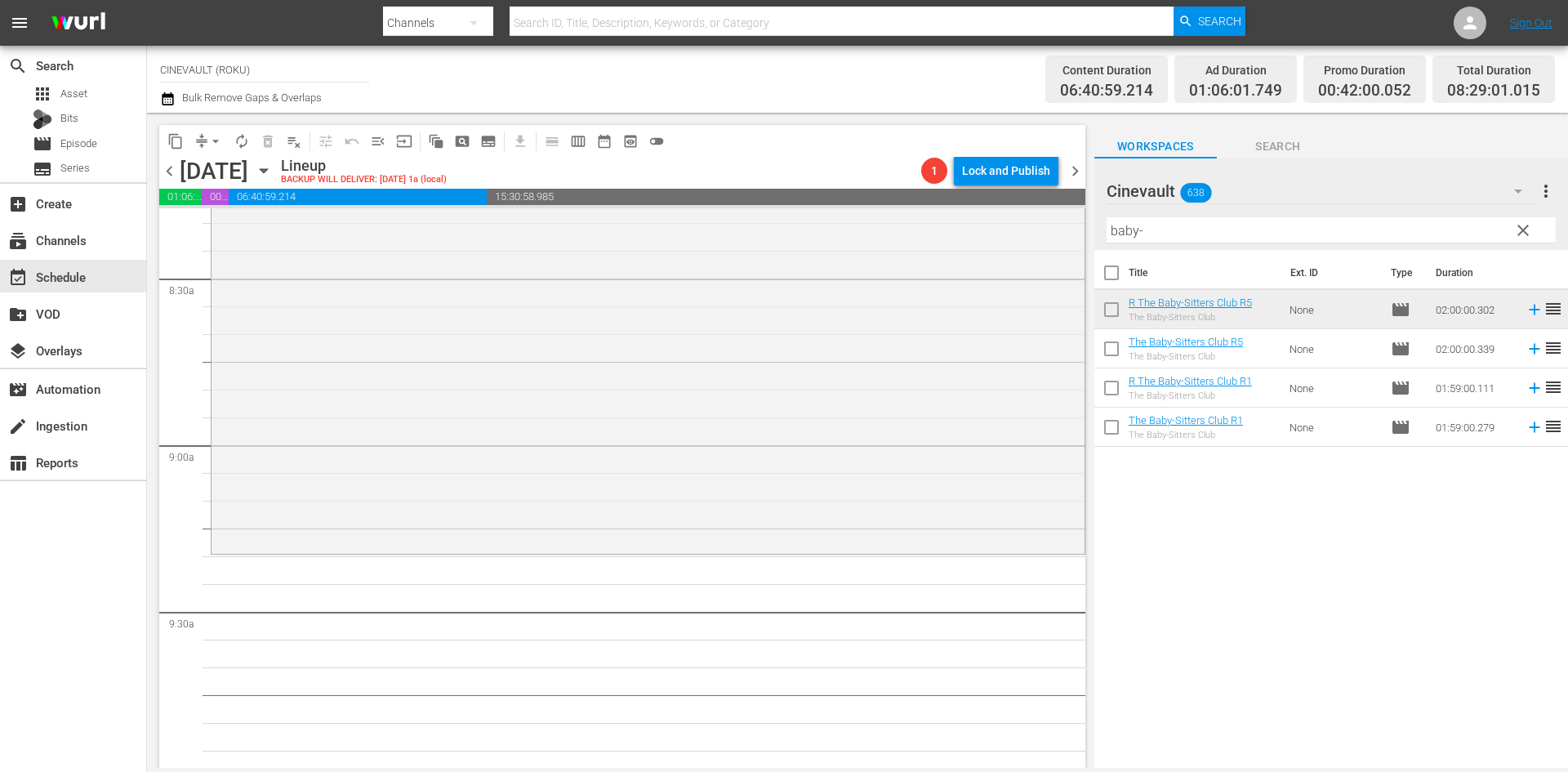
scroll to position [2779, 0]
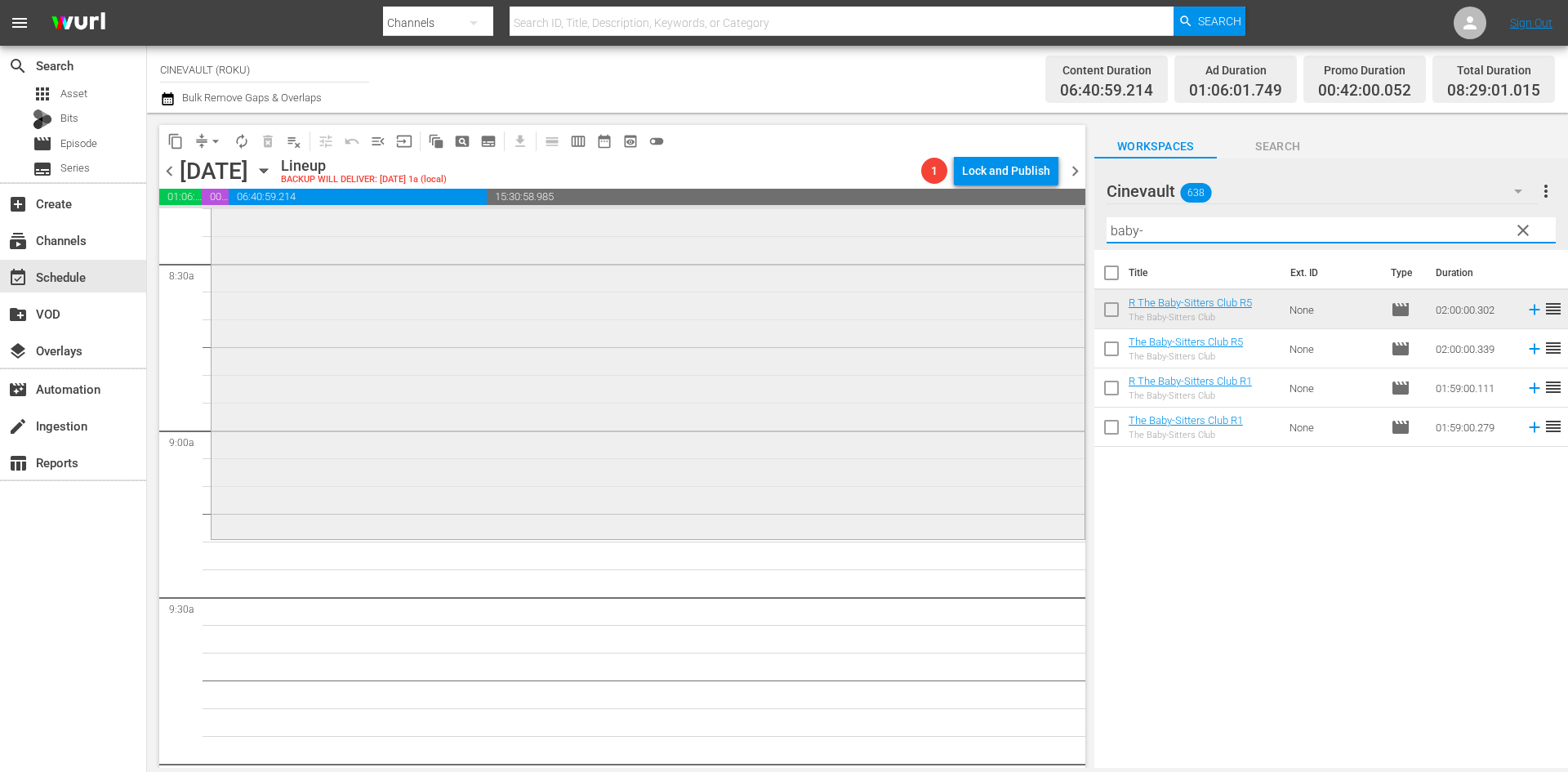
drag, startPoint x: 1274, startPoint y: 229, endPoint x: 755, endPoint y: 229, distance: 519.0
click at [755, 229] on div "content_copy compress arrow_drop_down autorenew_outlined delete_forever_outline…" at bounding box center [858, 440] width 1422 height 655
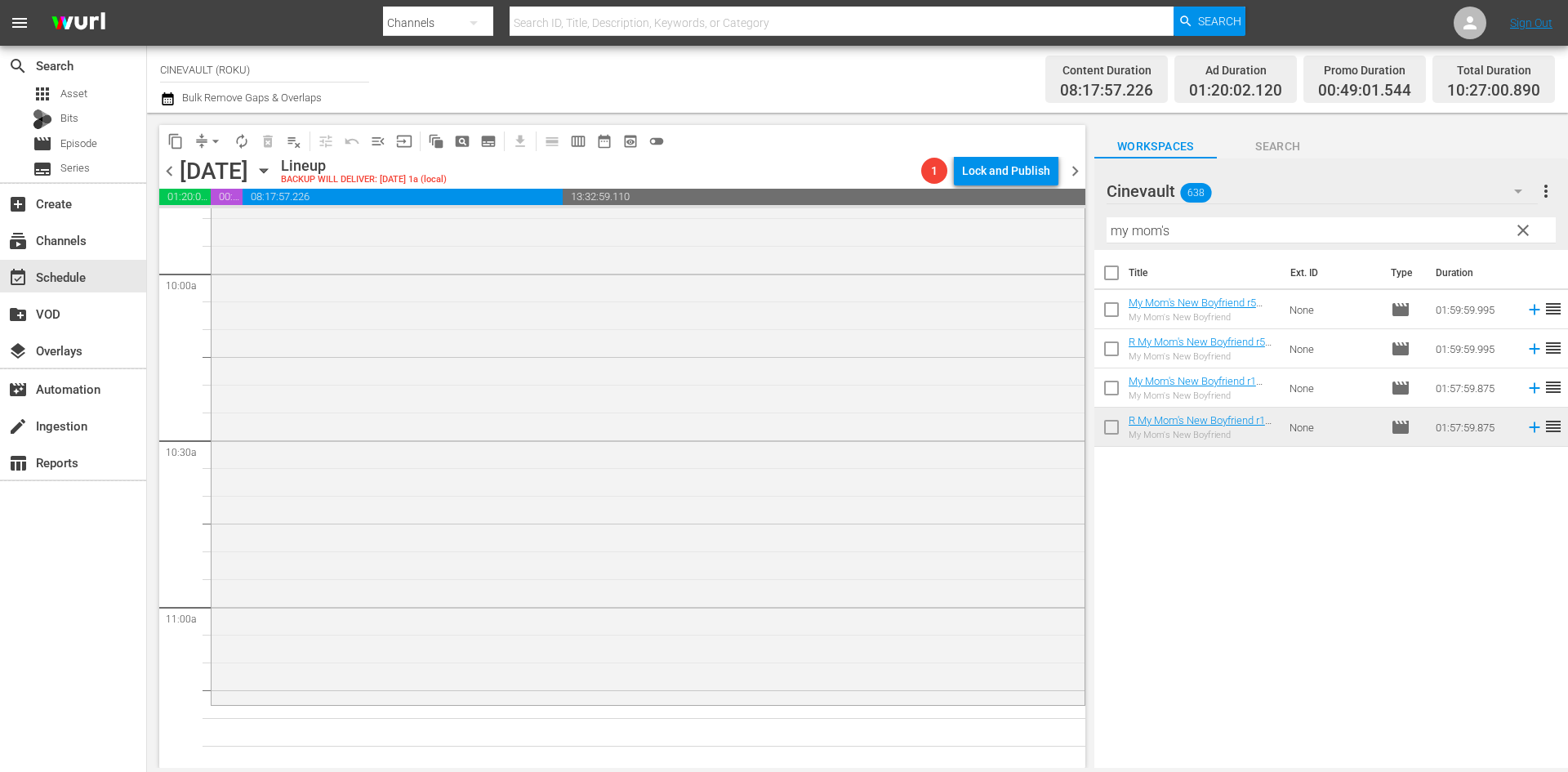
scroll to position [3514, 0]
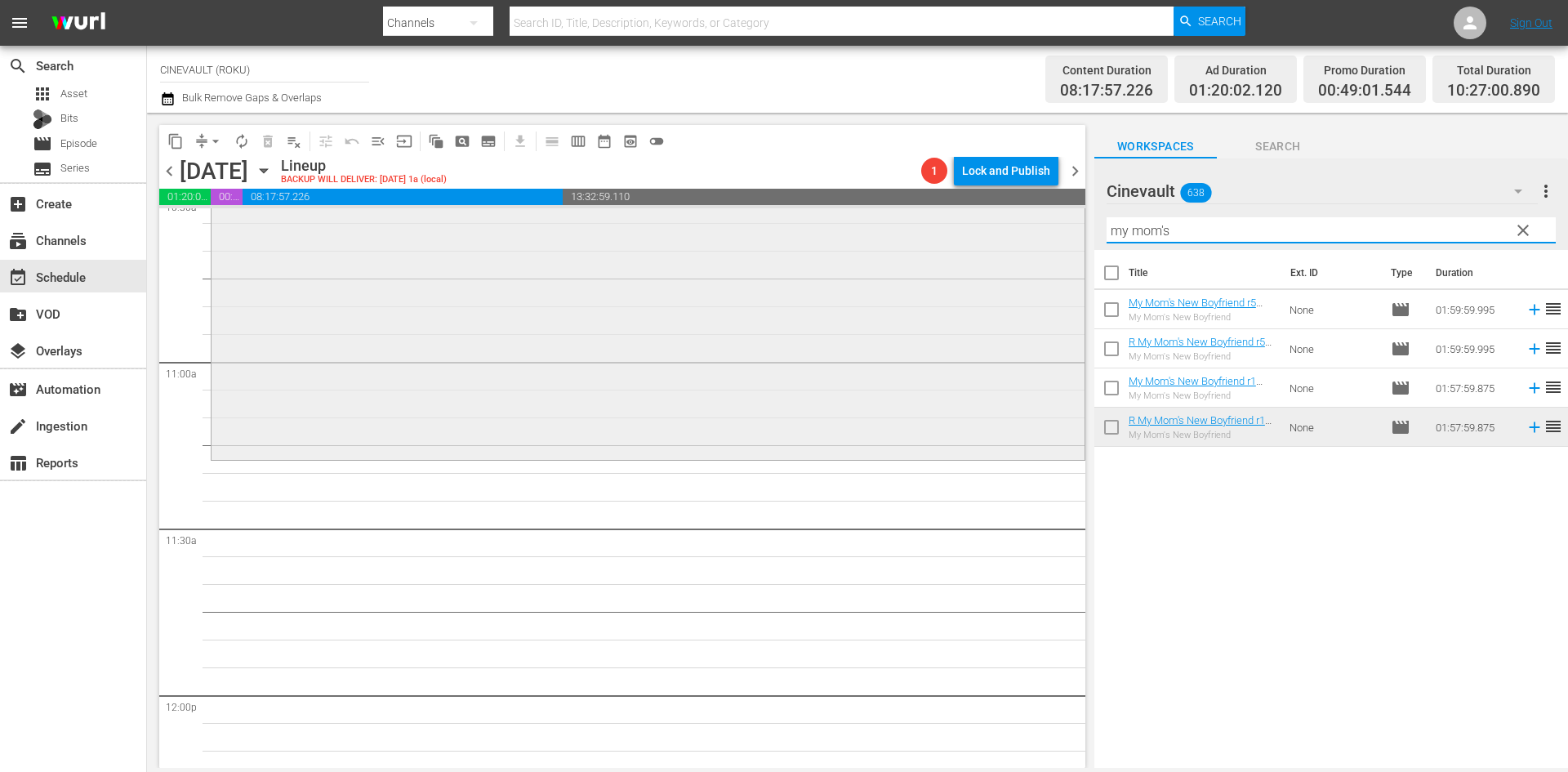
drag, startPoint x: 1284, startPoint y: 237, endPoint x: 1055, endPoint y: 227, distance: 229.2
click at [1055, 227] on div "content_copy compress arrow_drop_down autorenew_outlined delete_forever_outline…" at bounding box center [858, 440] width 1422 height 655
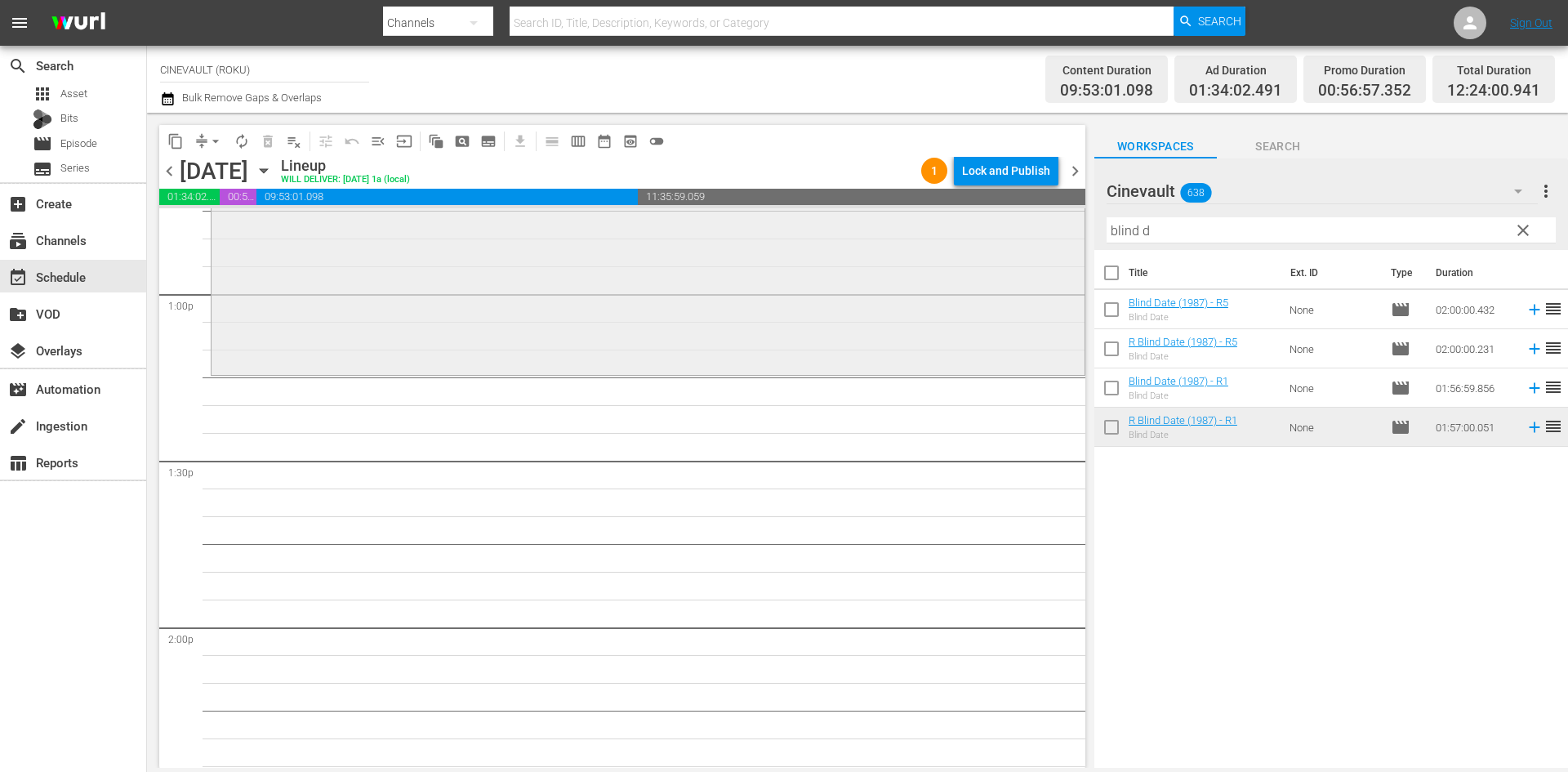
scroll to position [4250, 0]
drag, startPoint x: 1178, startPoint y: 241, endPoint x: 1066, endPoint y: 231, distance: 112.4
click at [1066, 231] on div "content_copy compress arrow_drop_down autorenew_outlined delete_forever_outline…" at bounding box center [858, 440] width 1422 height 655
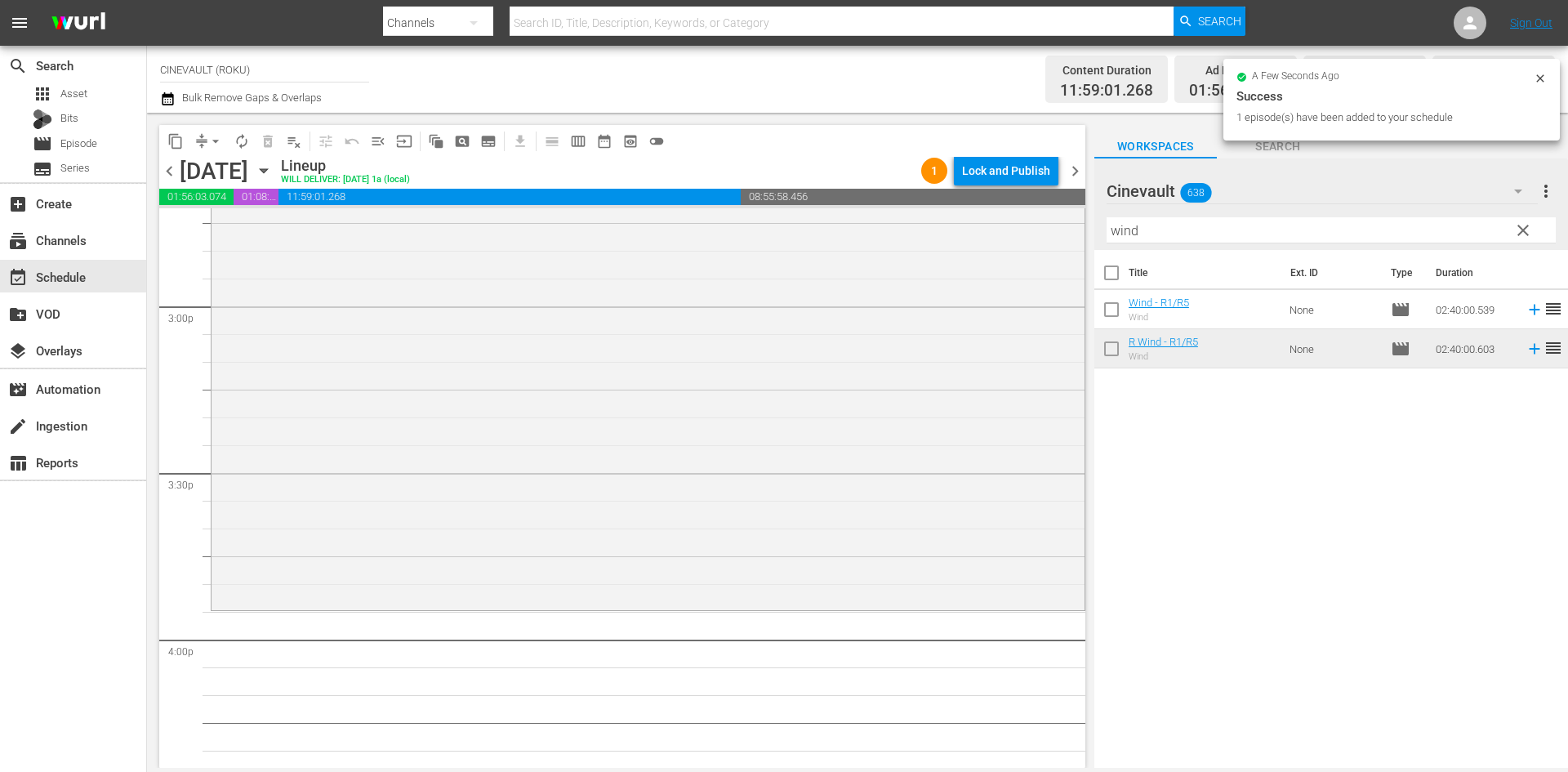
scroll to position [5149, 0]
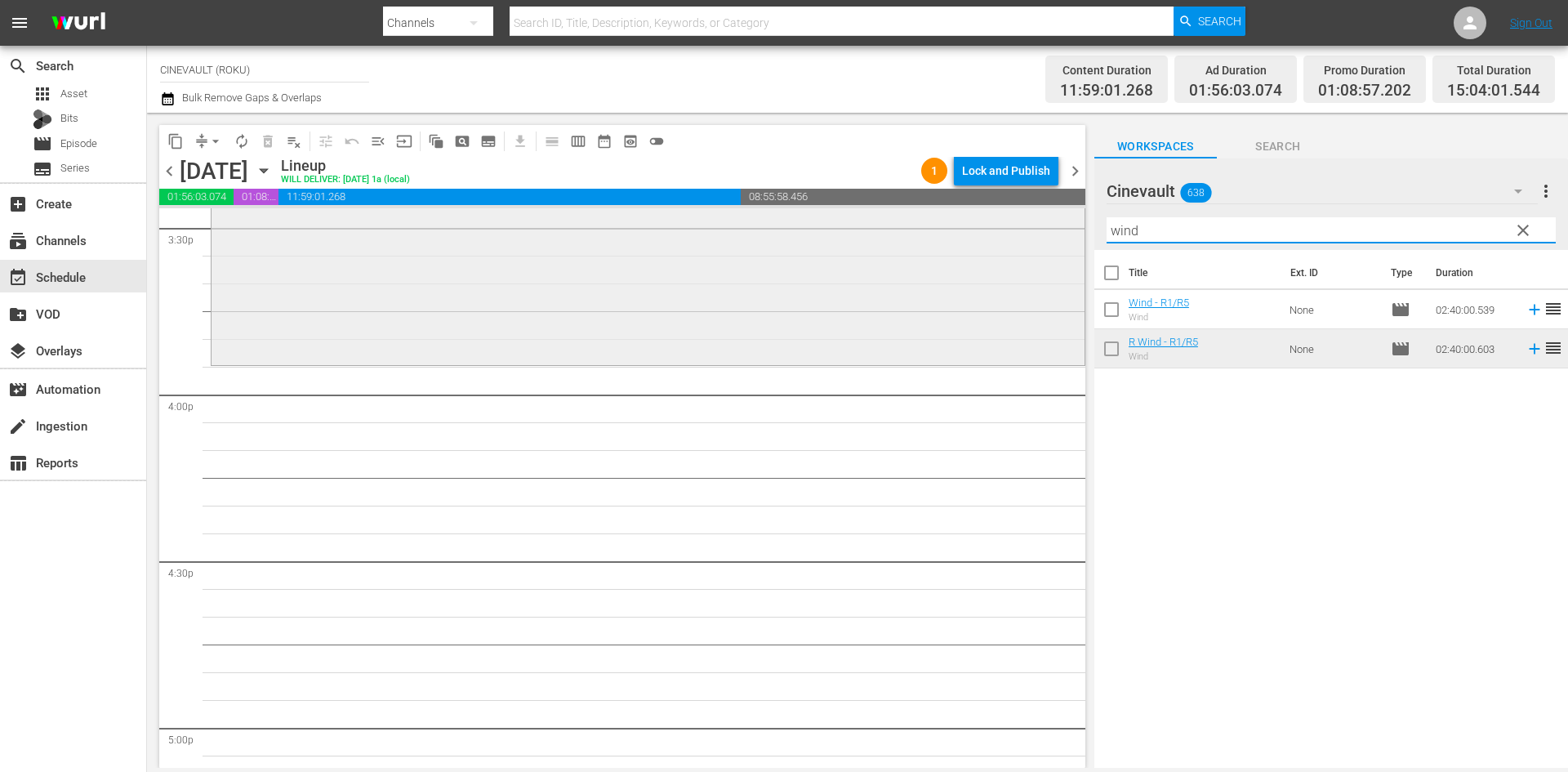
drag, startPoint x: 1178, startPoint y: 234, endPoint x: 886, endPoint y: 278, distance: 295.3
click at [886, 278] on div "content_copy compress arrow_drop_down autorenew_outlined delete_forever_outline…" at bounding box center [858, 440] width 1422 height 655
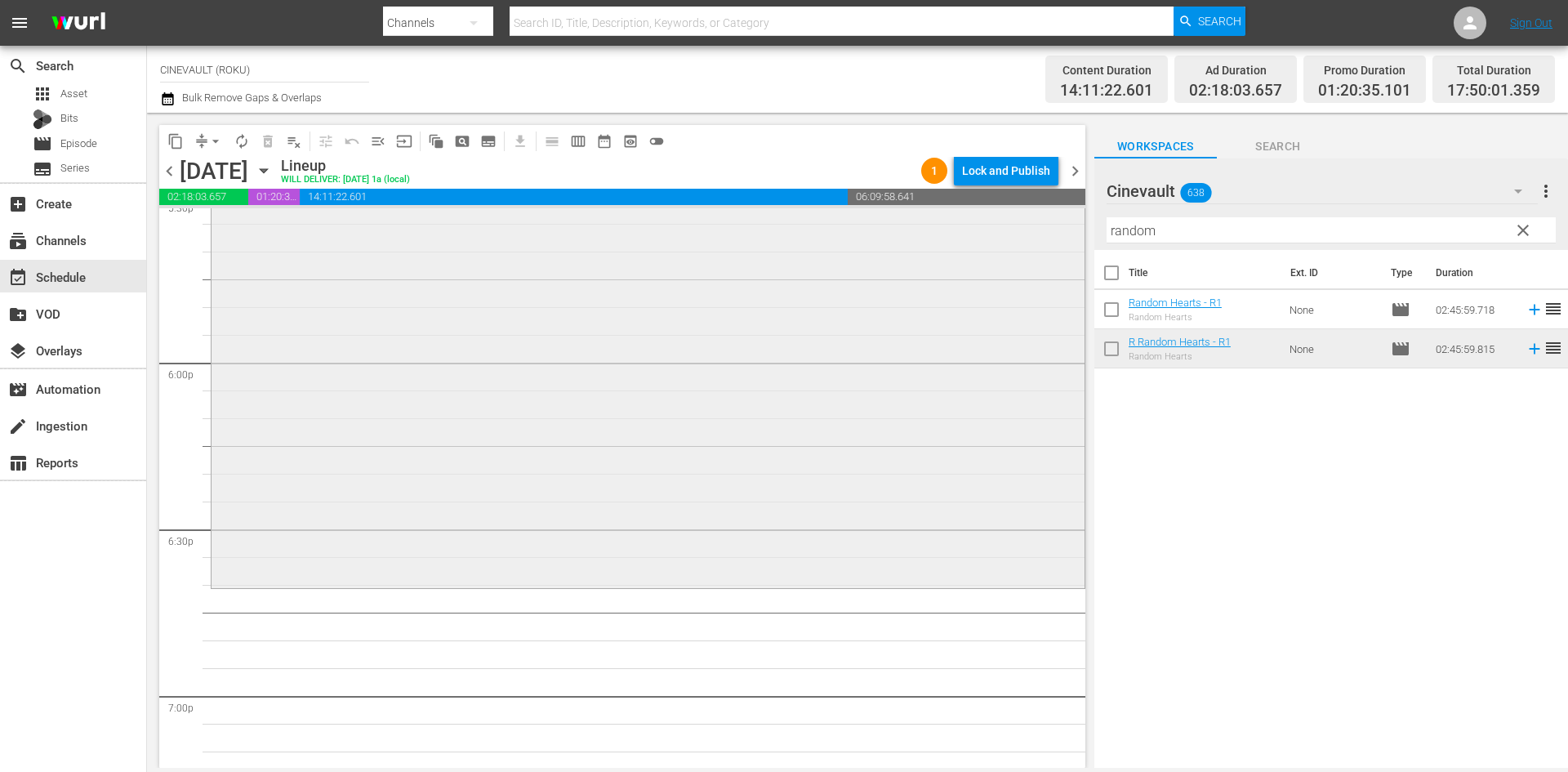
scroll to position [5966, 0]
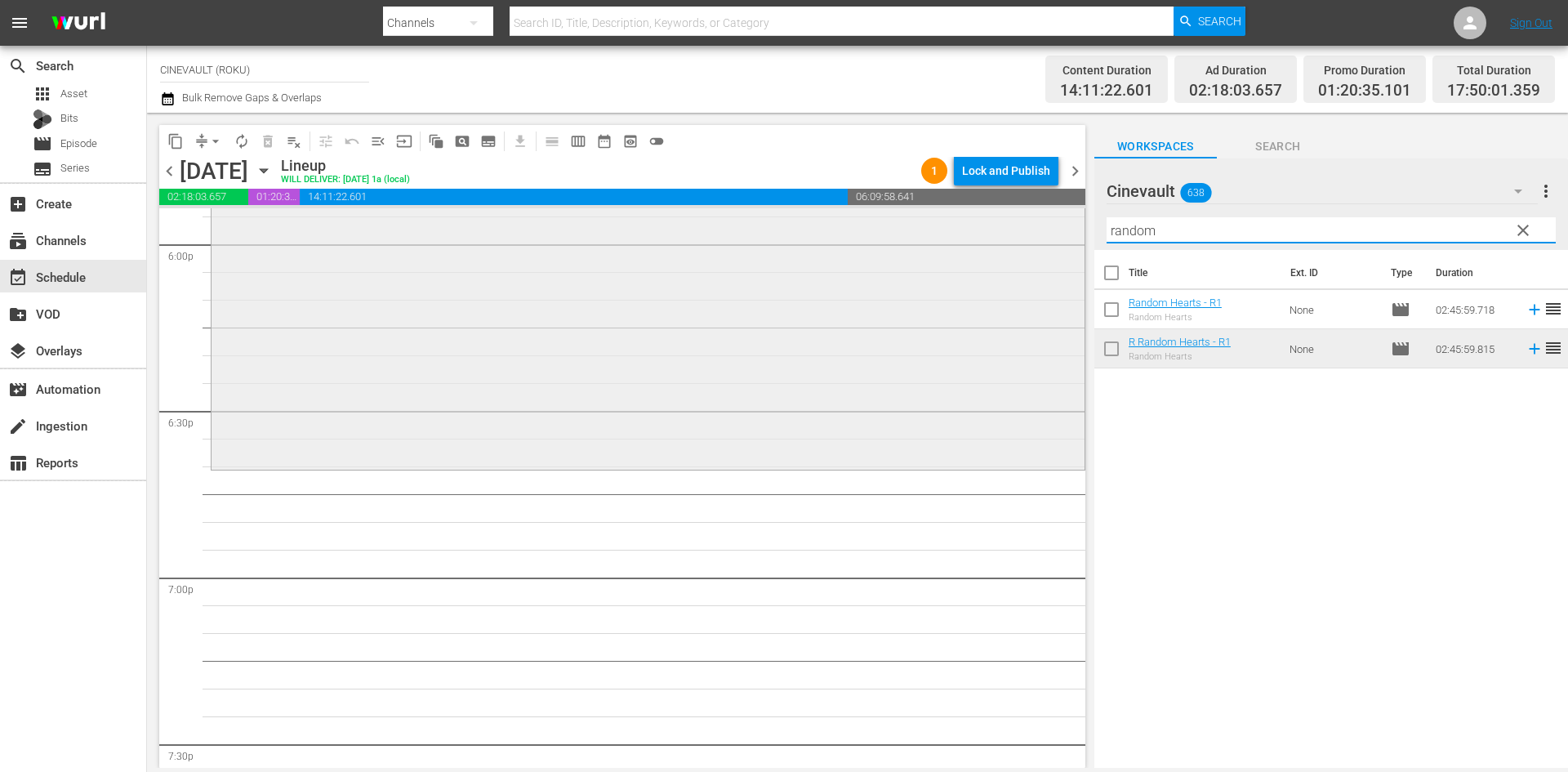
drag, startPoint x: 1198, startPoint y: 228, endPoint x: 967, endPoint y: 228, distance: 231.0
click at [967, 228] on div "content_copy compress arrow_drop_down autorenew_outlined delete_forever_outline…" at bounding box center [858, 440] width 1422 height 655
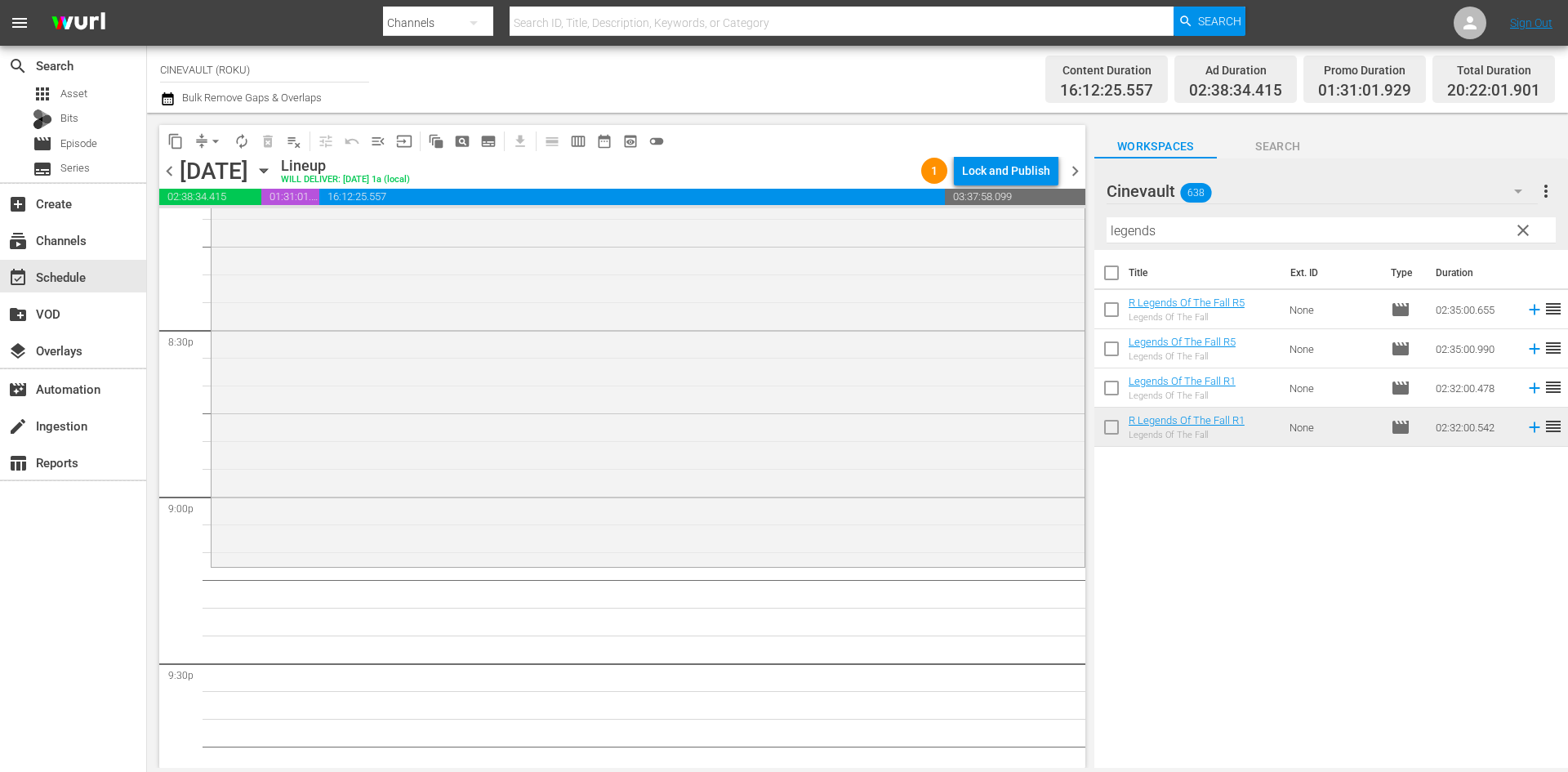
scroll to position [6784, 0]
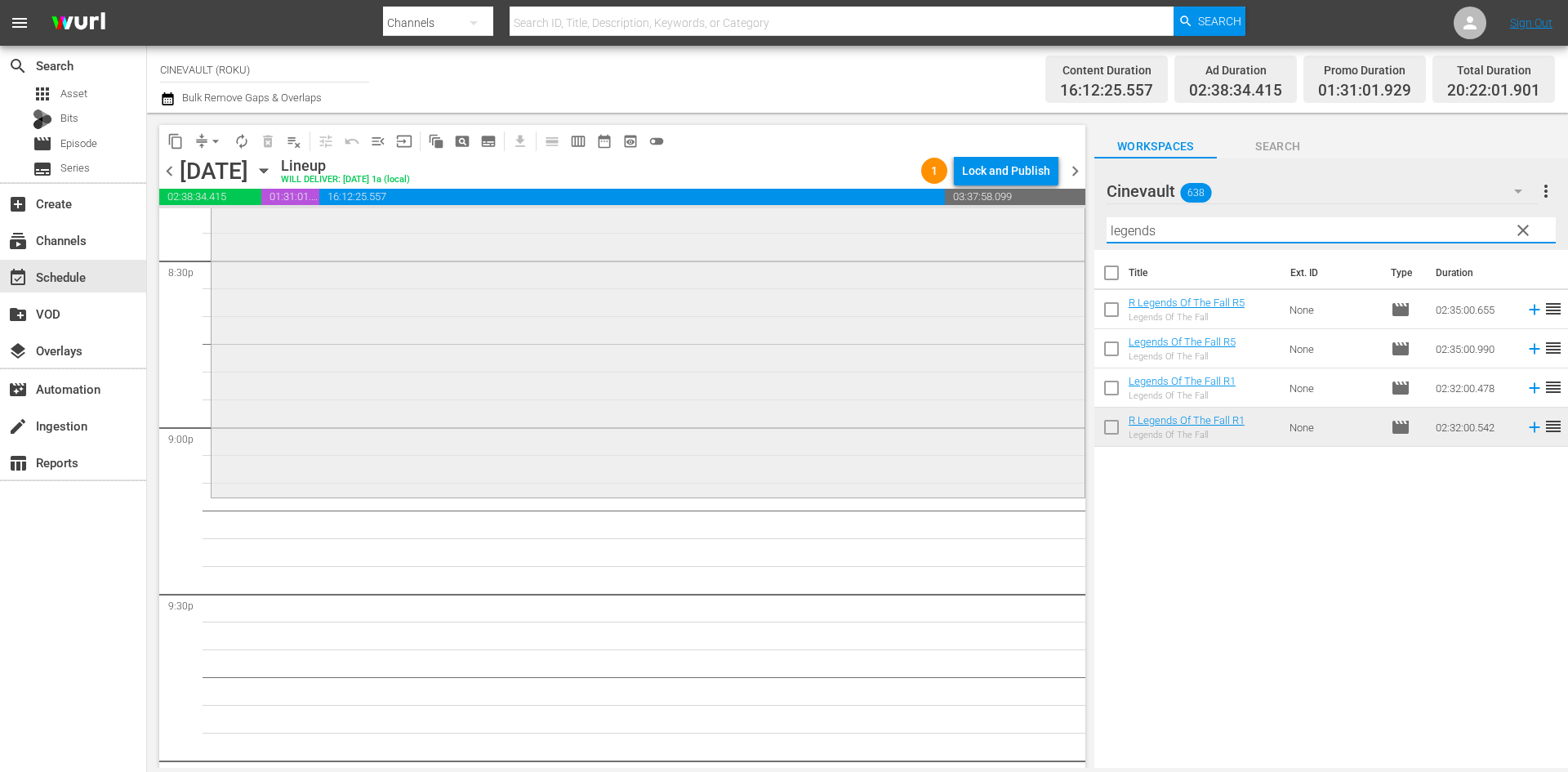
drag, startPoint x: 1193, startPoint y: 230, endPoint x: 826, endPoint y: 233, distance: 367.0
click at [826, 233] on div "content_copy compress arrow_drop_down autorenew_outlined delete_forever_outline…" at bounding box center [858, 440] width 1422 height 655
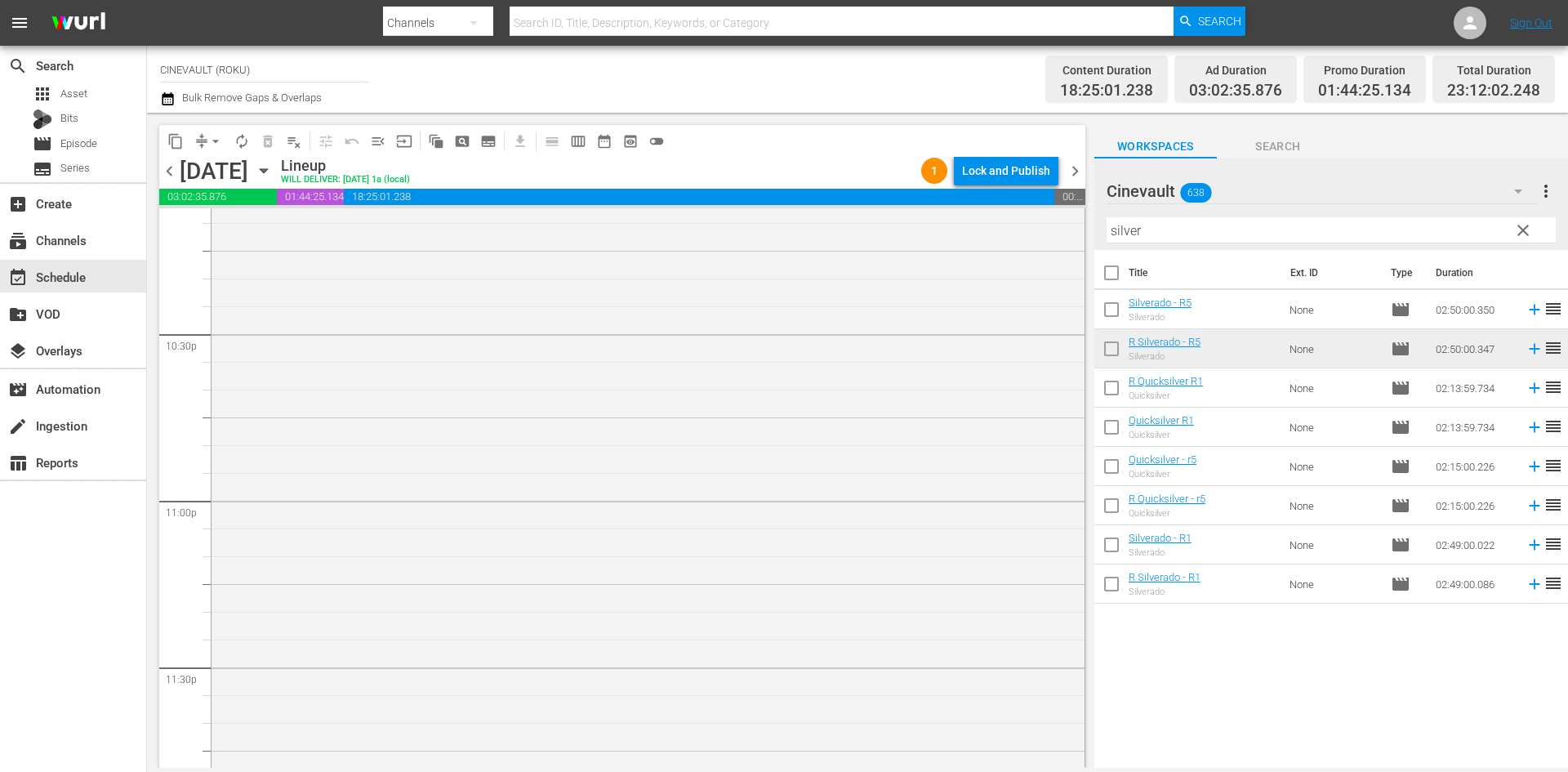
scroll to position [7459, 0]
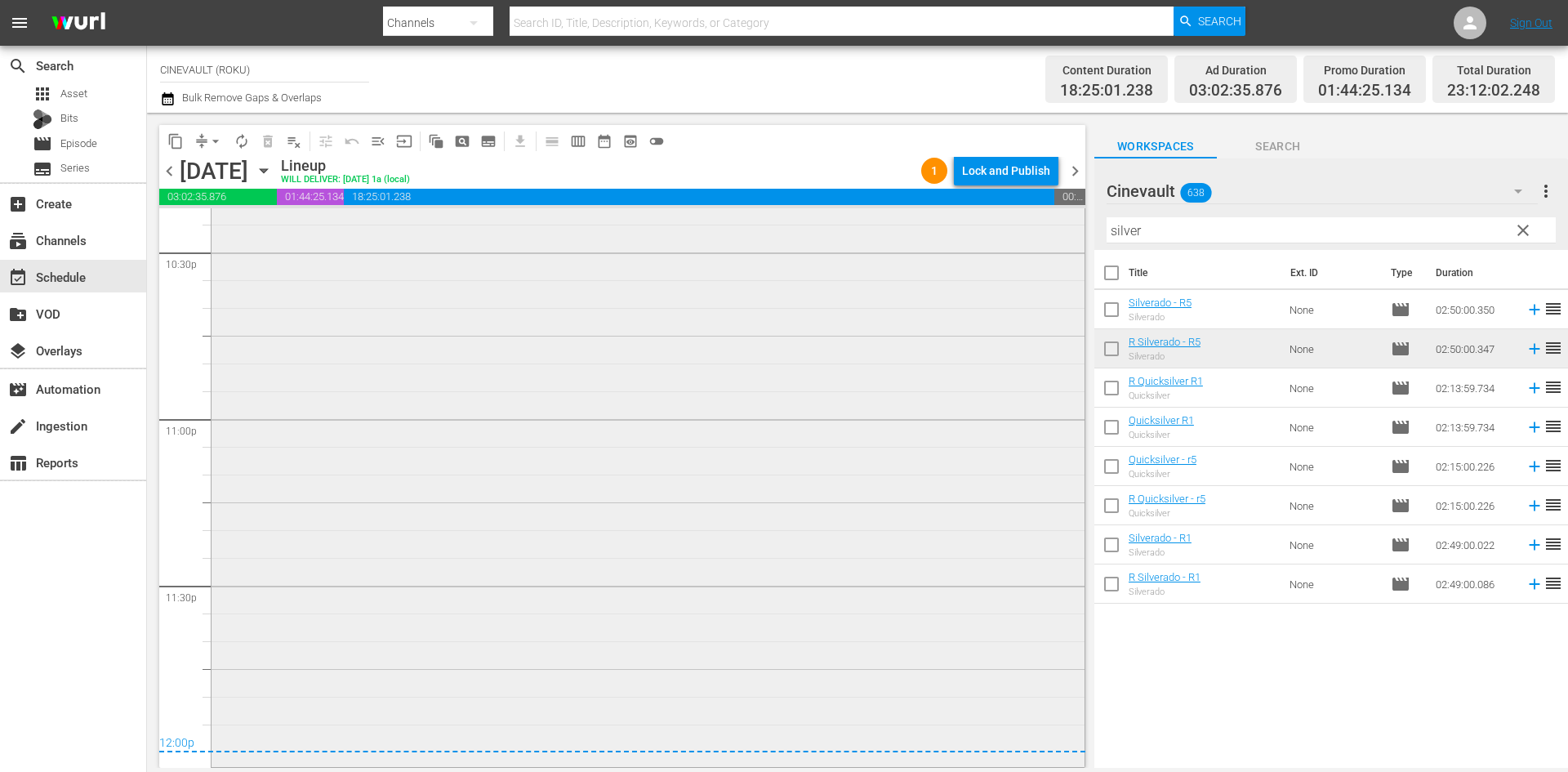
click at [879, 546] on div "R Silverado - R5 1 reorder" at bounding box center [648, 294] width 873 height 940
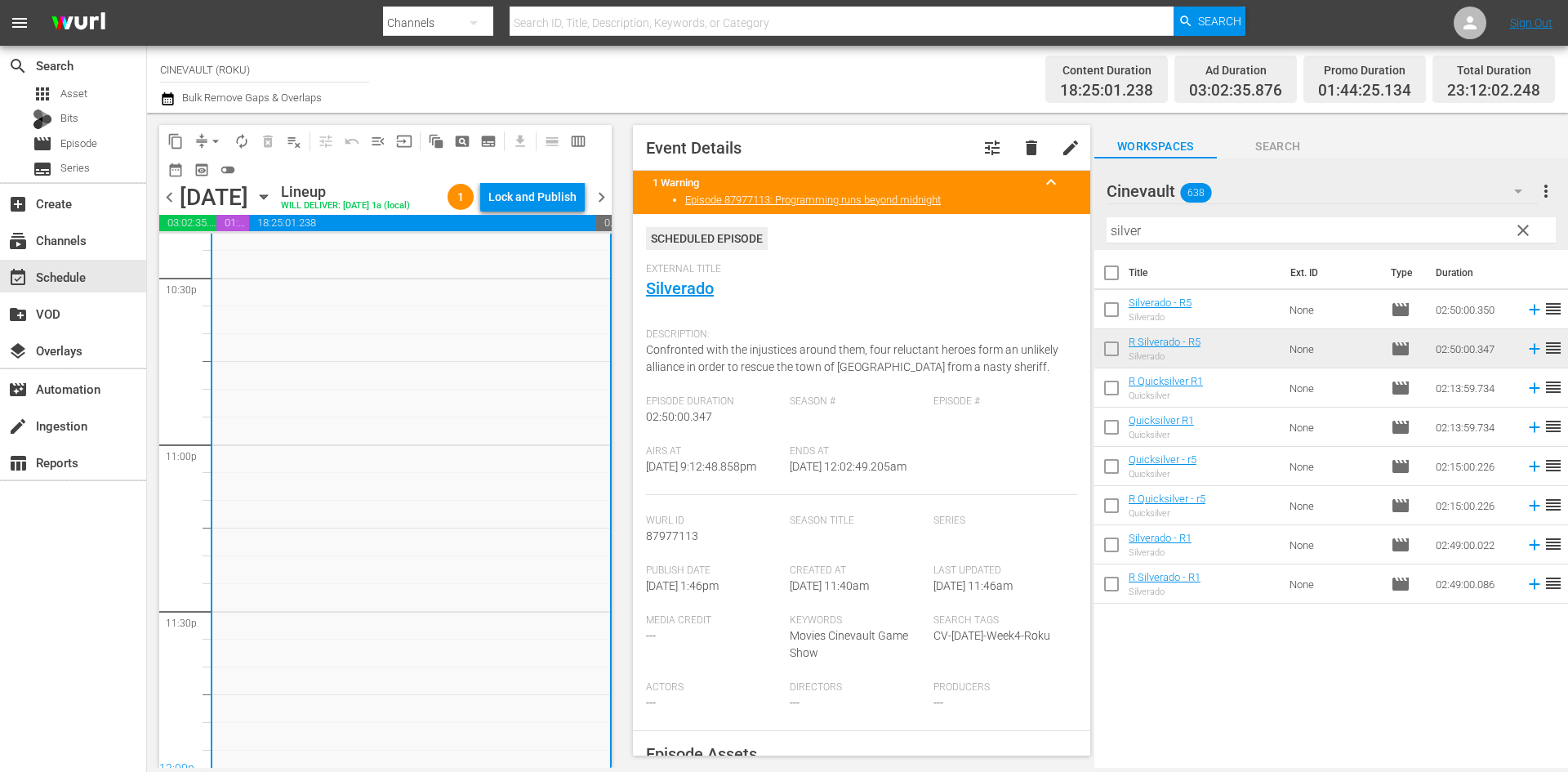
click at [164, 197] on span "chevron_left" at bounding box center [169, 197] width 20 height 20
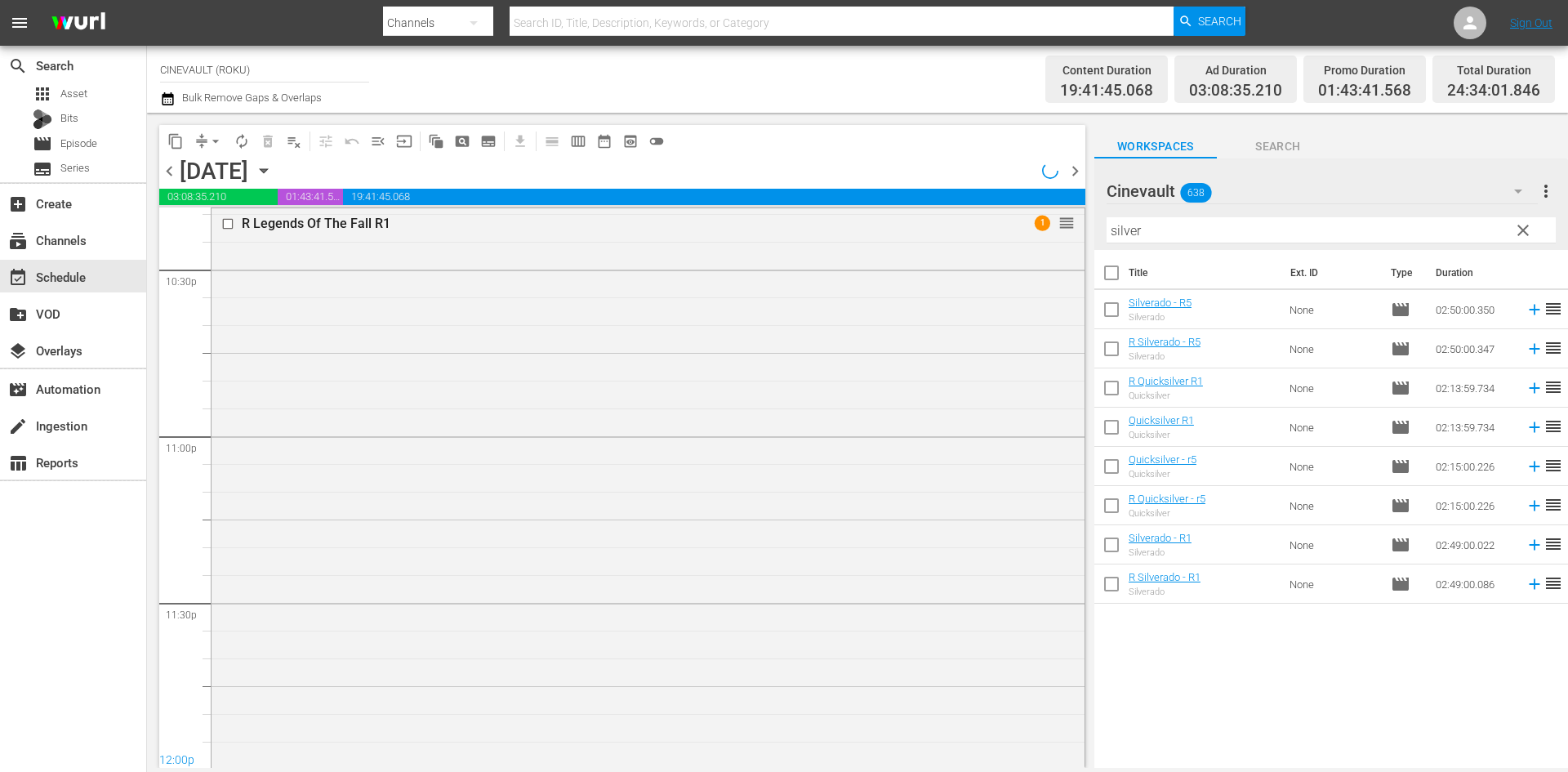
scroll to position [7320, 0]
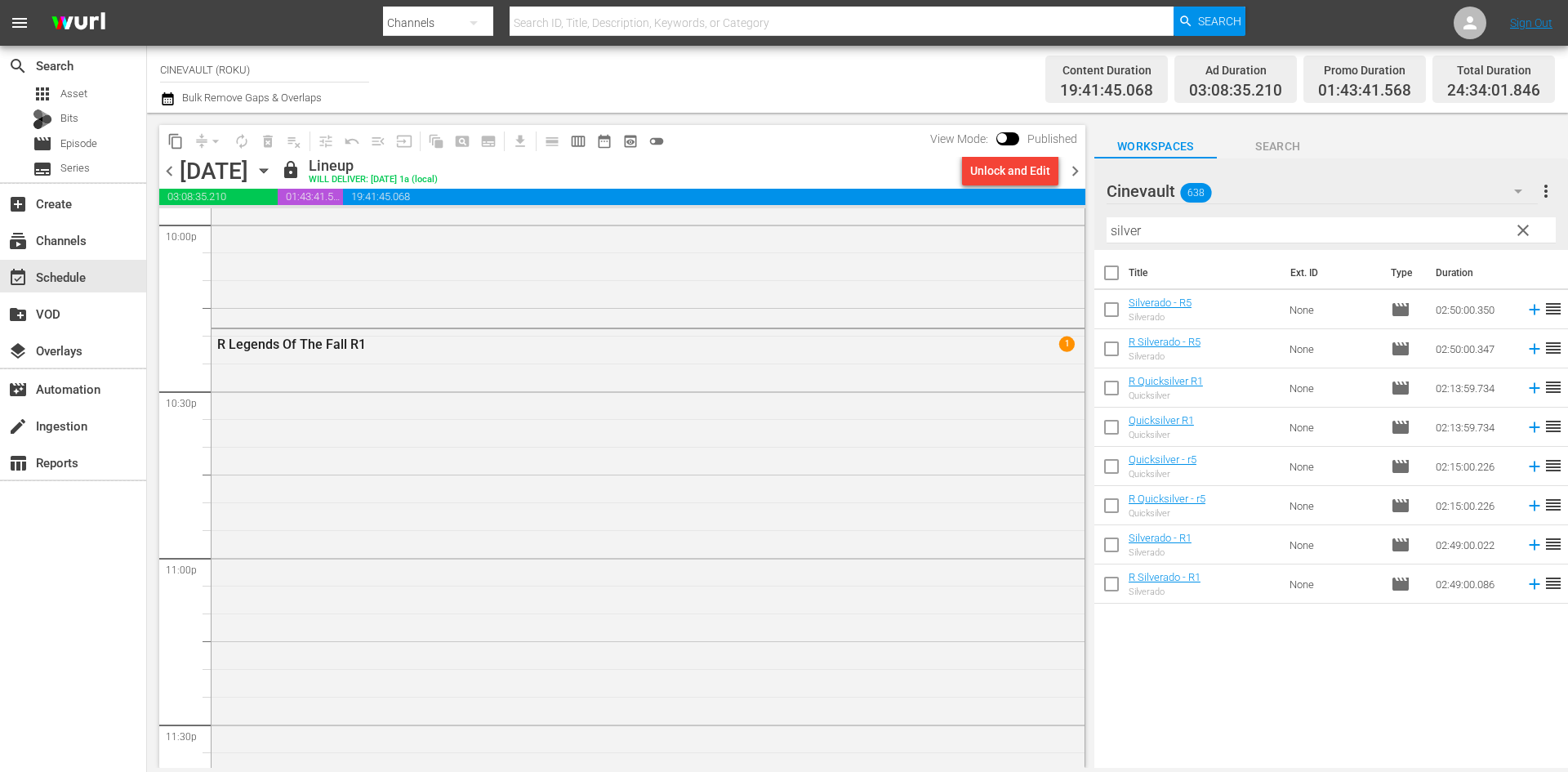
click at [1069, 177] on span "chevron_right" at bounding box center [1075, 170] width 20 height 20
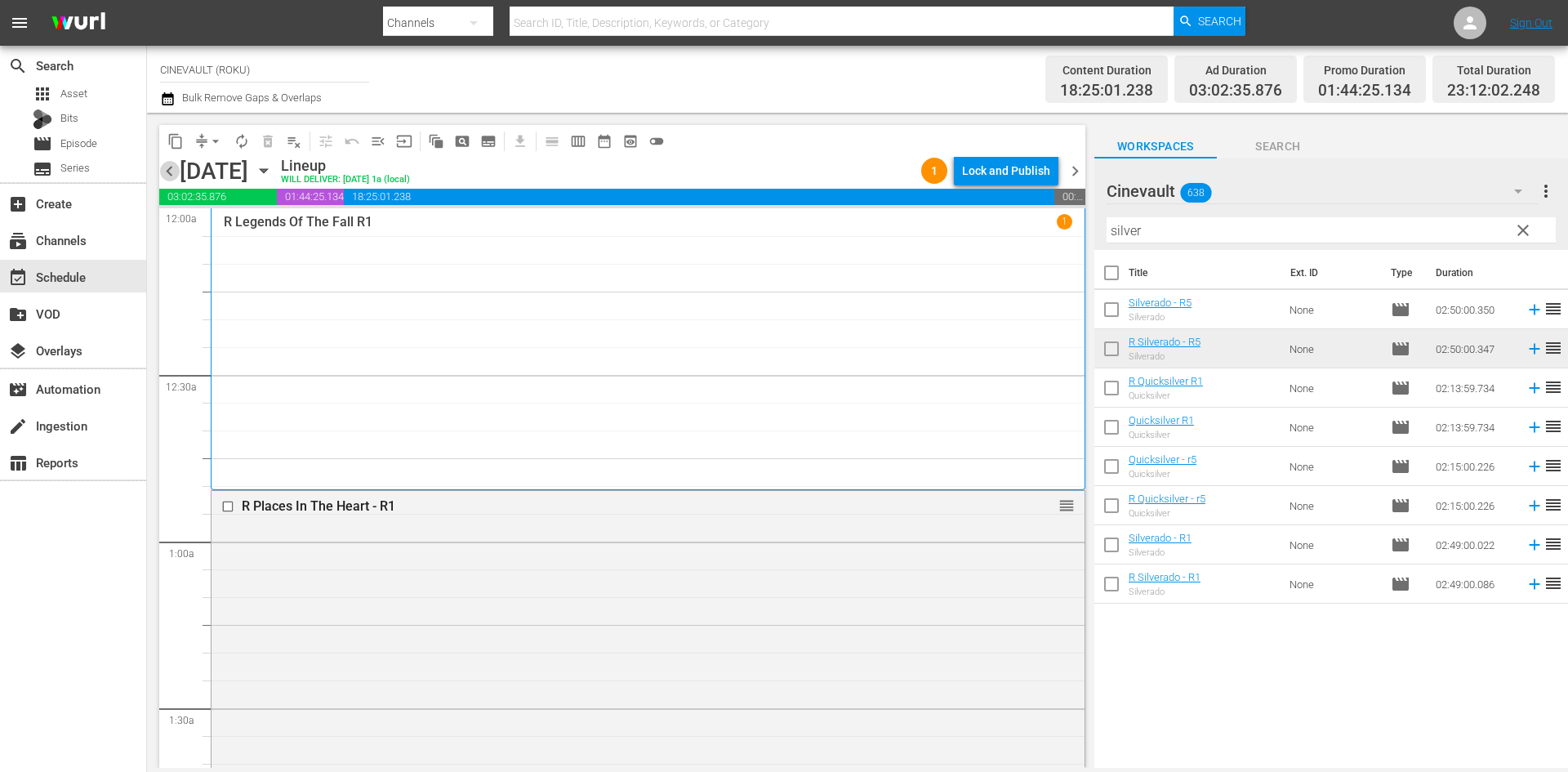
click at [168, 175] on span "chevron_left" at bounding box center [169, 170] width 20 height 20
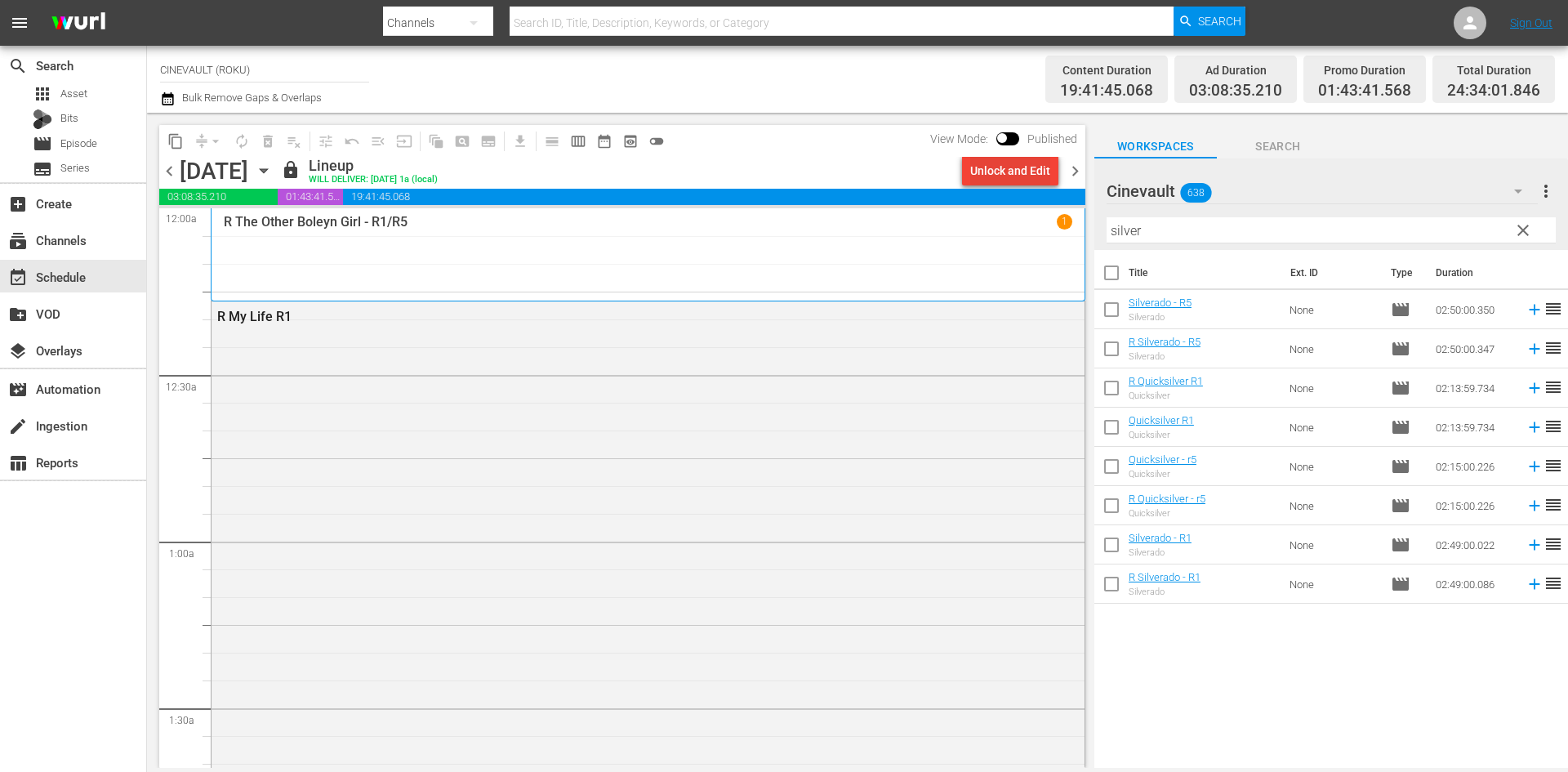
click at [1049, 172] on div "Unlock and Edit" at bounding box center [1010, 170] width 80 height 29
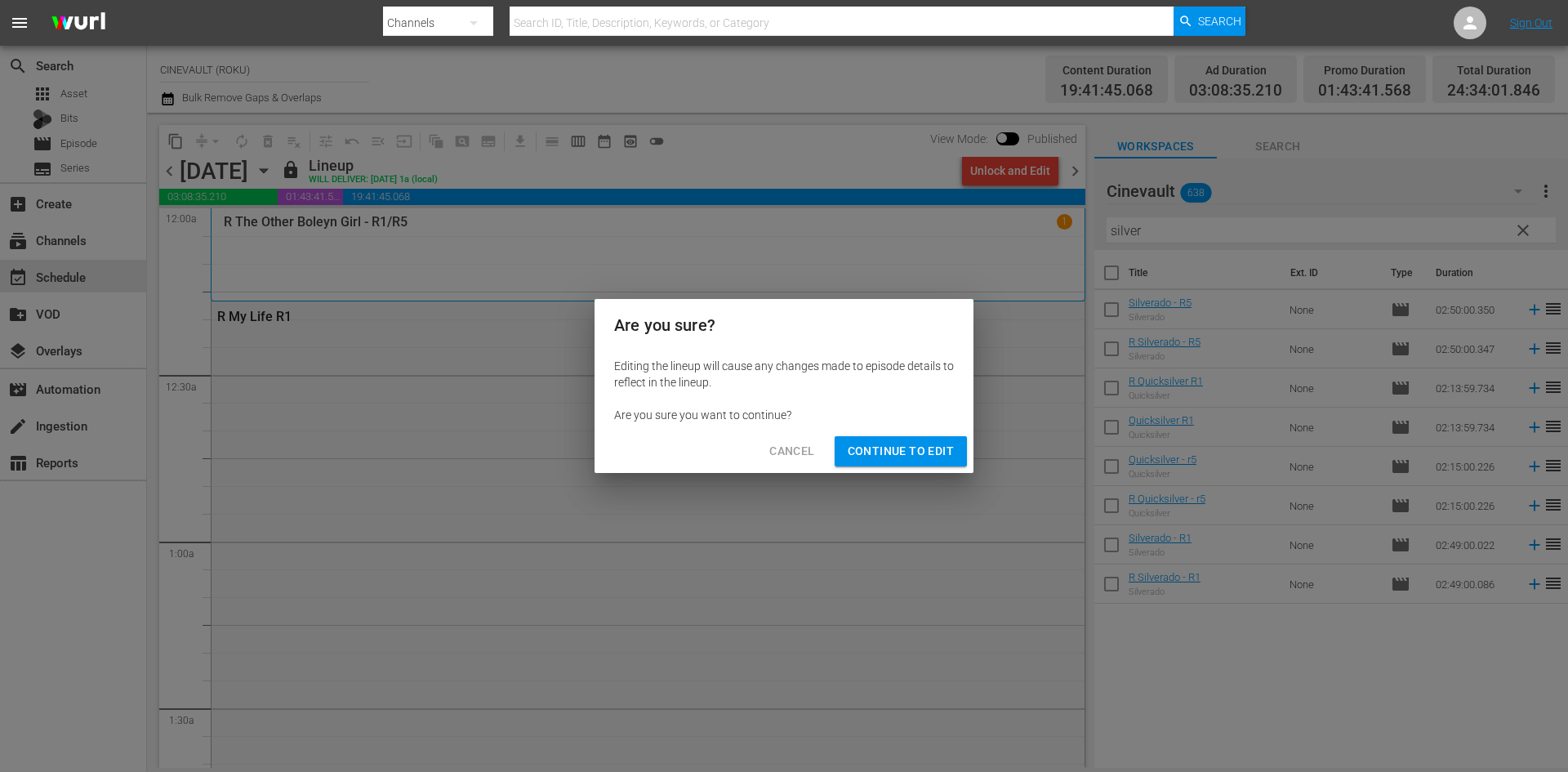
click at [906, 464] on button "Continue to Edit" at bounding box center [901, 452] width 132 height 30
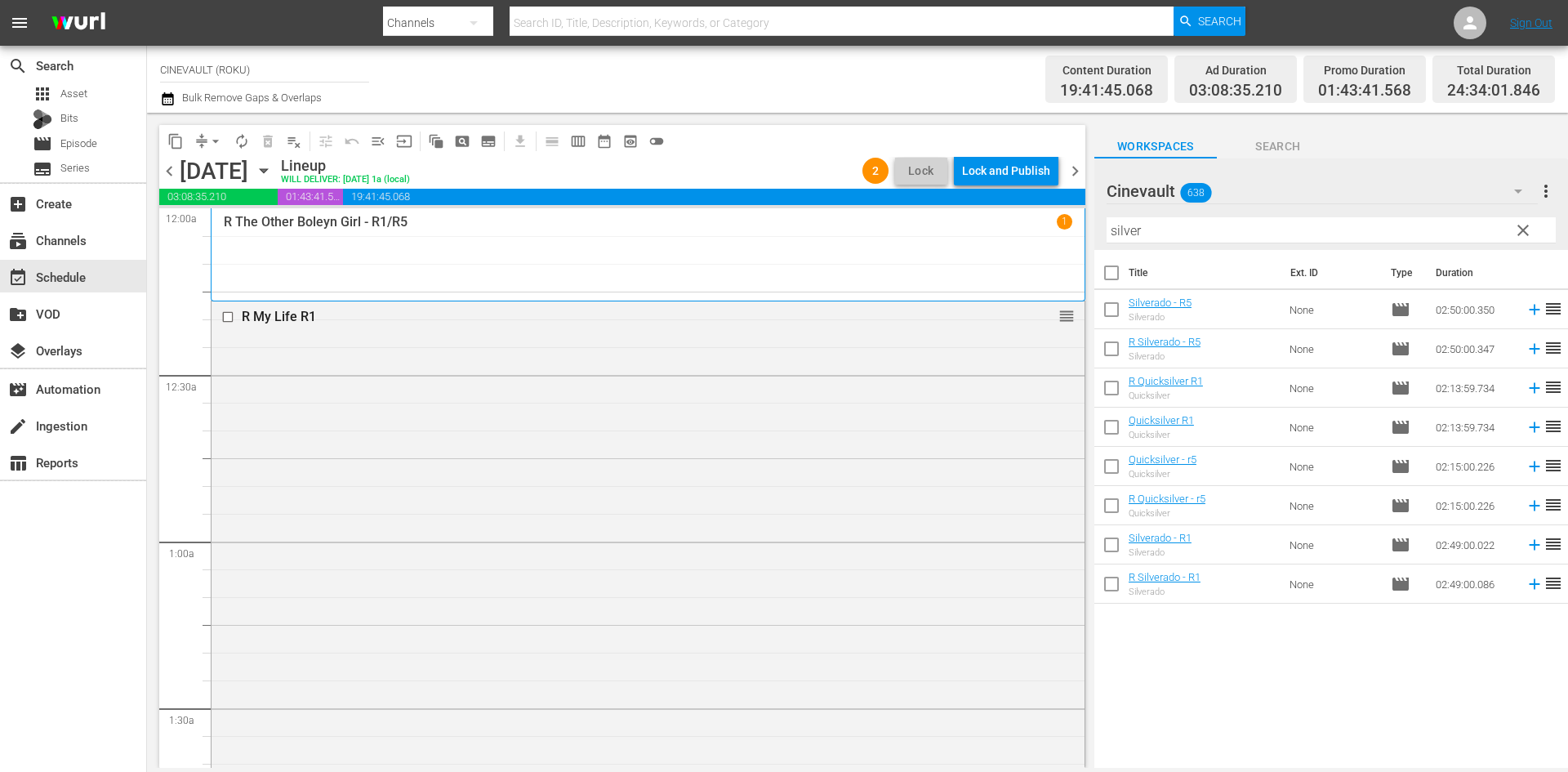
click at [1068, 166] on span "chevron_right" at bounding box center [1075, 170] width 20 height 20
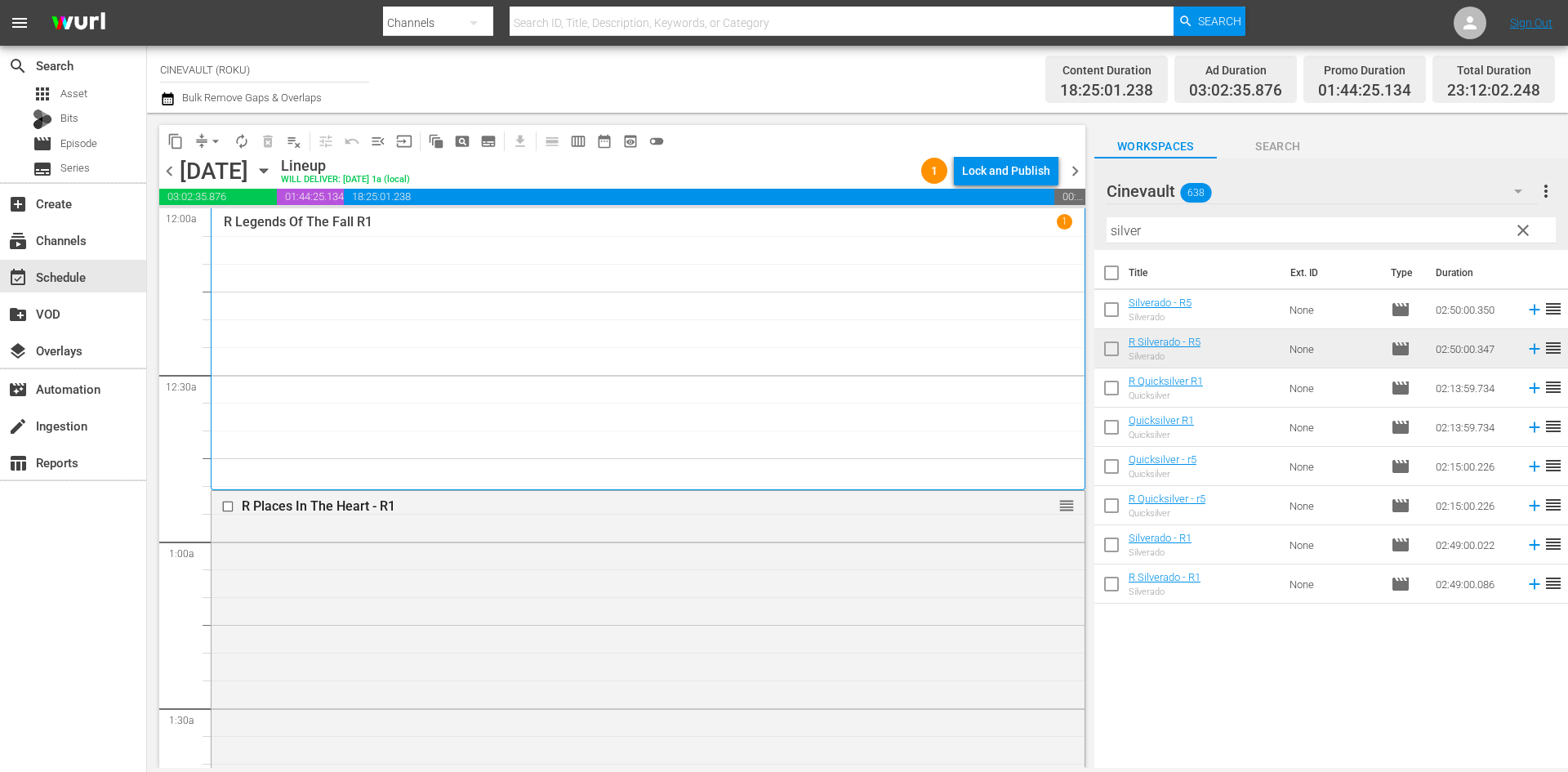
click at [1031, 173] on div "Lock and Publish" at bounding box center [1006, 170] width 88 height 29
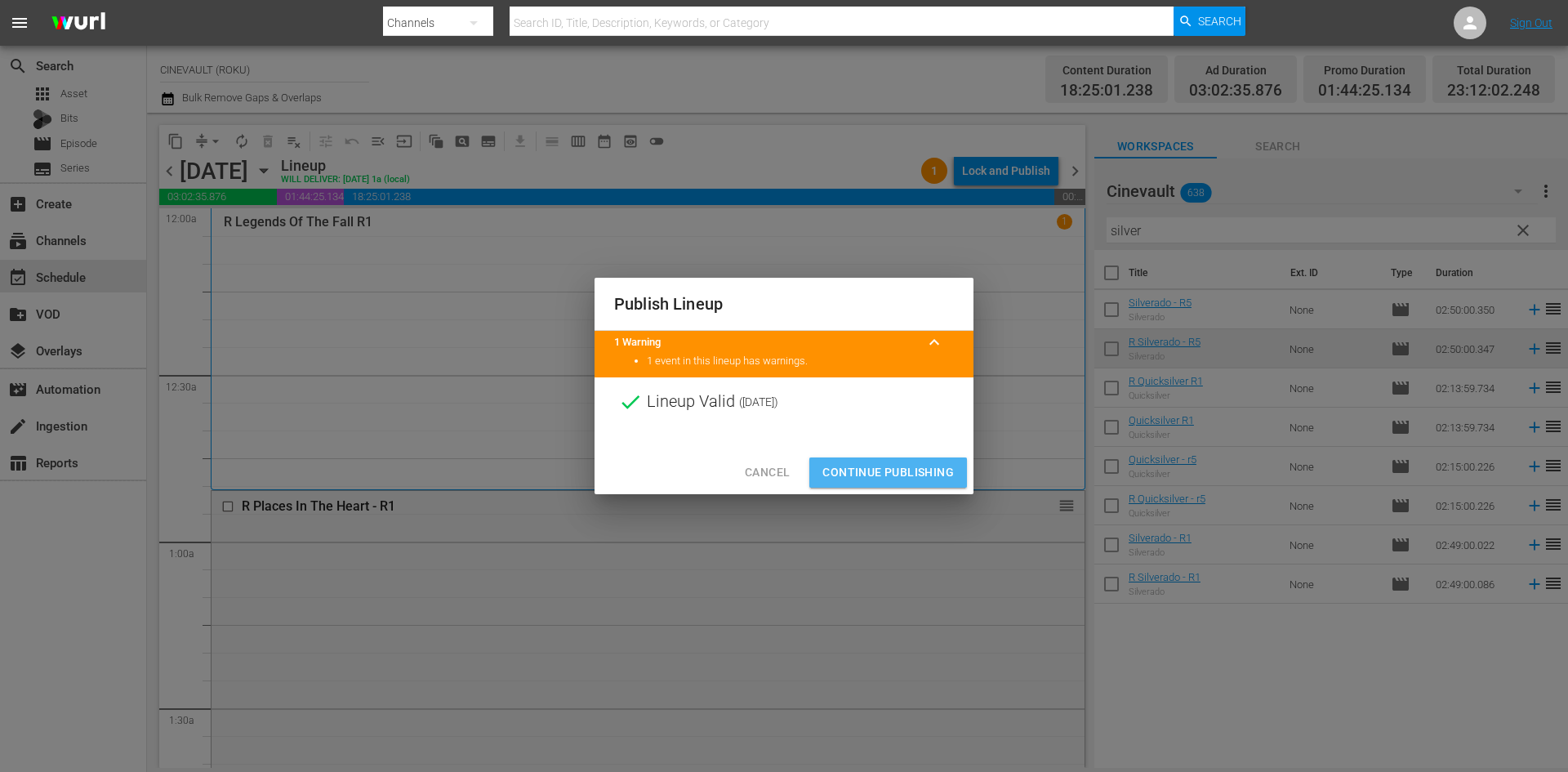
click at [930, 469] on span "Continue Publishing" at bounding box center [889, 473] width 131 height 20
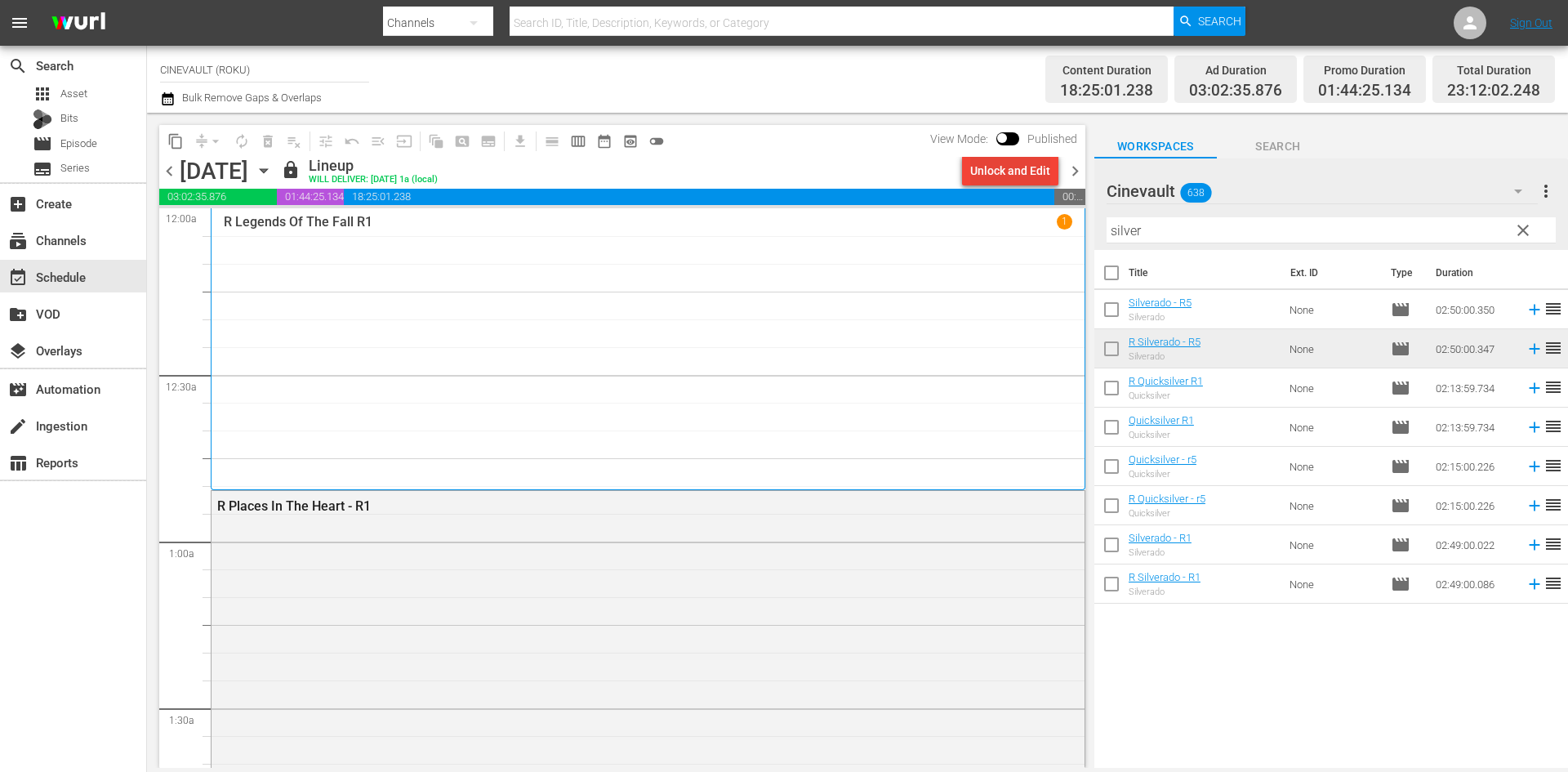
click at [1033, 171] on div "Unlock and Edit" at bounding box center [1010, 170] width 80 height 29
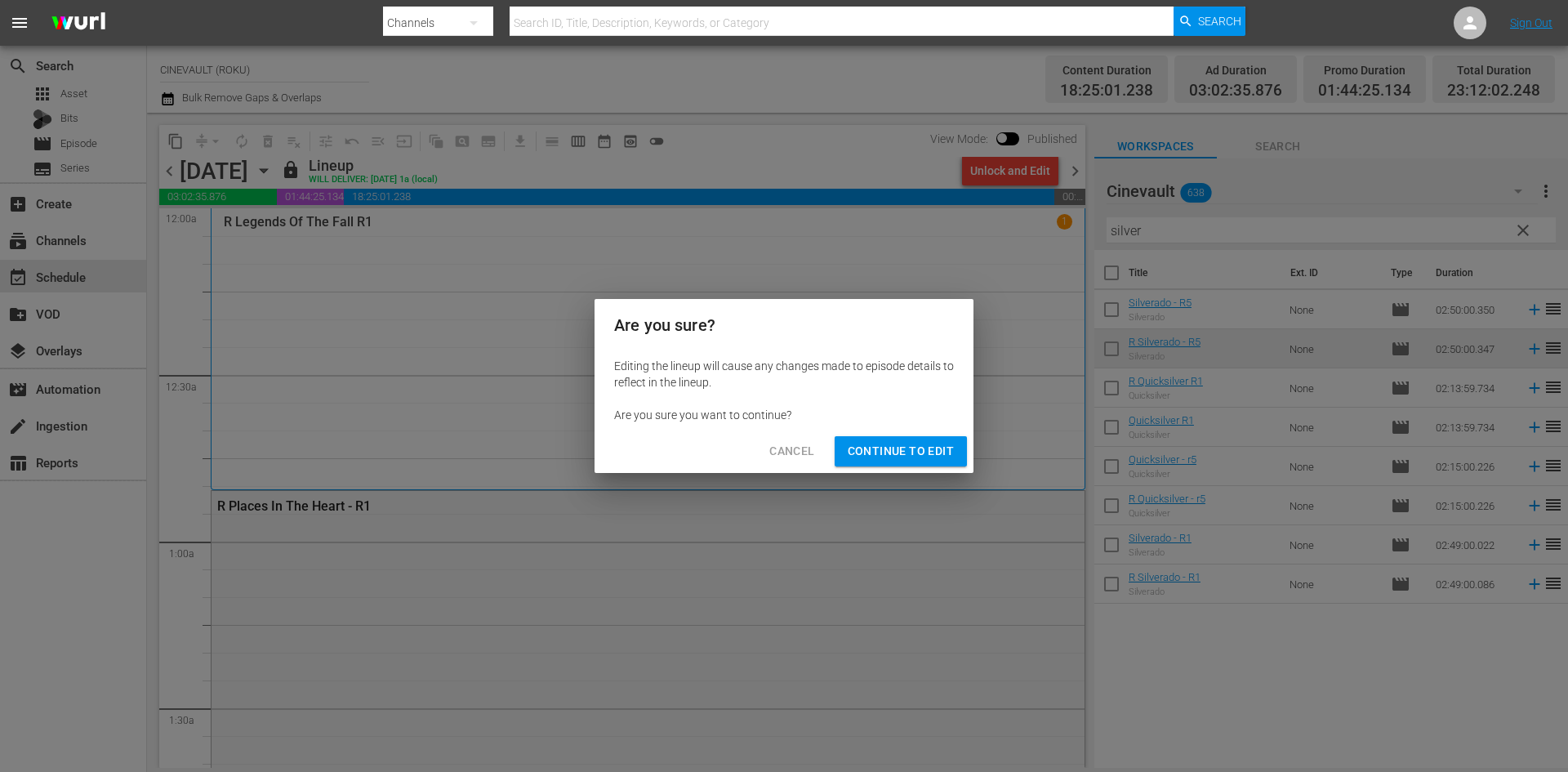
click at [926, 448] on span "Continue to Edit" at bounding box center [901, 451] width 106 height 20
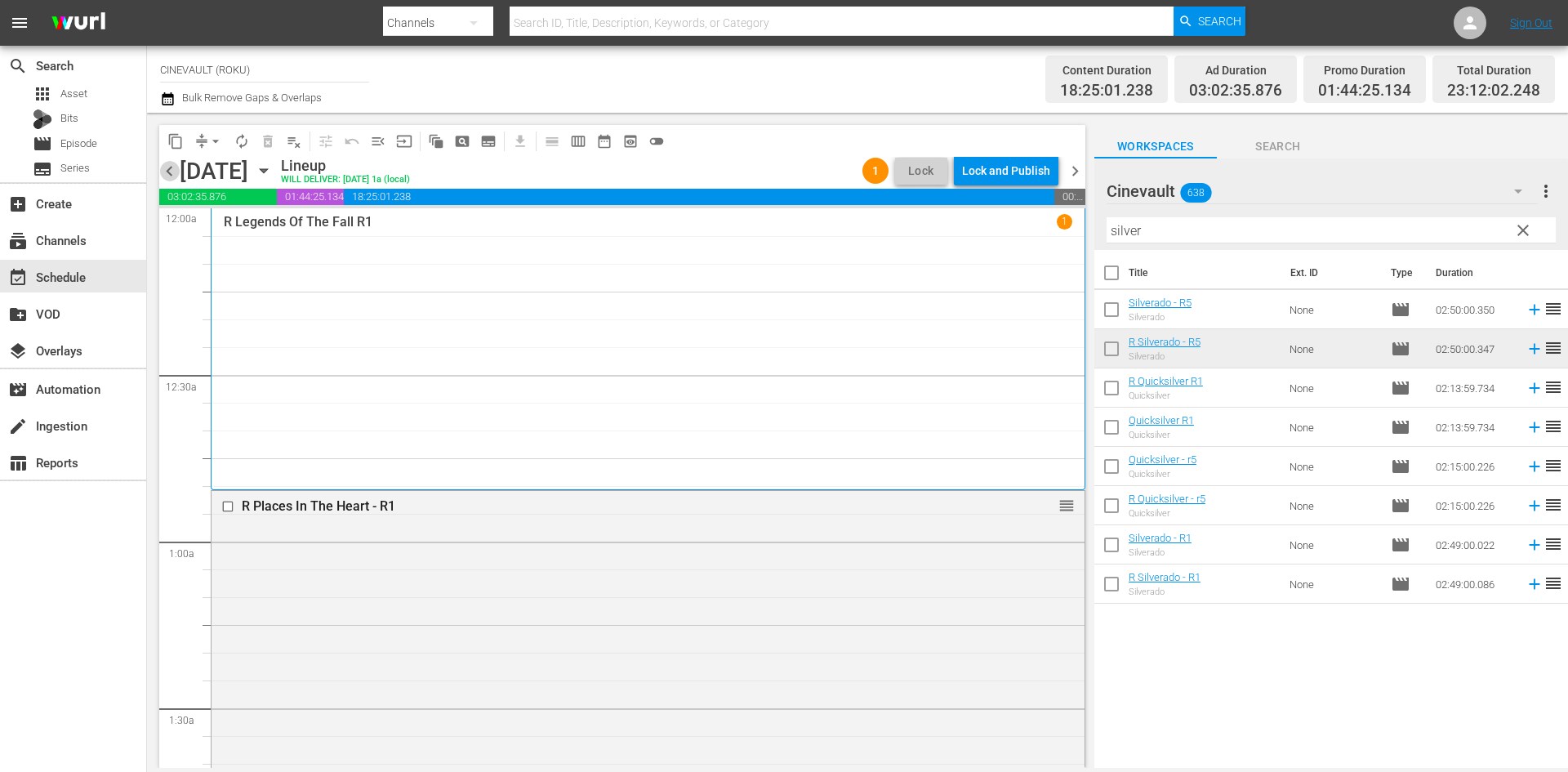
click at [167, 179] on span "chevron_left" at bounding box center [169, 170] width 20 height 20
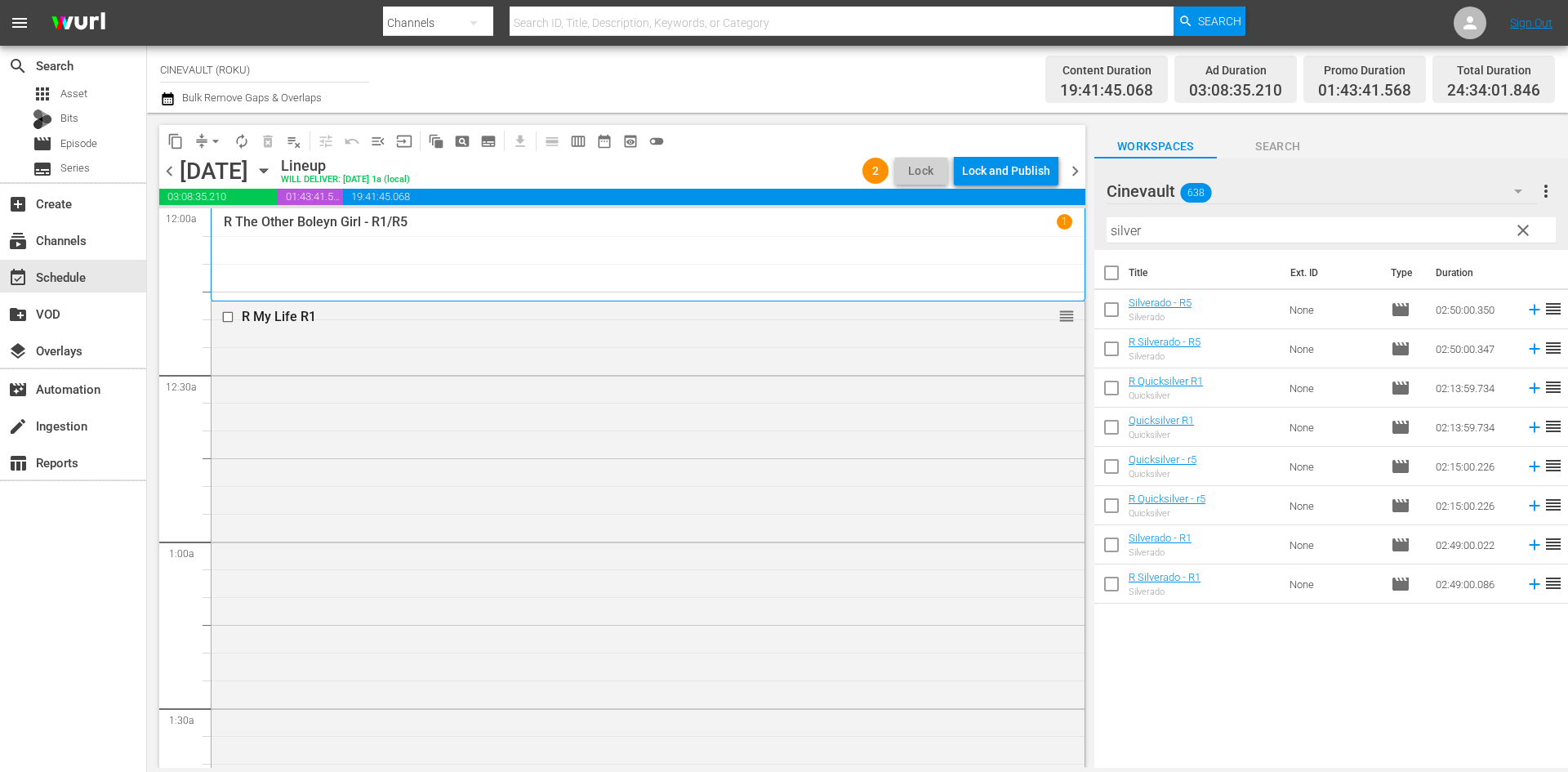
click at [167, 179] on span "chevron_left" at bounding box center [169, 170] width 20 height 20
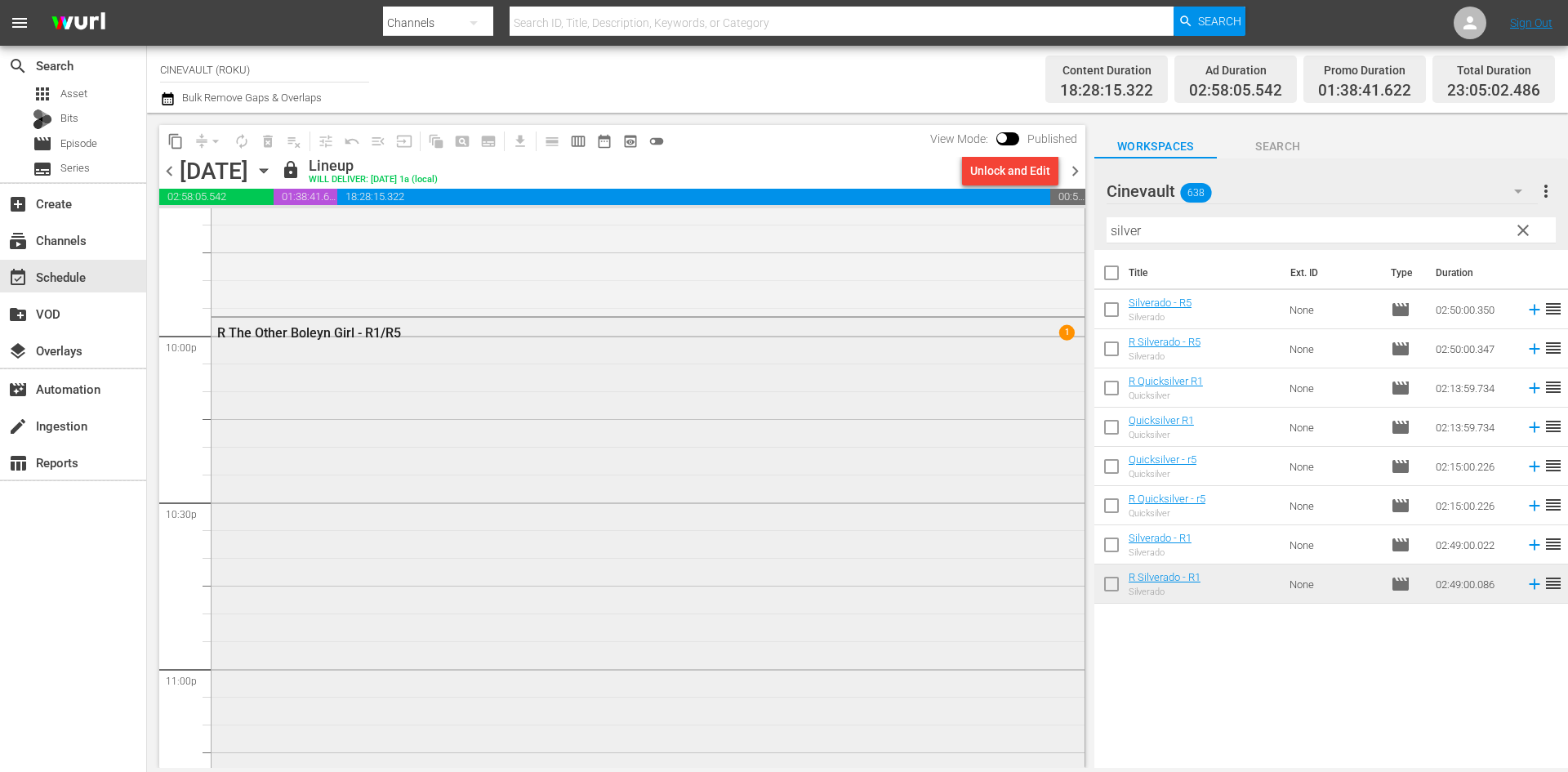
scroll to position [7045, 0]
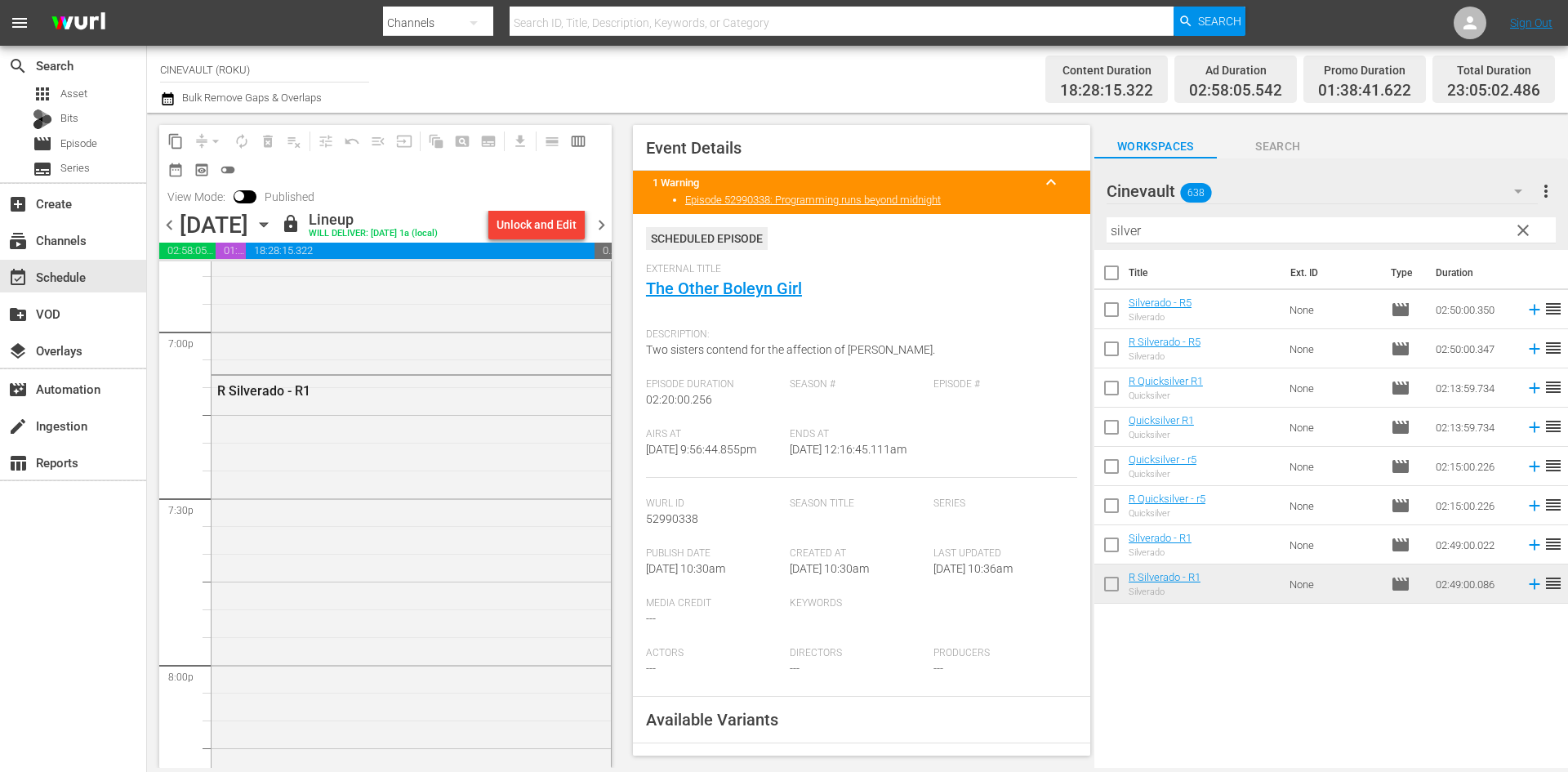
scroll to position [6146, 0]
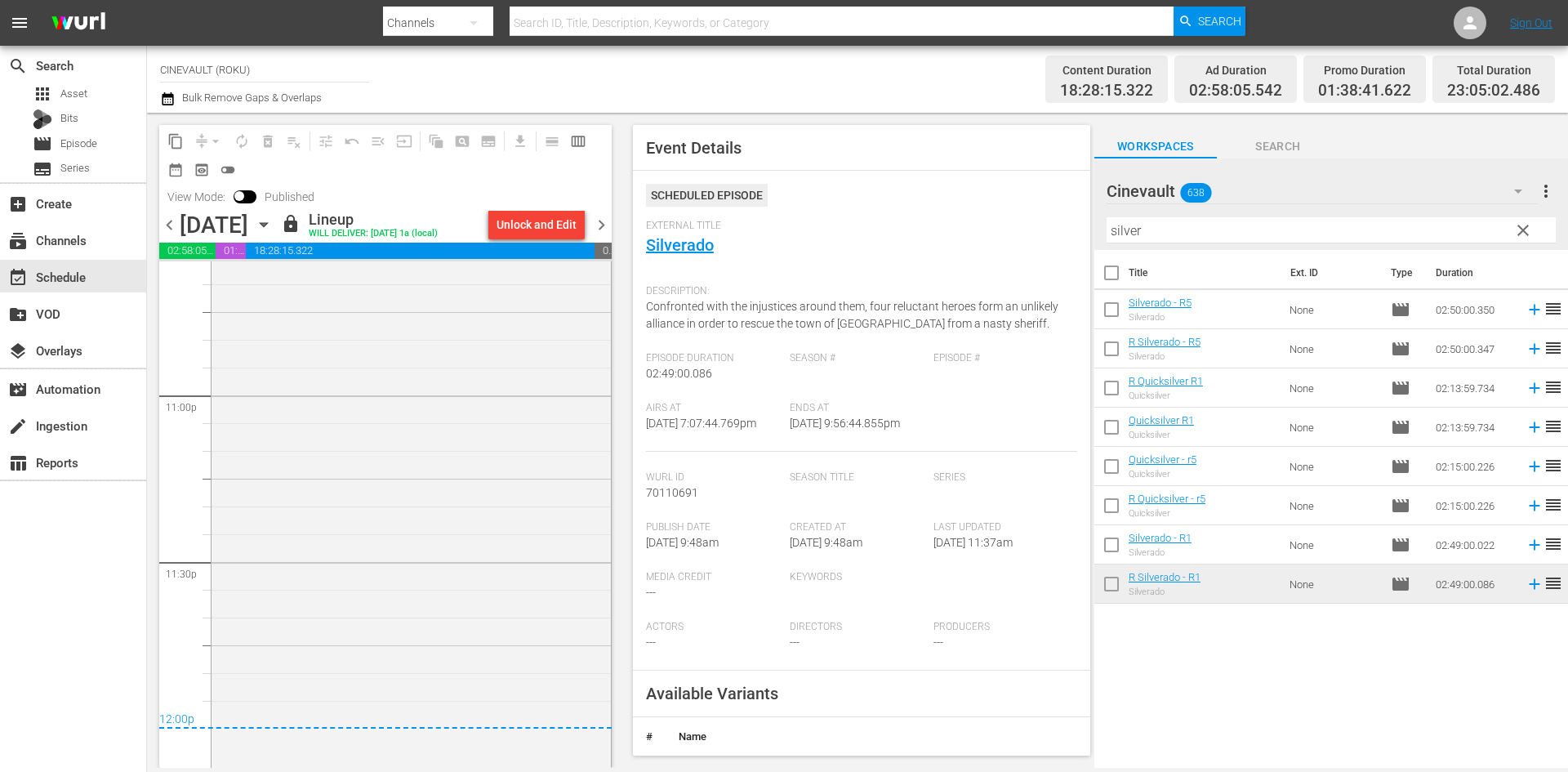
scroll to position [7589, 0]
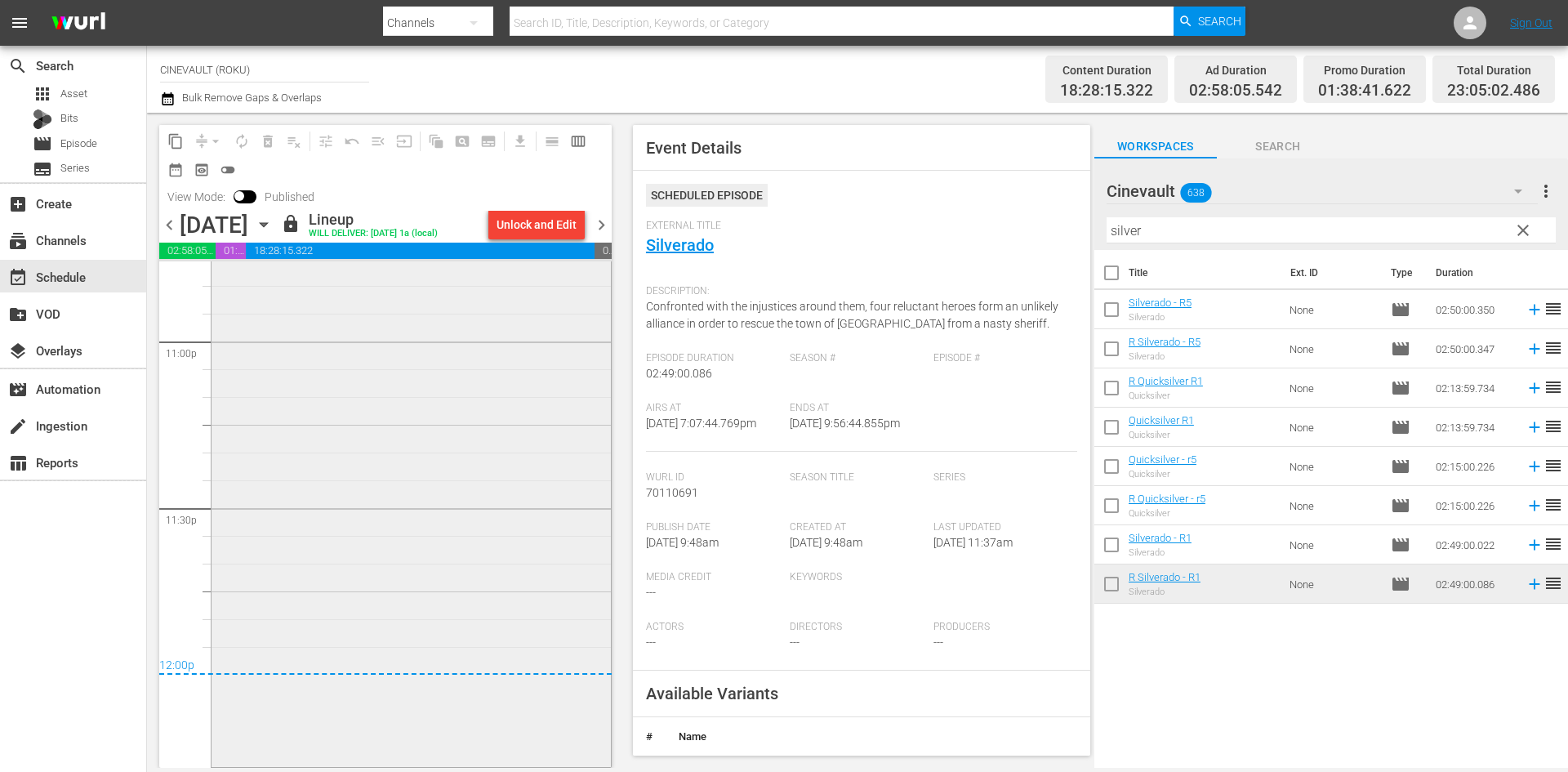
click at [425, 569] on div "R The Other Boleyn Girl - R1/R5 1" at bounding box center [411, 377] width 399 height 773
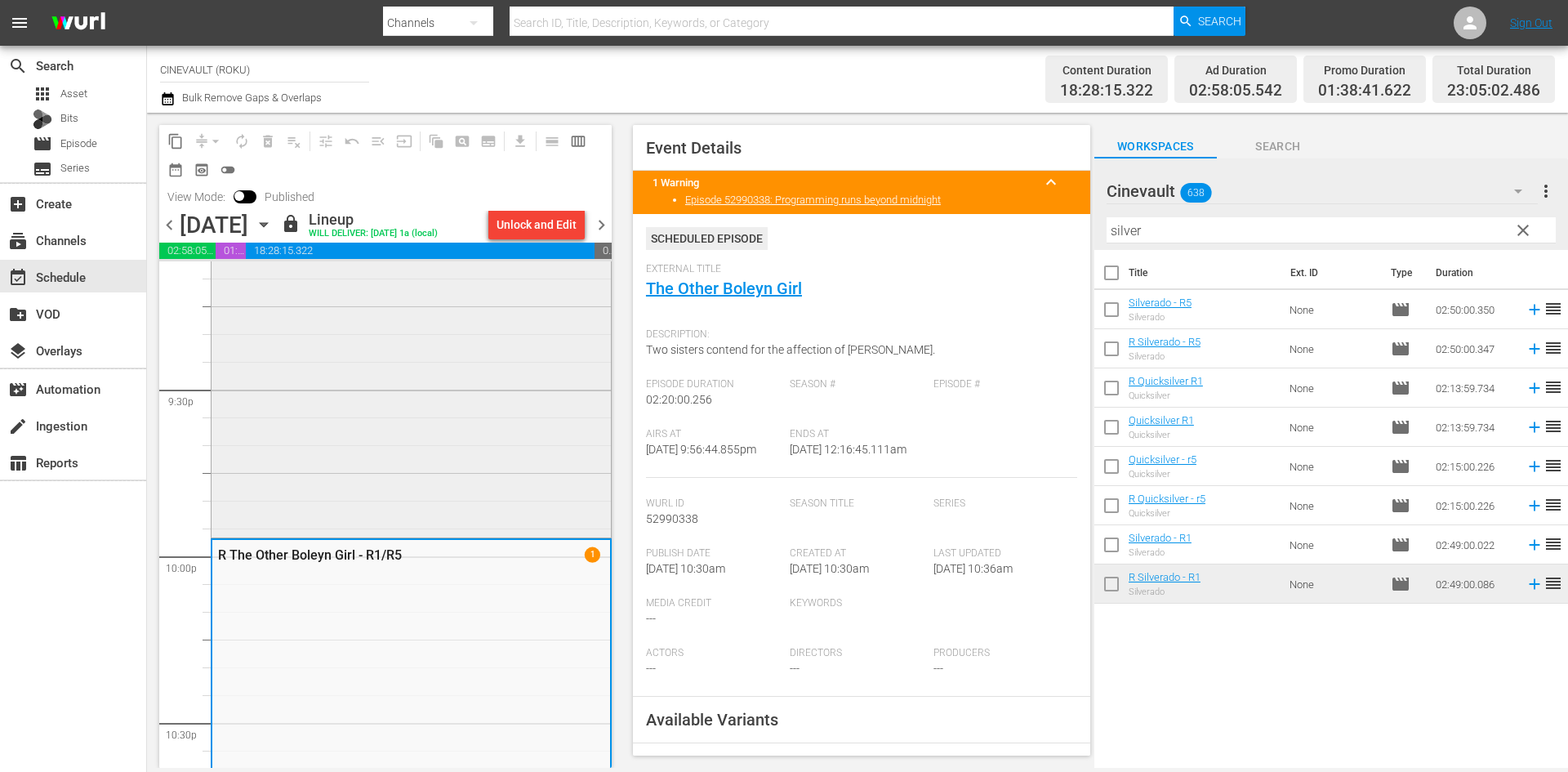
scroll to position [7017, 0]
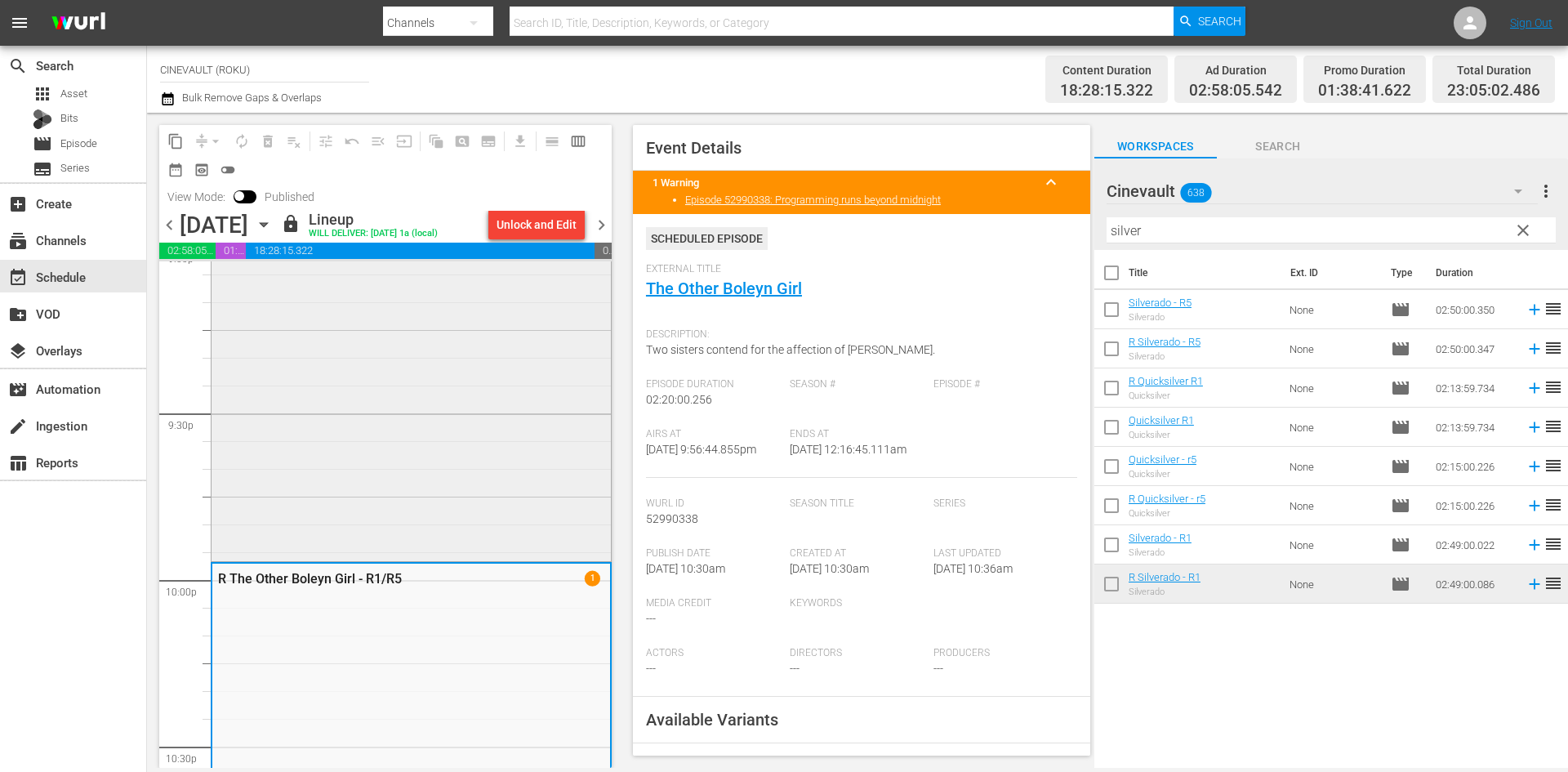
click at [490, 397] on div "R Silverado - R1" at bounding box center [411, 91] width 399 height 935
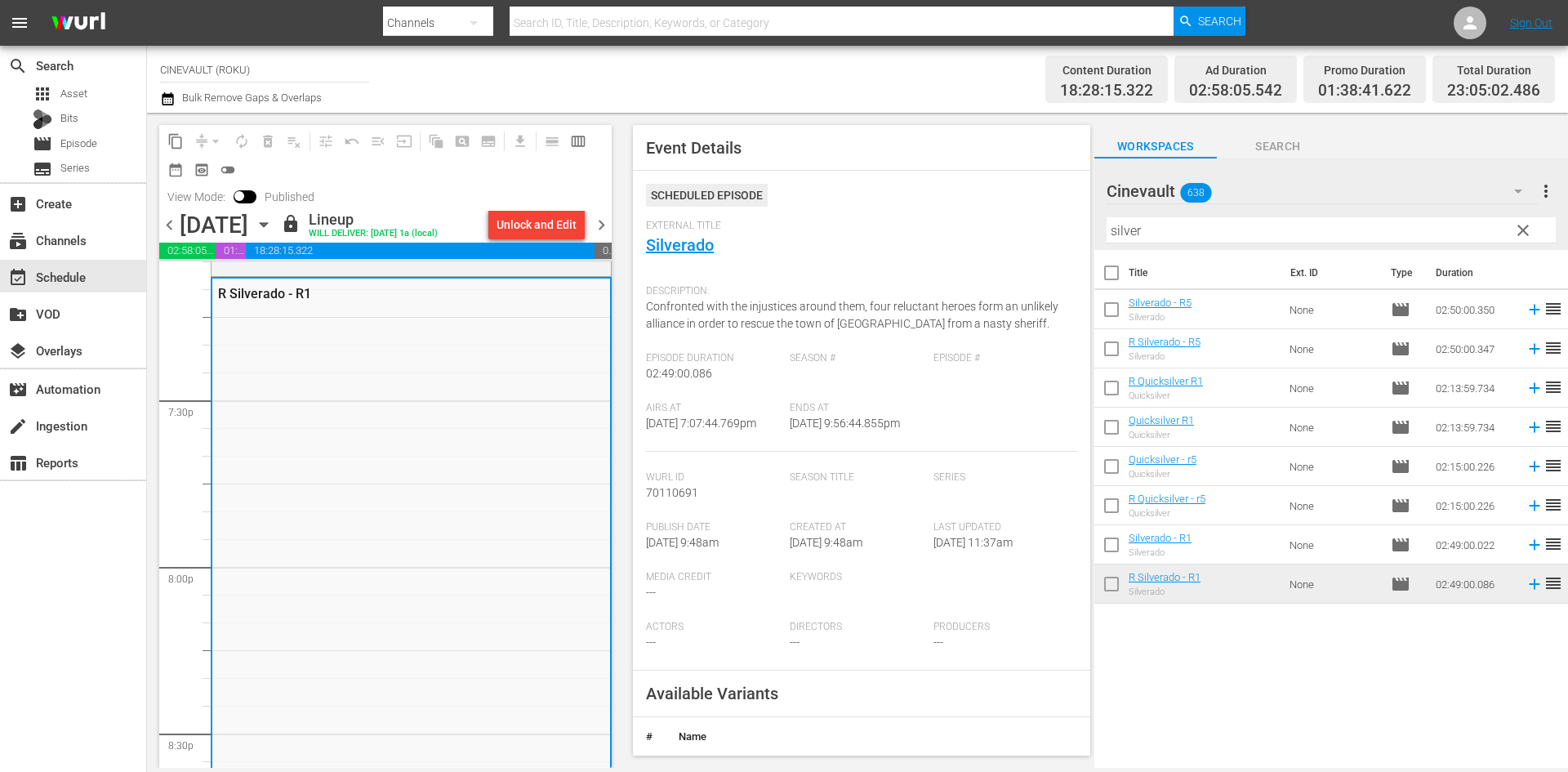
scroll to position [6118, 0]
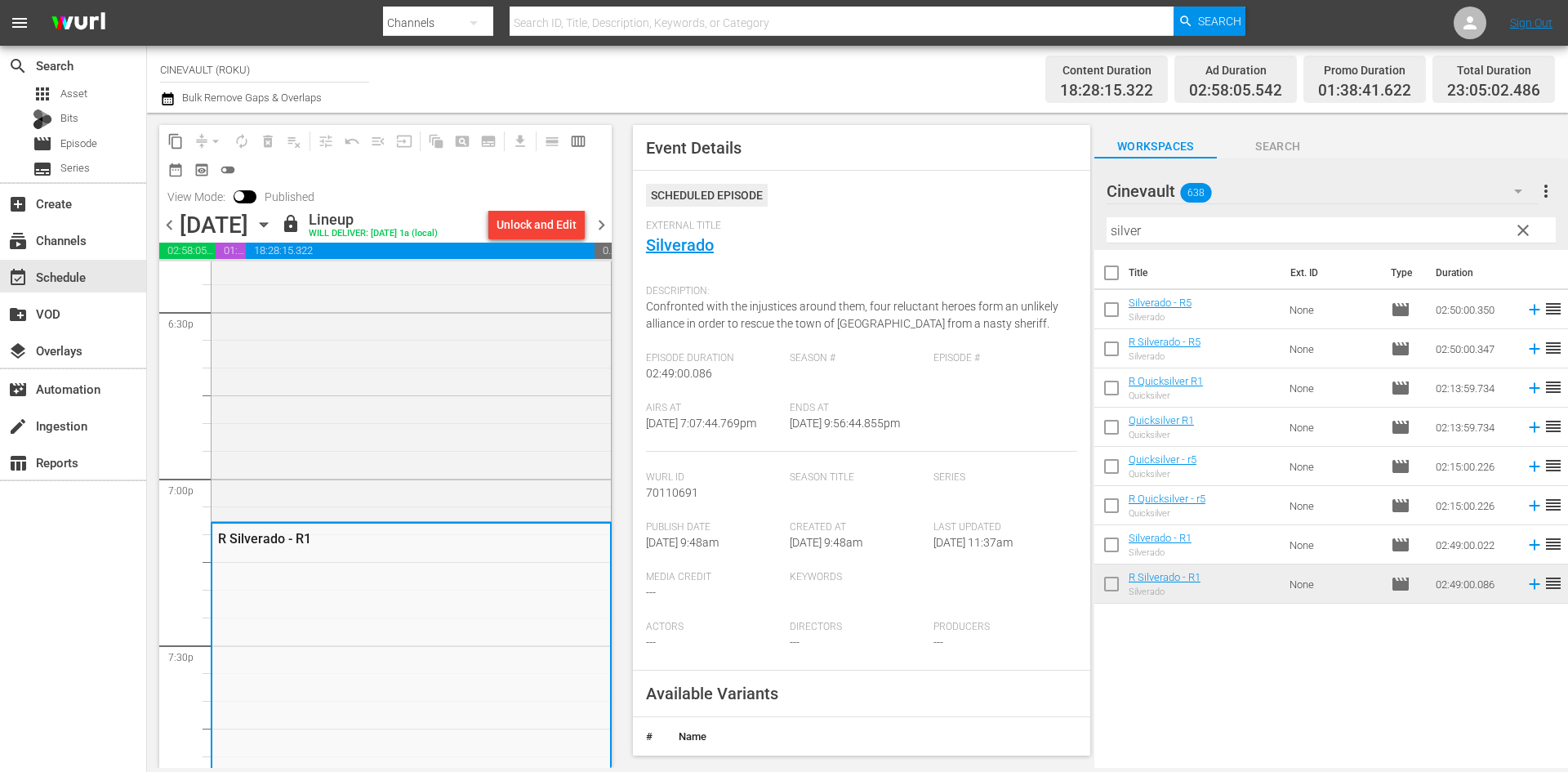
click at [490, 397] on div "R Places In The Heart - R1" at bounding box center [411, 134] width 399 height 767
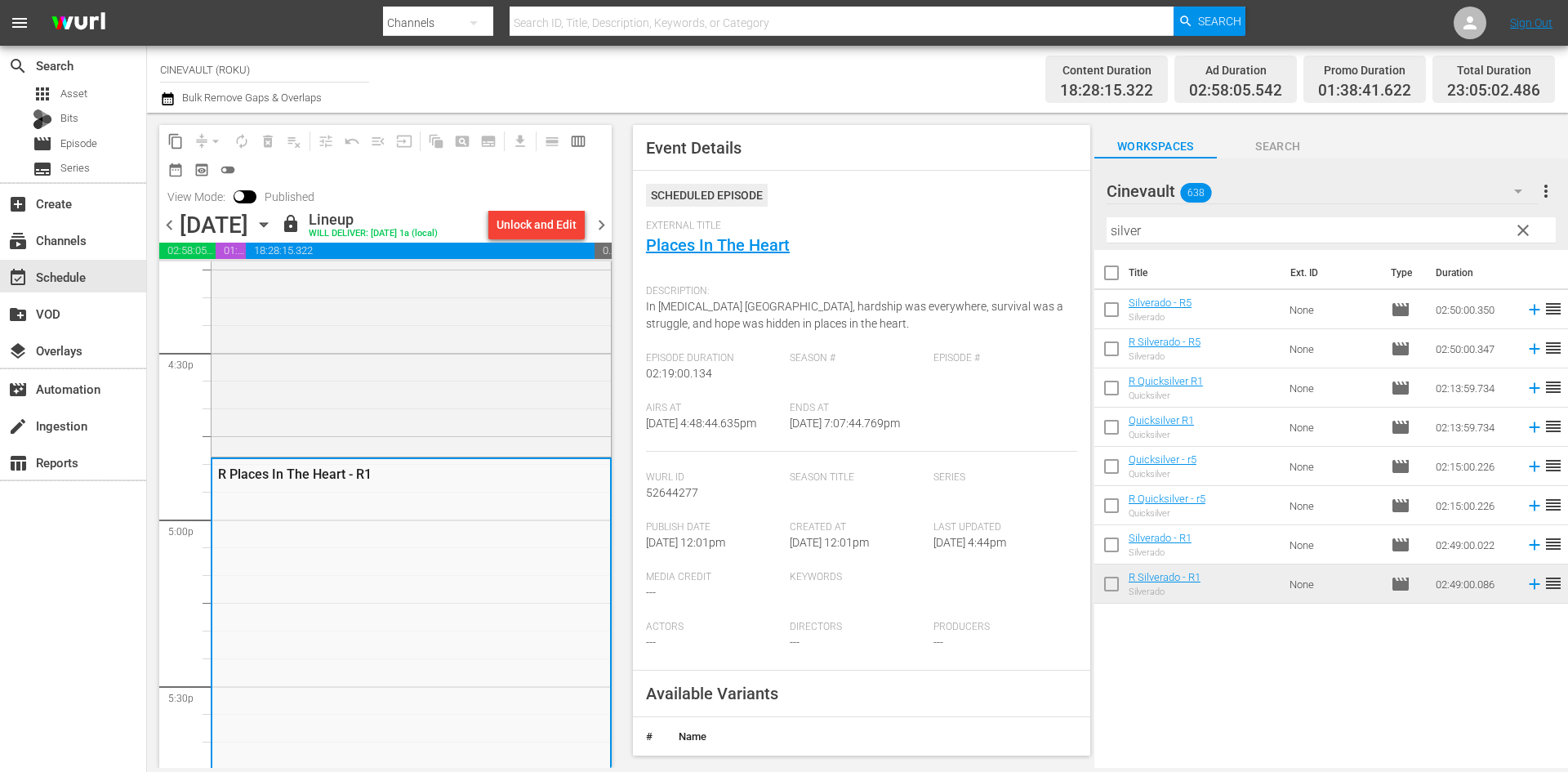
scroll to position [5382, 0]
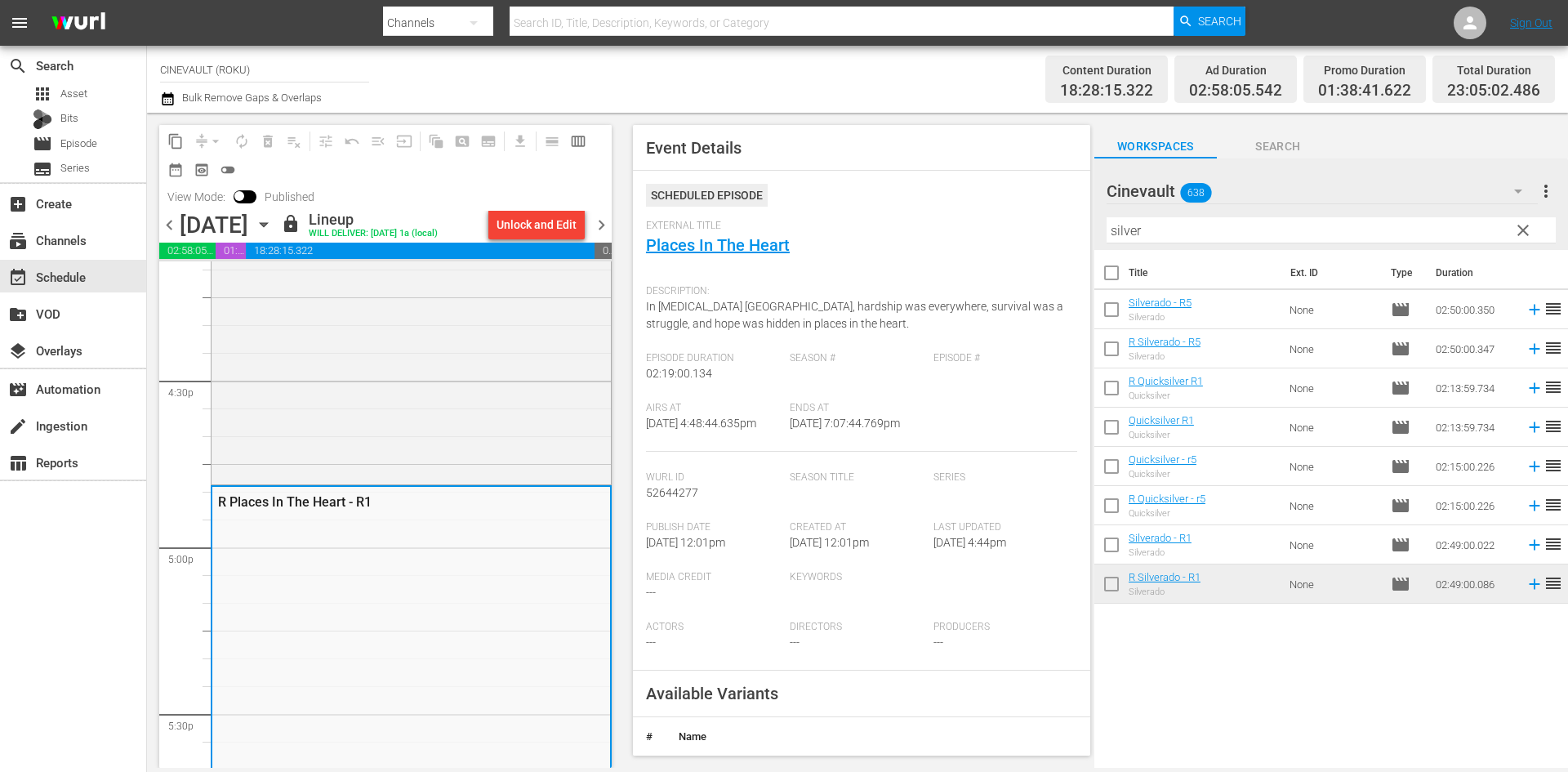
click at [490, 397] on div "R The Broken Hearts Club: A Romantic Comedy R1" at bounding box center [411, 172] width 399 height 618
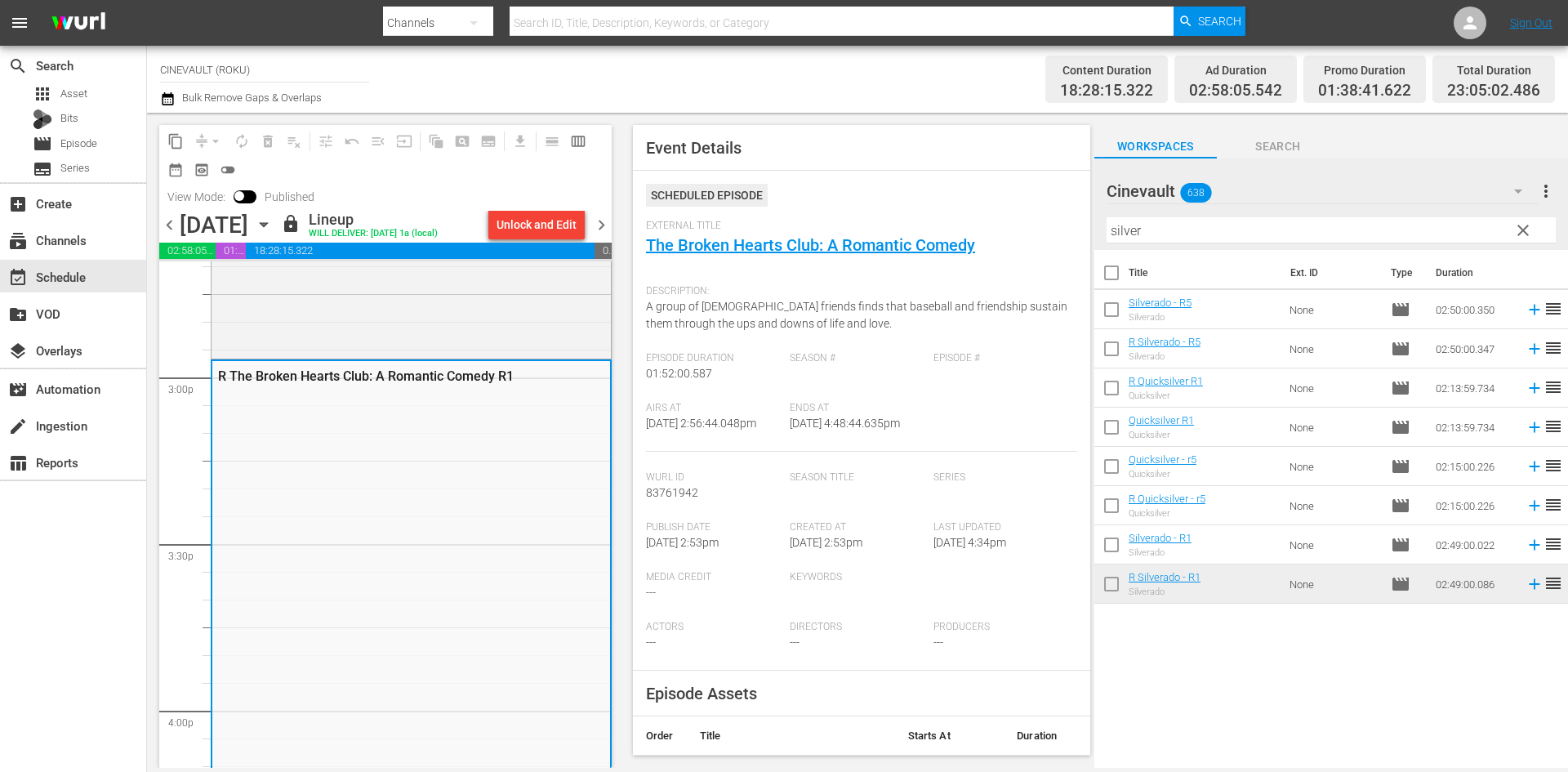
scroll to position [4729, 0]
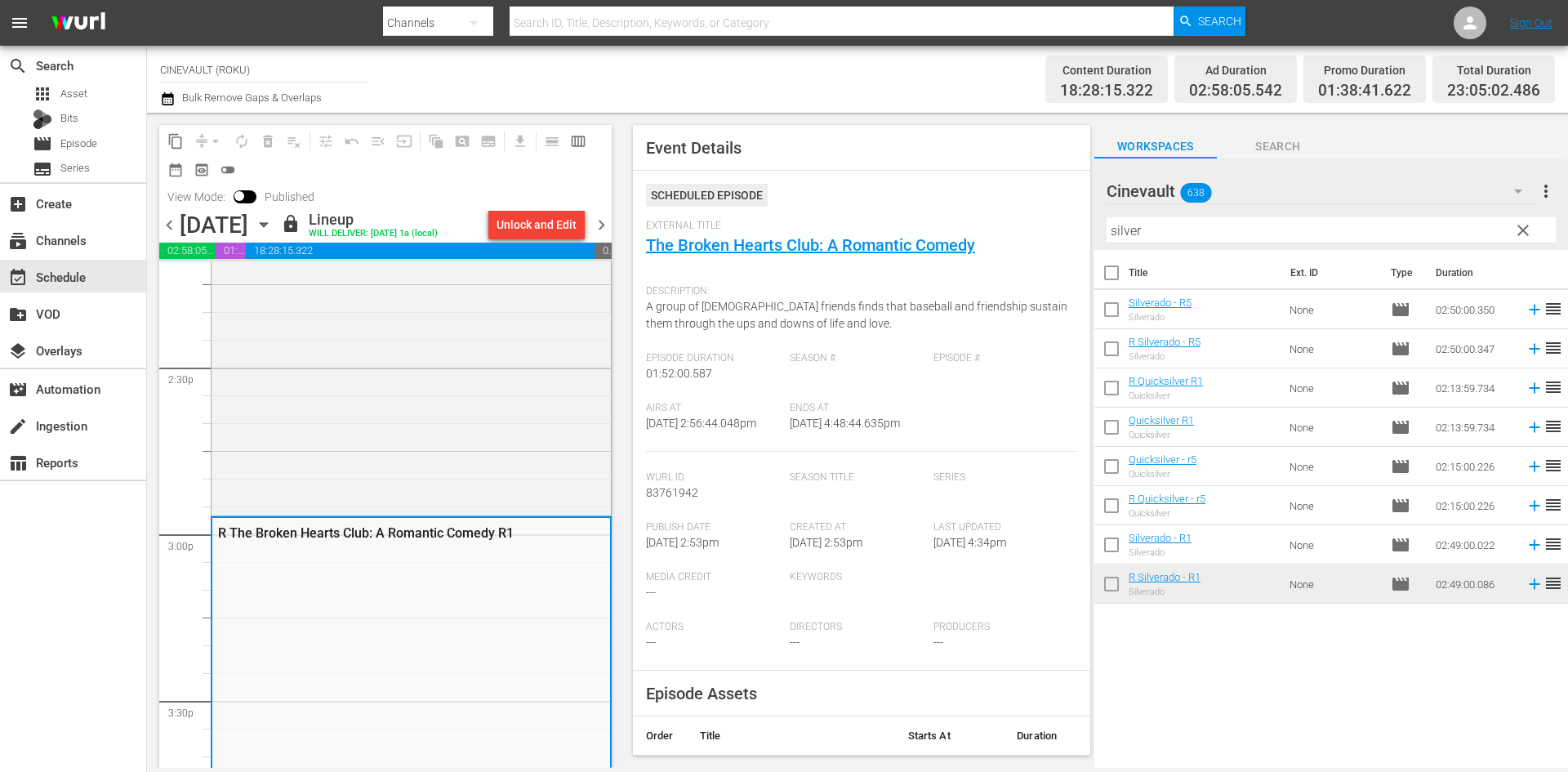
click at [490, 397] on div "R Wedding Wars R1" at bounding box center [411, 212] width 399 height 601
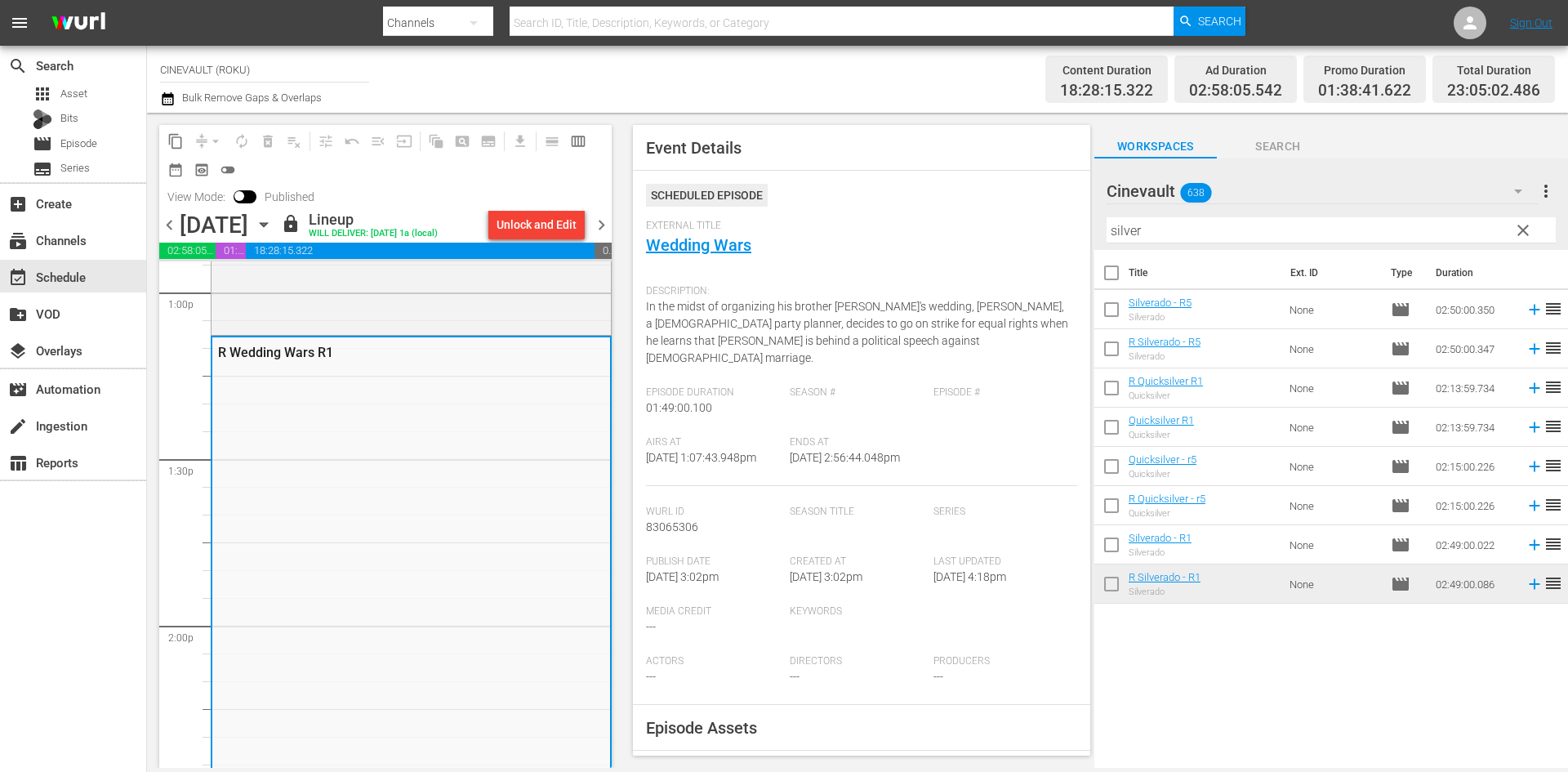
scroll to position [4157, 0]
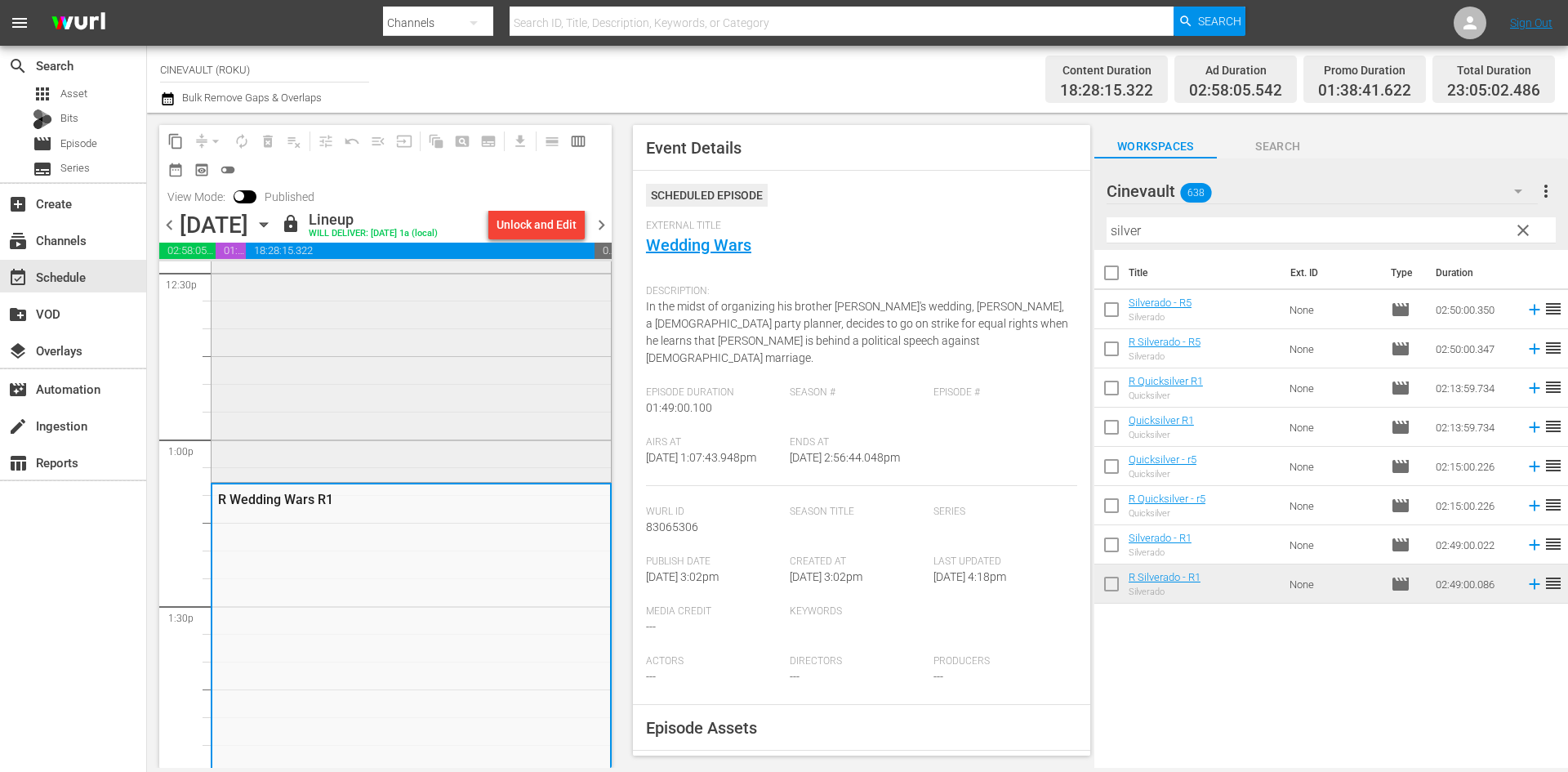
click at [490, 397] on div "R Sister [PERSON_NAME] Explains It All R1/R5" at bounding box center [411, 218] width 399 height 523
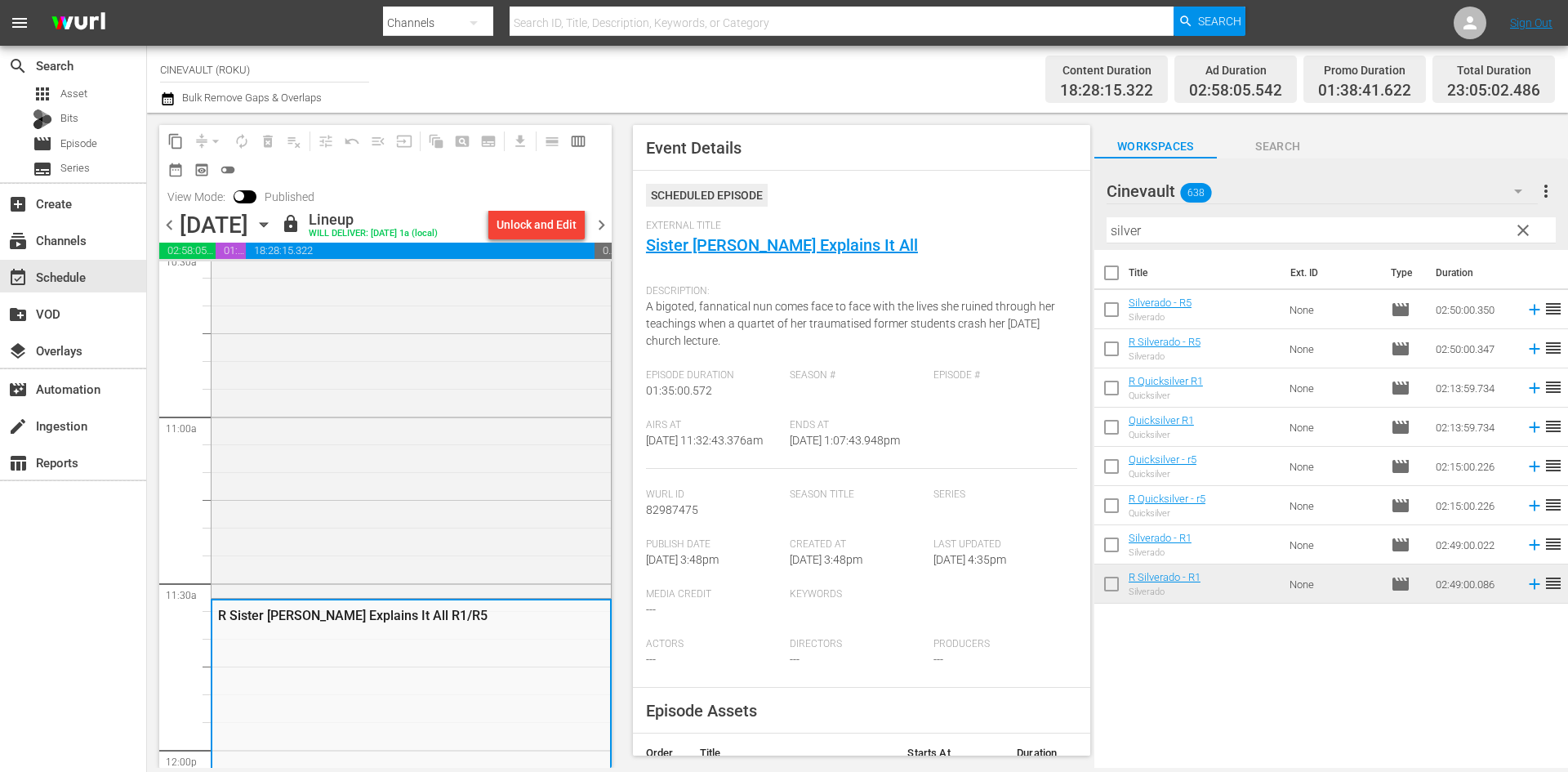
scroll to position [3503, 0]
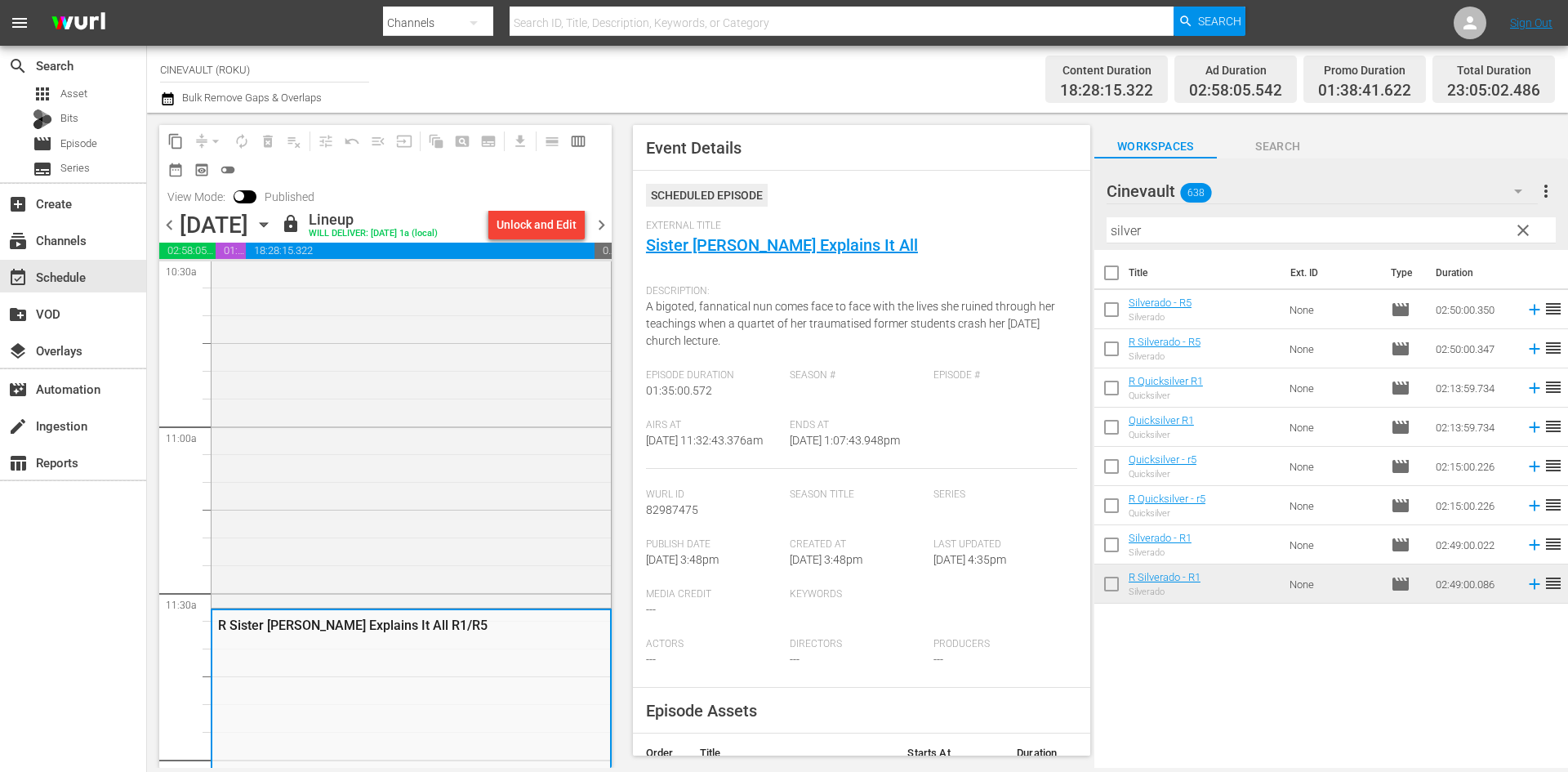
click at [490, 397] on div "R The Pest (CV) R1" at bounding box center [411, 320] width 399 height 568
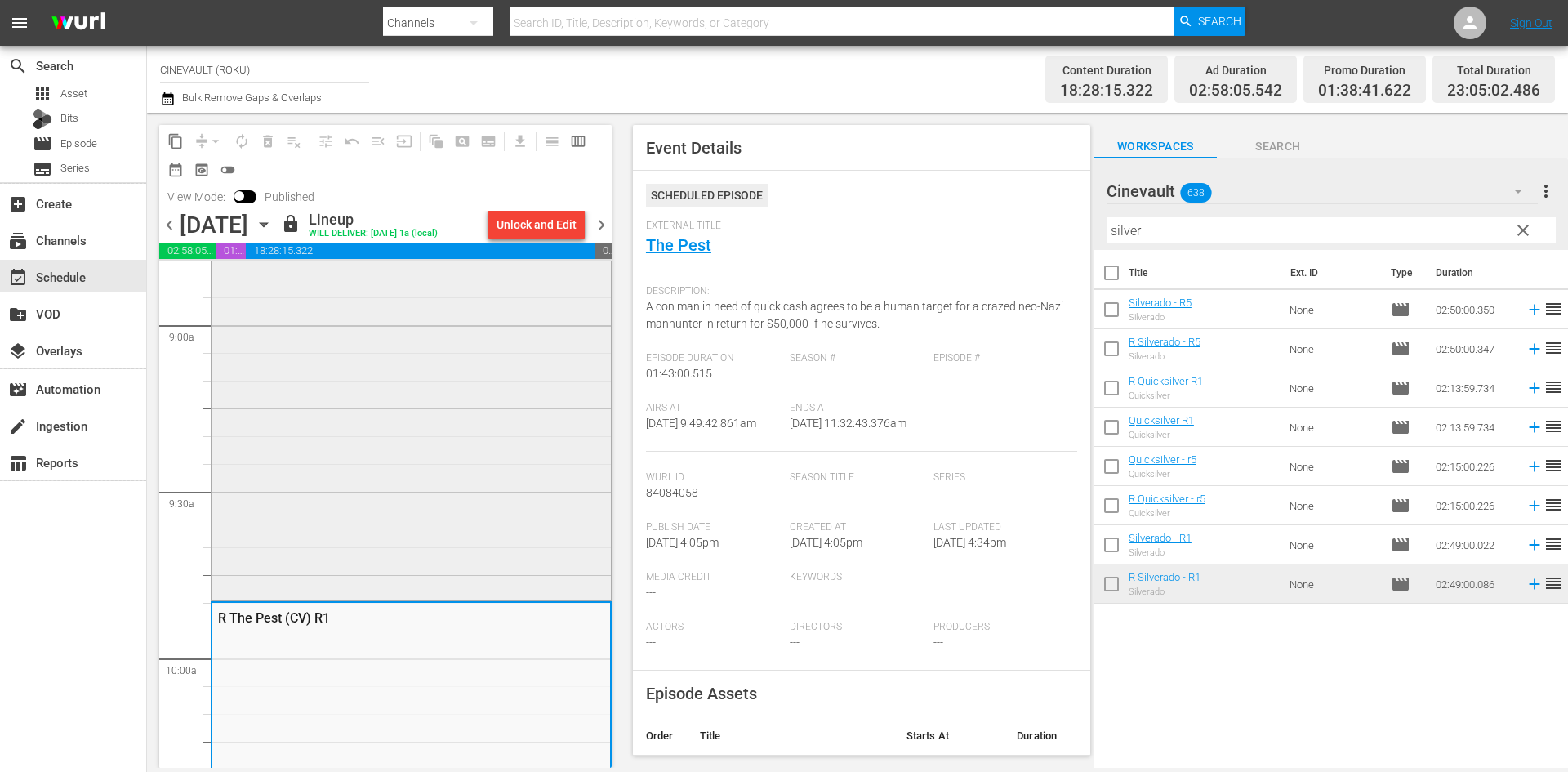
scroll to position [2931, 0]
click at [495, 449] on div "R Sueno R5" at bounding box center [411, 232] width 399 height 745
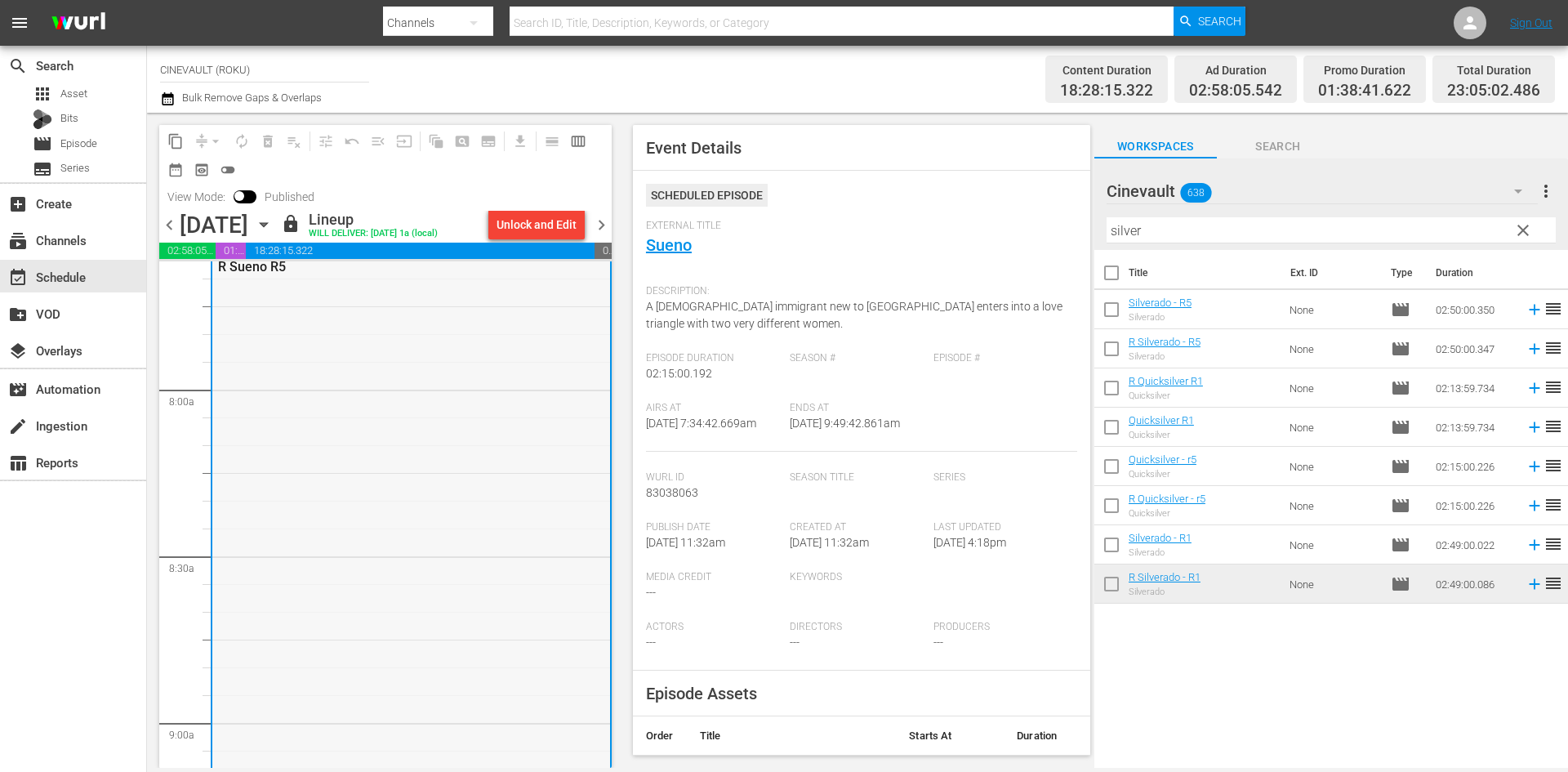
scroll to position [2441, 0]
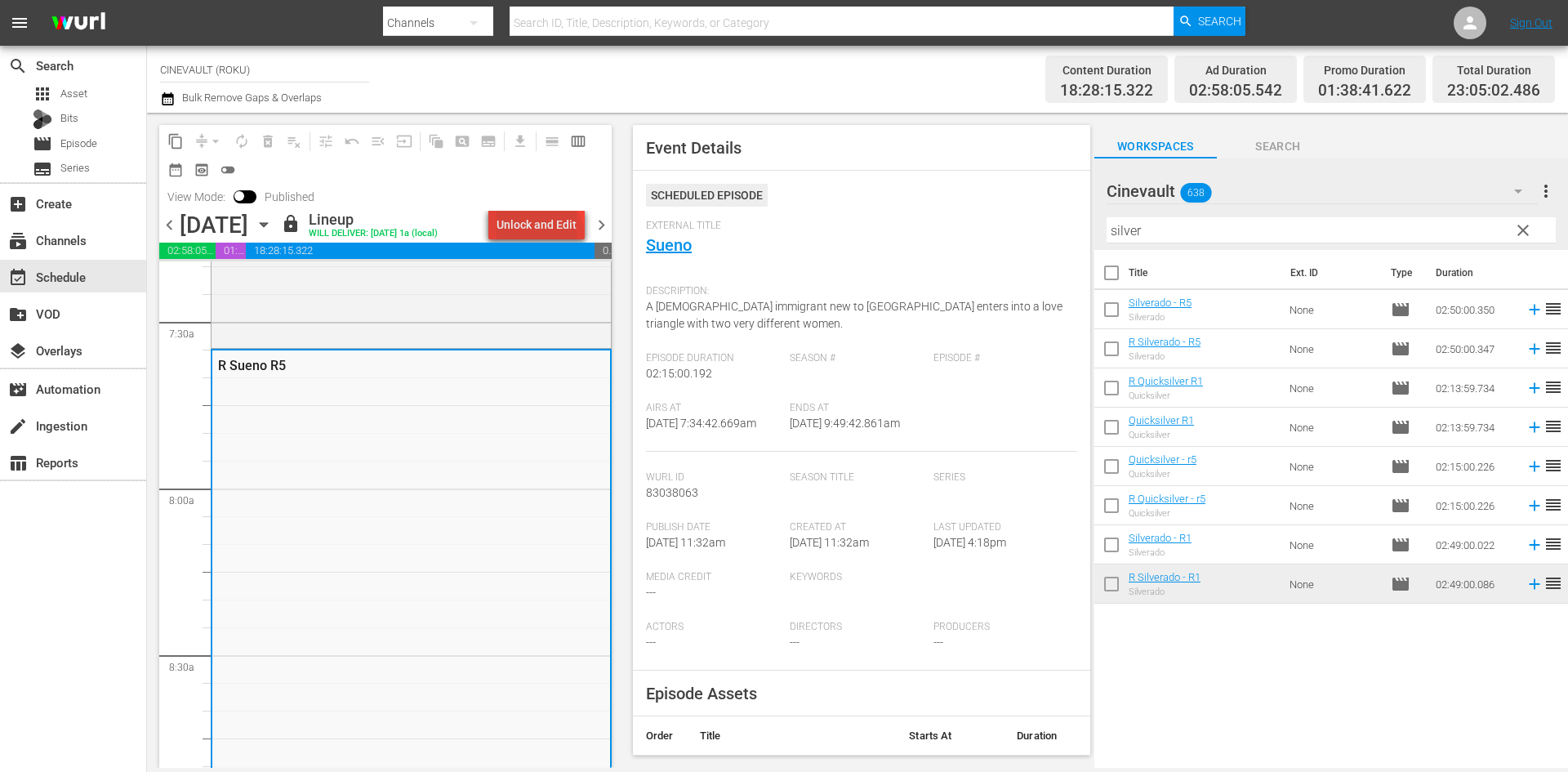
click at [542, 236] on div "Unlock and Edit" at bounding box center [537, 224] width 80 height 29
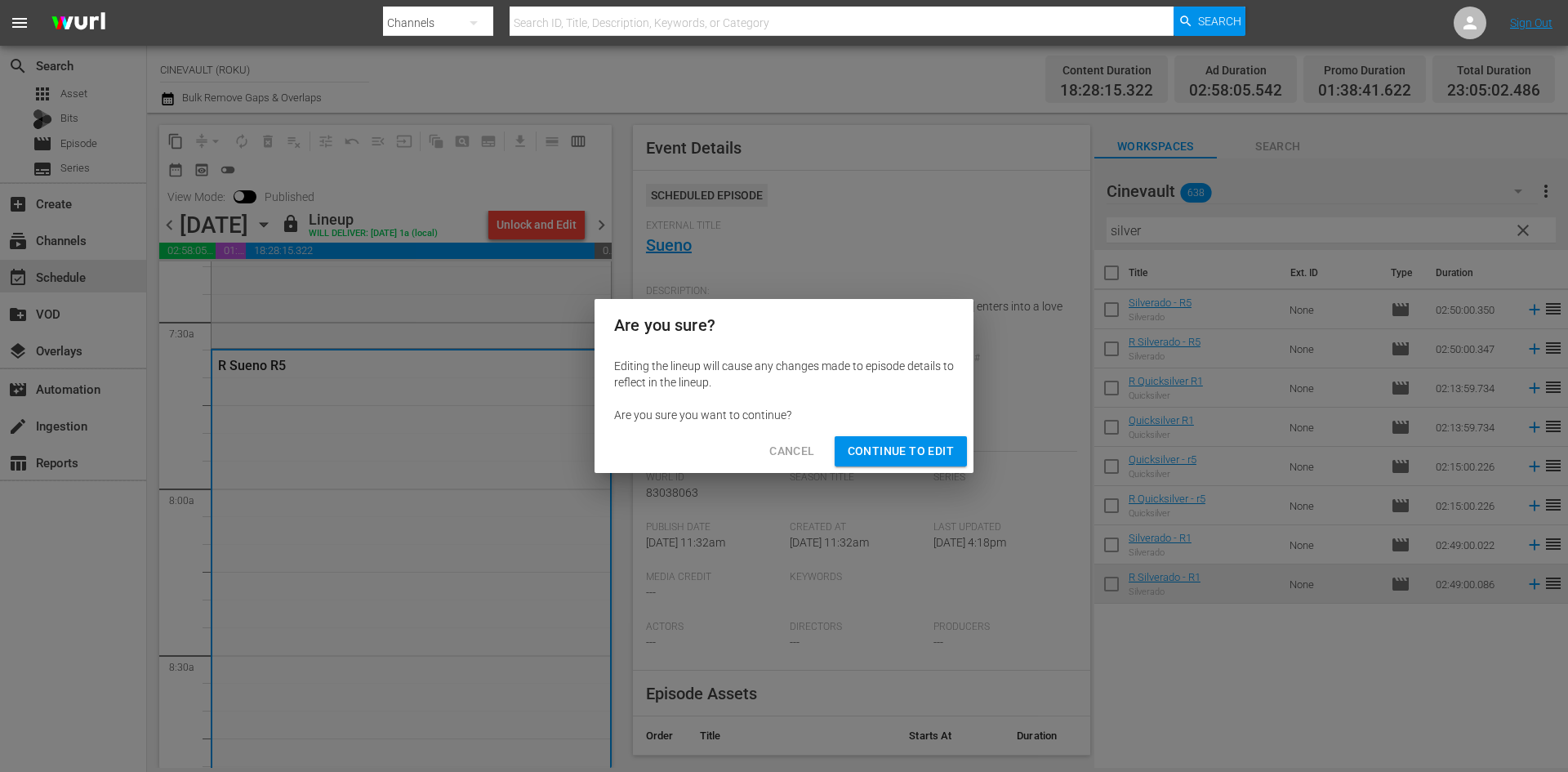
click at [940, 464] on button "Continue to Edit" at bounding box center [901, 452] width 132 height 30
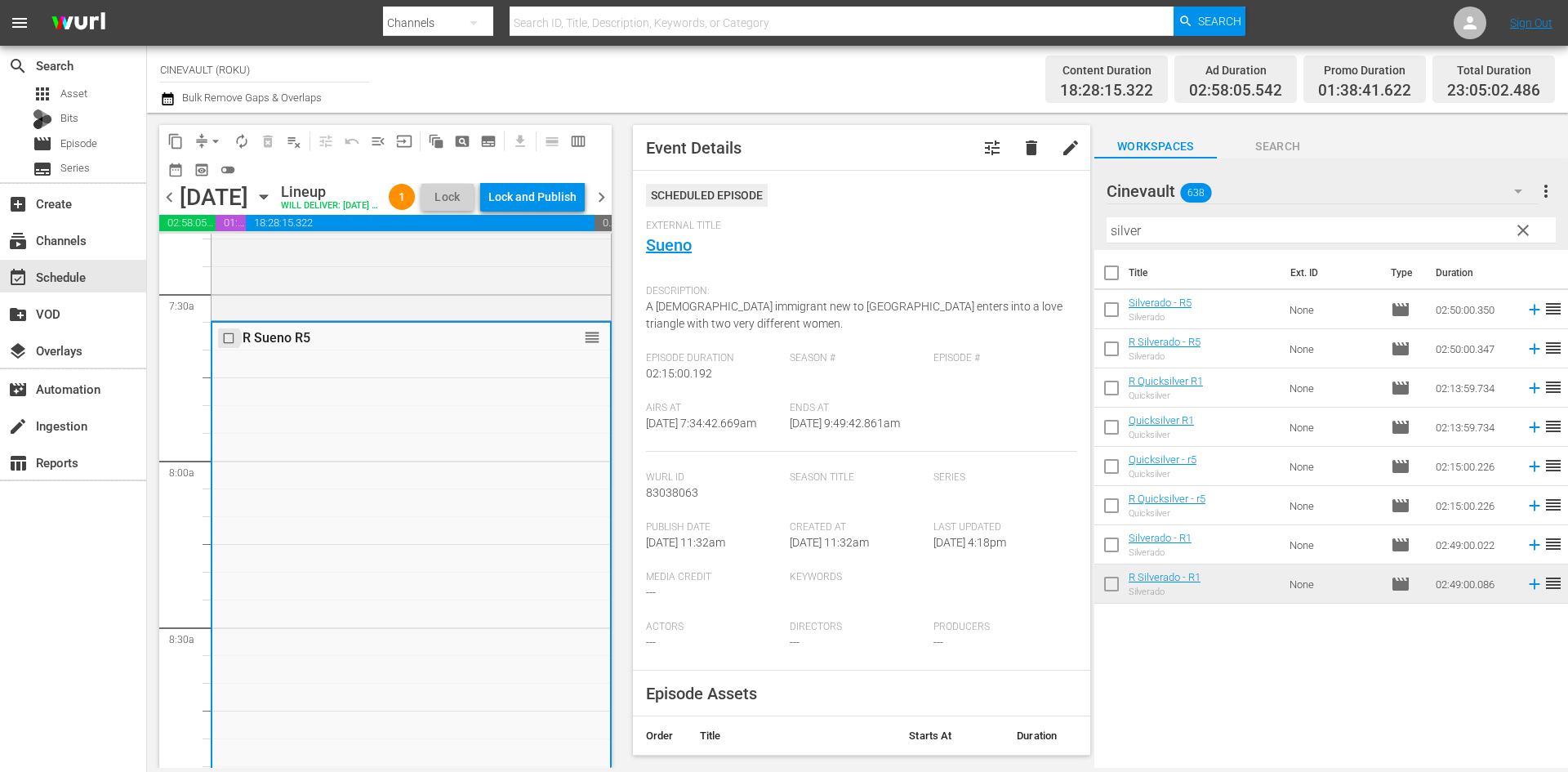
click at [230, 345] on input "checkbox" at bounding box center [231, 338] width 17 height 14
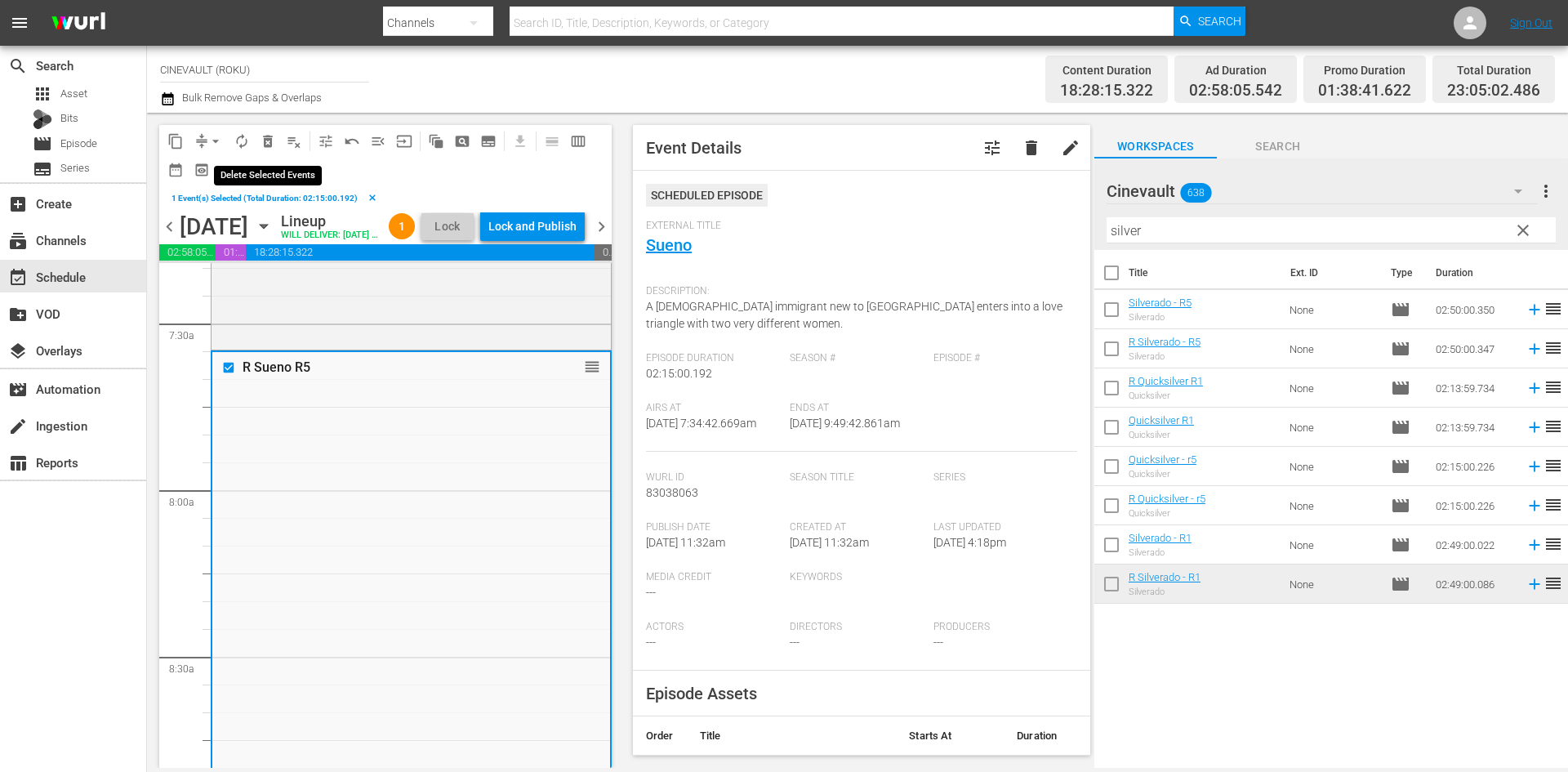
click at [266, 141] on span "delete_forever_outlined" at bounding box center [267, 141] width 16 height 16
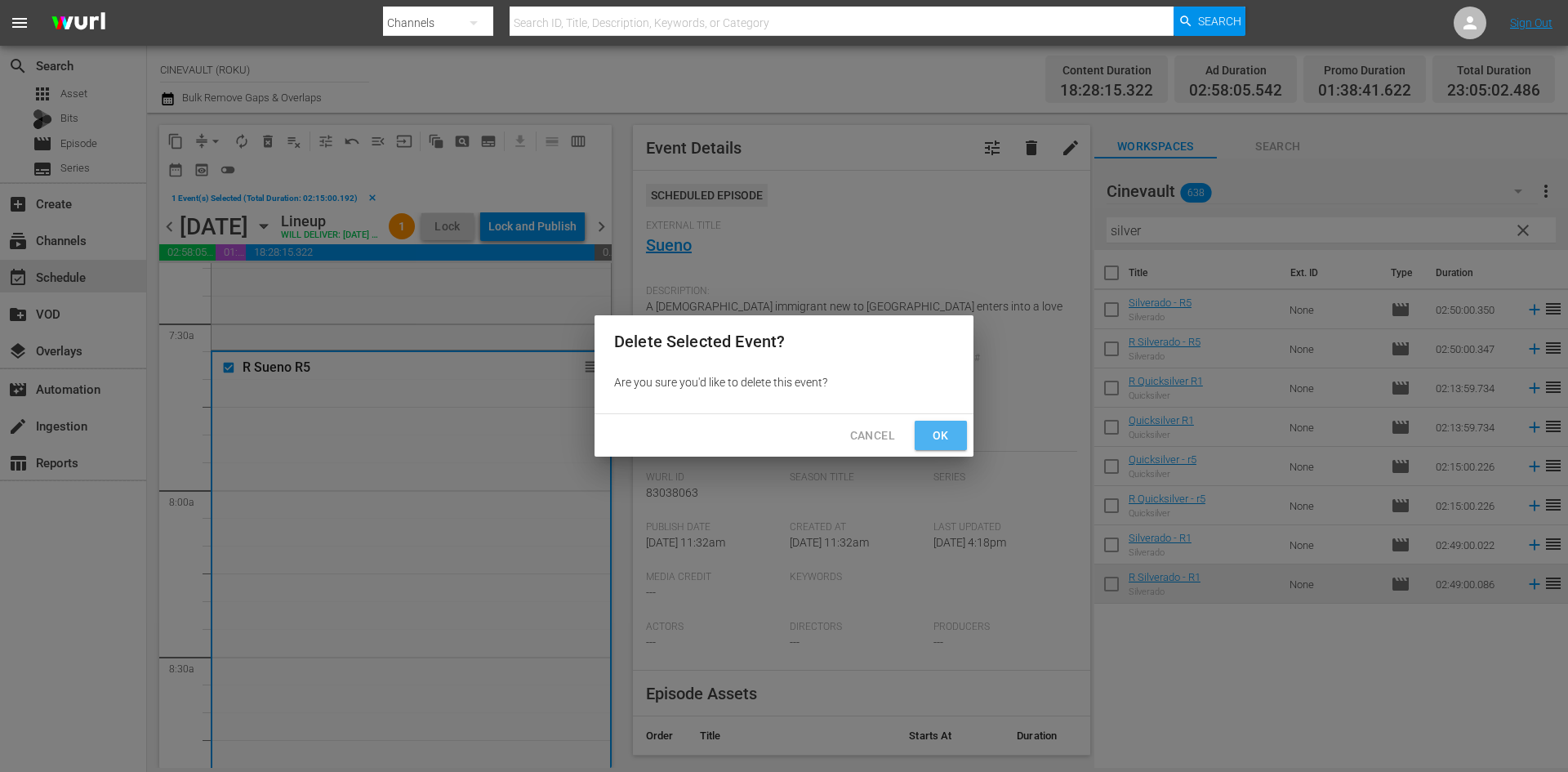
click at [934, 434] on span "Ok" at bounding box center [942, 435] width 27 height 20
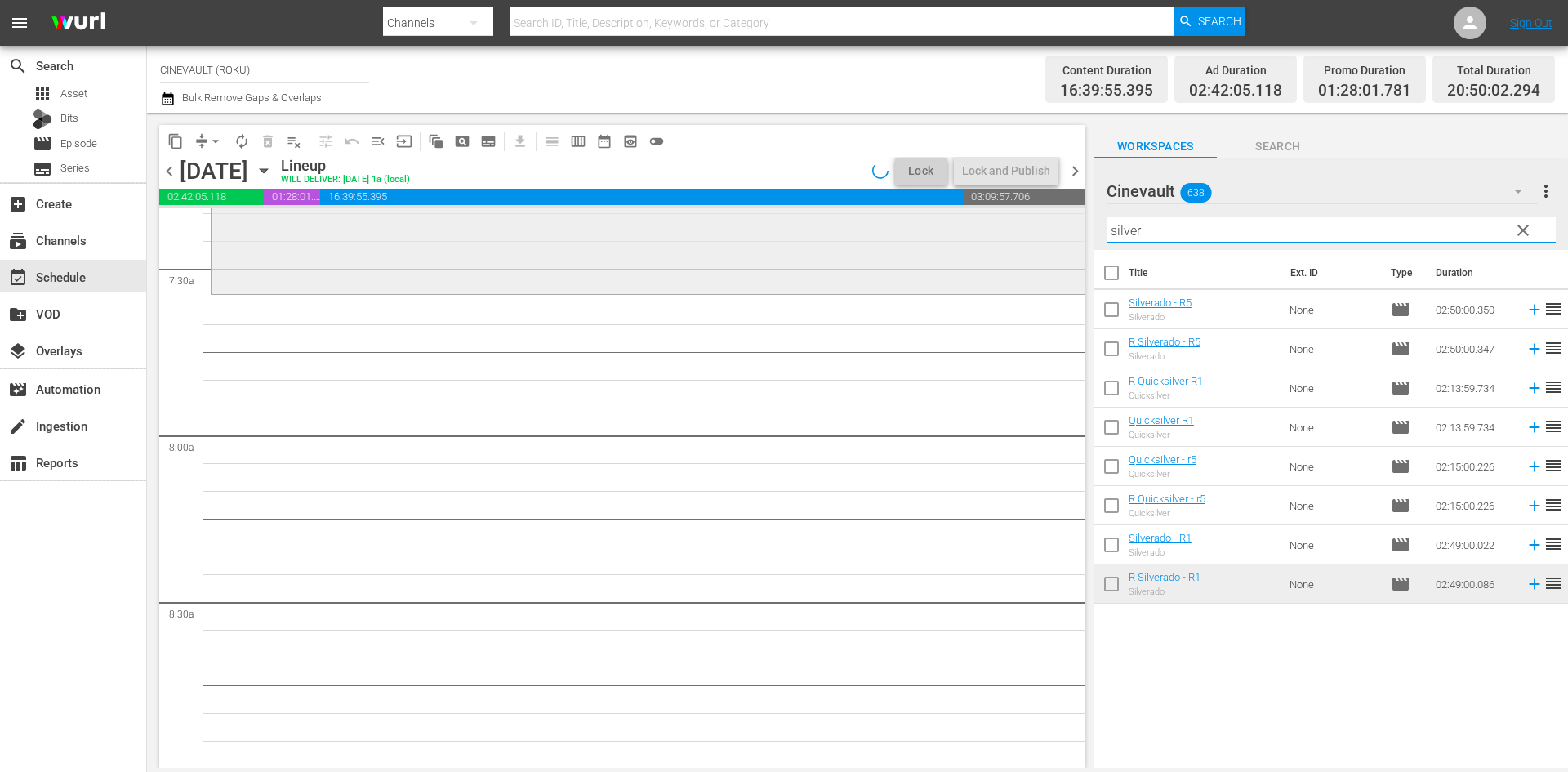
drag, startPoint x: 1214, startPoint y: 229, endPoint x: 1054, endPoint y: 227, distance: 160.0
click at [1054, 227] on div "content_copy compress arrow_drop_down autorenew_outlined delete_forever_outline…" at bounding box center [858, 440] width 1422 height 655
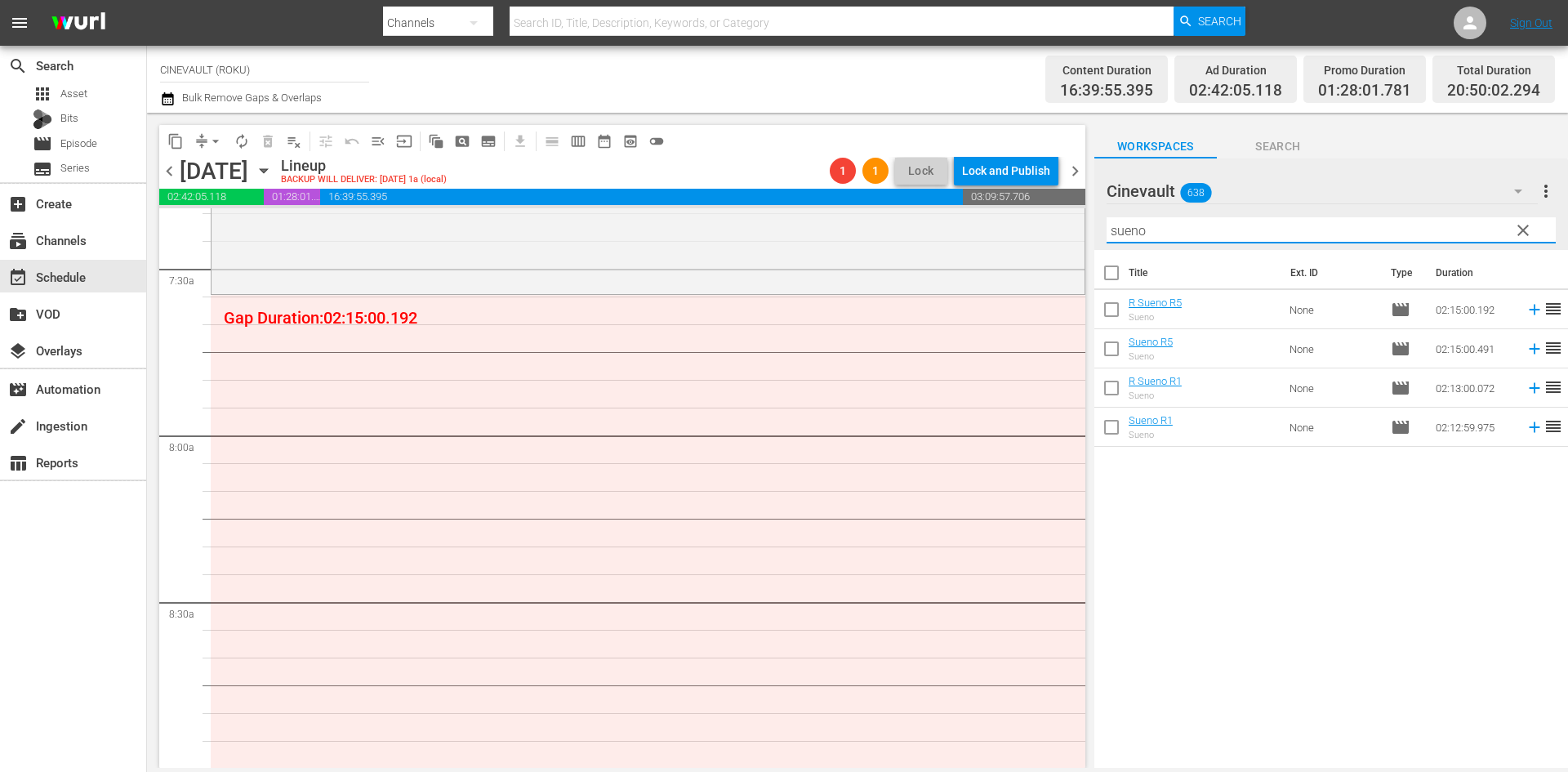
type input "sueno"
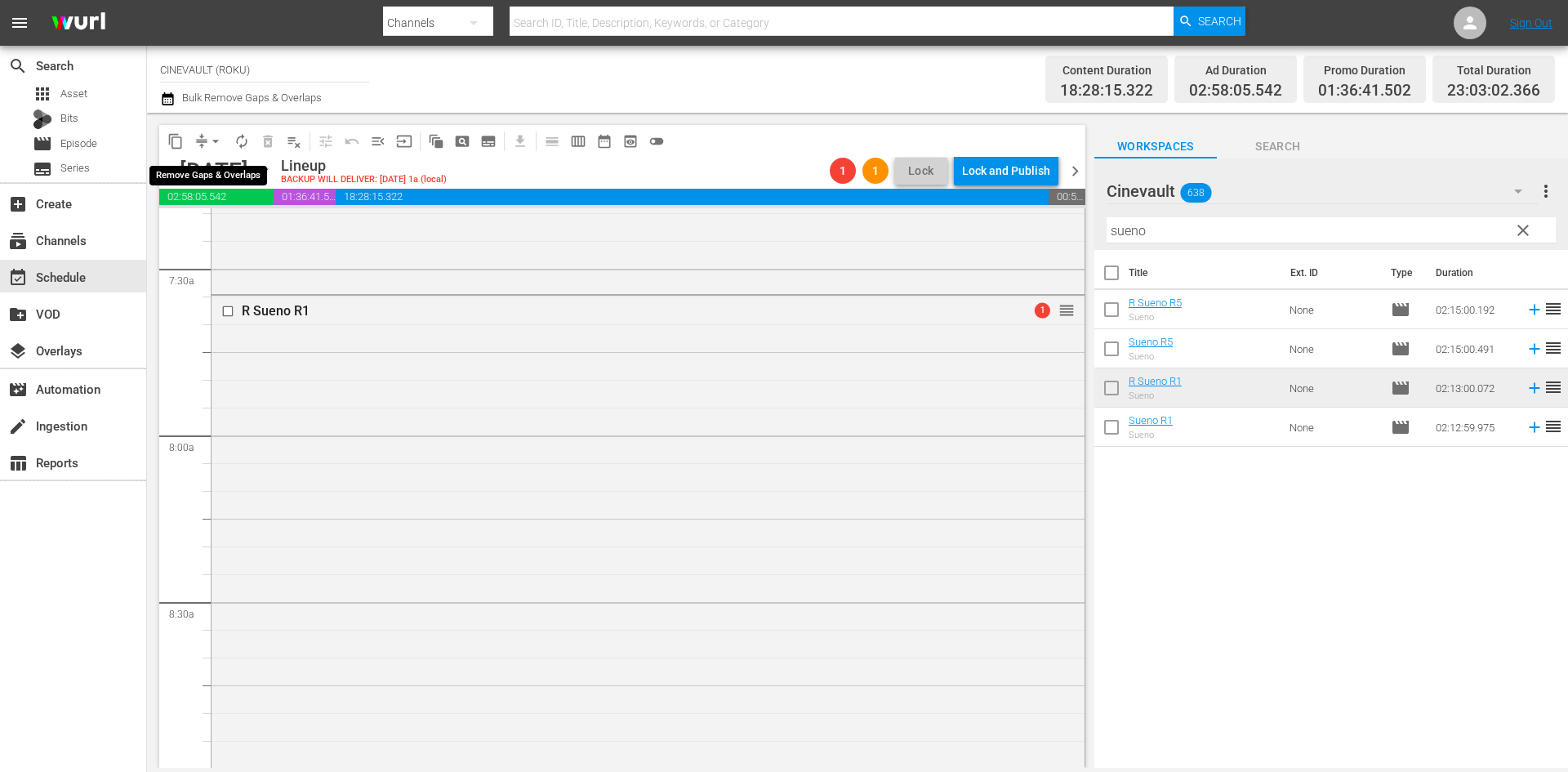
click at [216, 142] on span "arrow_drop_down" at bounding box center [215, 141] width 16 height 16
click at [222, 232] on li "Align to End of Previous Day" at bounding box center [217, 228] width 172 height 27
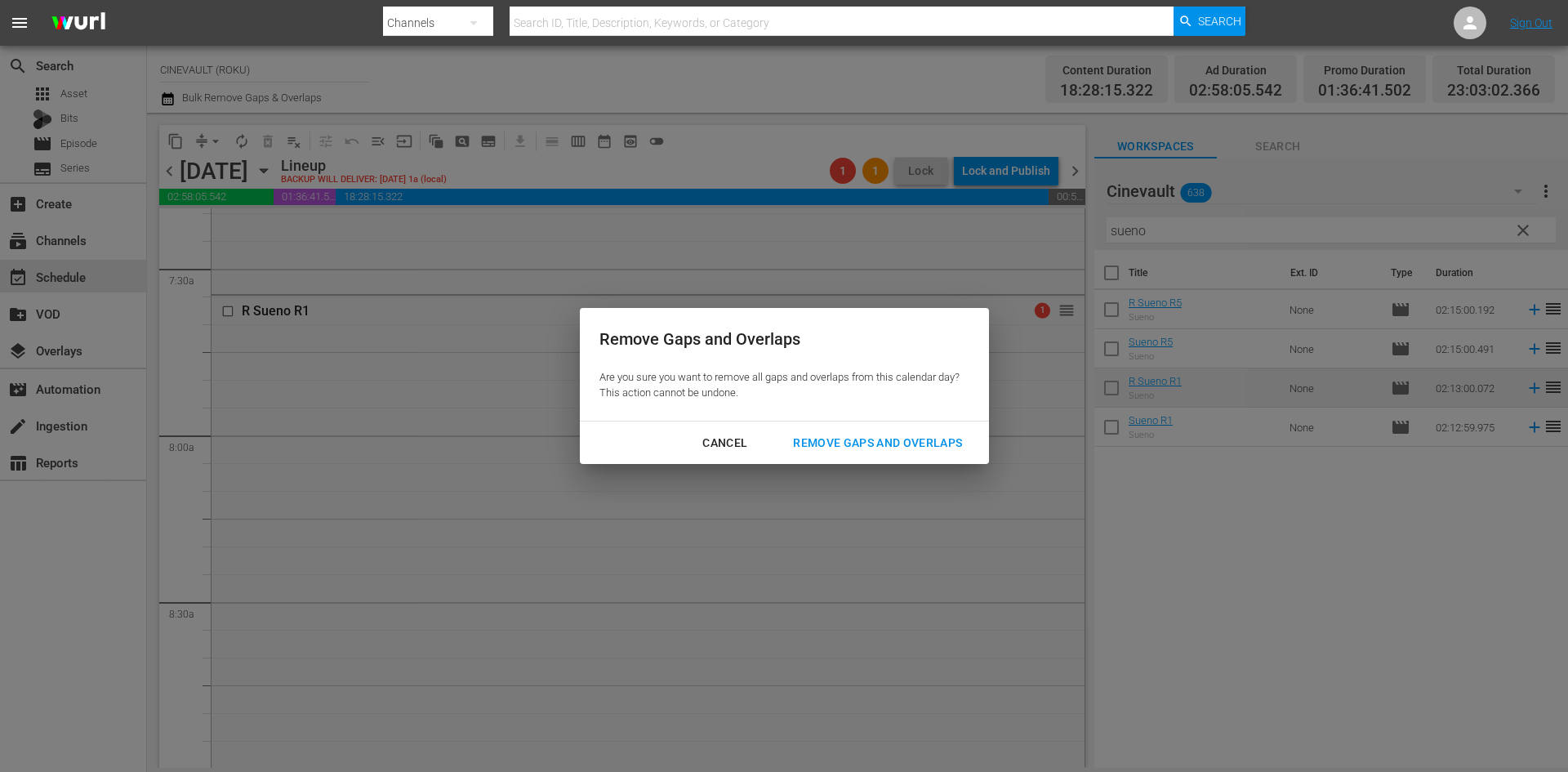
click at [865, 435] on div "Remove Gaps and Overlaps" at bounding box center [877, 443] width 195 height 20
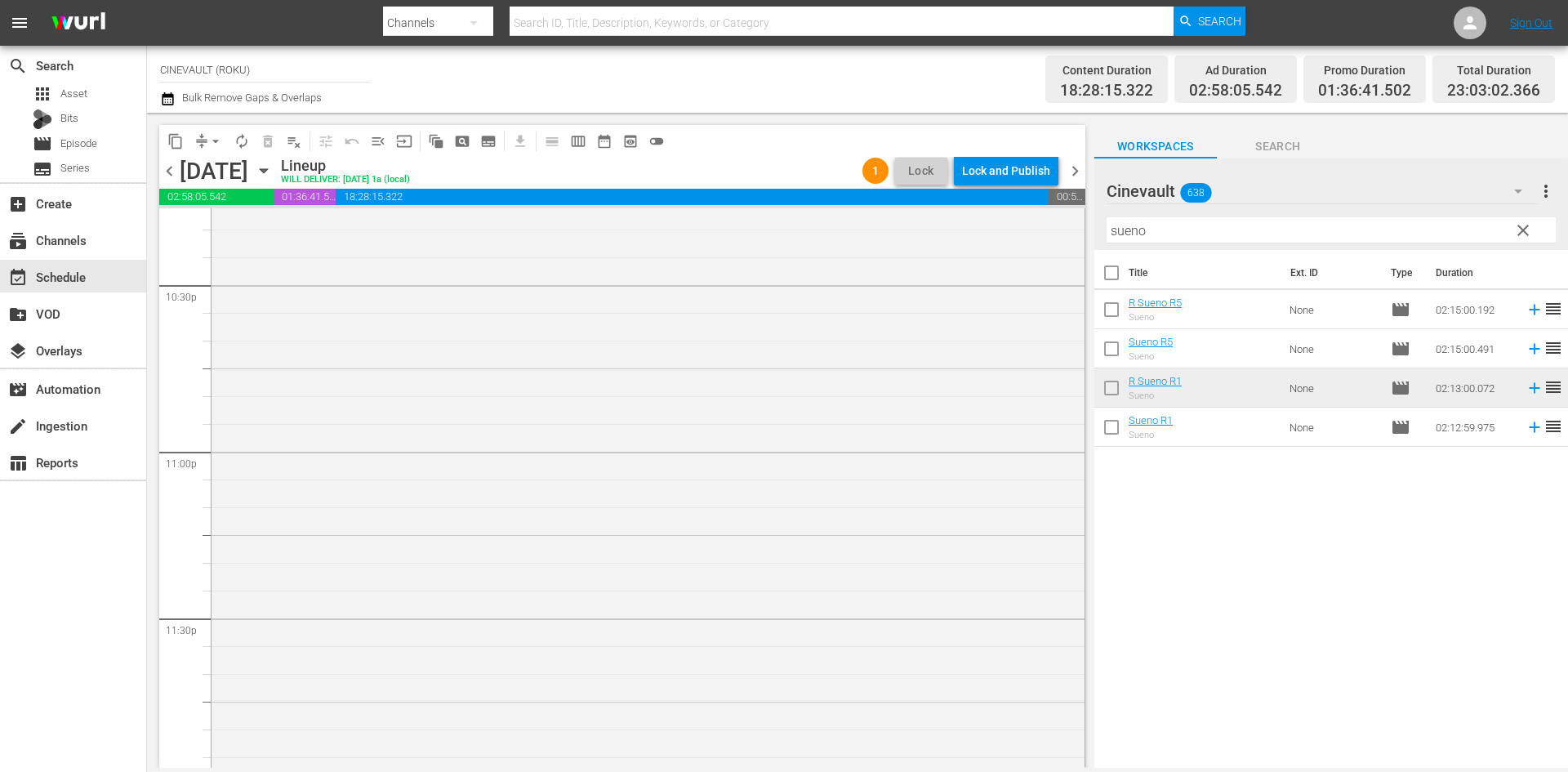
scroll to position [7524, 0]
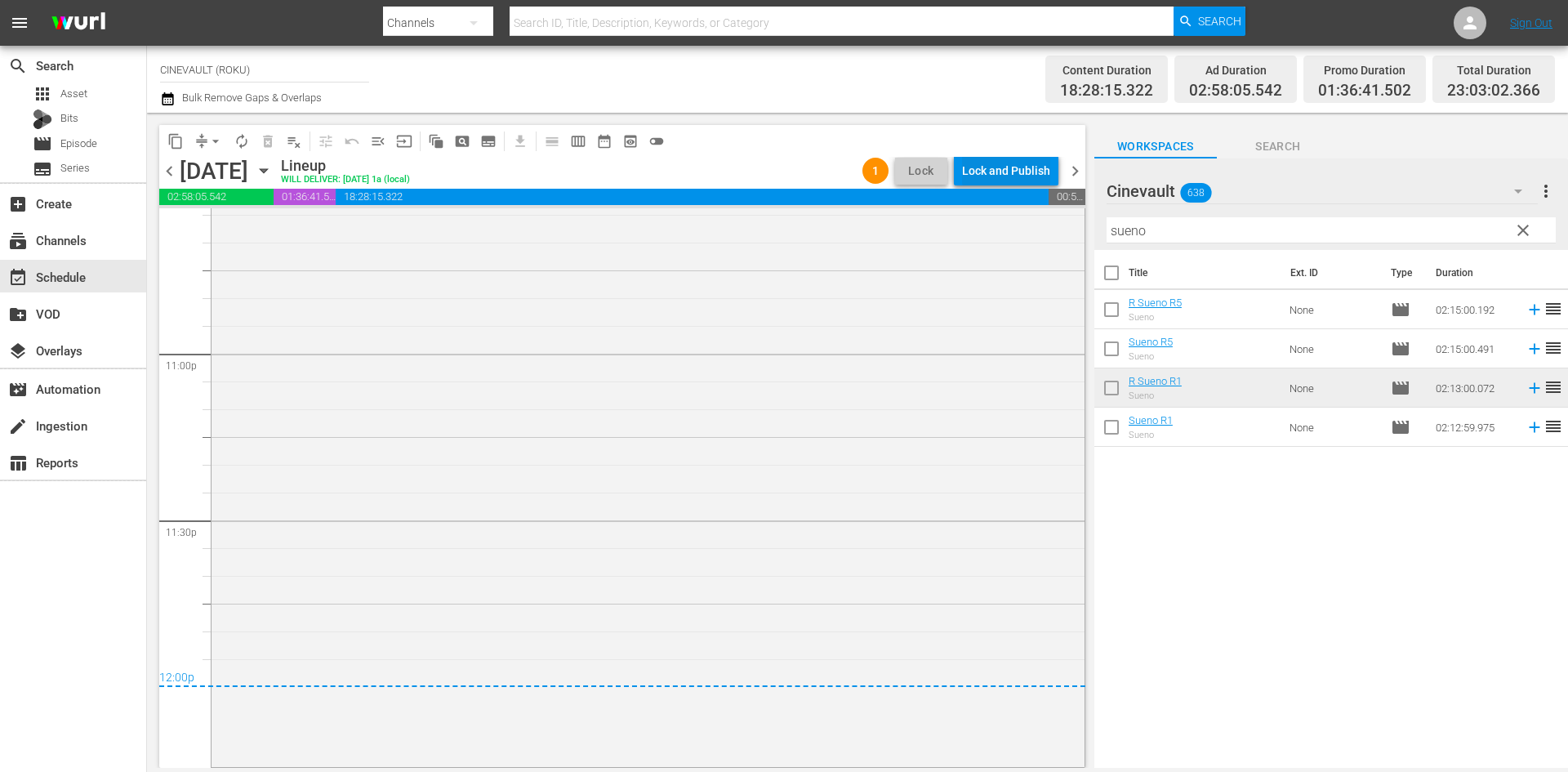
click at [1041, 167] on div "Lock and Publish" at bounding box center [1006, 170] width 88 height 29
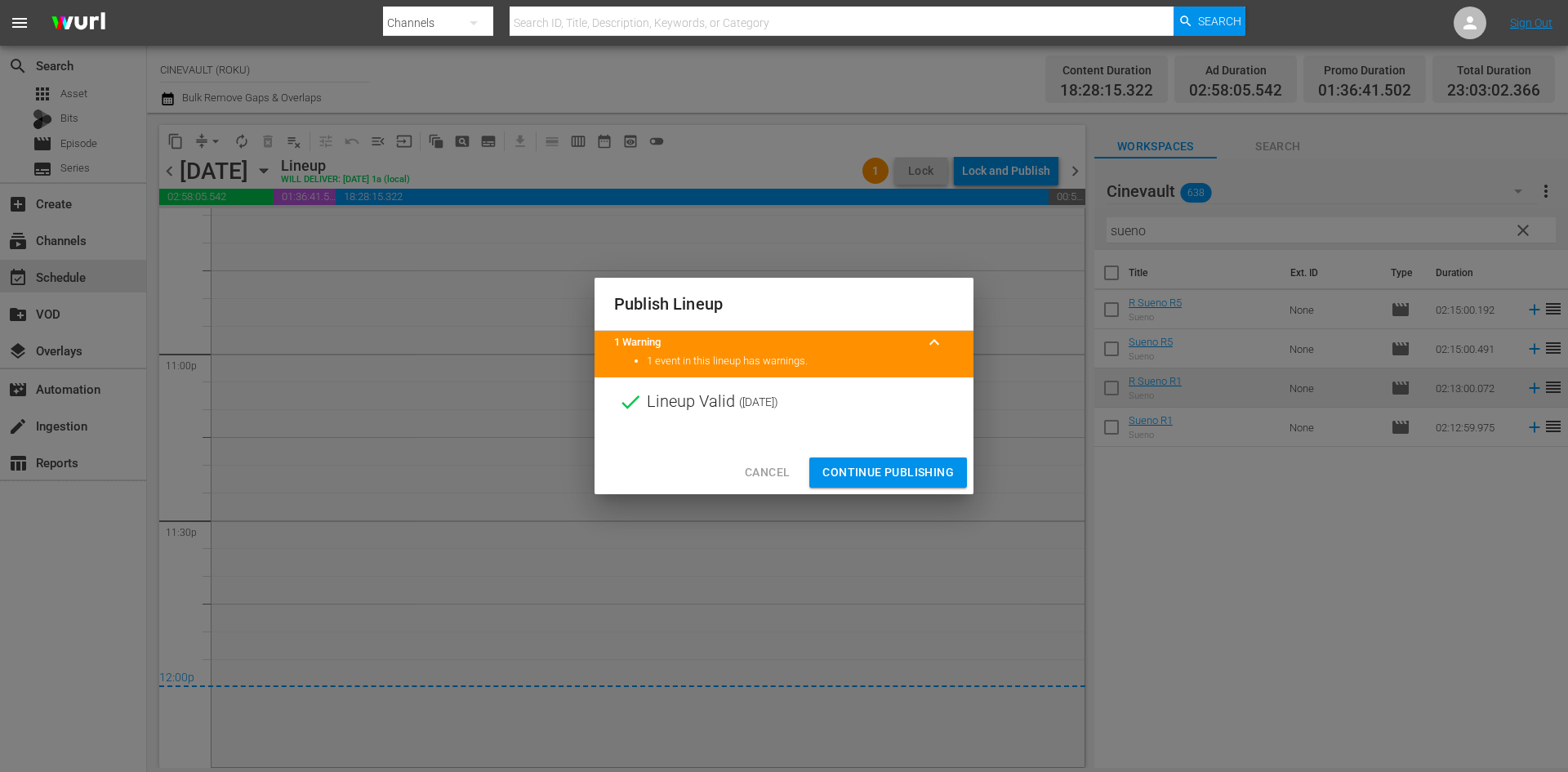
click at [951, 466] on span "Continue Publishing" at bounding box center [889, 473] width 131 height 20
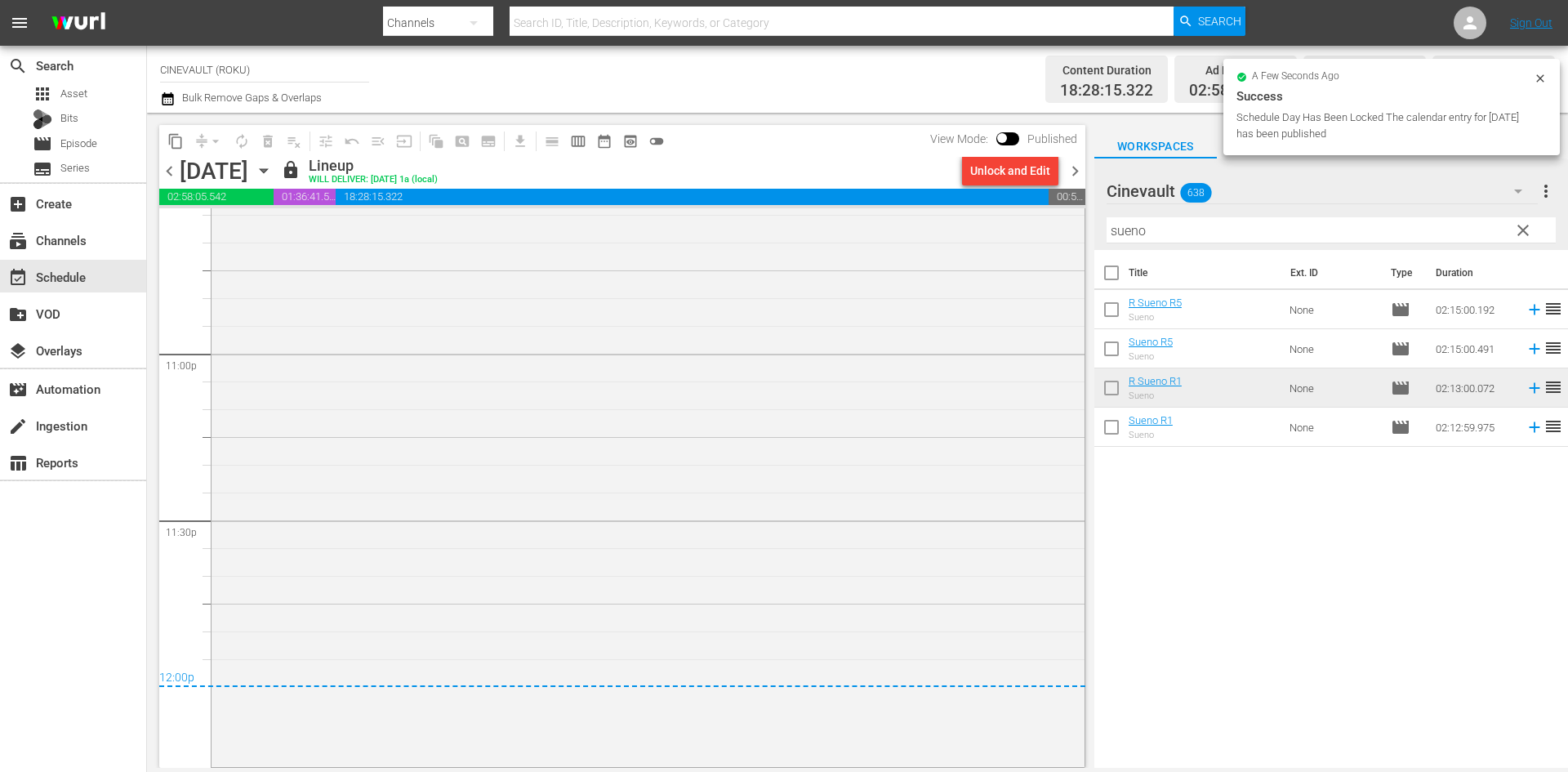
click at [1079, 176] on span "chevron_right" at bounding box center [1075, 170] width 20 height 20
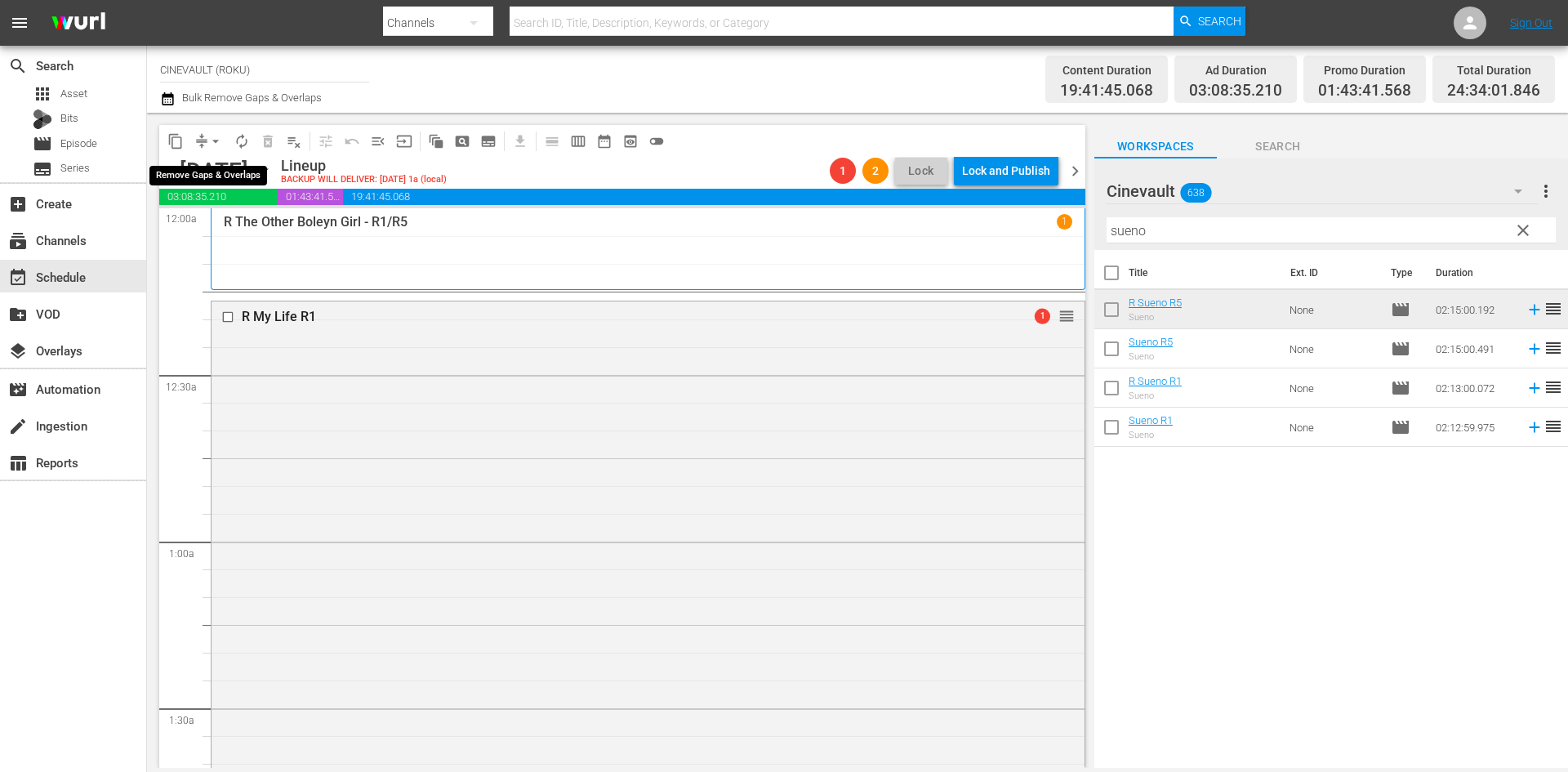
click at [211, 145] on span "arrow_drop_down" at bounding box center [215, 141] width 16 height 16
click at [230, 234] on li "Align to End of Previous Day" at bounding box center [217, 228] width 172 height 27
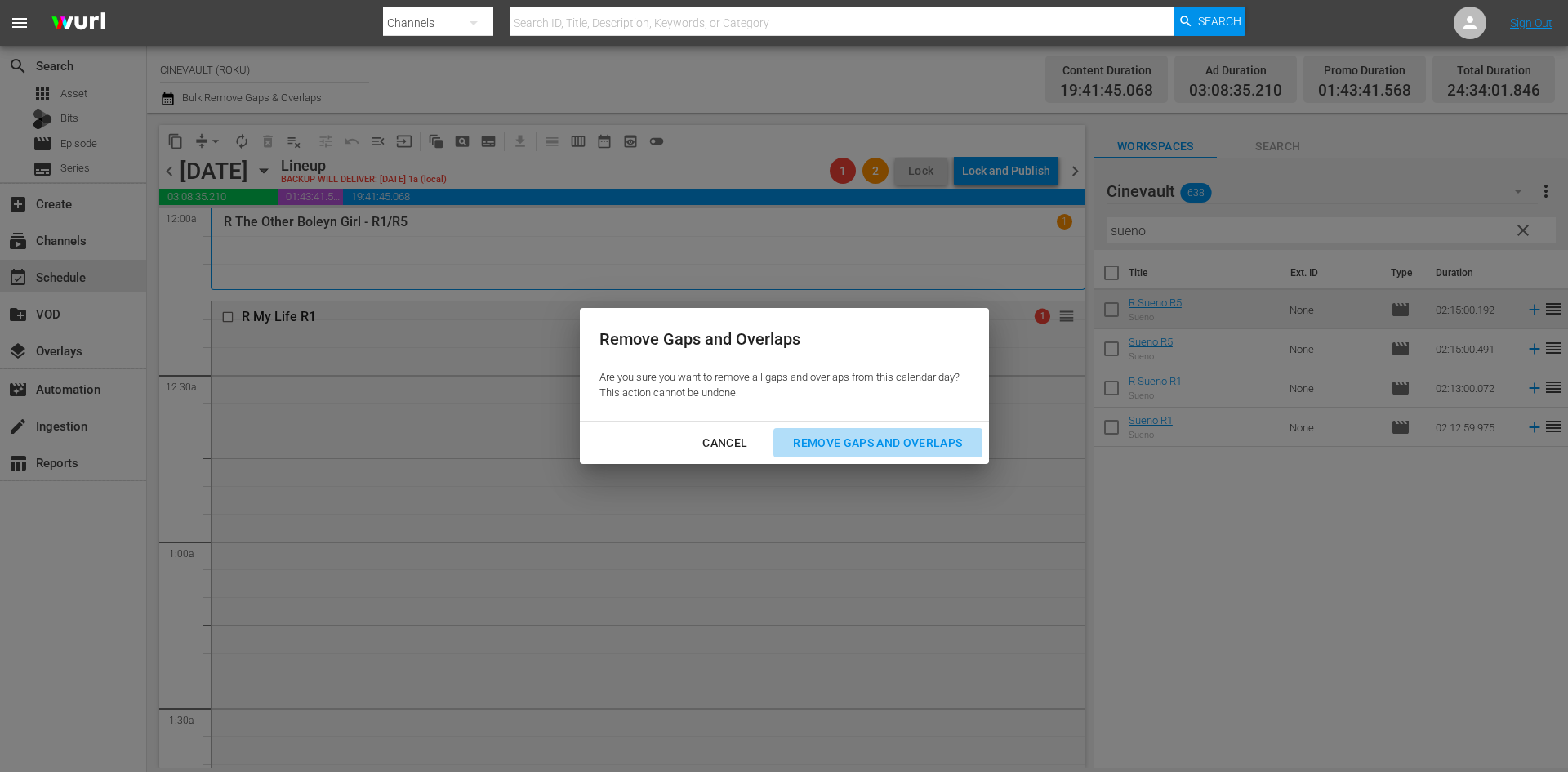
click at [935, 445] on div "Remove Gaps and Overlaps" at bounding box center [877, 443] width 195 height 20
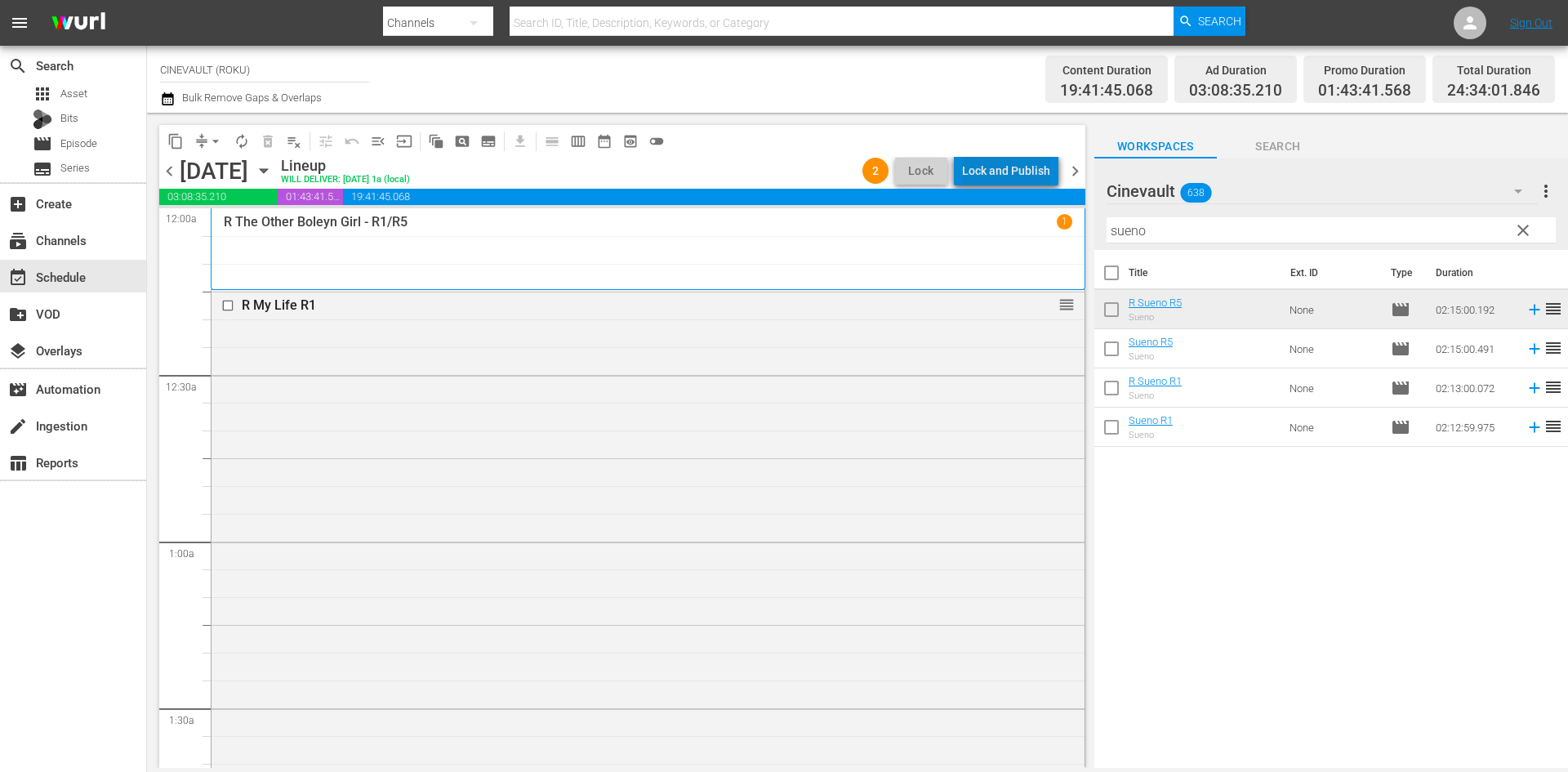
click at [1026, 170] on div "Lock and Publish" at bounding box center [1006, 170] width 88 height 29
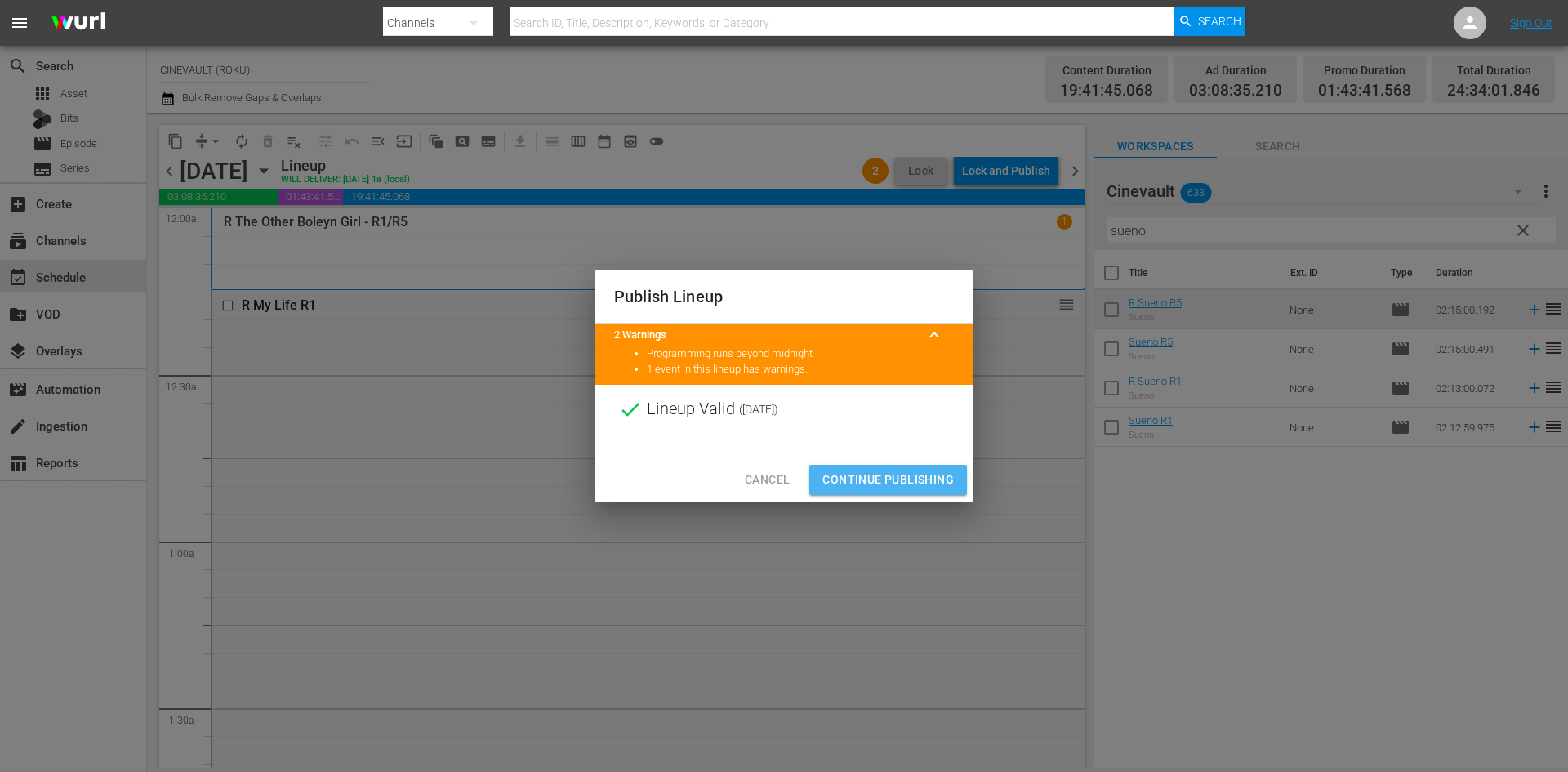
click at [931, 476] on span "Continue Publishing" at bounding box center [889, 479] width 131 height 20
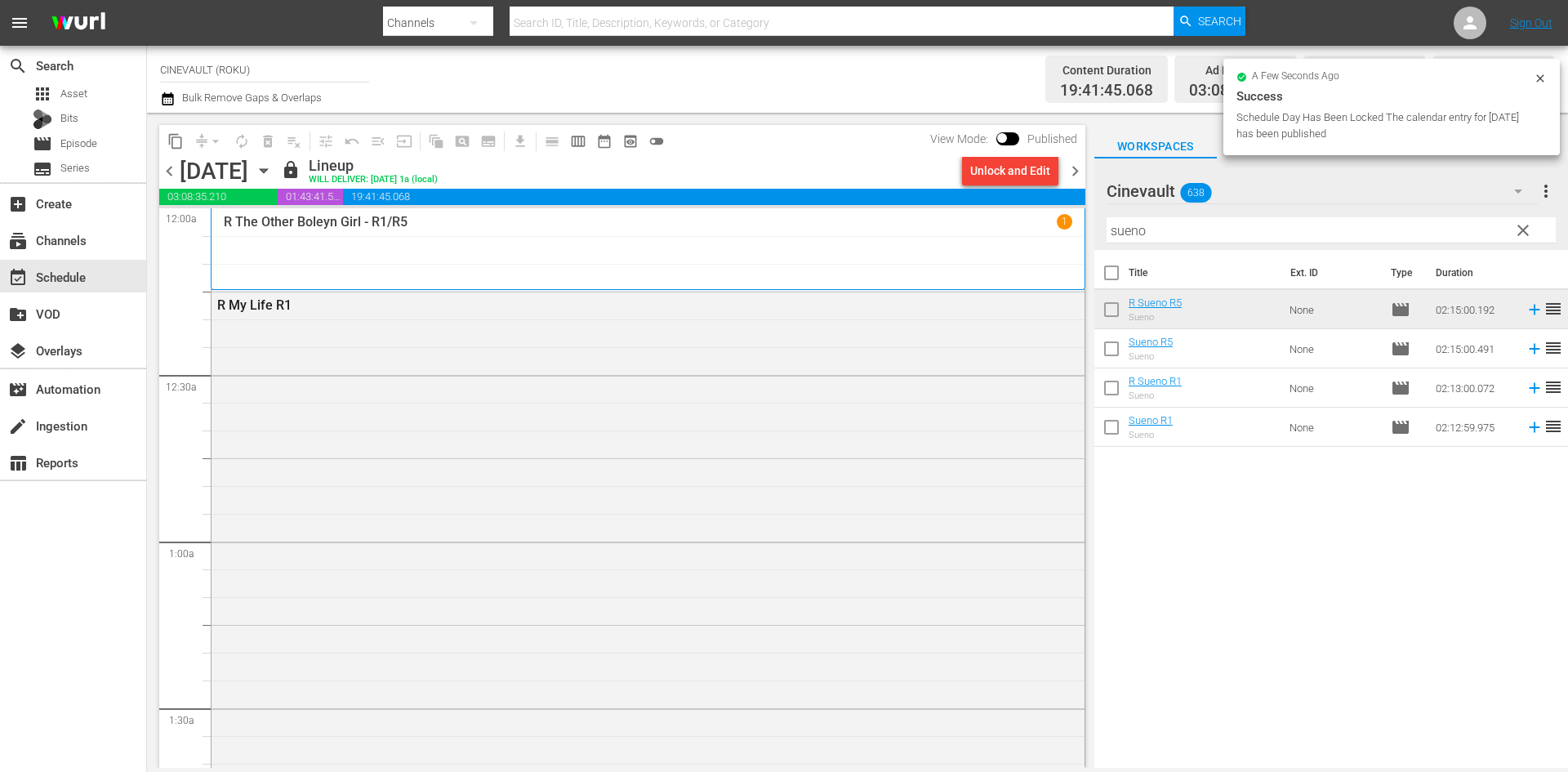
click at [1078, 174] on span "chevron_right" at bounding box center [1075, 170] width 20 height 20
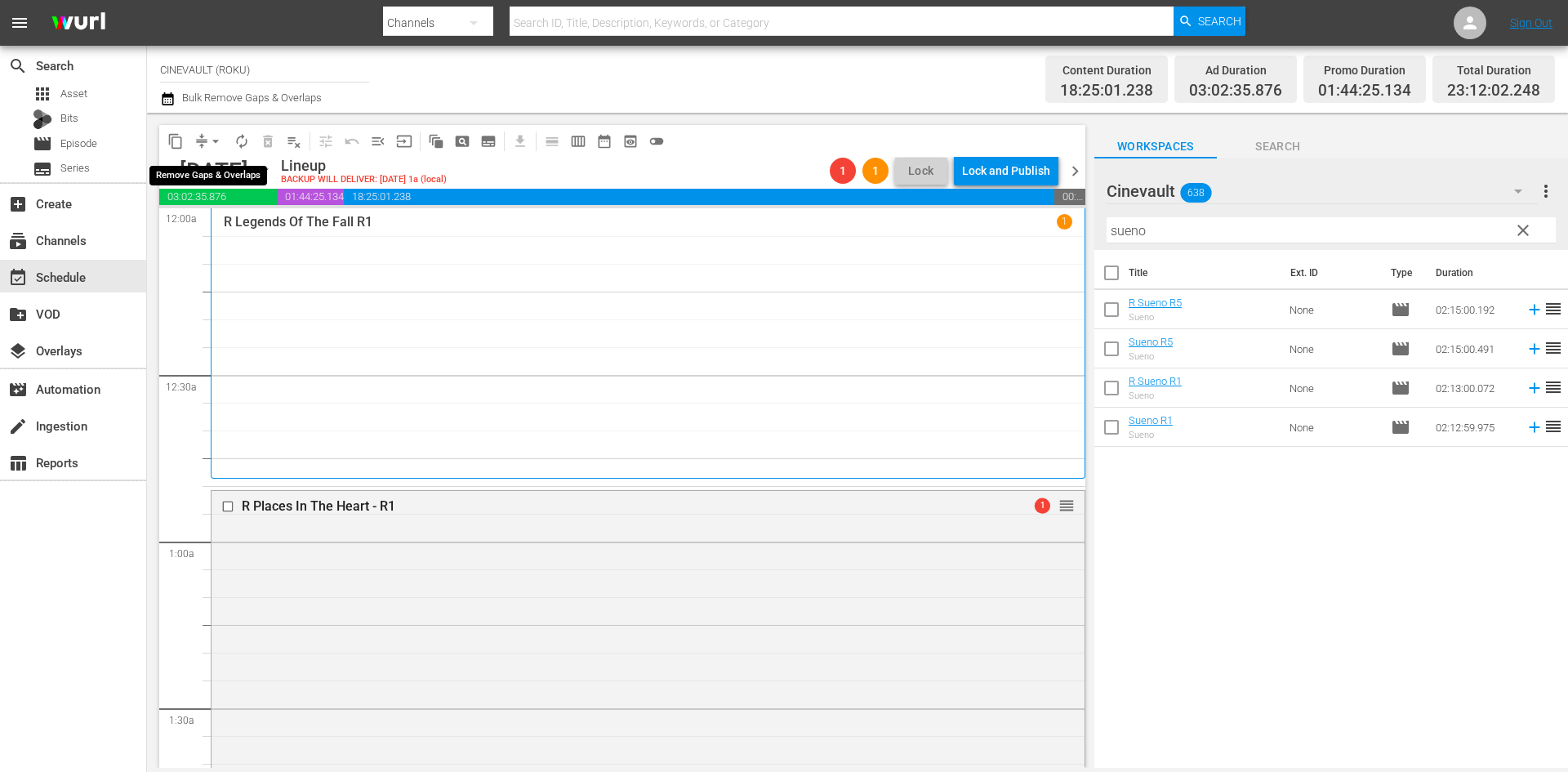
click at [220, 143] on span "arrow_drop_down" at bounding box center [215, 141] width 16 height 16
click at [214, 223] on li "Align to End of Previous Day" at bounding box center [217, 228] width 172 height 27
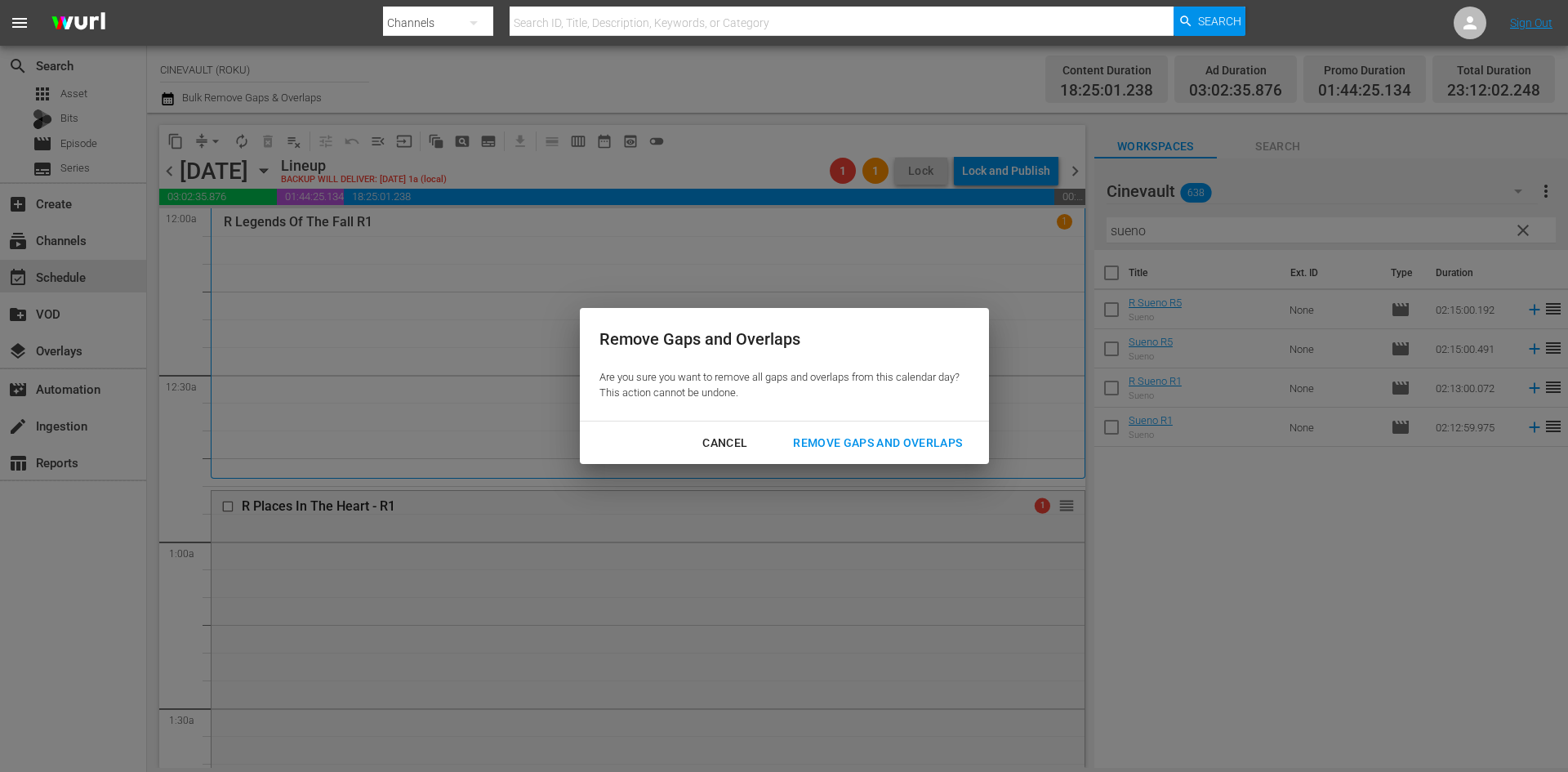
click at [864, 438] on div "Remove Gaps and Overlaps" at bounding box center [877, 443] width 195 height 20
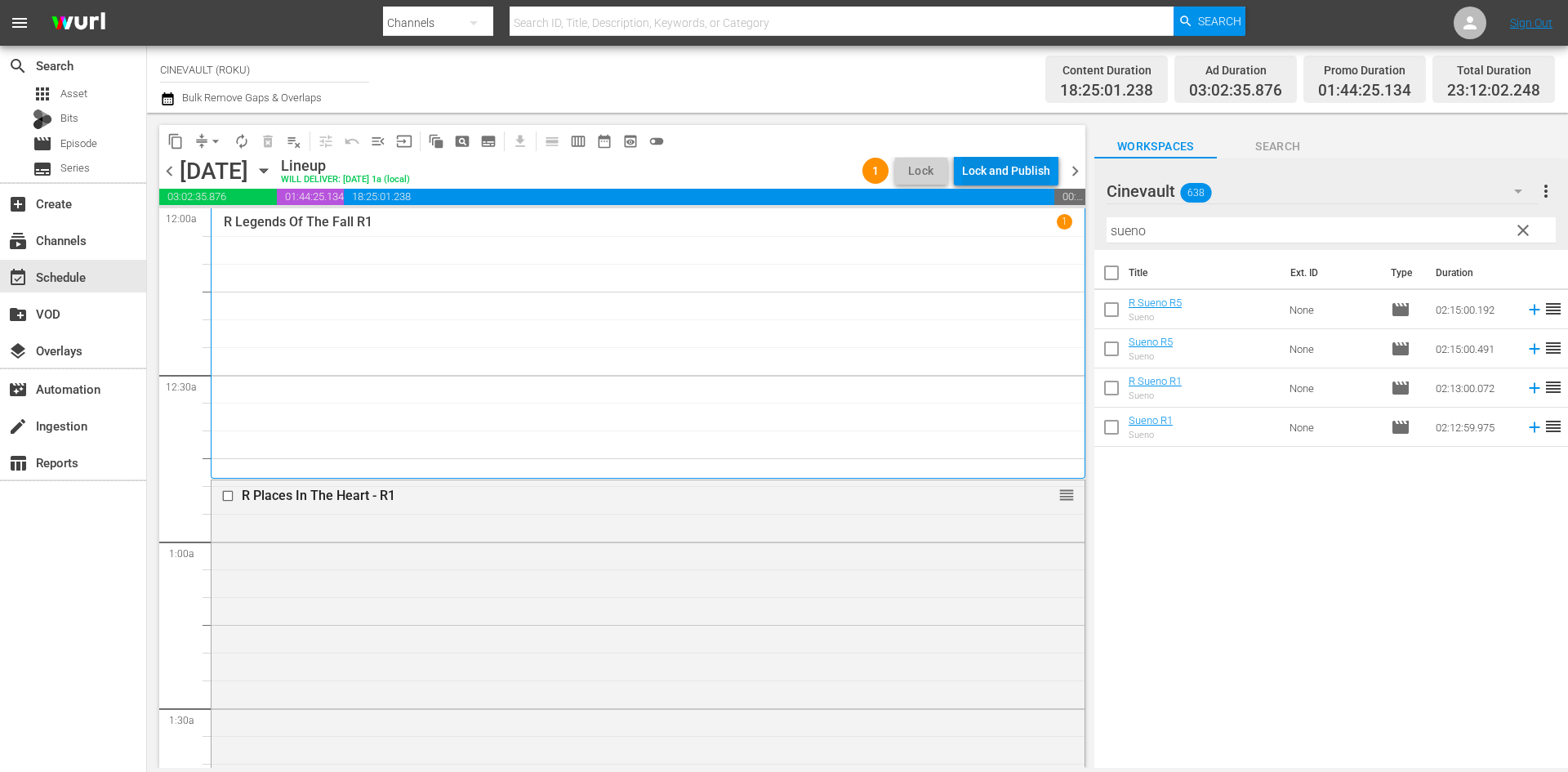
click at [985, 163] on div "Lock and Publish" at bounding box center [1006, 170] width 88 height 29
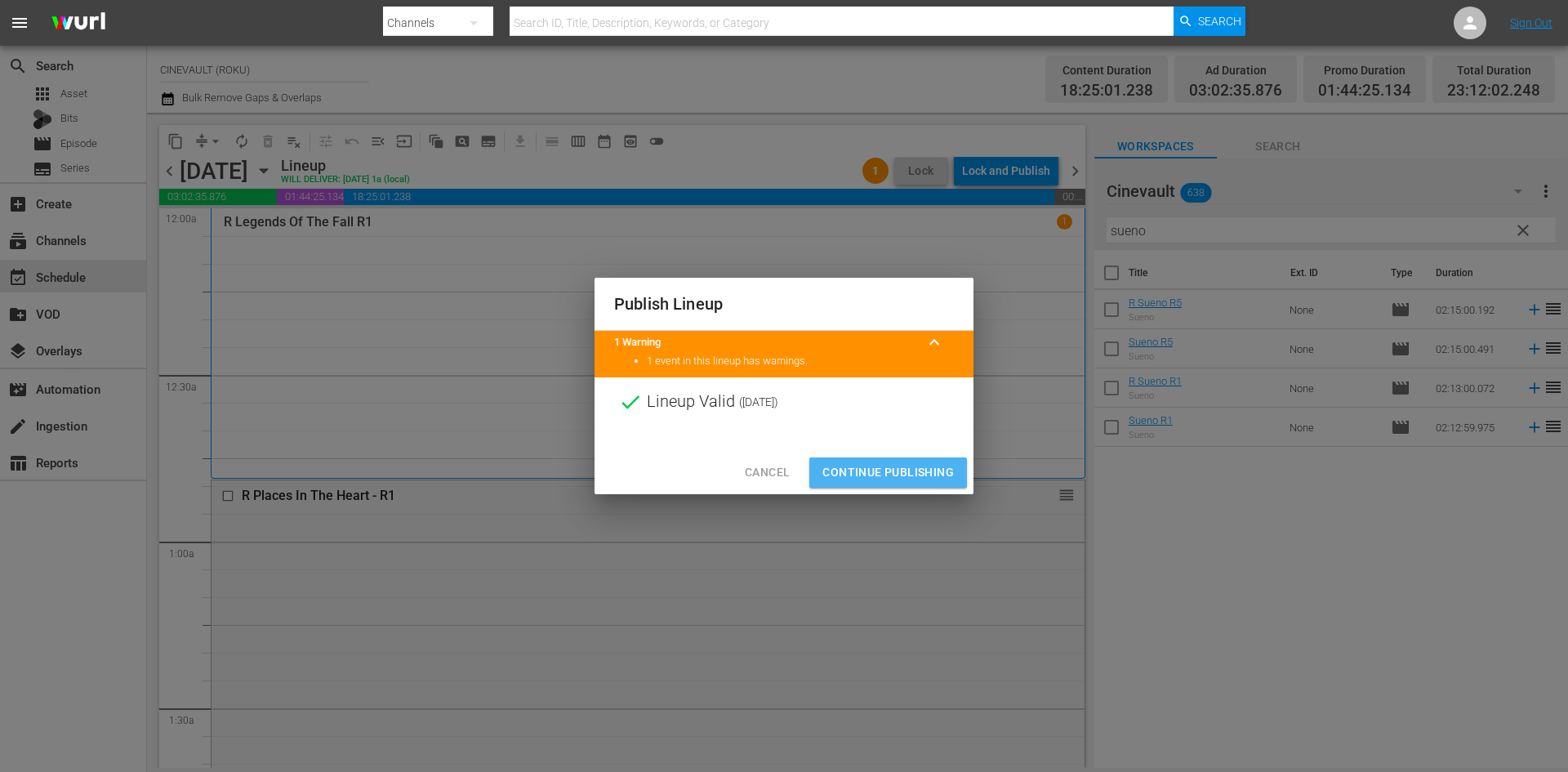
click at [920, 460] on button "Continue Publishing" at bounding box center [889, 473] width 158 height 30
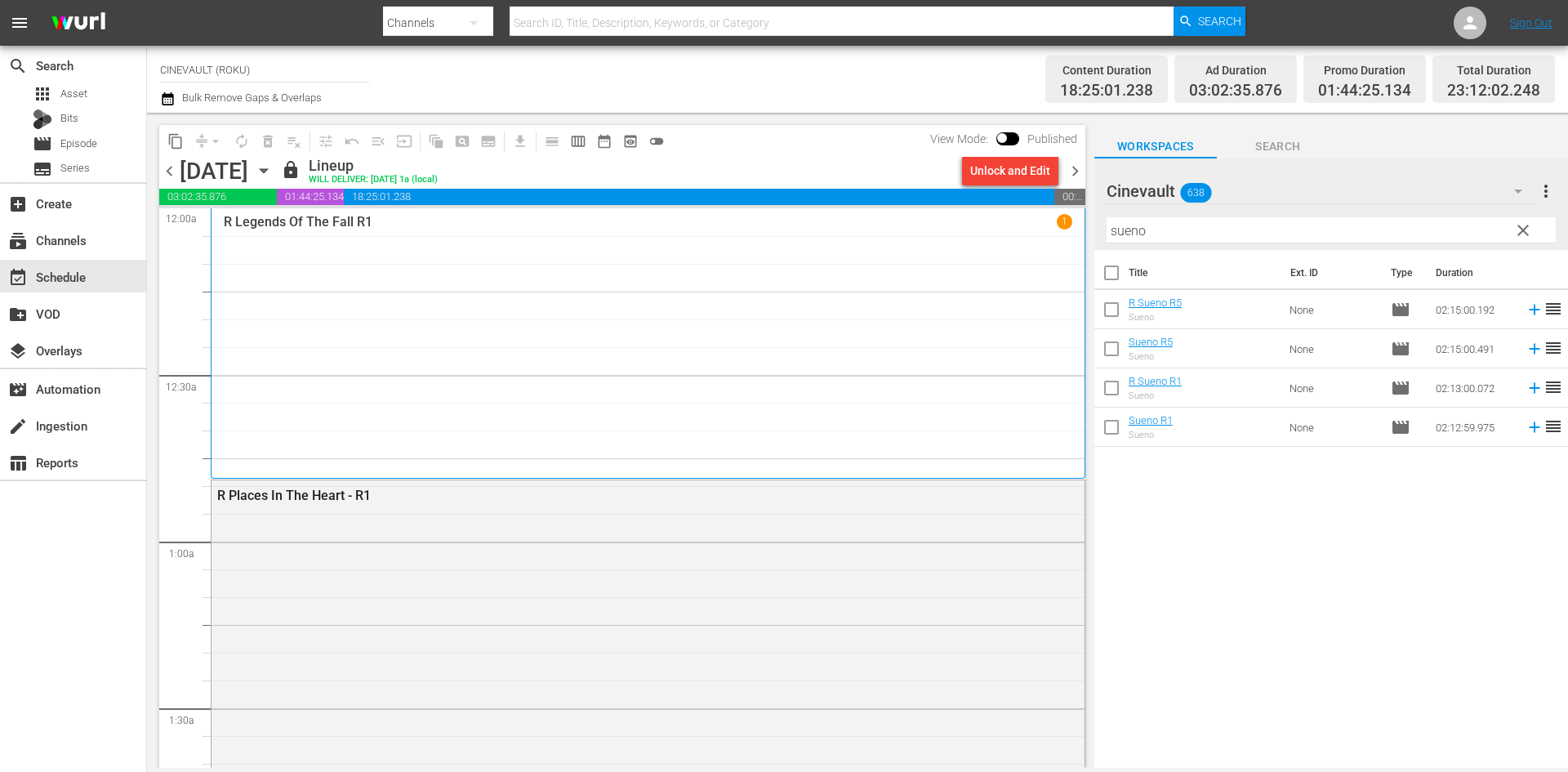
click at [273, 173] on icon "button" at bounding box center [263, 170] width 18 height 18
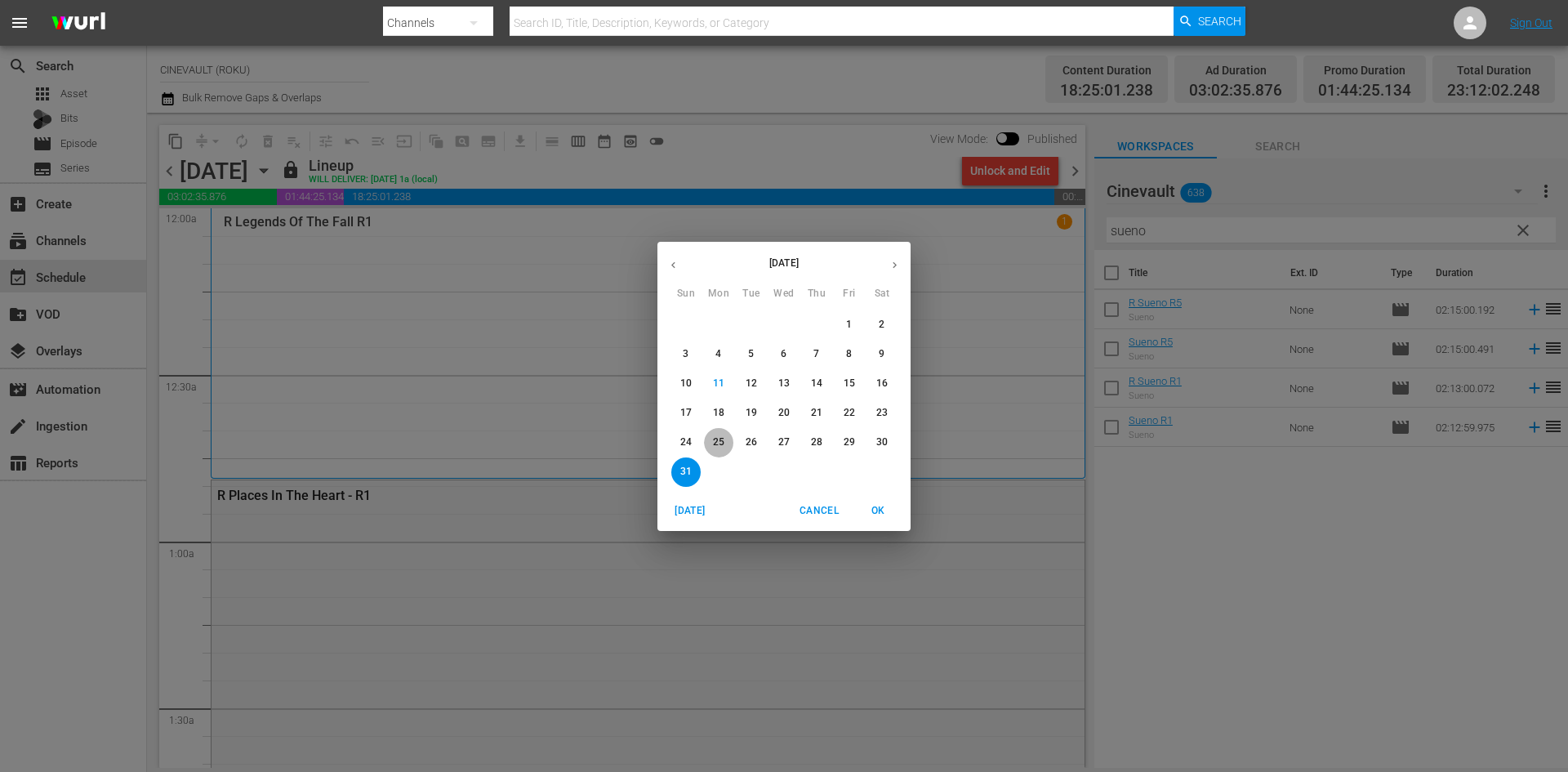
click at [719, 438] on p "25" at bounding box center [718, 442] width 11 height 14
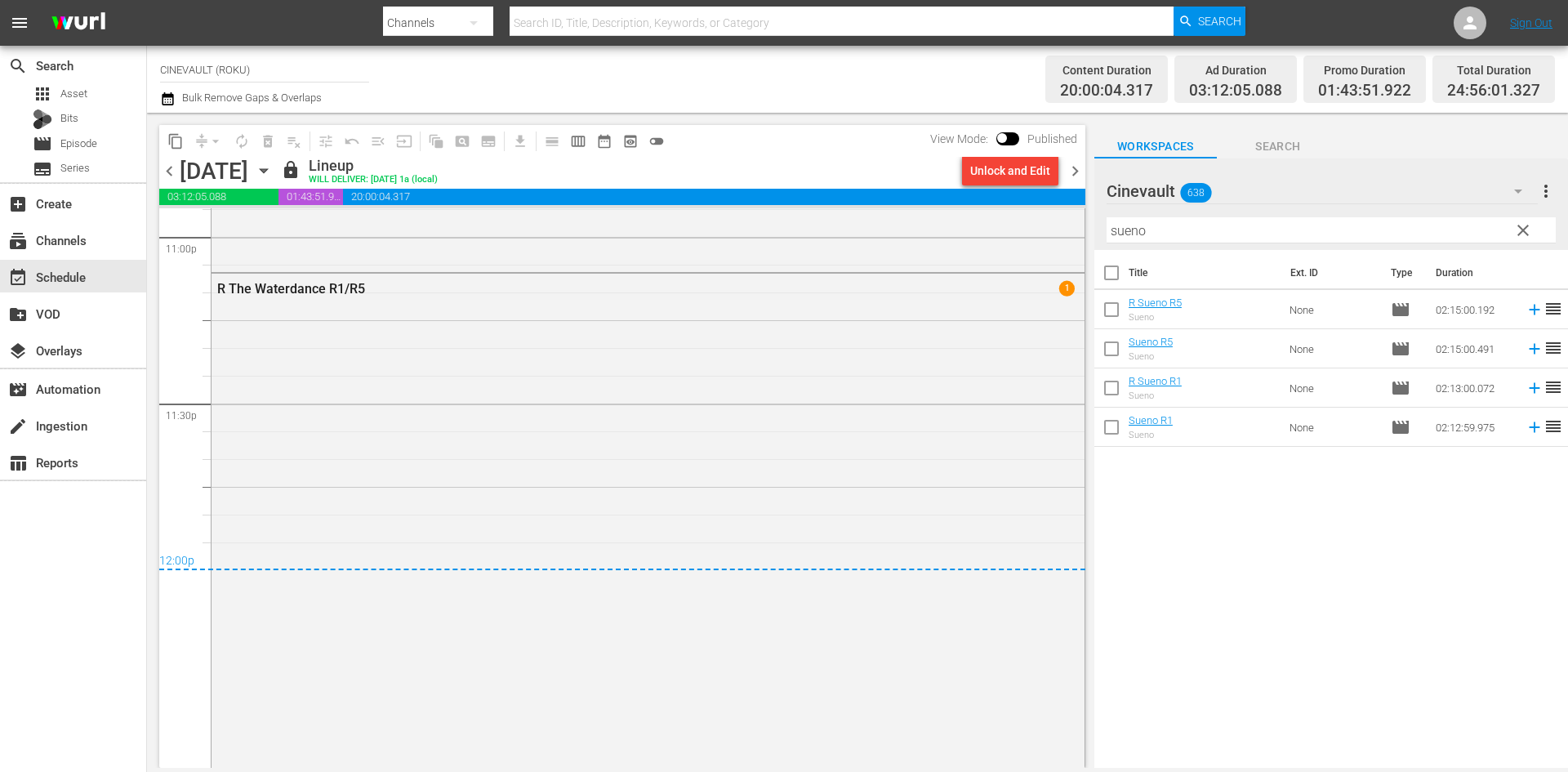
scroll to position [7757, 0]
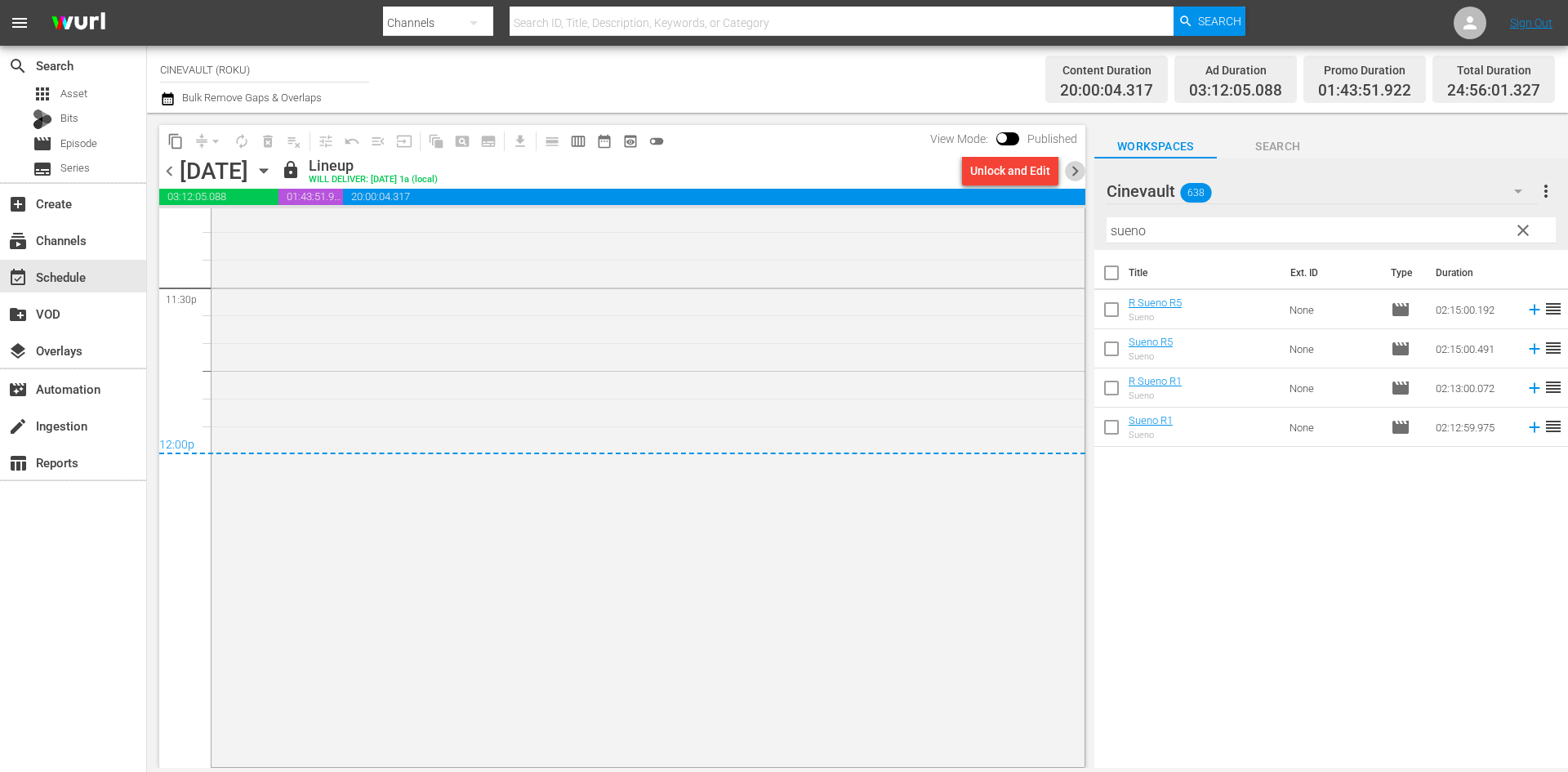
click at [1082, 165] on span "chevron_right" at bounding box center [1075, 170] width 20 height 20
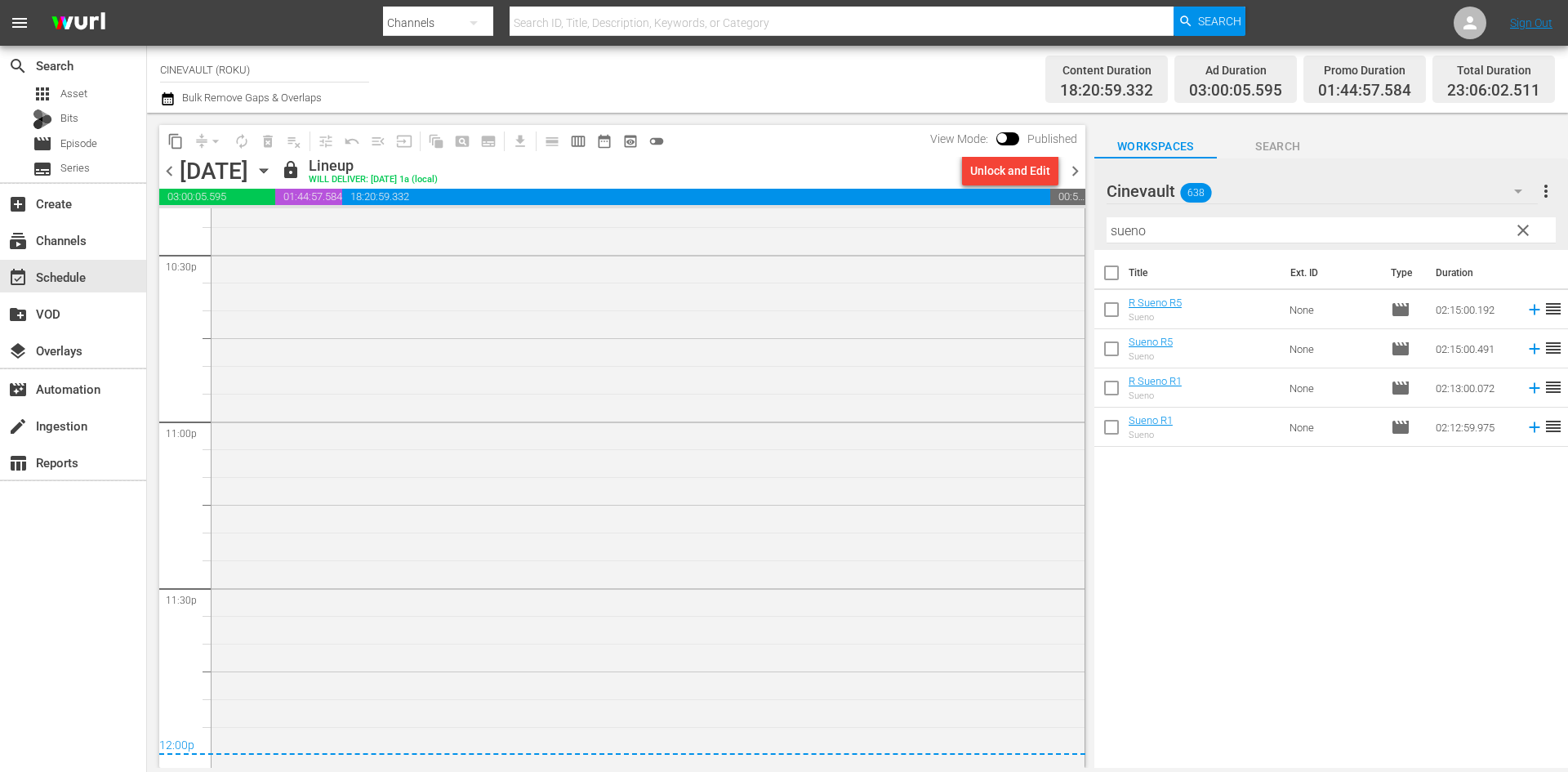
scroll to position [7457, 0]
click at [1080, 161] on span "chevron_right" at bounding box center [1075, 170] width 20 height 20
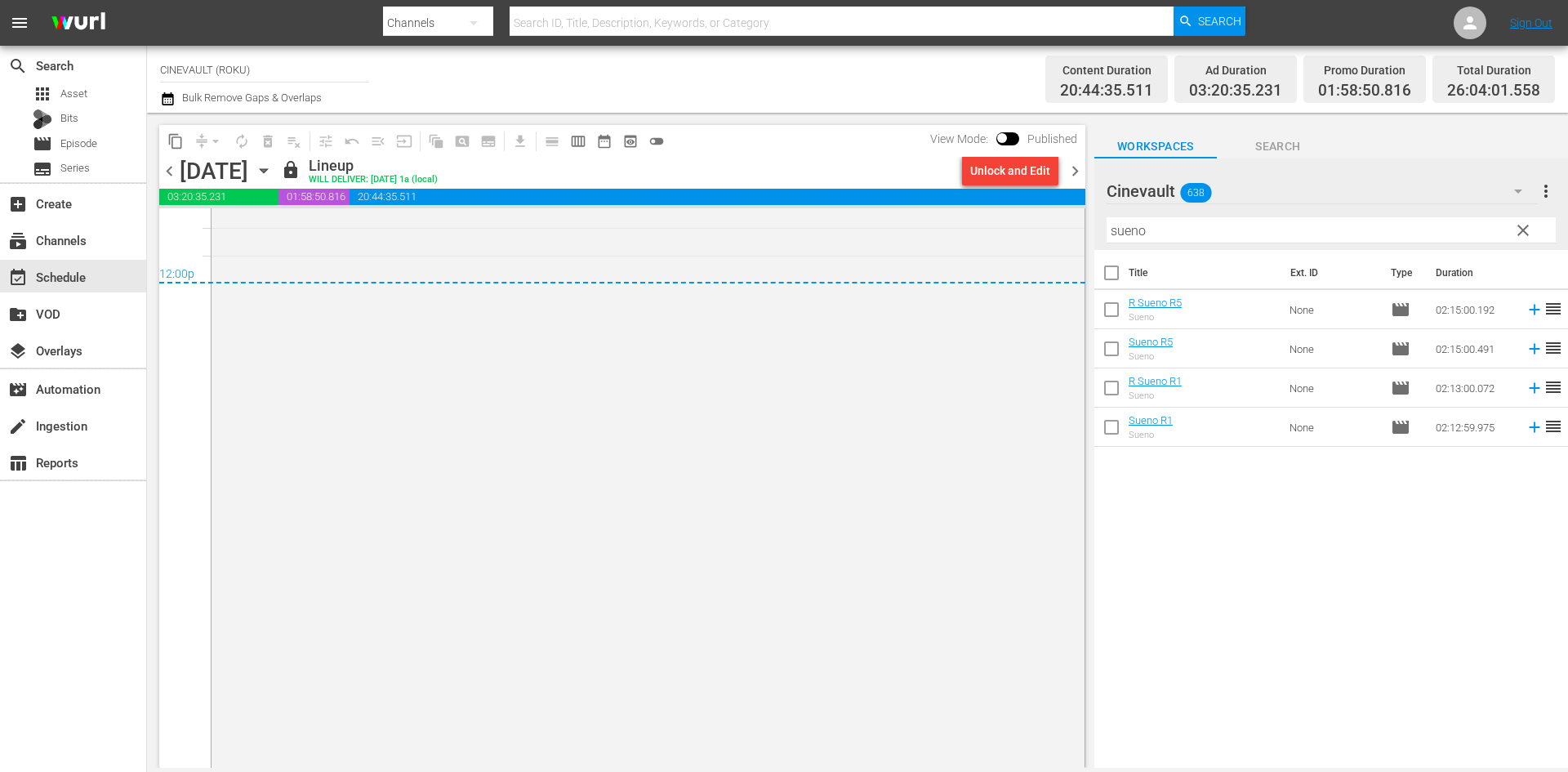
click at [1072, 172] on span "chevron_right" at bounding box center [1075, 170] width 20 height 20
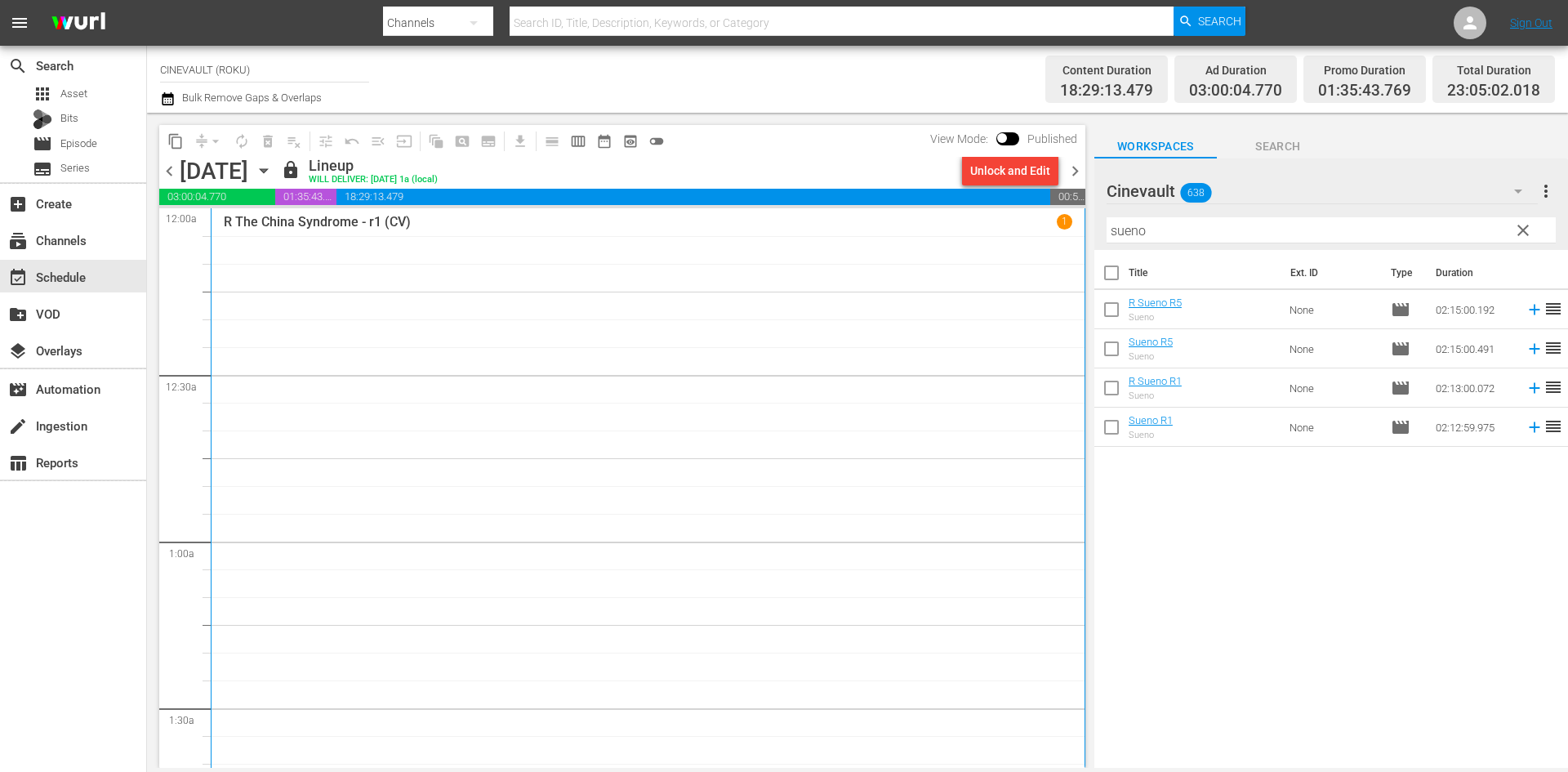
click at [1078, 167] on span "chevron_right" at bounding box center [1075, 170] width 20 height 20
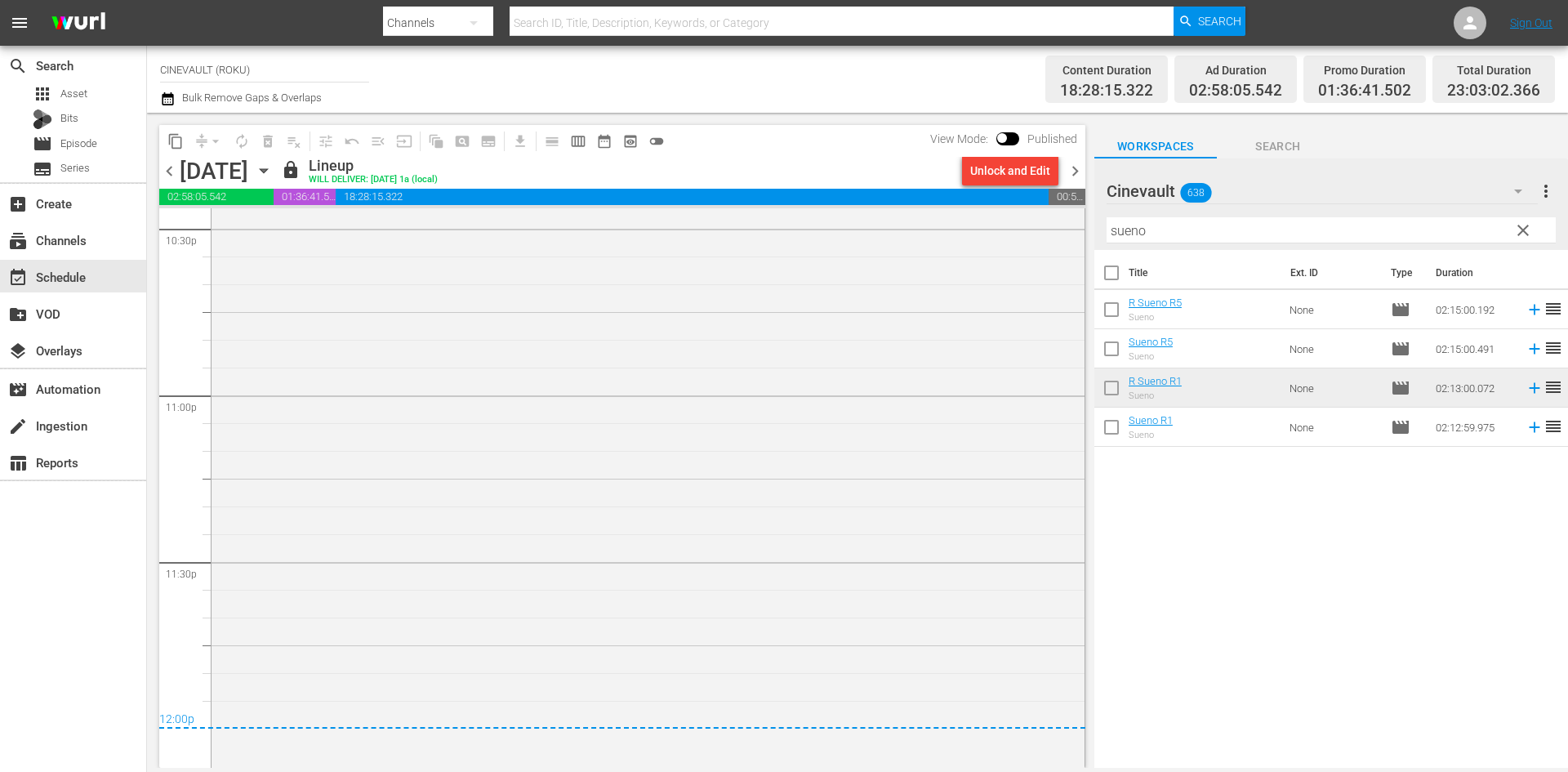
scroll to position [7524, 0]
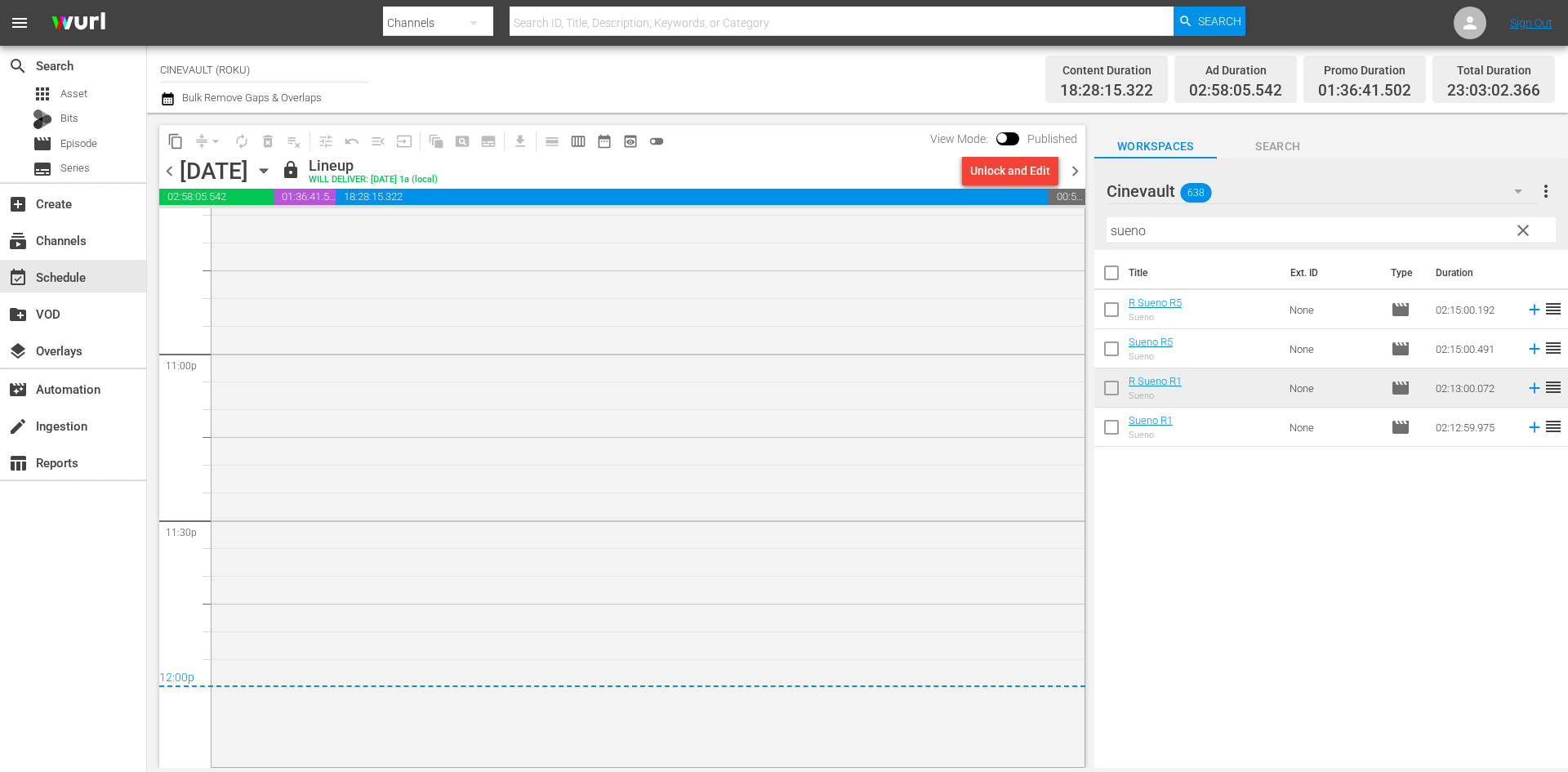
click at [1082, 172] on span "chevron_right" at bounding box center [1075, 170] width 20 height 20
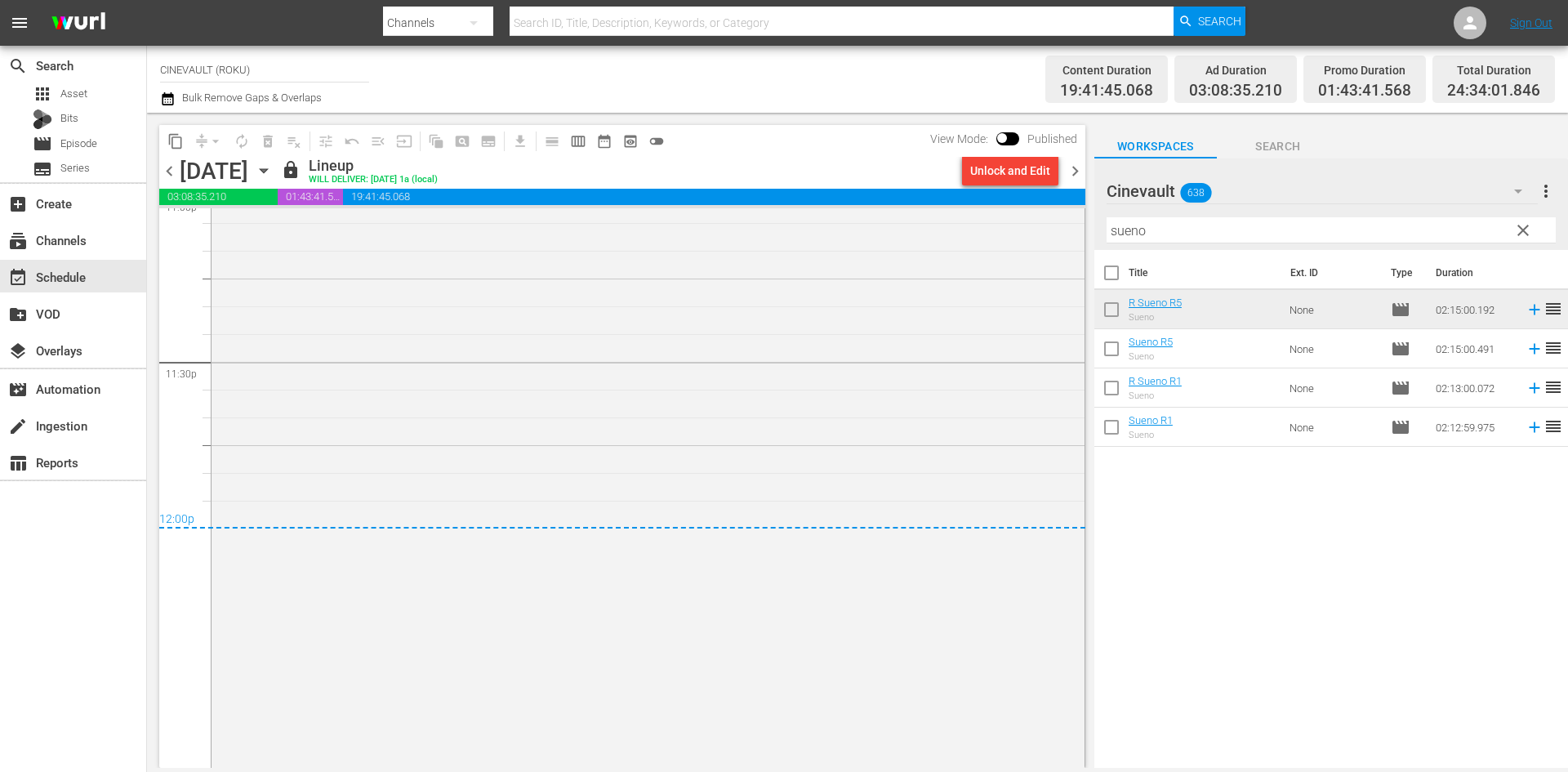
scroll to position [7714, 0]
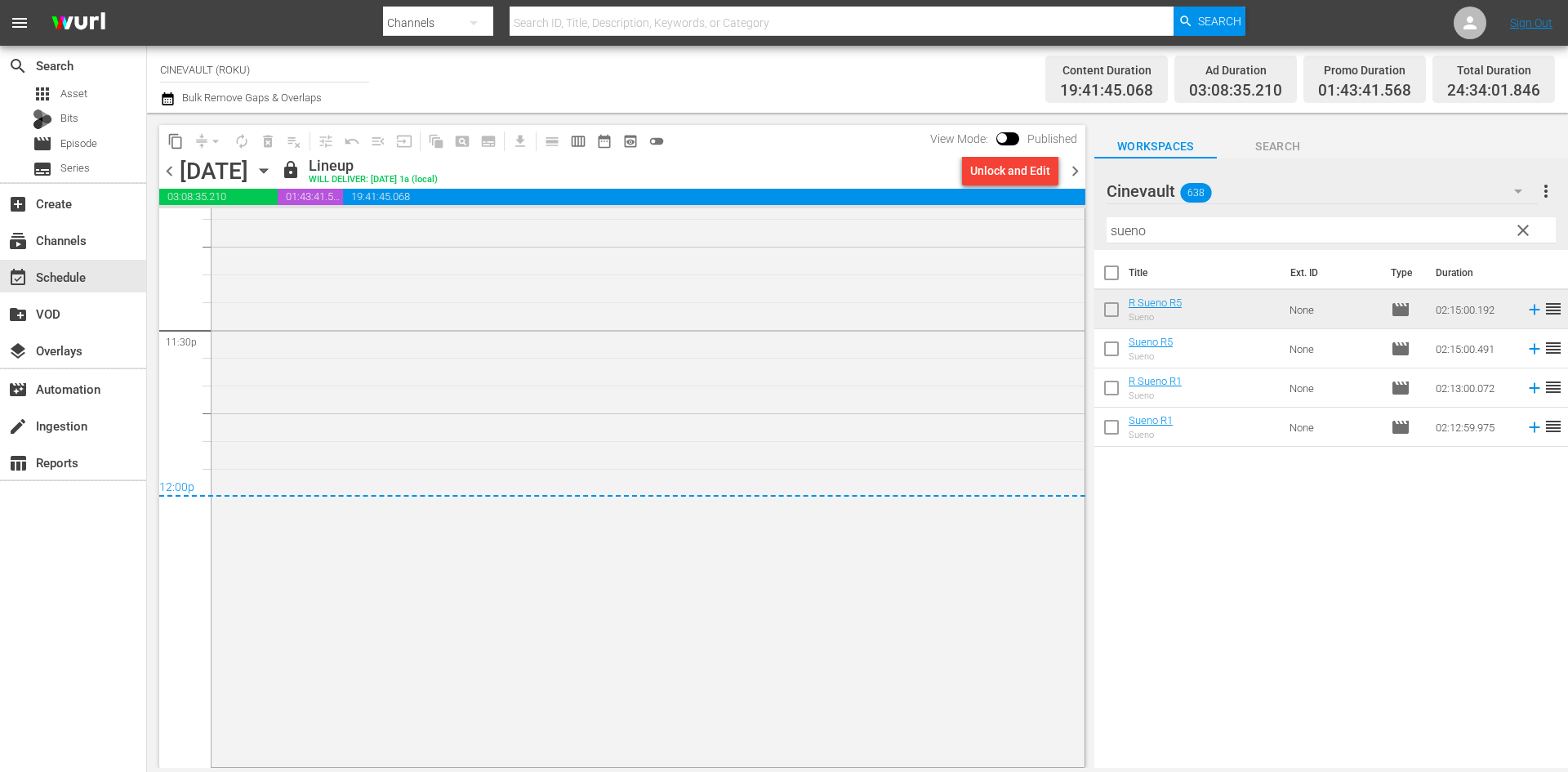
click at [1070, 169] on span "chevron_right" at bounding box center [1075, 170] width 20 height 20
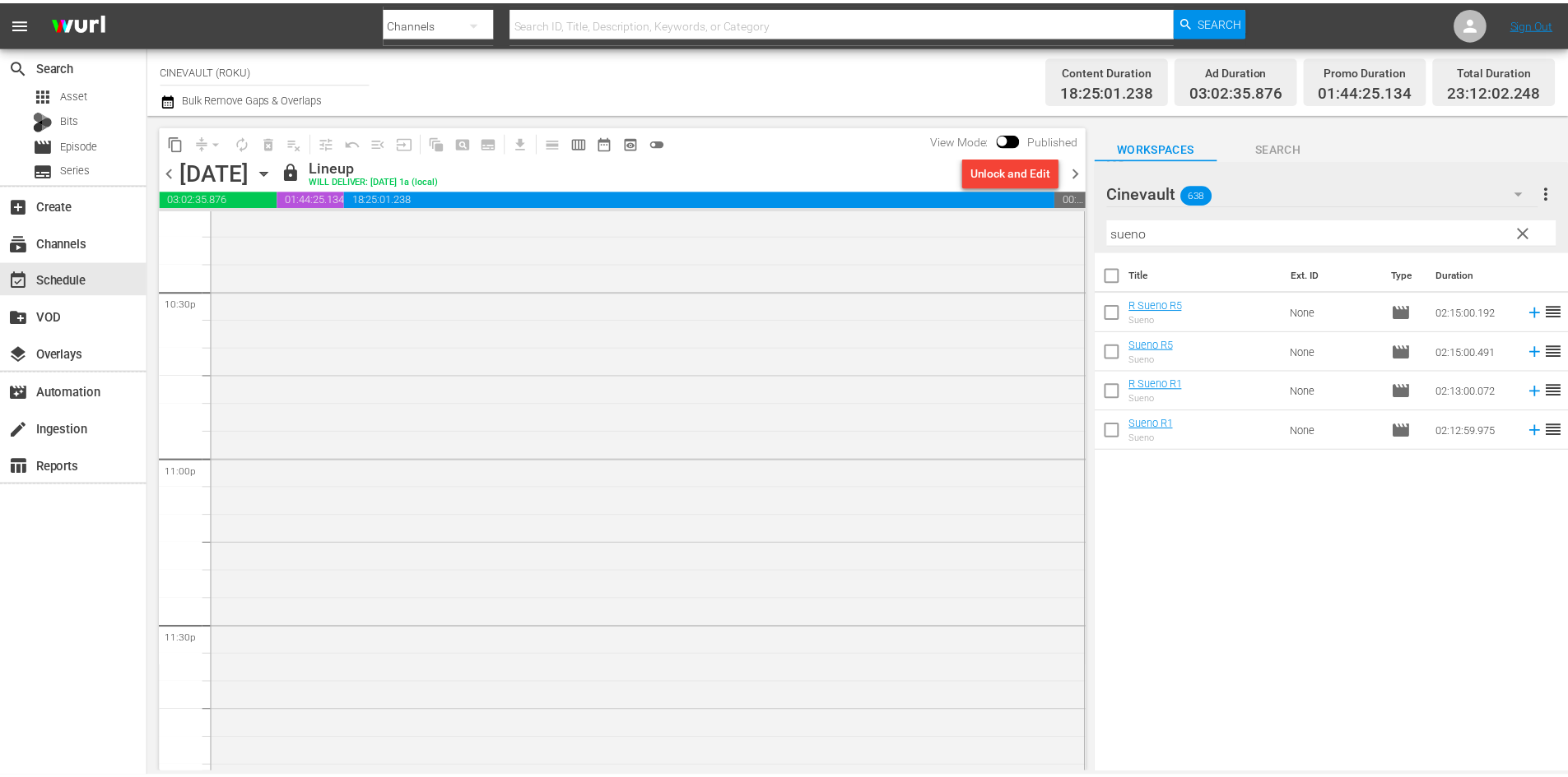
scroll to position [7495, 0]
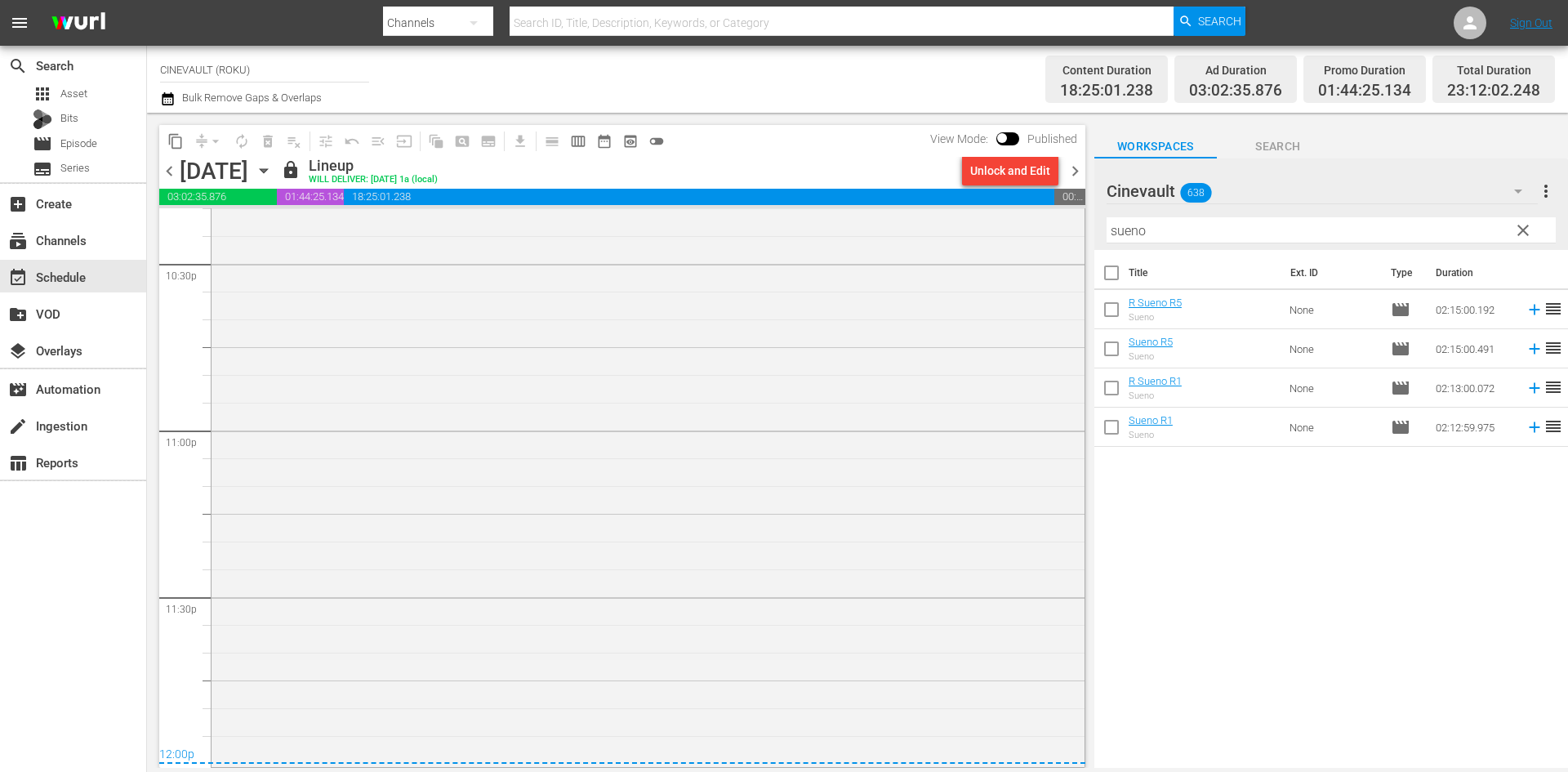
click at [81, 257] on div "subscriptions Channels" at bounding box center [73, 239] width 146 height 37
click at [87, 253] on div "subscriptions Channels" at bounding box center [73, 240] width 146 height 32
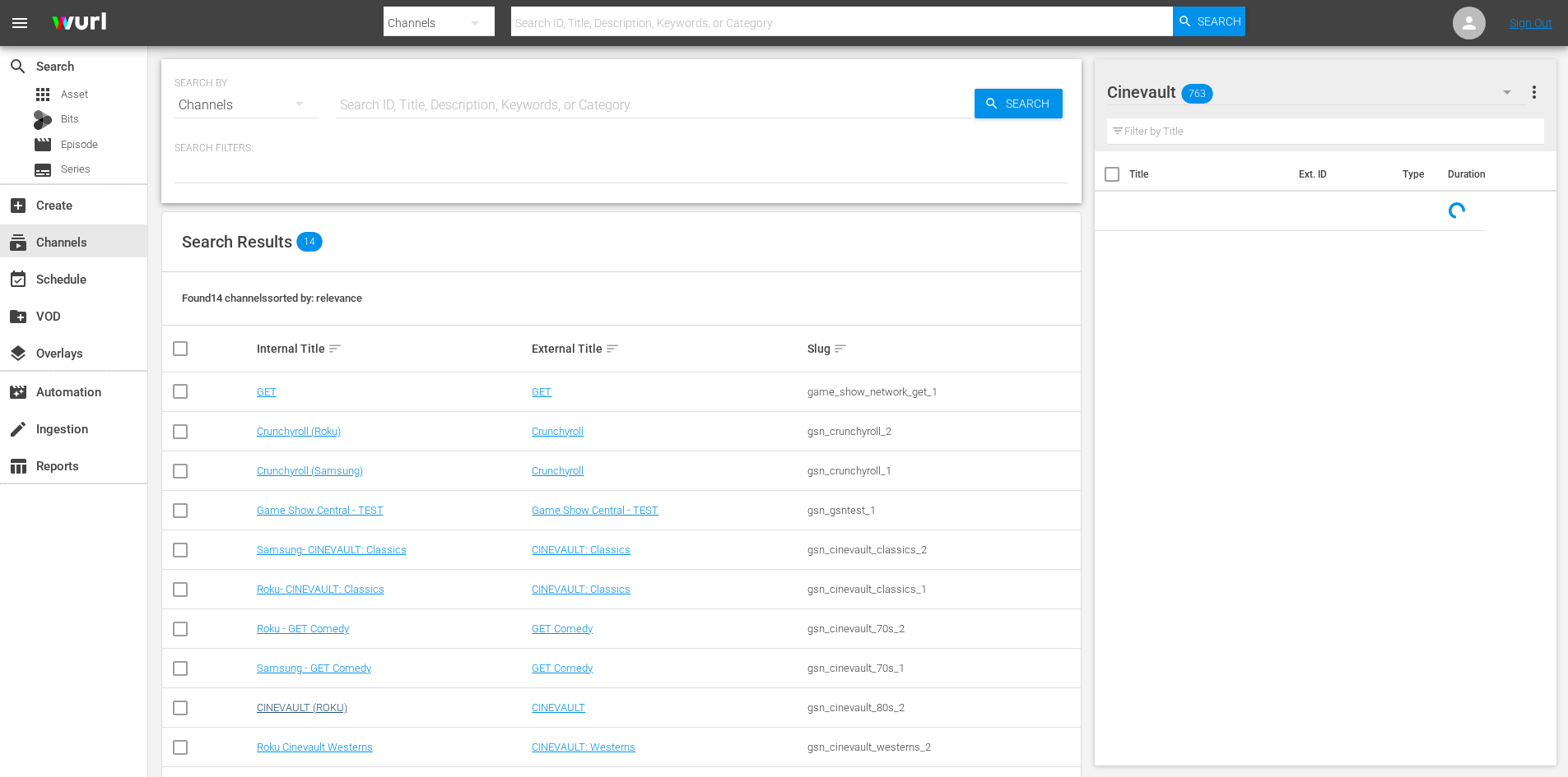
scroll to position [179, 0]
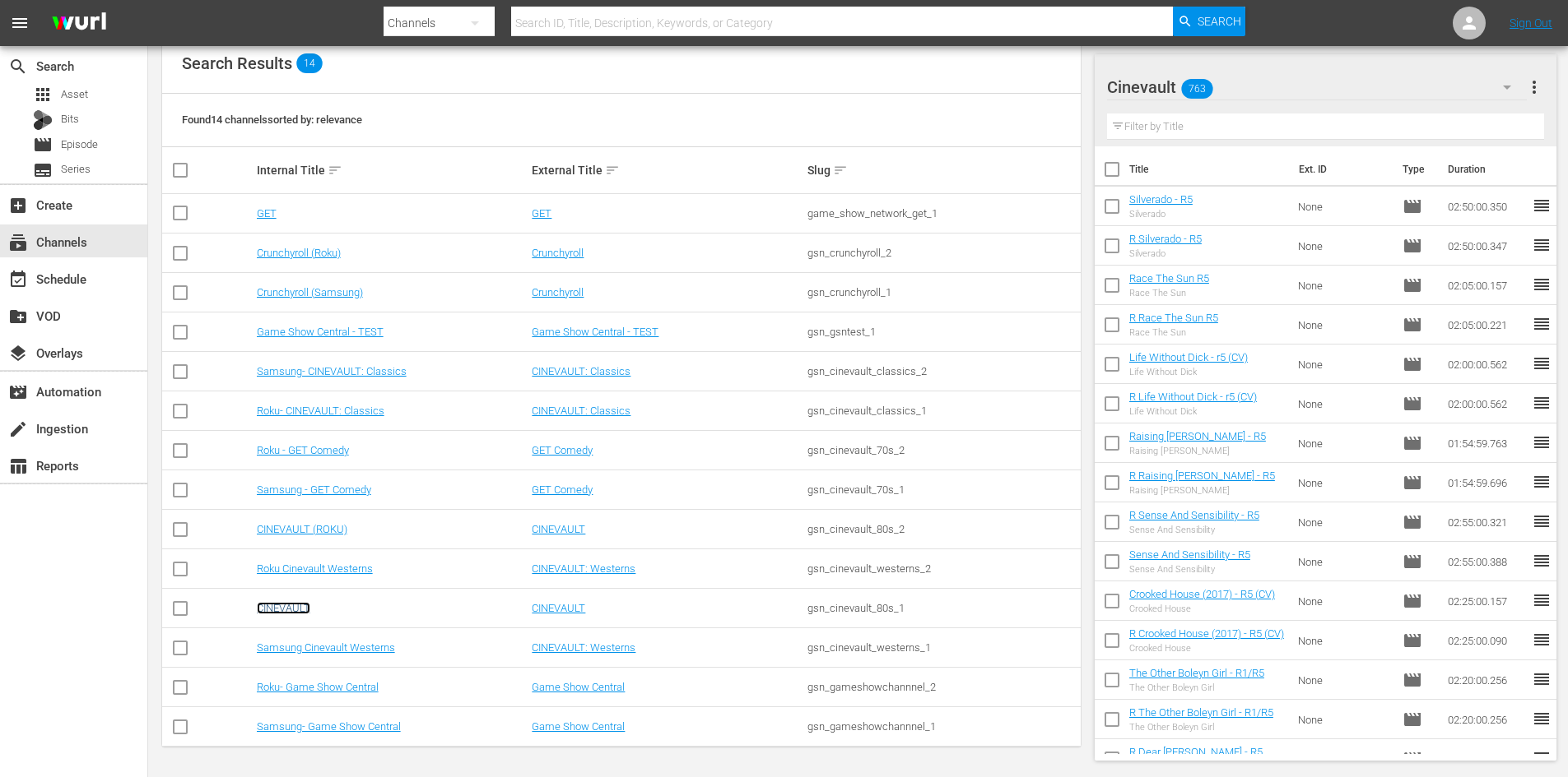
click at [288, 609] on link "CINEVAULT" at bounding box center [283, 608] width 54 height 12
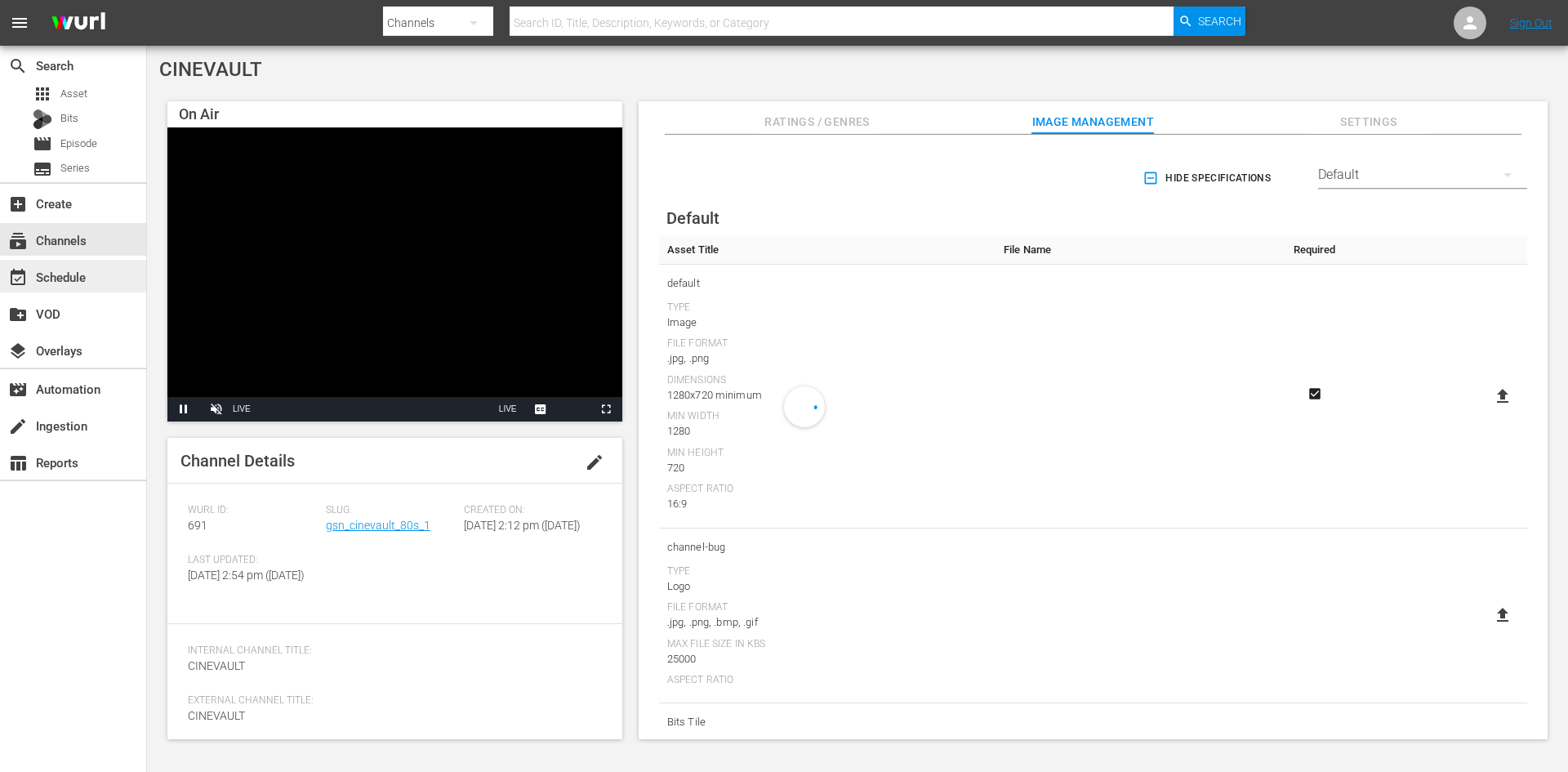
click at [121, 276] on div "event_available Schedule" at bounding box center [73, 276] width 146 height 32
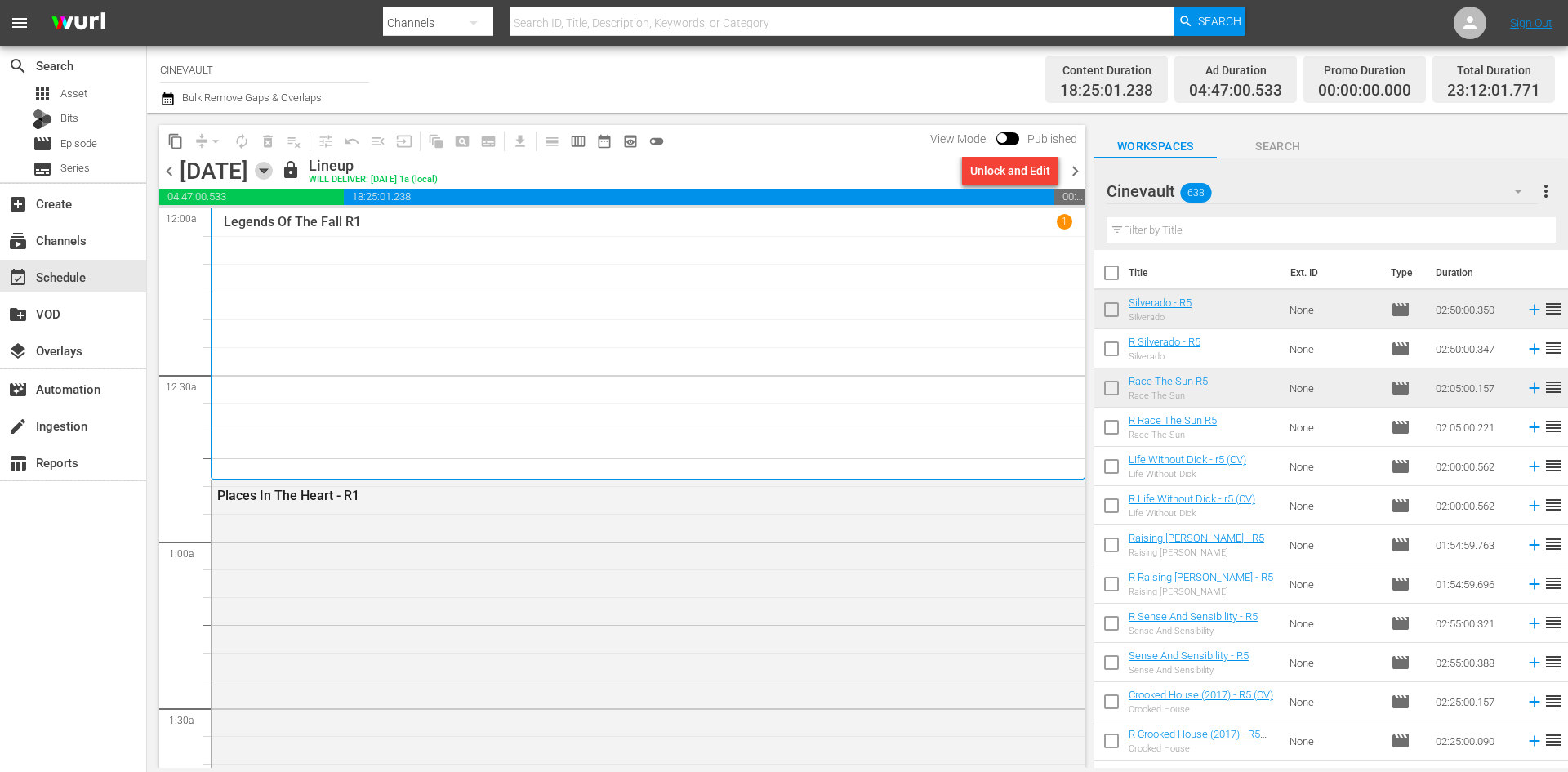
click at [267, 171] on icon "button" at bounding box center [263, 171] width 8 height 4
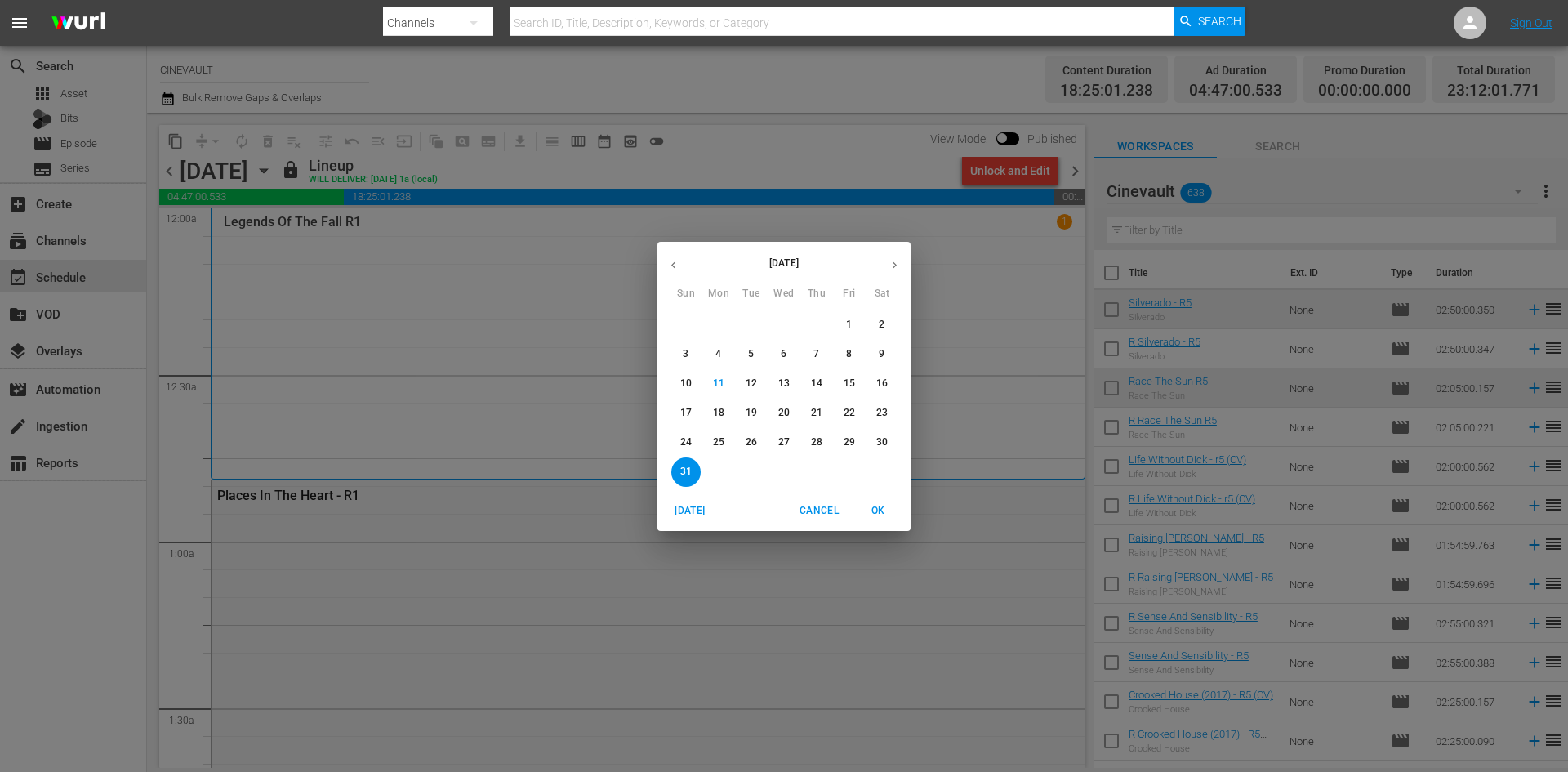
click at [726, 448] on span "25" at bounding box center [718, 442] width 29 height 14
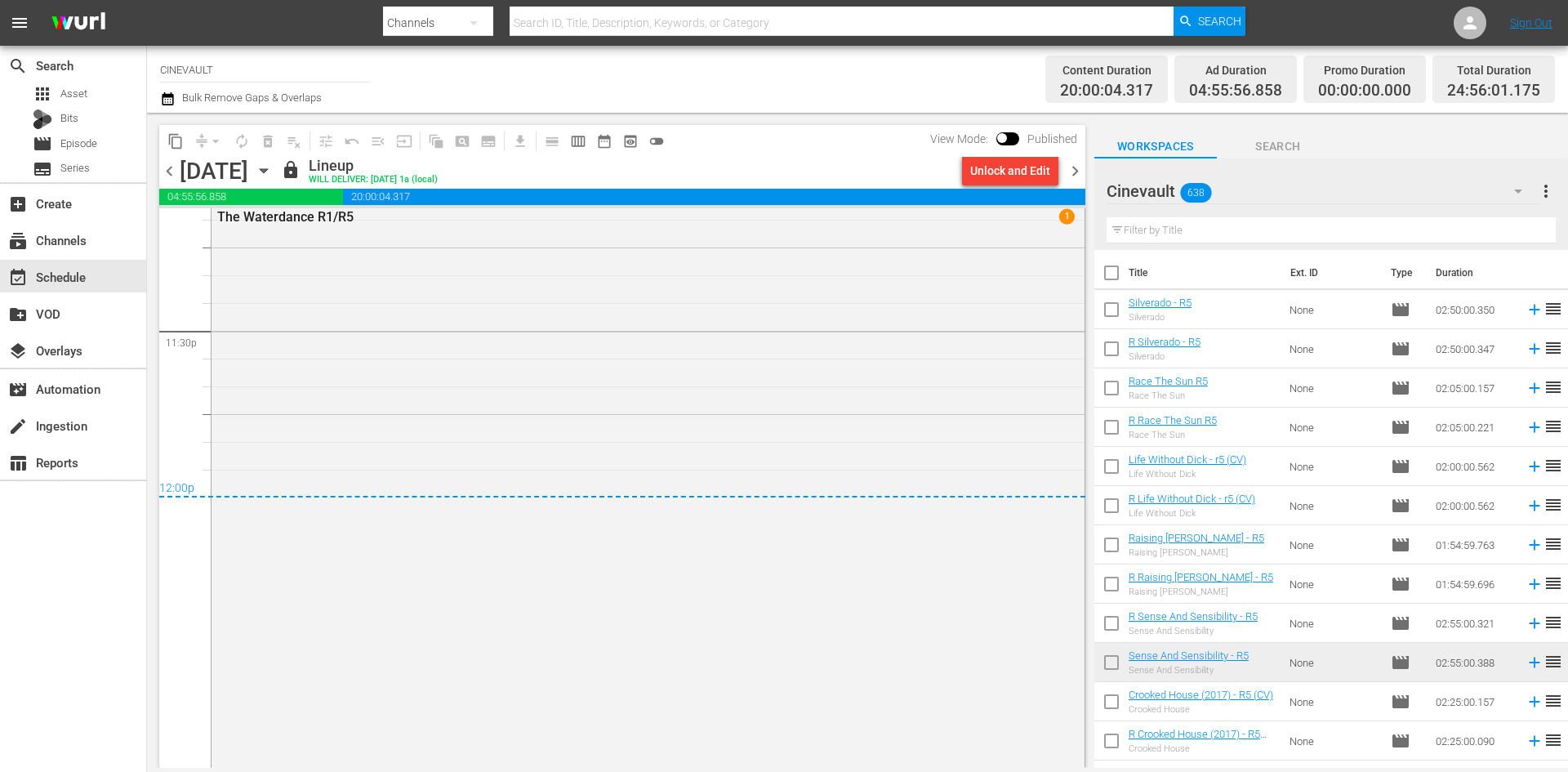
scroll to position [7757, 0]
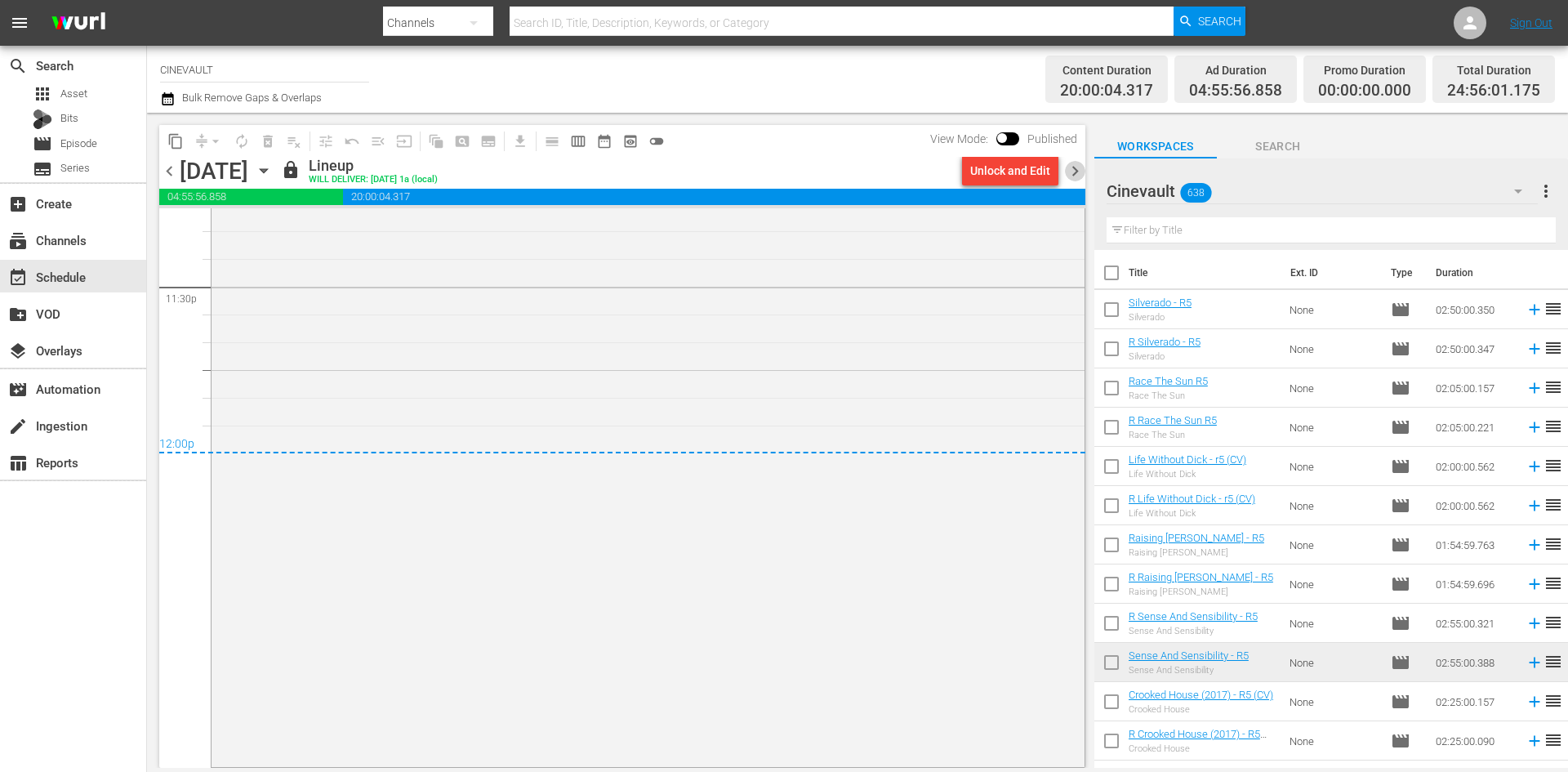
click at [1071, 171] on span "chevron_right" at bounding box center [1075, 170] width 20 height 20
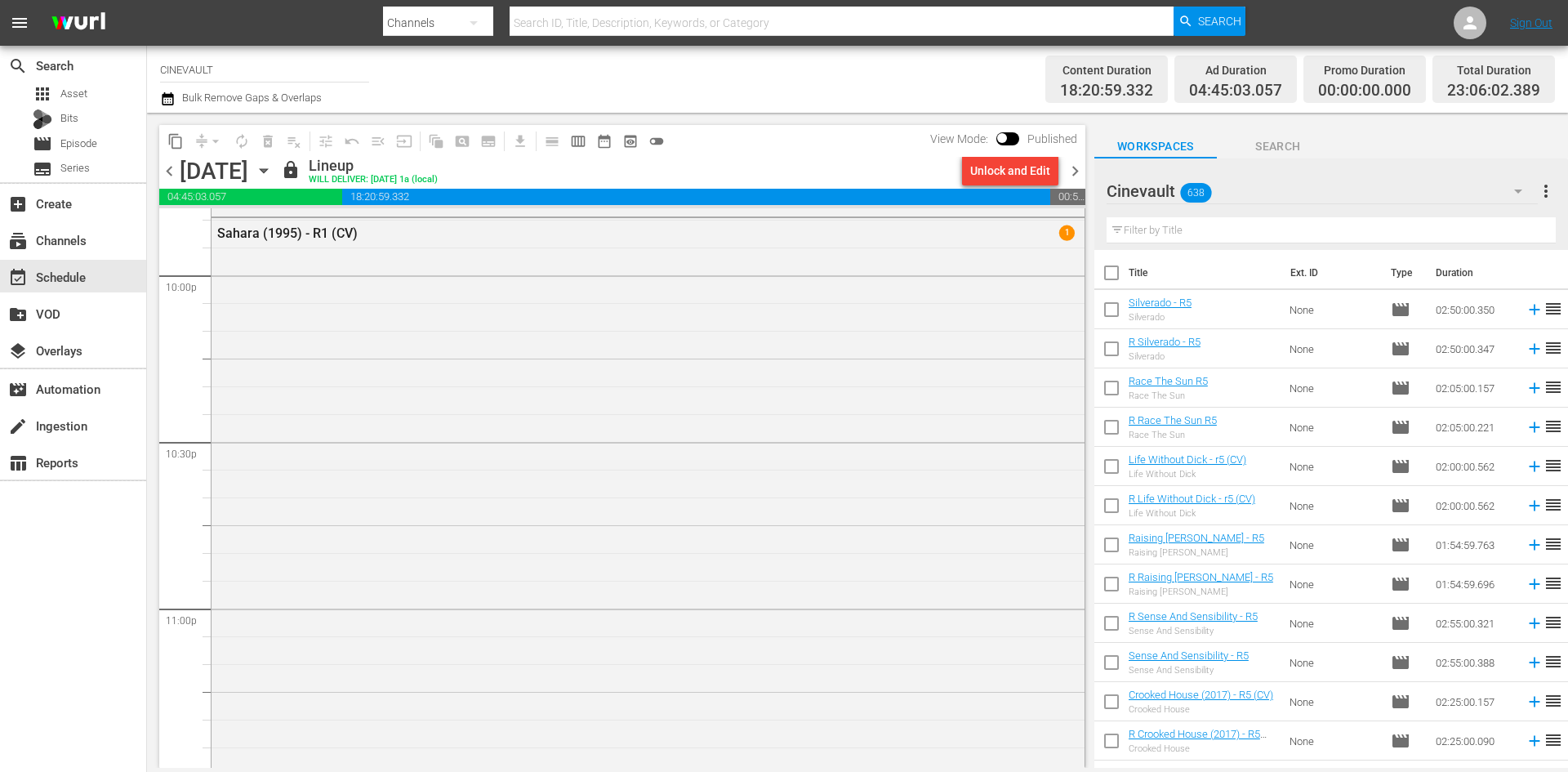
scroll to position [7131, 0]
click at [1072, 179] on span "chevron_right" at bounding box center [1075, 170] width 20 height 20
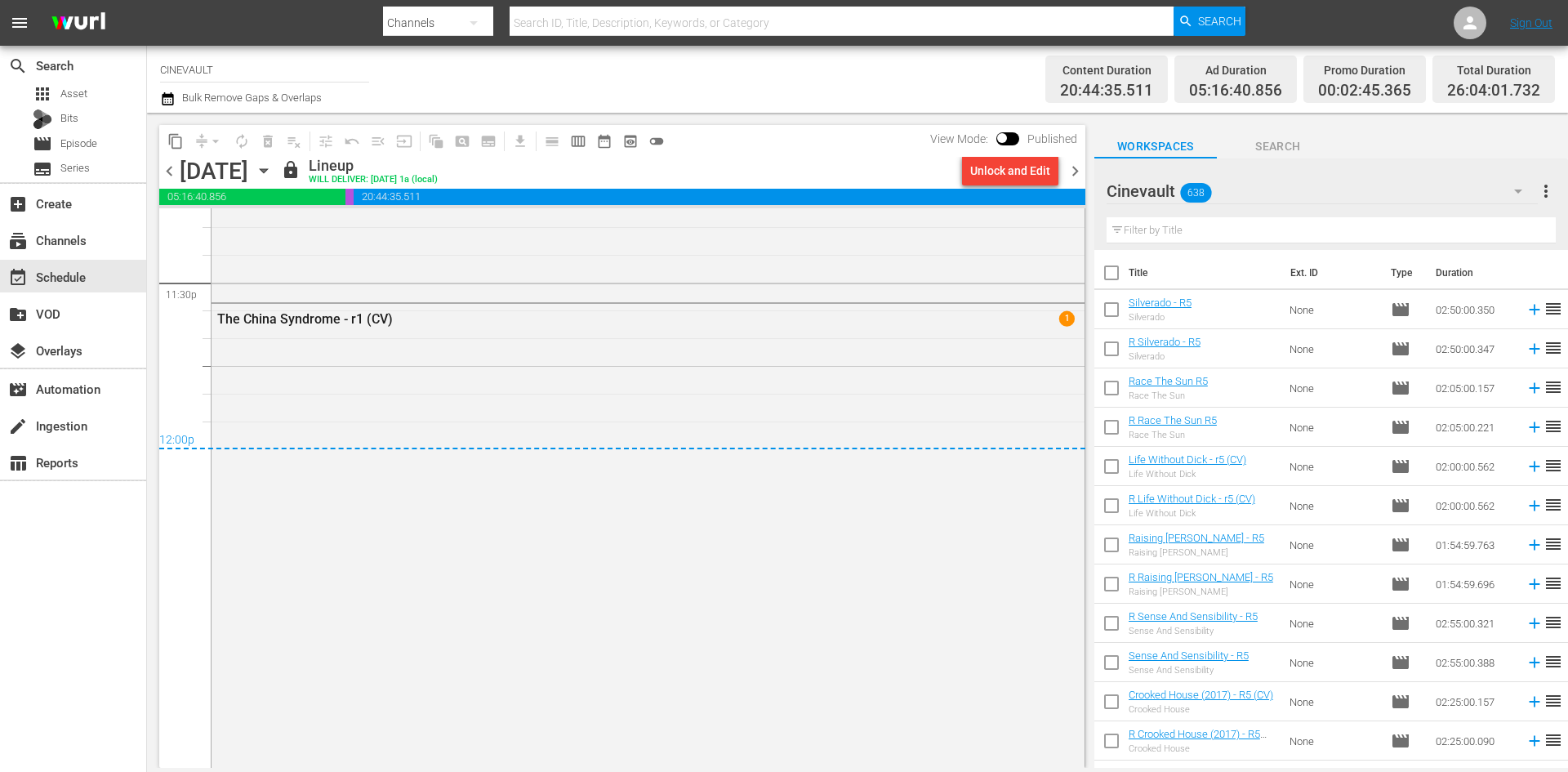
scroll to position [7764, 0]
click at [1085, 163] on span "chevron_right" at bounding box center [1075, 170] width 20 height 20
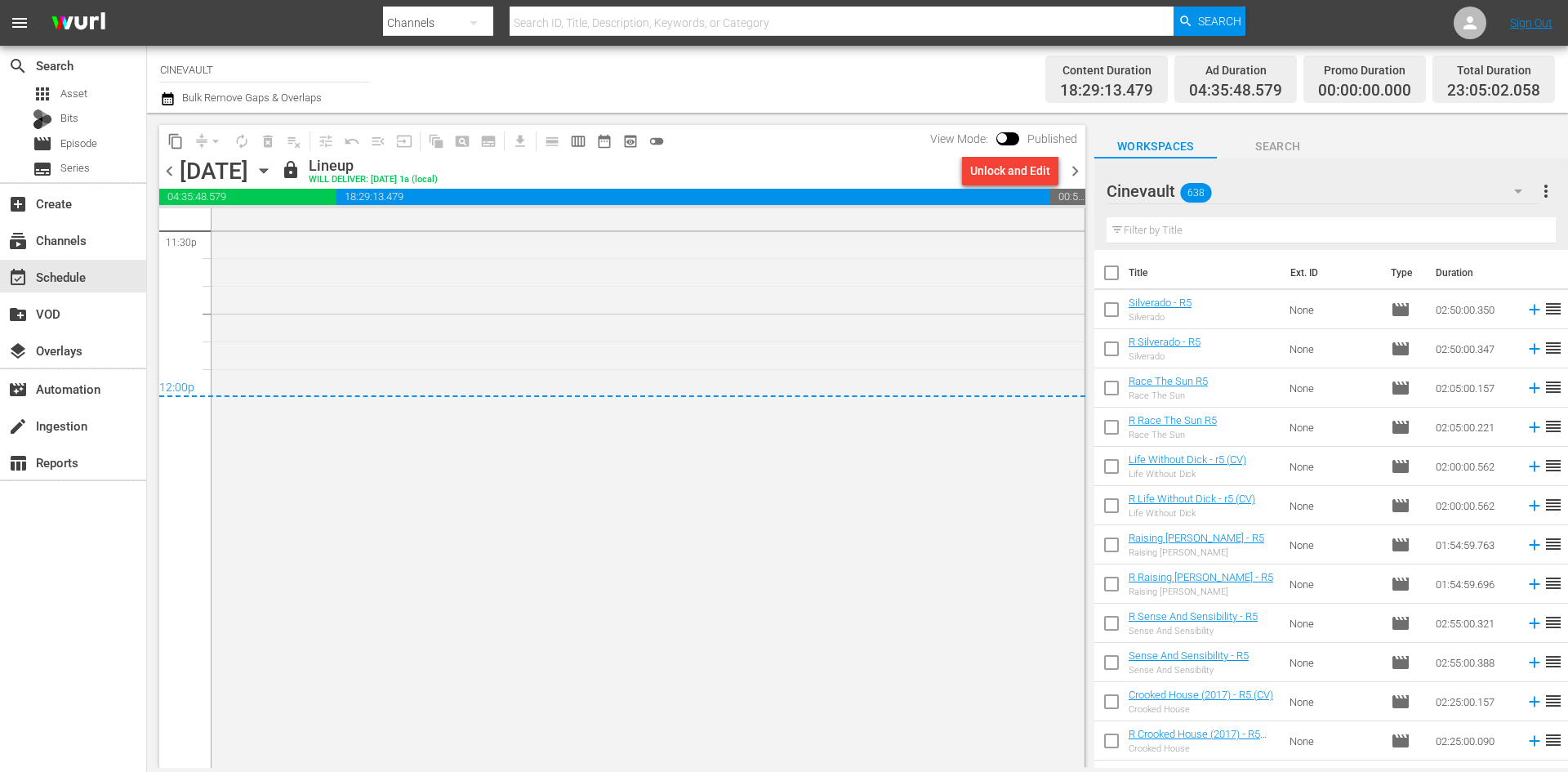
scroll to position [7842, 0]
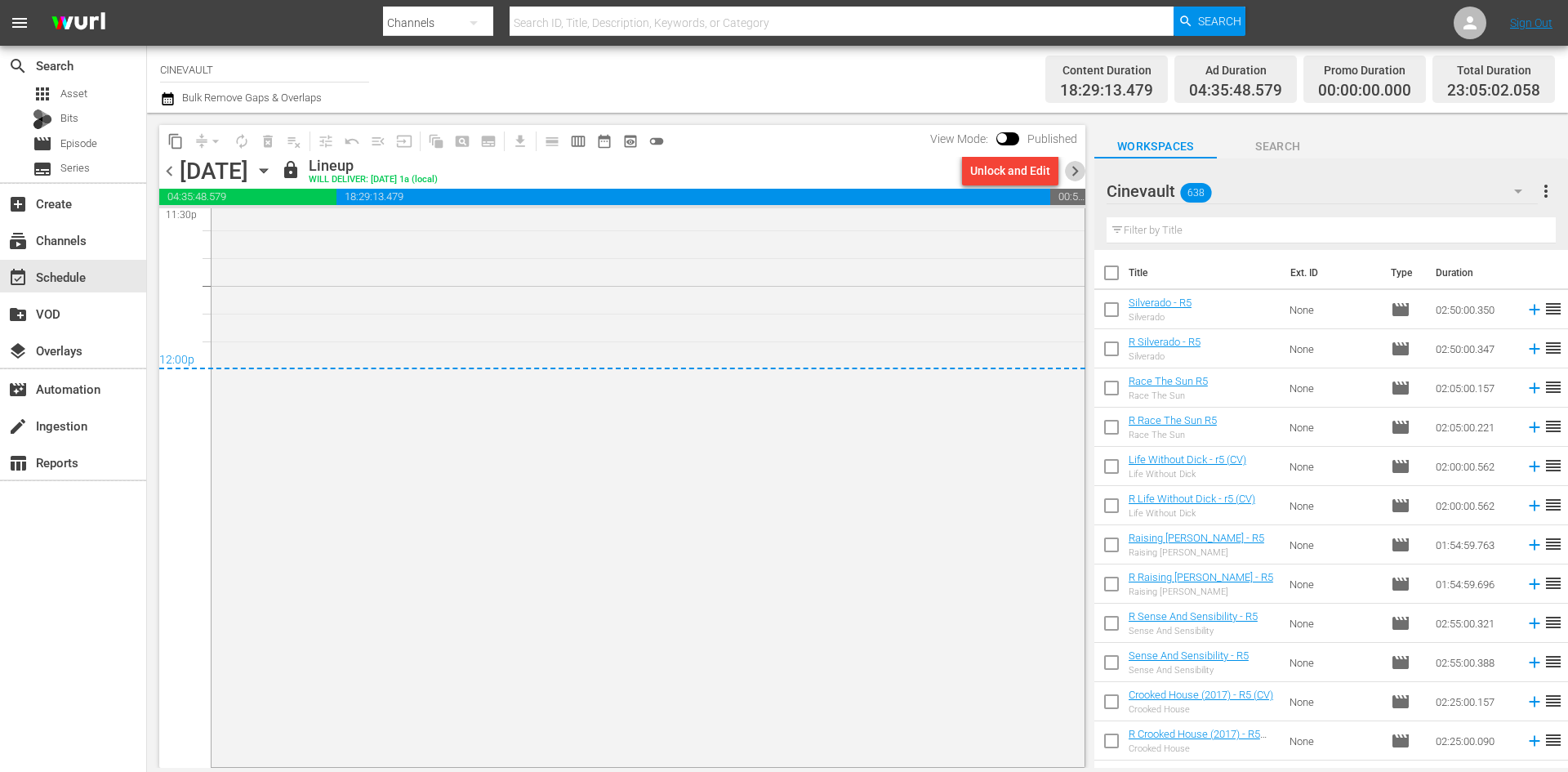
click at [1082, 172] on span "chevron_right" at bounding box center [1075, 170] width 20 height 20
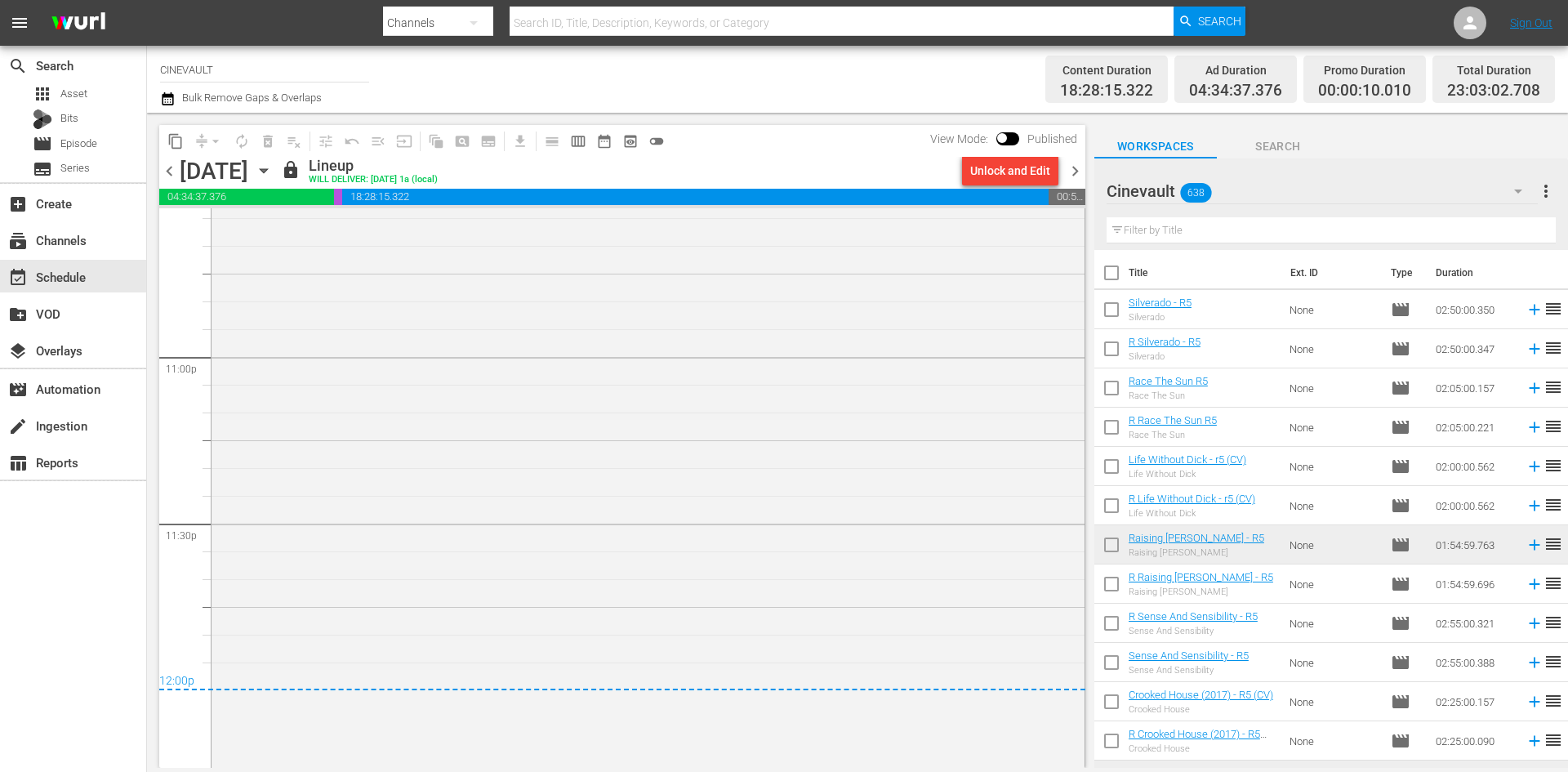
scroll to position [7525, 0]
click at [1076, 161] on span "chevron_right" at bounding box center [1075, 170] width 20 height 20
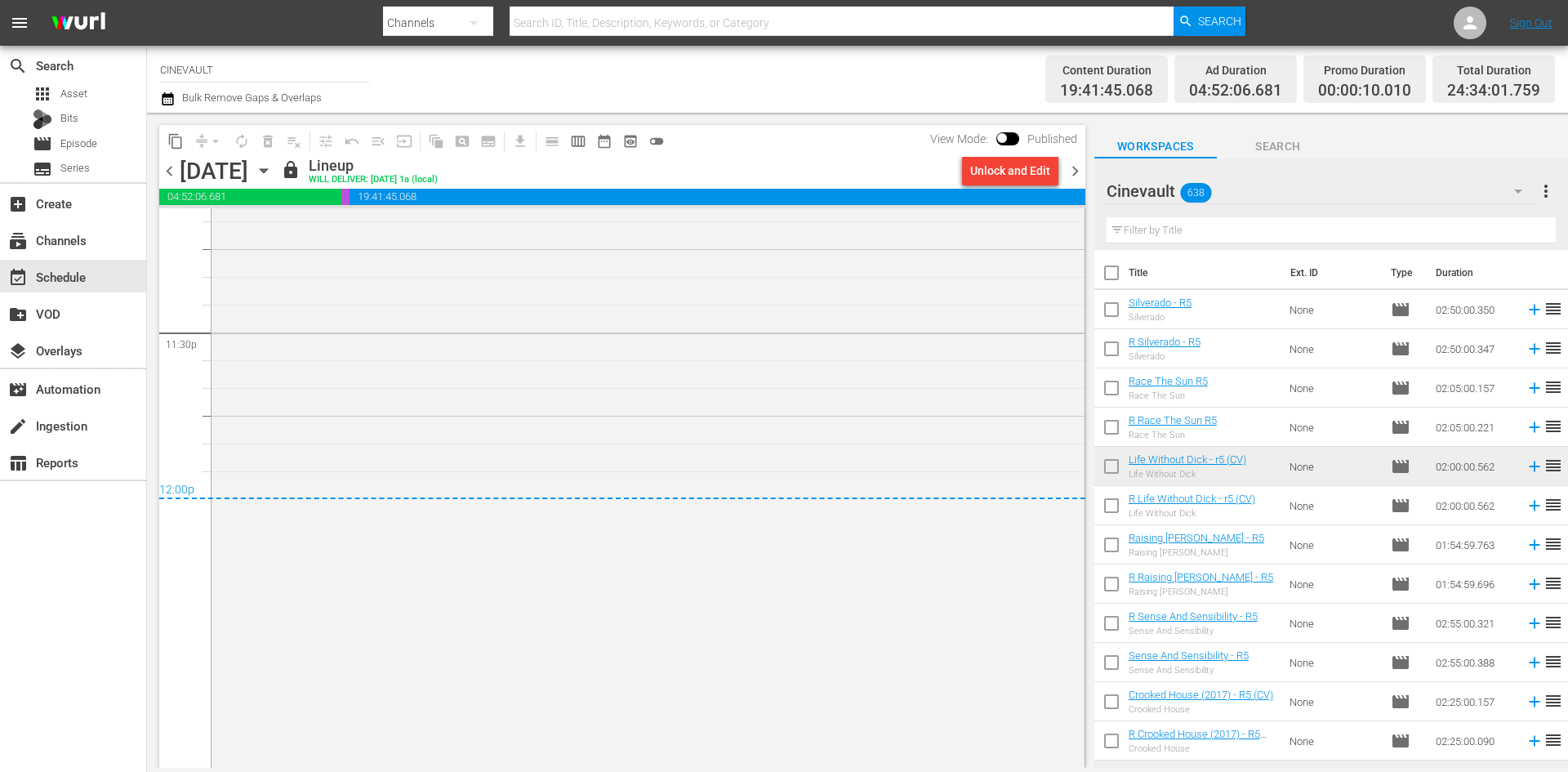
scroll to position [7714, 0]
click at [1069, 169] on span "chevron_right" at bounding box center [1075, 170] width 20 height 20
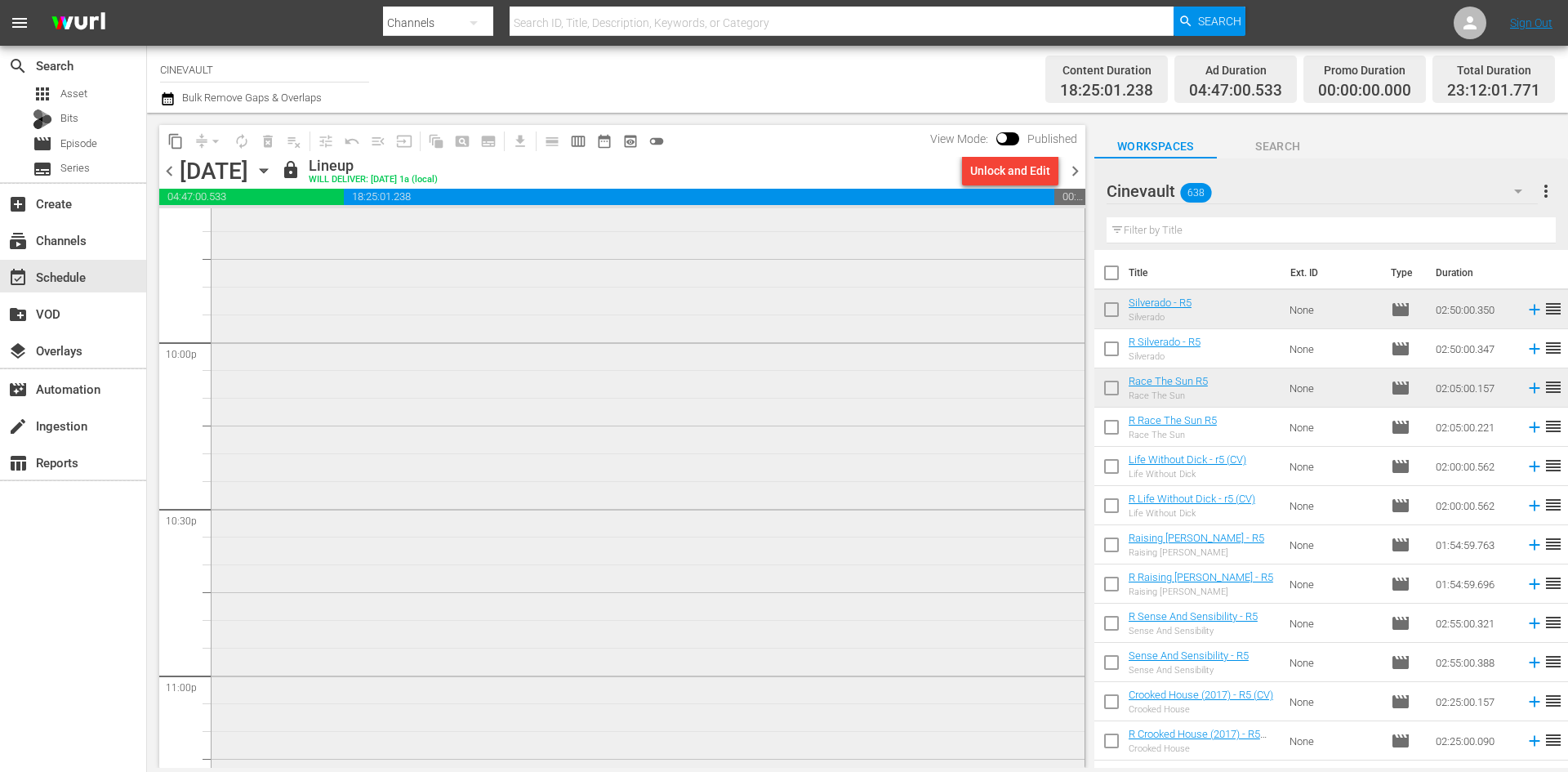
scroll to position [7284, 0]
